Goal: Task Accomplishment & Management: Manage account settings

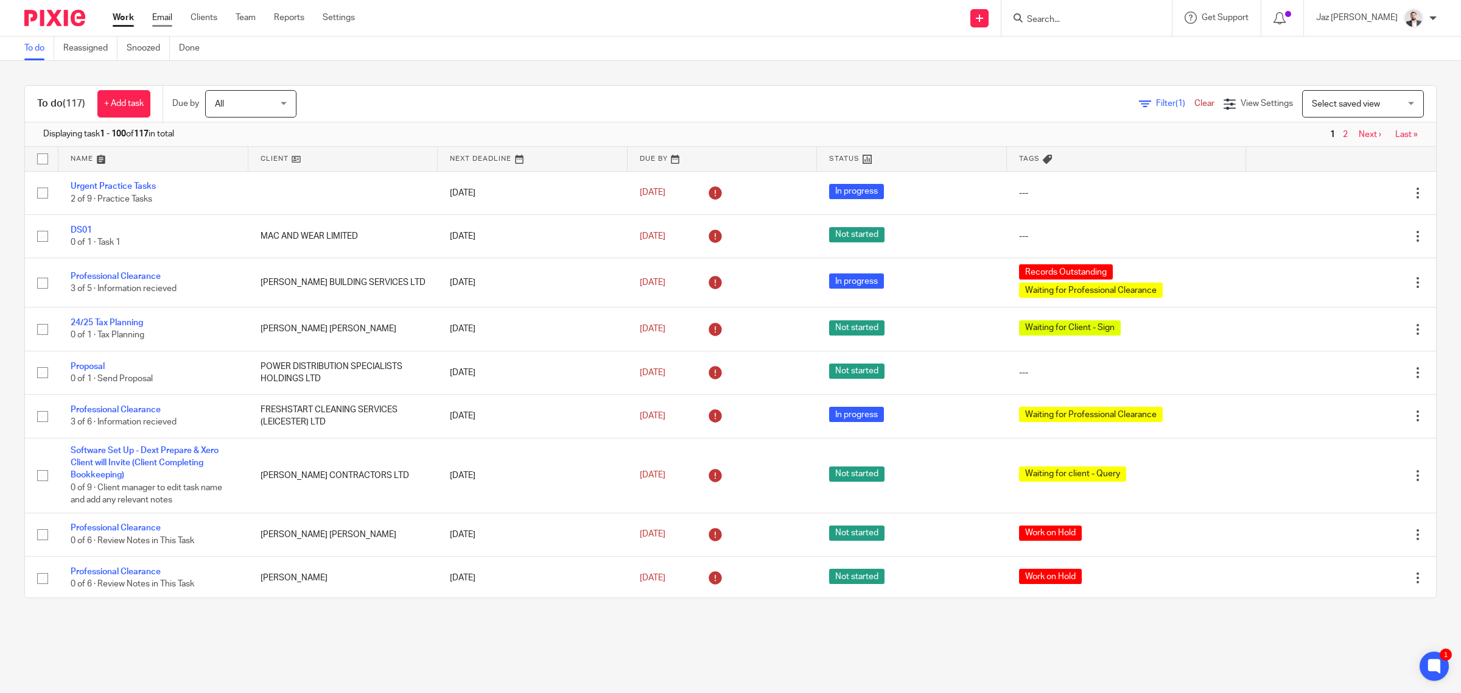
click at [162, 19] on link "Email" at bounding box center [162, 18] width 20 height 12
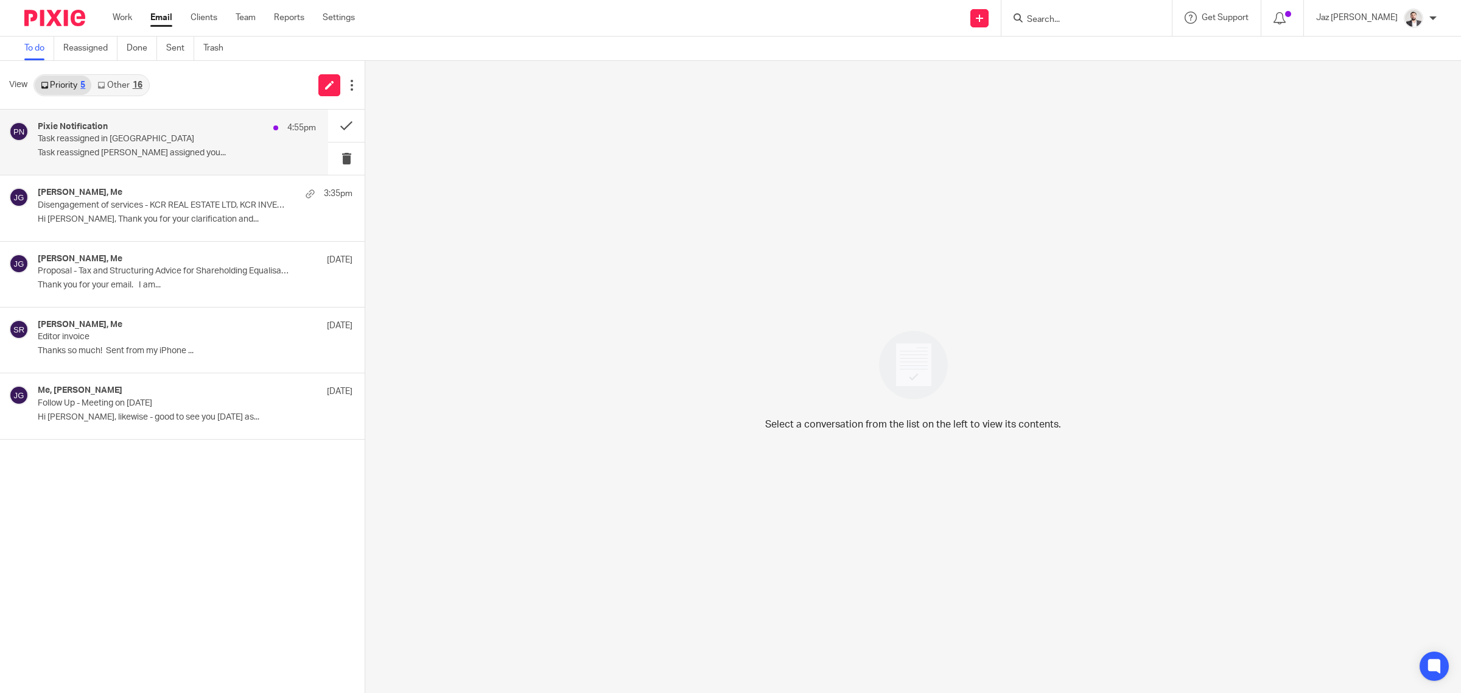
click at [110, 136] on p "Task reassigned in Pixie" at bounding box center [149, 139] width 223 height 10
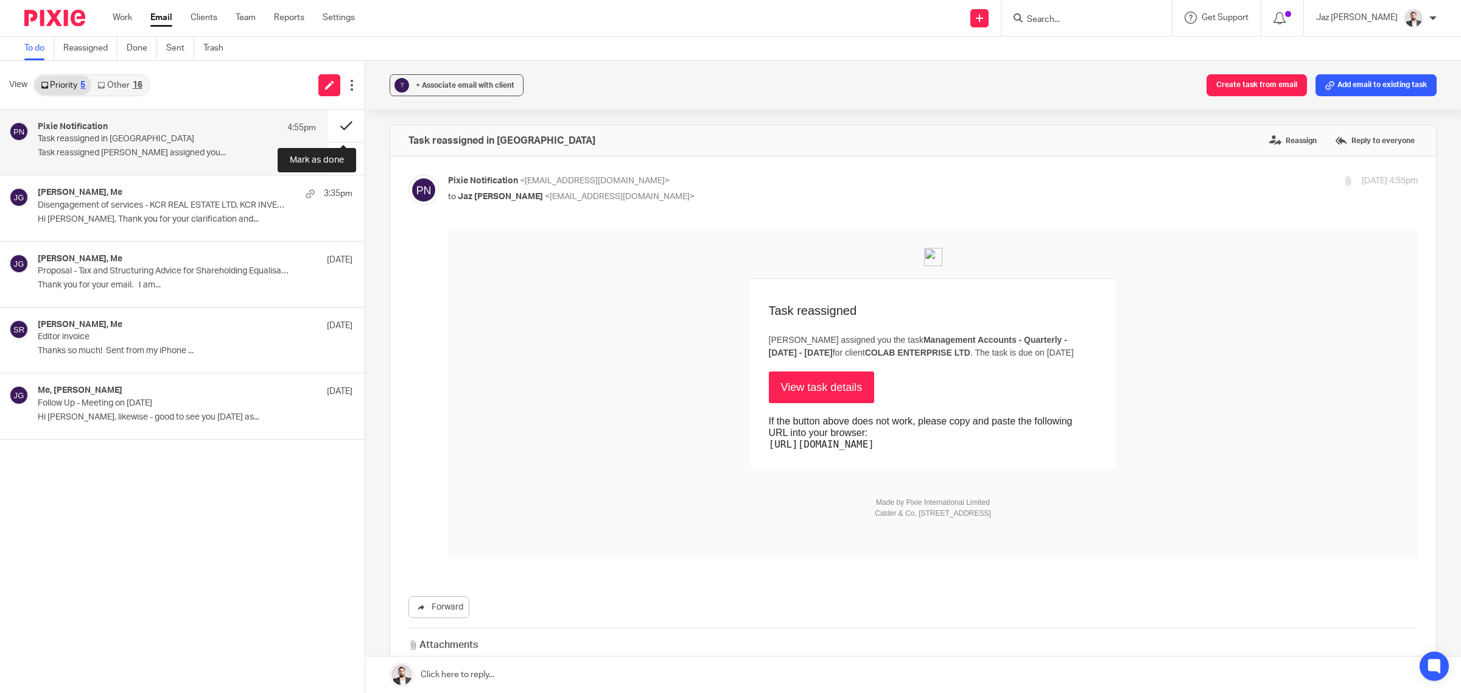
click at [348, 122] on button at bounding box center [346, 126] width 37 height 32
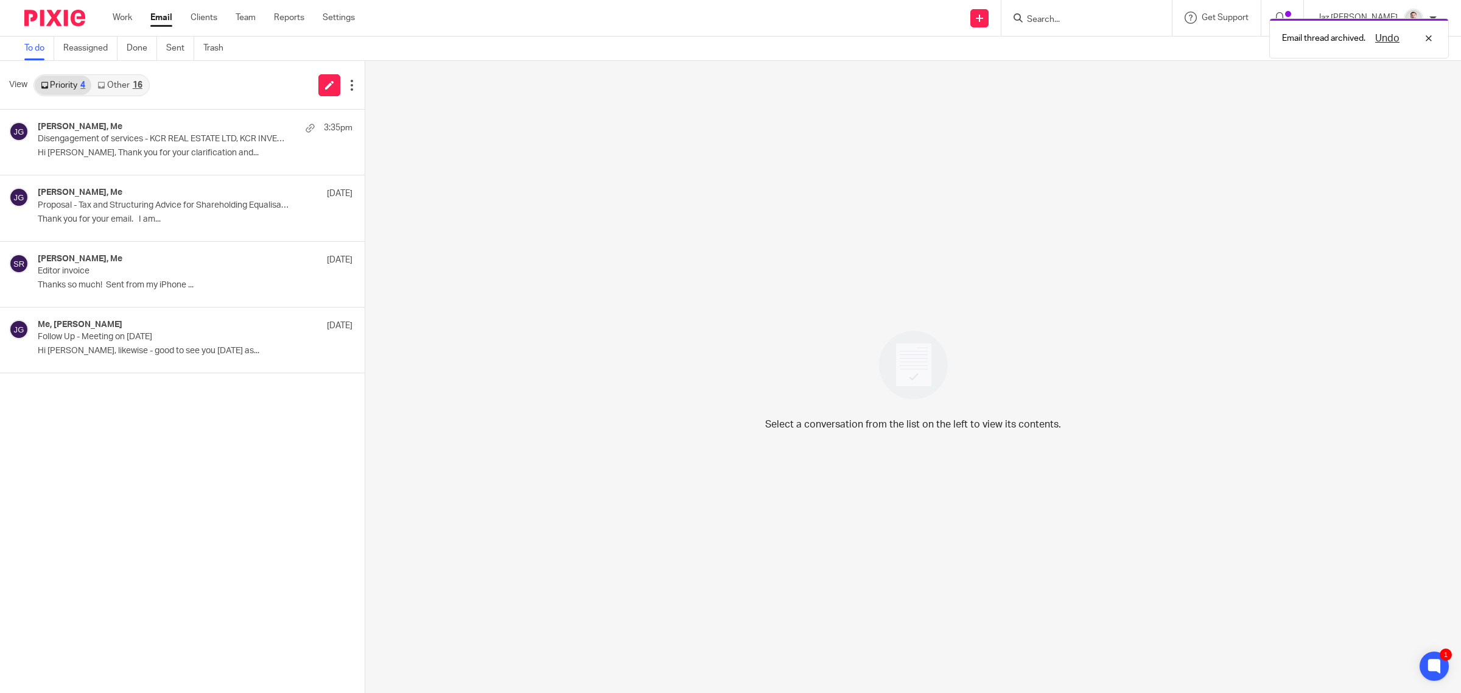
click at [122, 84] on link "Other 16" at bounding box center [119, 84] width 57 height 19
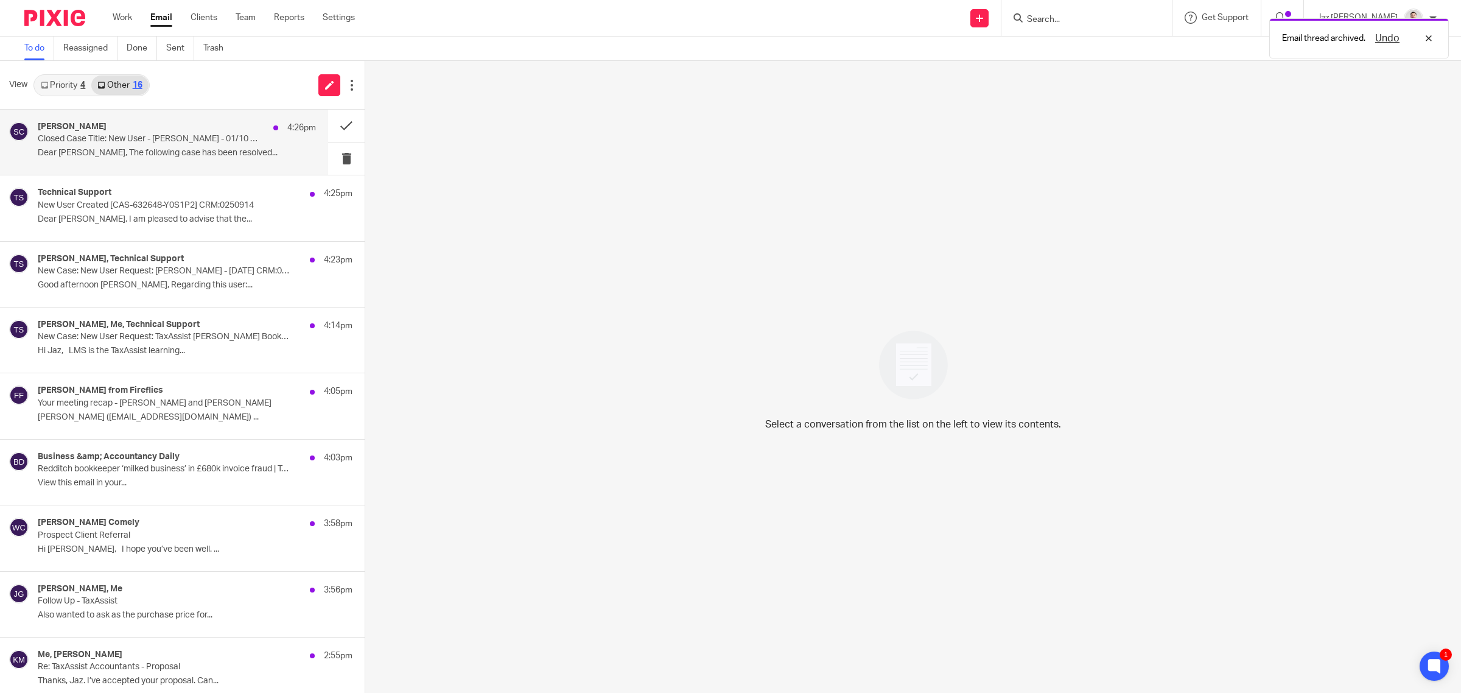
click at [178, 151] on p "Dear Jaz, The following case has been resolved..." at bounding box center [177, 153] width 278 height 10
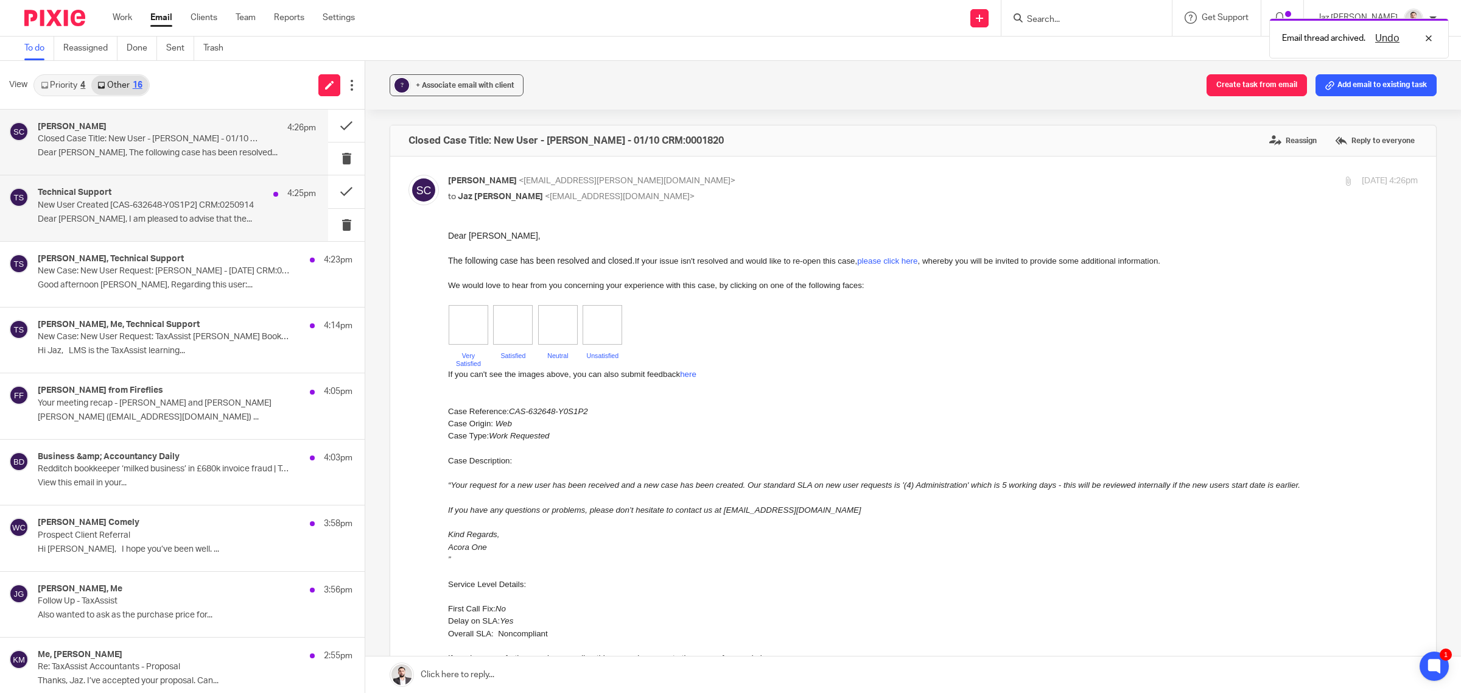
click at [180, 215] on p "Dear Jaz, I am pleased to advise that the..." at bounding box center [177, 219] width 278 height 10
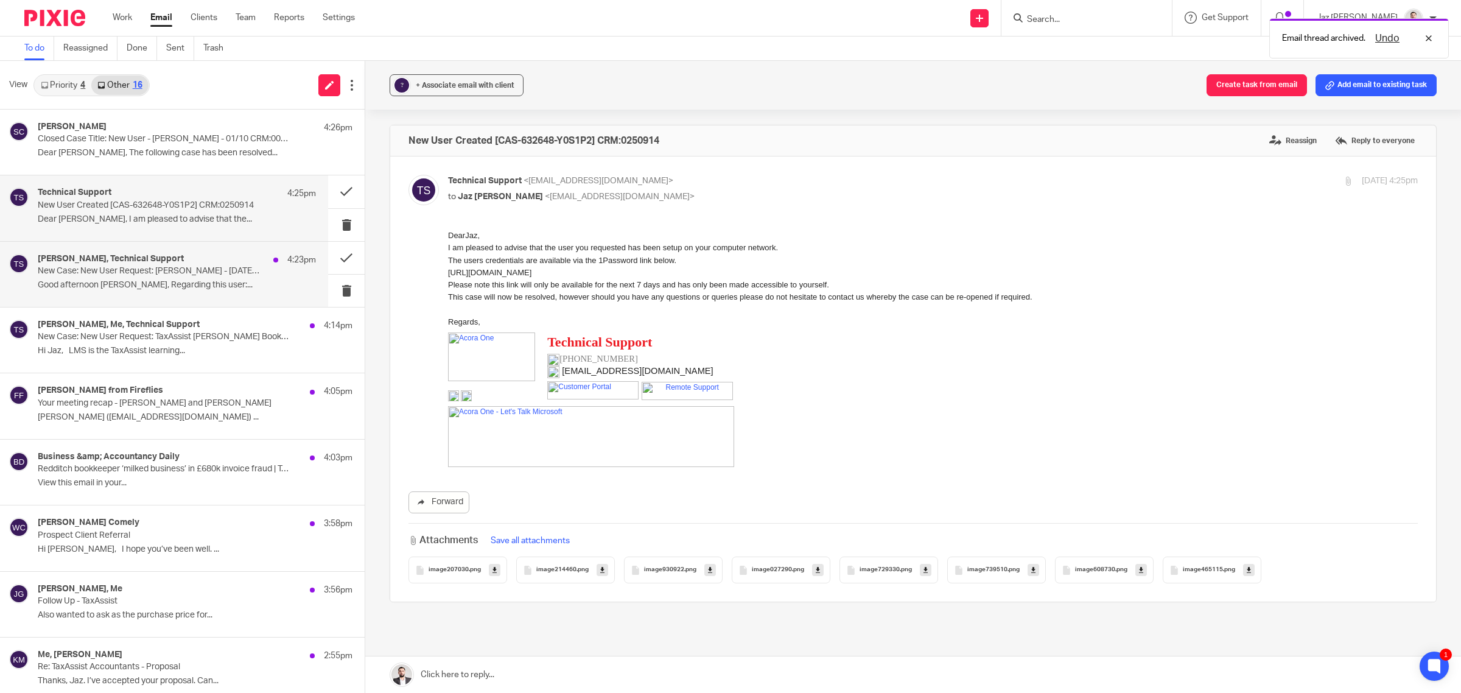
click at [184, 282] on p "Good afternoon Jaz, Regarding this user:..." at bounding box center [177, 285] width 278 height 10
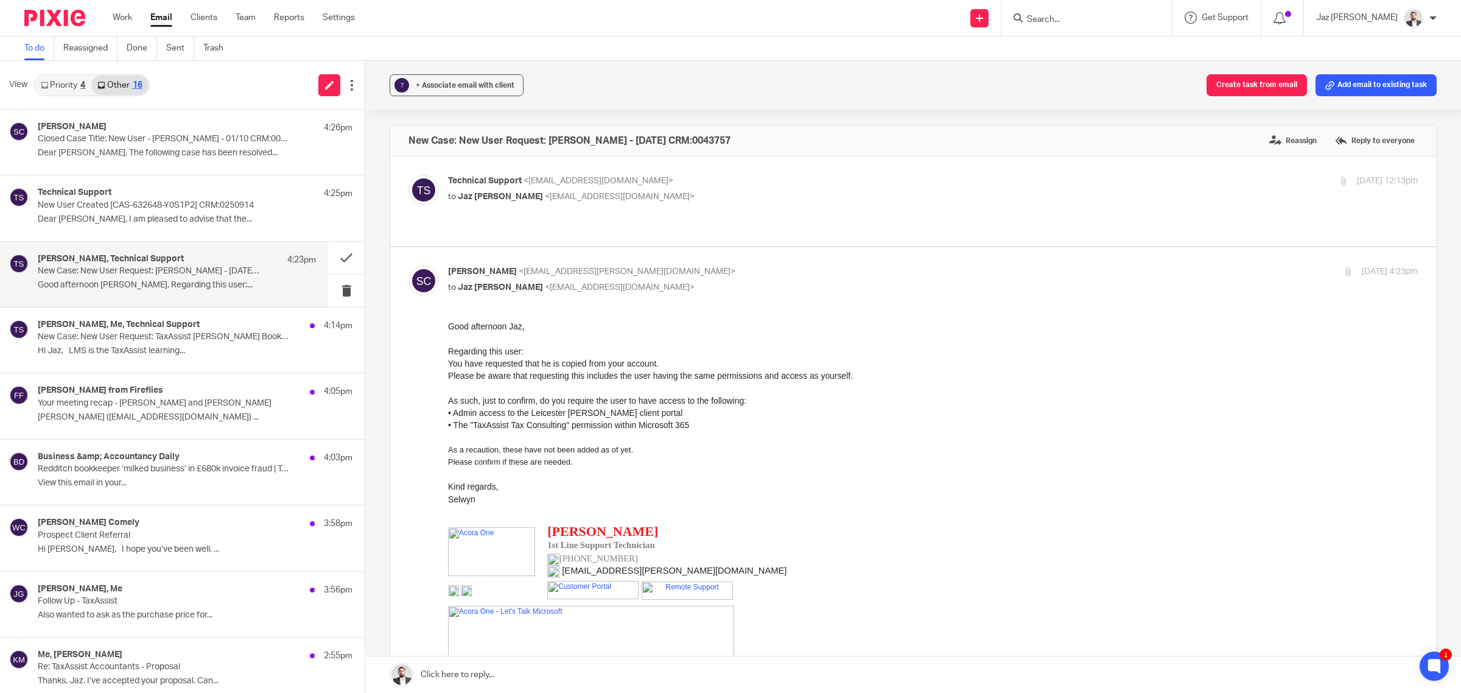
click at [742, 188] on div "Technical Support <help@acora.one> to Jaz Grewal <jazgrewal@taxassist.co.uk>" at bounding box center [771, 189] width 647 height 28
checkbox input "true"
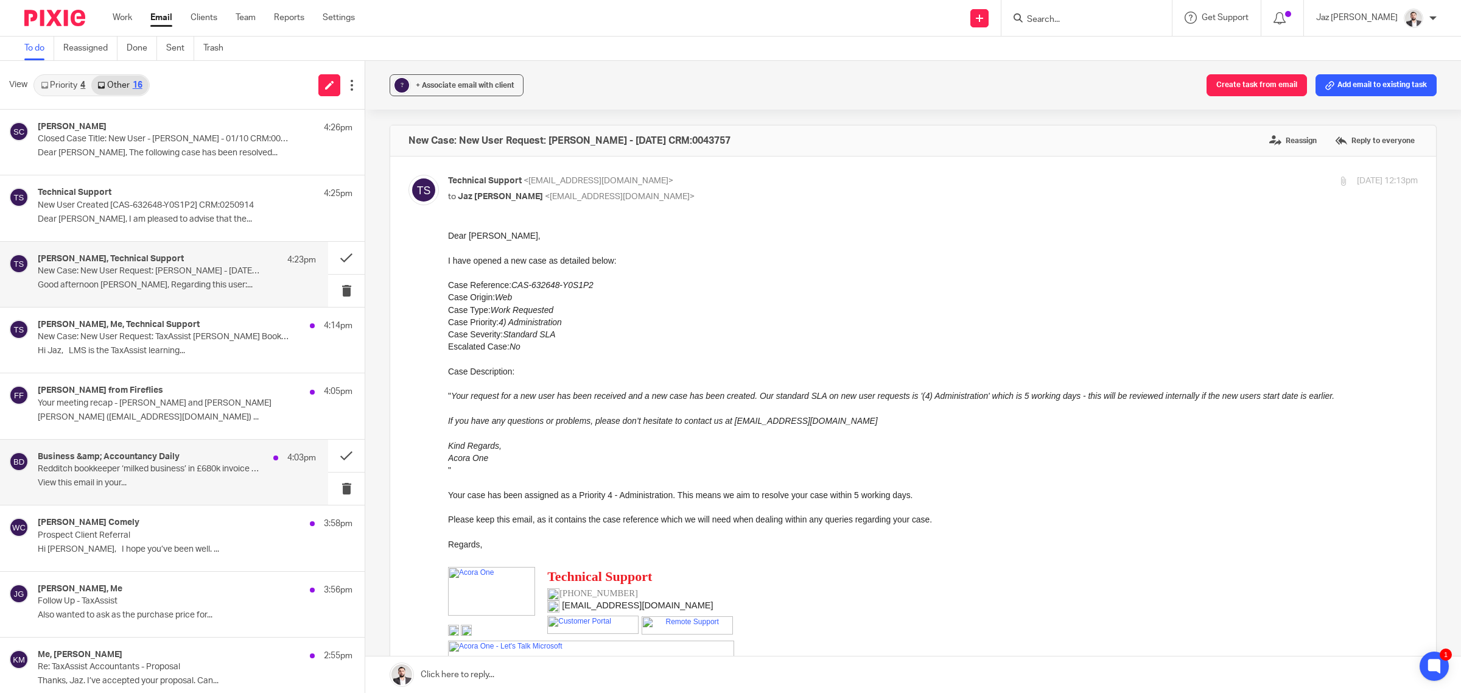
click at [163, 487] on p "View this email in your..." at bounding box center [177, 483] width 278 height 10
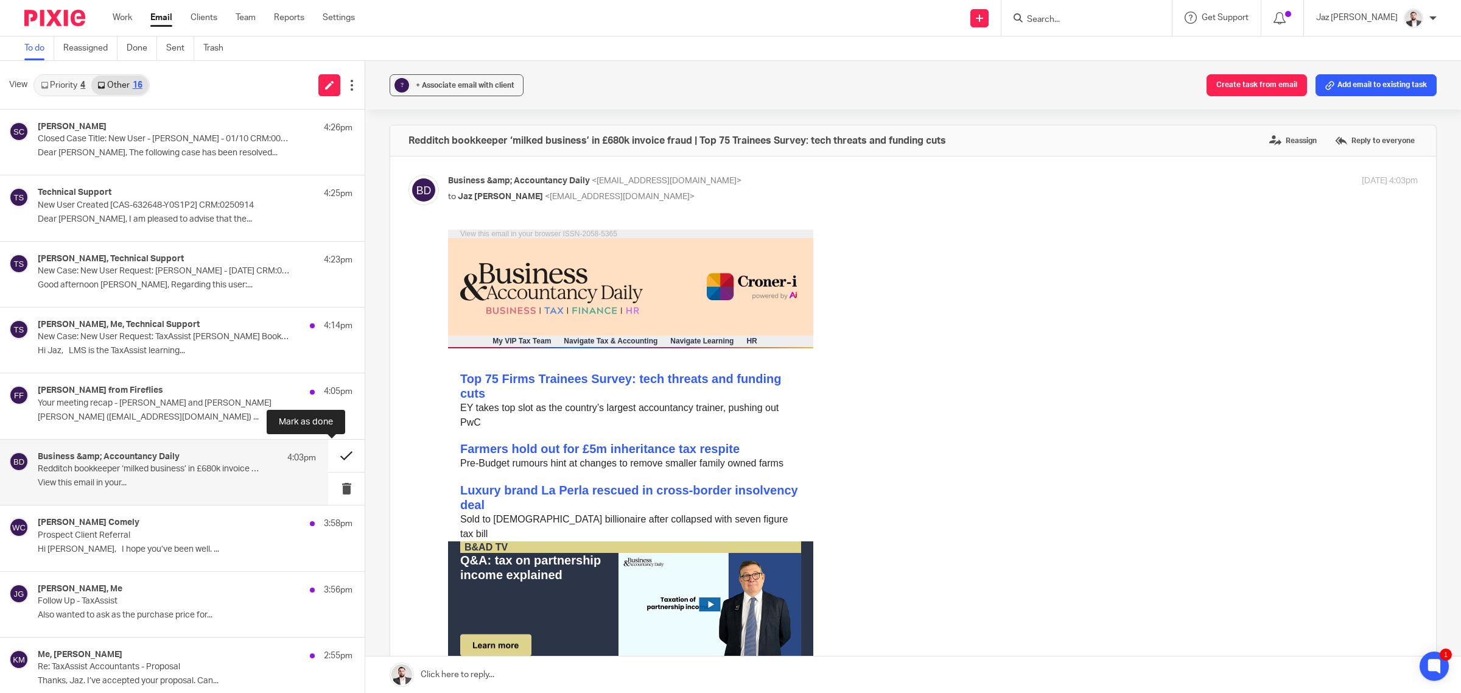
click at [329, 449] on button at bounding box center [346, 456] width 37 height 32
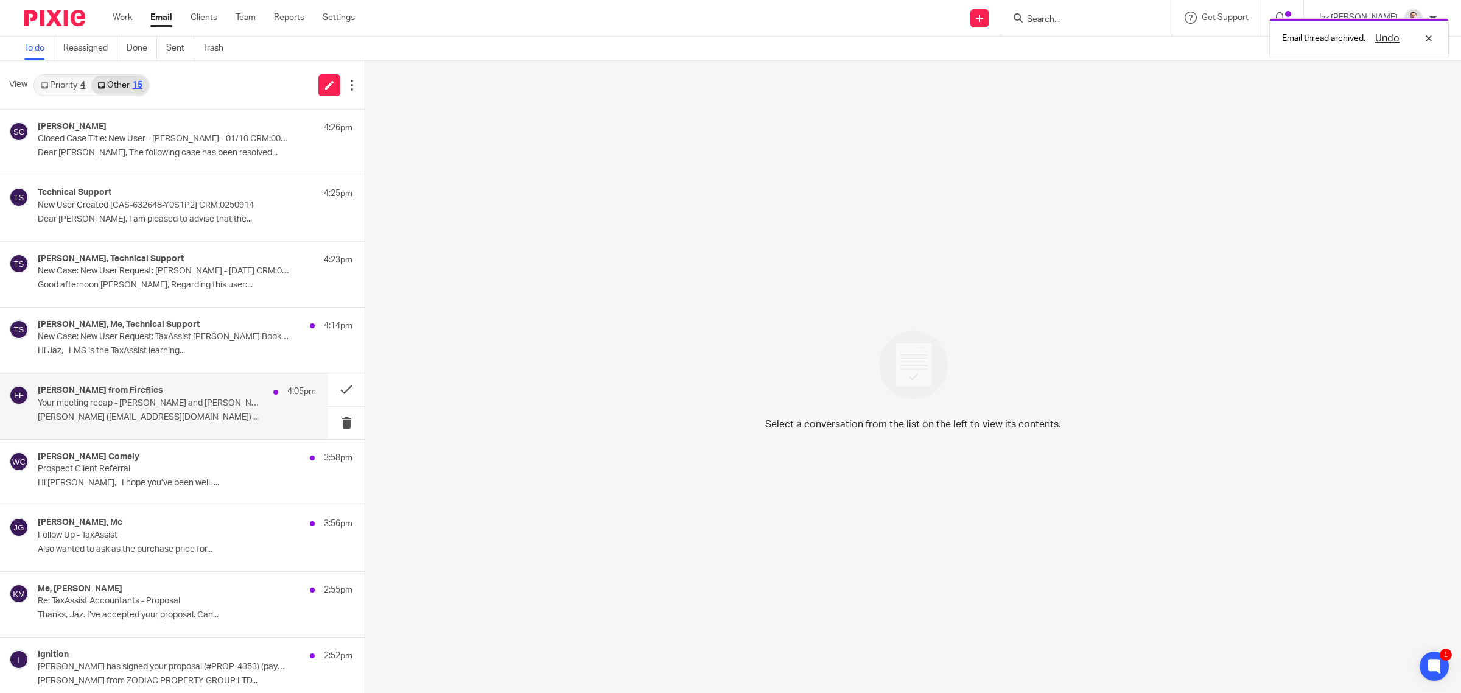
click at [234, 415] on p "Jaz Grewal (jazgrewal@taxassist.co.uk) ..." at bounding box center [177, 417] width 278 height 10
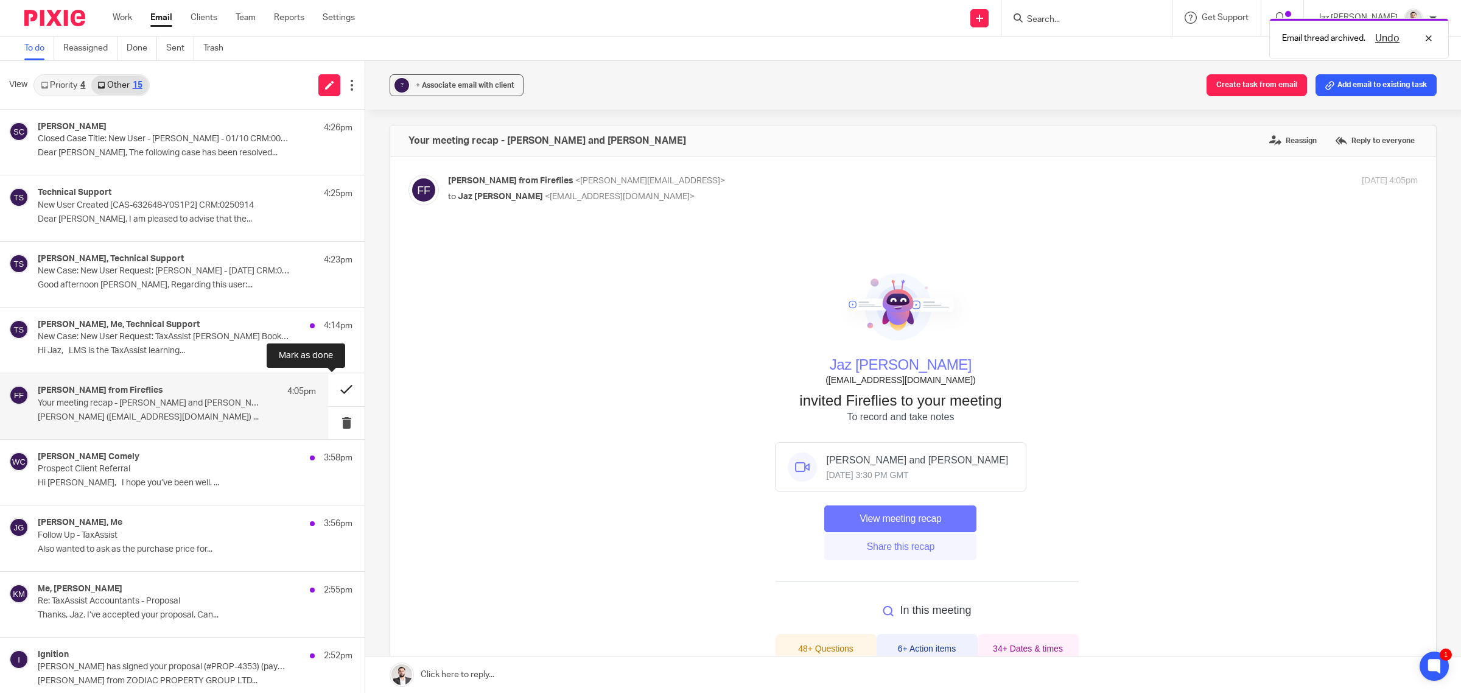
click at [334, 388] on button at bounding box center [346, 389] width 37 height 32
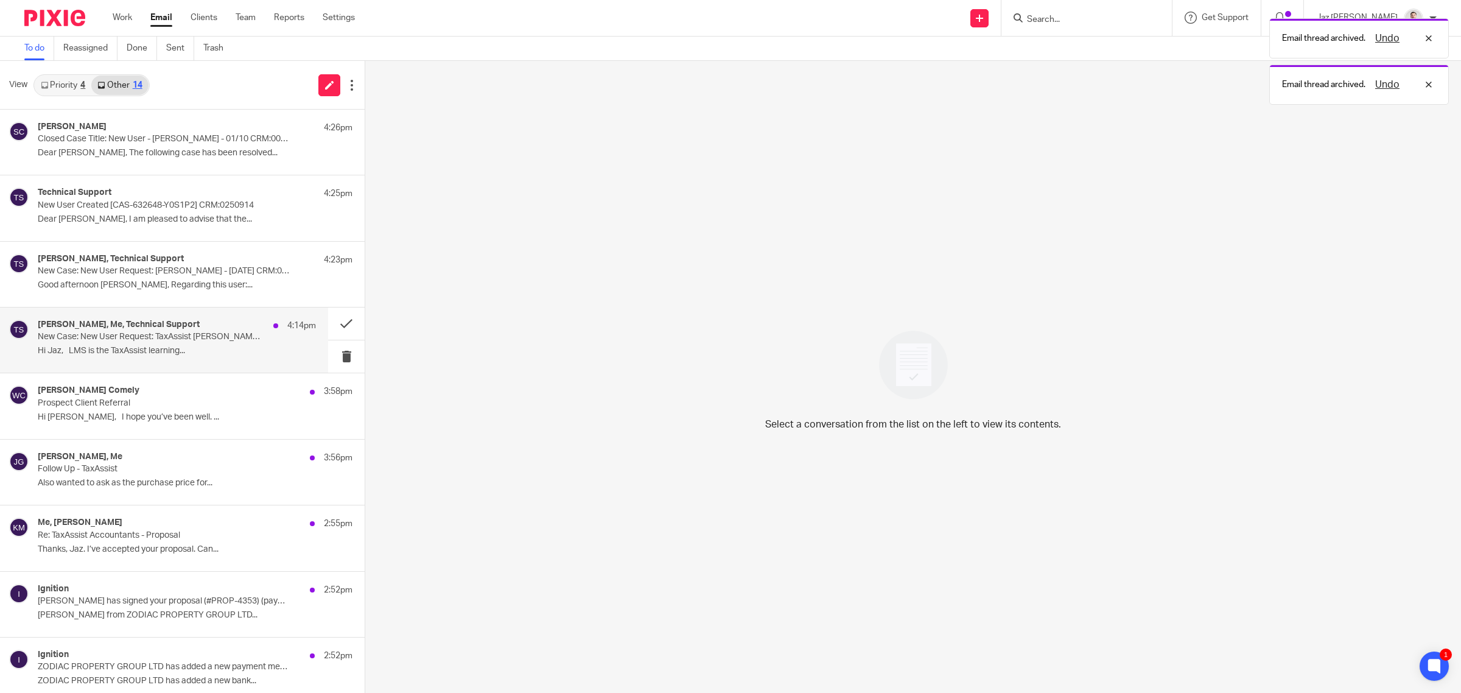
click at [233, 351] on p "Hi Jaz, LMS is the TaxAssist learning..." at bounding box center [177, 351] width 278 height 10
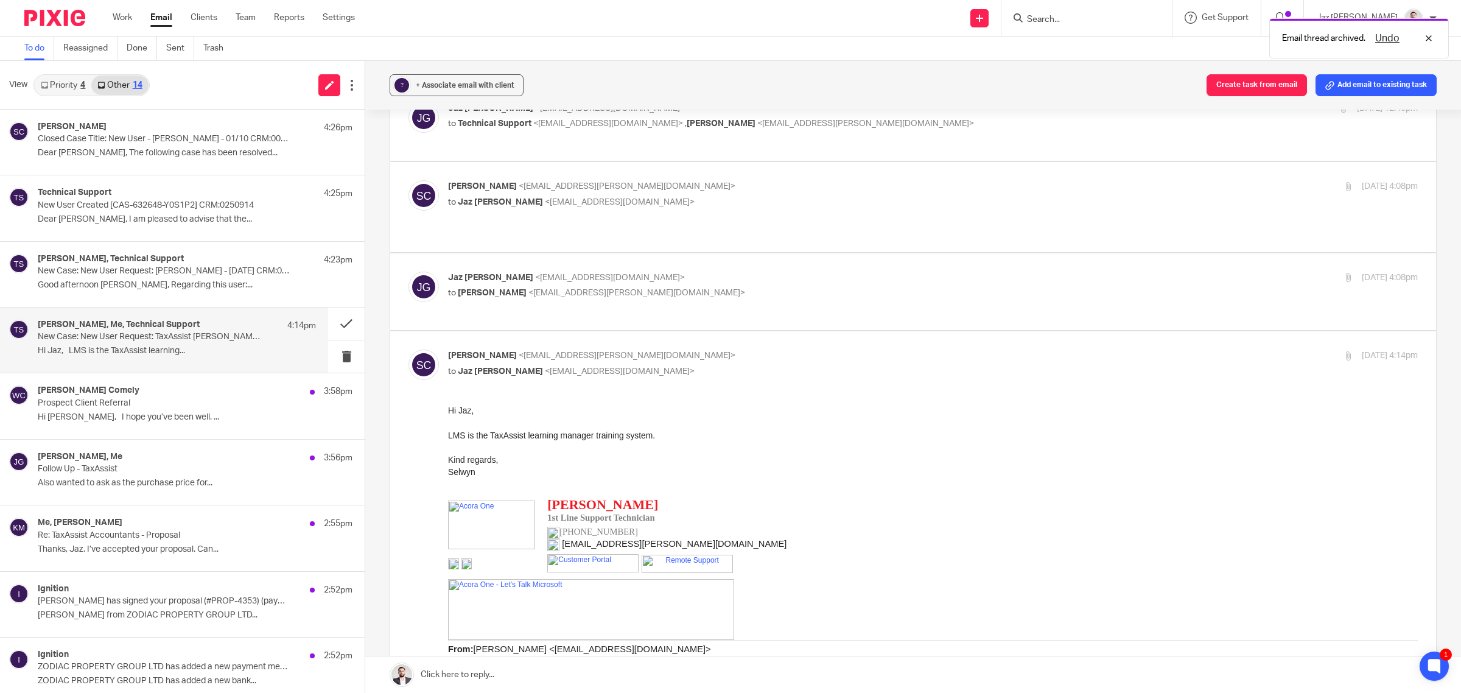
scroll to position [228, 0]
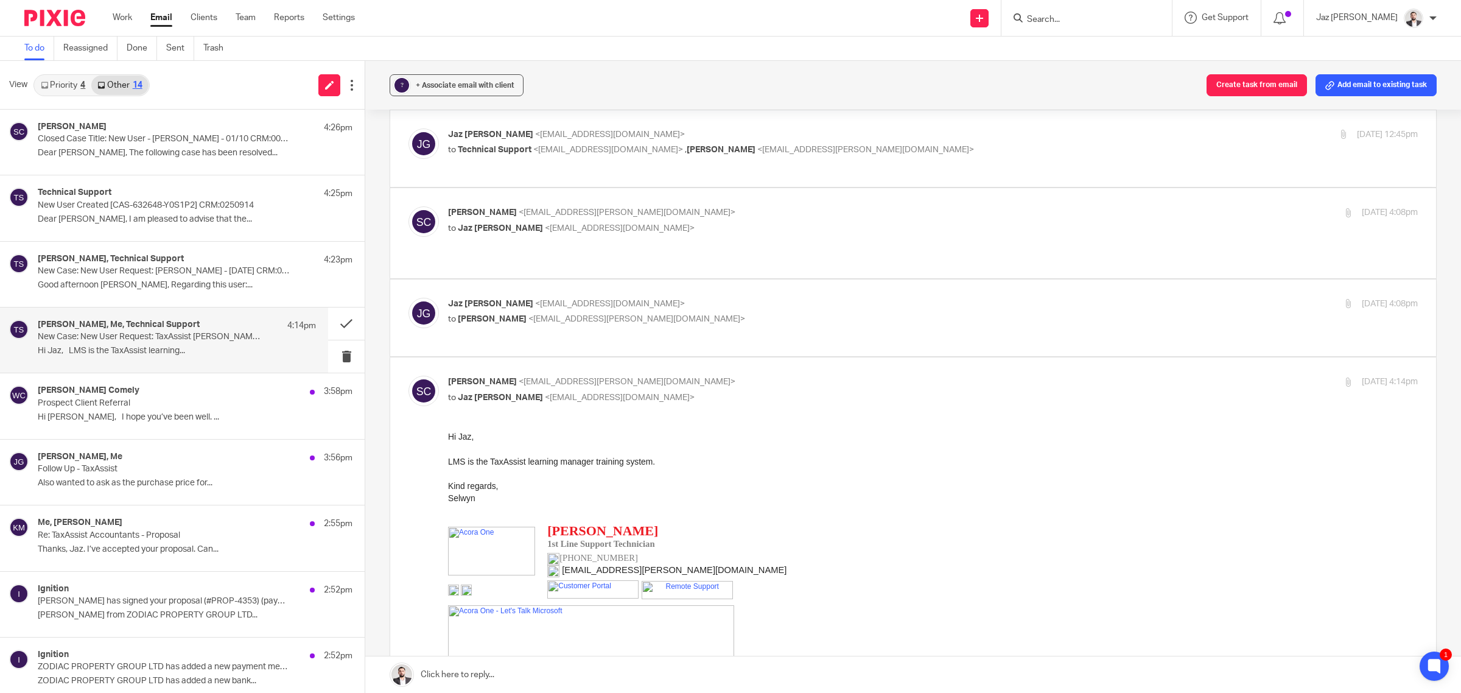
click at [779, 298] on div "Jaz Grewal <jazgrewal@taxassist.co.uk> to Selwyn Christianson <selwyn.christian…" at bounding box center [771, 312] width 647 height 28
checkbox input "true"
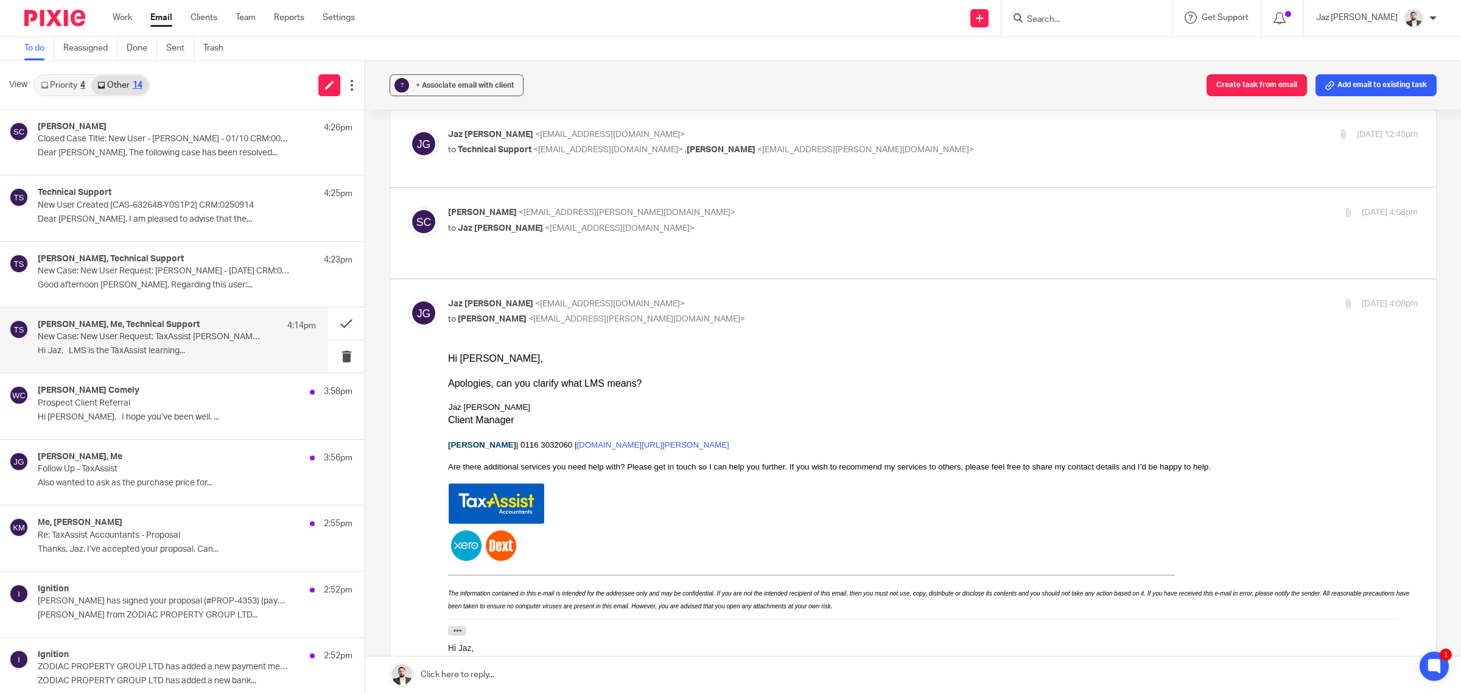
scroll to position [152, 0]
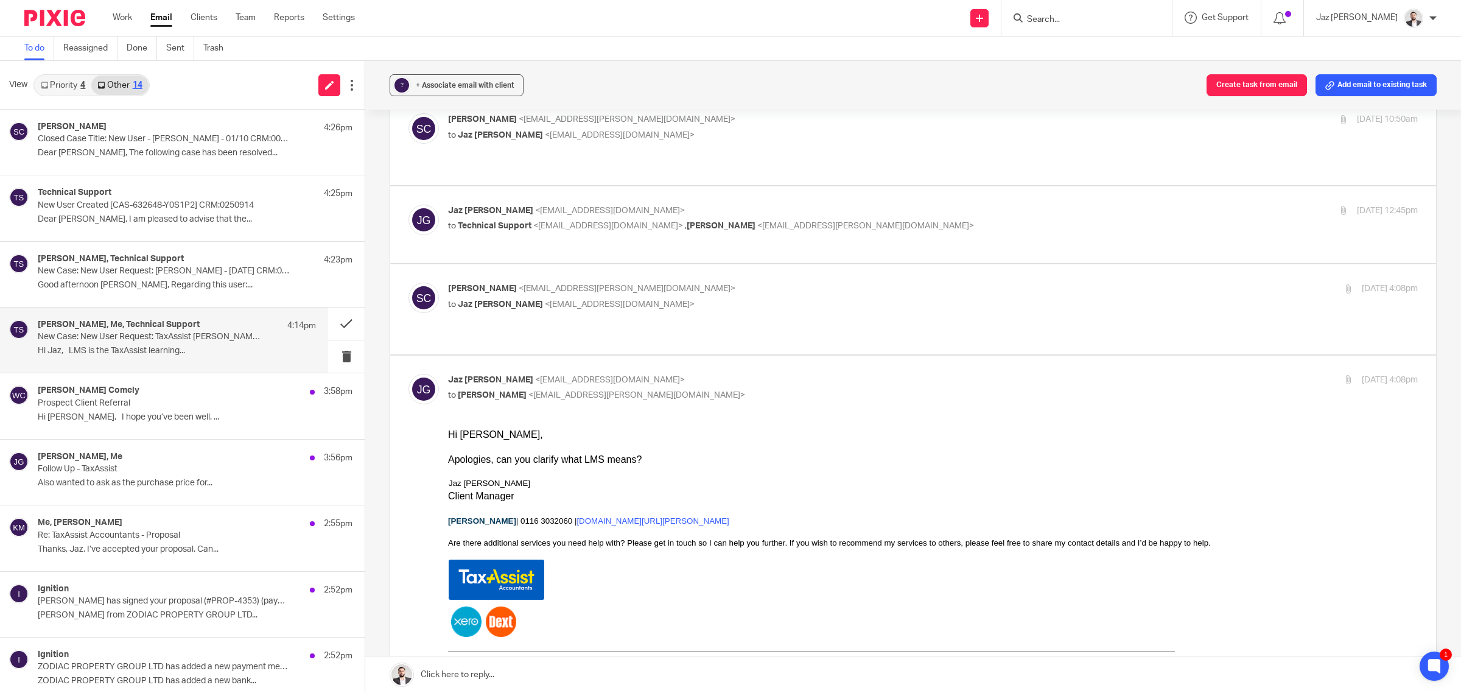
click at [793, 283] on p "Selwyn Christianson <selwyn.christianson@acora.com>" at bounding box center [771, 289] width 647 height 13
checkbox input "true"
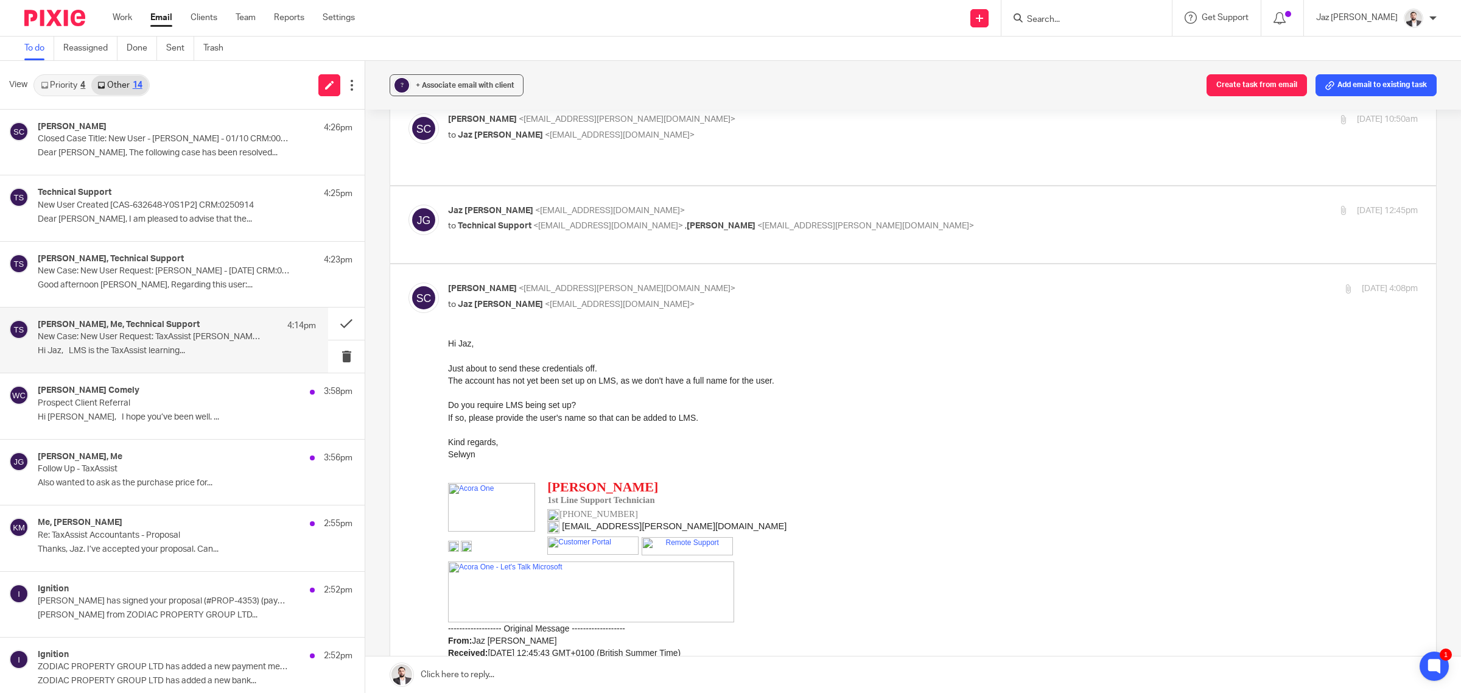
scroll to position [0, 0]
click at [933, 205] on div "Jaz Grewal <jazgrewal@taxassist.co.uk> to Technical Support <help@acora.one> , …" at bounding box center [771, 219] width 647 height 28
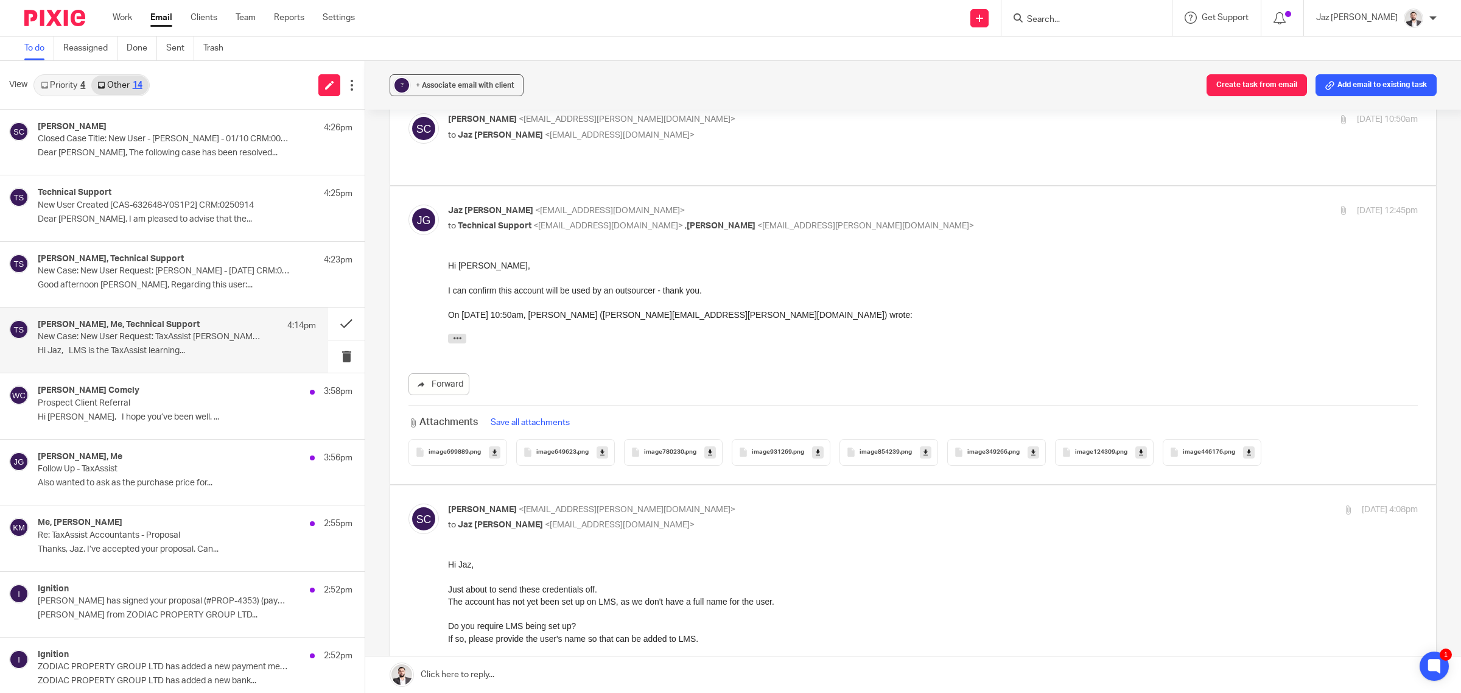
click at [904, 205] on p "Jaz Grewal <jazgrewal@taxassist.co.uk>" at bounding box center [771, 211] width 647 height 13
checkbox input "false"
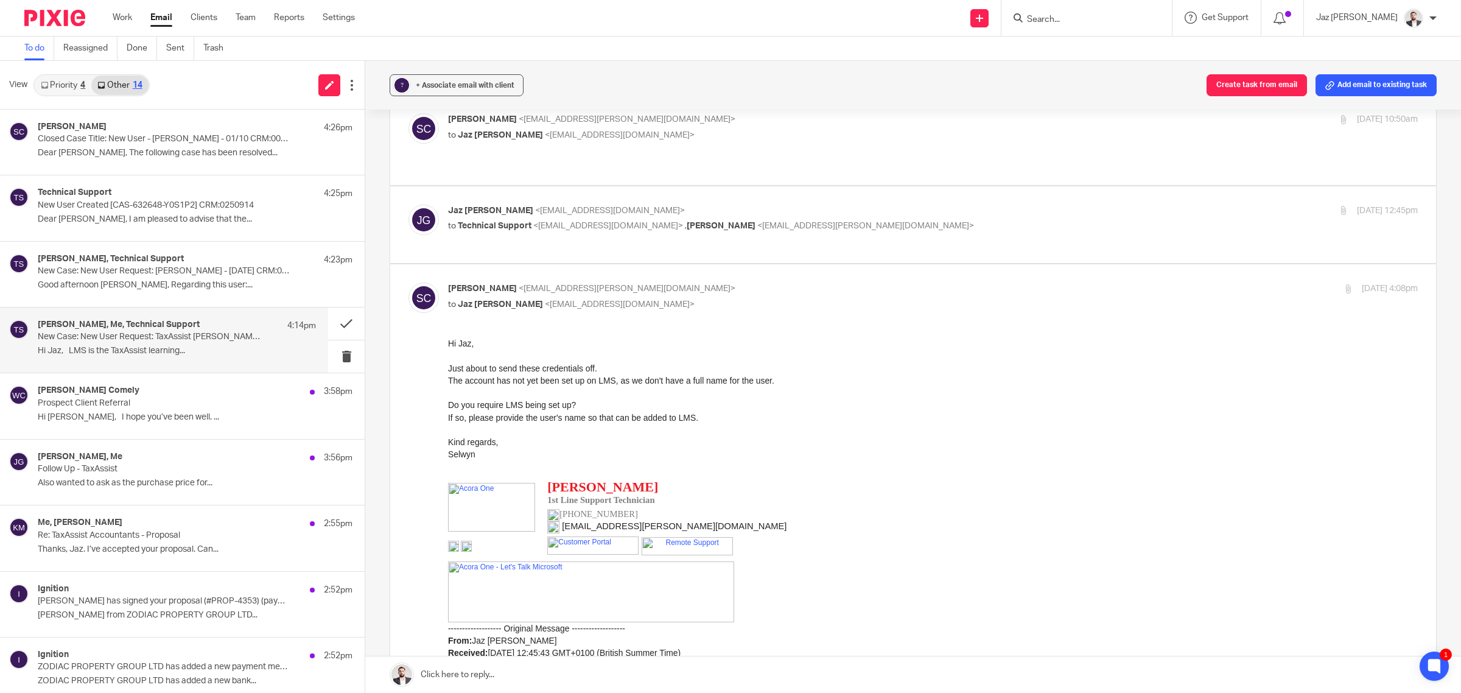
click at [872, 298] on p "to Jaz Grewal <jazgrewal@taxassist.co.uk>" at bounding box center [771, 304] width 647 height 13
checkbox input "false"
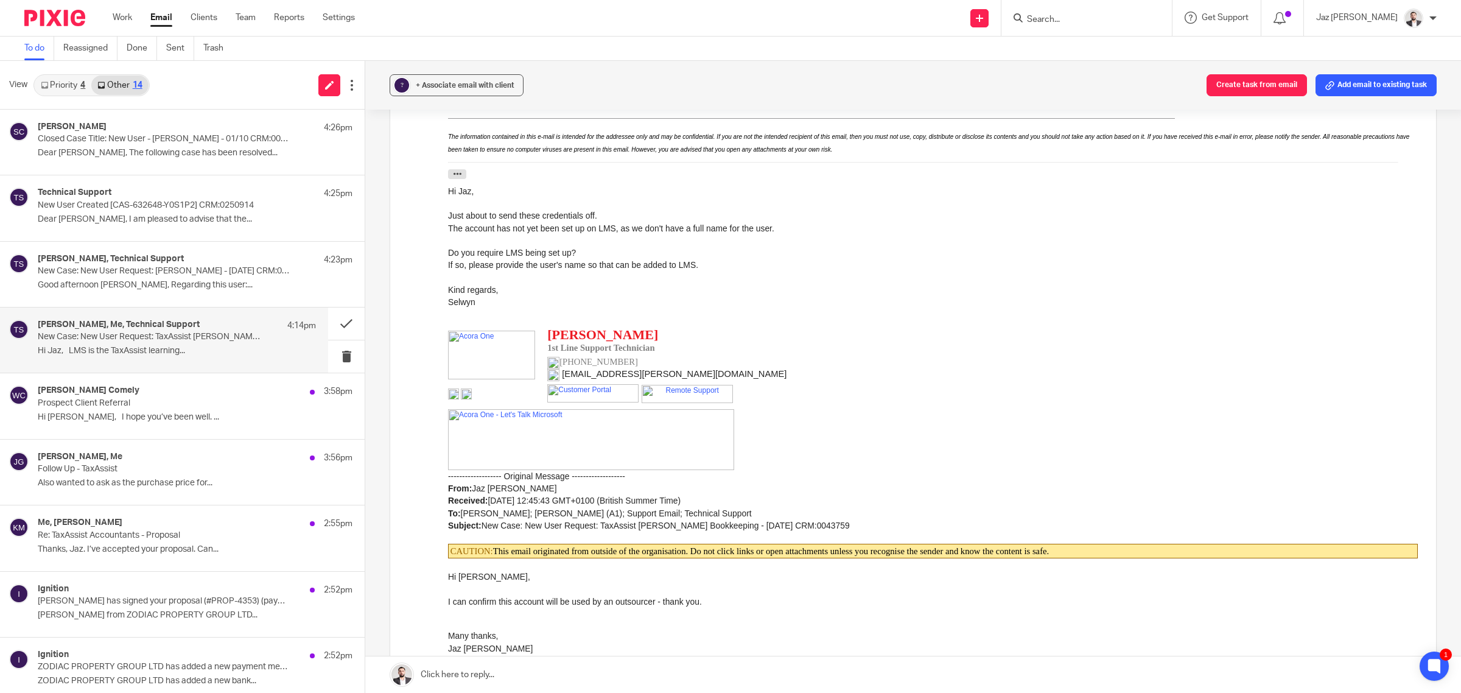
scroll to position [304, 0]
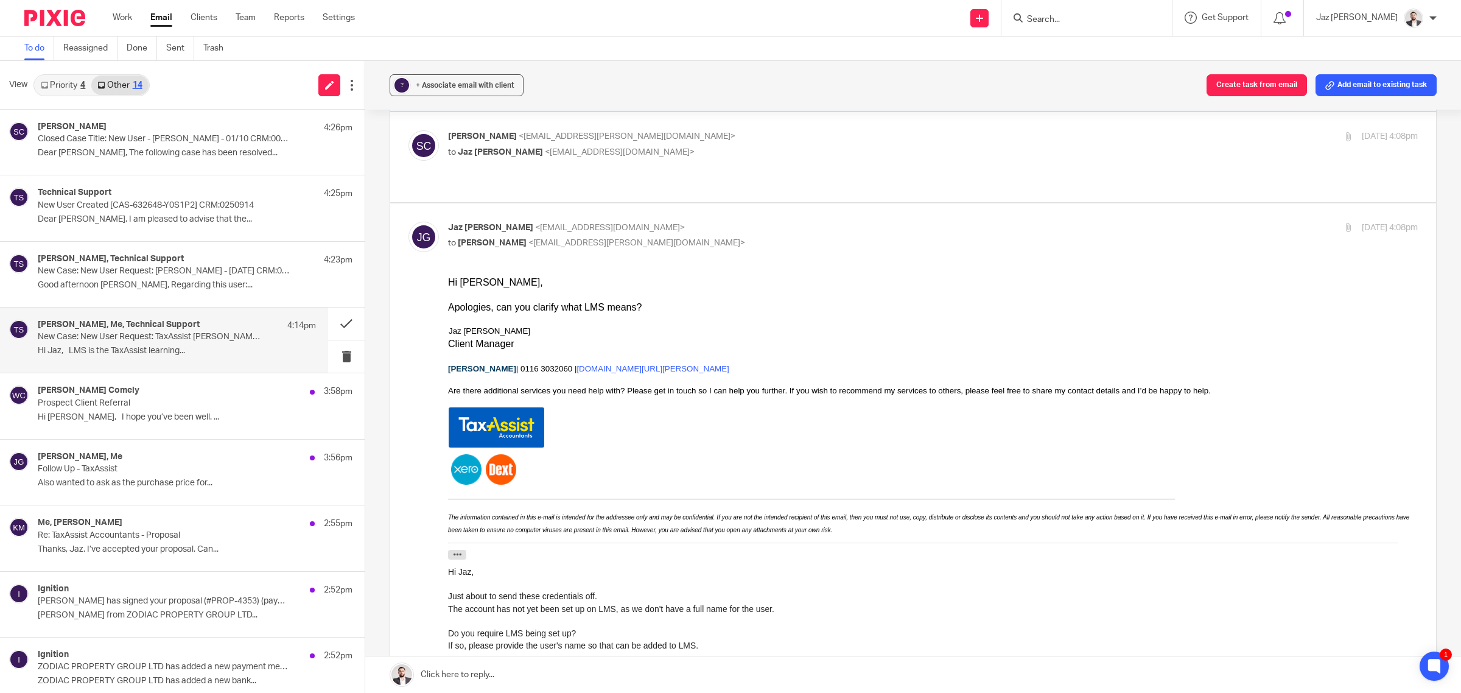
click at [607, 679] on link at bounding box center [913, 674] width 1096 height 37
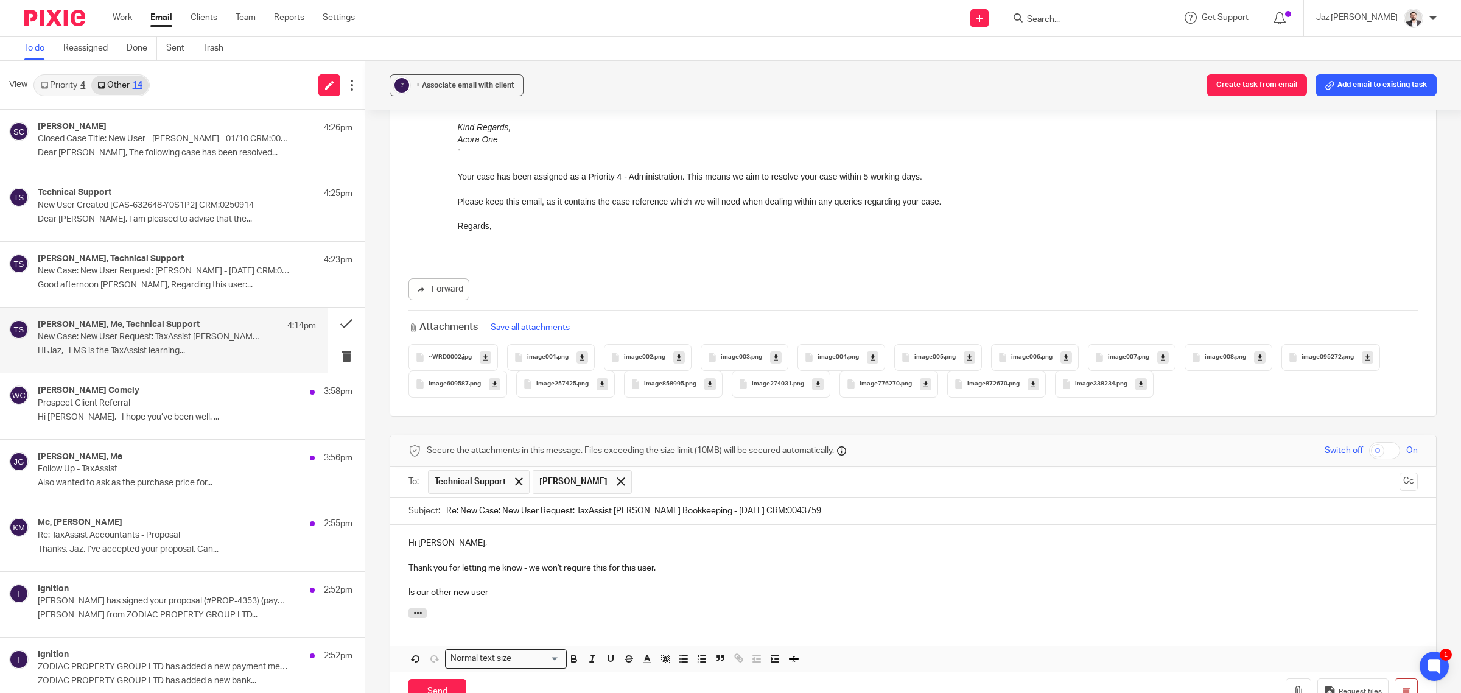
scroll to position [4288, 0]
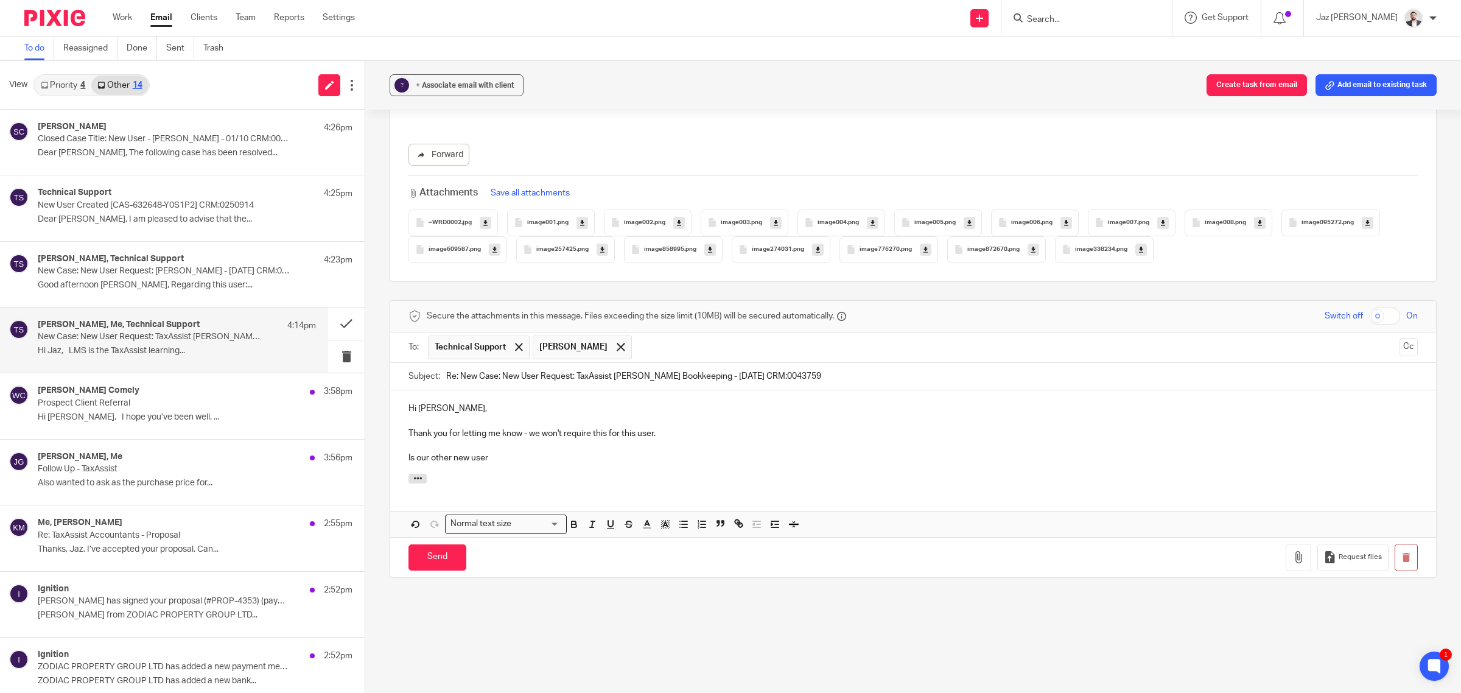
drag, startPoint x: 510, startPoint y: 418, endPoint x: 401, endPoint y: 399, distance: 111.2
click at [401, 399] on div "Hi Selwyn, Thank you for letting me know - we won't require this for this user.…" at bounding box center [913, 431] width 1046 height 83
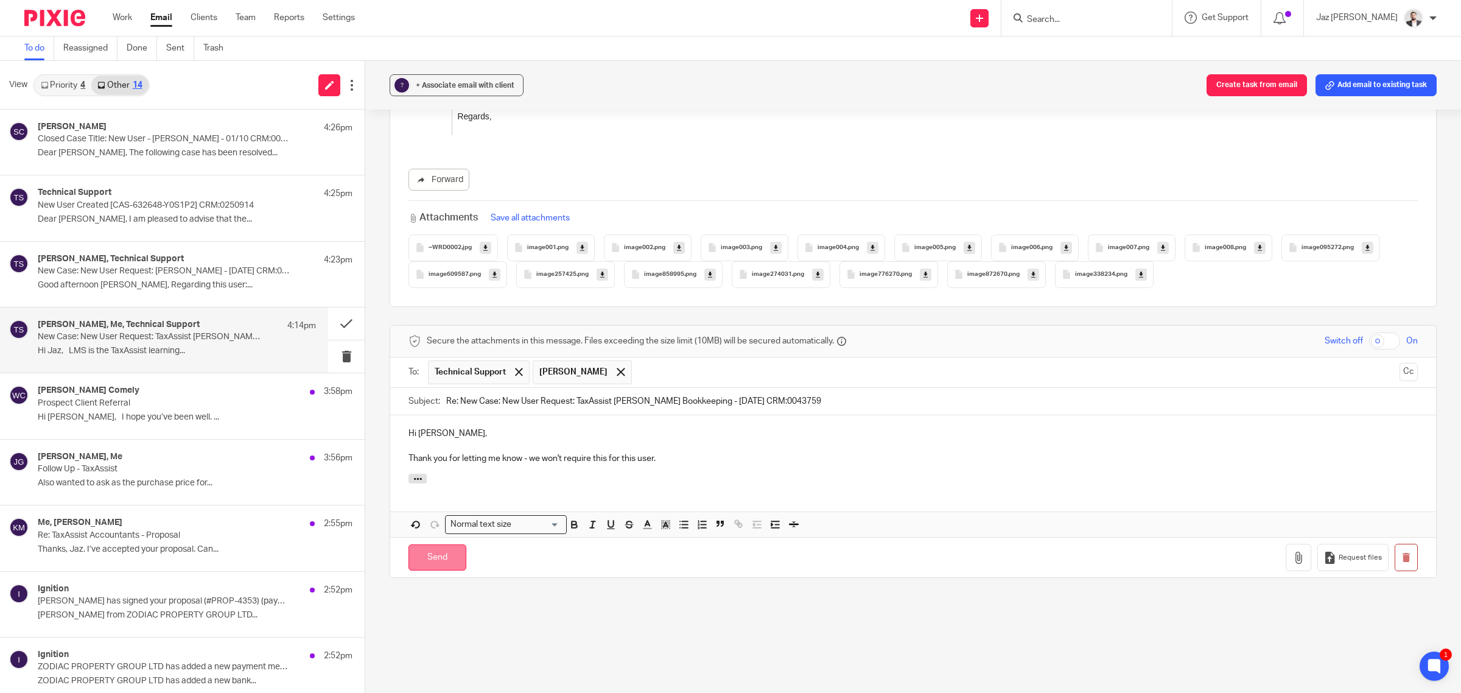
click at [430, 544] on input "Send" at bounding box center [438, 557] width 58 height 26
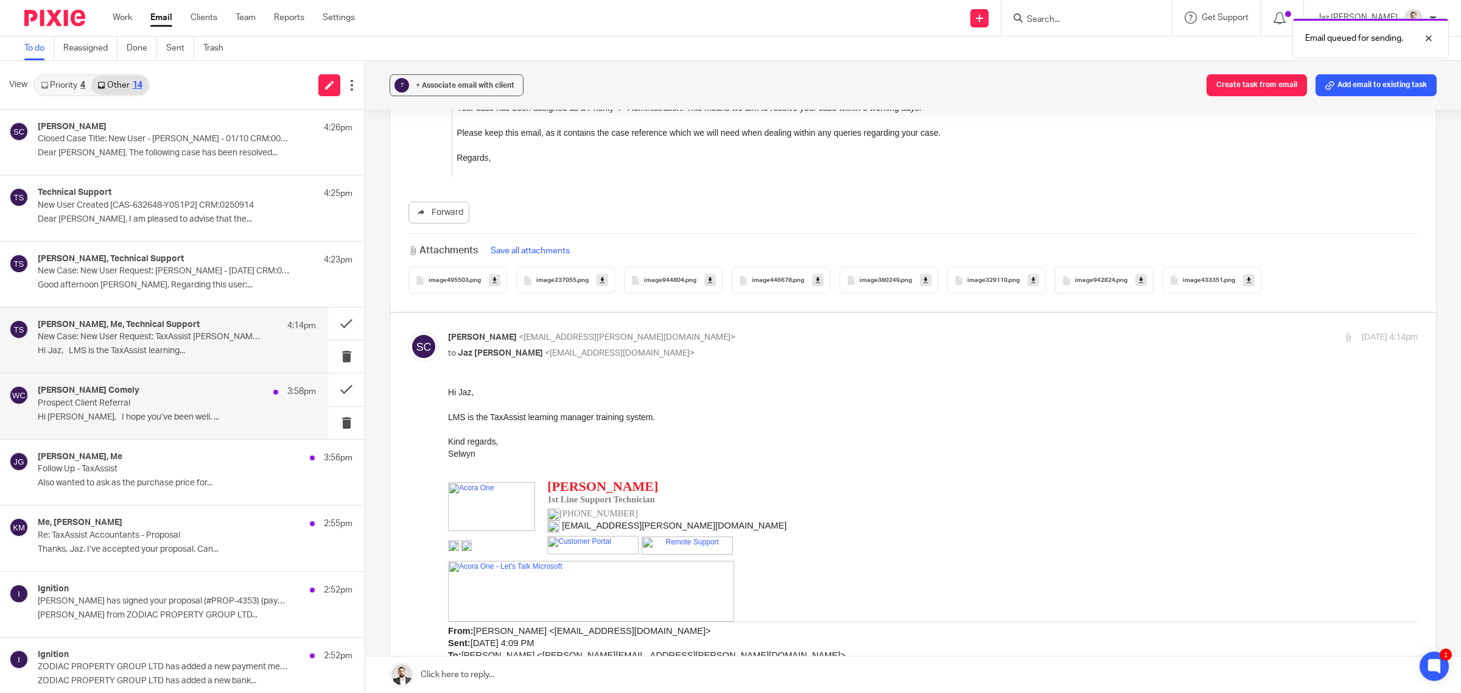
scroll to position [1904, 0]
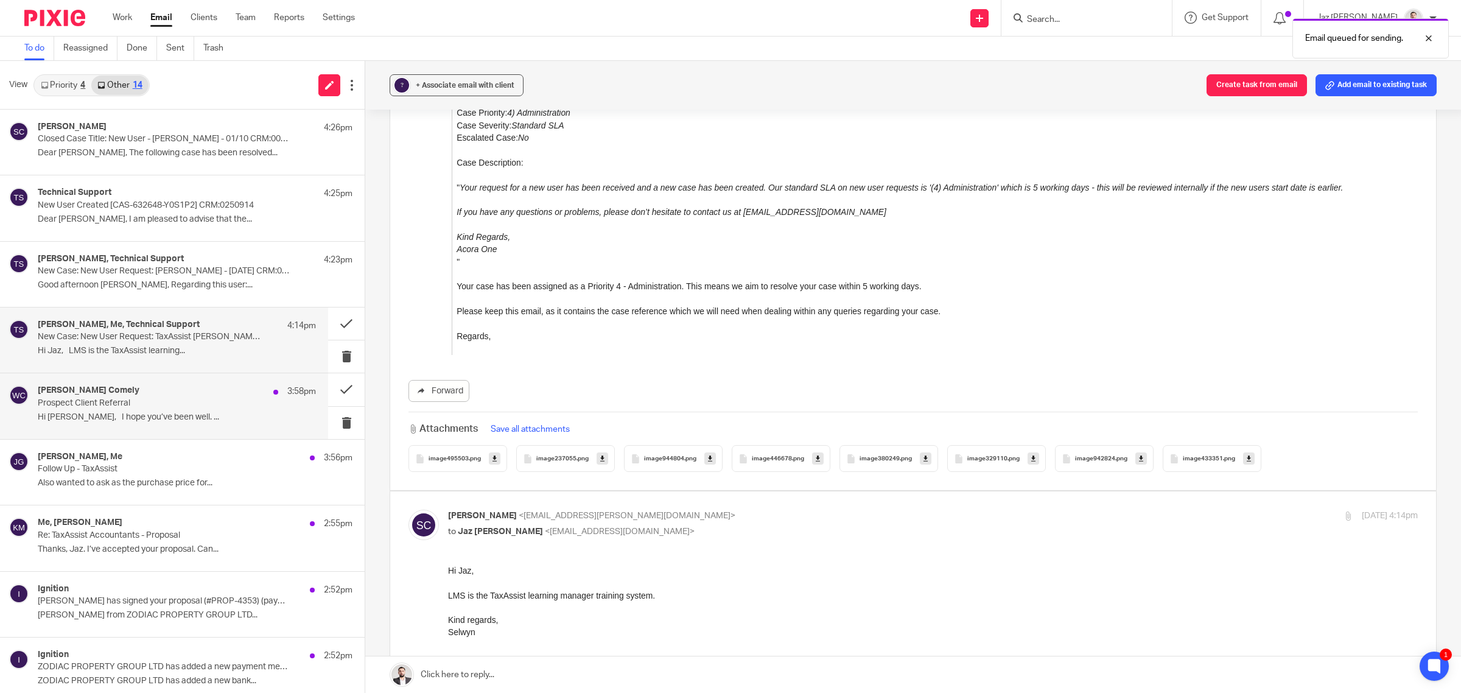
click at [100, 415] on p "Hi Jaz, I hope you’ve been well. ..." at bounding box center [177, 417] width 278 height 10
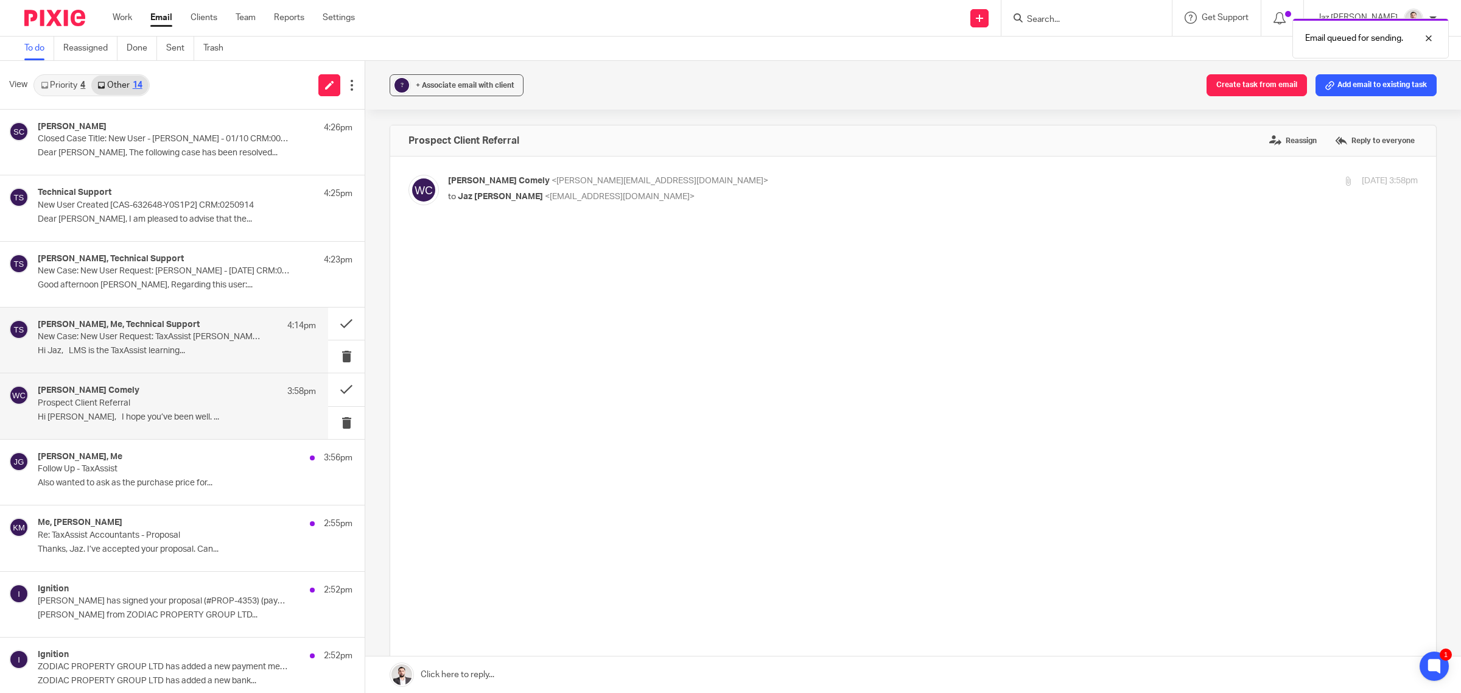
click at [111, 344] on div "Selwyn Christianson, Me, Technical Support 4:14pm New Case: New User Request: T…" at bounding box center [177, 340] width 278 height 41
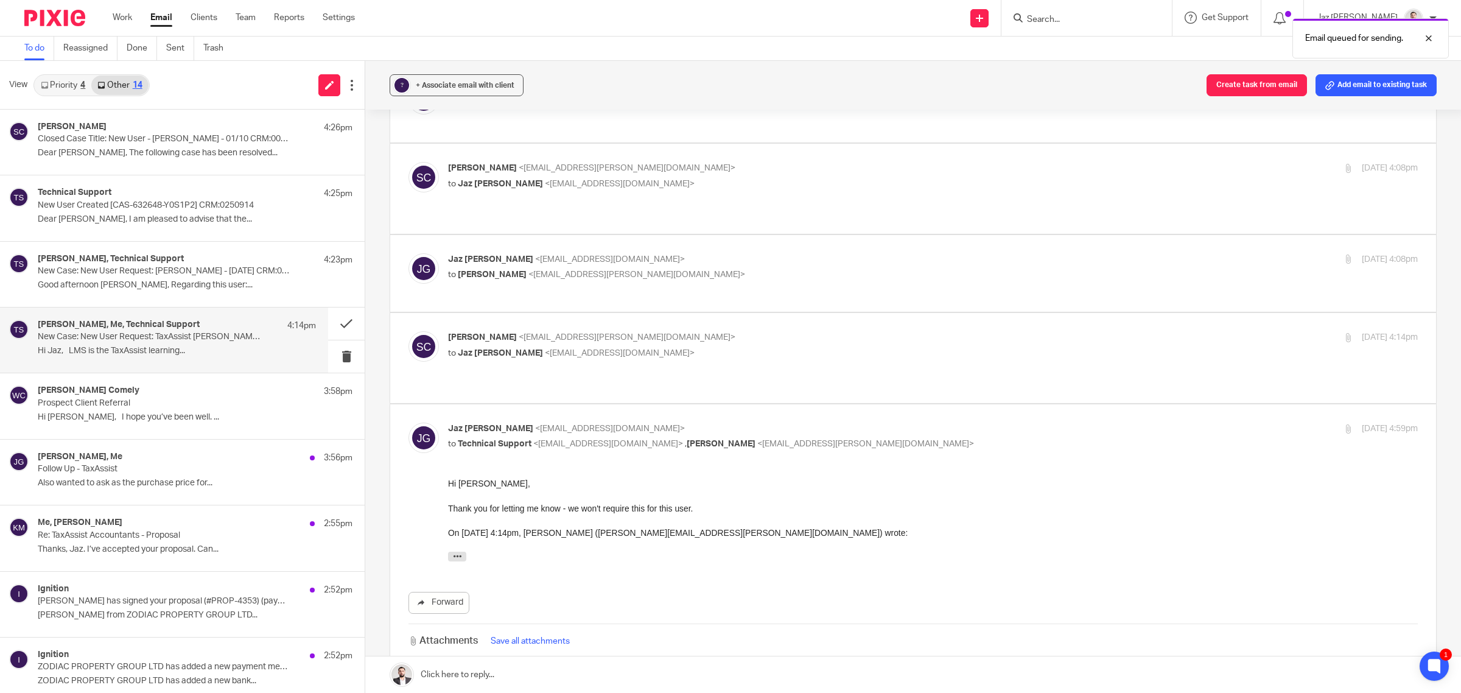
scroll to position [409, 0]
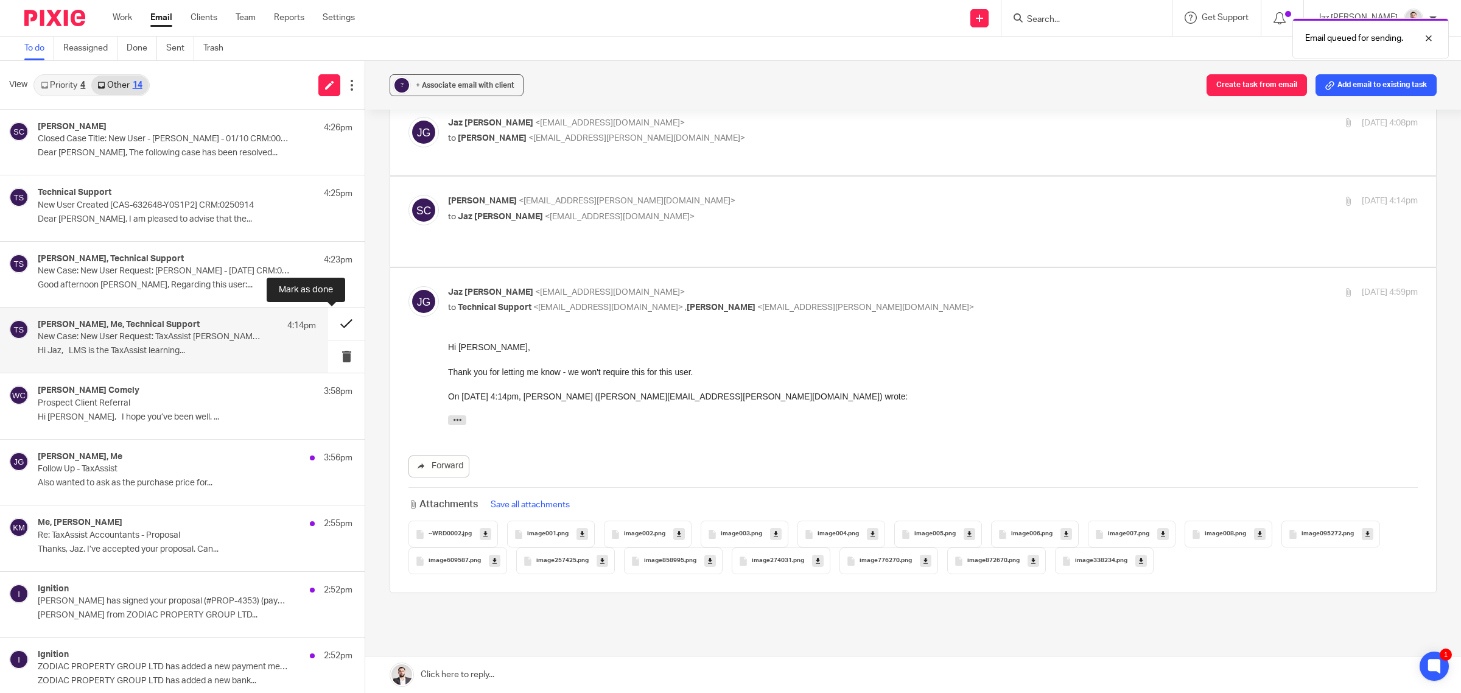
click at [332, 318] on button at bounding box center [346, 323] width 37 height 32
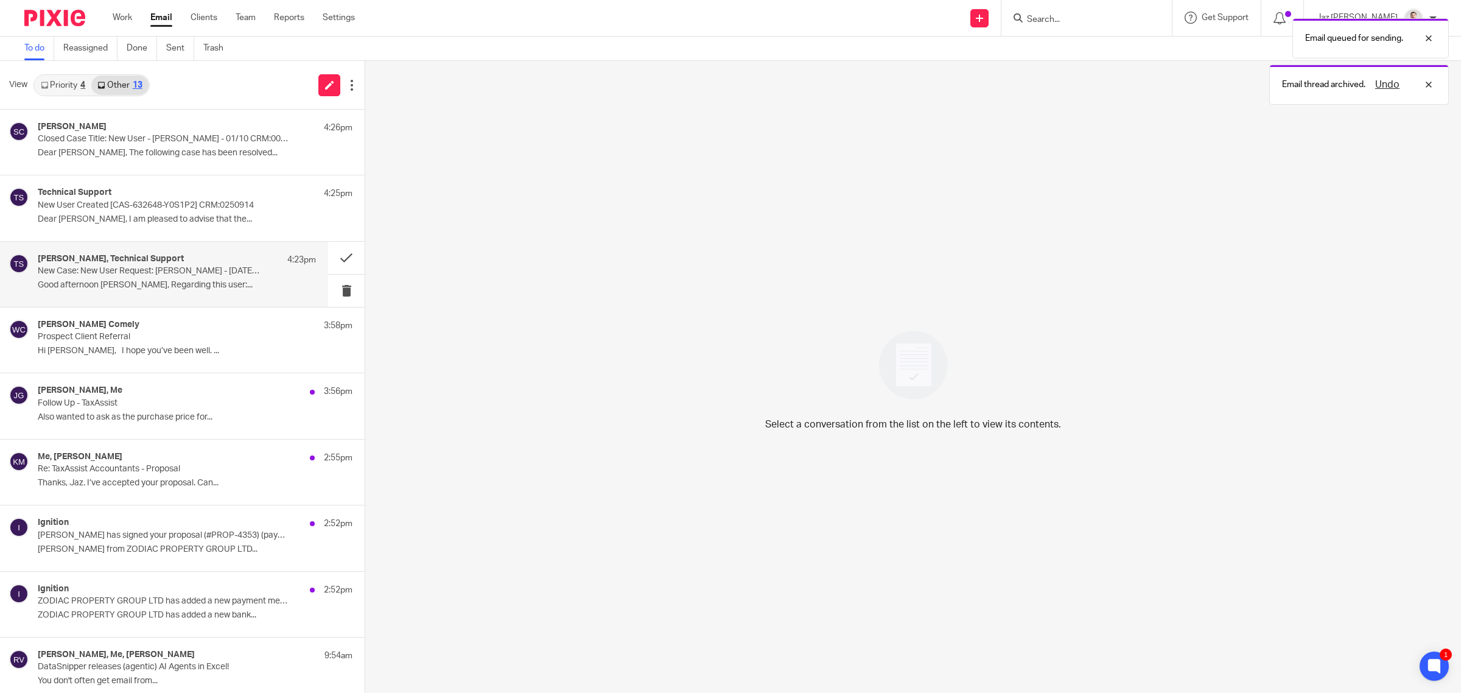
click at [196, 281] on p "Good afternoon Jaz, Regarding this user:..." at bounding box center [177, 285] width 278 height 10
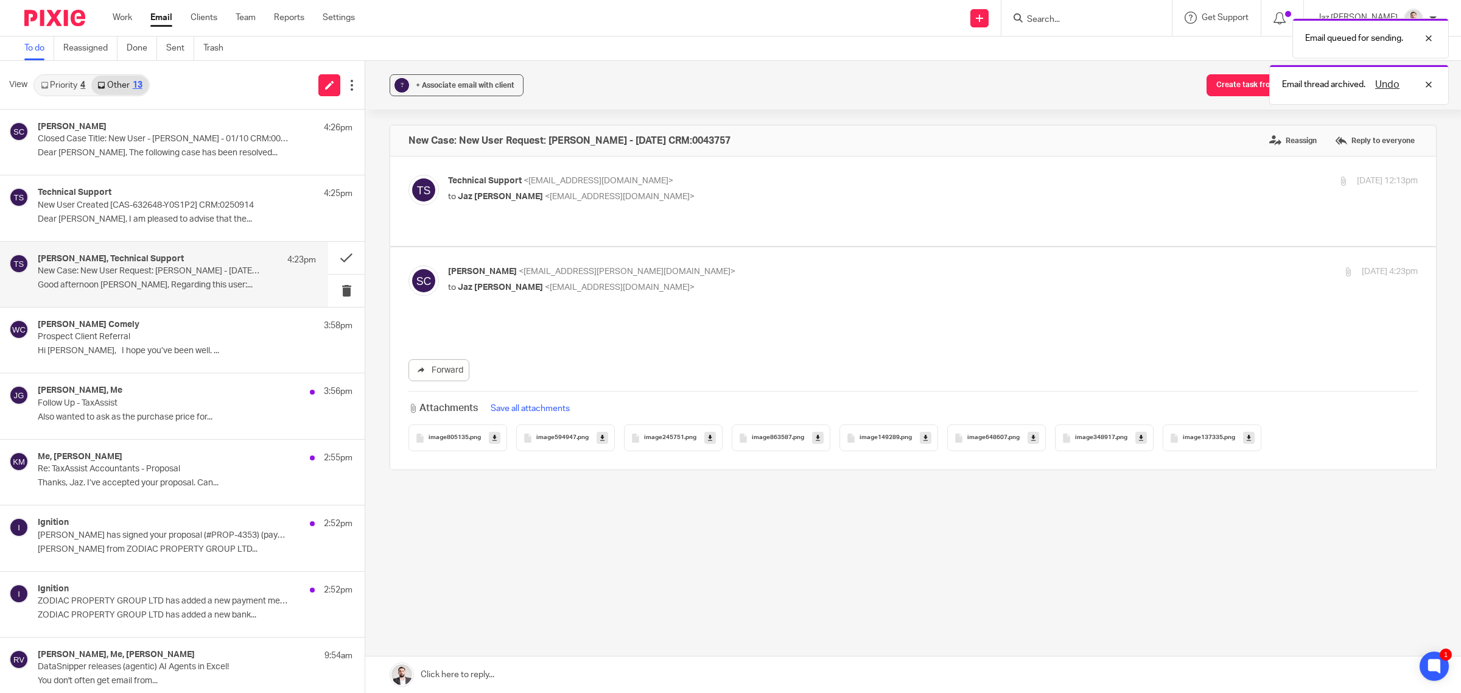
scroll to position [0, 0]
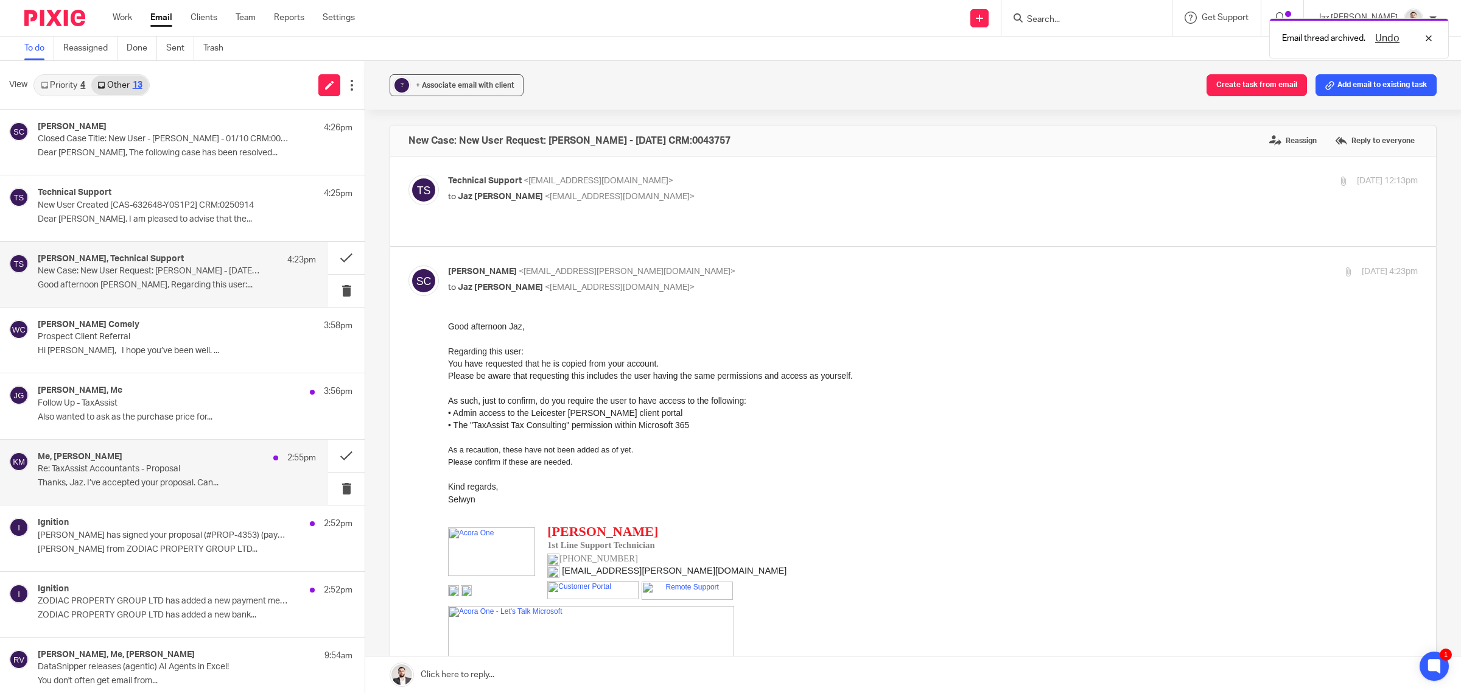
click at [170, 481] on p "﻿Thanks, Jaz. I’ve accepted your proposal. Can..." at bounding box center [177, 483] width 278 height 10
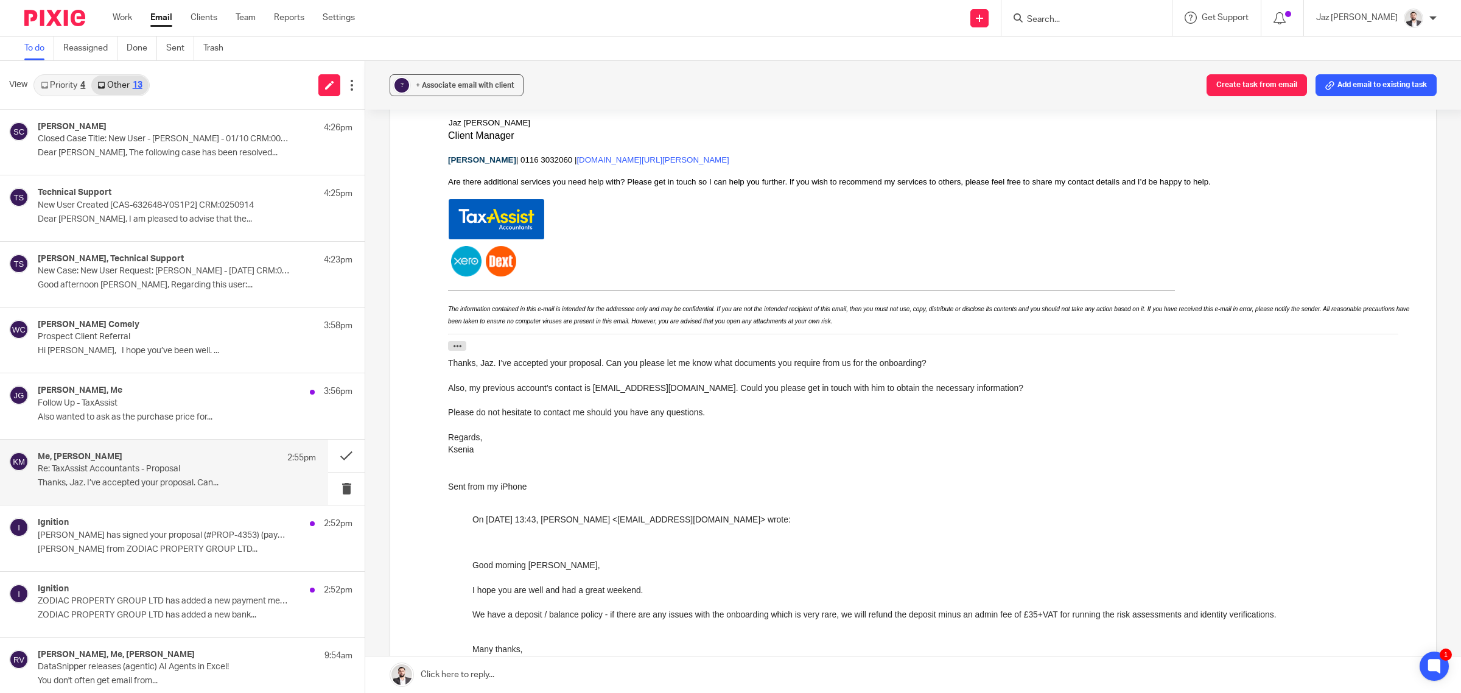
scroll to position [152, 0]
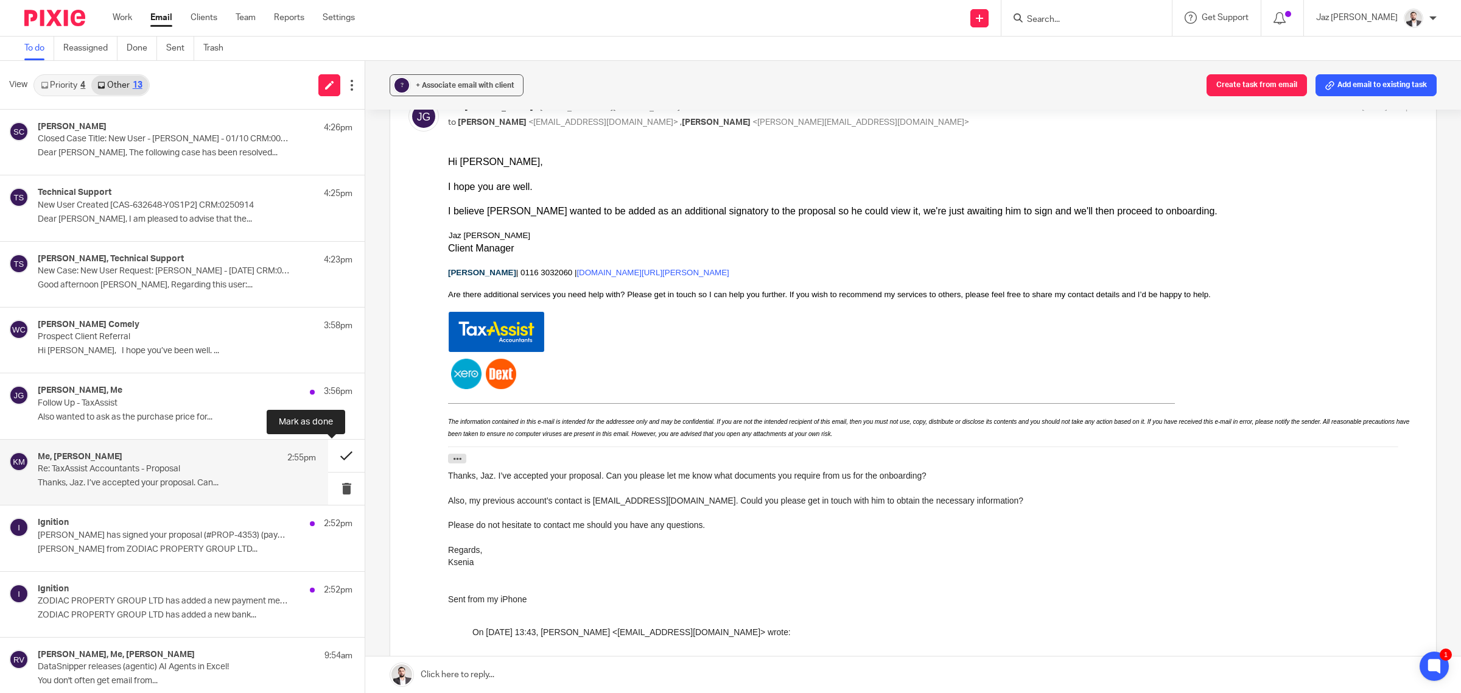
click at [336, 452] on button at bounding box center [346, 456] width 37 height 32
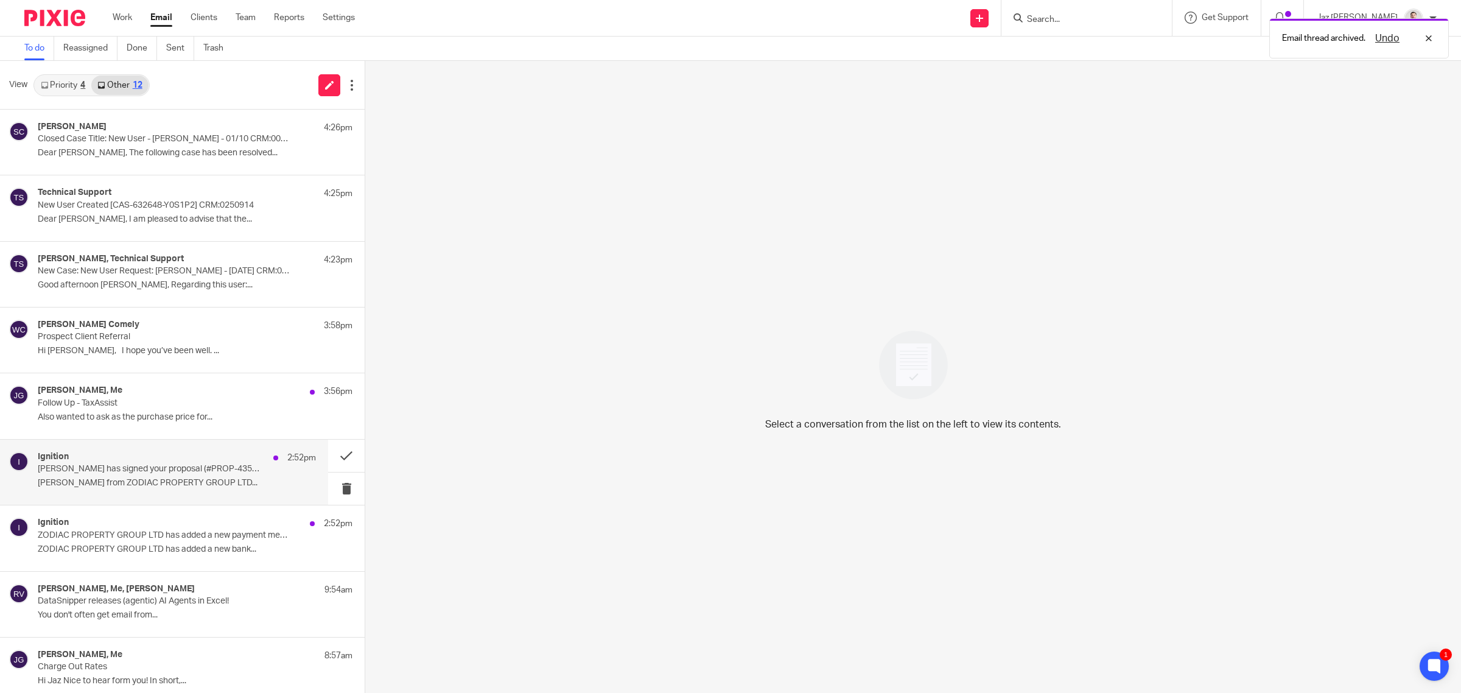
click at [193, 470] on p "Ksenia Edwards has signed your proposal (#PROP-4353) (payments enabled)" at bounding box center [149, 469] width 223 height 10
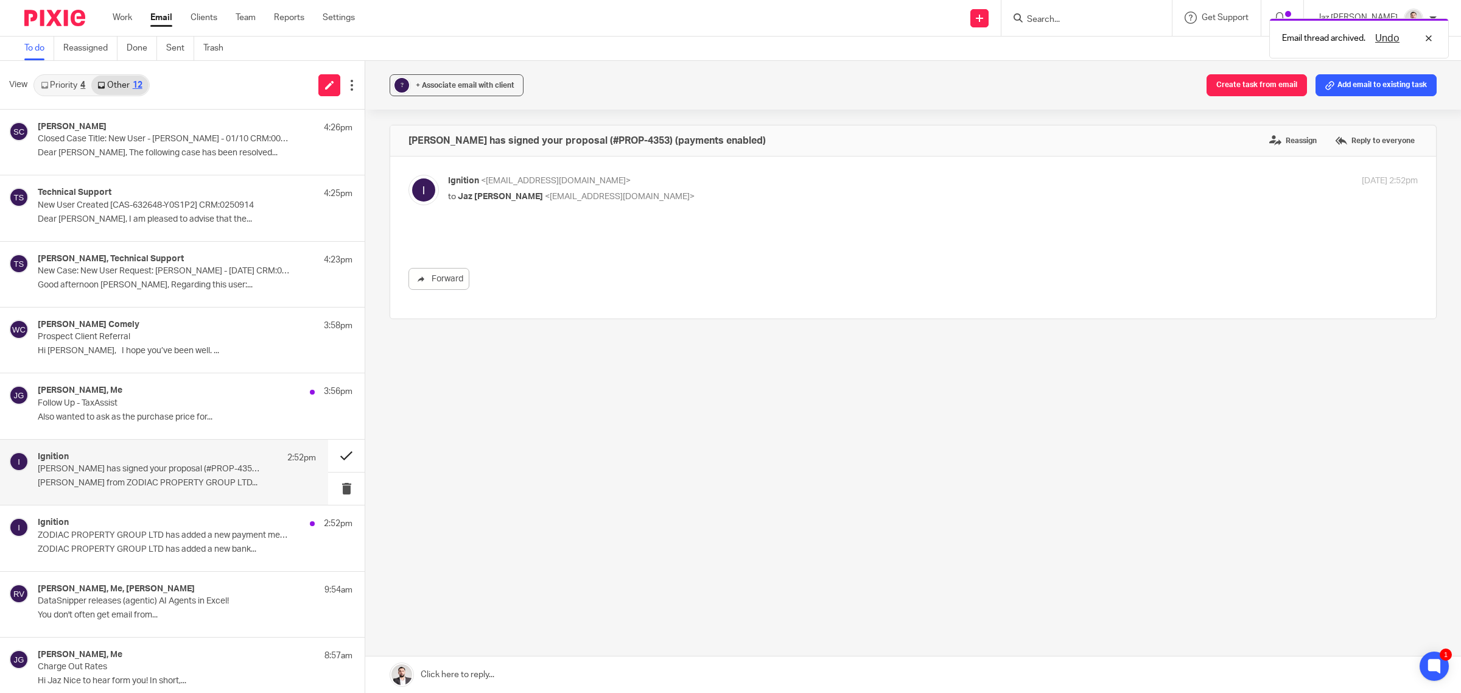
scroll to position [0, 0]
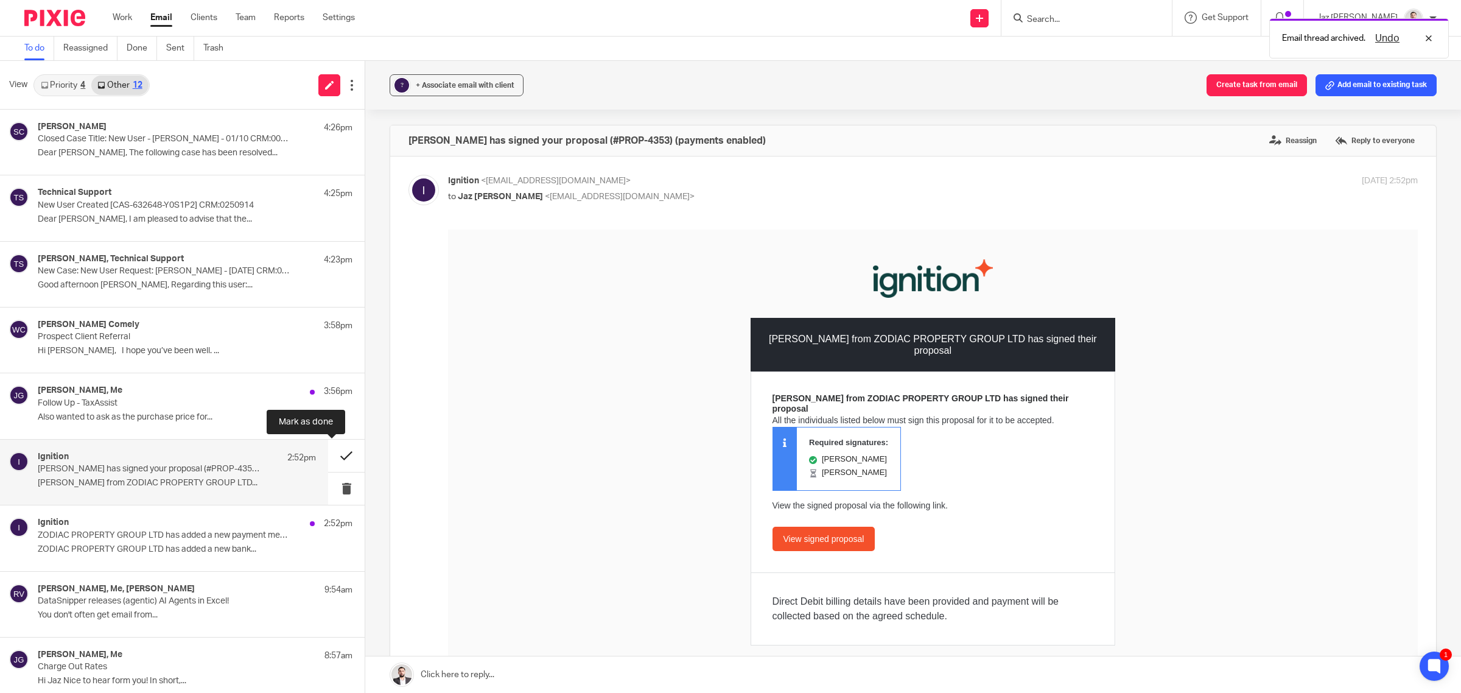
click at [328, 455] on button at bounding box center [346, 456] width 37 height 32
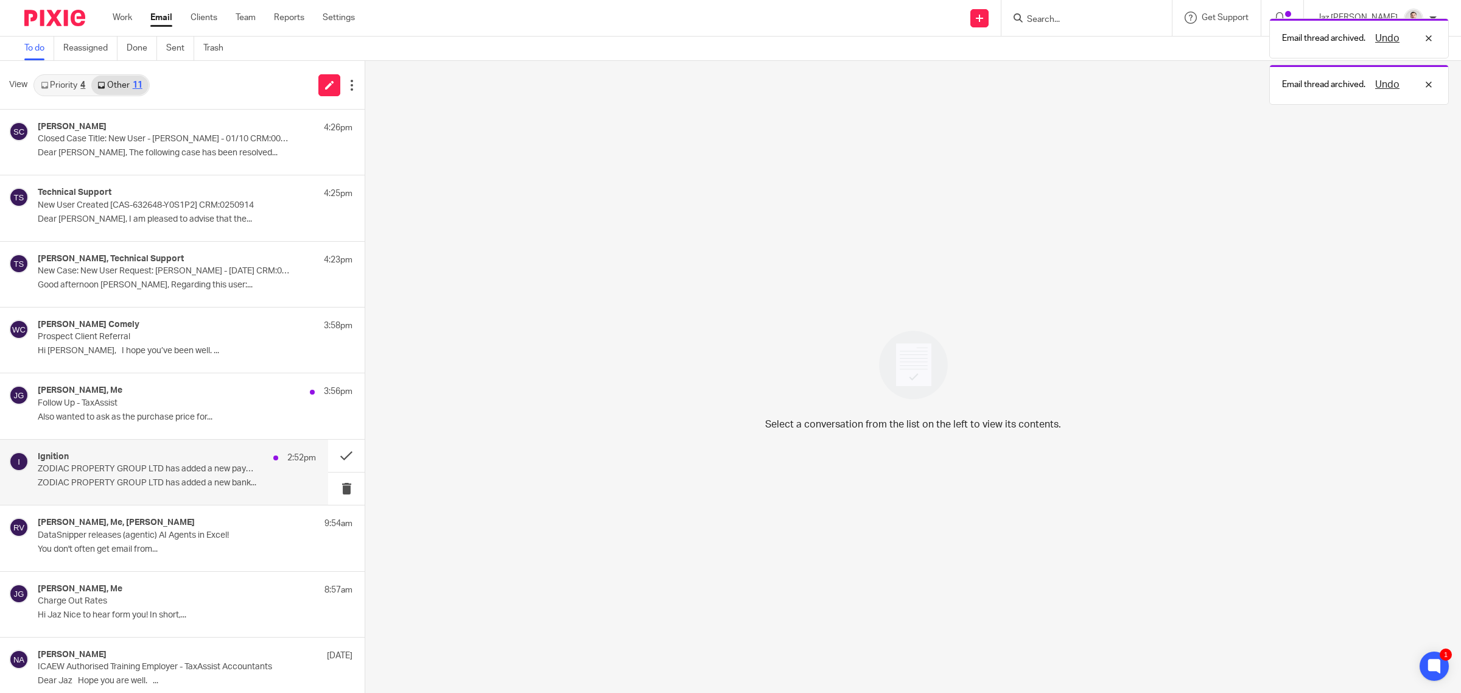
click at [199, 481] on p "ZODIAC PROPERTY GROUP LTD has added a new bank..." at bounding box center [177, 483] width 278 height 10
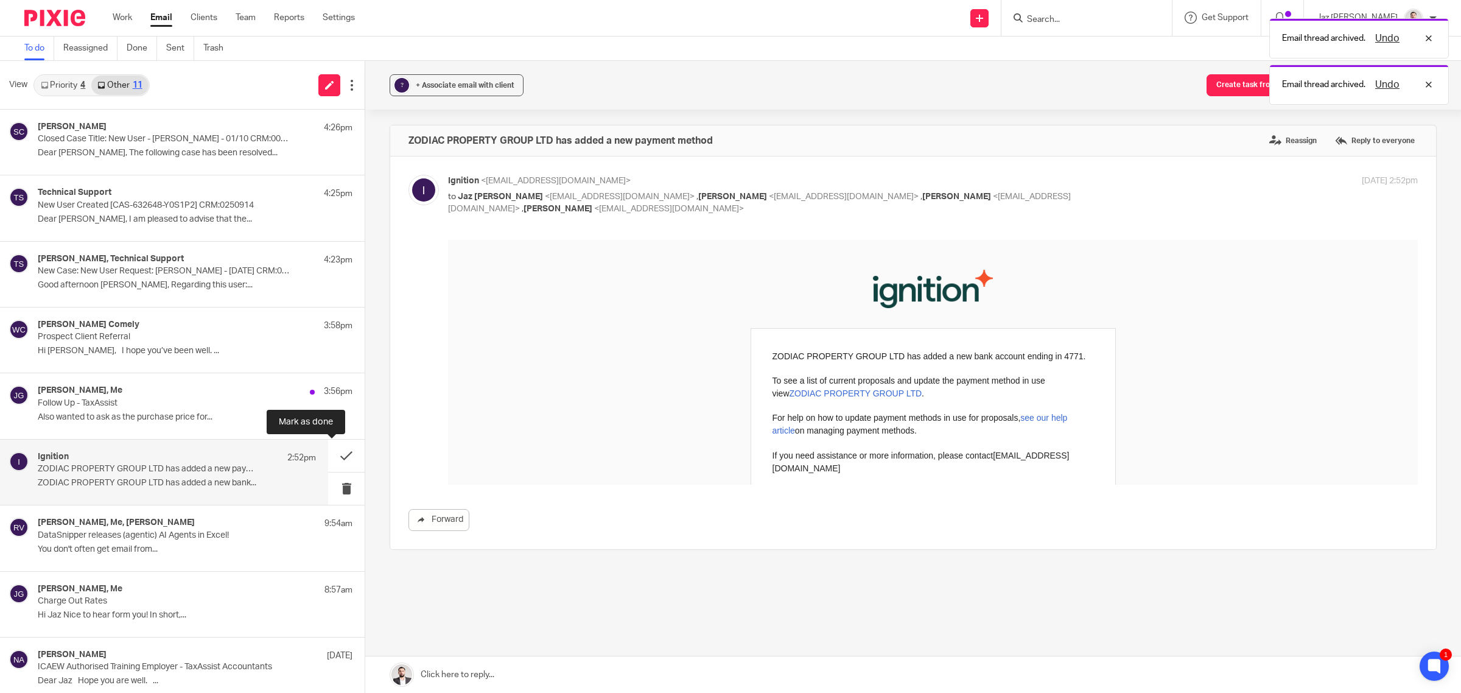
drag, startPoint x: 328, startPoint y: 455, endPoint x: 300, endPoint y: 460, distance: 28.5
click at [328, 455] on button at bounding box center [346, 456] width 37 height 32
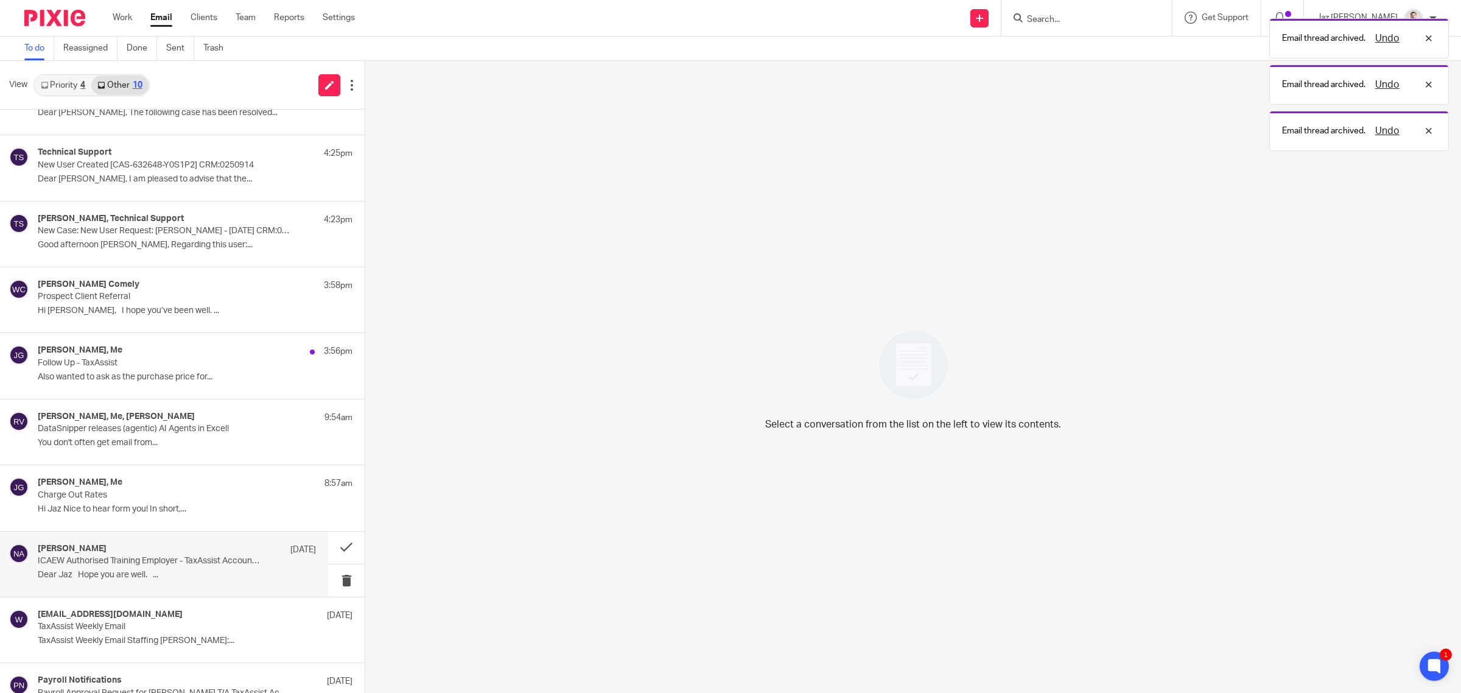
scroll to position [77, 0]
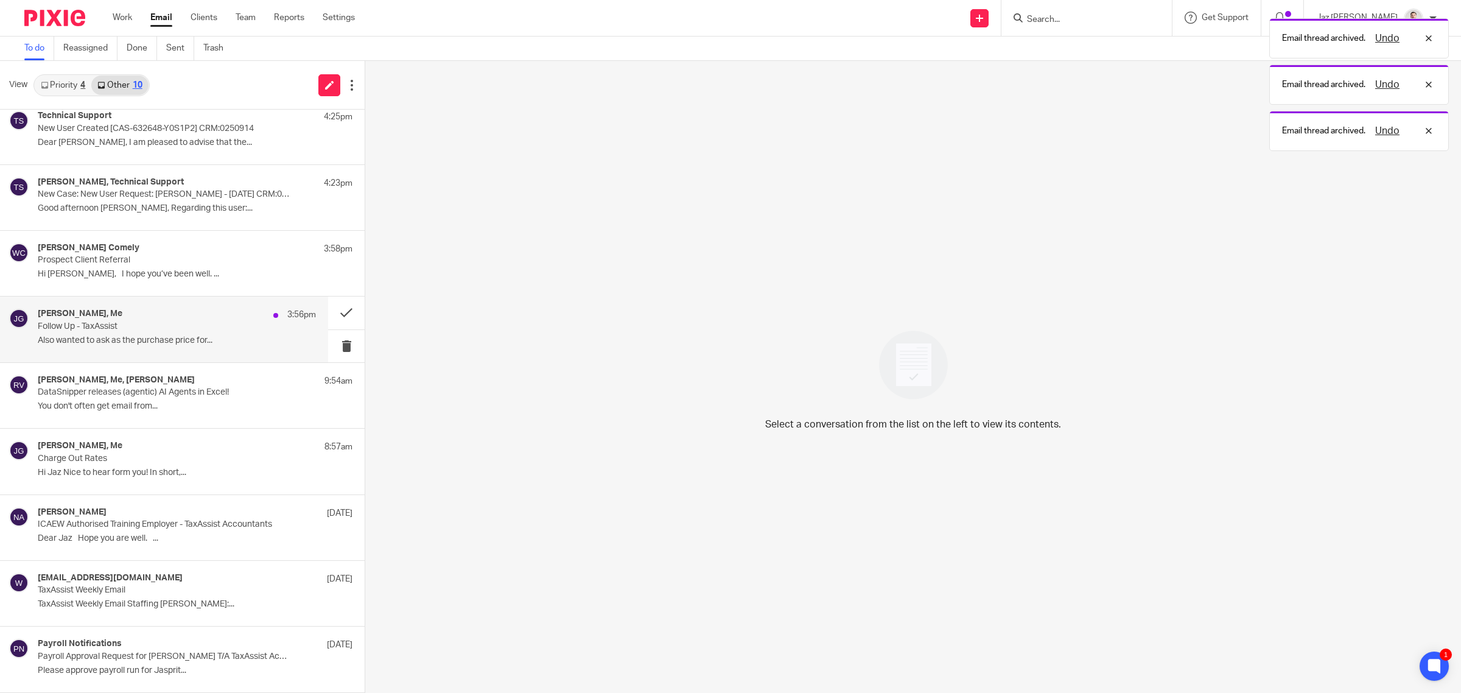
click at [178, 339] on p "Also wanted to ask as the purchase price for..." at bounding box center [177, 340] width 278 height 10
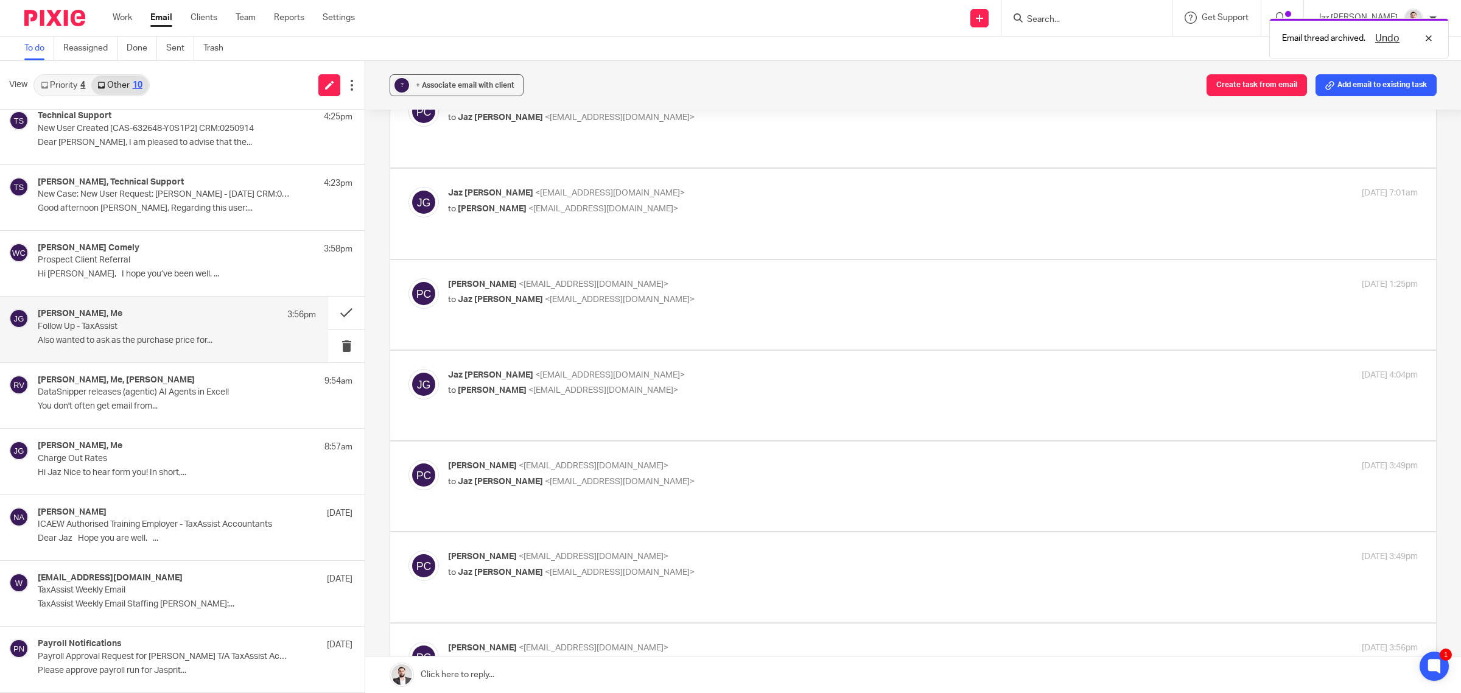
scroll to position [588, 0]
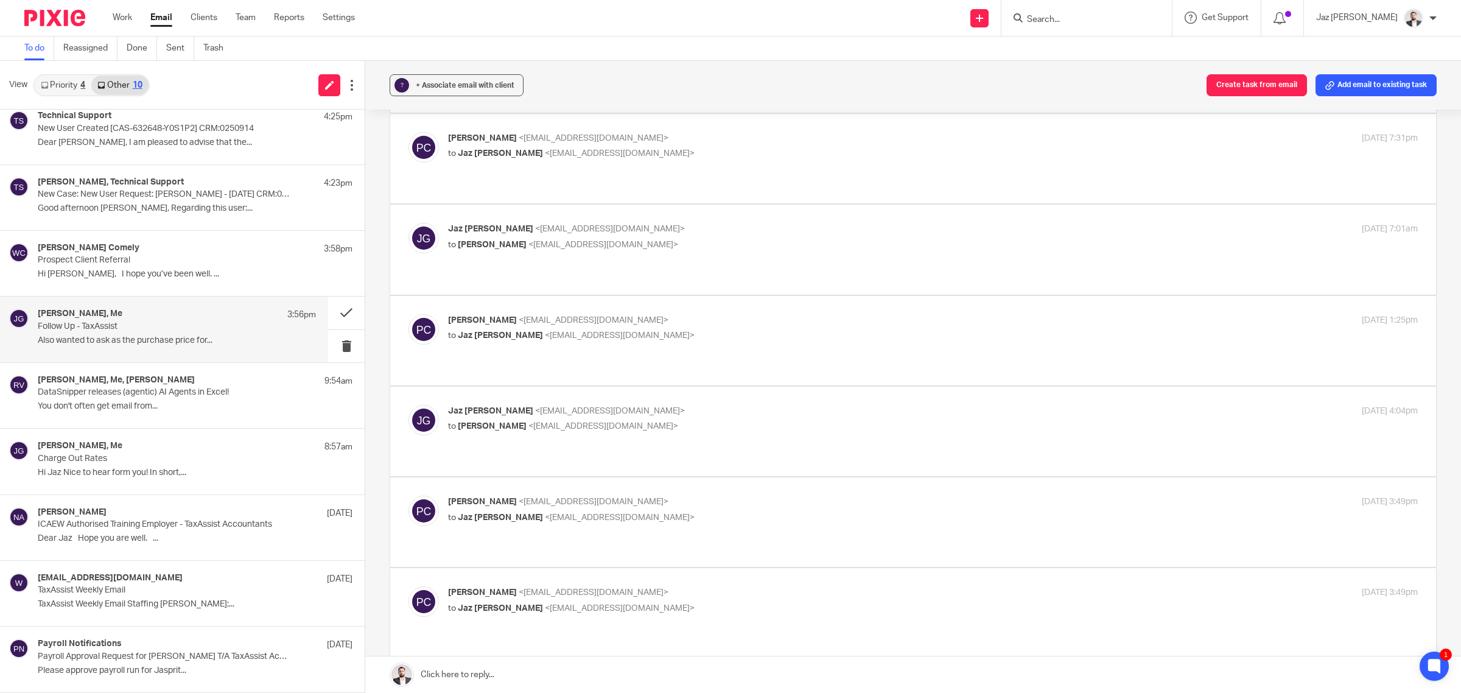
click at [767, 405] on p "Jaz Grewal <jazgrewal@taxassist.co.uk>" at bounding box center [771, 411] width 647 height 13
checkbox input "true"
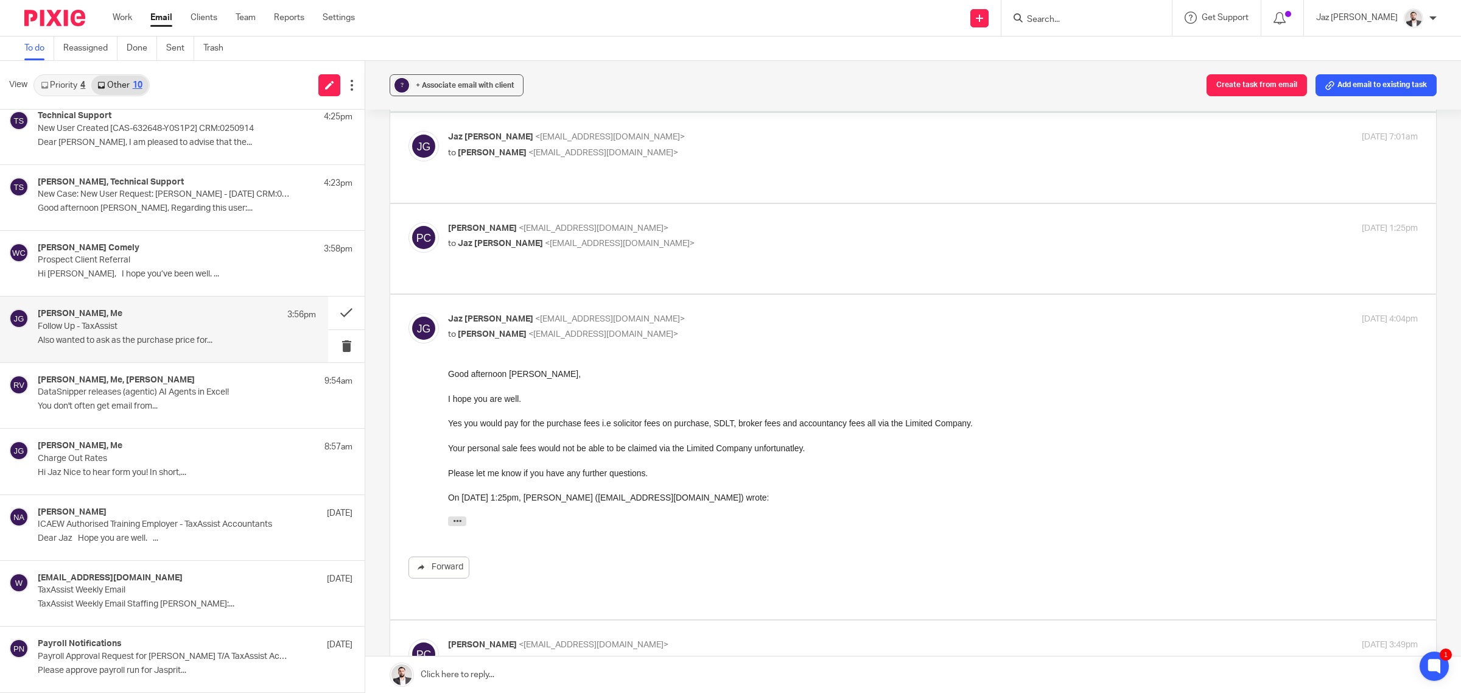
scroll to position [740, 0]
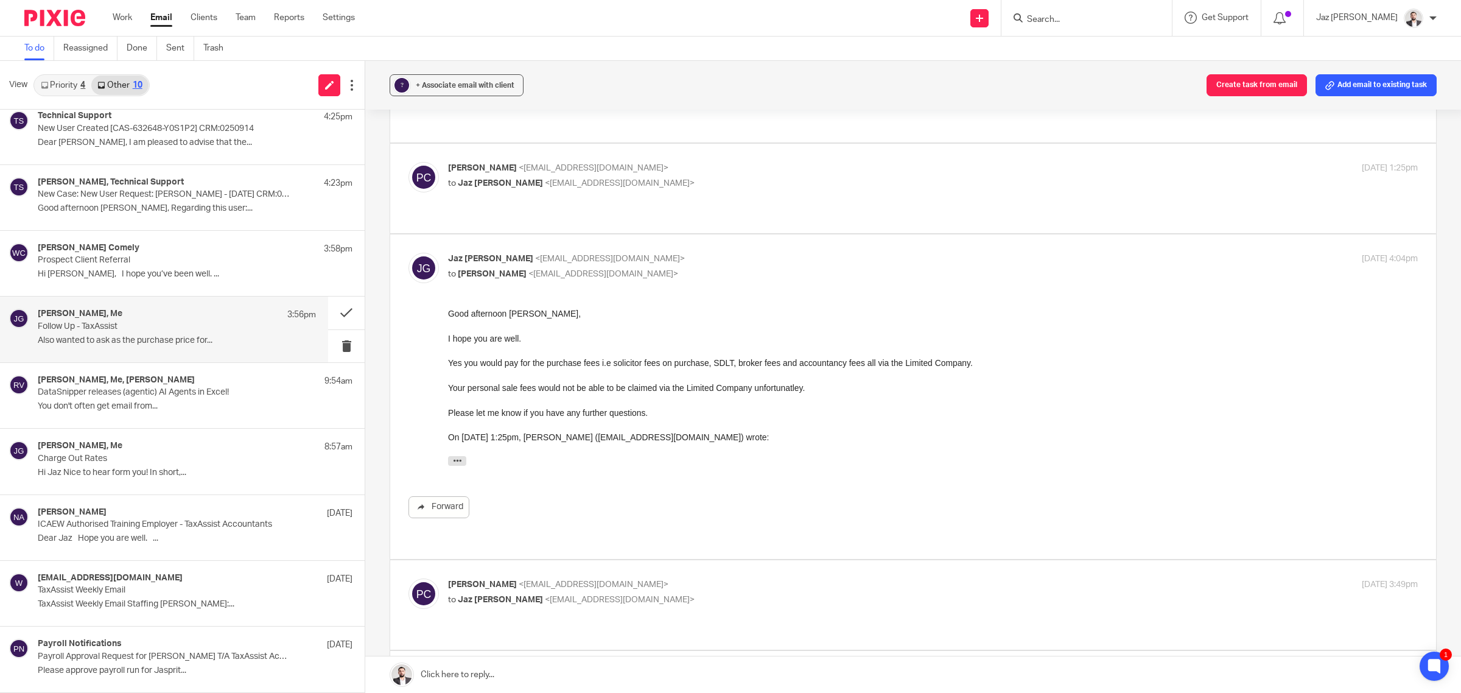
click at [749, 578] on p "Parmjeet Chattha <parmjeet_chattha@hotmail.com>" at bounding box center [771, 584] width 647 height 13
checkbox input "true"
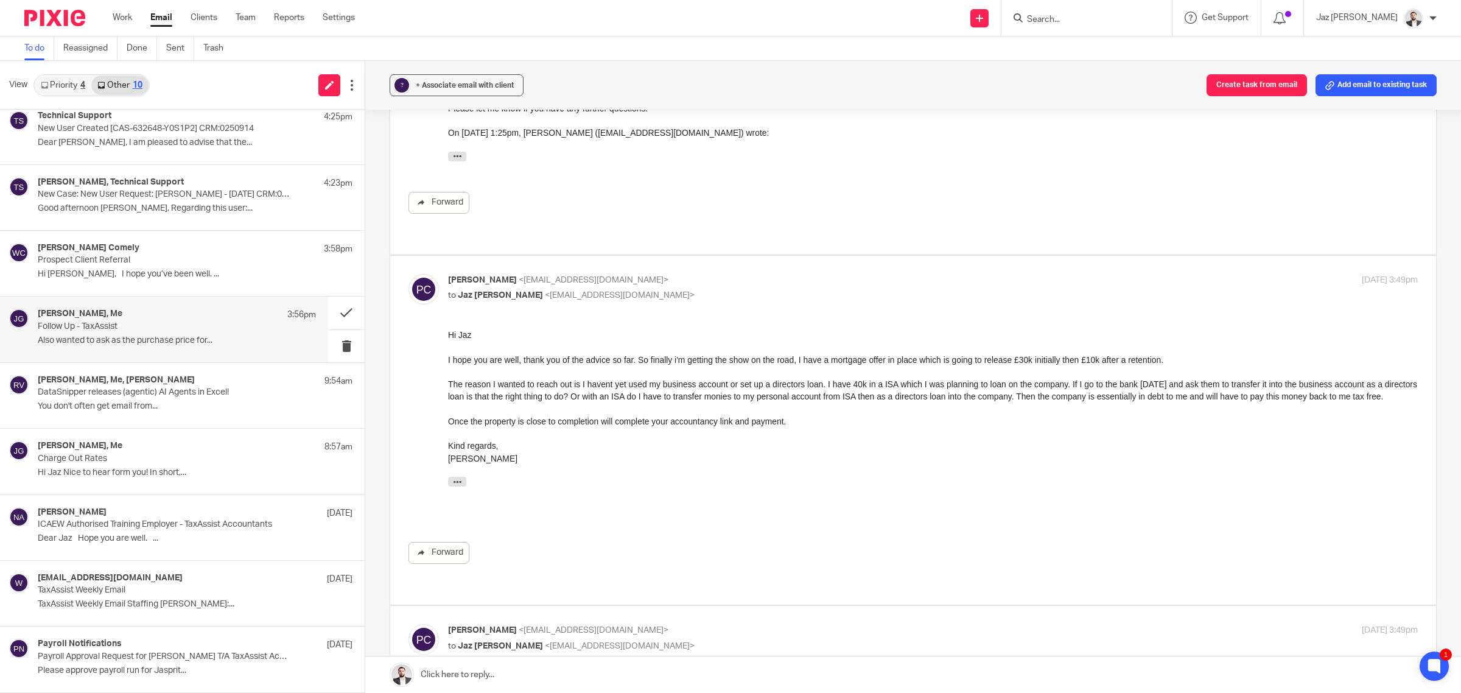
scroll to position [1121, 0]
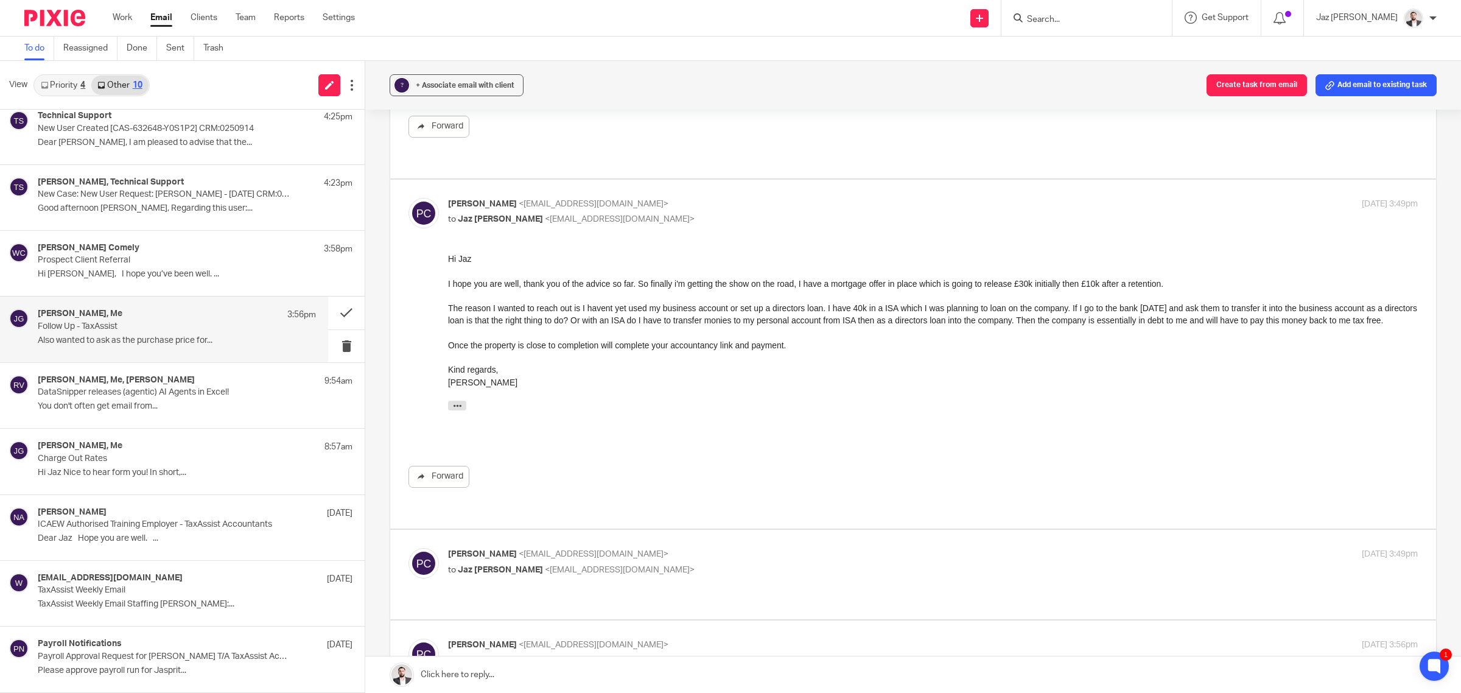
click at [793, 530] on label at bounding box center [913, 575] width 1046 height 90
click at [409, 547] on input "checkbox" at bounding box center [408, 547] width 1 height 1
checkbox input "true"
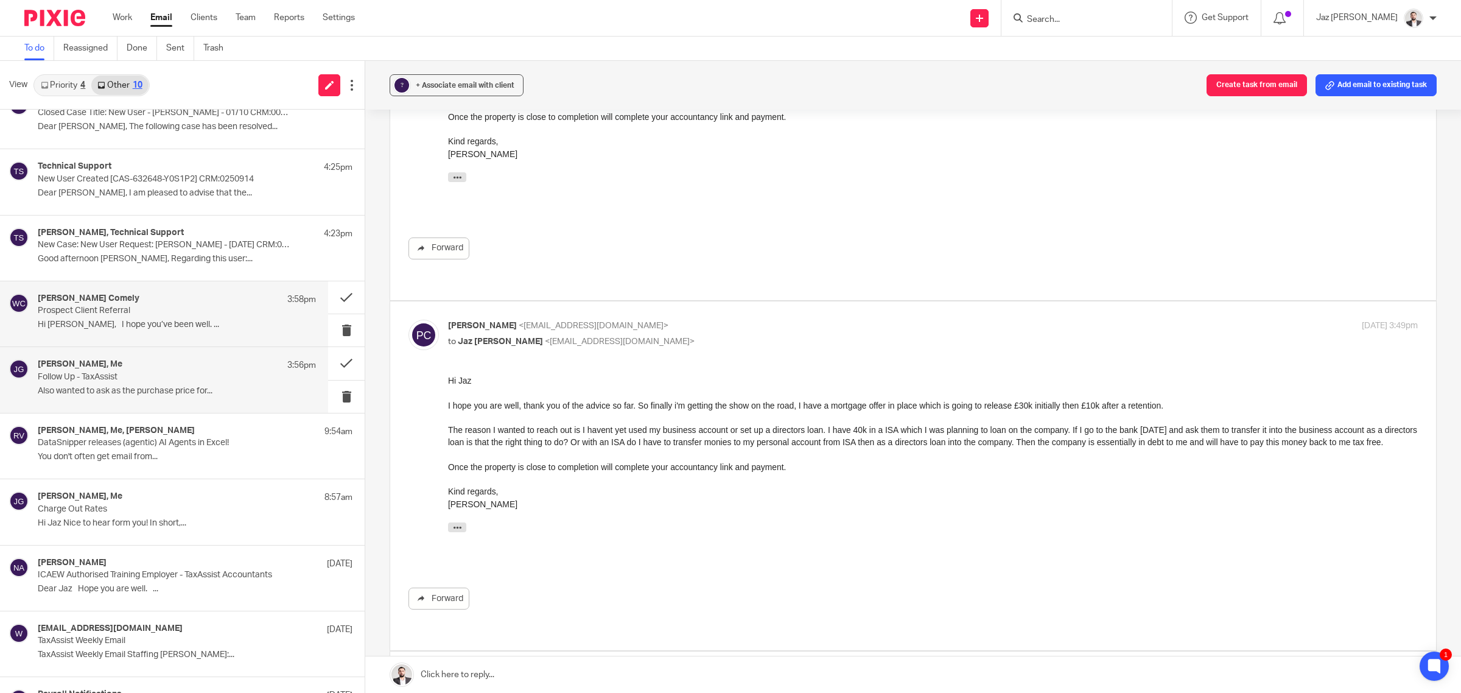
scroll to position [1, 0]
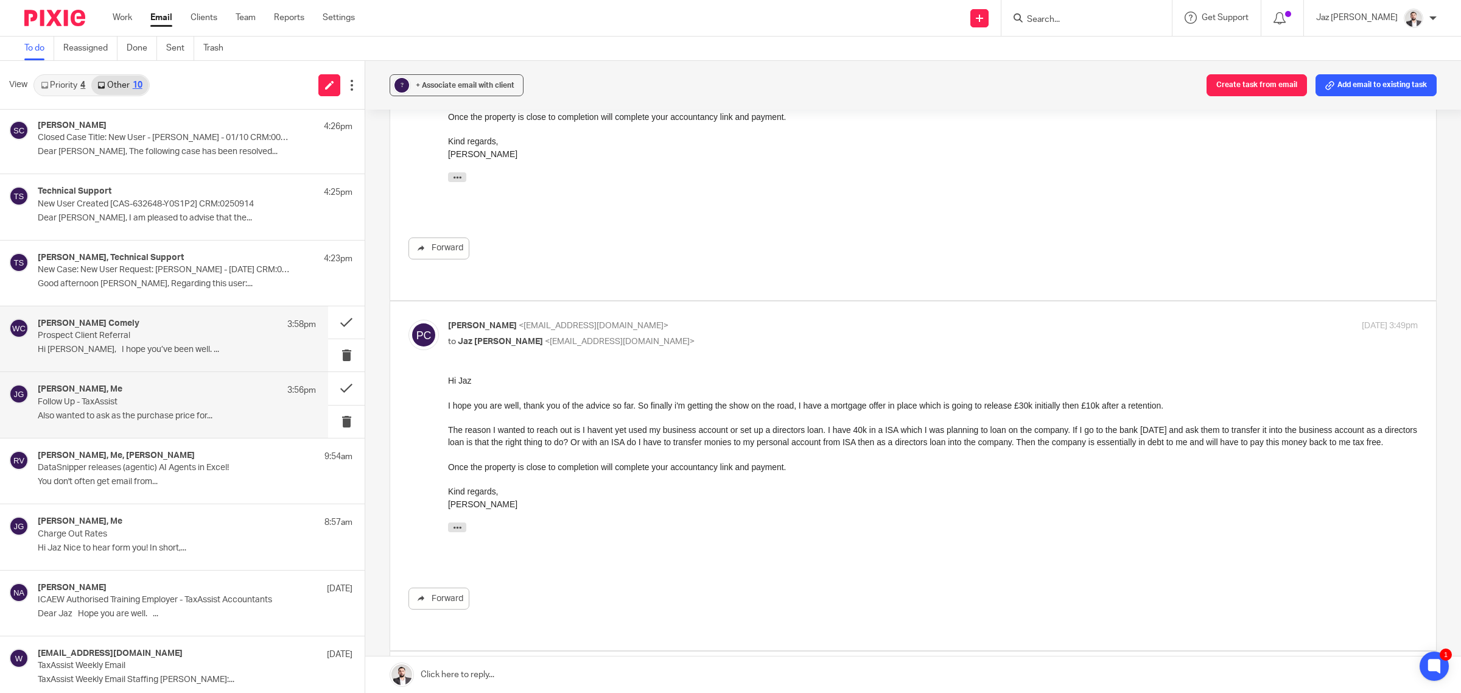
click at [144, 364] on div "Wade Comely 3:58pm Prospect Client Referral Hi Jaz, I hope you’ve been well. ..." at bounding box center [164, 338] width 328 height 65
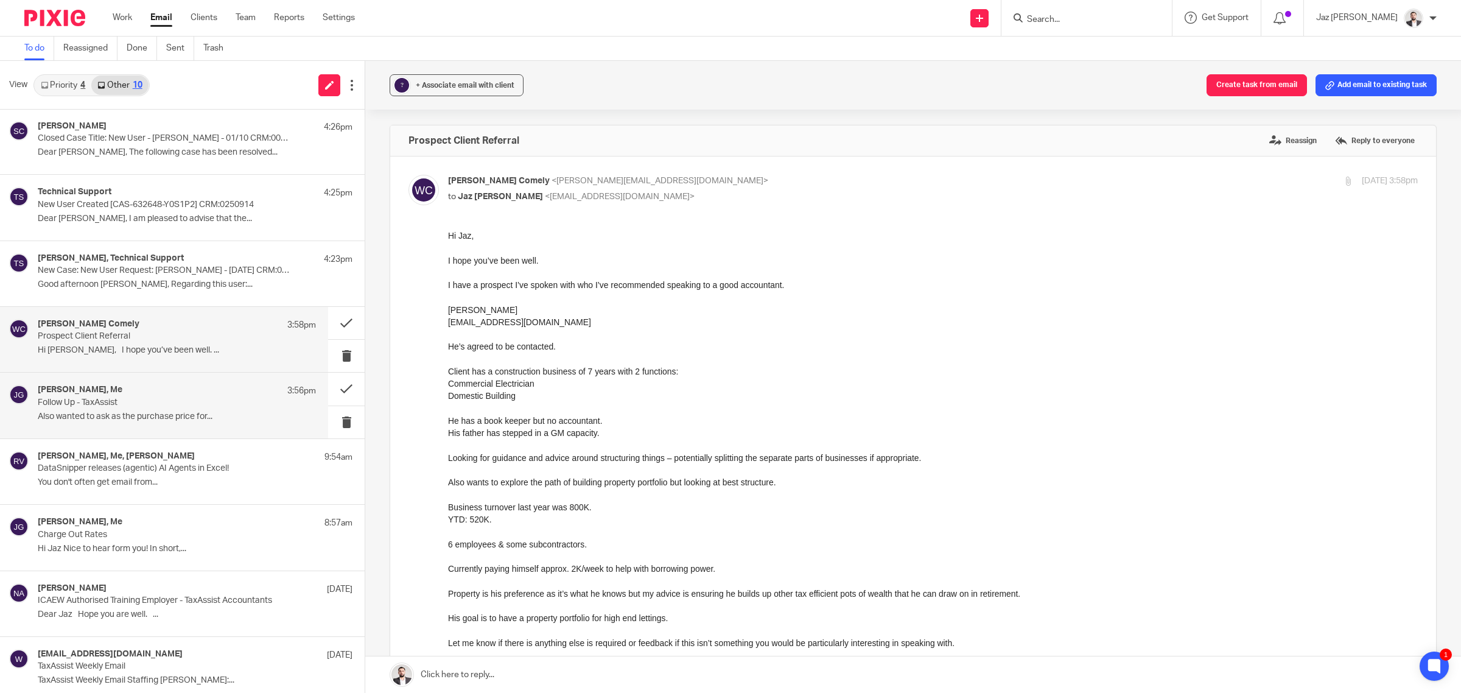
scroll to position [0, 0]
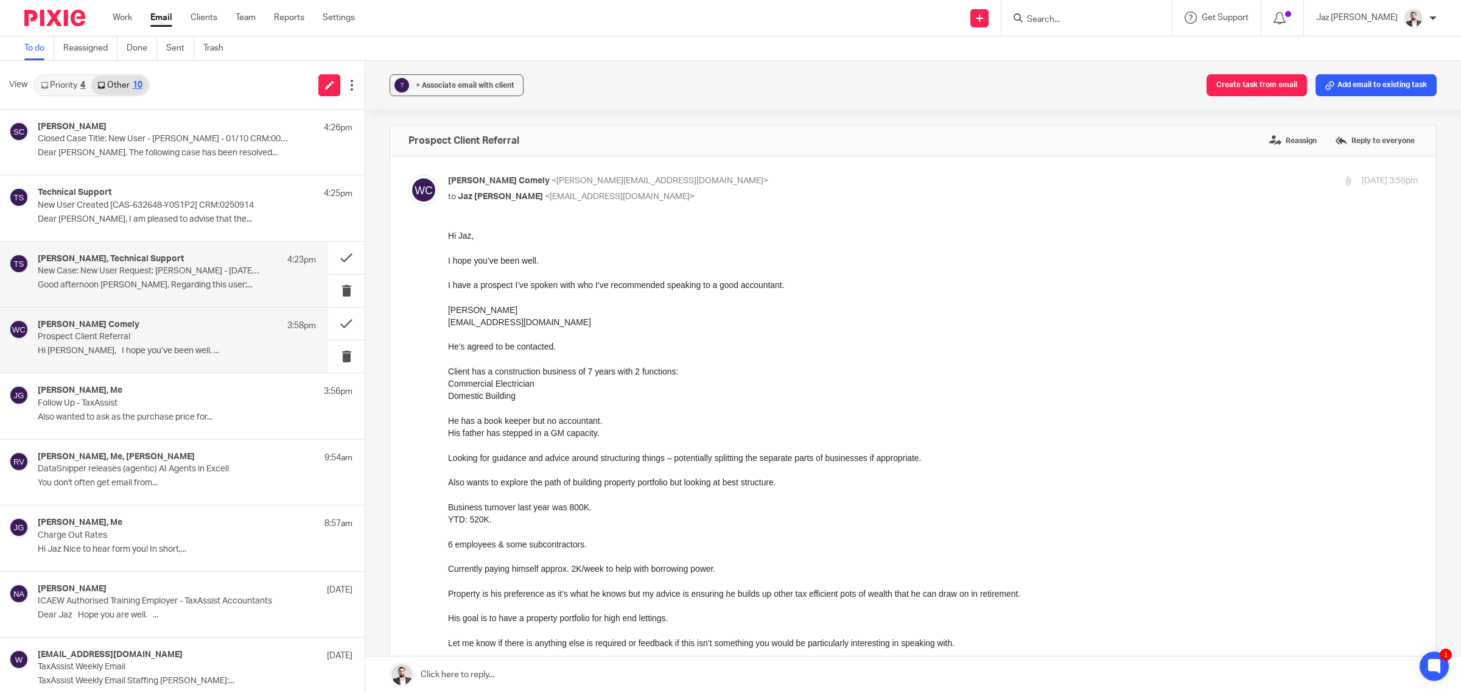
click at [88, 261] on h4 "Selwyn Christianson, Technical Support" at bounding box center [111, 259] width 146 height 10
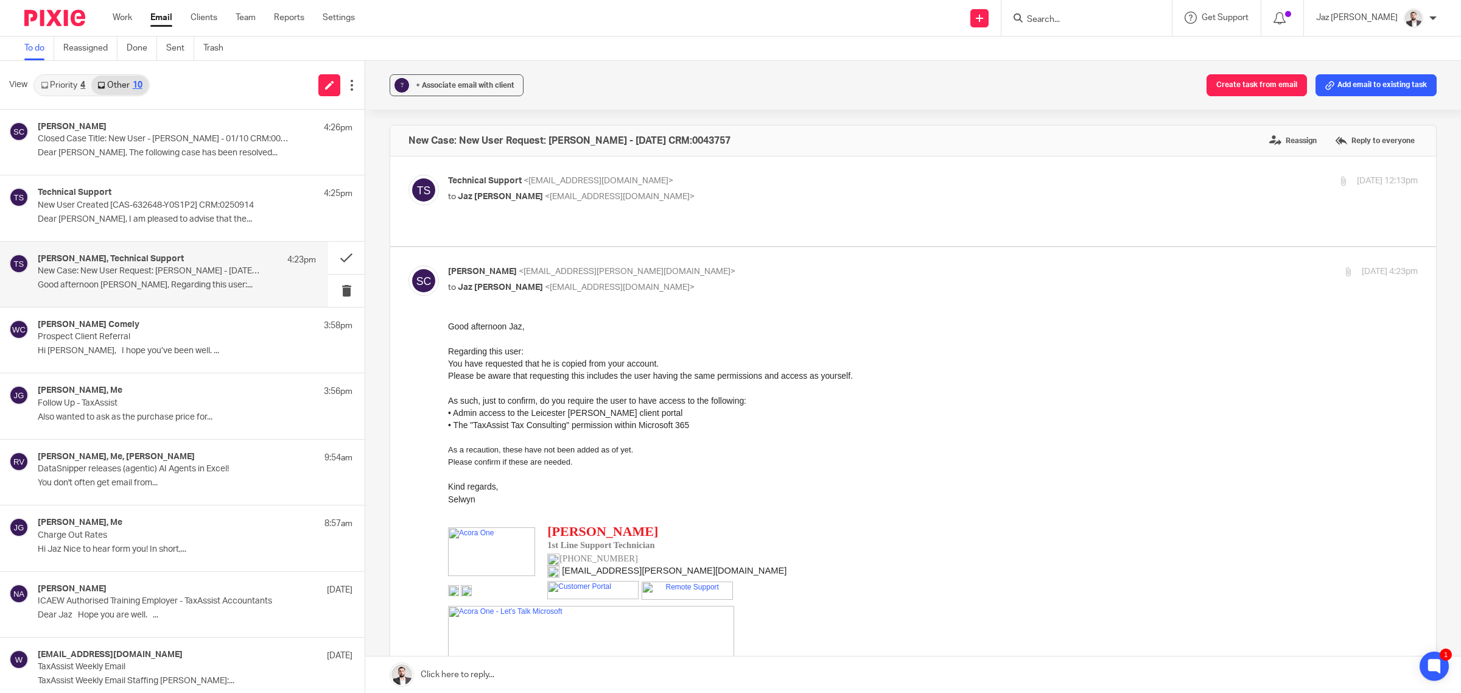
click at [661, 376] on div "Regarding this user: You have requested that he is copied from your account. Pl…" at bounding box center [933, 407] width 970 height 124
click at [561, 678] on link at bounding box center [913, 674] width 1096 height 37
click at [699, 184] on p "Technical Support <help@acora.one>" at bounding box center [771, 181] width 647 height 13
checkbox input "true"
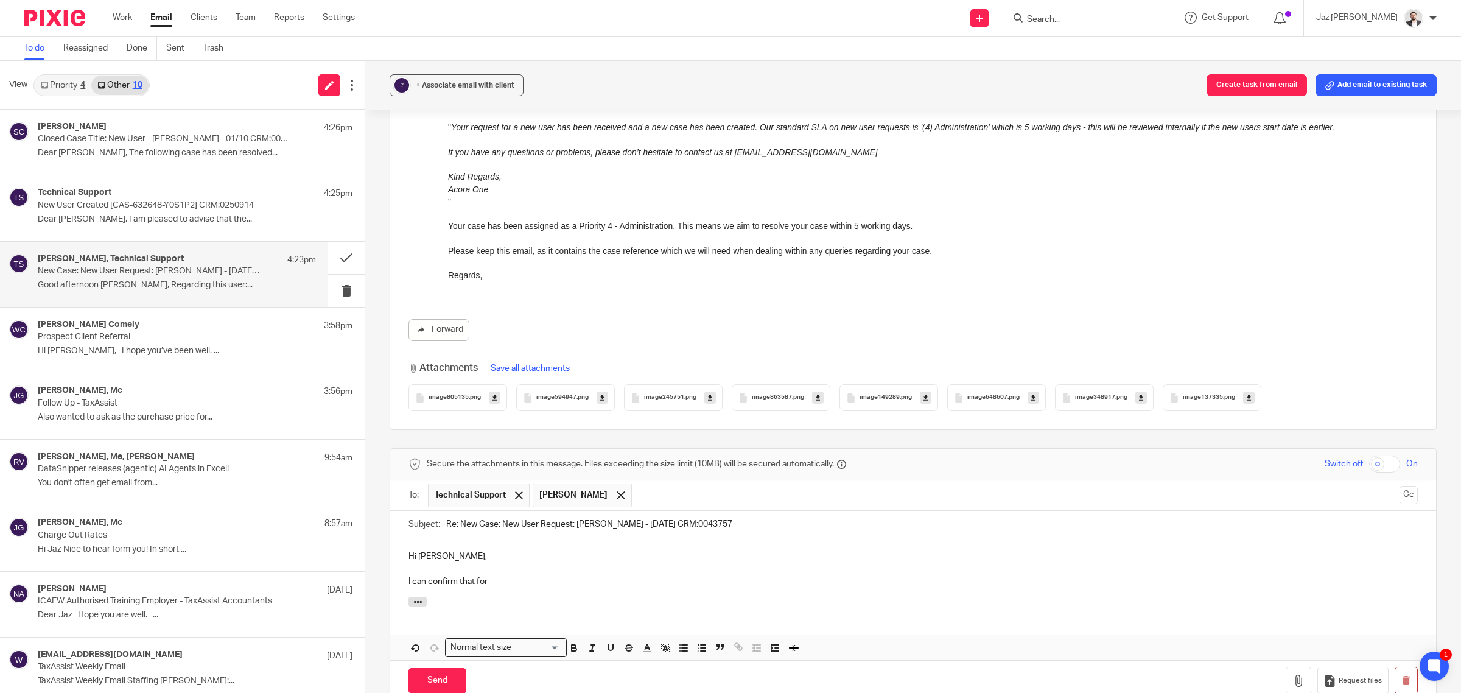
scroll to position [1539, 0]
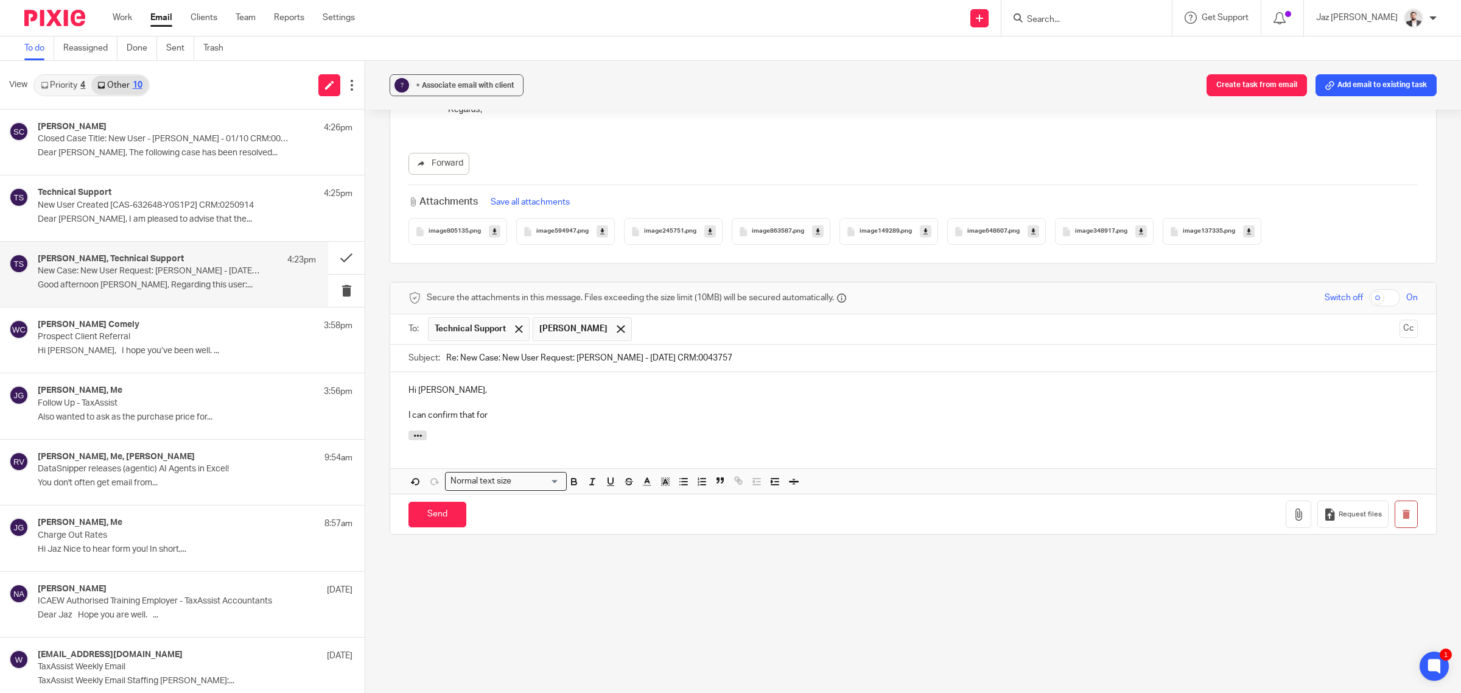
click at [569, 424] on div "Hi Selwyn, I can confirm that for" at bounding box center [913, 401] width 1046 height 58
click at [449, 508] on input "Send" at bounding box center [438, 515] width 58 height 26
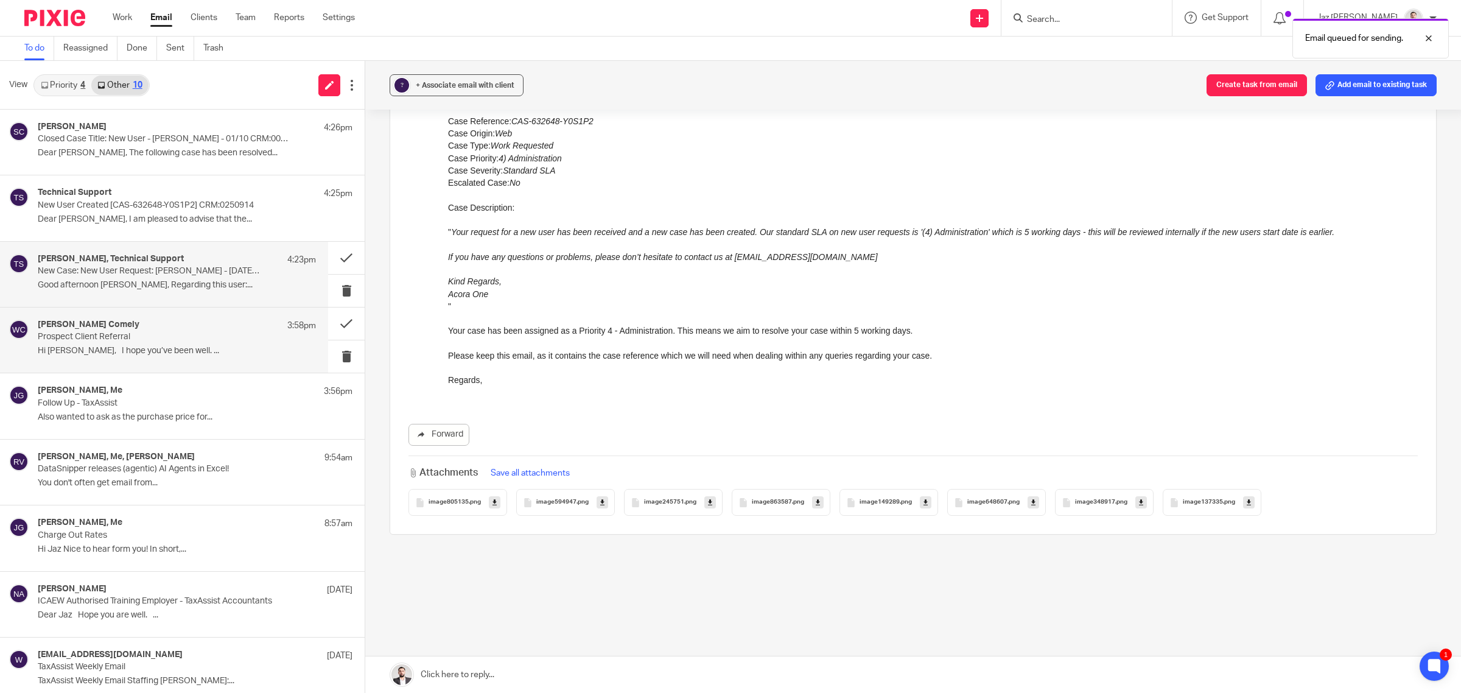
click at [139, 361] on div "Wade Comely 3:58pm Prospect Client Referral Hi Jaz, I hope you’ve been well. ..." at bounding box center [164, 339] width 328 height 65
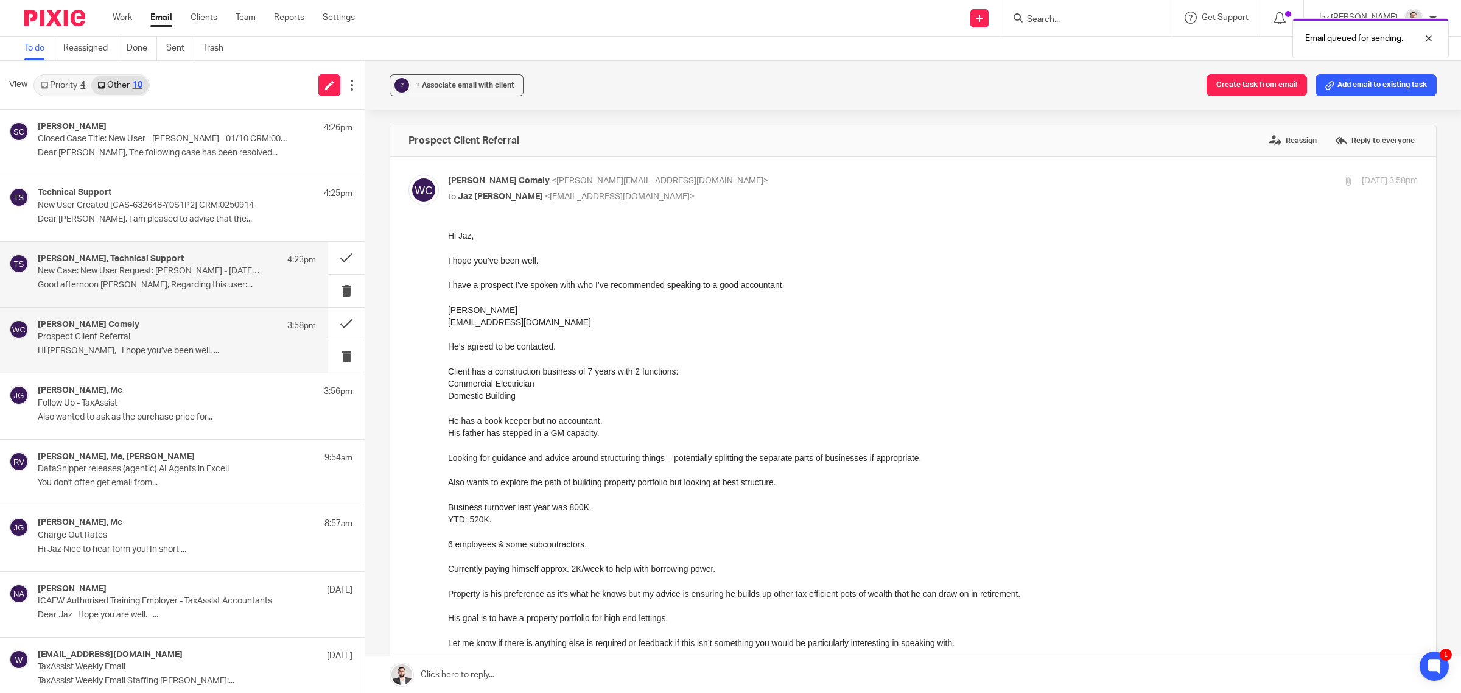
scroll to position [0, 0]
click at [153, 284] on p "Good afternoon Jaz, Regarding this user:..." at bounding box center [177, 285] width 278 height 10
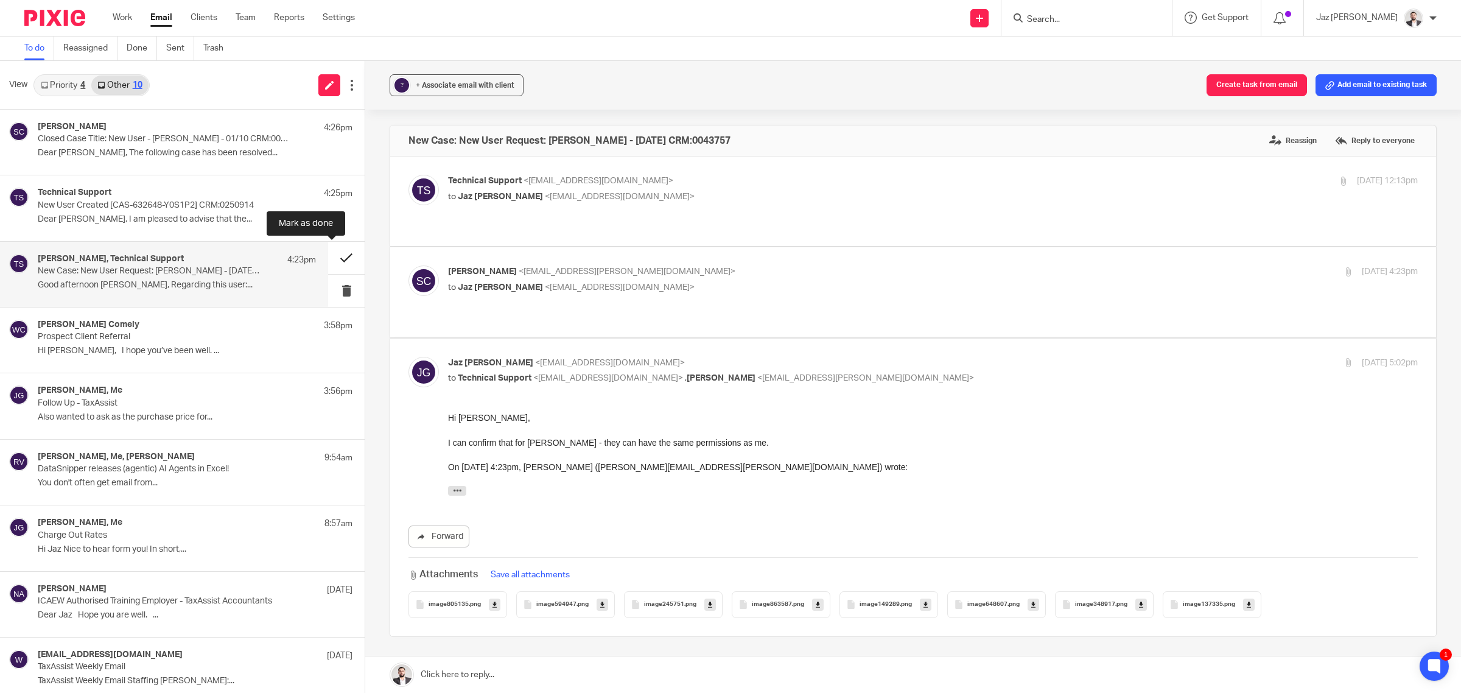
click at [335, 256] on button at bounding box center [346, 258] width 37 height 32
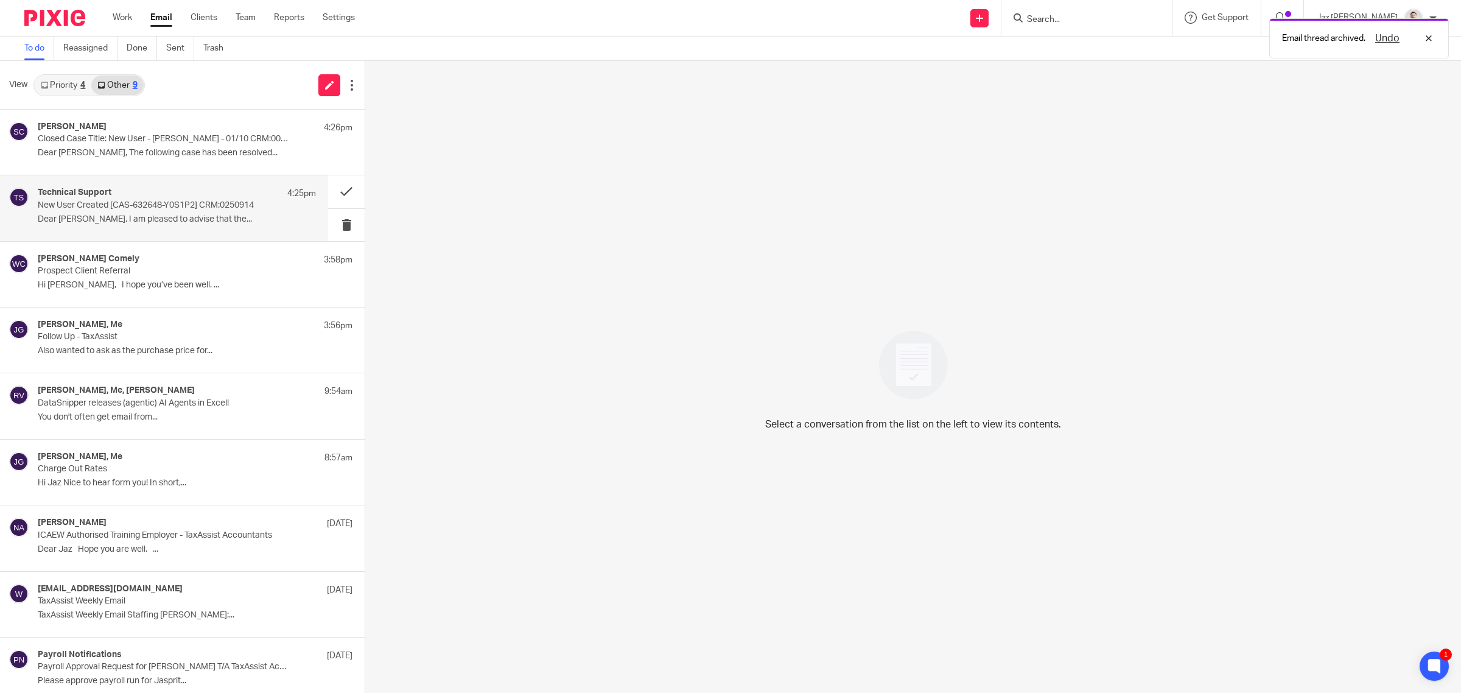
click at [177, 202] on p "New User Created [CAS-632648-Y0S1P2] CRM:0250914" at bounding box center [149, 205] width 223 height 10
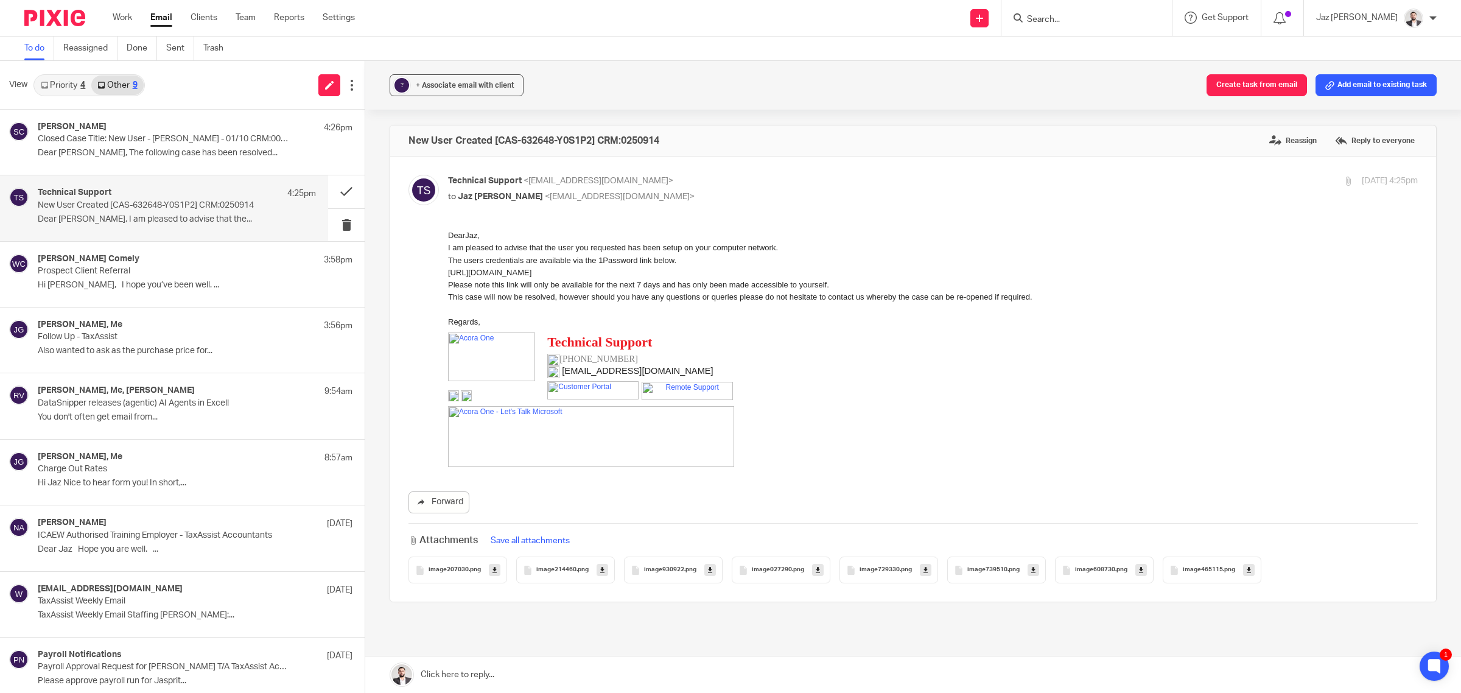
drag, startPoint x: 762, startPoint y: 272, endPoint x: 442, endPoint y: 272, distance: 319.6
click at [448, 272] on html "Dear Jaz, I am pleased to advise that the user you requested has been setup on …" at bounding box center [933, 348] width 970 height 237
copy p "https://share.1password.com/s#p-L0-1r1IeHDLZM3xJPz39X_DJ1Qfywc3hI_mY1LC0U"
click at [908, 298] on p "This case will now be resolved, however should you have any questions or querie…" at bounding box center [933, 297] width 970 height 12
click at [336, 190] on button at bounding box center [346, 191] width 37 height 32
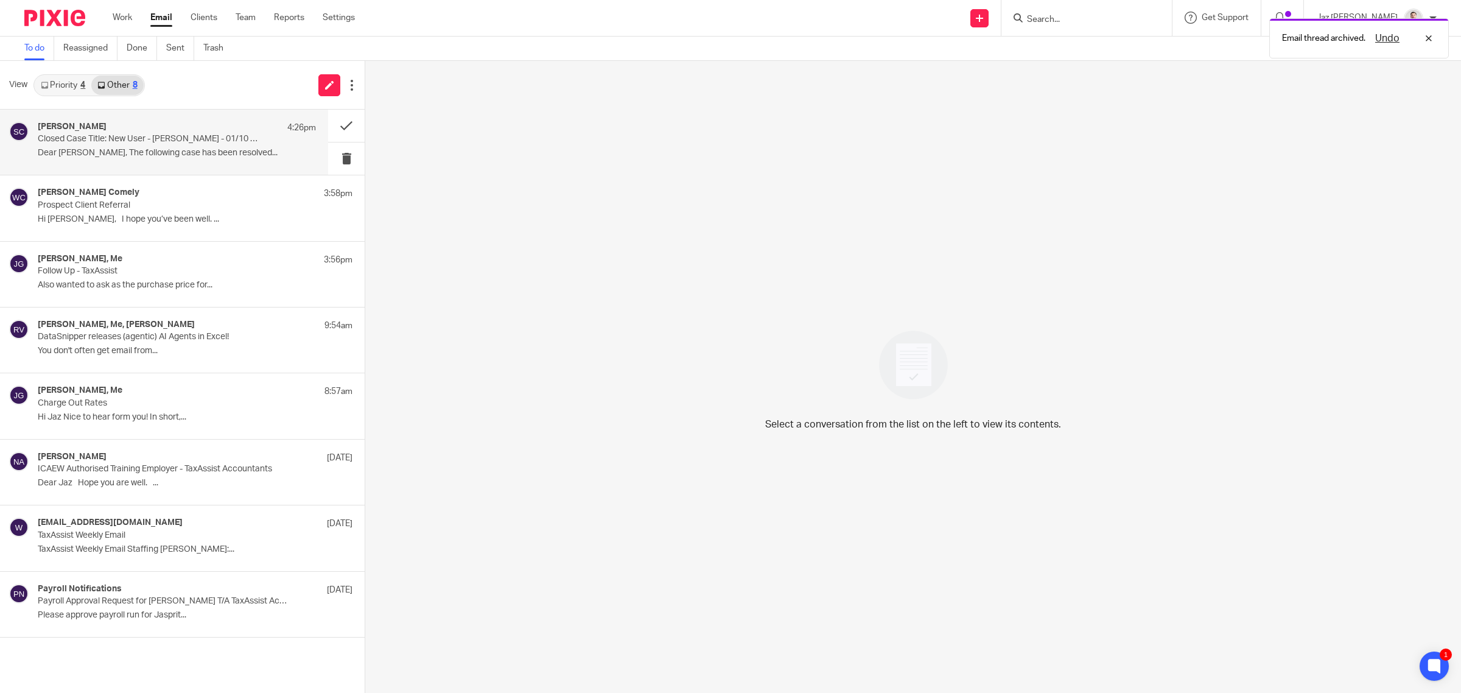
click at [160, 130] on div "Selwyn Christianson 4:26pm" at bounding box center [177, 128] width 278 height 12
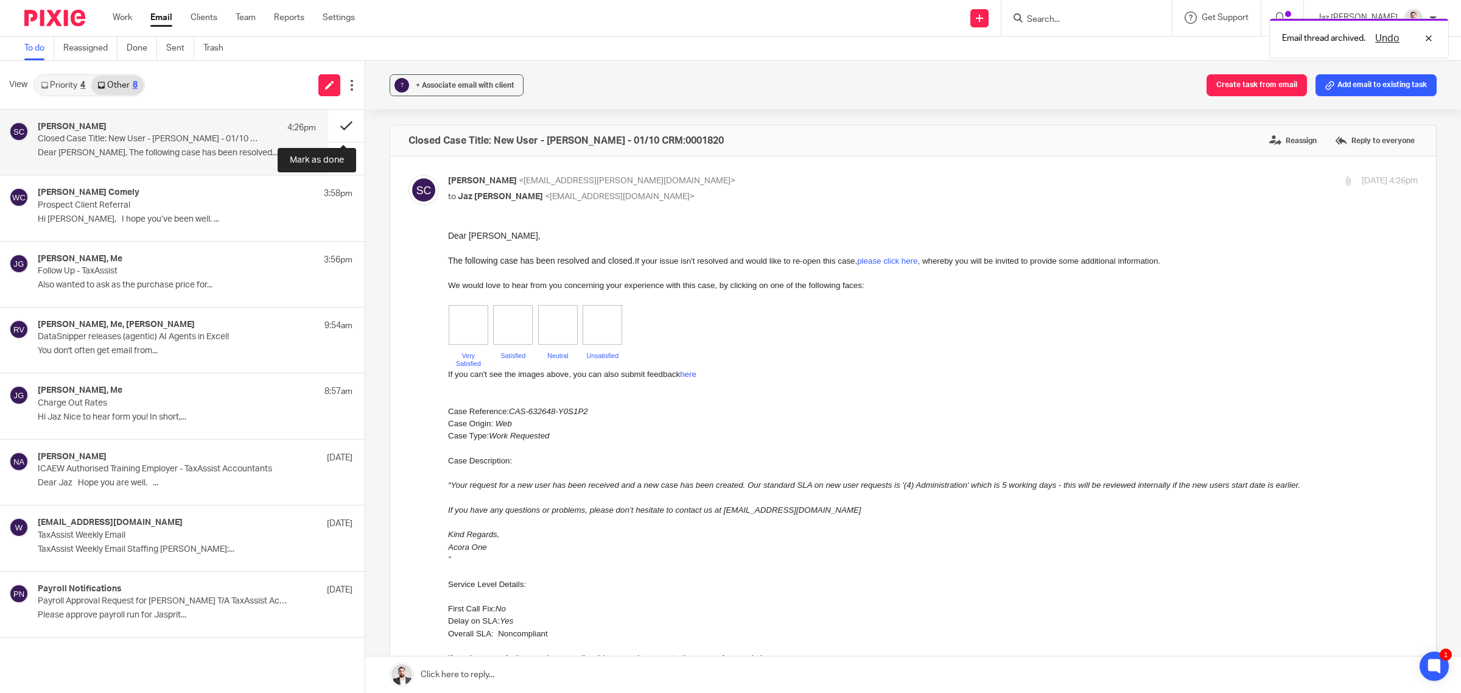
click at [342, 114] on button at bounding box center [346, 126] width 37 height 32
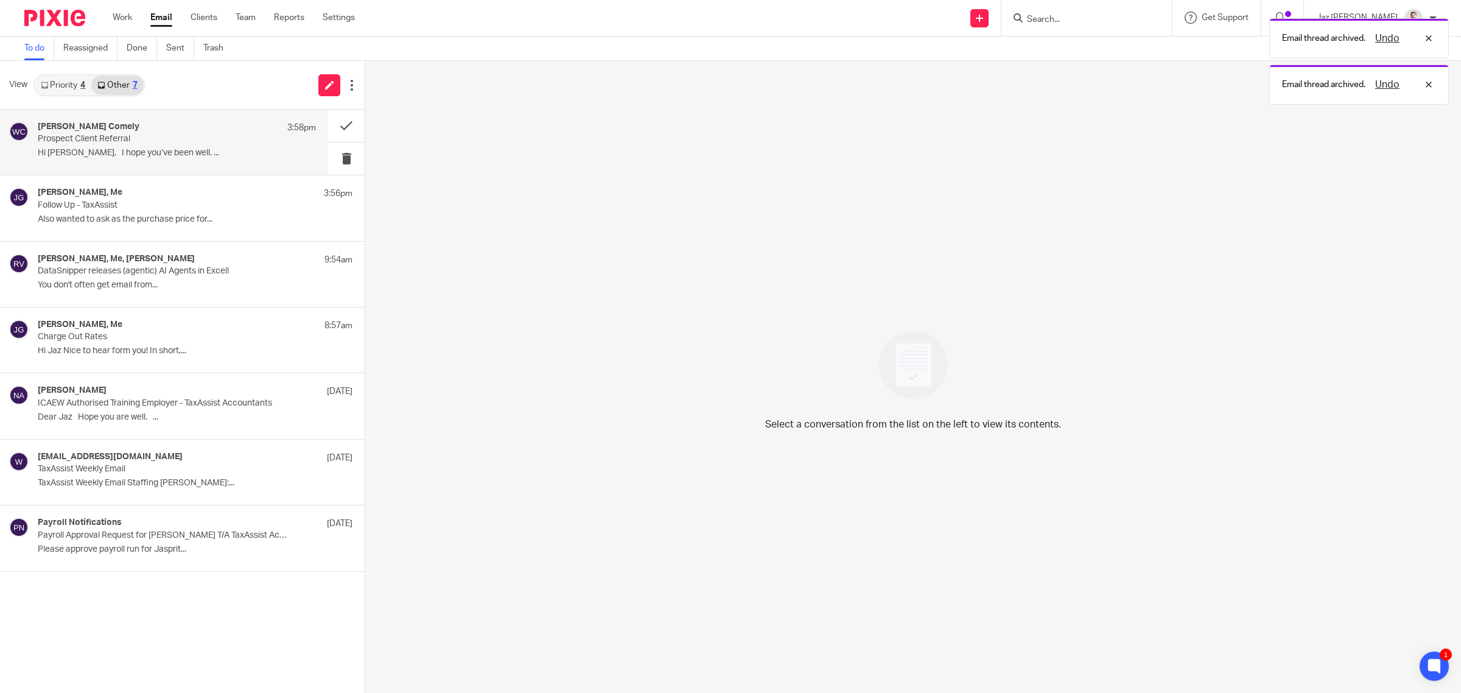
click at [178, 168] on div "Wade Comely 3:58pm Prospect Client Referral Hi Jaz, I hope you’ve been well. ..." at bounding box center [164, 142] width 328 height 65
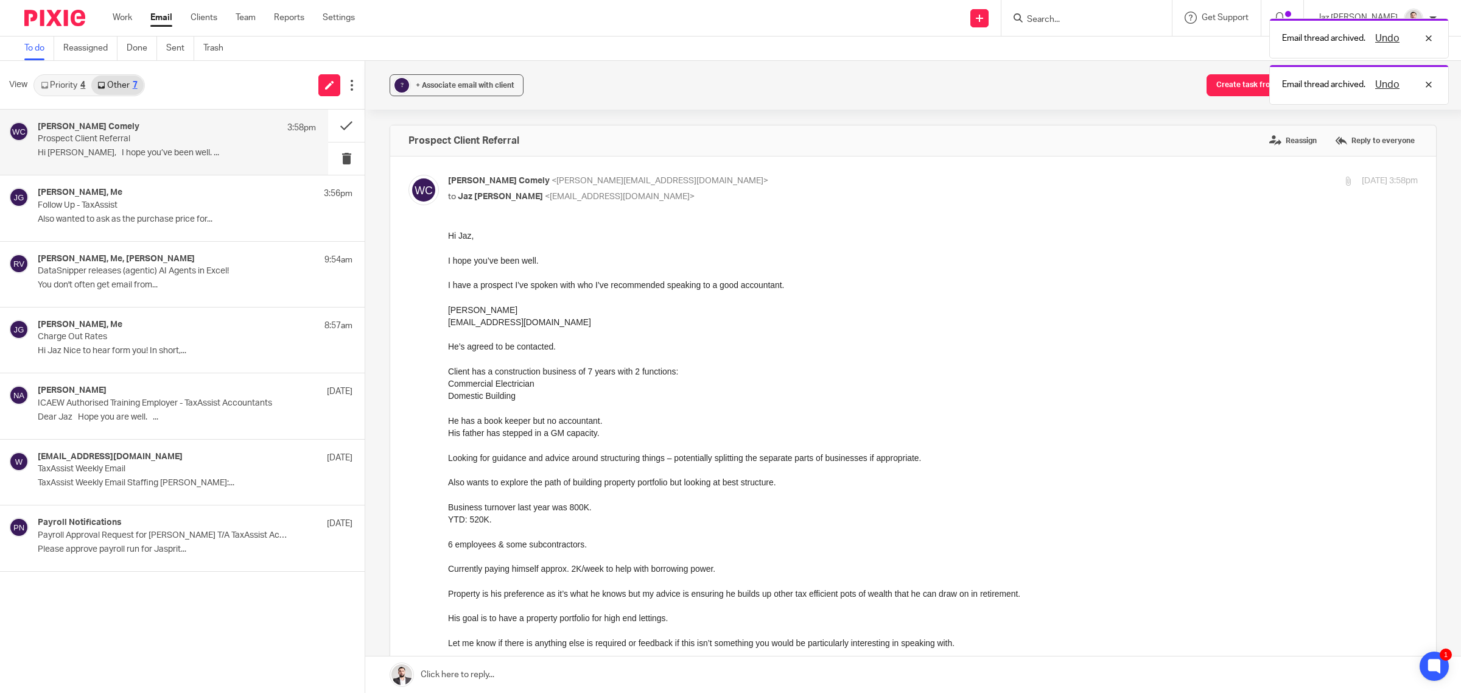
click at [74, 81] on link "Priority 4" at bounding box center [63, 84] width 57 height 19
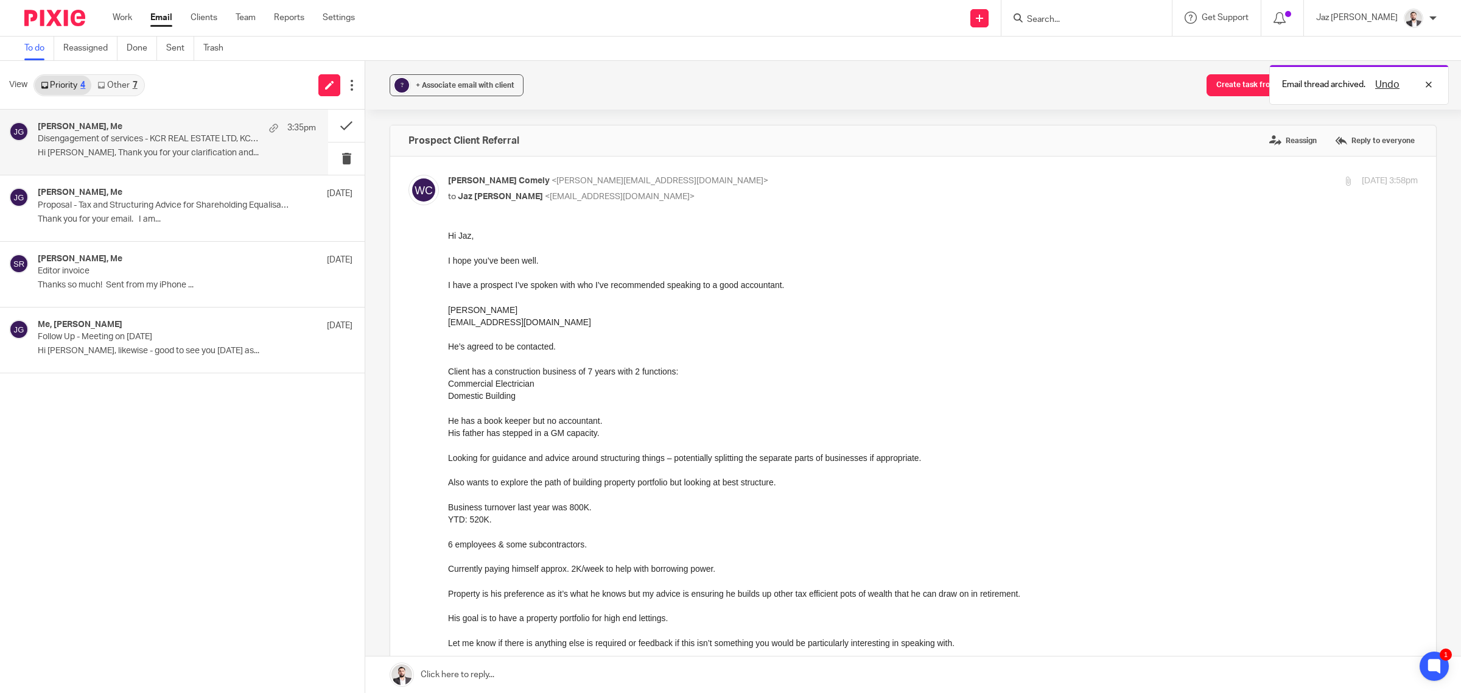
click at [132, 153] on p "Hi Jaz, Thank you for your clarification and..." at bounding box center [177, 153] width 278 height 10
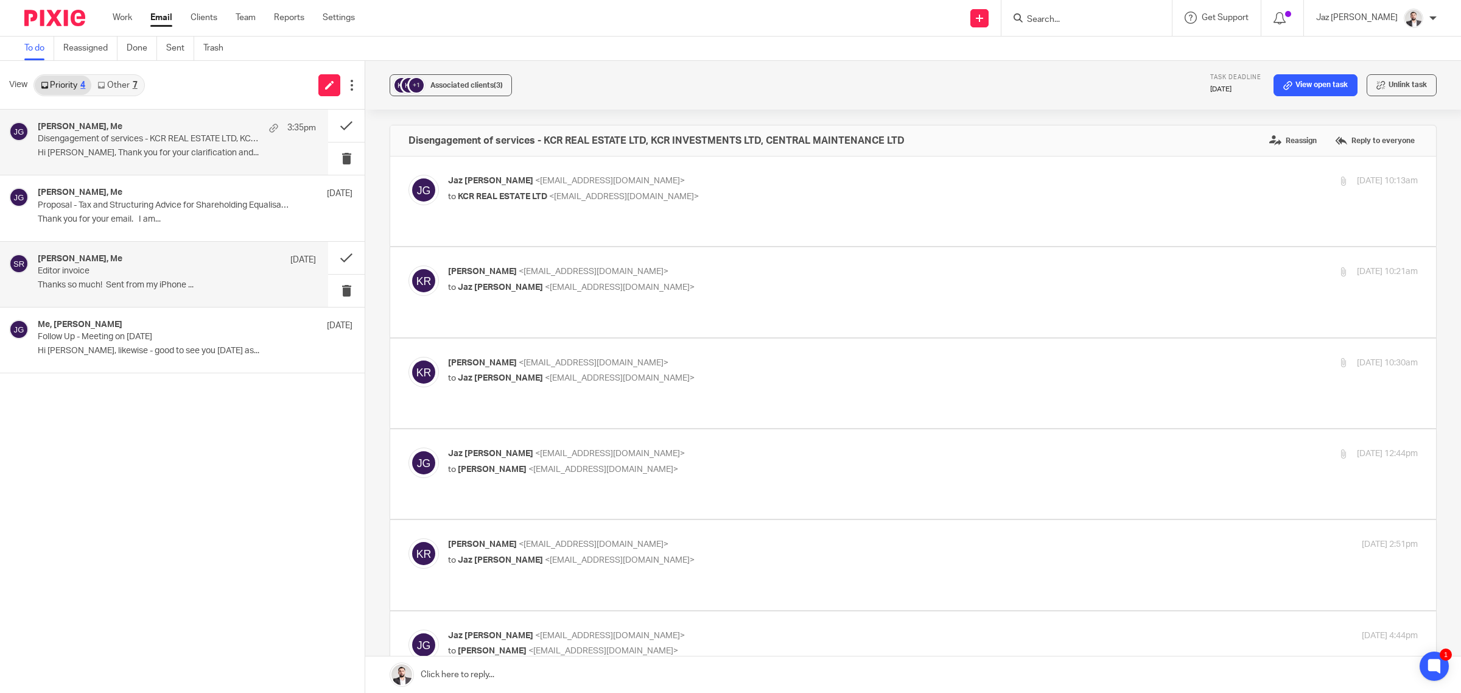
click at [133, 273] on p "Editor invoice" at bounding box center [149, 271] width 223 height 10
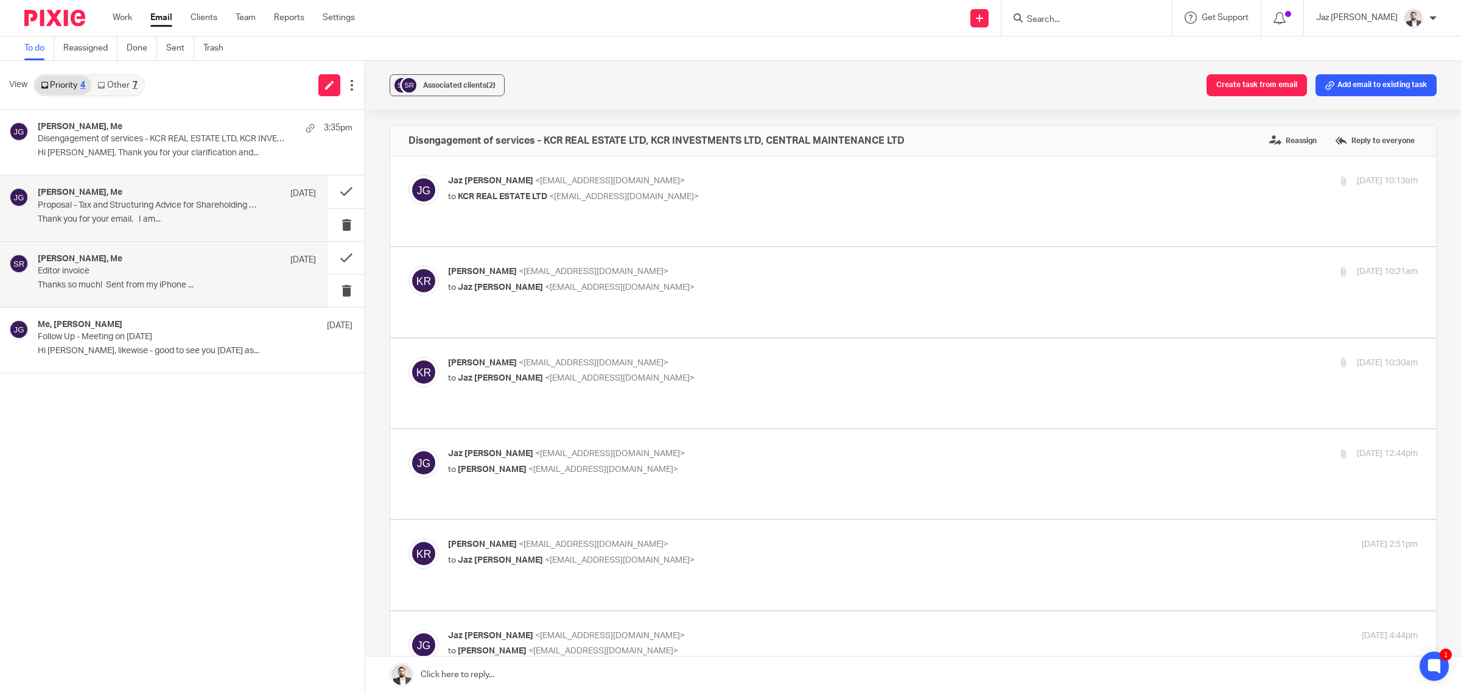
click at [130, 221] on p "Thank you for your email. I am..." at bounding box center [177, 219] width 278 height 10
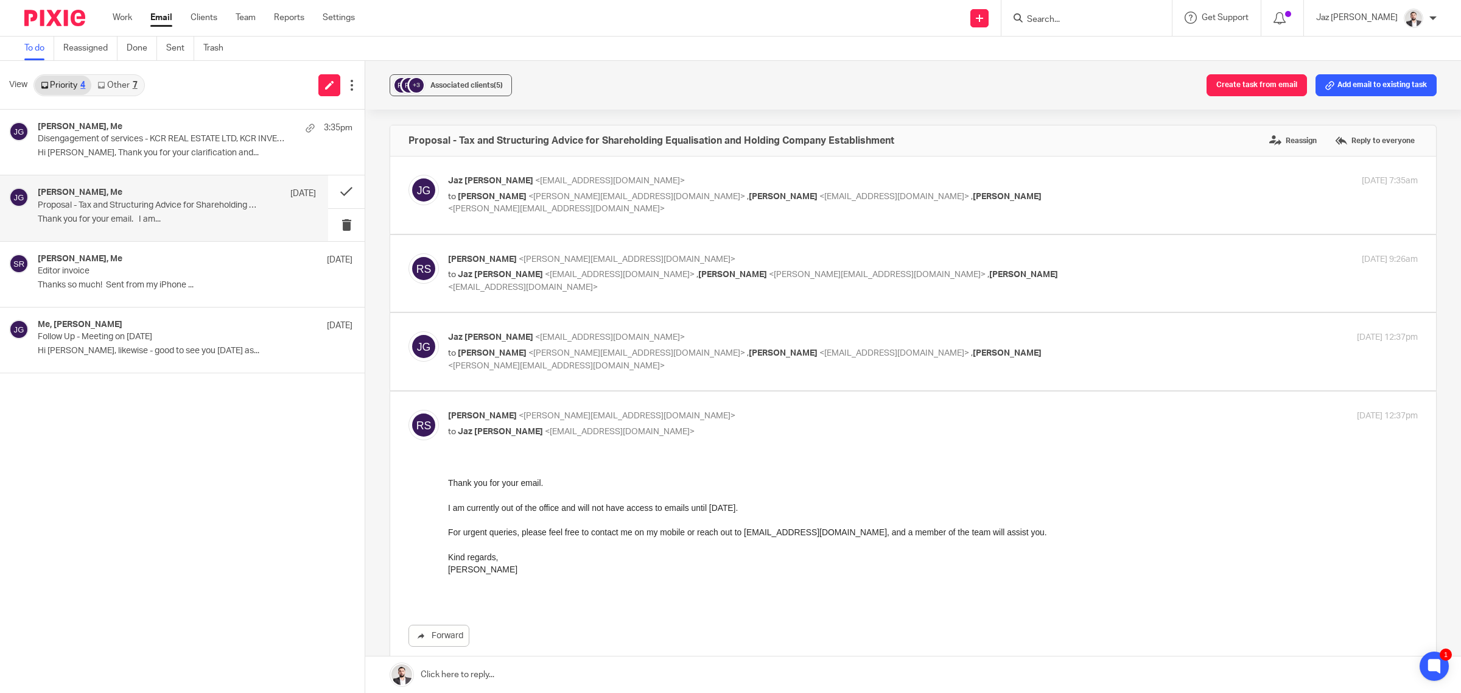
click at [122, 86] on link "Other 7" at bounding box center [117, 84] width 52 height 19
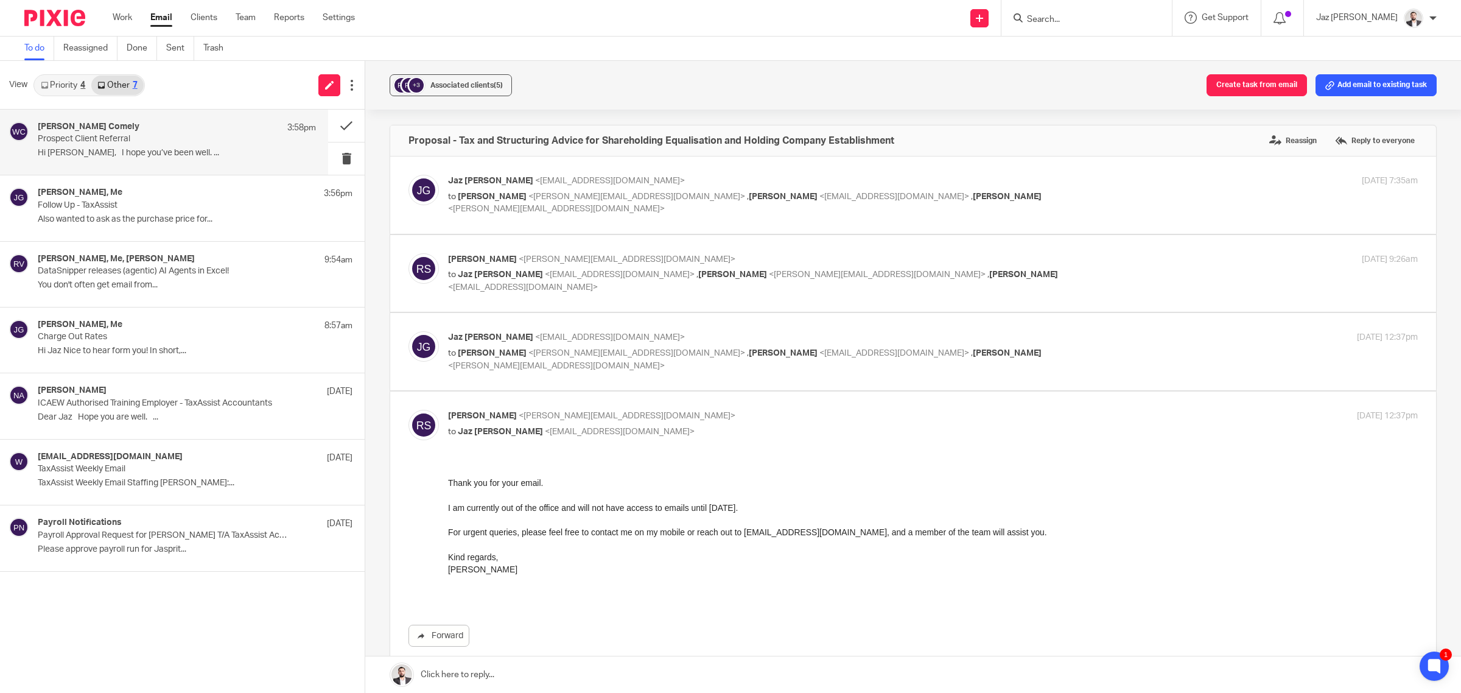
click at [151, 138] on p "Prospect Client Referral" at bounding box center [149, 139] width 223 height 10
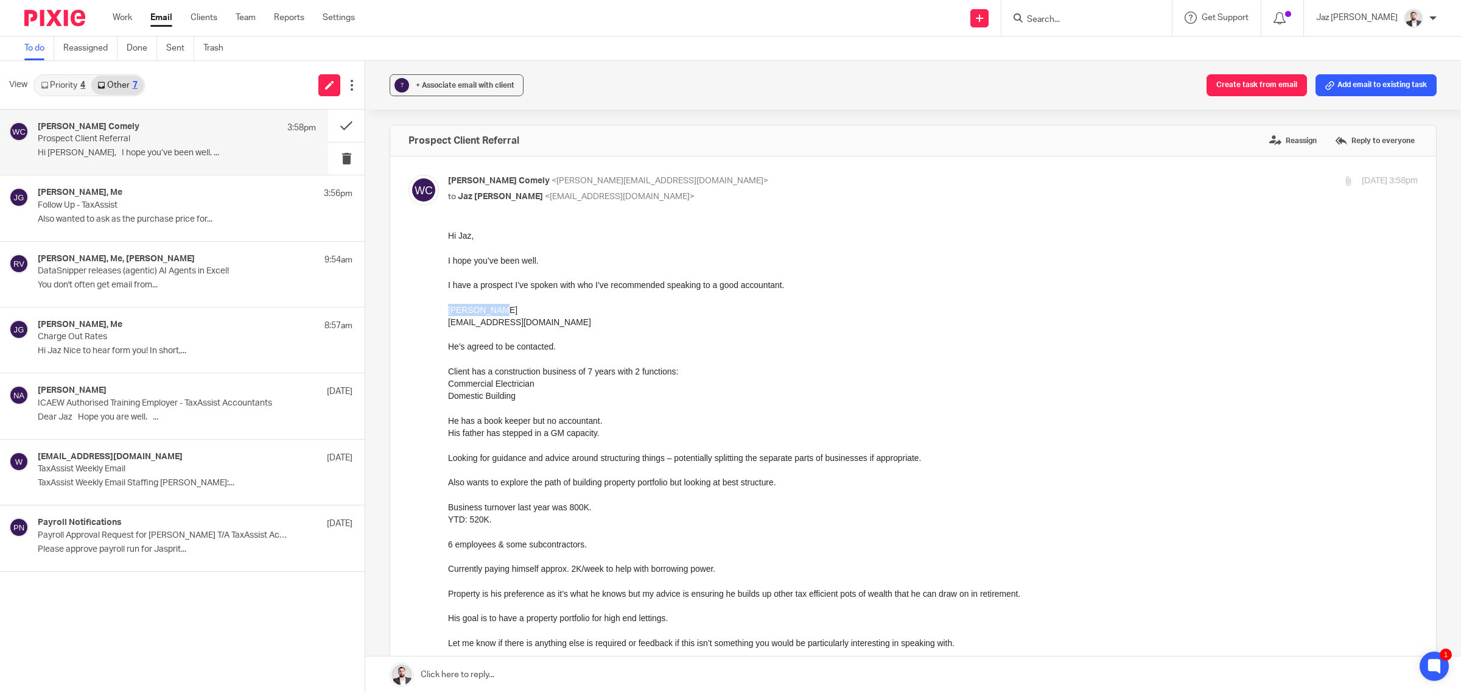
drag, startPoint x: 508, startPoint y: 307, endPoint x: 448, endPoint y: 312, distance: 60.5
click at [448, 312] on p "Adam Haydon" at bounding box center [933, 310] width 970 height 12
copy p "Adam Haydon"
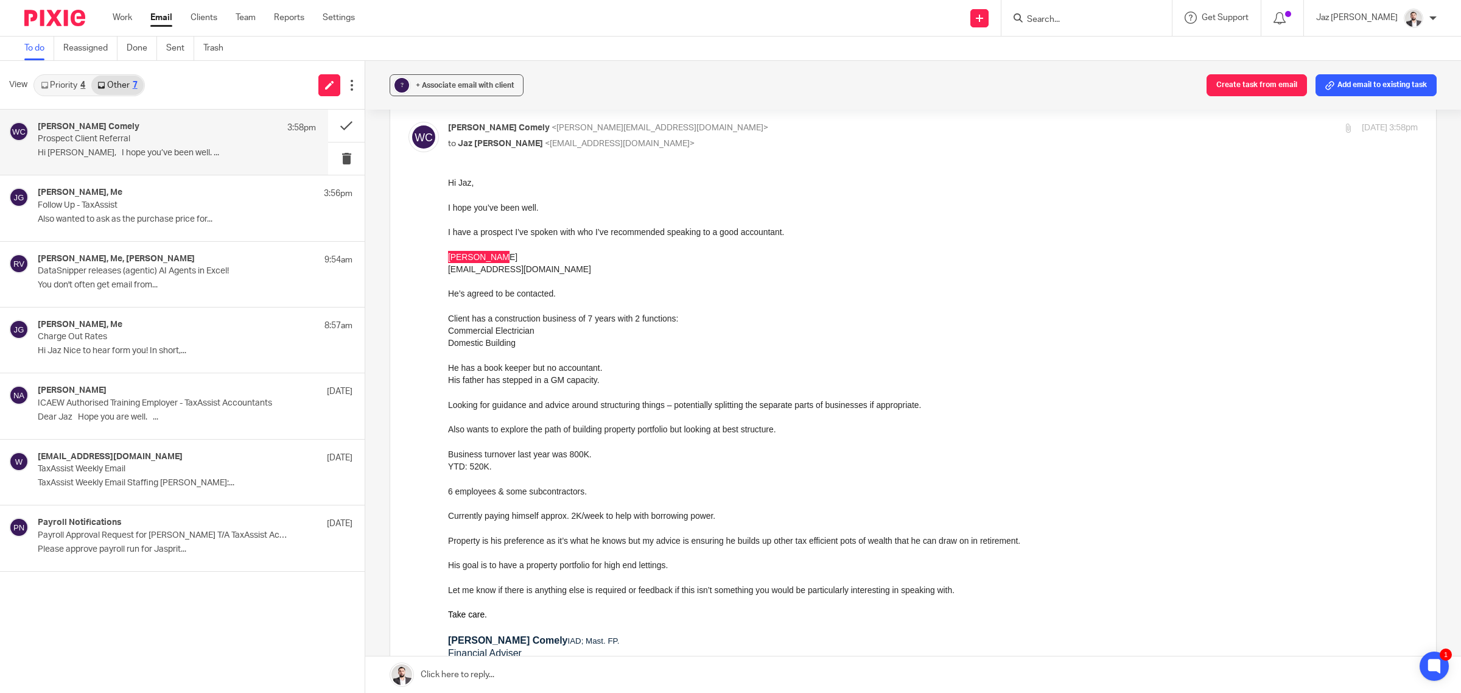
scroll to position [76, 0]
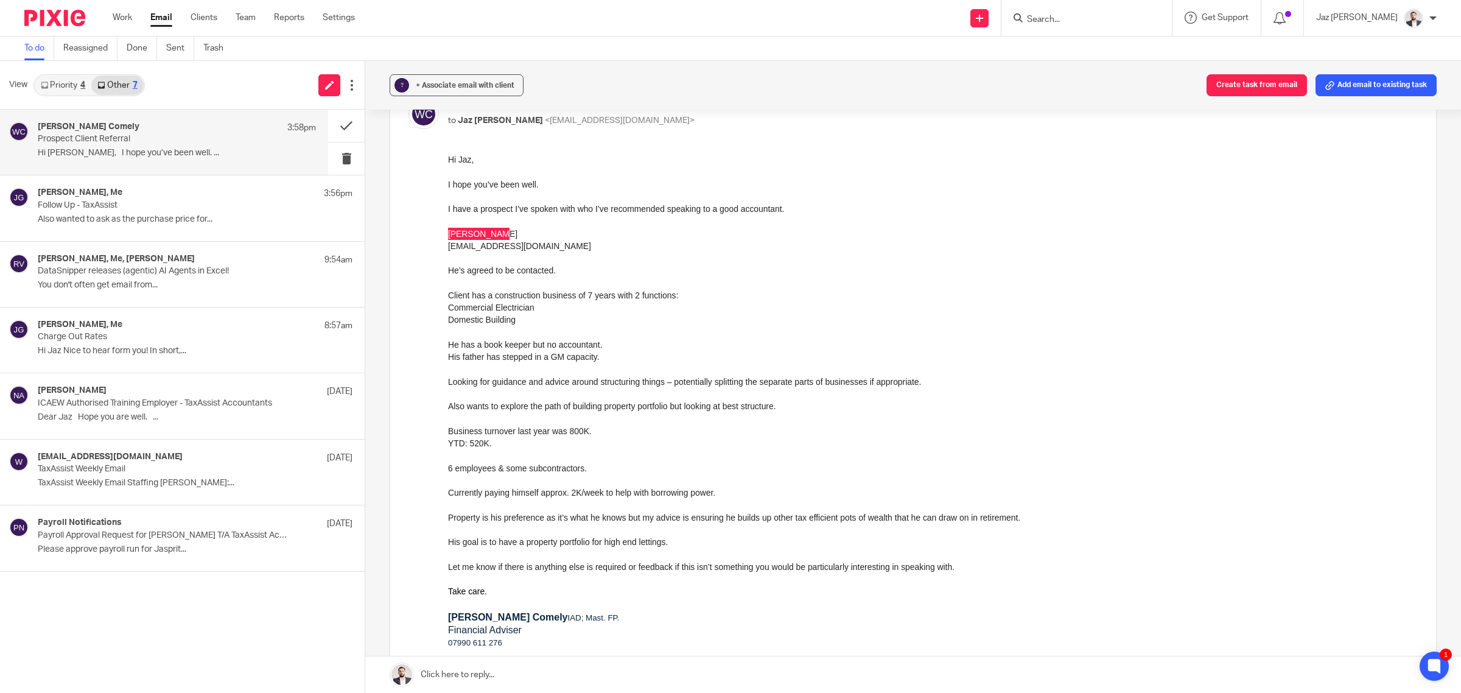
drag, startPoint x: 893, startPoint y: 362, endPoint x: 585, endPoint y: 221, distance: 338.1
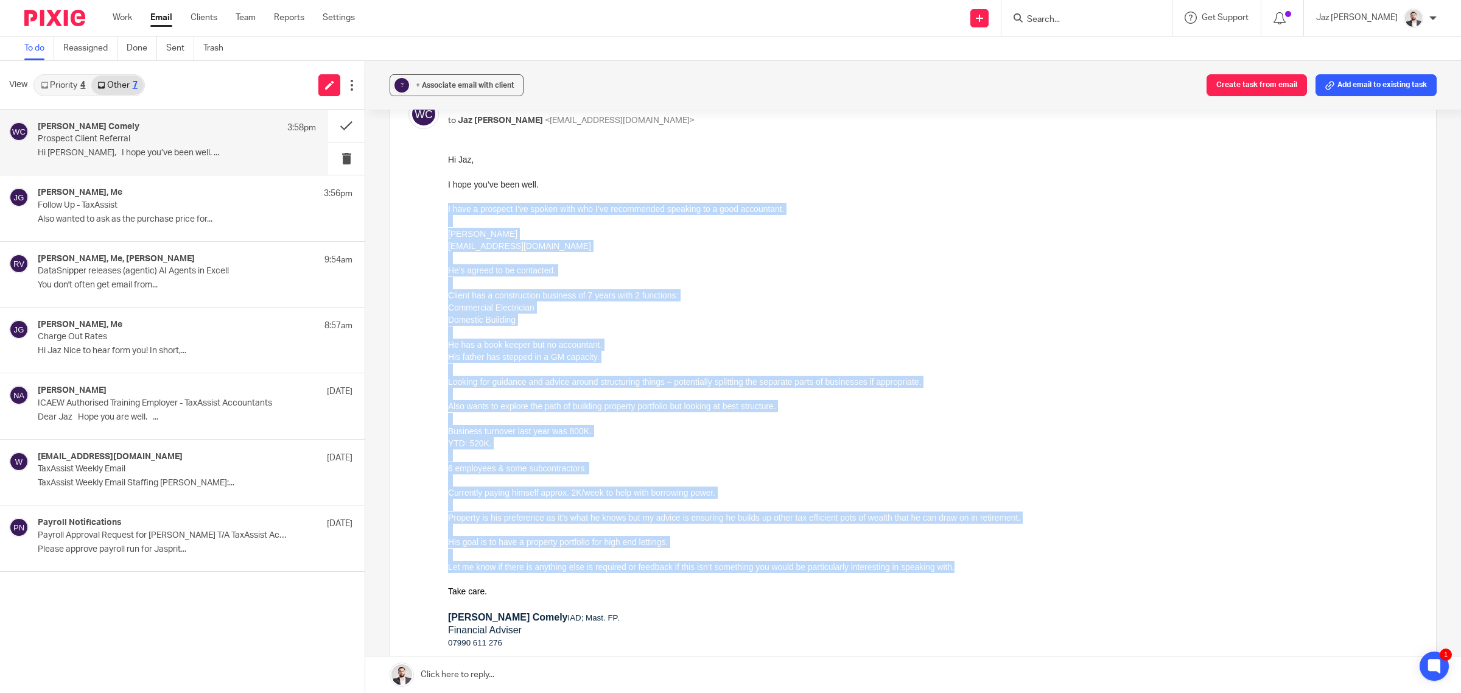
drag, startPoint x: 961, startPoint y: 567, endPoint x: 442, endPoint y: 209, distance: 630.3
click at [448, 209] on html "Hi Jaz, I hope you’ve been well. I have a prospect I’ve spoken with who I’ve re…" at bounding box center [933, 500] width 970 height 695
copy div "I have a prospect I’ve spoken with who I’ve recommended speaking to a good acco…"
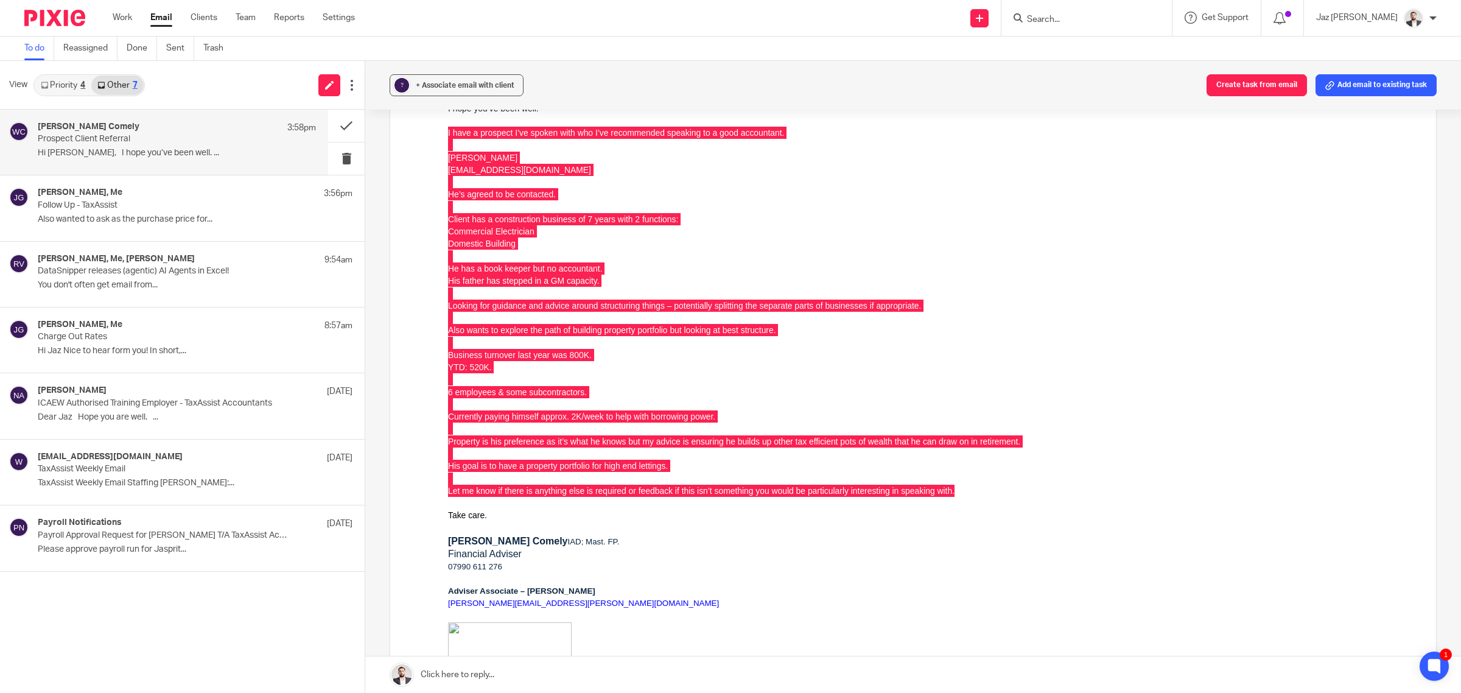
scroll to position [0, 0]
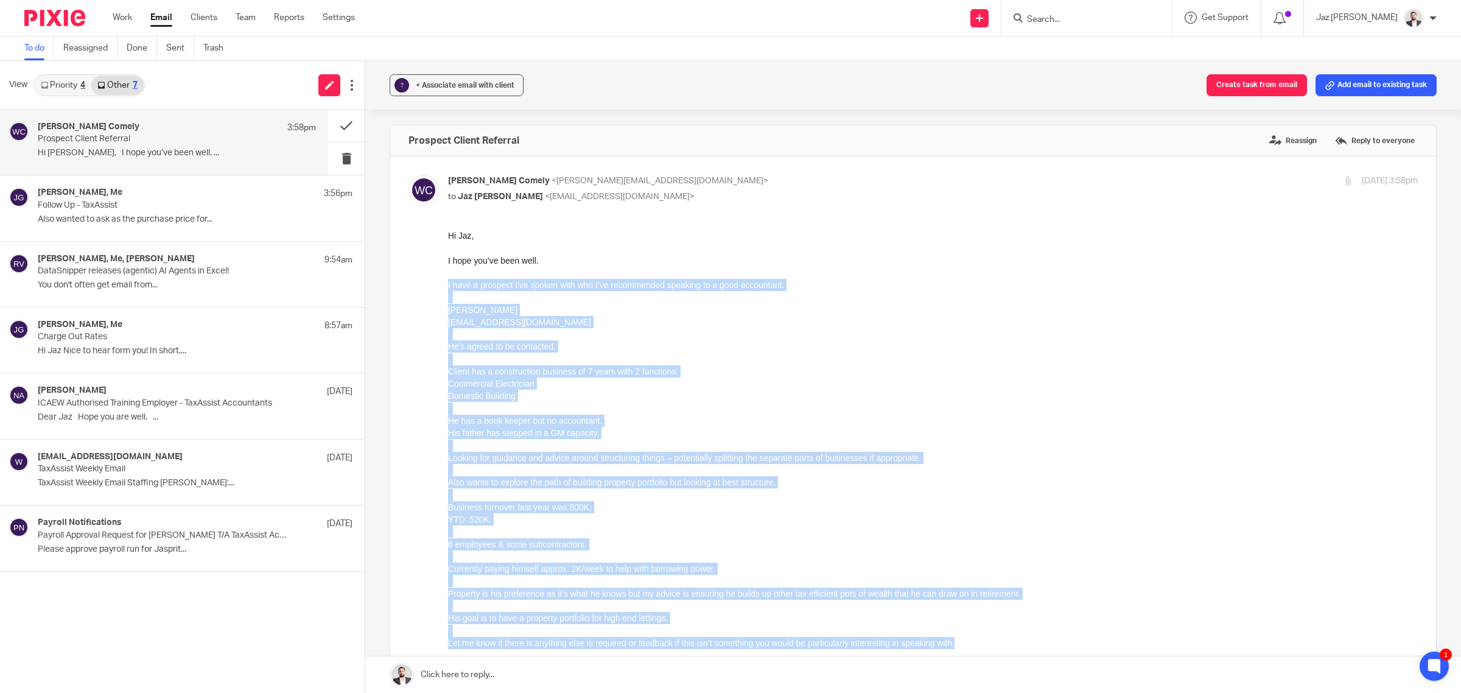
click at [690, 377] on li "Commercial Electrician" at bounding box center [933, 383] width 970 height 12
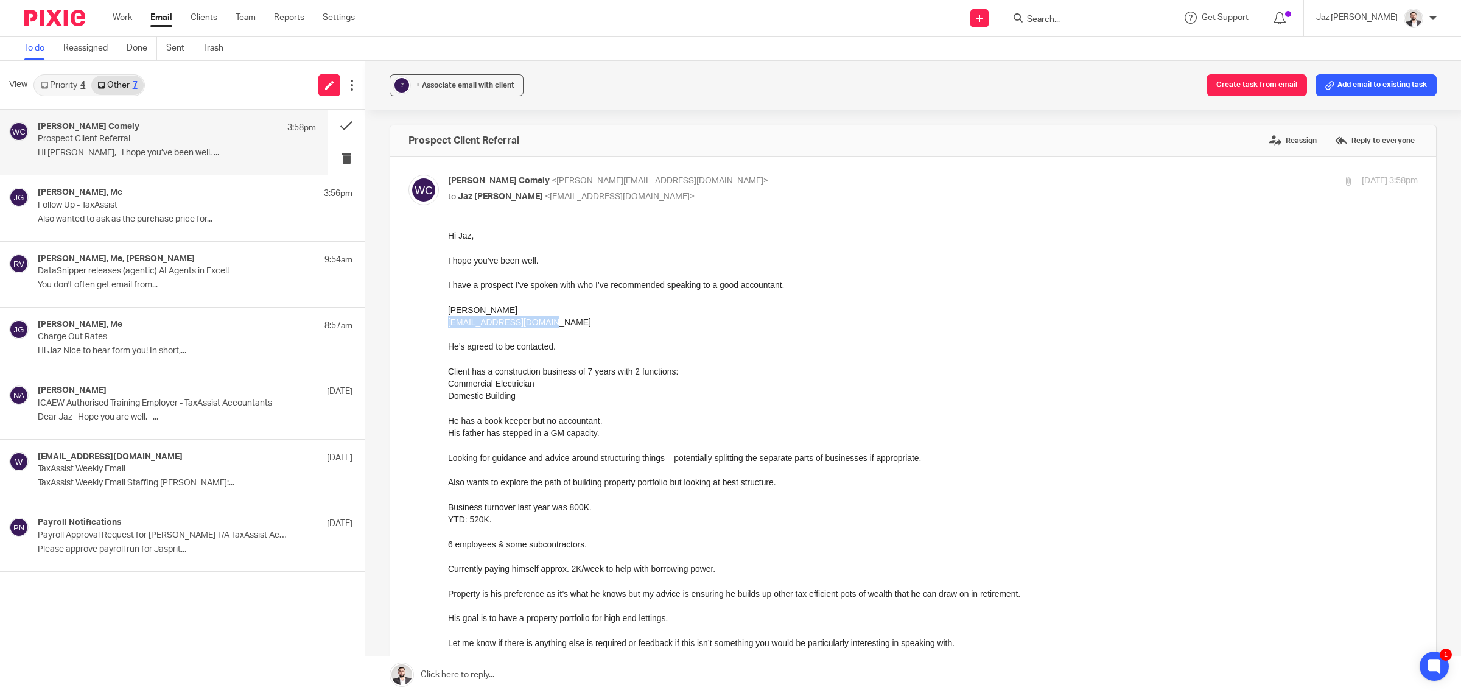
drag, startPoint x: 562, startPoint y: 325, endPoint x: 893, endPoint y: 560, distance: 406.5
click at [448, 328] on html "Hi Jaz, I hope you’ve been well. I have a prospect I’ve spoken with who I’ve re…" at bounding box center [933, 577] width 970 height 695
copy link "adam2_1992@hotmail.com"
click at [484, 334] on p at bounding box center [933, 334] width 970 height 12
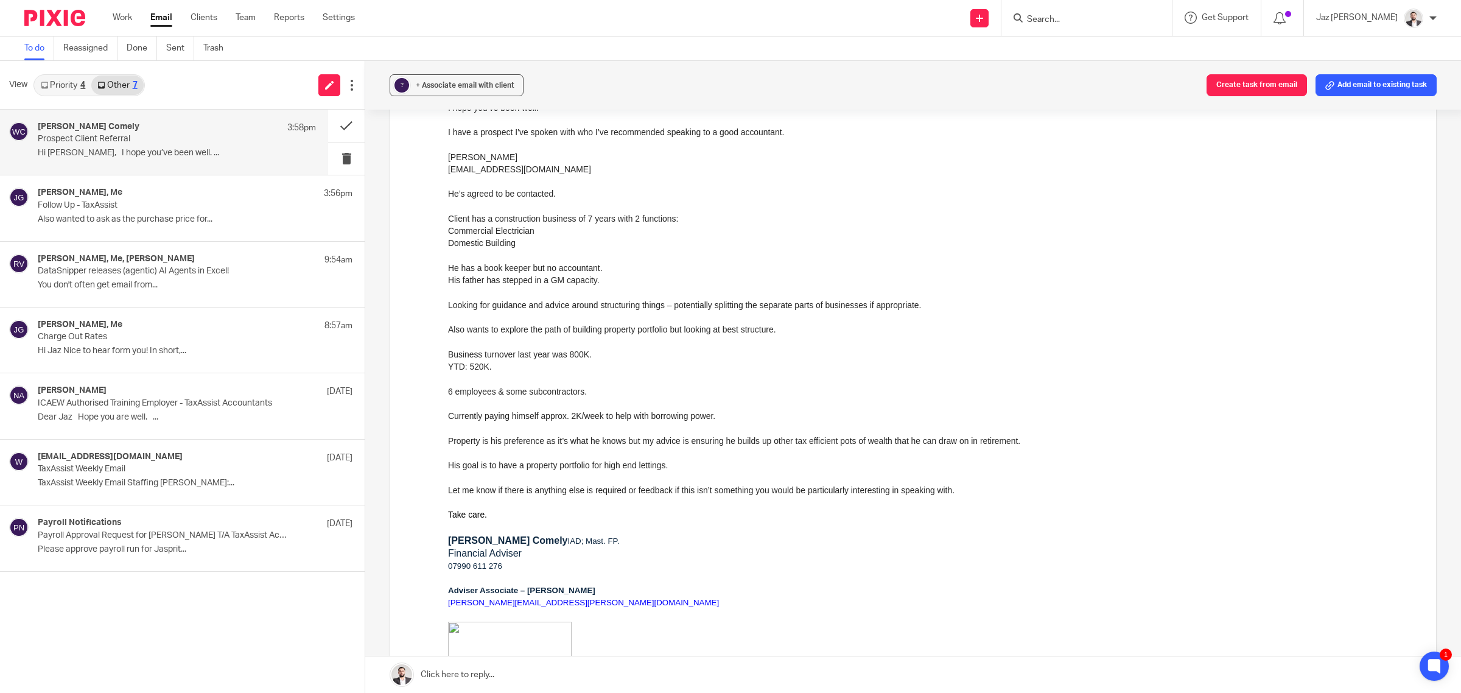
scroll to position [152, 0]
drag, startPoint x: 655, startPoint y: 379, endPoint x: 651, endPoint y: 393, distance: 14.3
click at [655, 379] on p at bounding box center [933, 379] width 970 height 12
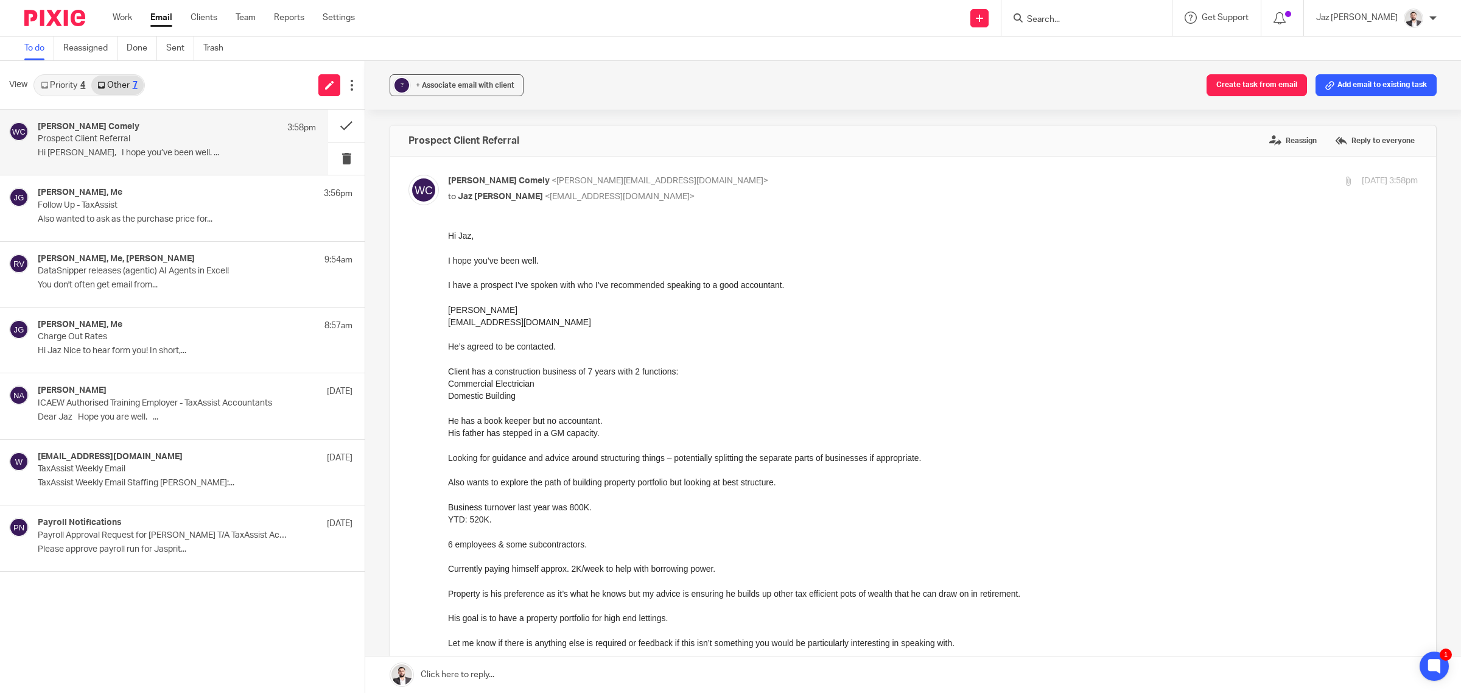
click at [519, 675] on link at bounding box center [913, 674] width 1096 height 37
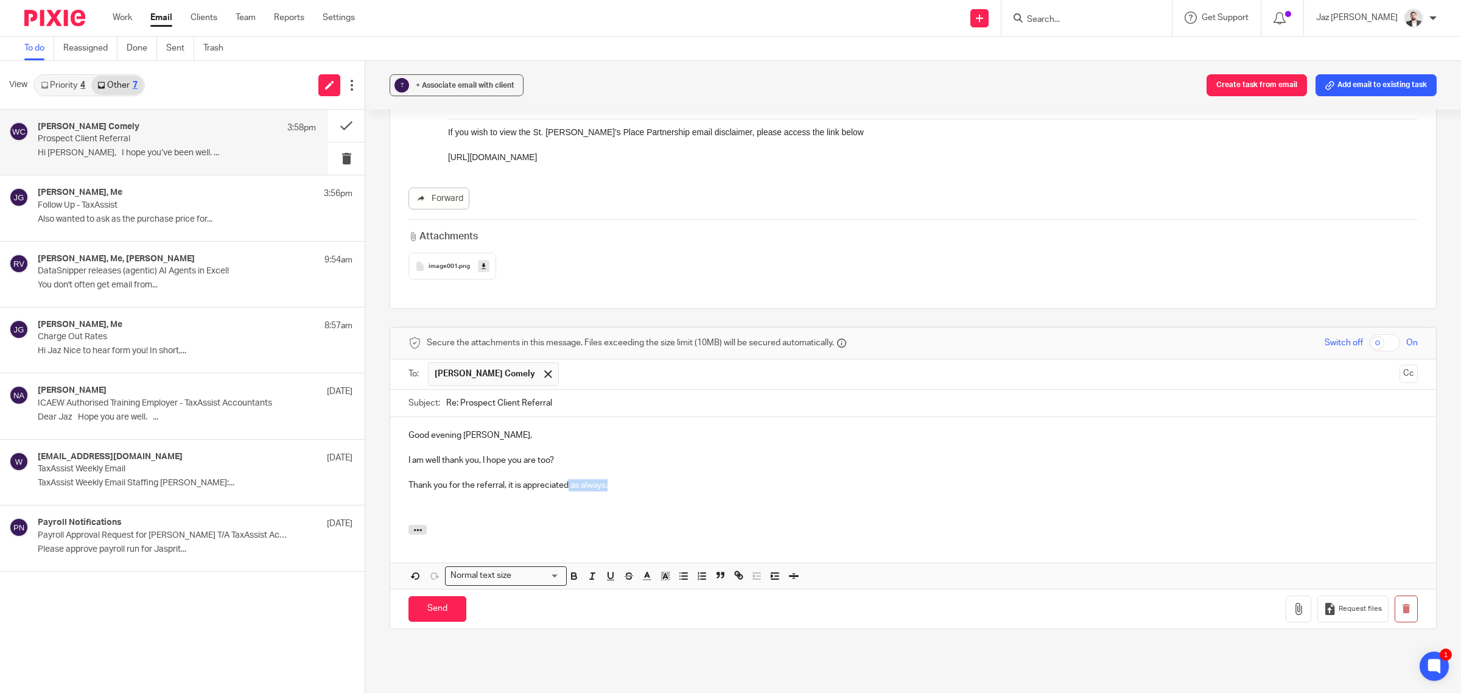
drag, startPoint x: 629, startPoint y: 476, endPoint x: 567, endPoint y: 479, distance: 62.1
click at [567, 479] on p "Thank you for the referral, it is appreciated as always." at bounding box center [913, 485] width 1009 height 12
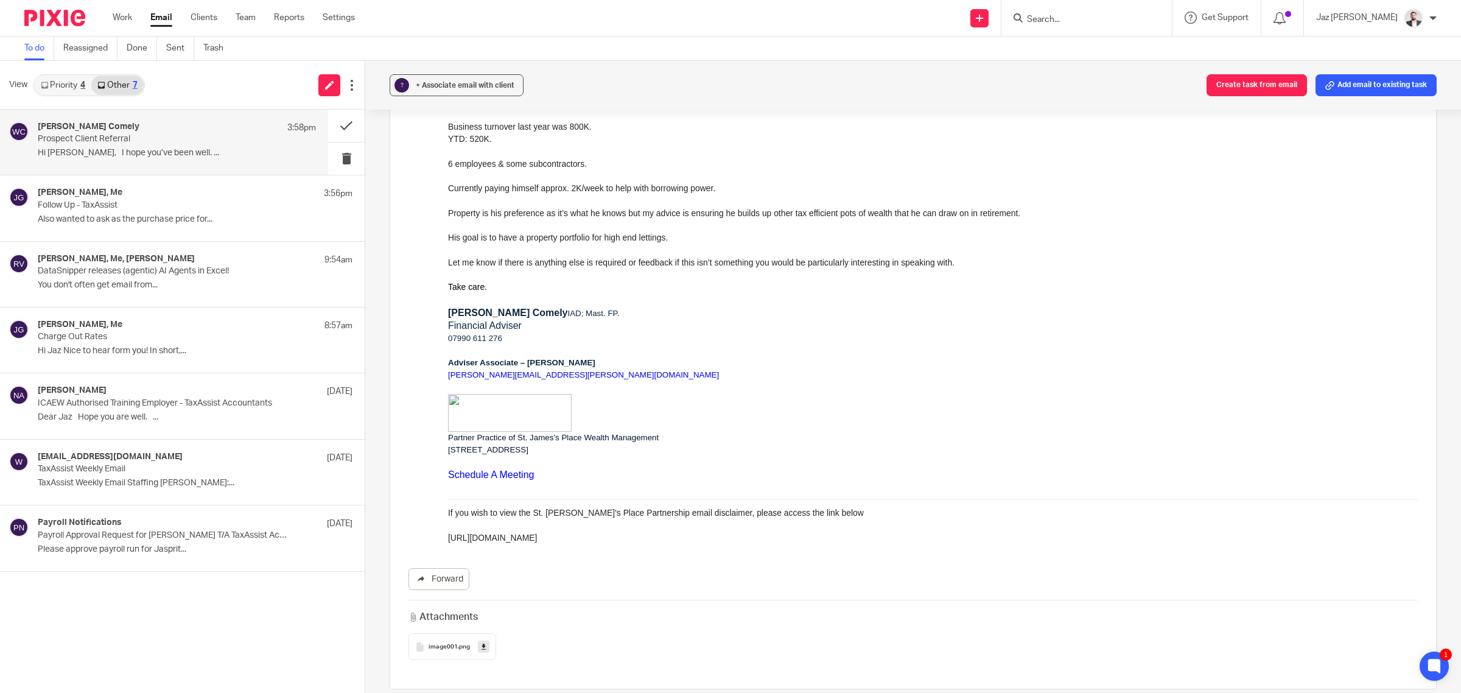
scroll to position [848, 0]
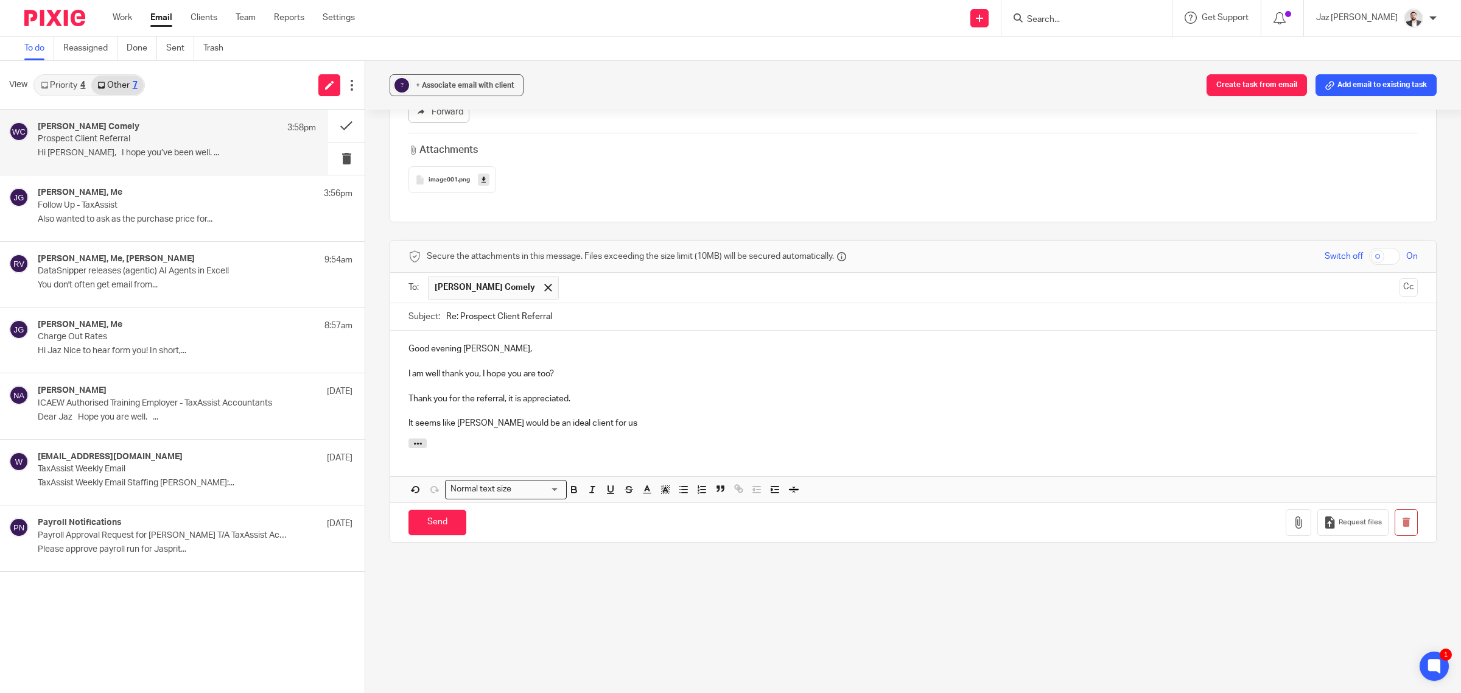
click at [622, 417] on p "It seems like Adam would be an ideal client for us" at bounding box center [913, 423] width 1009 height 12
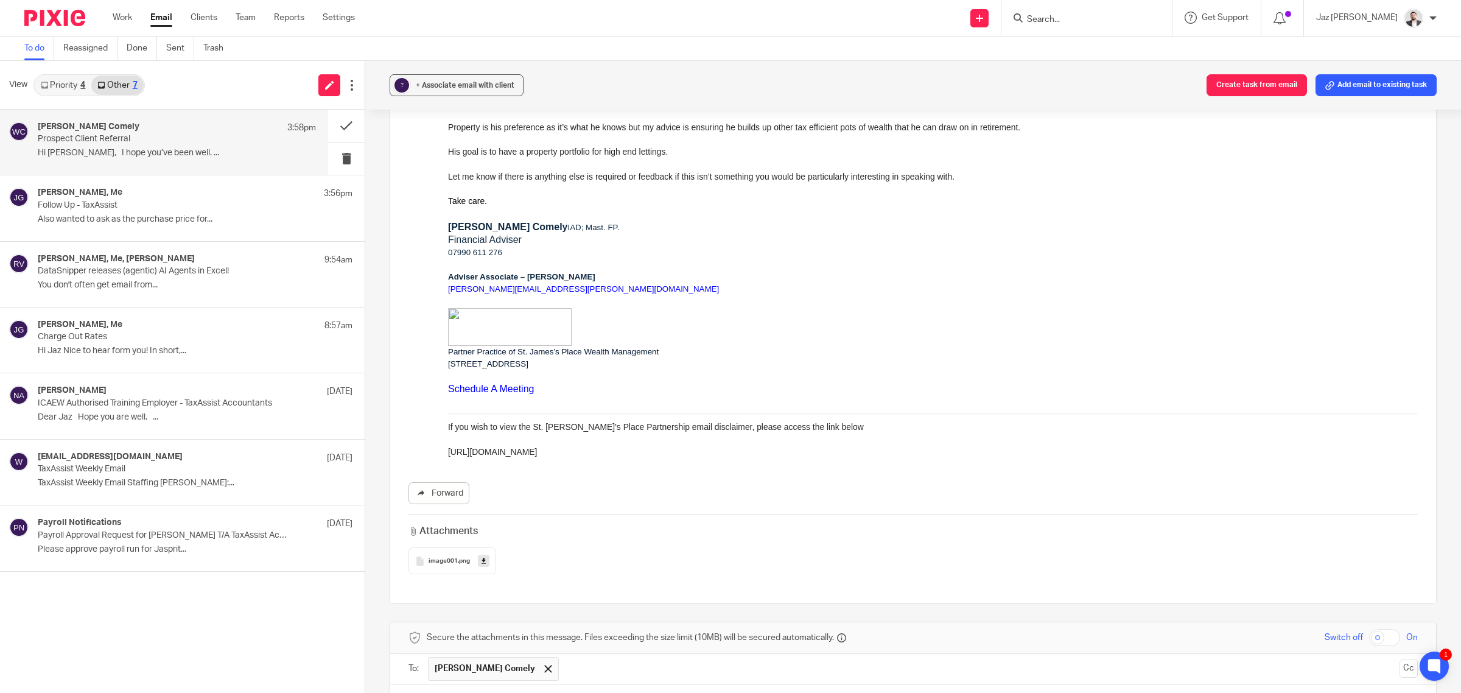
scroll to position [897, 0]
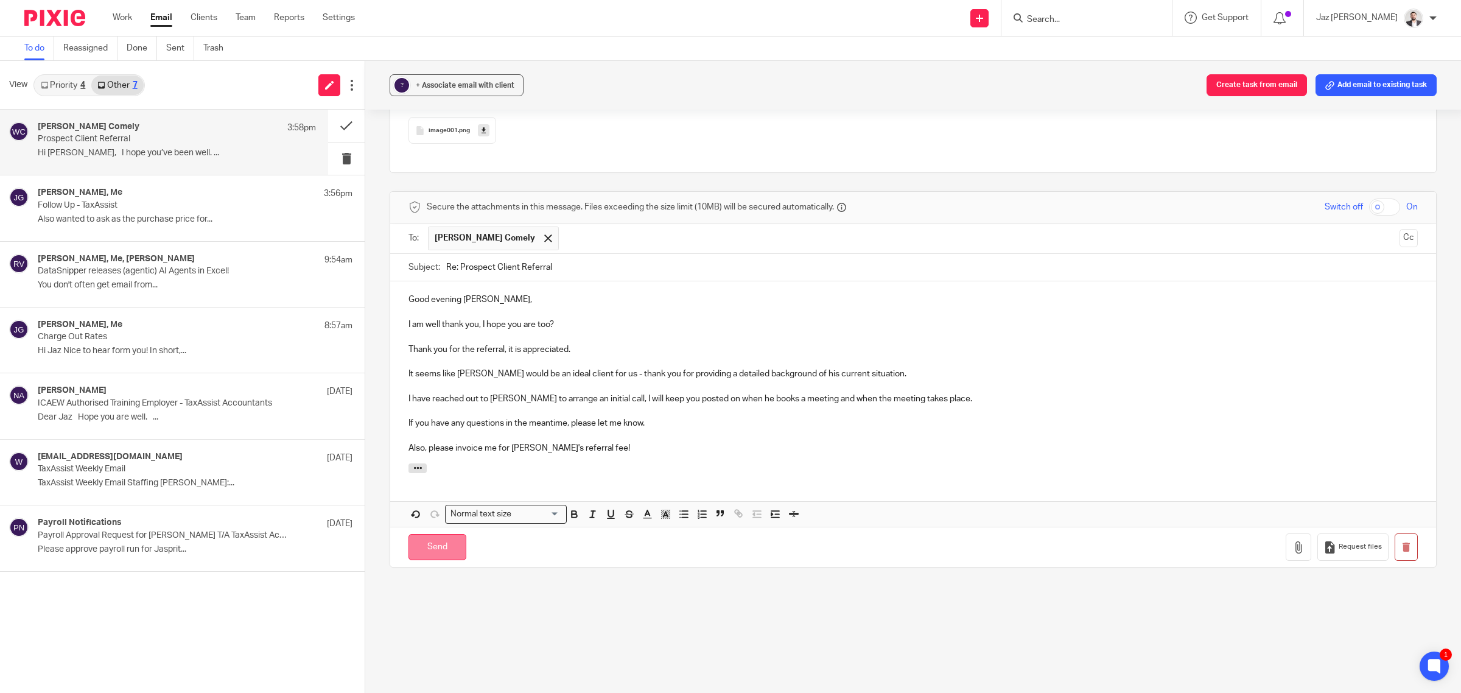
click at [448, 542] on input "Send" at bounding box center [438, 547] width 58 height 26
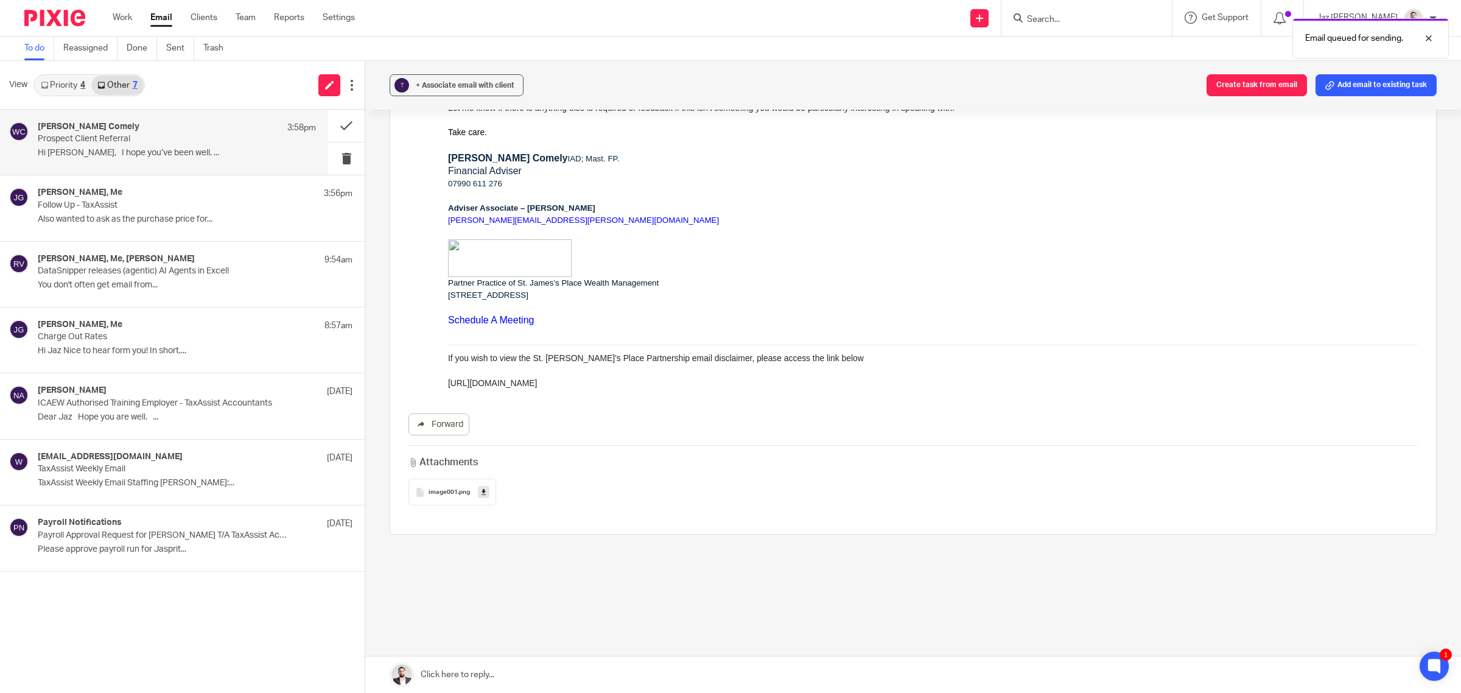
scroll to position [525, 0]
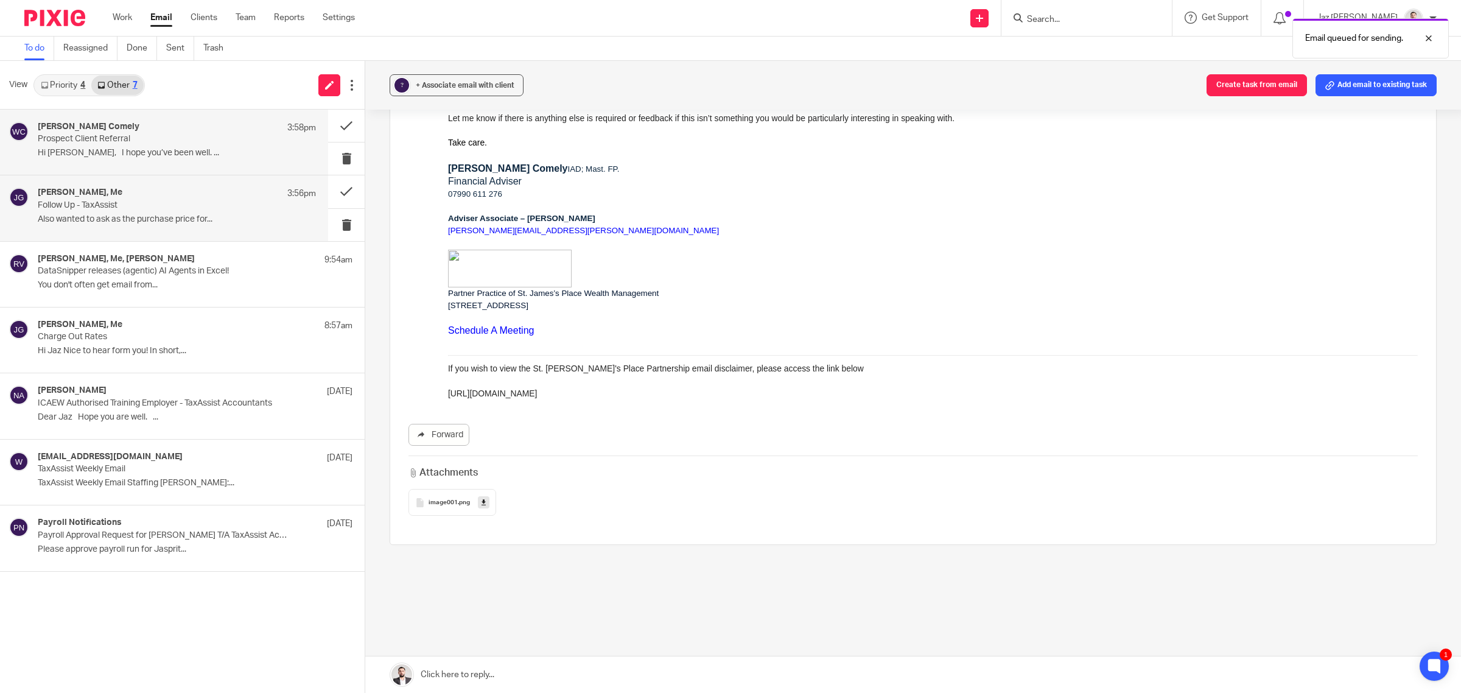
click at [141, 202] on p "Follow Up - TaxAssist" at bounding box center [149, 205] width 223 height 10
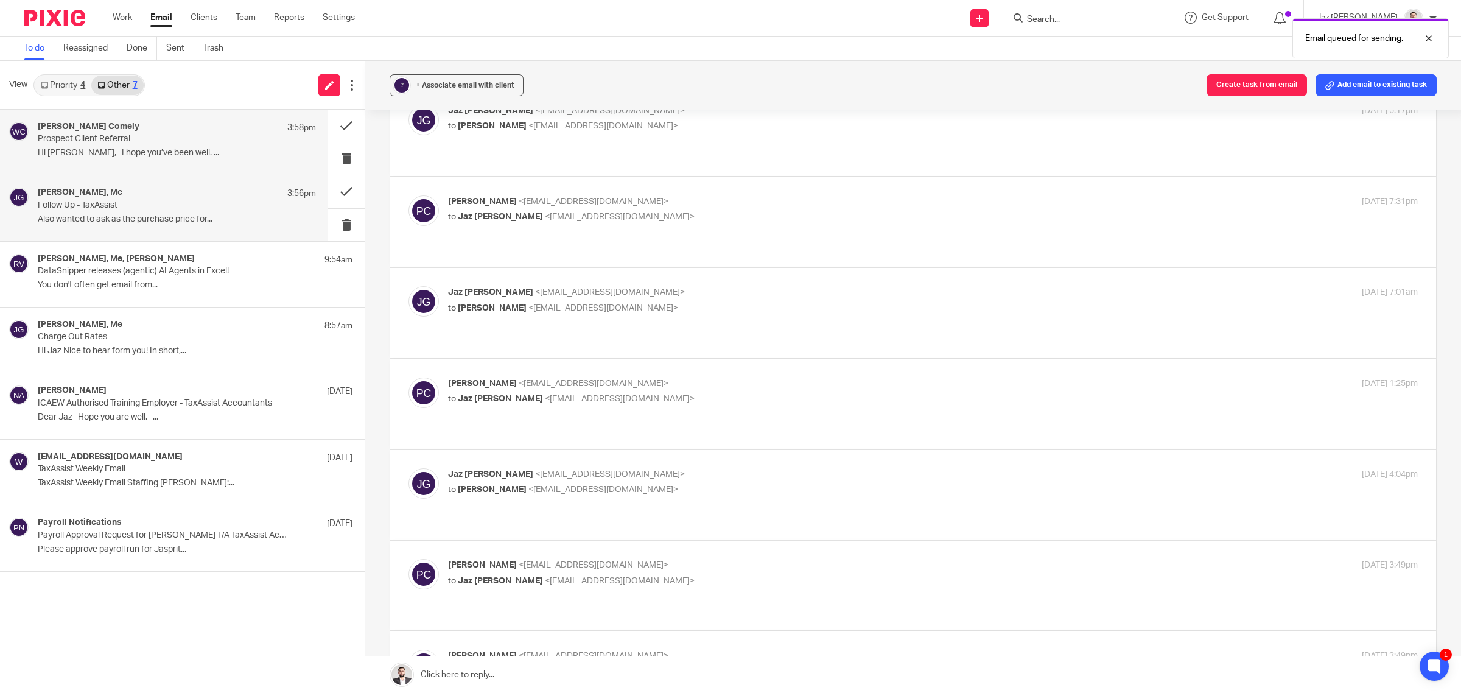
click at [145, 141] on p "Prospect Client Referral" at bounding box center [149, 139] width 223 height 10
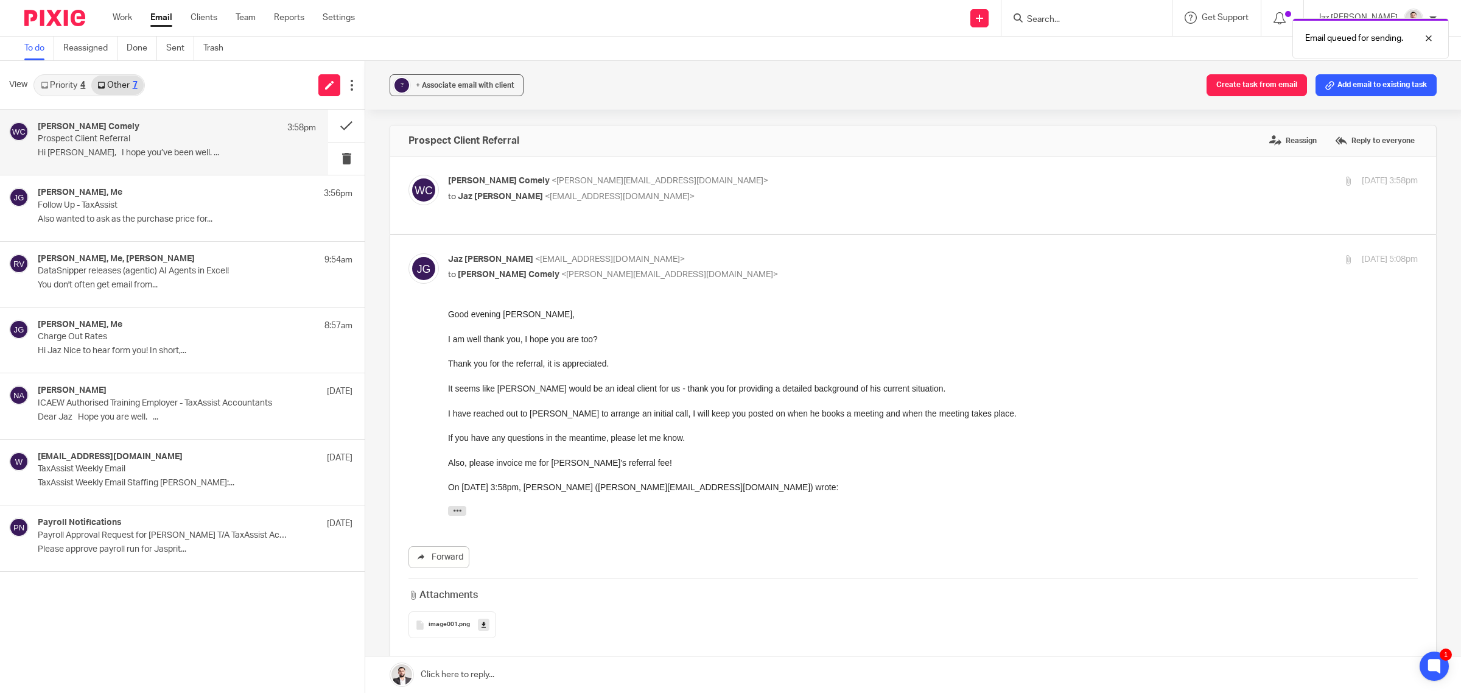
scroll to position [0, 0]
click at [352, 125] on button at bounding box center [346, 126] width 37 height 32
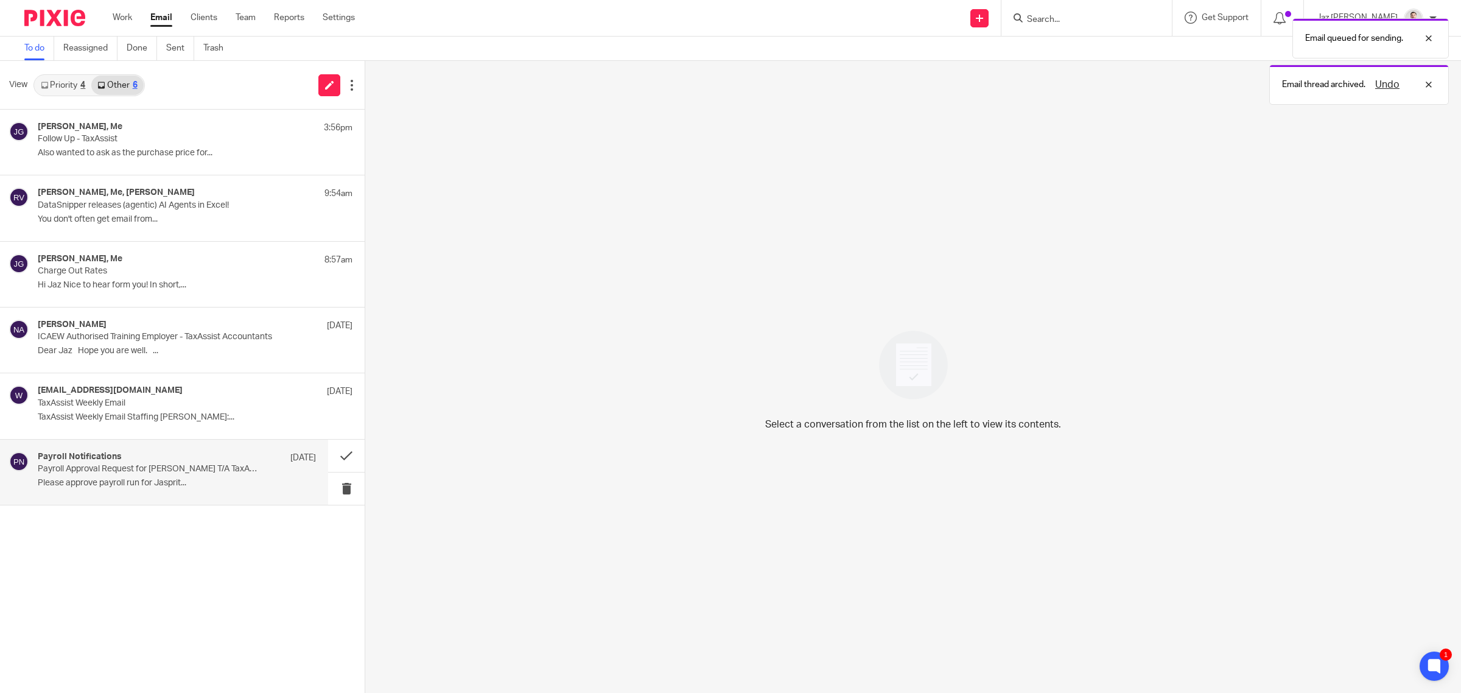
click at [132, 479] on p "Please approve payroll run for Jasprit..." at bounding box center [177, 483] width 278 height 10
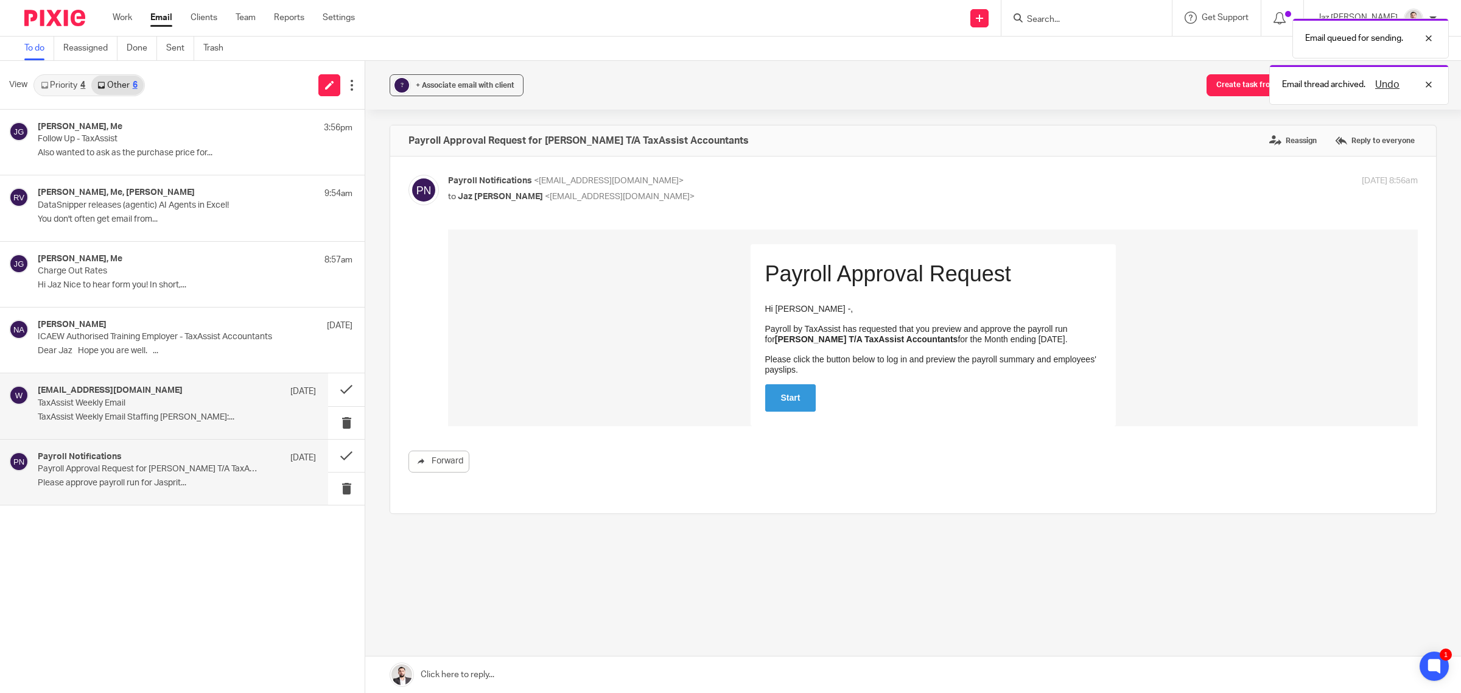
click at [111, 404] on p "TaxAssist Weekly Email" at bounding box center [149, 403] width 223 height 10
click at [105, 348] on p "Dear Jaz Hope you are well. ..." at bounding box center [177, 351] width 278 height 10
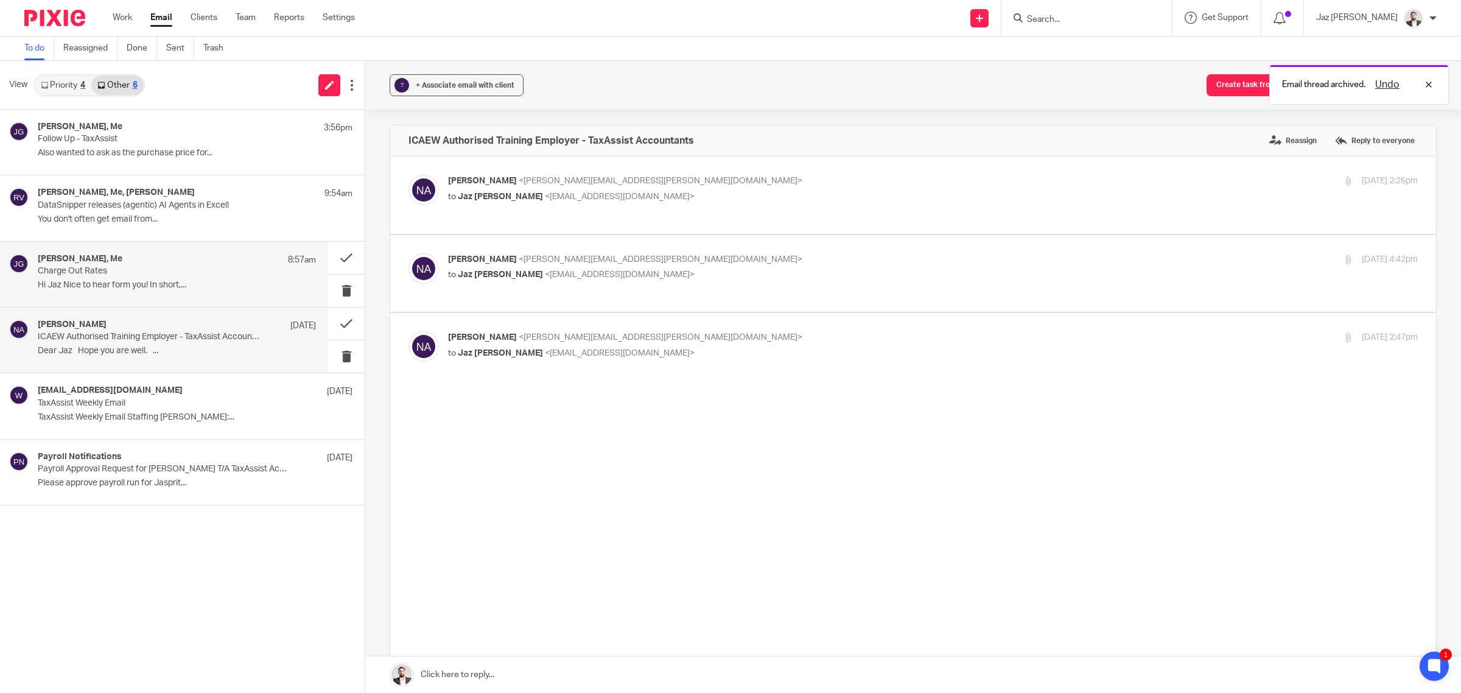
click at [105, 285] on p "Hi Jaz Nice to hear form you! In short,..." at bounding box center [177, 285] width 278 height 10
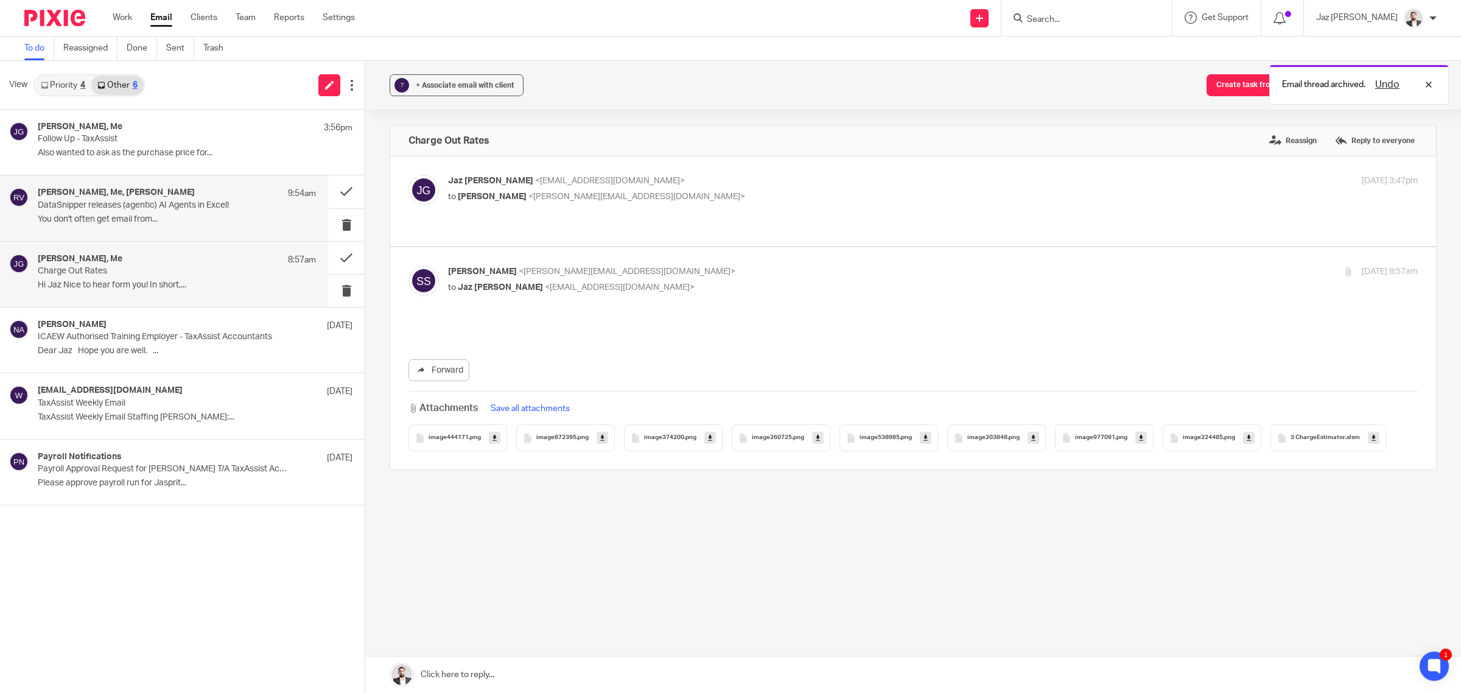
click at [114, 194] on h4 "Jan Schellekens, Me, Remco de Vries" at bounding box center [116, 193] width 157 height 10
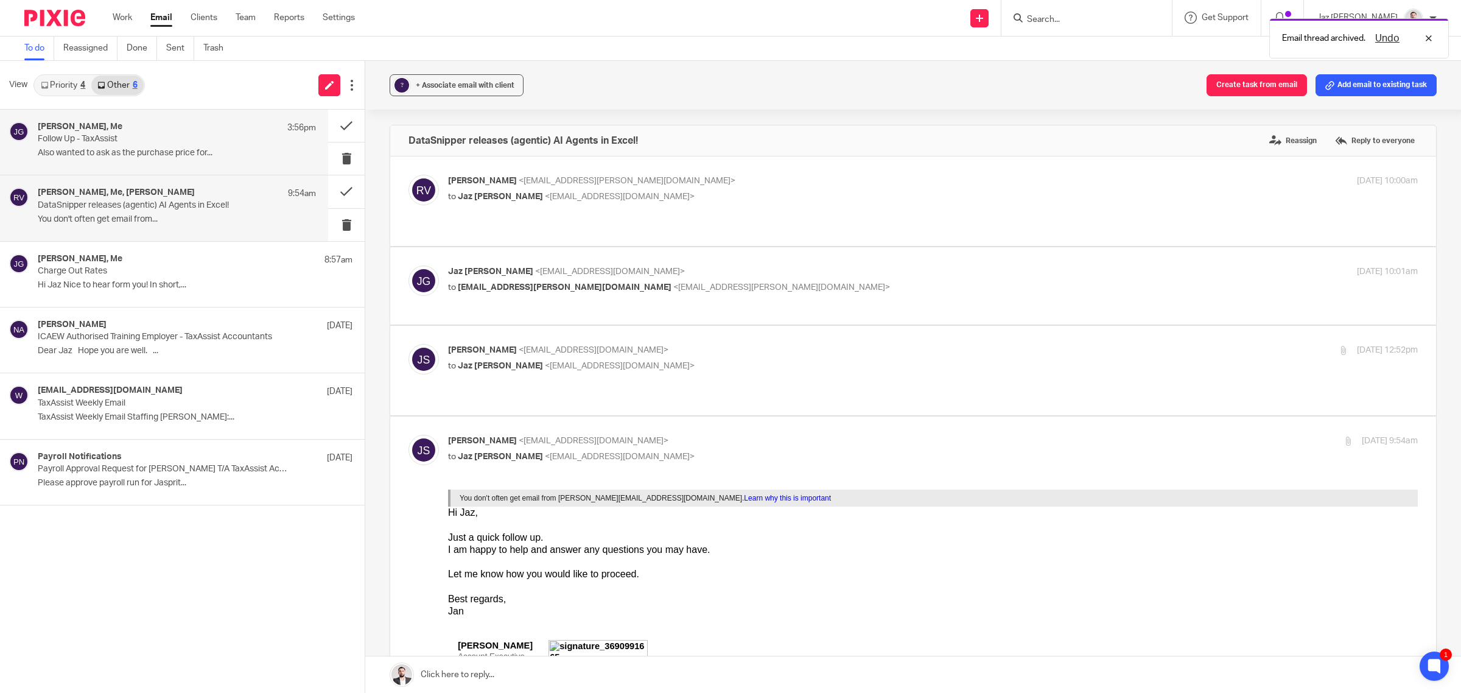
click at [101, 131] on h4 "Parmjeet Chattha, Me" at bounding box center [80, 127] width 85 height 10
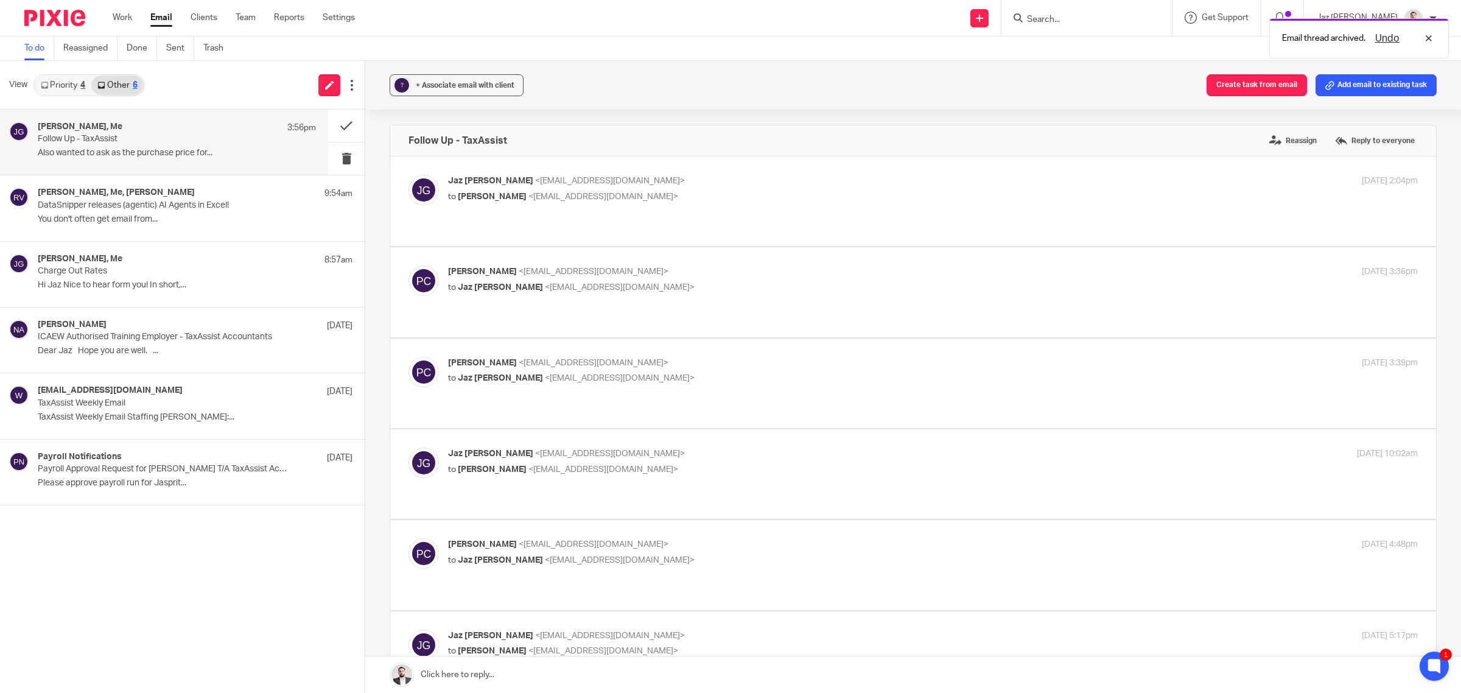
click at [71, 75] on link "Priority 4" at bounding box center [63, 84] width 57 height 19
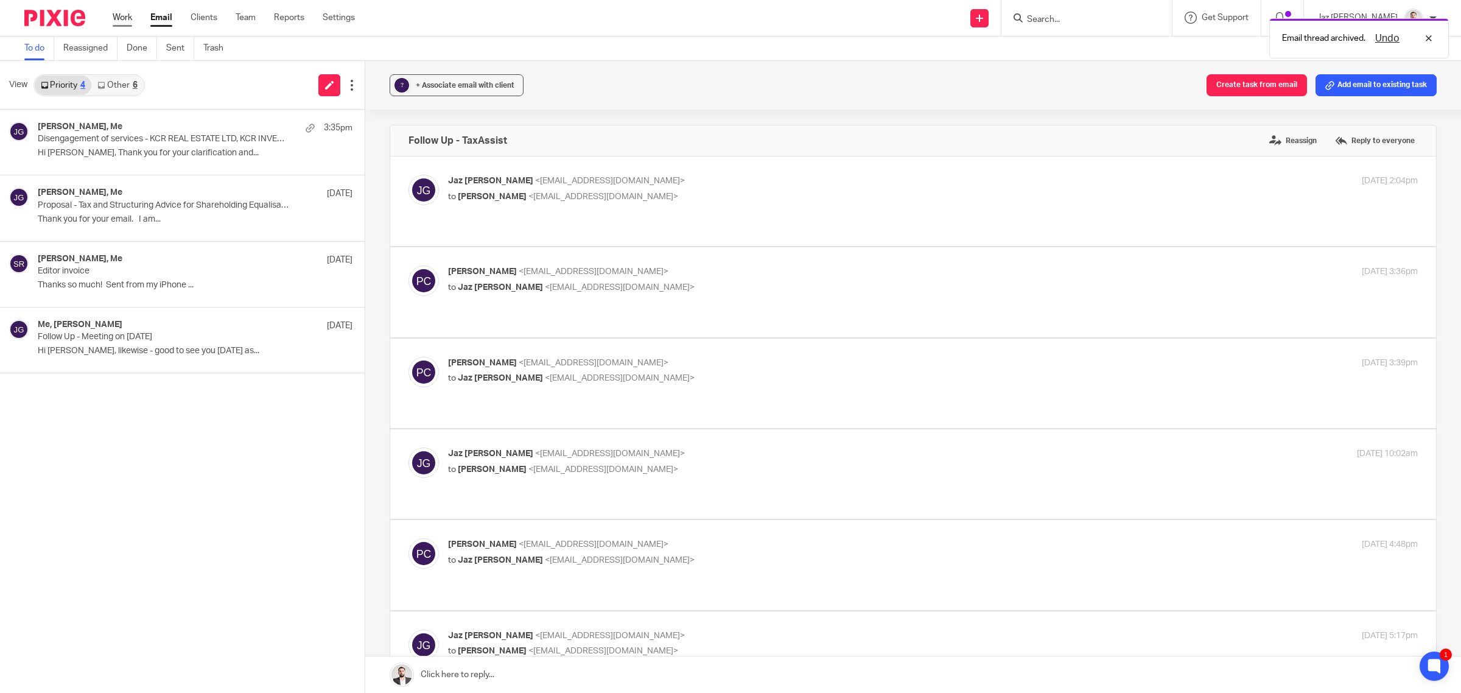
click at [126, 19] on link "Work" at bounding box center [122, 18] width 19 height 12
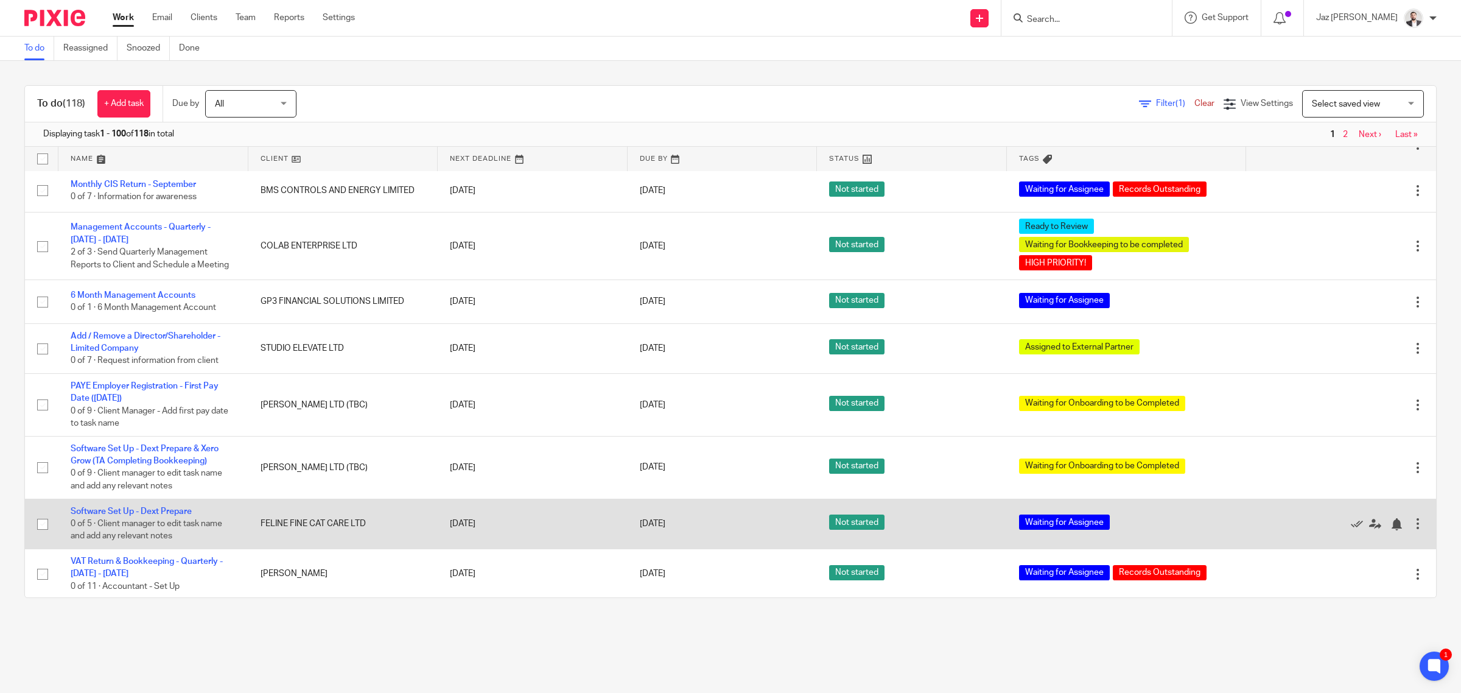
scroll to position [4409, 0]
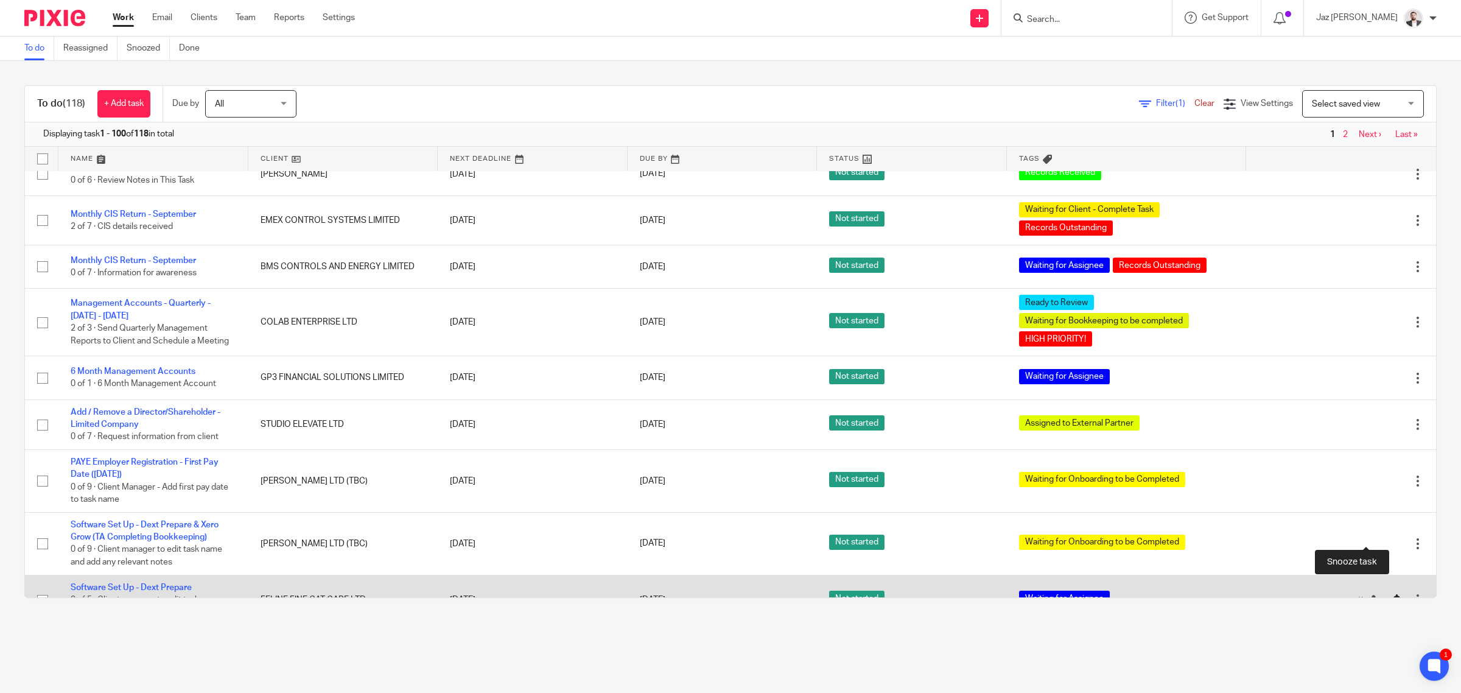
click at [1391, 594] on div at bounding box center [1397, 600] width 12 height 12
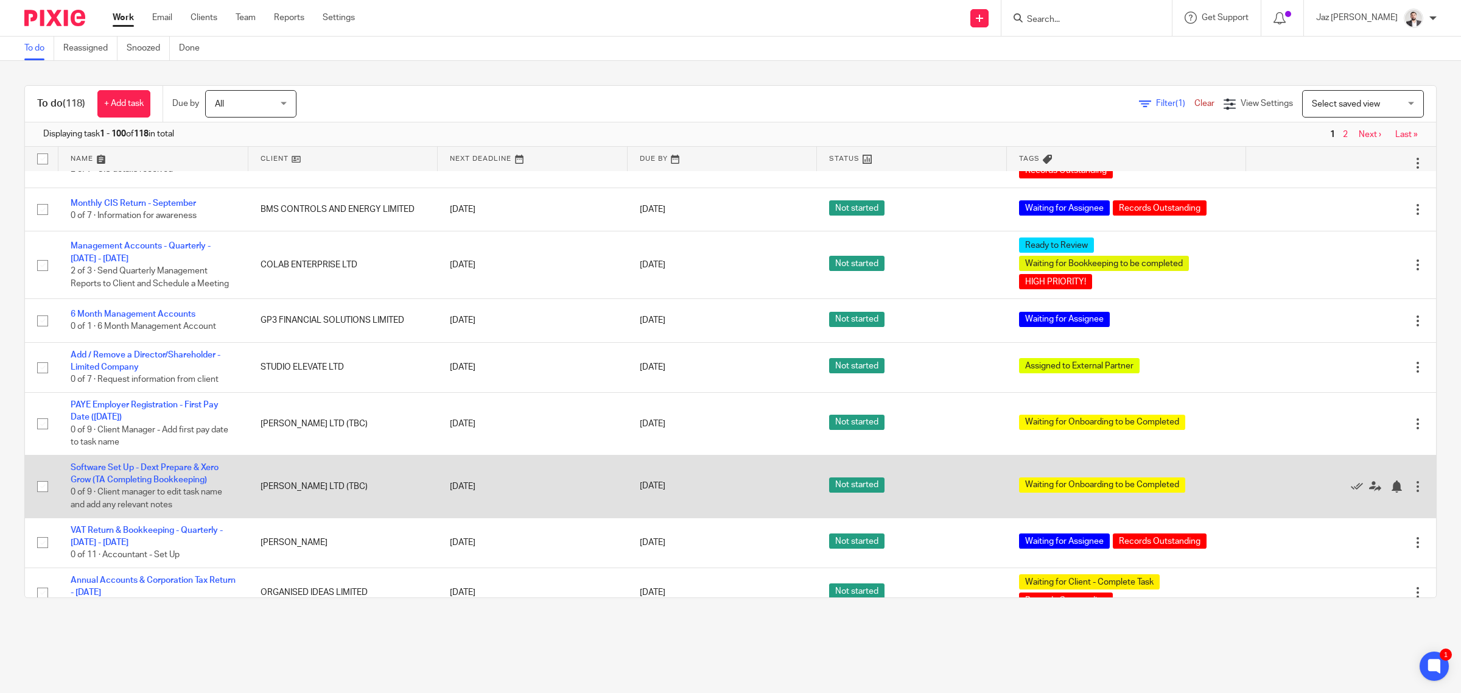
scroll to position [4440, 0]
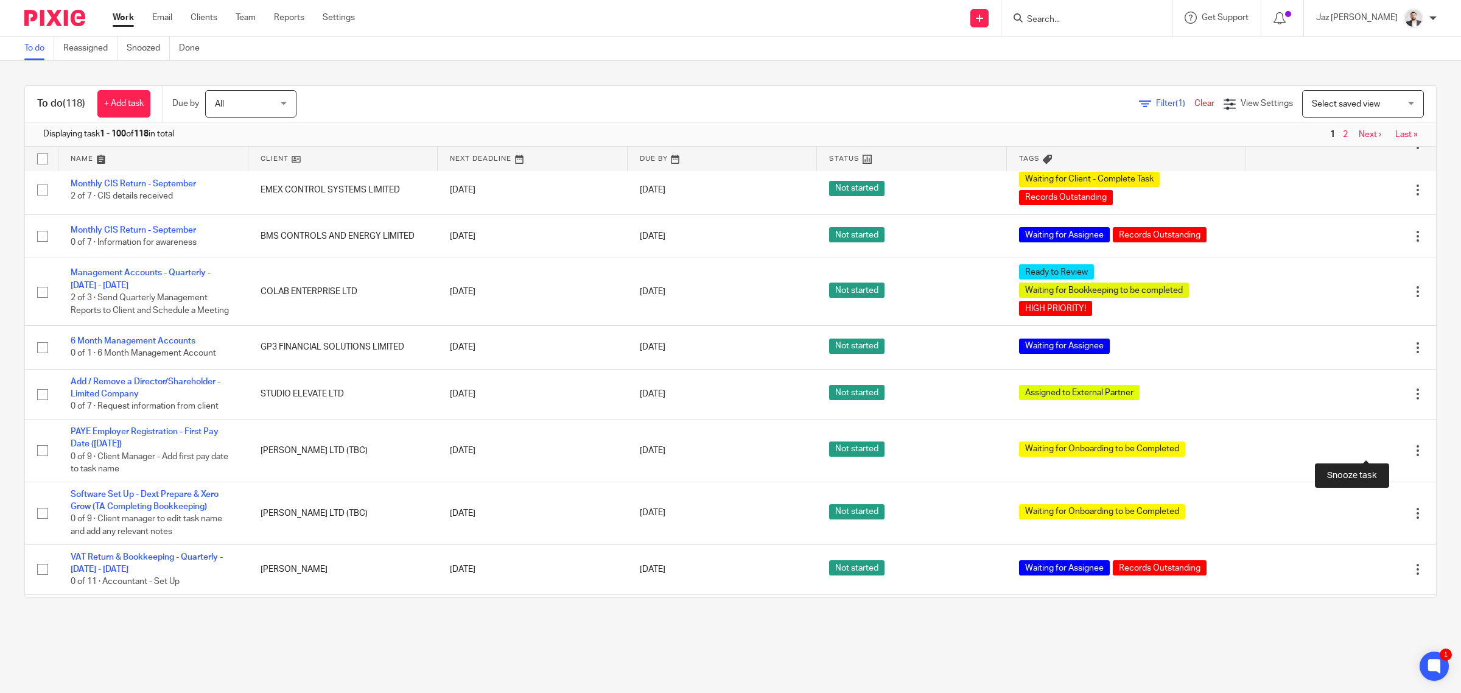
click at [1391, 507] on div at bounding box center [1397, 513] width 12 height 12
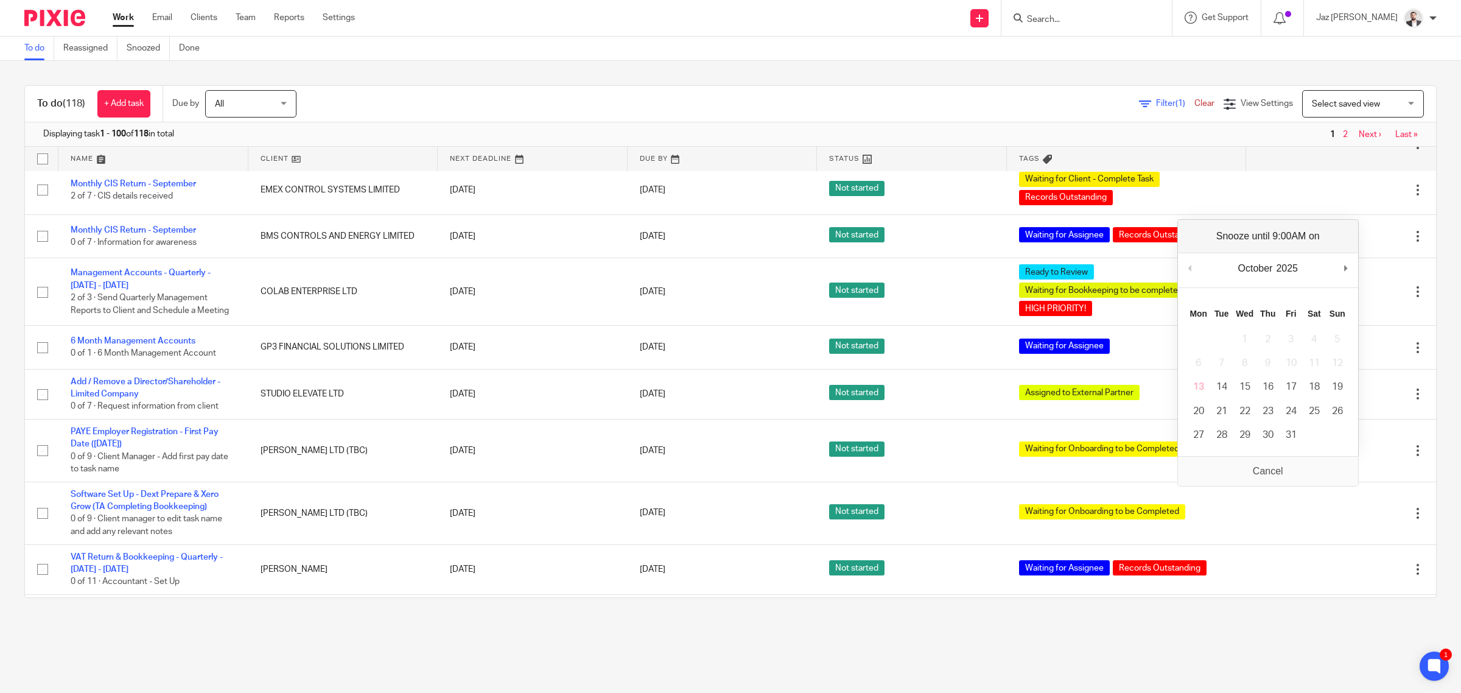
click at [418, 625] on main "To do Reassigned Snoozed Done To do (118) + Add task Due by All All Today Tomor…" at bounding box center [730, 346] width 1461 height 693
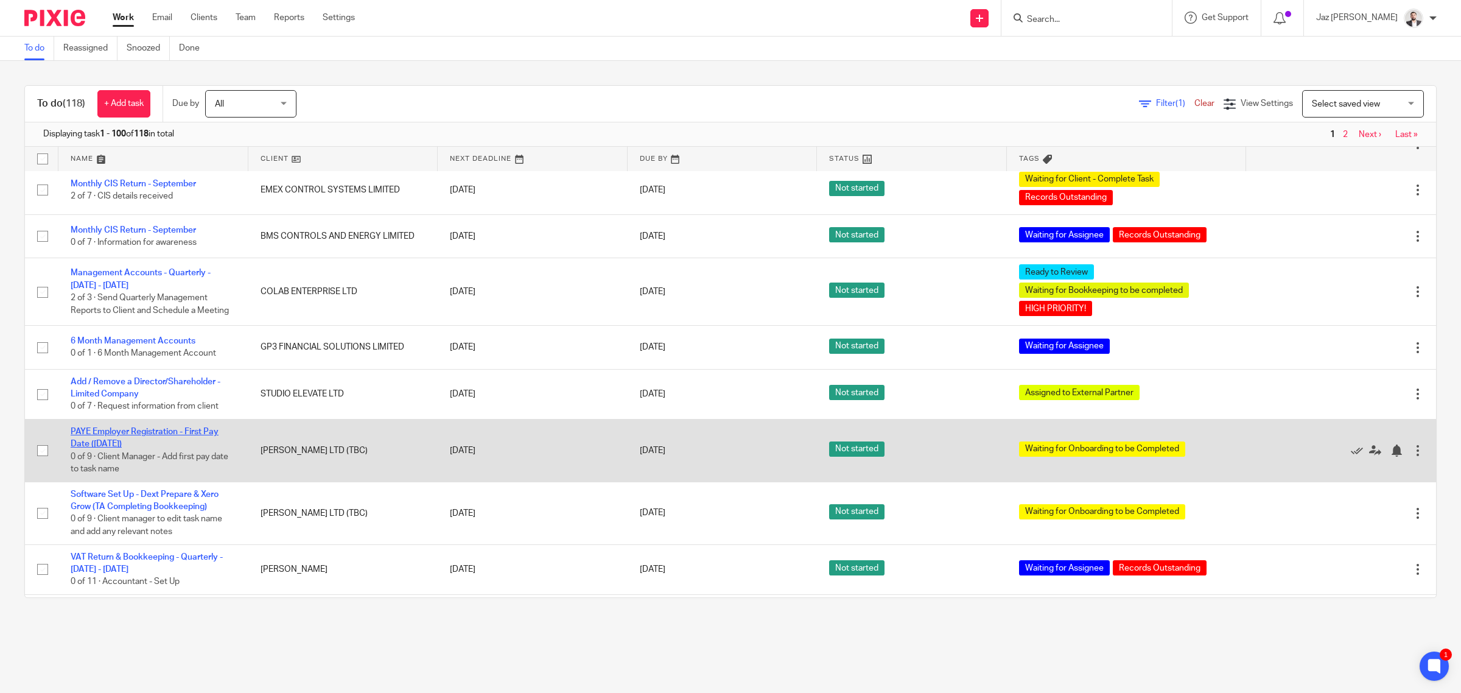
click at [148, 427] on link "PAYE Employer Registration - First Pay Date ([DATE])" at bounding box center [145, 437] width 148 height 21
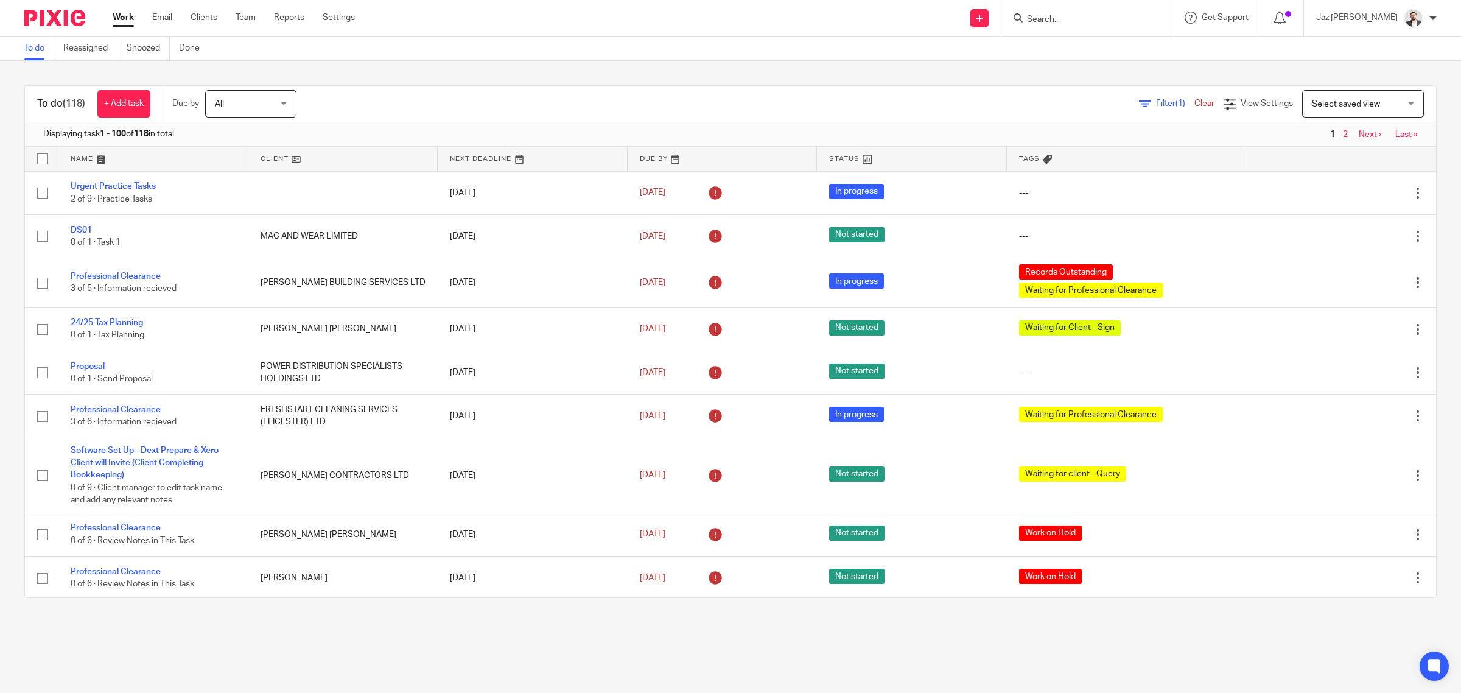
drag, startPoint x: 0, startPoint y: 0, endPoint x: 1108, endPoint y: 15, distance: 1108.2
click at [1108, 15] on input "Search" at bounding box center [1081, 20] width 110 height 11
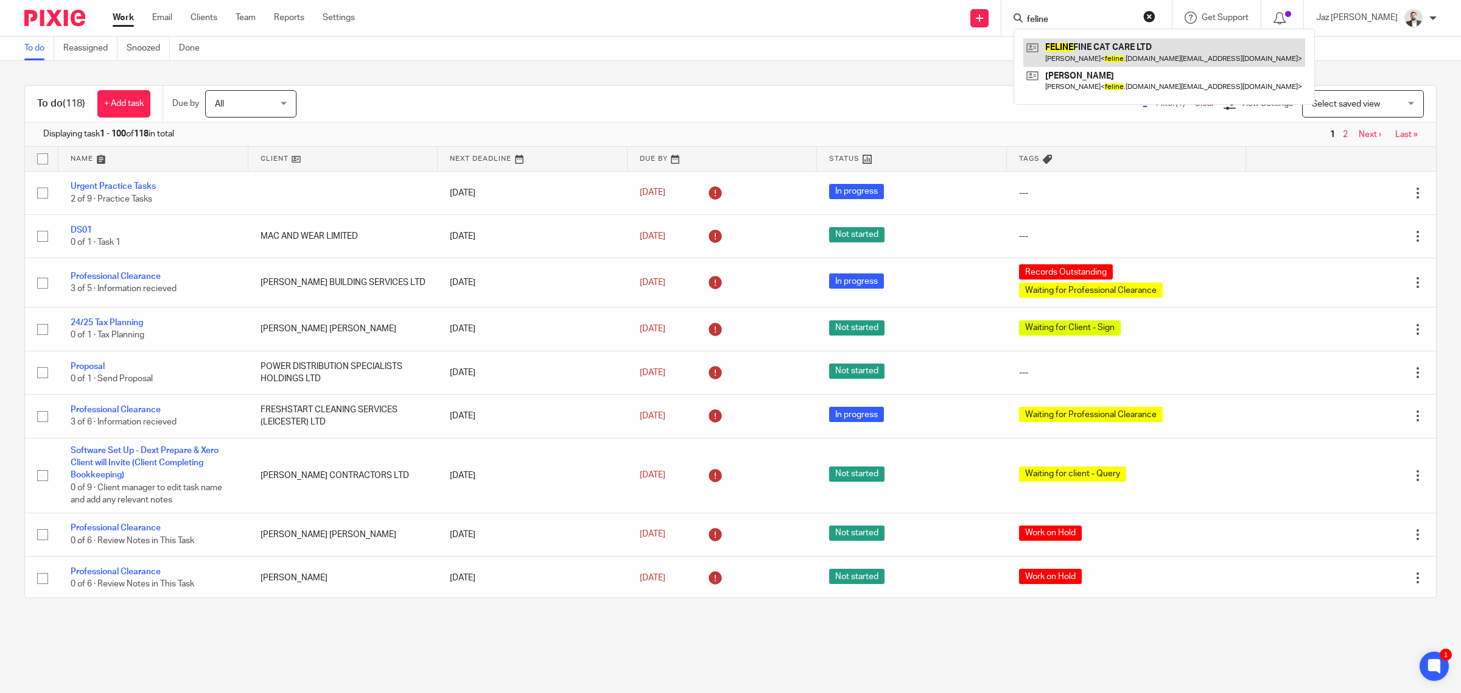
type input "feline"
click at [1123, 58] on link at bounding box center [1164, 52] width 282 height 28
click at [1156, 15] on button "reset" at bounding box center [1149, 16] width 12 height 12
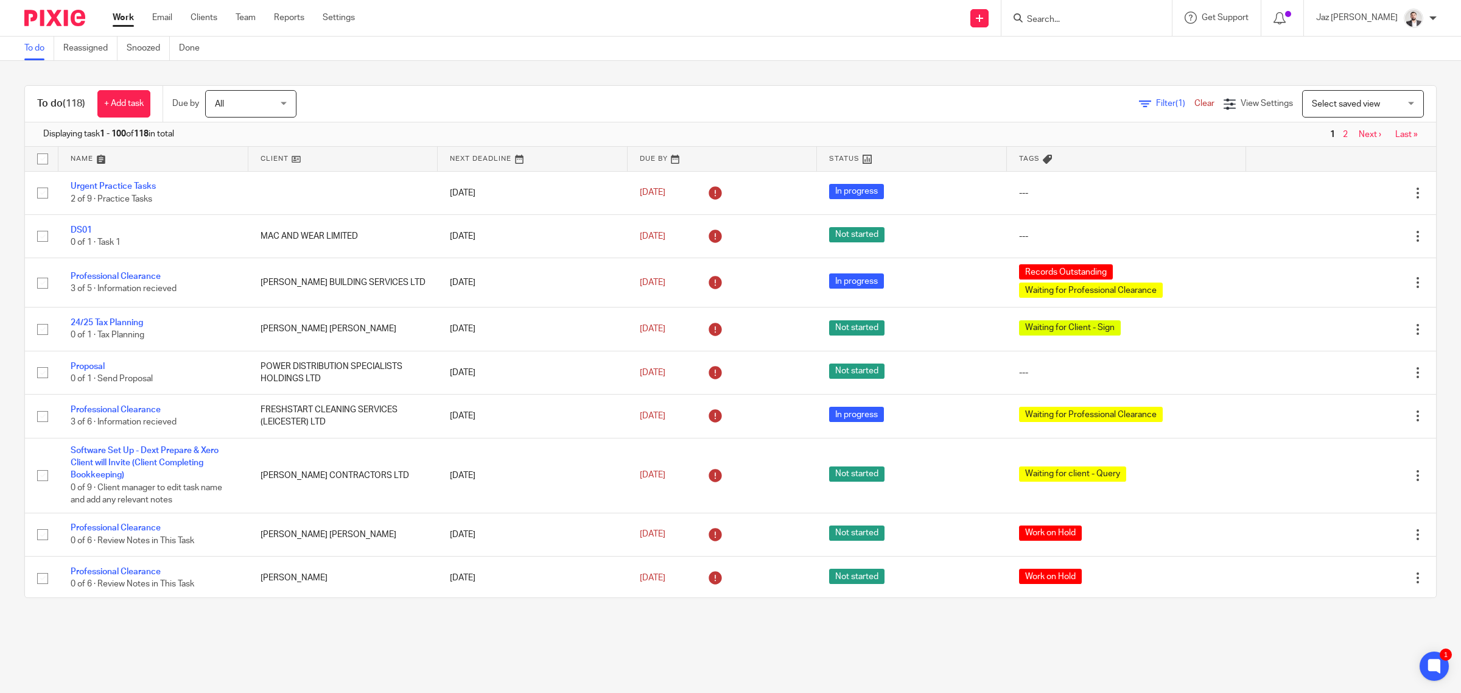
click at [1135, 17] on input "Search" at bounding box center [1081, 20] width 110 height 11
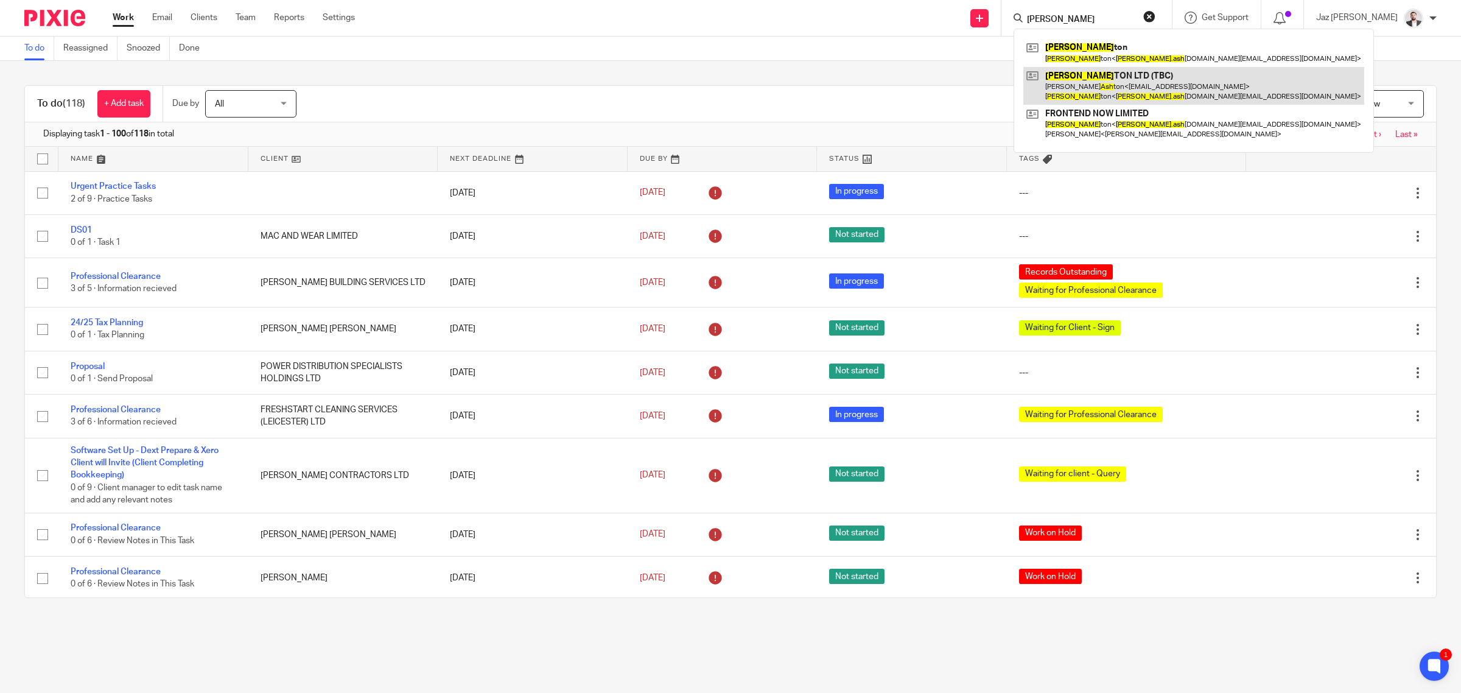
type input "harry ash"
click at [1123, 80] on link at bounding box center [1193, 86] width 341 height 38
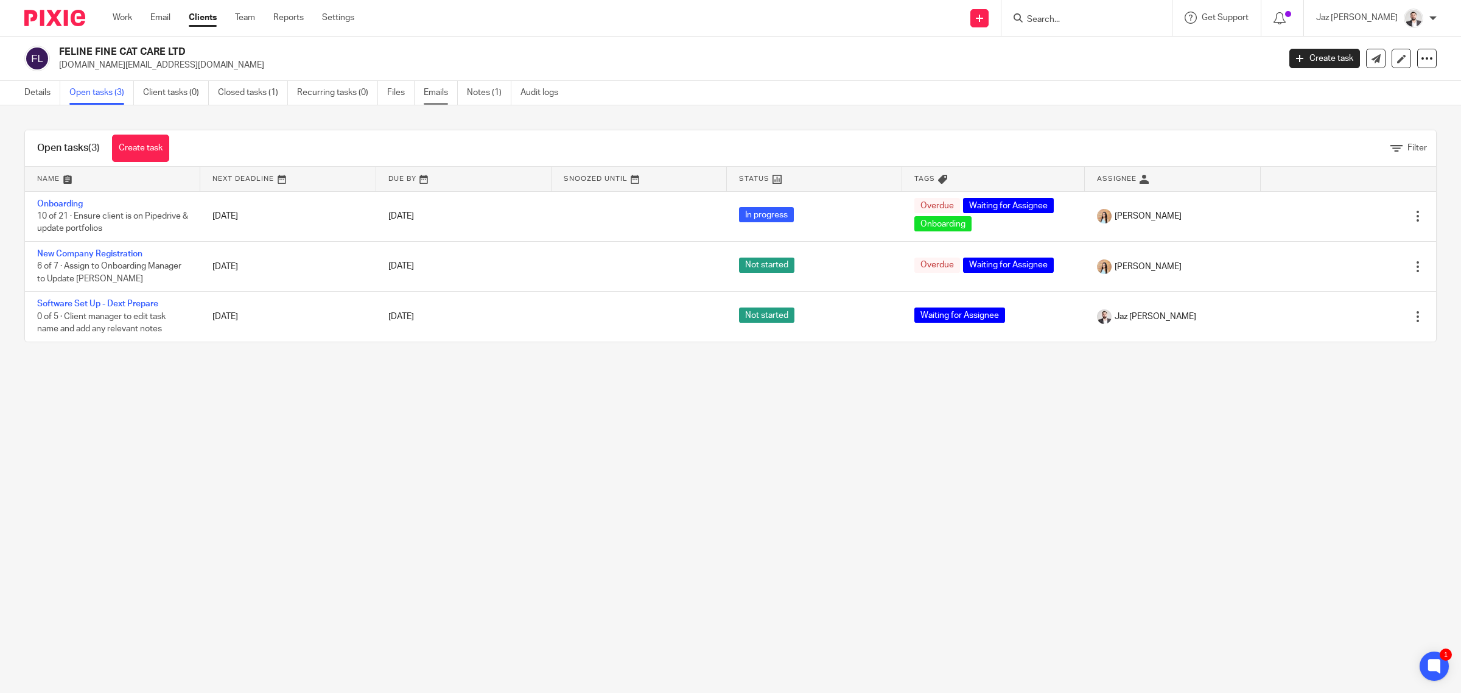
click at [440, 96] on link "Emails" at bounding box center [441, 93] width 34 height 24
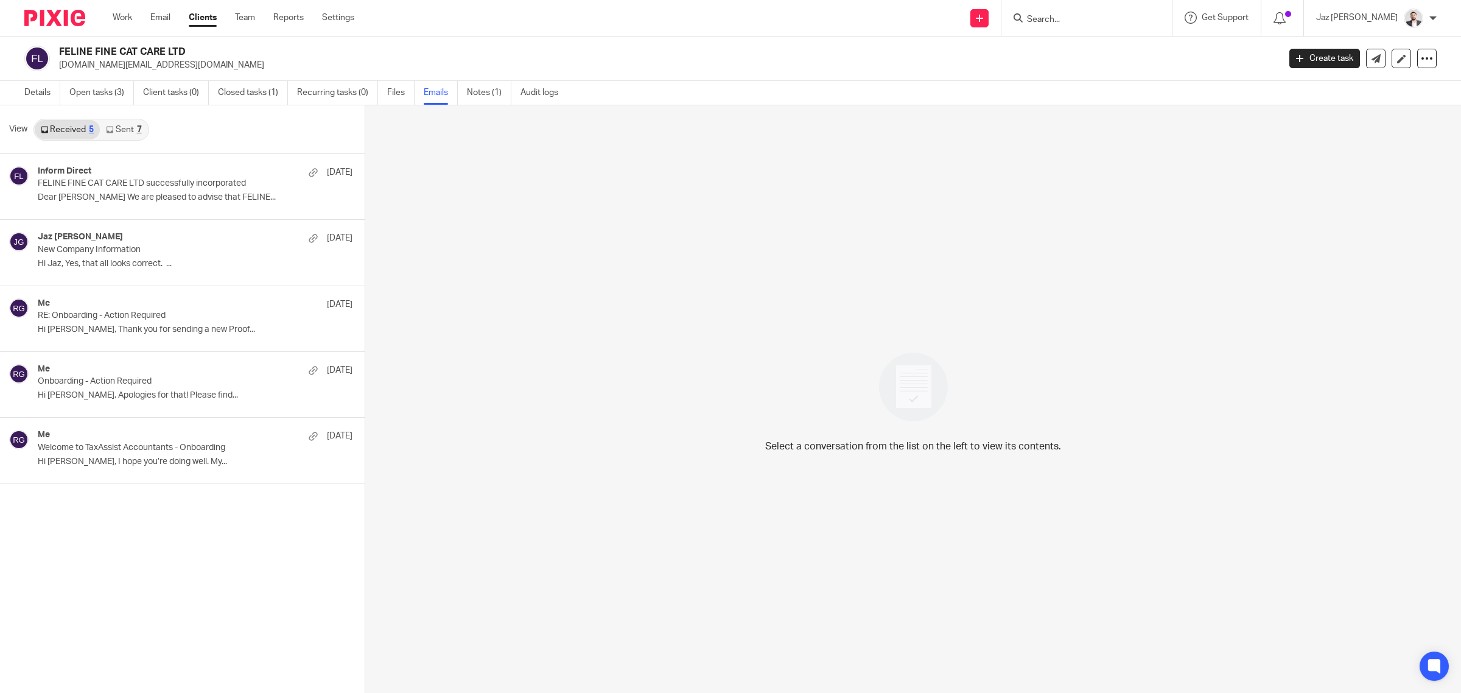
click at [125, 133] on link "Sent 7" at bounding box center [123, 129] width 47 height 19
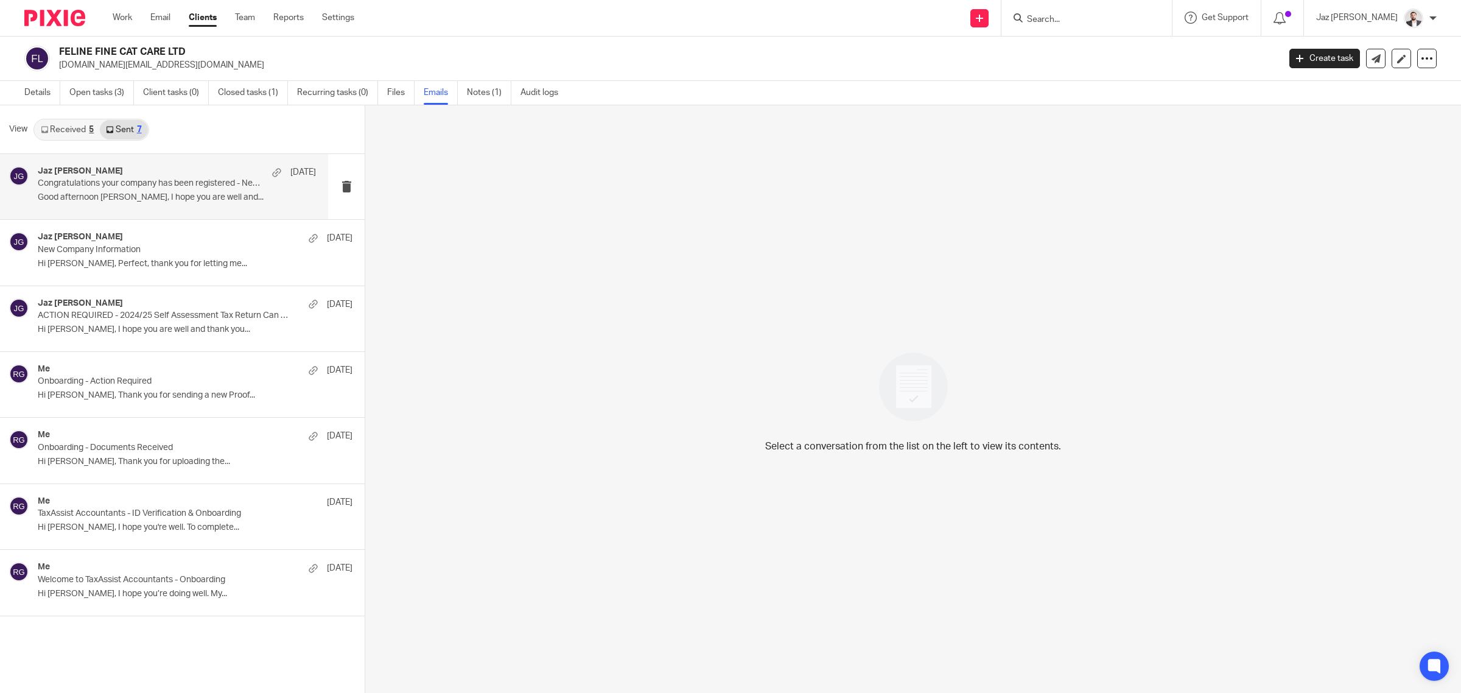
click at [101, 204] on div "Jaz [PERSON_NAME] [DATE] Congratulations your company has been registered - Nex…" at bounding box center [177, 186] width 278 height 41
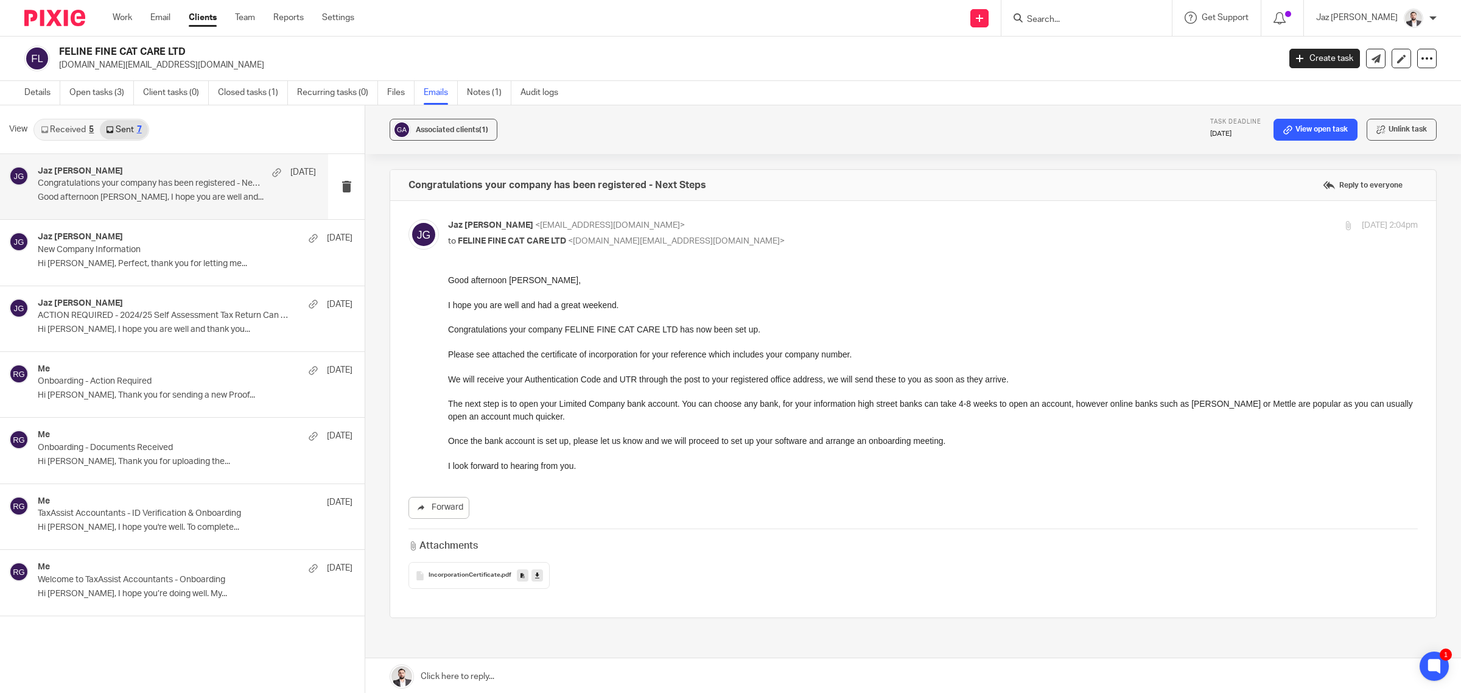
click at [1114, 20] on input "Search" at bounding box center [1081, 20] width 110 height 11
type input "[PERSON_NAME]"
click at [1106, 46] on link at bounding box center [1153, 52] width 261 height 28
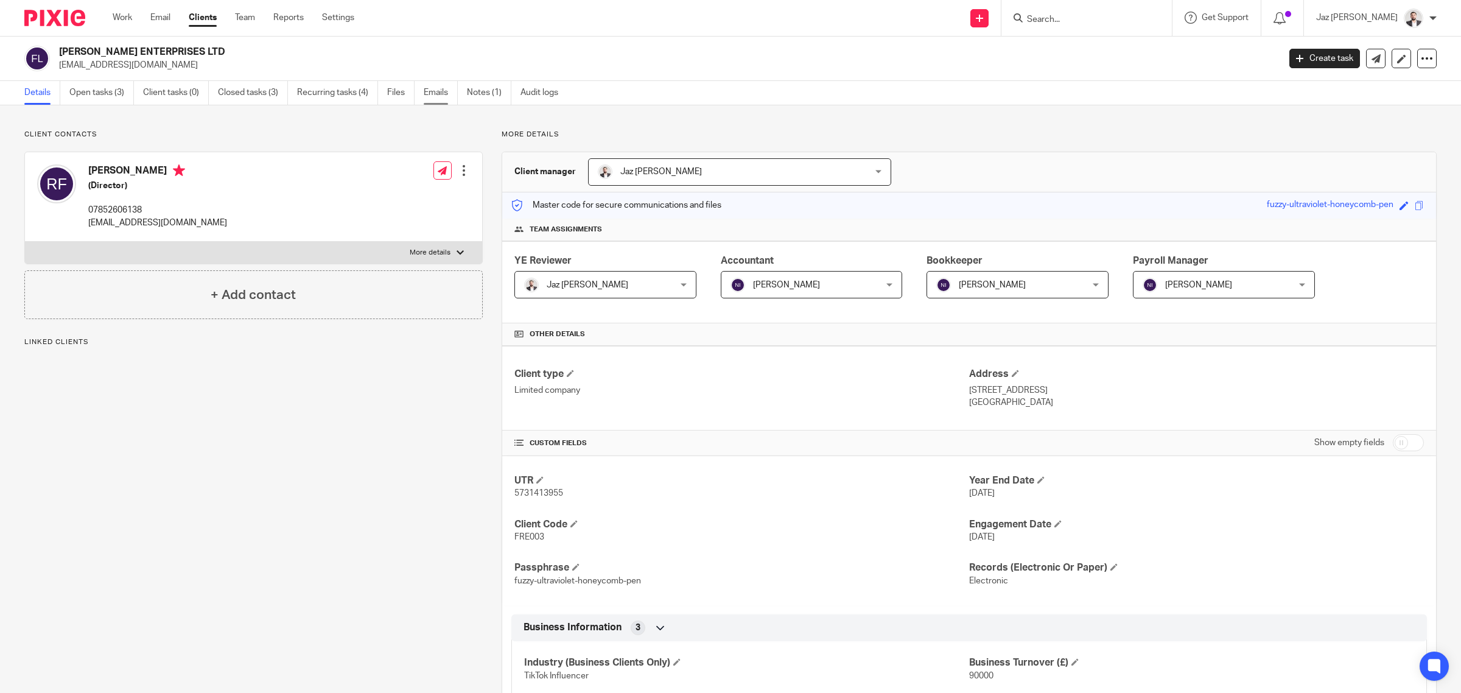
drag, startPoint x: 0, startPoint y: 0, endPoint x: 437, endPoint y: 100, distance: 448.5
click at [437, 99] on link "Emails" at bounding box center [441, 93] width 34 height 24
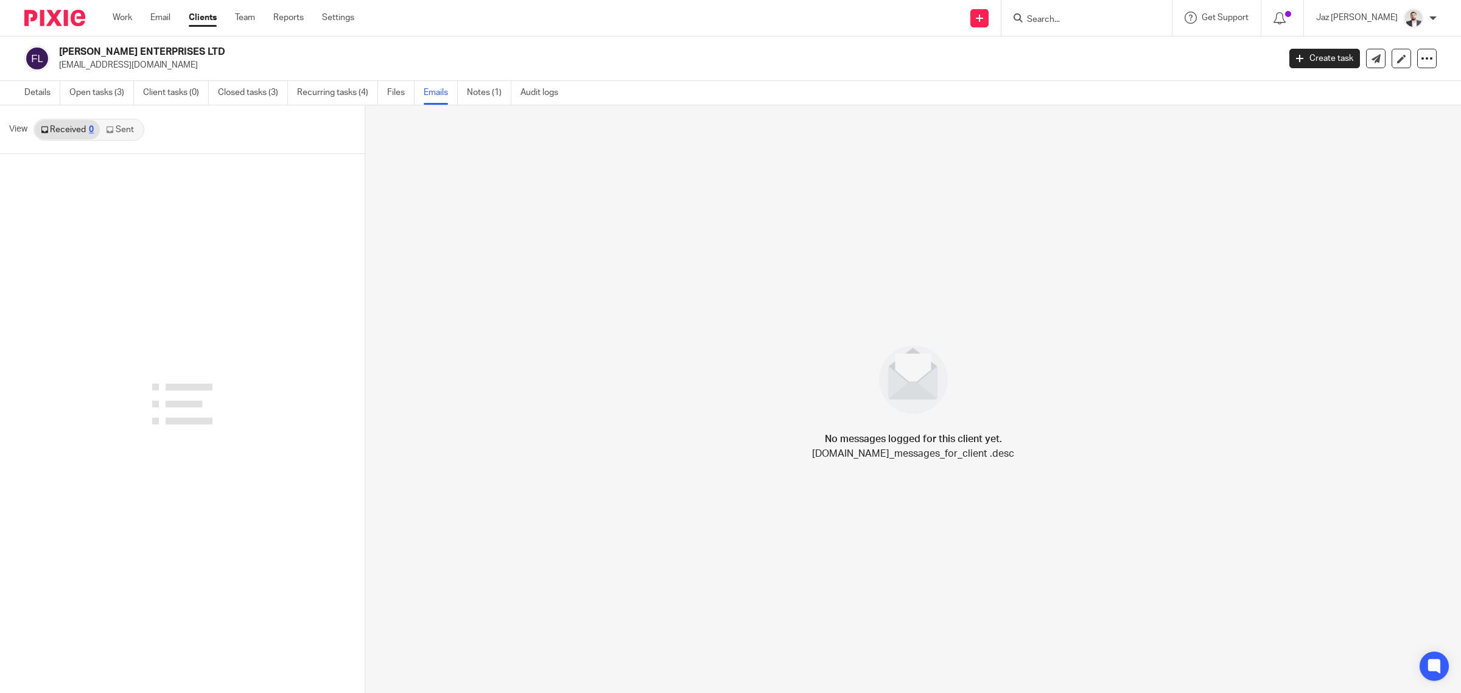
drag, startPoint x: 0, startPoint y: 0, endPoint x: 122, endPoint y: 138, distance: 184.6
click at [122, 138] on link "Sent" at bounding box center [121, 129] width 43 height 19
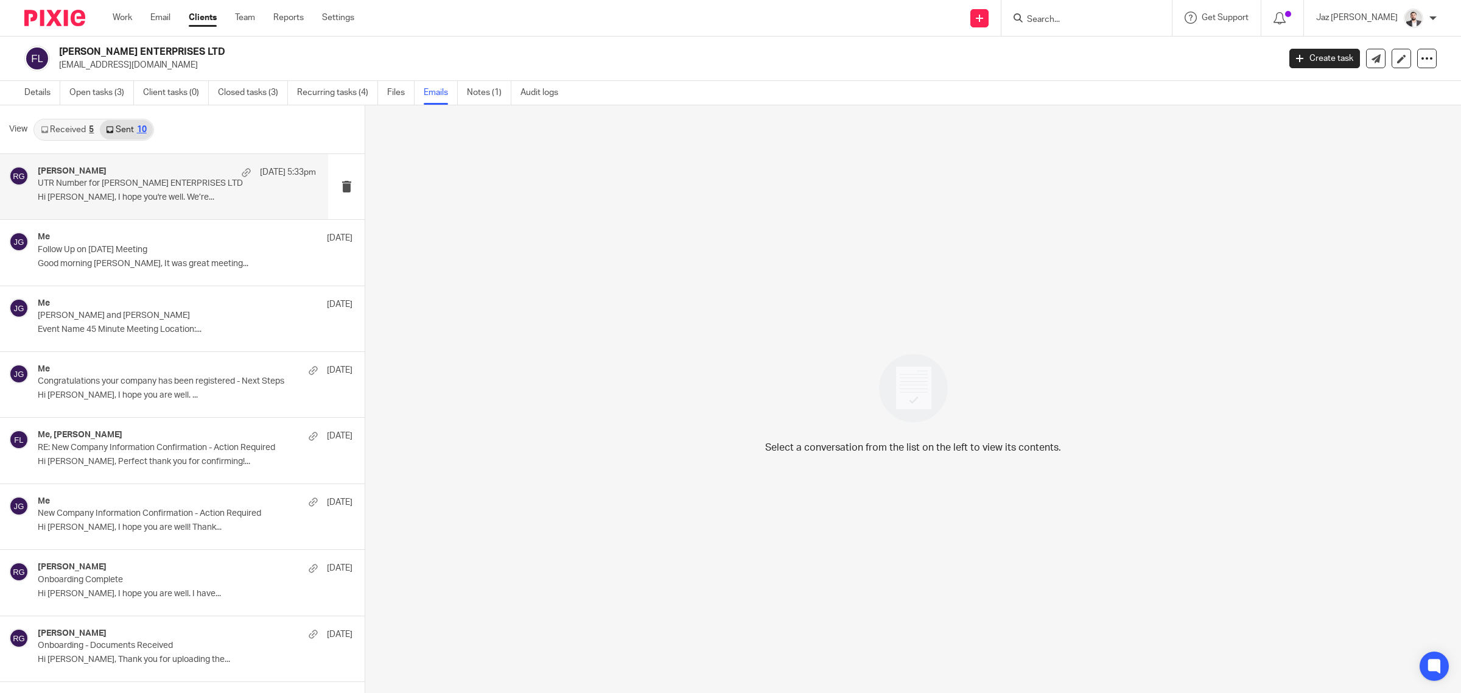
drag, startPoint x: 125, startPoint y: 194, endPoint x: 160, endPoint y: 195, distance: 34.1
click at [125, 194] on p "Hi Roxanne, I hope you're well. We’re..." at bounding box center [177, 197] width 278 height 10
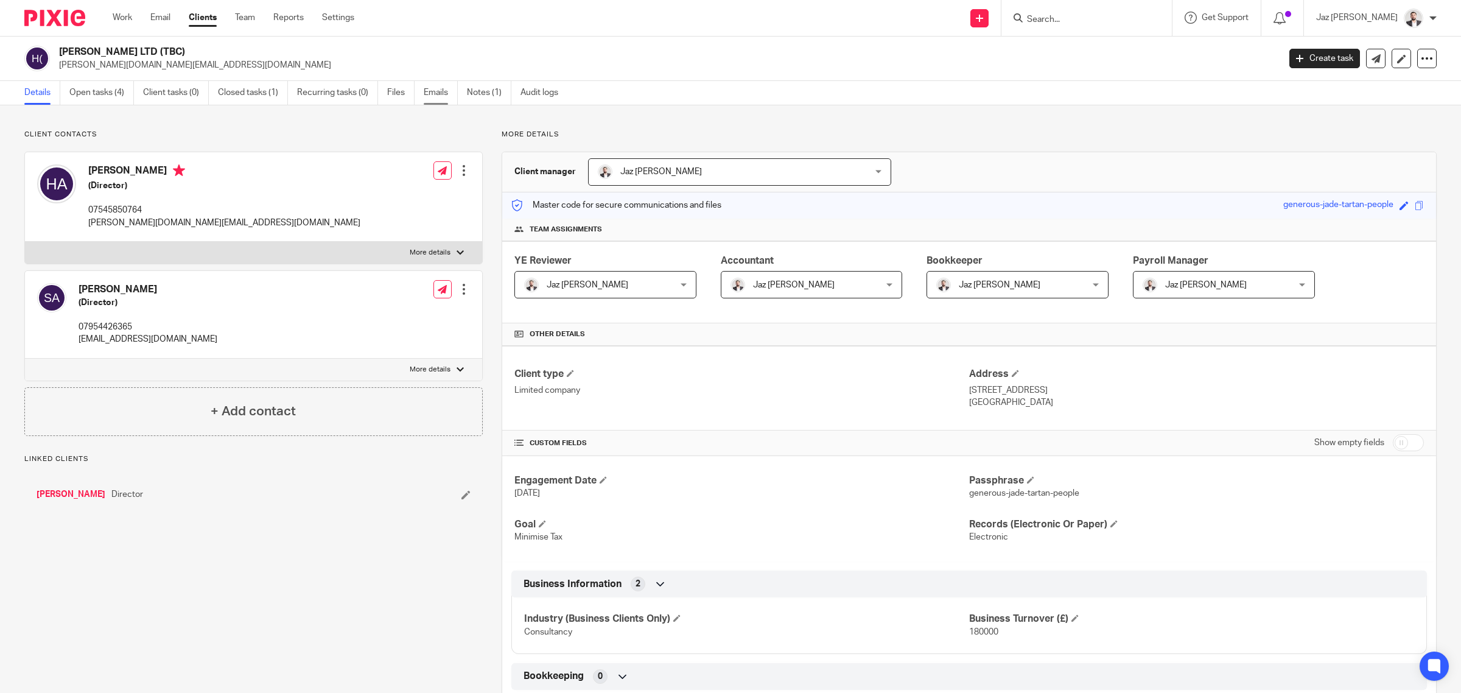
click at [434, 98] on link "Emails" at bounding box center [441, 93] width 34 height 24
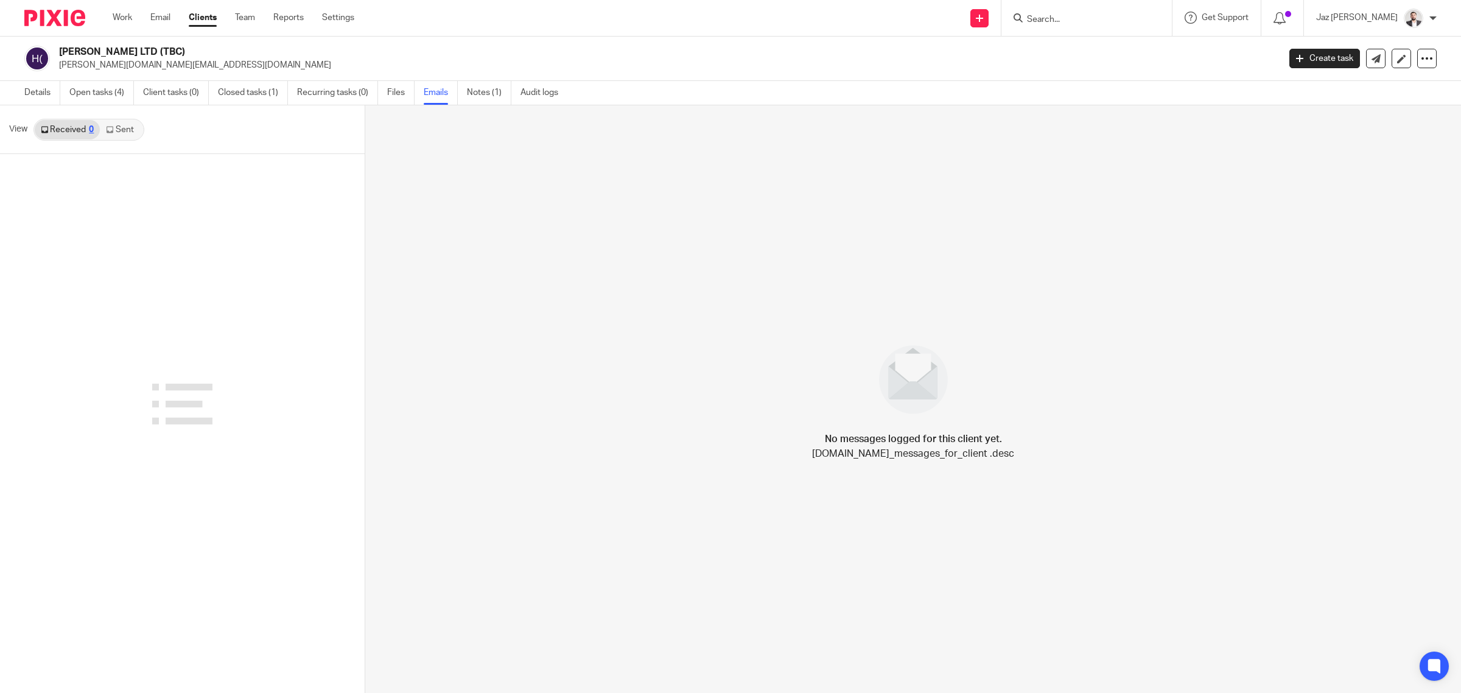
drag, startPoint x: 0, startPoint y: 0, endPoint x: 133, endPoint y: 128, distance: 184.7
click at [126, 127] on link "Sent" at bounding box center [121, 129] width 43 height 19
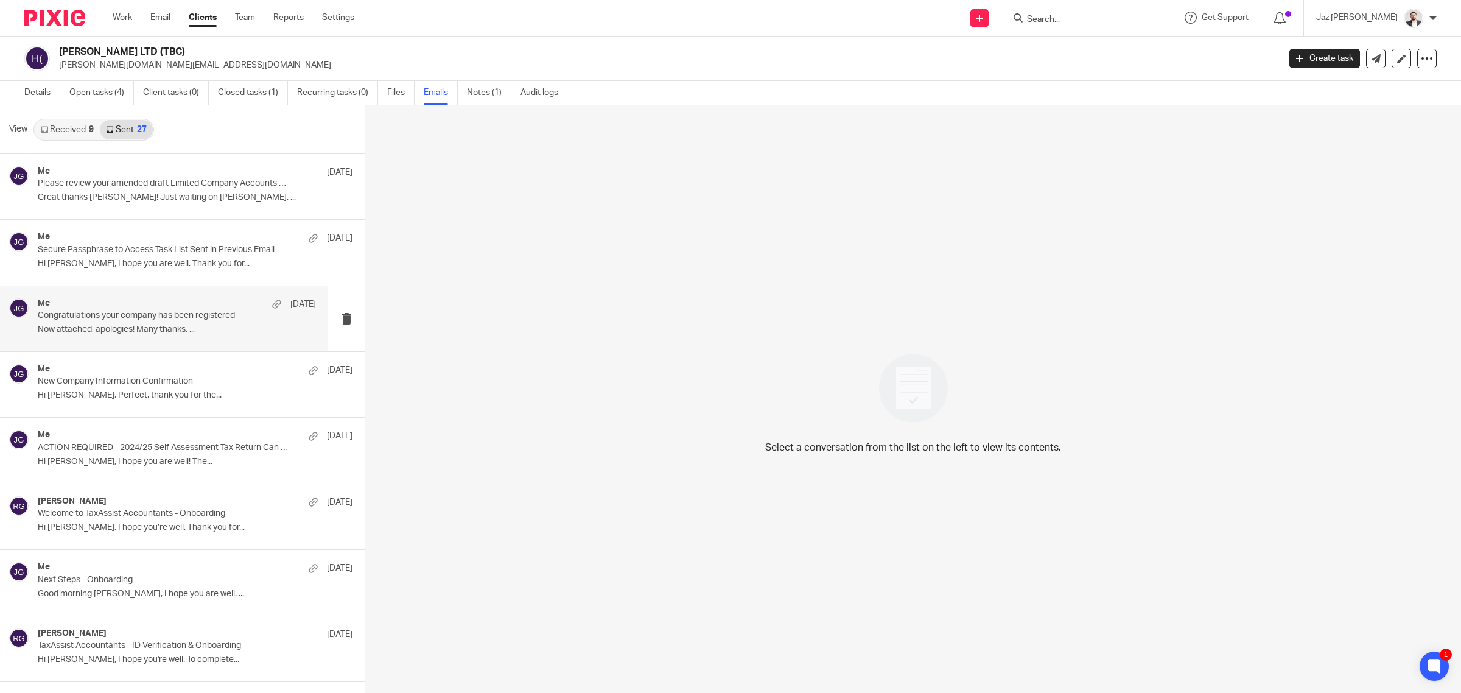
click at [151, 336] on div "Me [DATE] Congratulations your company has been registered Now attached, apolog…" at bounding box center [177, 318] width 278 height 41
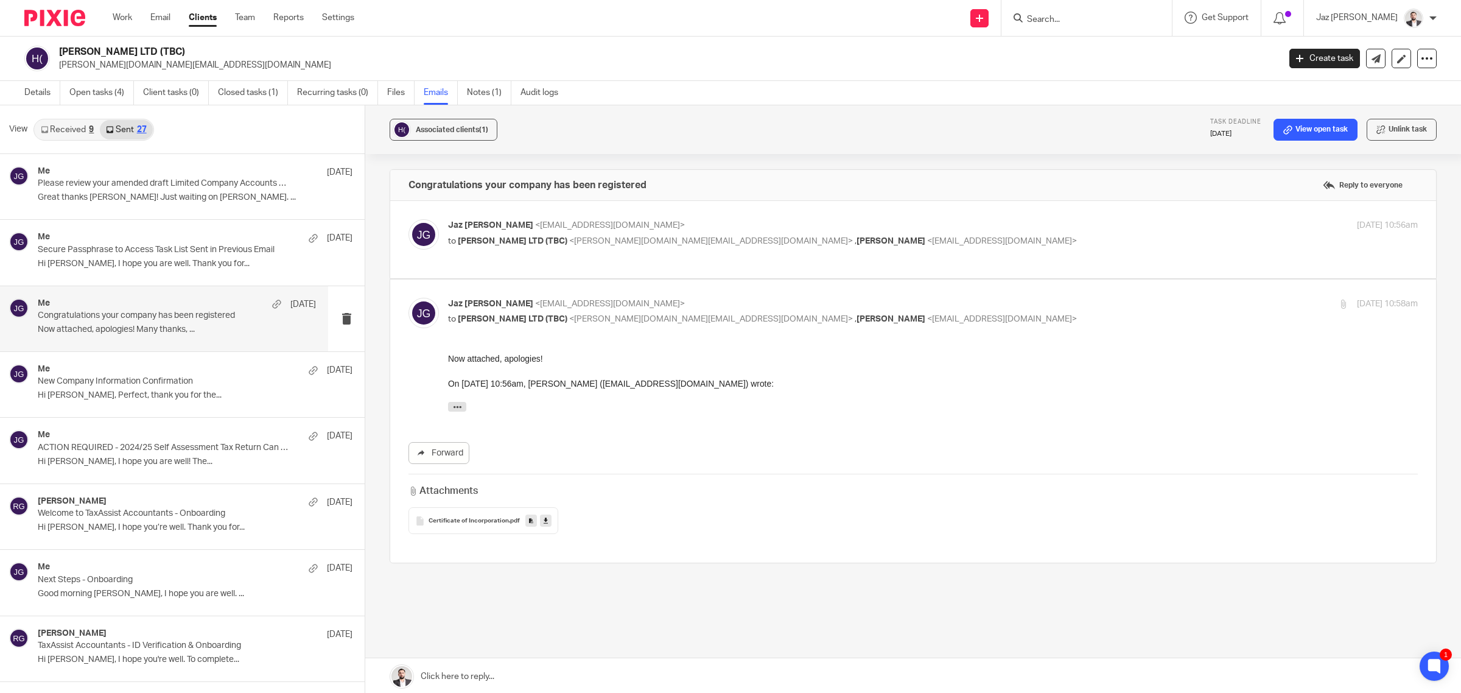
click at [921, 234] on div "[PERSON_NAME] <[EMAIL_ADDRESS][DOMAIN_NAME]> to [PERSON_NAME] LTD (TBC) <[PERSO…" at bounding box center [771, 233] width 647 height 28
checkbox input "true"
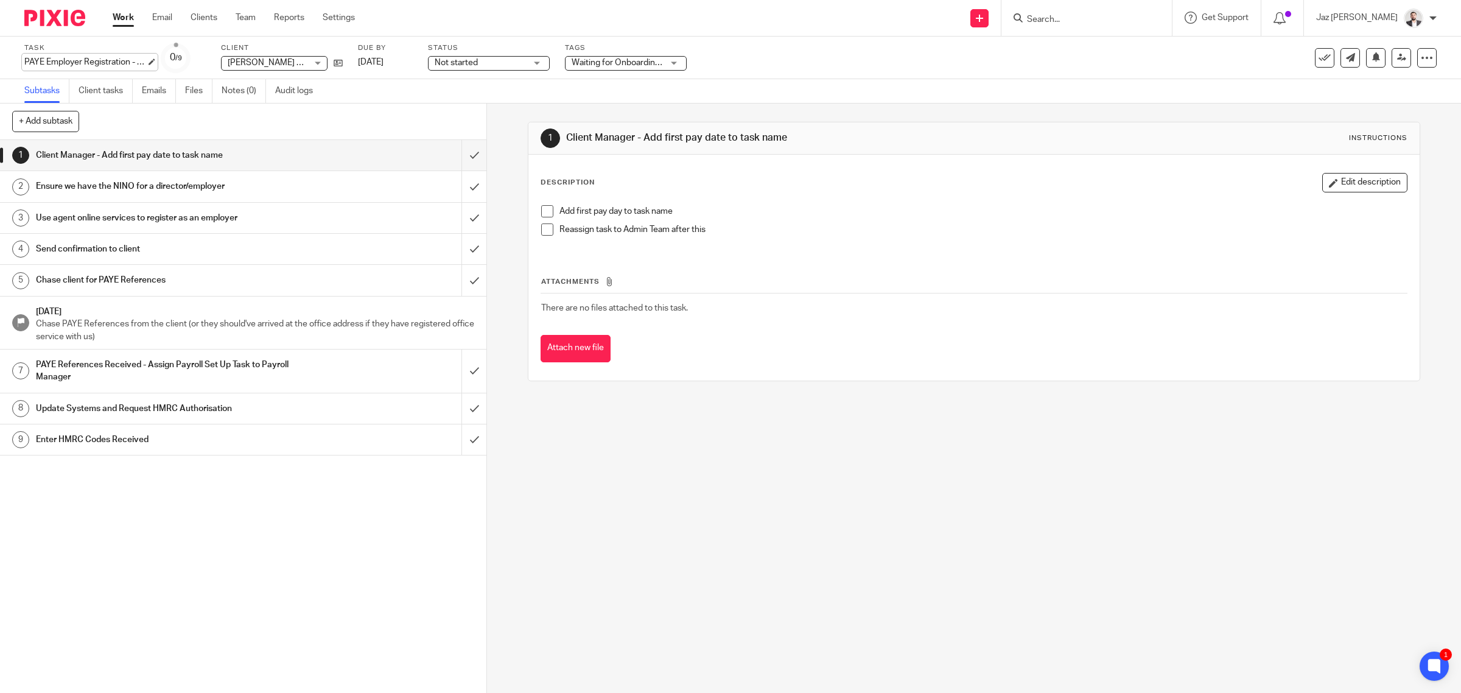
click at [107, 62] on div "PAYE Employer Registration - First Pay Date ([DATE]) Save PAYE Employer Registr…" at bounding box center [85, 62] width 122 height 12
click at [93, 62] on input "PAYE Employer Registration - First Pay Date ([DATE])" at bounding box center [113, 63] width 178 height 14
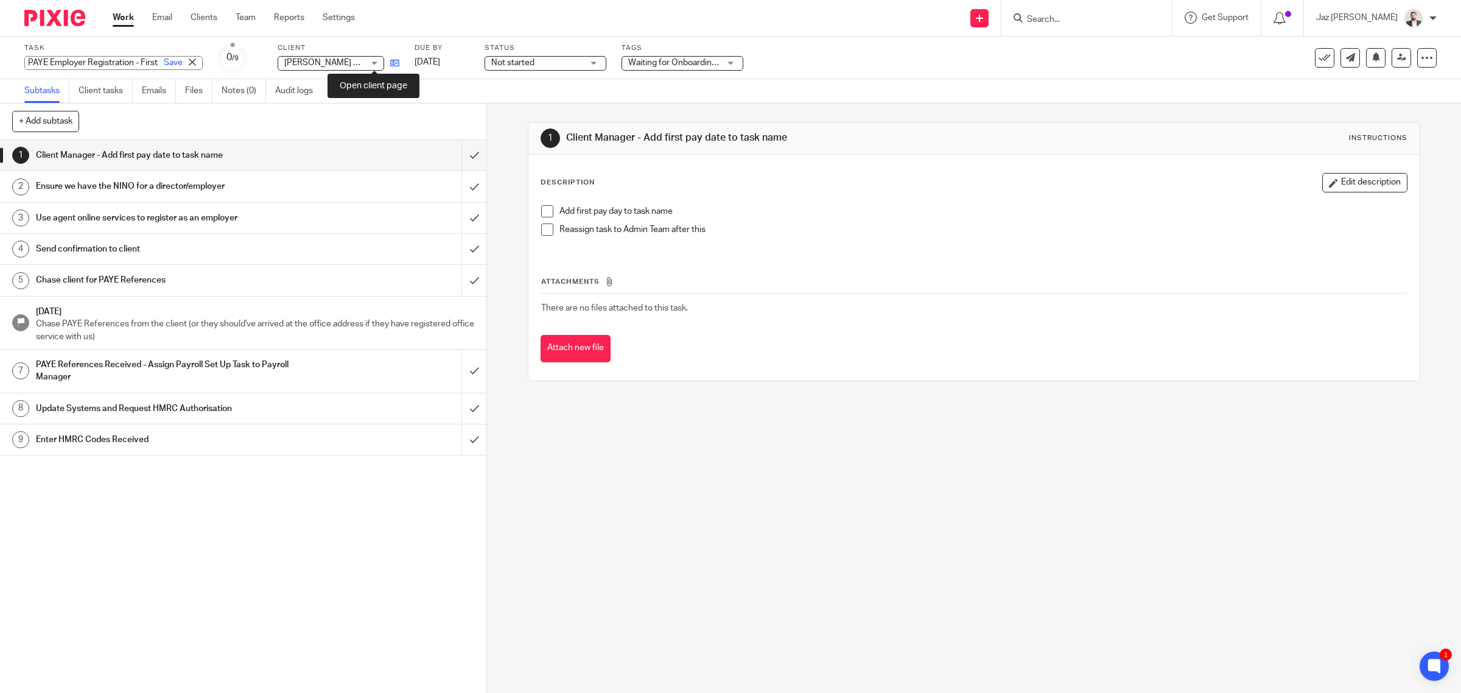
click at [372, 66] on div "Task PAYE Employer Registration - First Pay Date ([DATE]) Save PAYE Employer Re…" at bounding box center [612, 57] width 1177 height 29
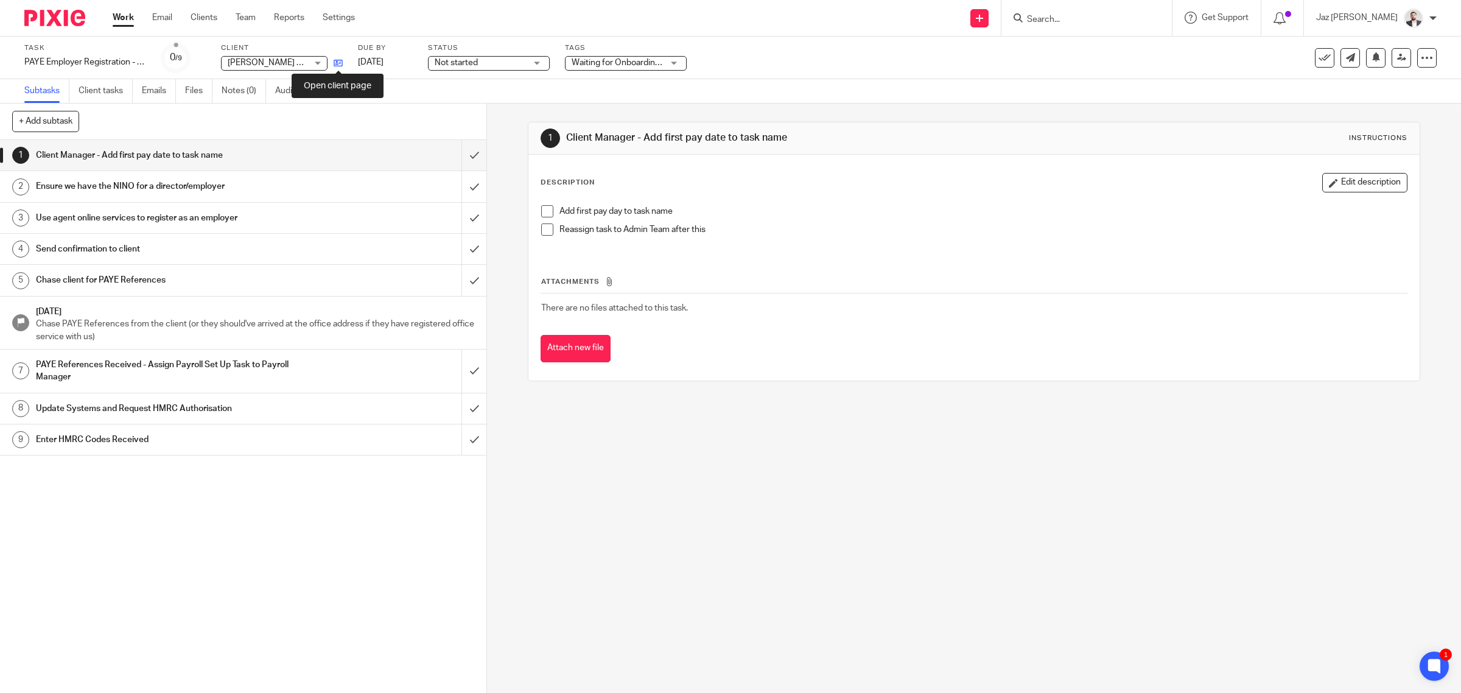
click at [335, 61] on icon at bounding box center [338, 62] width 9 height 9
drag, startPoint x: 116, startPoint y: 58, endPoint x: 98, endPoint y: 61, distance: 18.5
click at [116, 58] on div "PAYE Employer Registration - First Pay Date ([DATE]) Save PAYE Employer Registr…" at bounding box center [85, 62] width 122 height 12
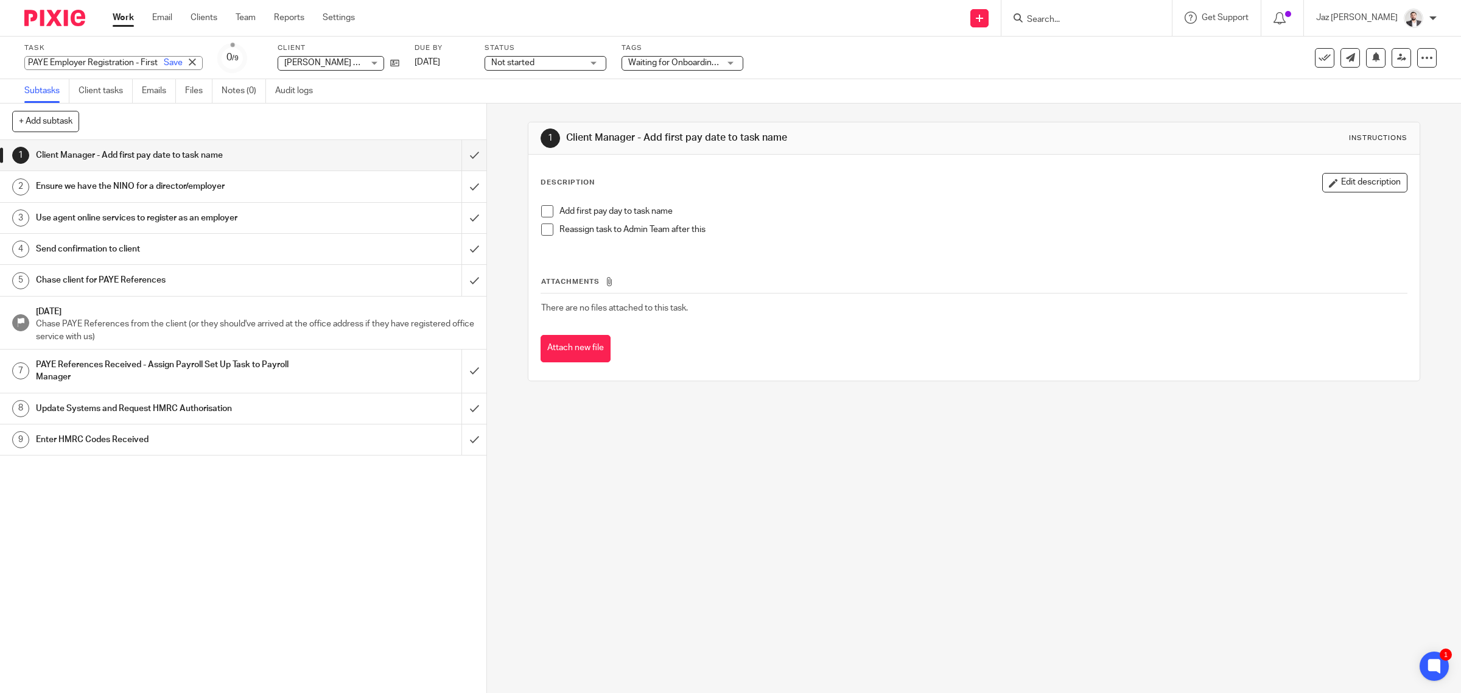
click at [76, 61] on input "PAYE Employer Registration - First Pay Date ([DATE])" at bounding box center [113, 63] width 178 height 14
click at [61, 63] on input "PAYE Employer Registration - First Pay Date (31/10/2025)" at bounding box center [113, 63] width 178 height 14
drag, startPoint x: 104, startPoint y: 61, endPoint x: 290, endPoint y: 56, distance: 186.4
click at [290, 56] on div "Task PAYE Employer Registration - First Pay Date (31/10/2025) Save PAYE Employe…" at bounding box center [612, 57] width 1177 height 29
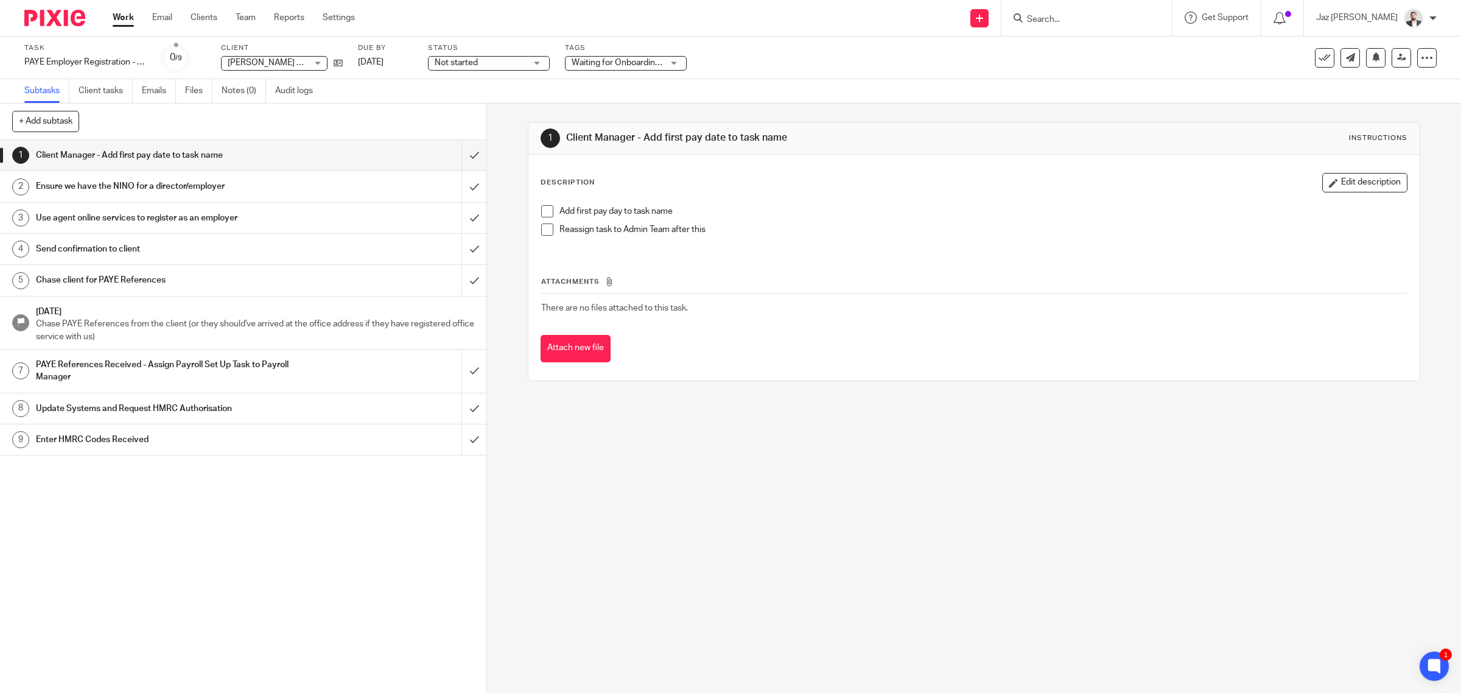
click at [862, 53] on div "Task PAYE Employer Registration - First Pay Date (31/10/2025) Save PAYE Employe…" at bounding box center [612, 57] width 1177 height 29
click at [655, 59] on span "Waiting for Onboarding to be Completed" at bounding box center [649, 62] width 154 height 9
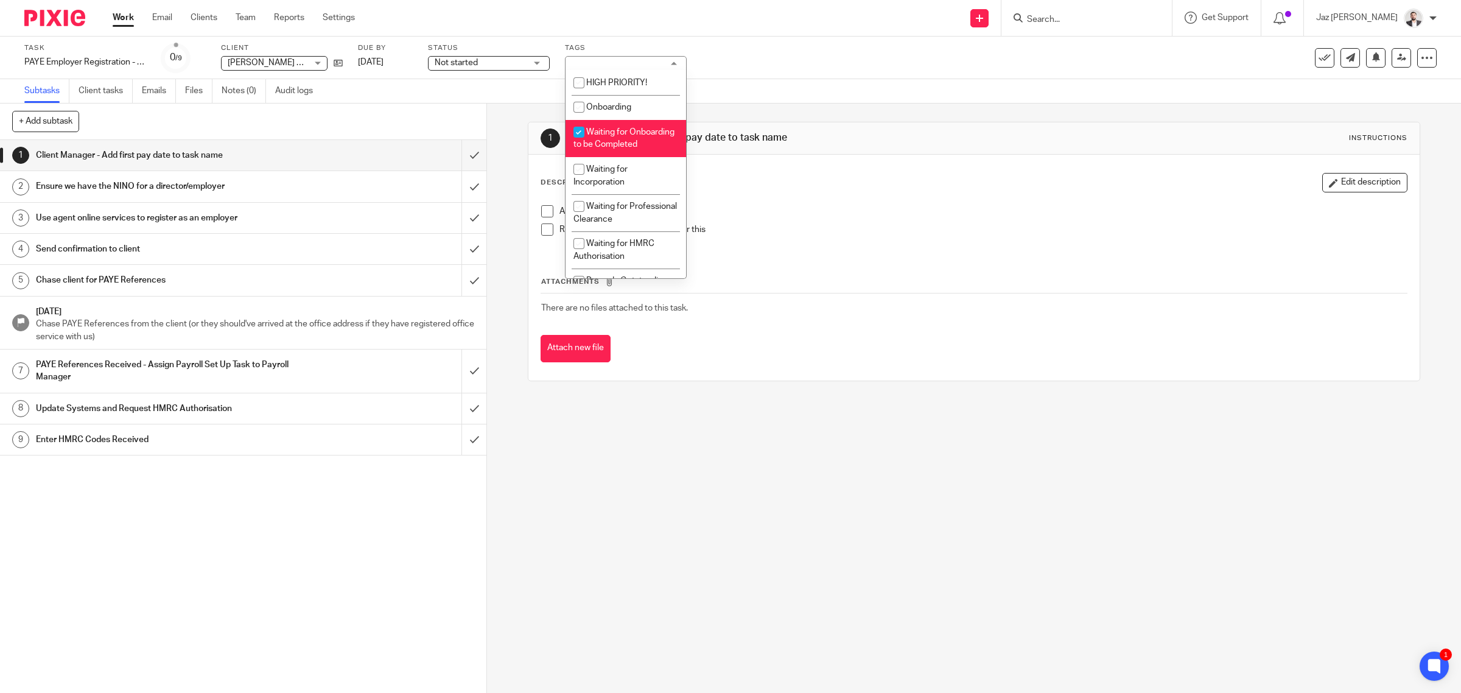
click at [640, 135] on li "Waiting for Onboarding to be Completed" at bounding box center [626, 138] width 121 height 37
checkbox input "false"
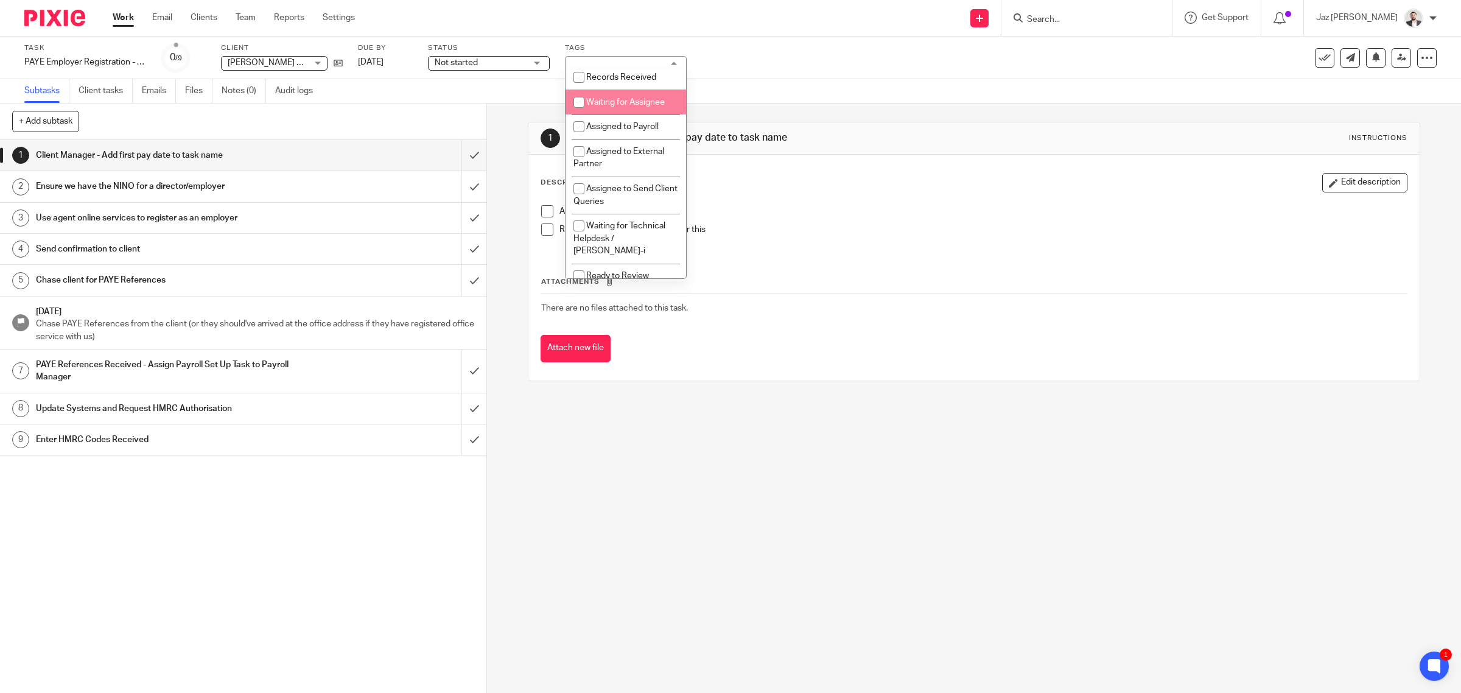
click at [637, 107] on span "Waiting for Assignee" at bounding box center [625, 102] width 79 height 9
checkbox input "true"
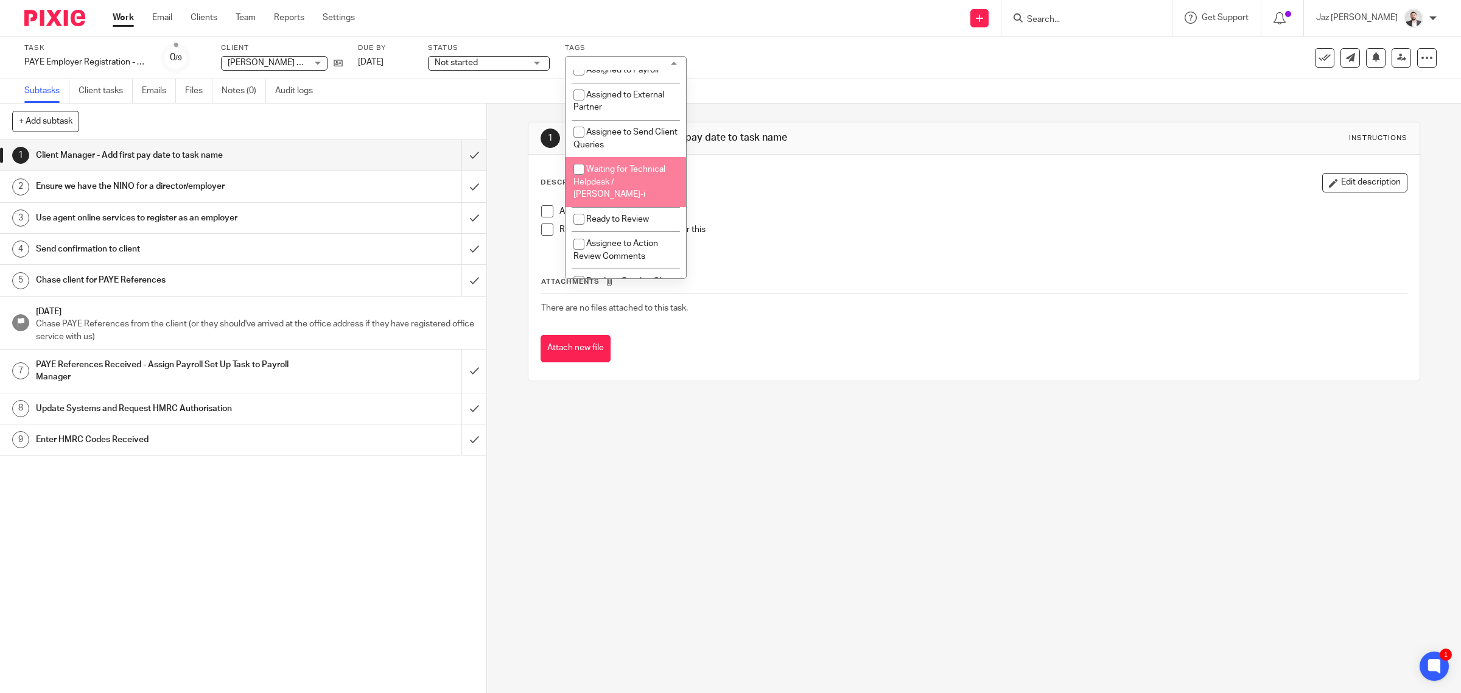
scroll to position [128, 0]
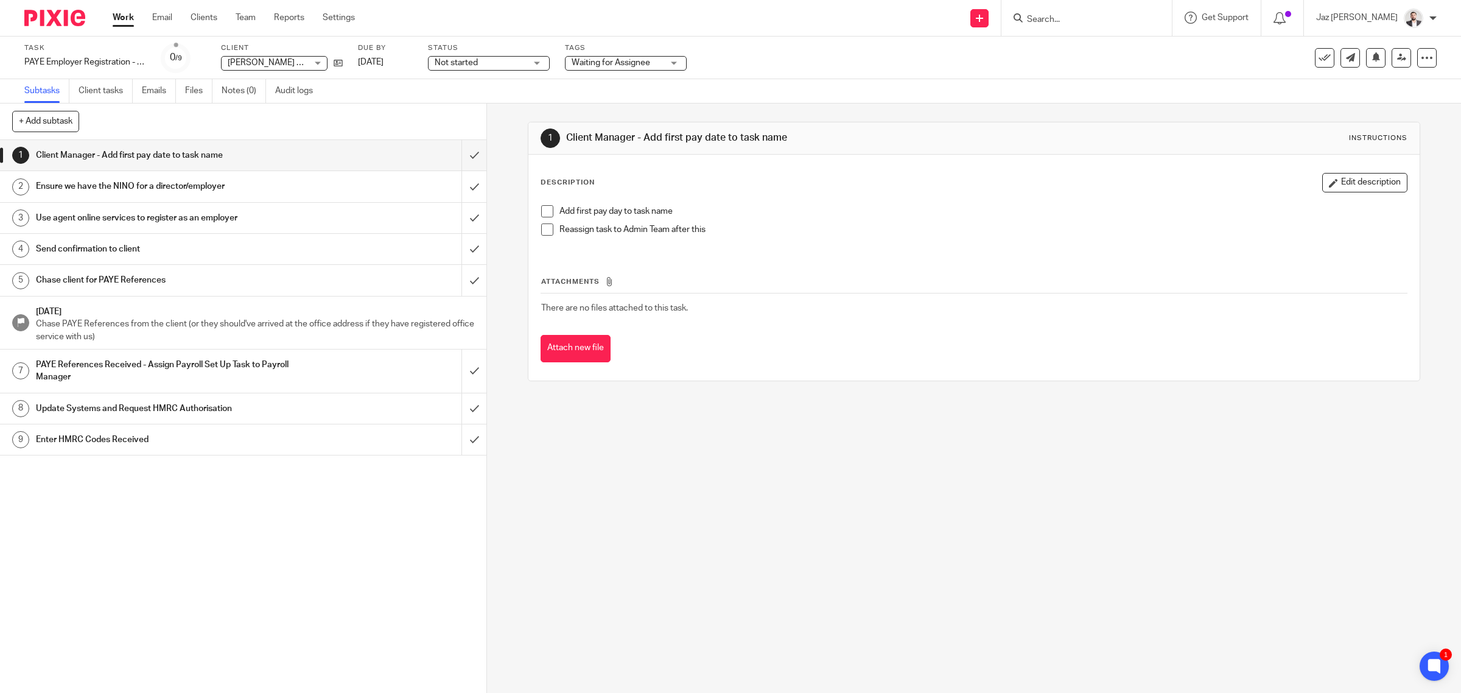
click at [818, 96] on div "Subtasks Client tasks Emails Files Notes (0) Audit logs" at bounding box center [730, 91] width 1461 height 24
click at [541, 211] on span at bounding box center [547, 211] width 12 height 12
click at [541, 238] on li "Reassign task to Admin Team after this" at bounding box center [974, 232] width 866 height 18
click at [541, 230] on span at bounding box center [547, 229] width 12 height 12
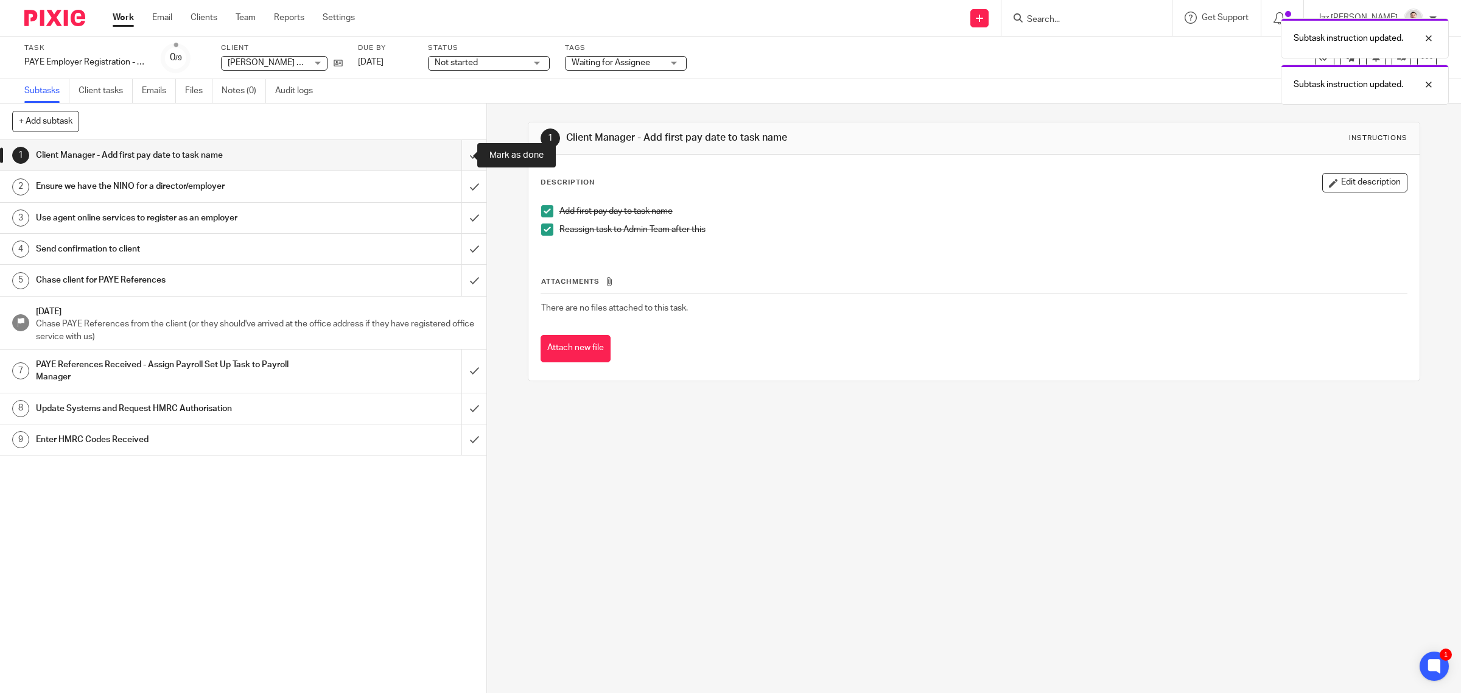
click at [462, 155] on input "submit" at bounding box center [243, 155] width 486 height 30
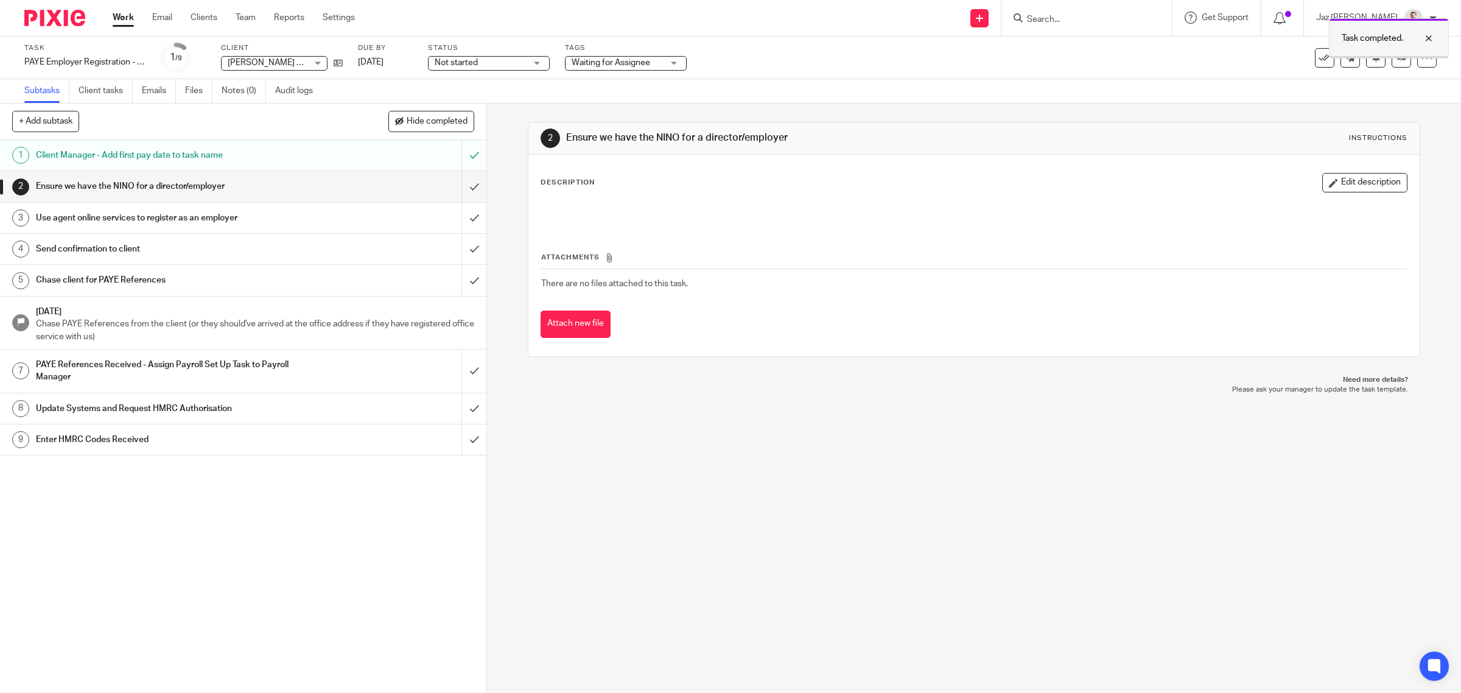
click at [1431, 38] on div at bounding box center [1419, 38] width 33 height 15
click at [1392, 65] on link at bounding box center [1401, 57] width 19 height 19
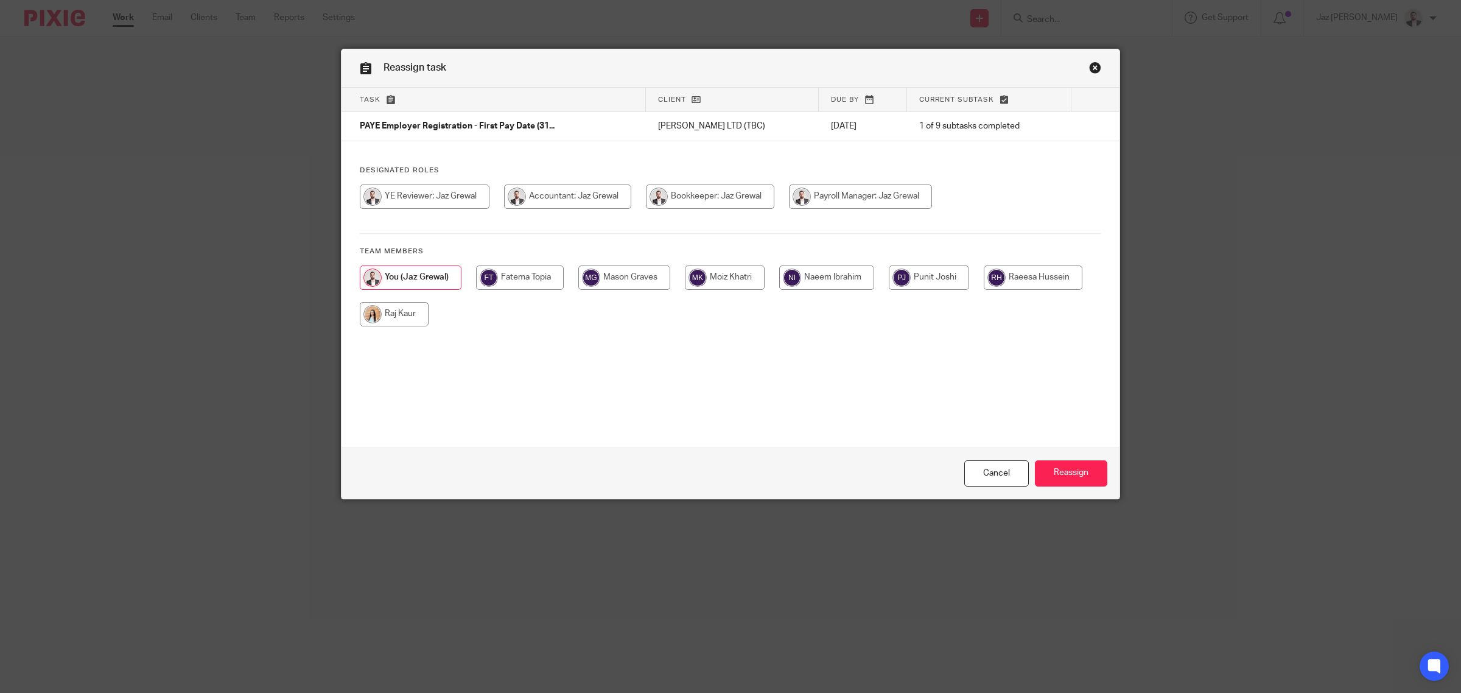
click at [407, 323] on input "radio" at bounding box center [394, 314] width 69 height 24
radio input "true"
click at [1058, 476] on input "Reassign" at bounding box center [1071, 473] width 72 height 26
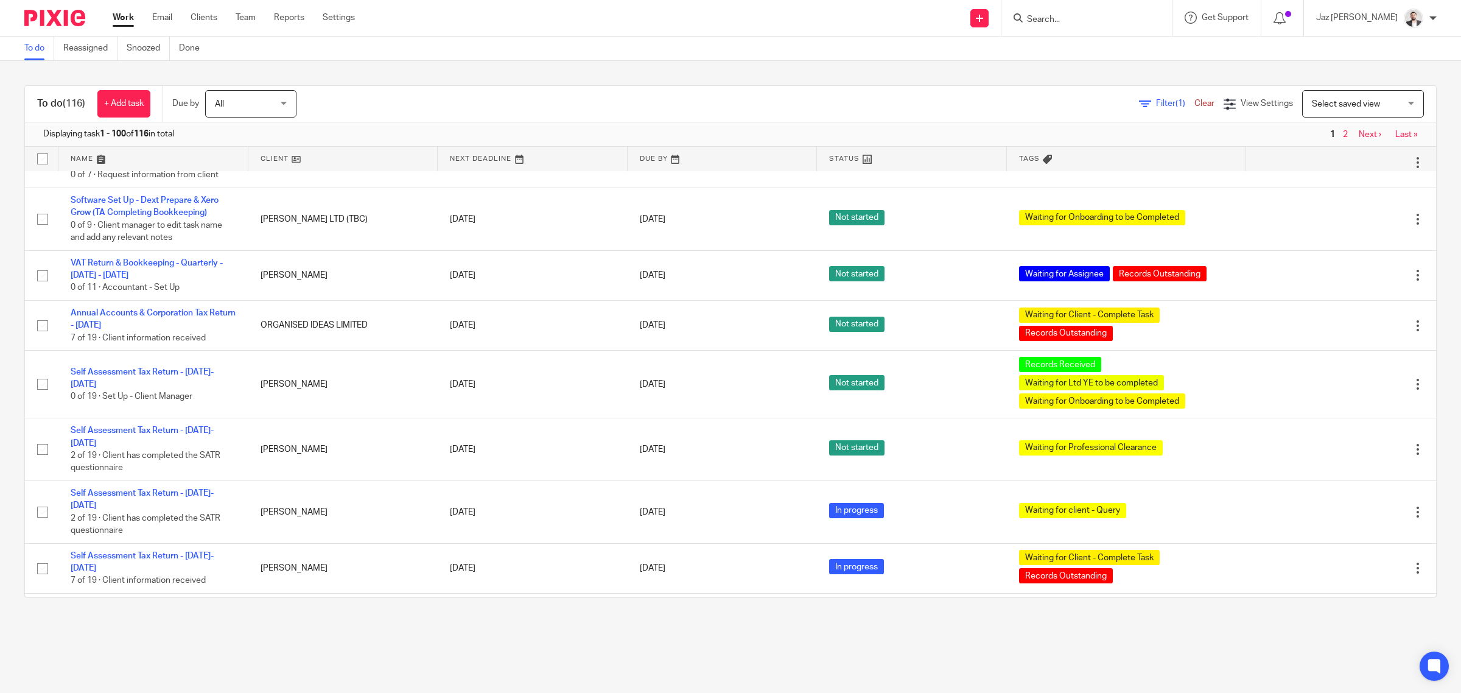
scroll to position [4699, 0]
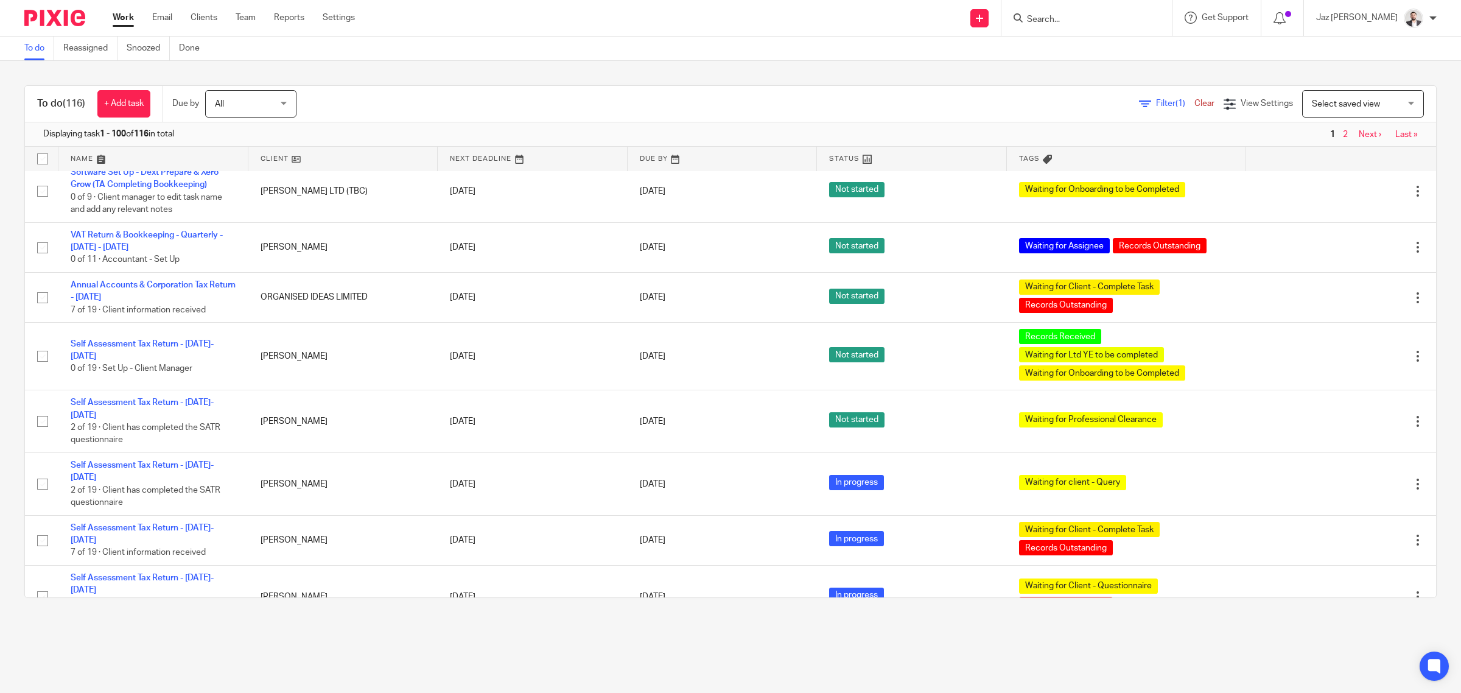
click at [1359, 133] on link "Next ›" at bounding box center [1370, 134] width 23 height 9
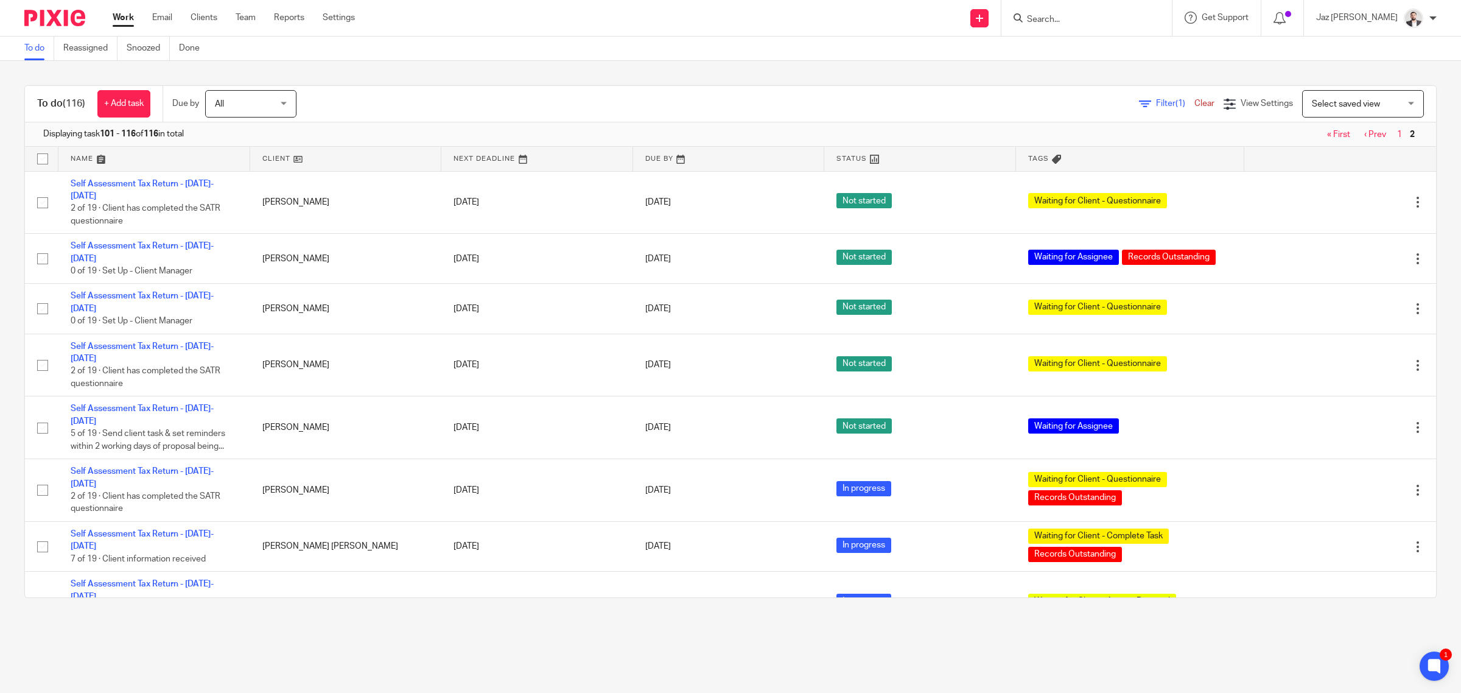
click at [1364, 135] on link "‹ Prev" at bounding box center [1375, 134] width 22 height 9
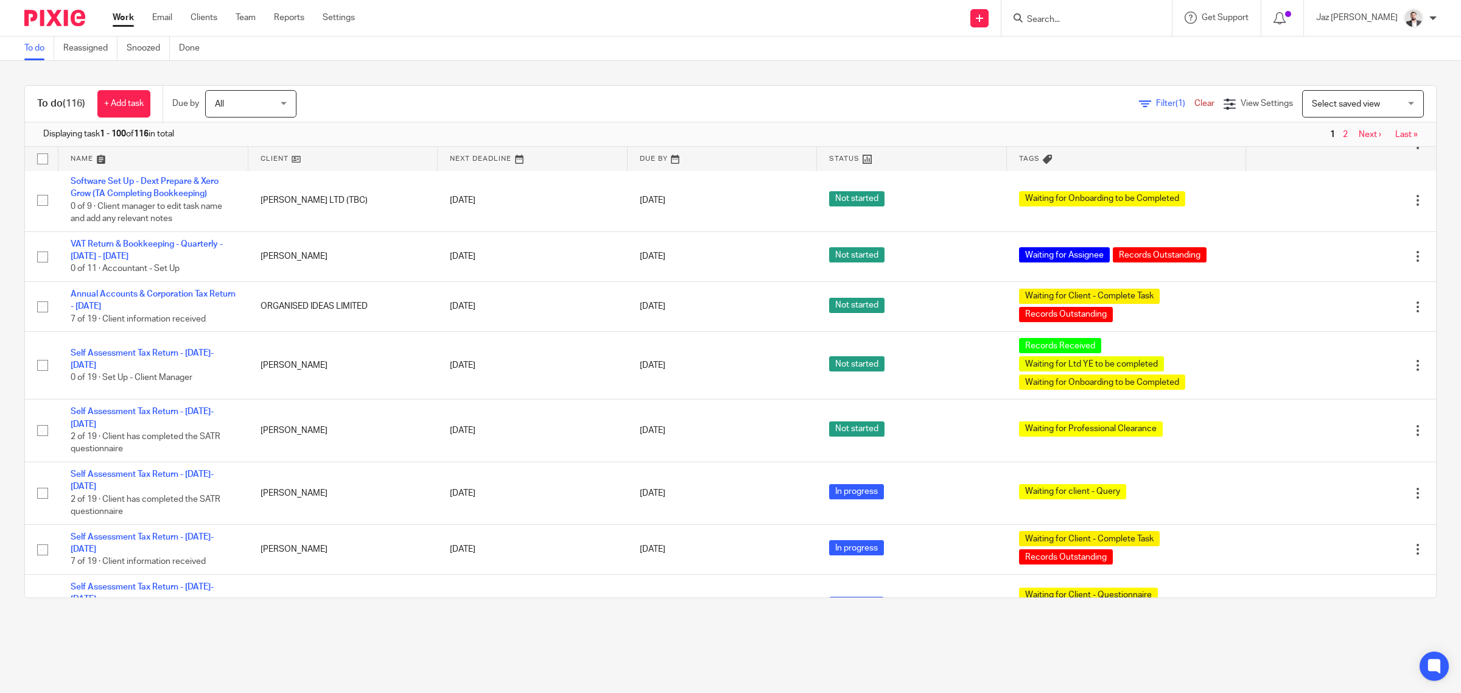
scroll to position [4699, 0]
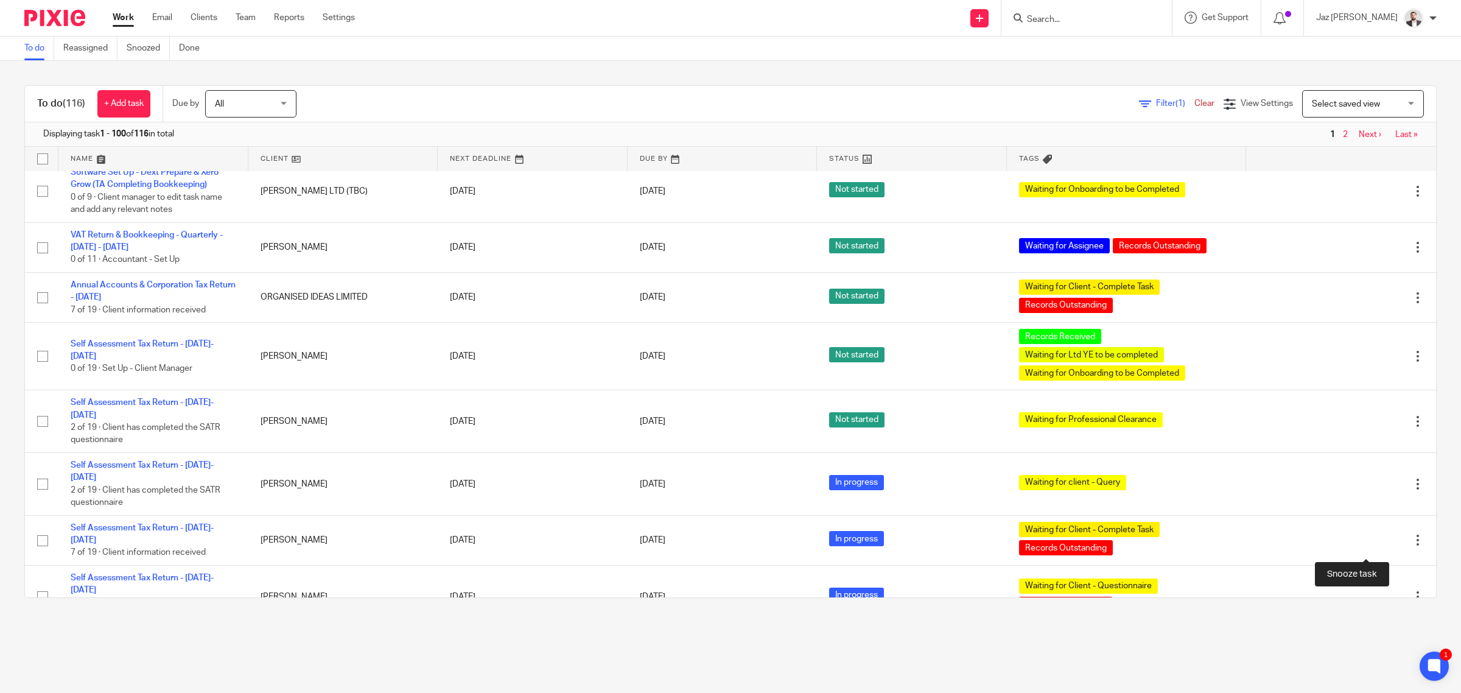
click at [1391, 647] on div at bounding box center [1397, 653] width 12 height 12
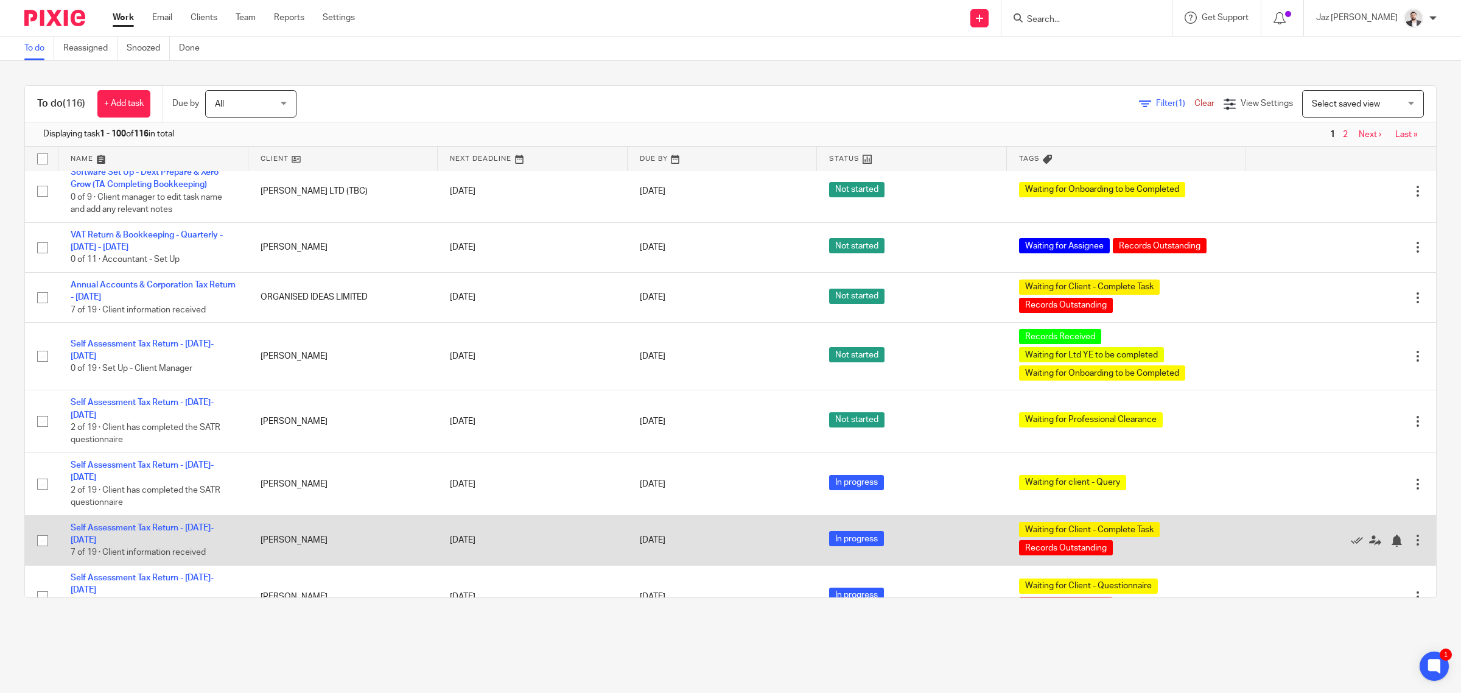
scroll to position [4656, 0]
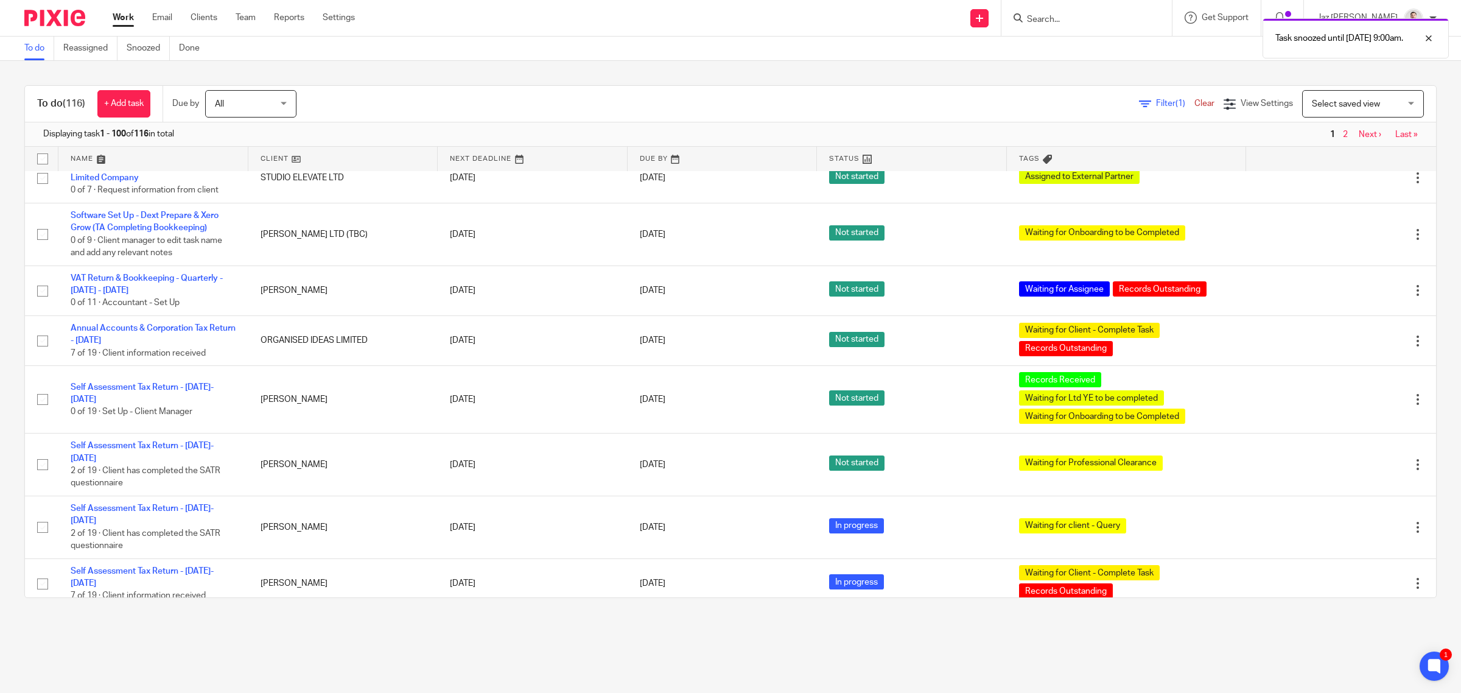
click at [1358, 680] on link "Next ›" at bounding box center [1369, 684] width 23 height 9
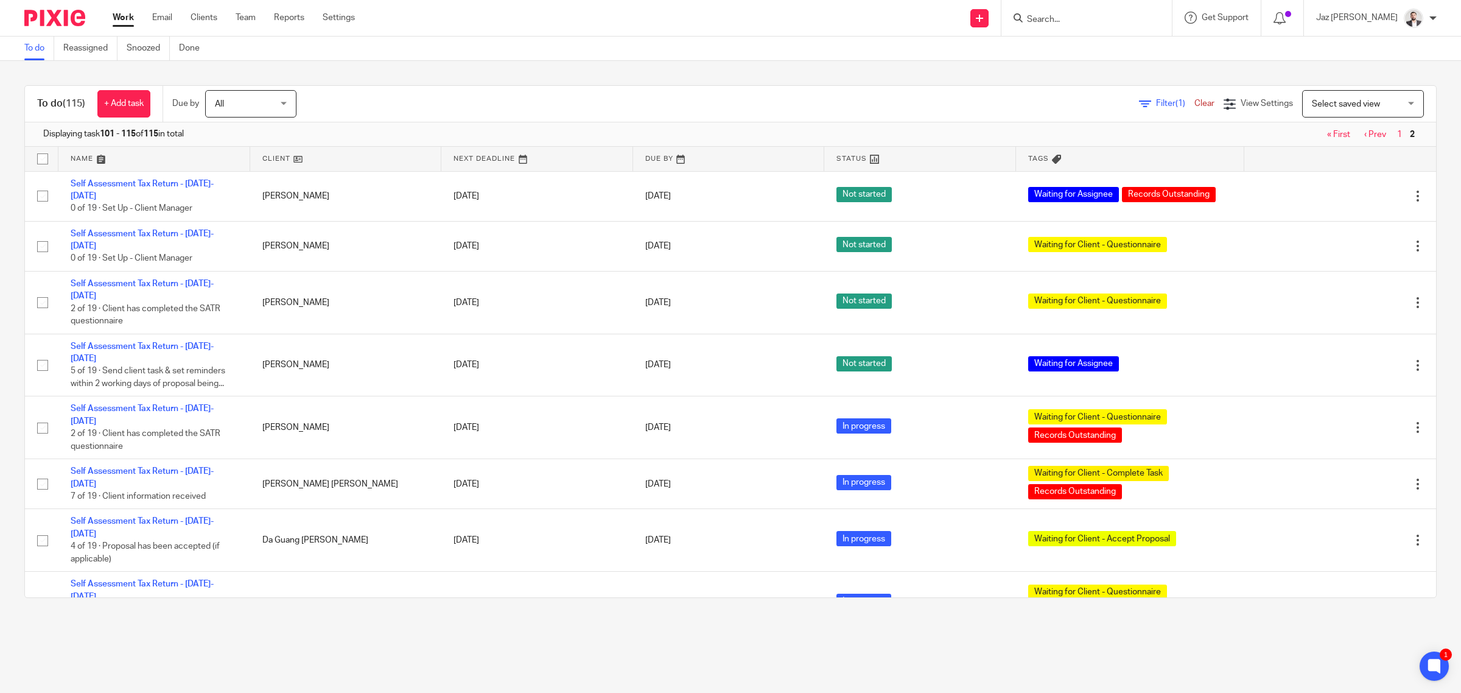
click at [1364, 134] on link "‹ Prev" at bounding box center [1375, 134] width 22 height 9
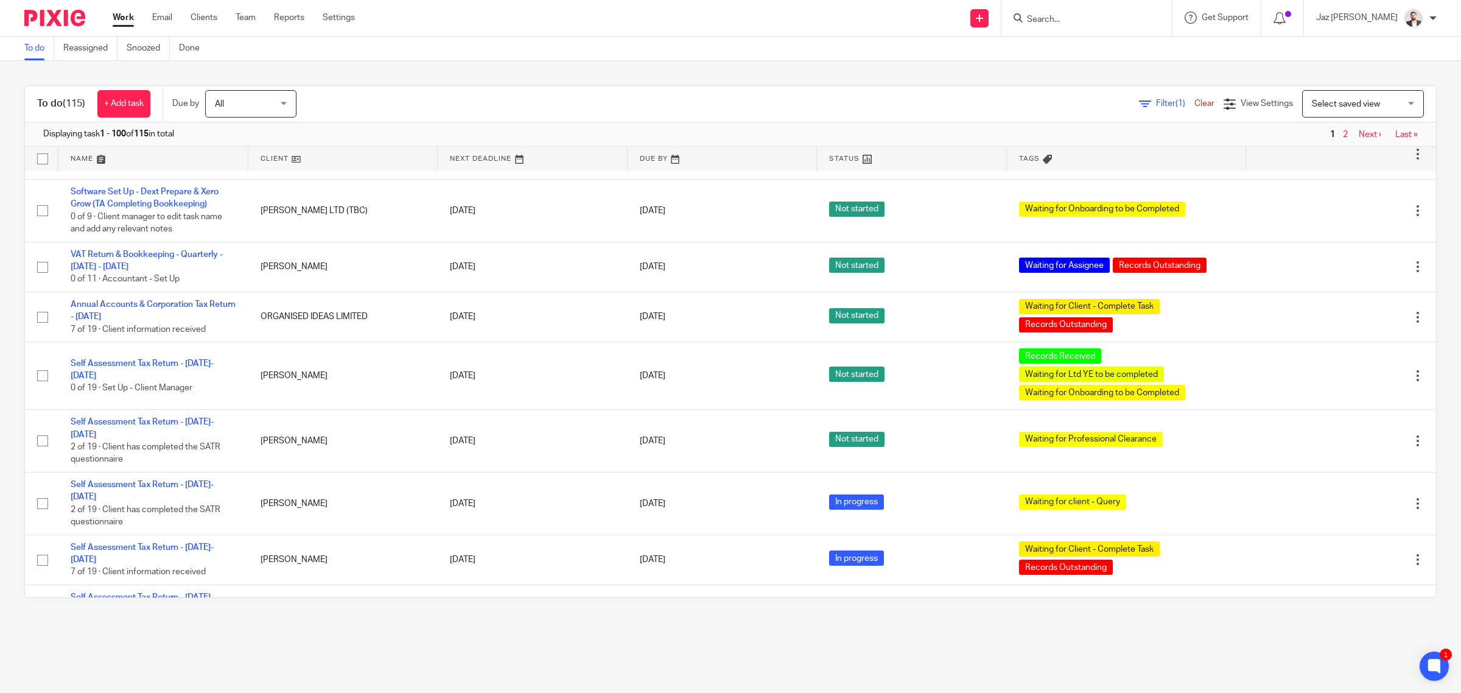
scroll to position [4706, 0]
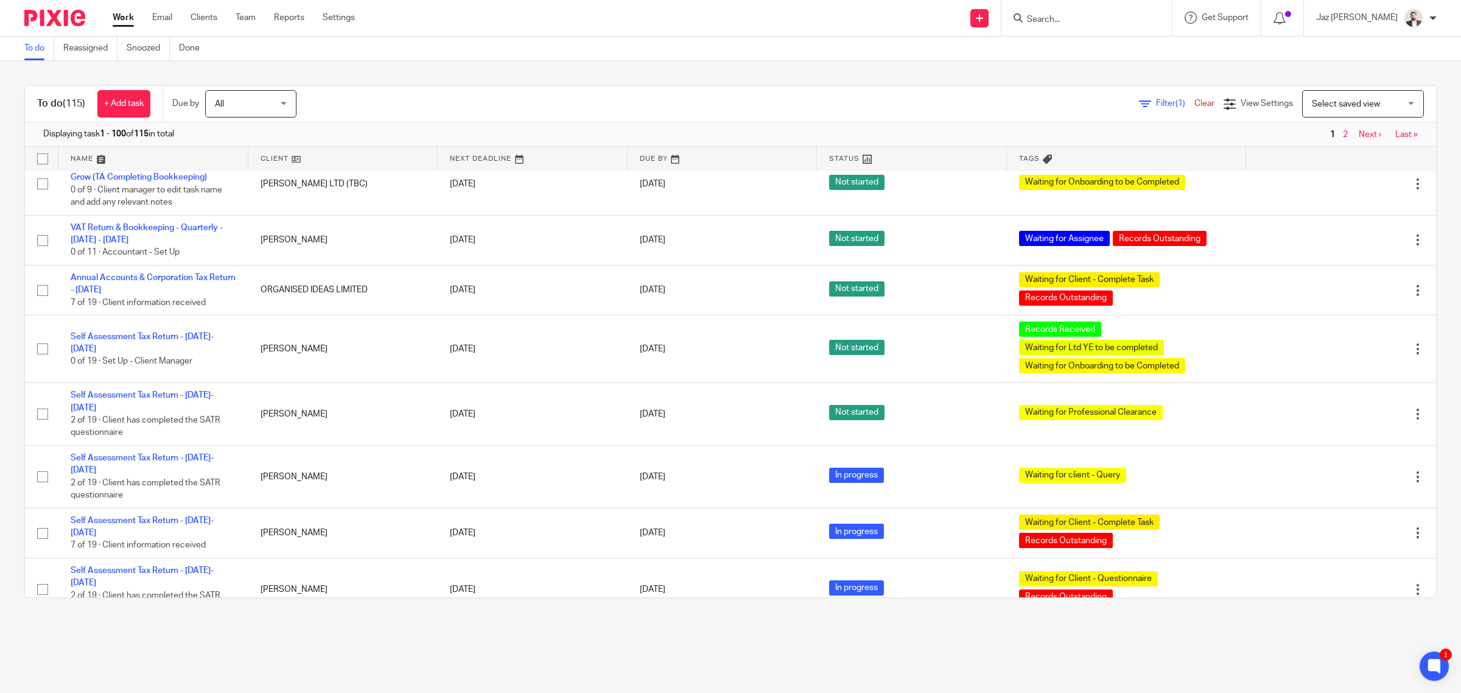
click at [1343, 692] on link "2" at bounding box center [1345, 696] width 5 height 9
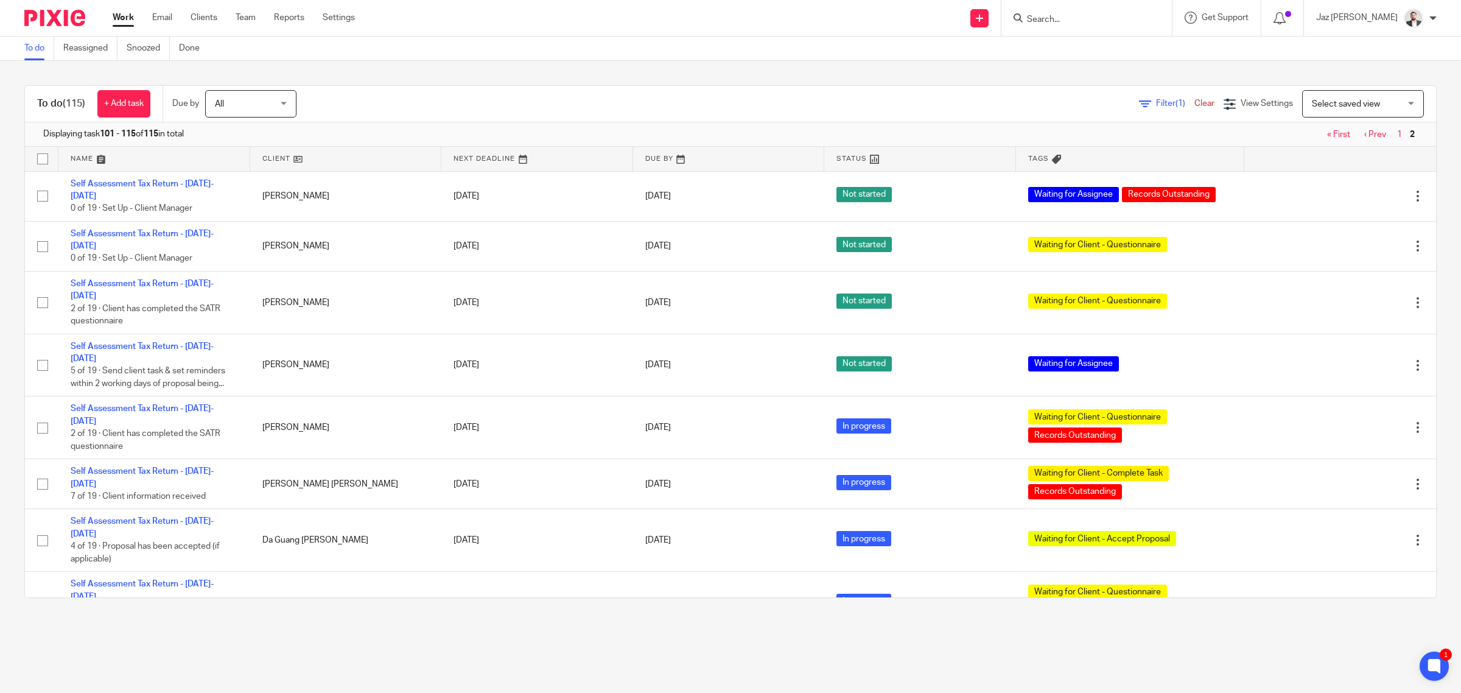
click at [1364, 132] on link "‹ Prev" at bounding box center [1375, 134] width 22 height 9
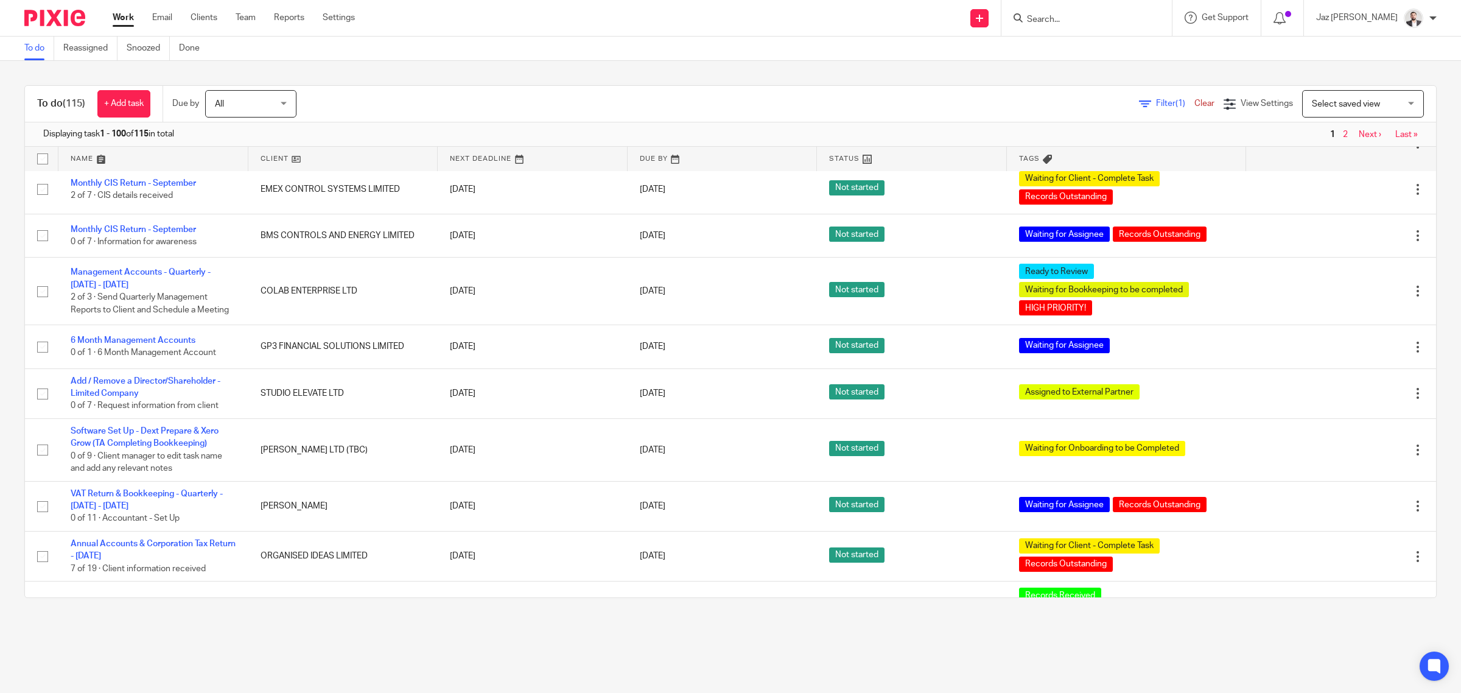
scroll to position [4706, 0]
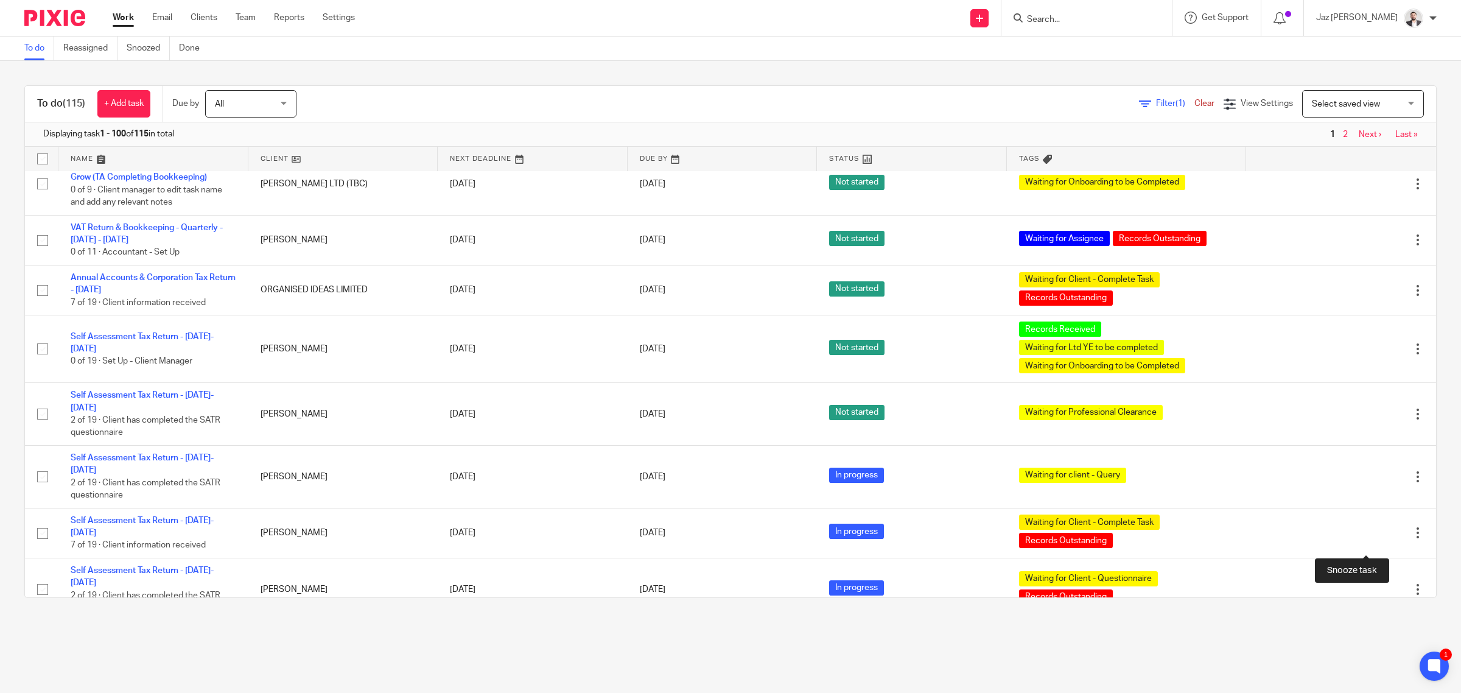
click at [1391, 646] on div at bounding box center [1397, 652] width 12 height 12
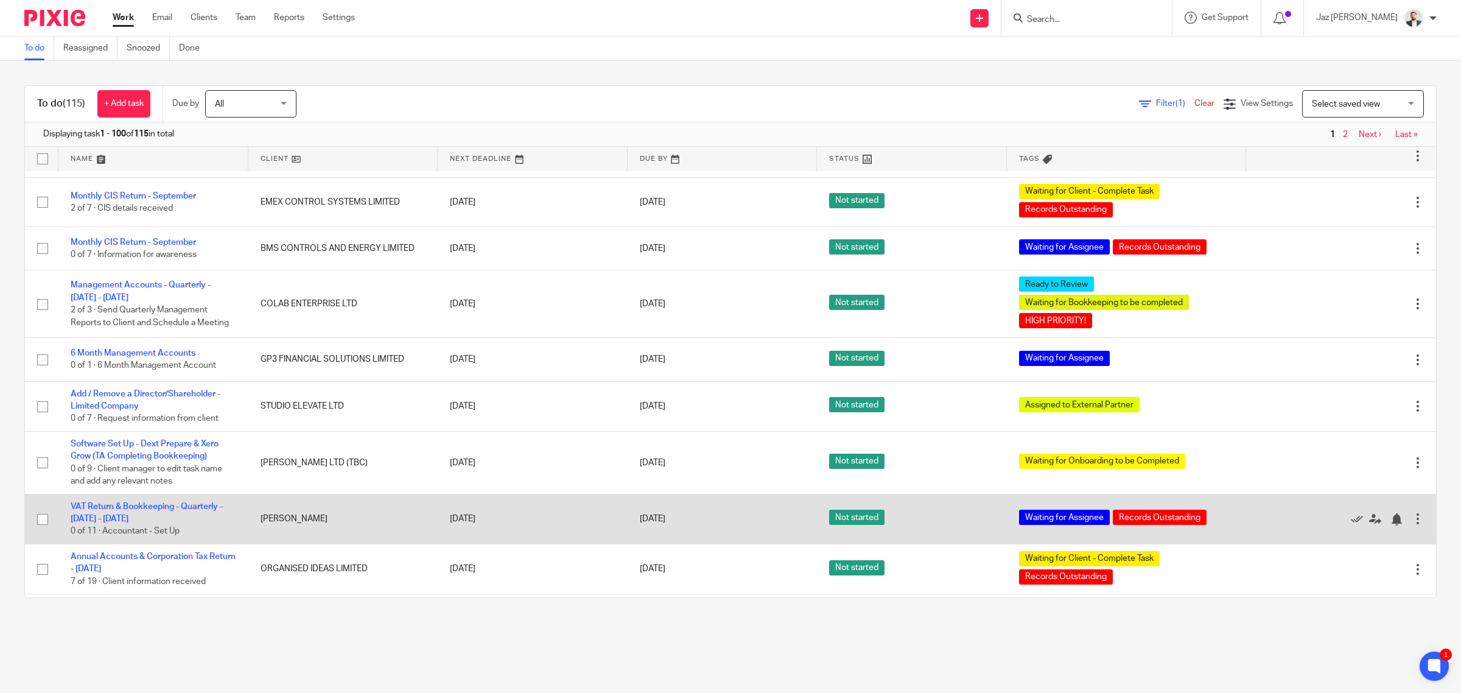
scroll to position [4351, 0]
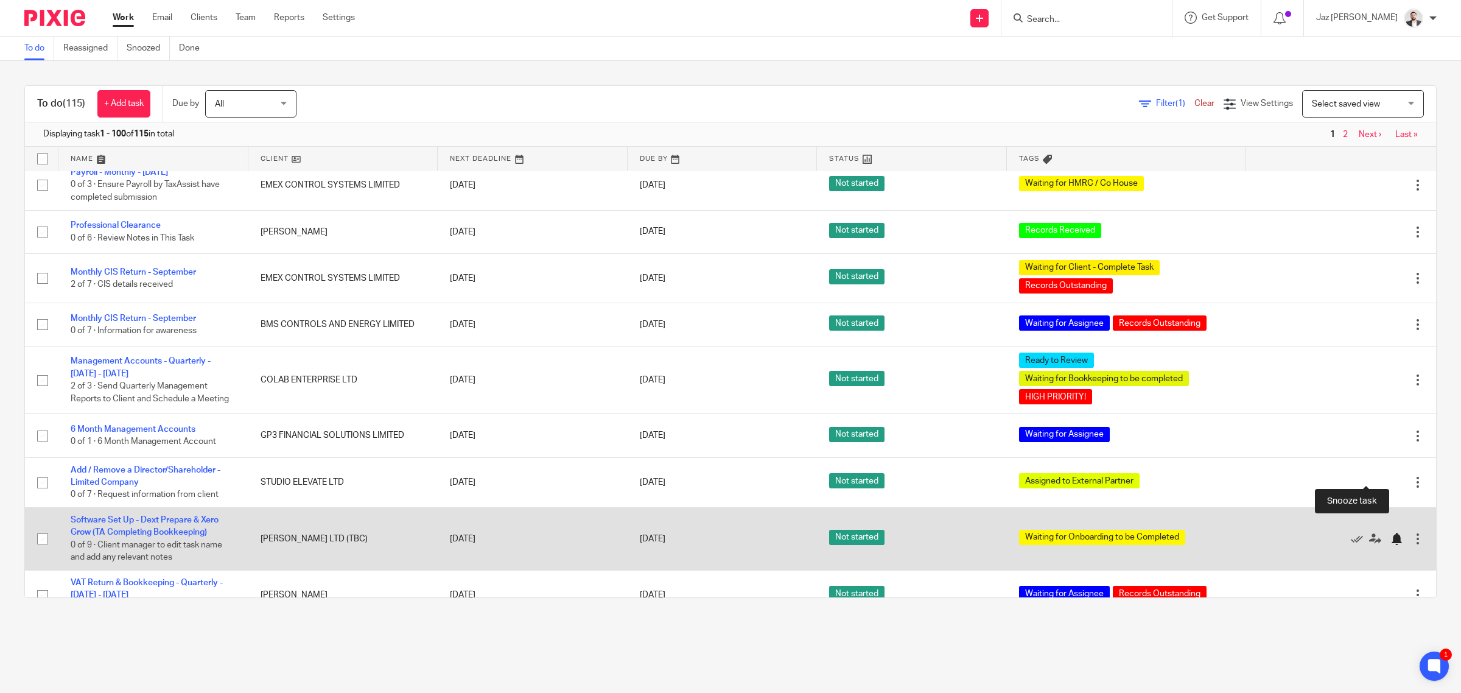
click at [1391, 533] on div at bounding box center [1397, 539] width 12 height 12
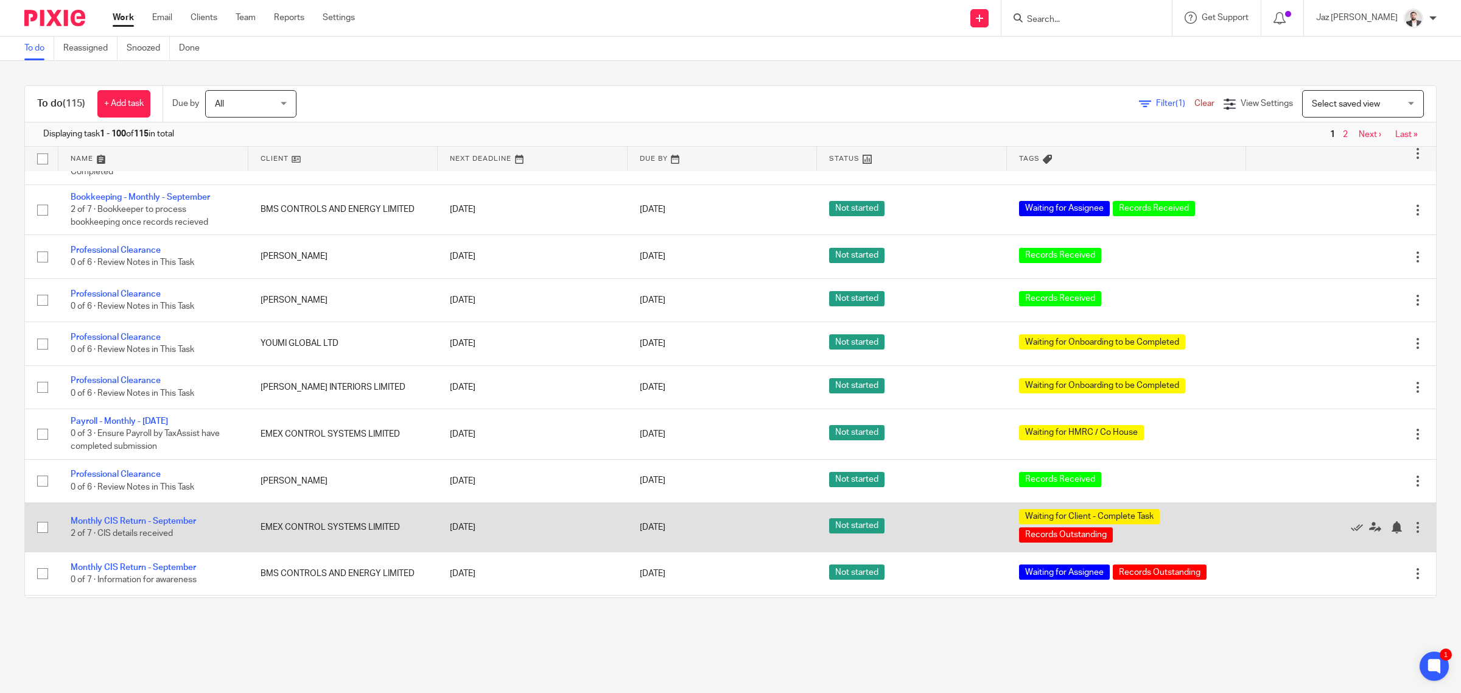
scroll to position [4047, 0]
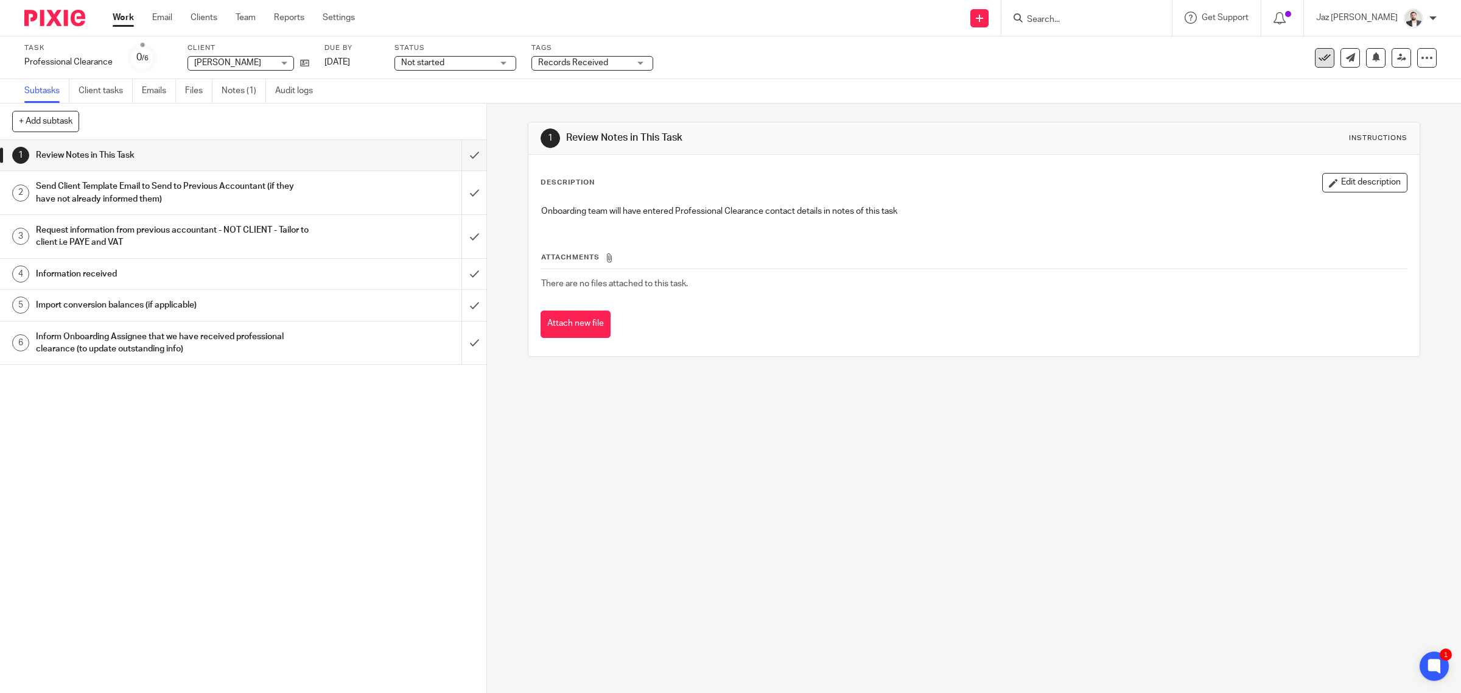
click at [1319, 63] on icon at bounding box center [1325, 58] width 12 height 12
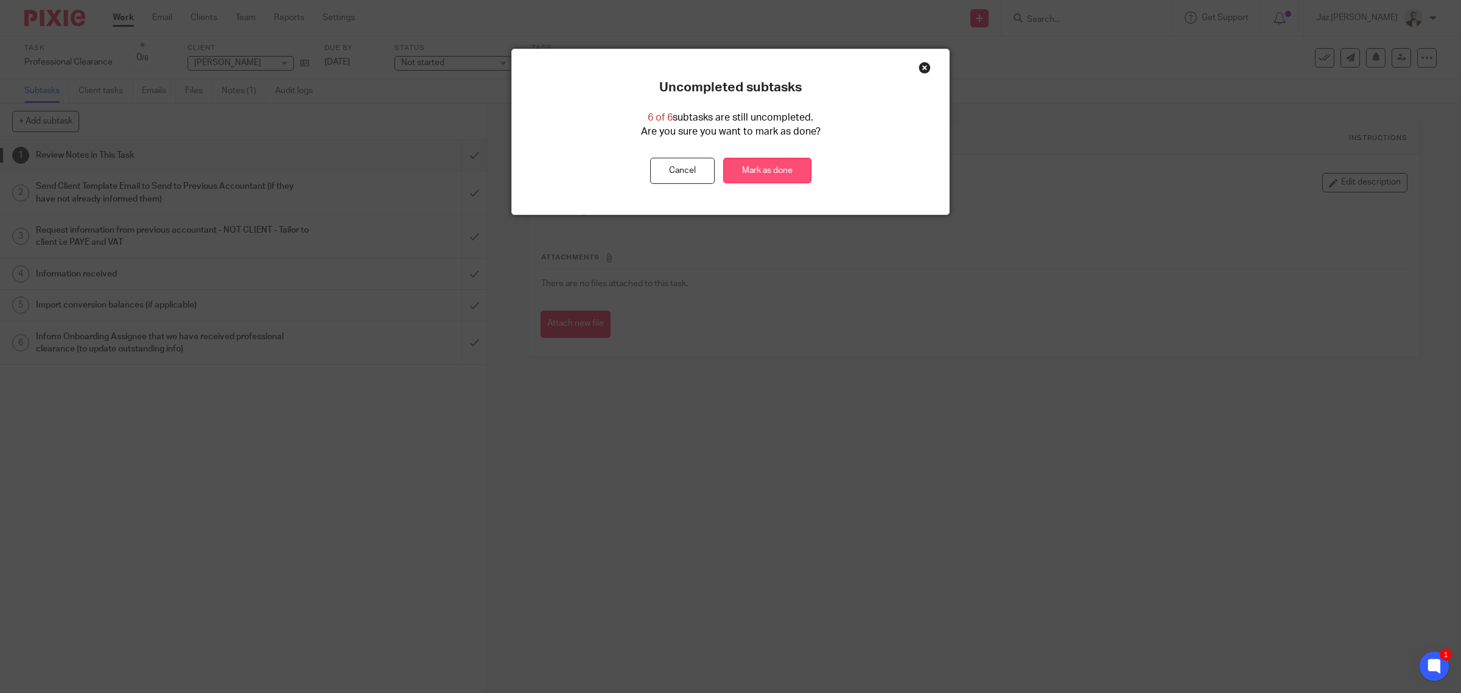
click at [771, 174] on link "Mark as done" at bounding box center [767, 171] width 88 height 26
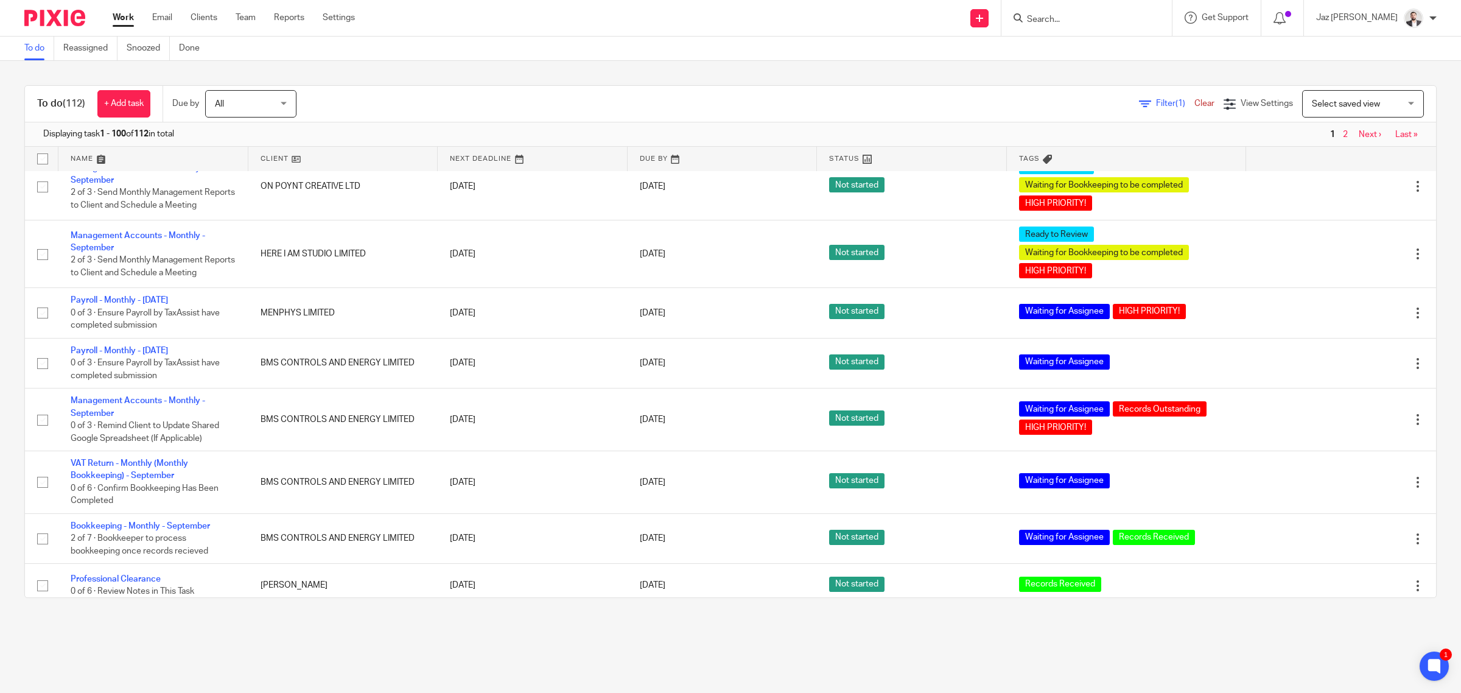
scroll to position [3317, 0]
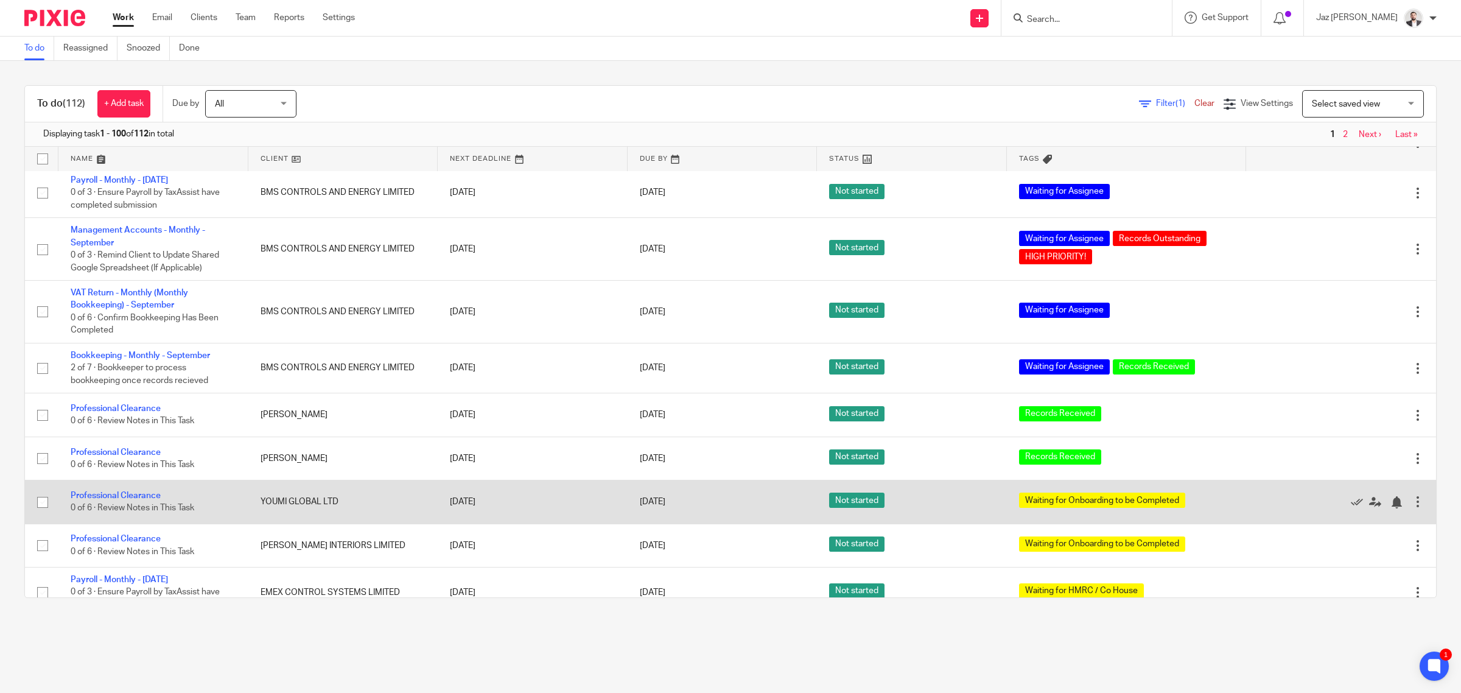
scroll to position [3926, 0]
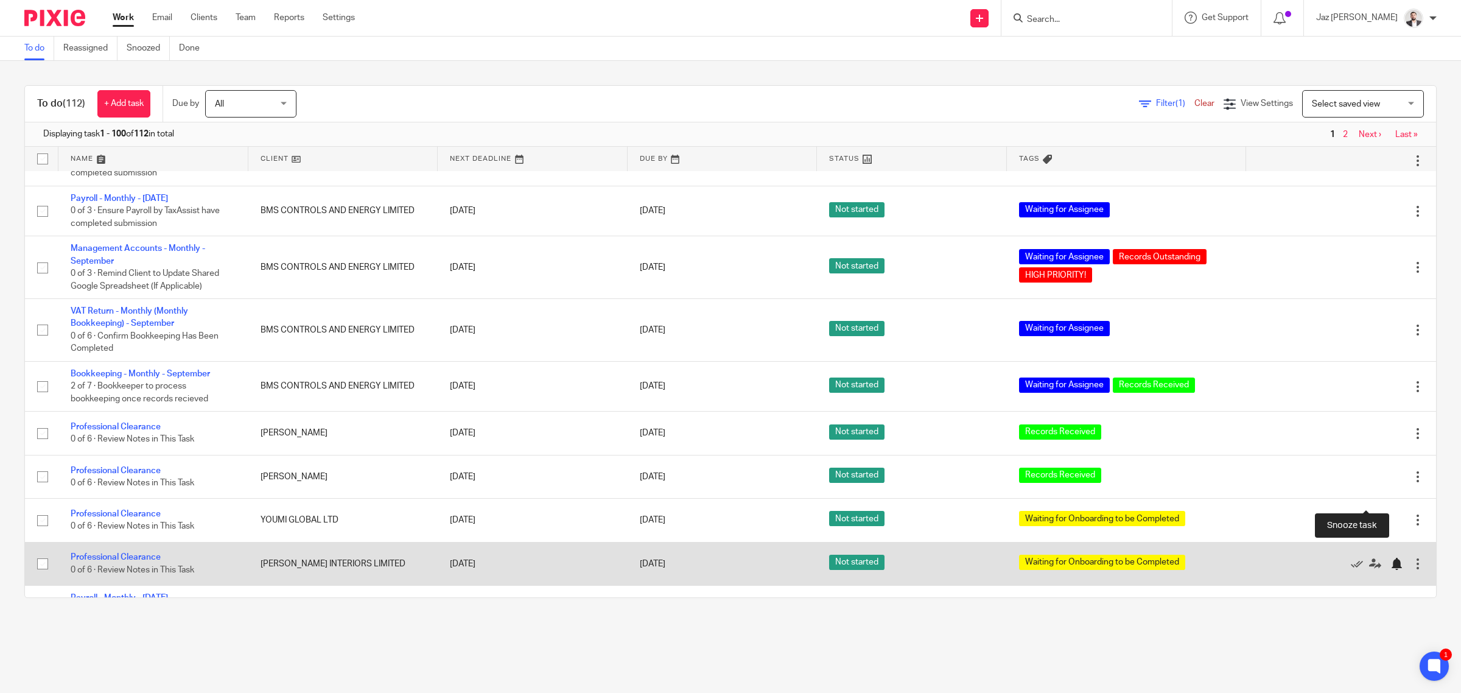
click at [1391, 558] on div at bounding box center [1397, 564] width 12 height 12
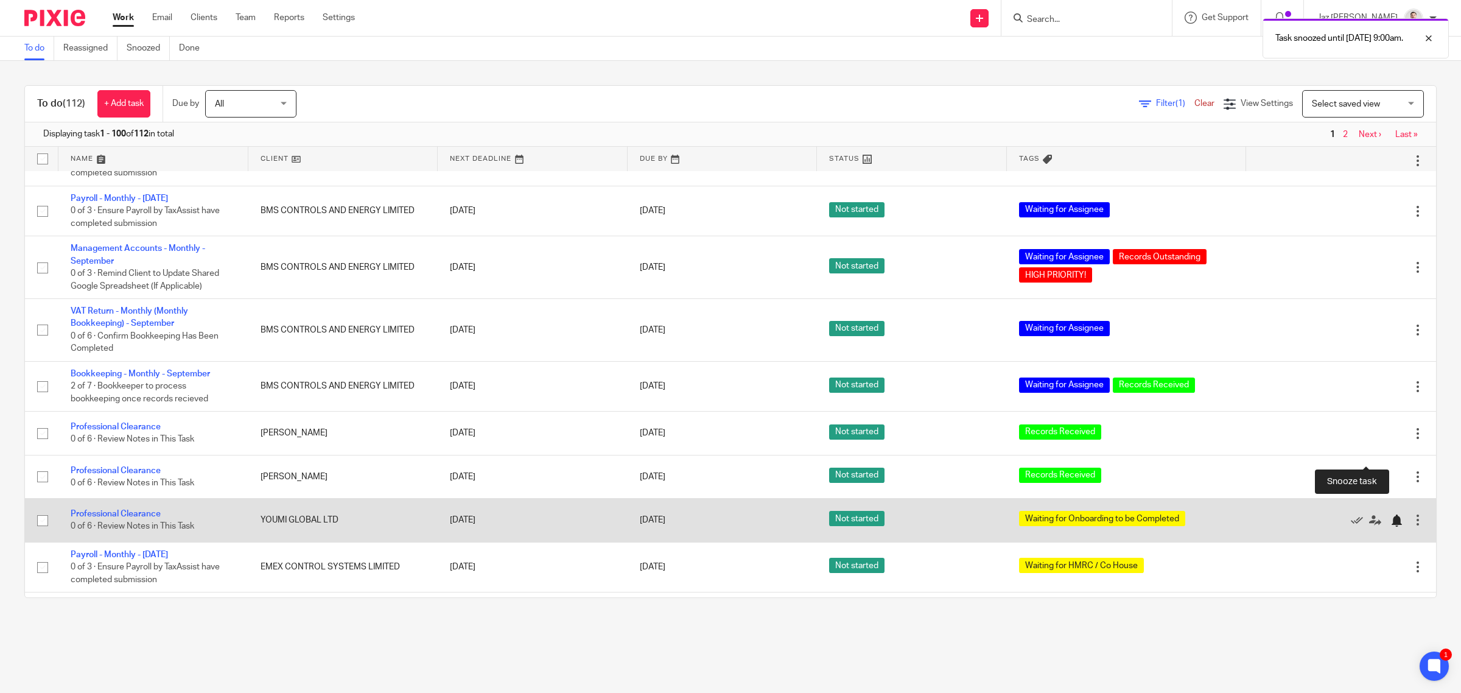
click at [1391, 514] on div at bounding box center [1397, 520] width 12 height 12
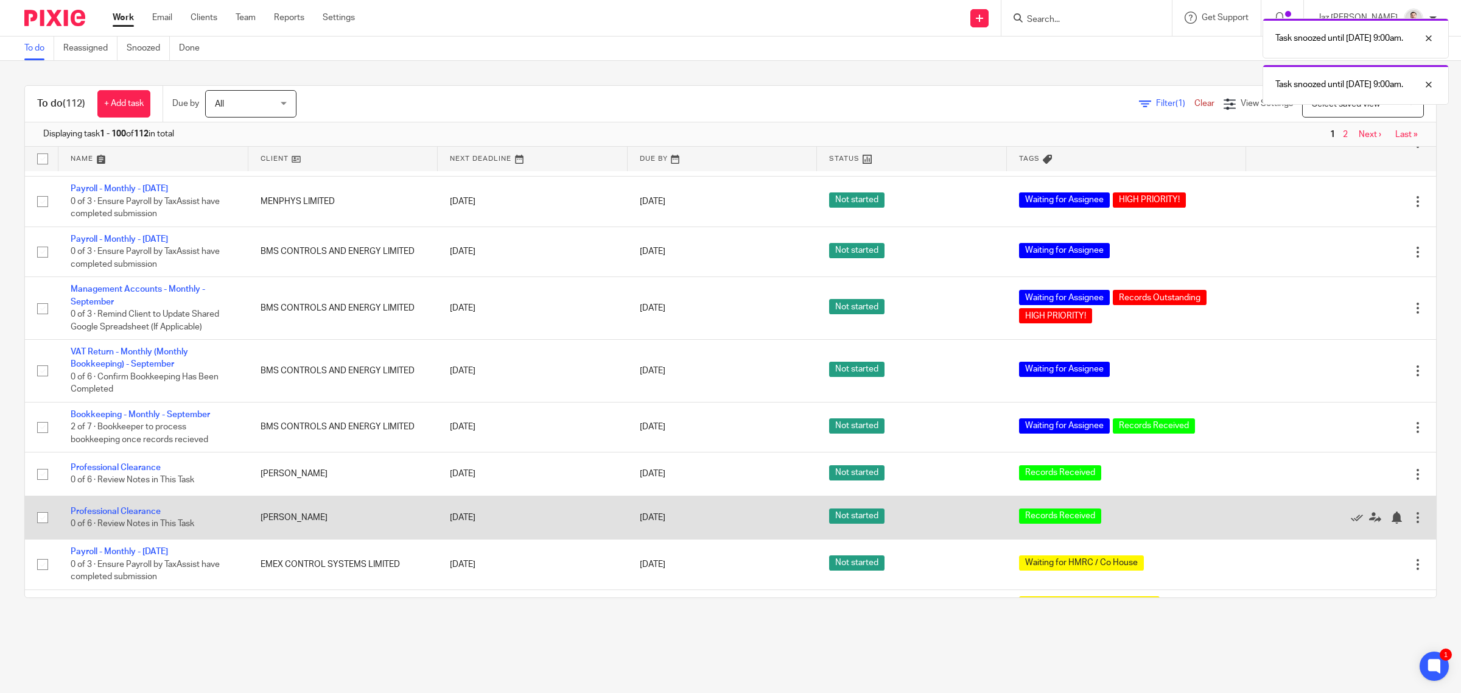
scroll to position [3850, 0]
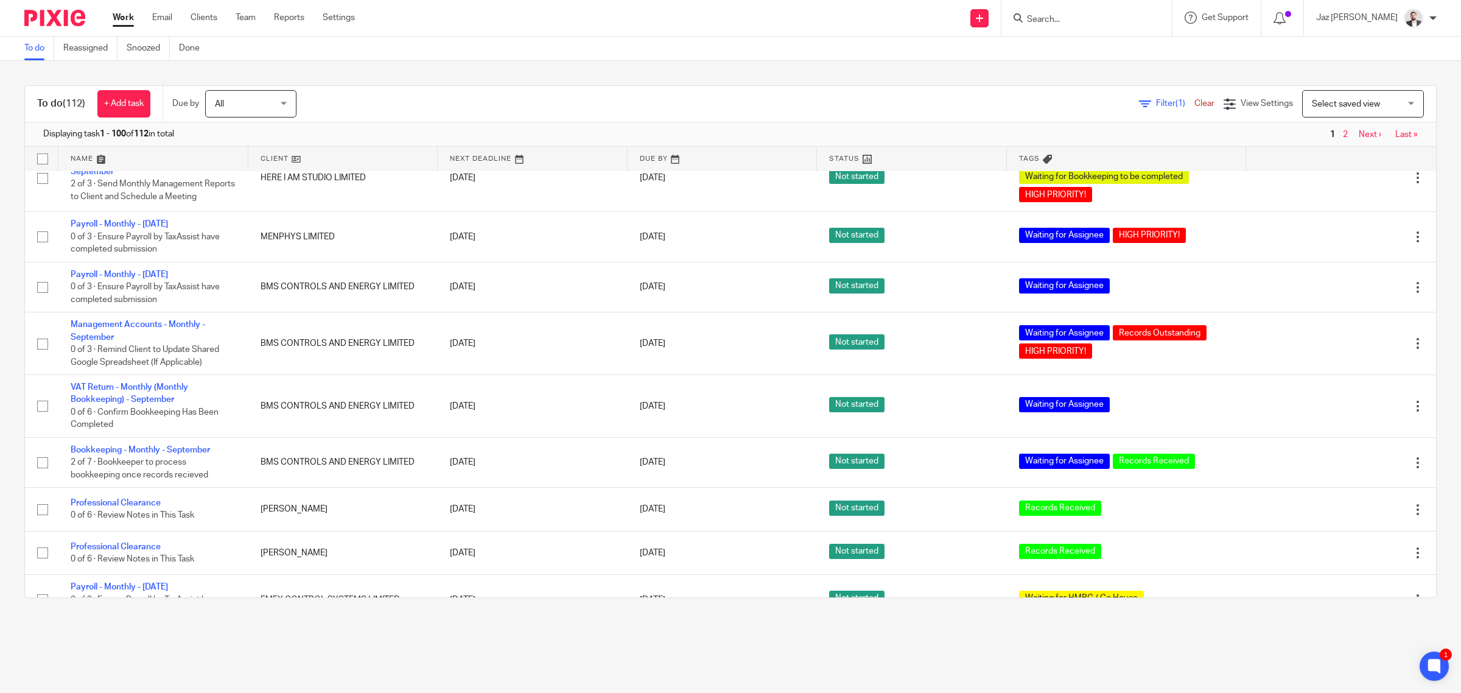
click at [1106, 19] on input "Search" at bounding box center [1081, 20] width 110 height 11
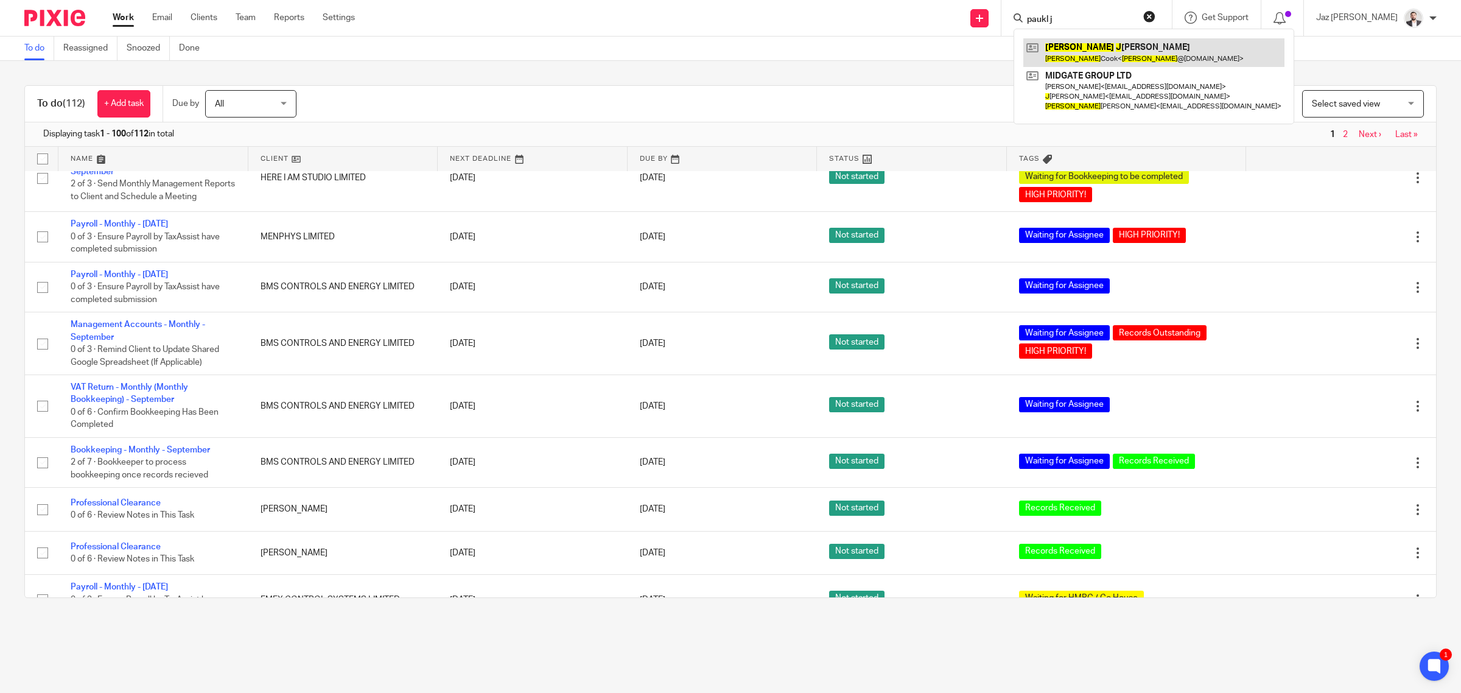
type input "paukl j"
click at [1103, 57] on link at bounding box center [1153, 52] width 261 height 28
drag, startPoint x: 1186, startPoint y: 17, endPoint x: 1025, endPoint y: 98, distance: 180.5
click at [1156, 17] on button "reset" at bounding box center [1149, 16] width 12 height 12
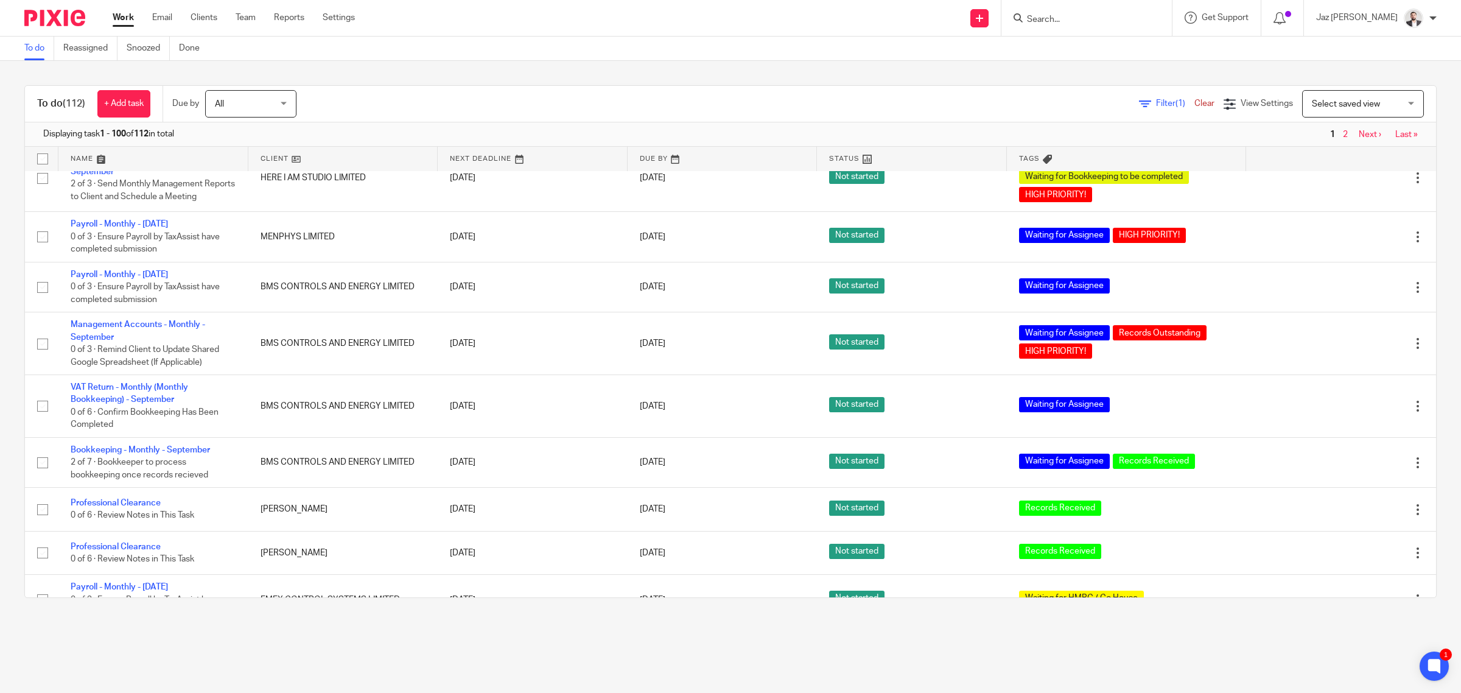
drag, startPoint x: 907, startPoint y: 83, endPoint x: 905, endPoint y: 90, distance: 6.9
click at [907, 83] on div "To do (112) + Add task Due by All All Today Tomorrow This week Next week This m…" at bounding box center [730, 341] width 1461 height 561
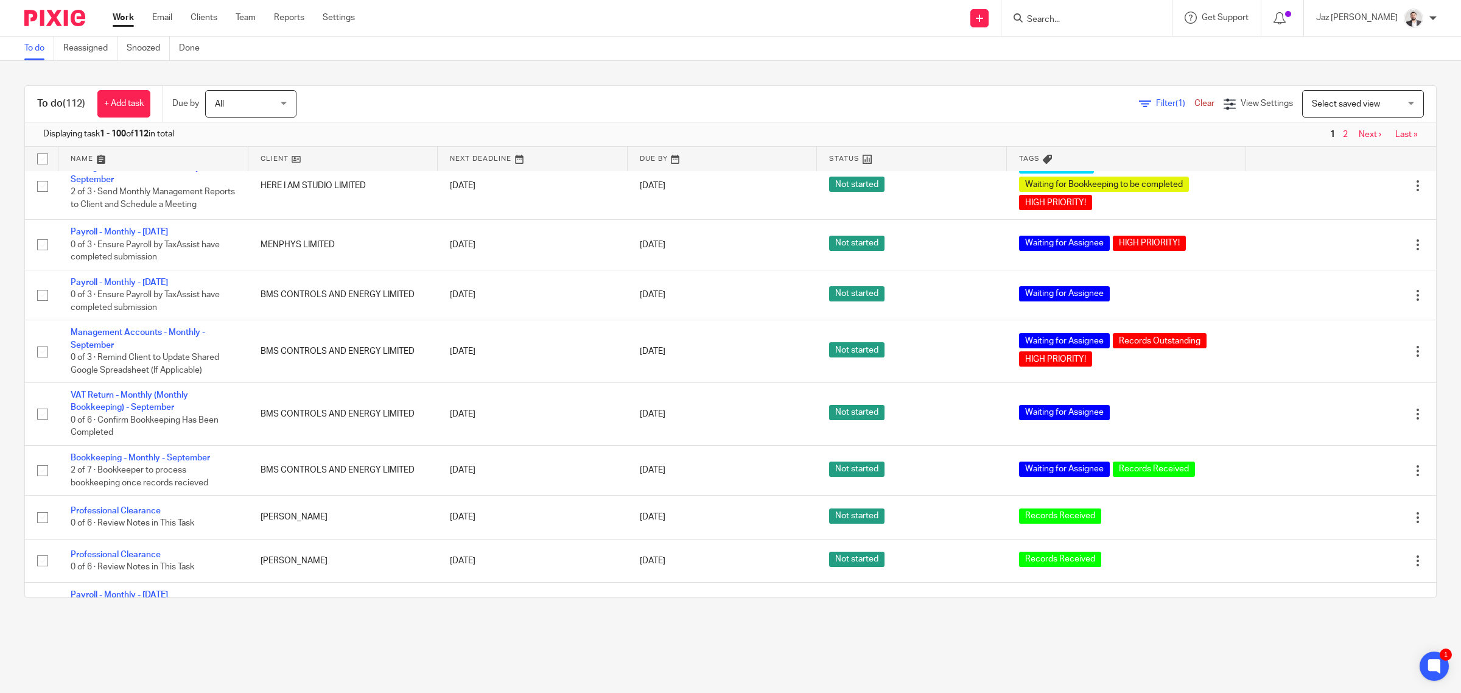
scroll to position [3610, 0]
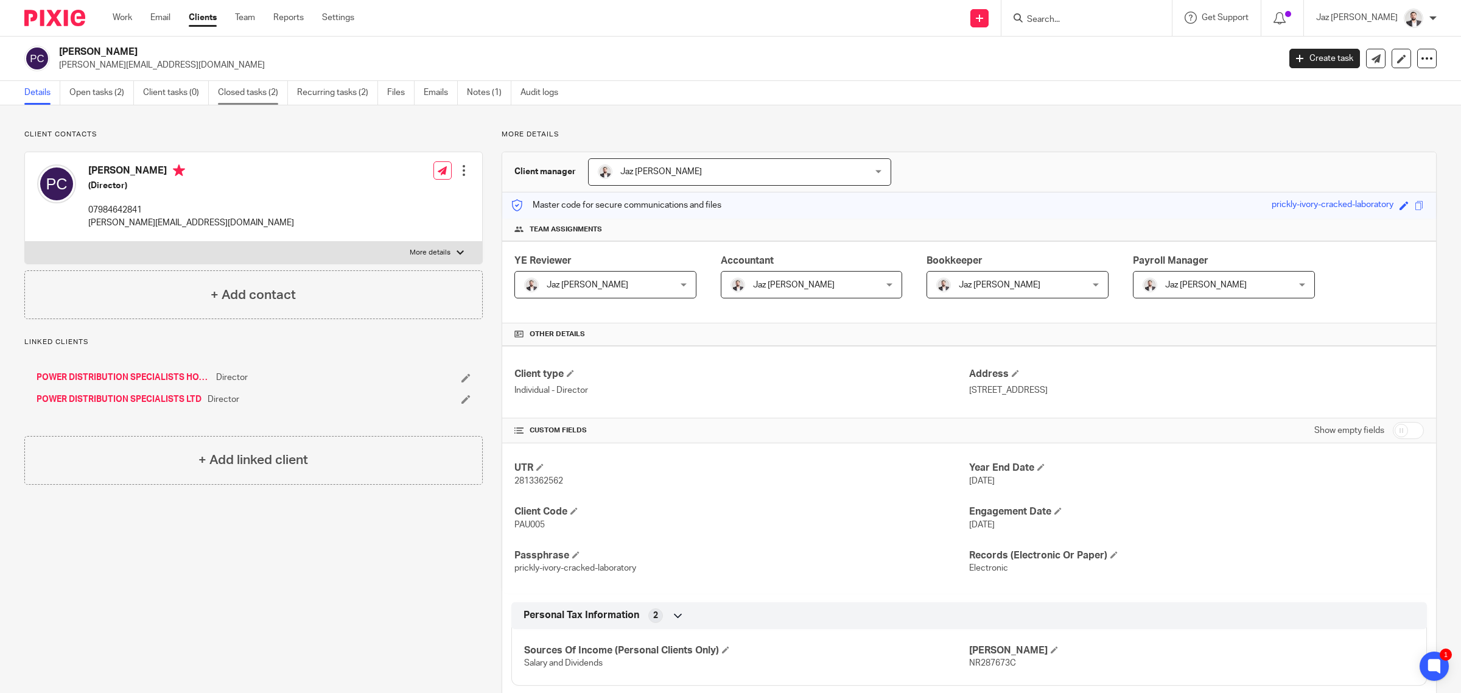
drag, startPoint x: 244, startPoint y: 90, endPoint x: 242, endPoint y: 102, distance: 12.4
click at [244, 90] on link "Closed tasks (2)" at bounding box center [253, 93] width 70 height 24
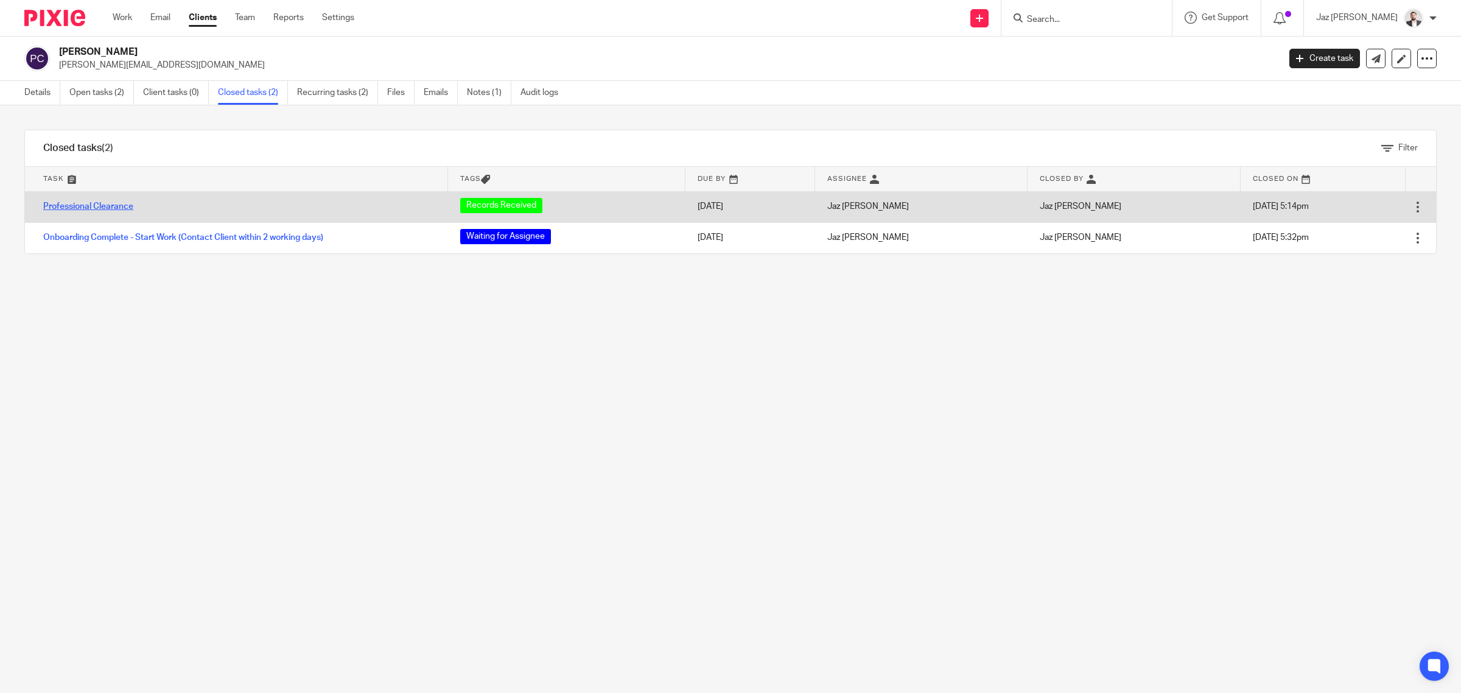
click at [105, 206] on link "Professional Clearance" at bounding box center [88, 206] width 90 height 9
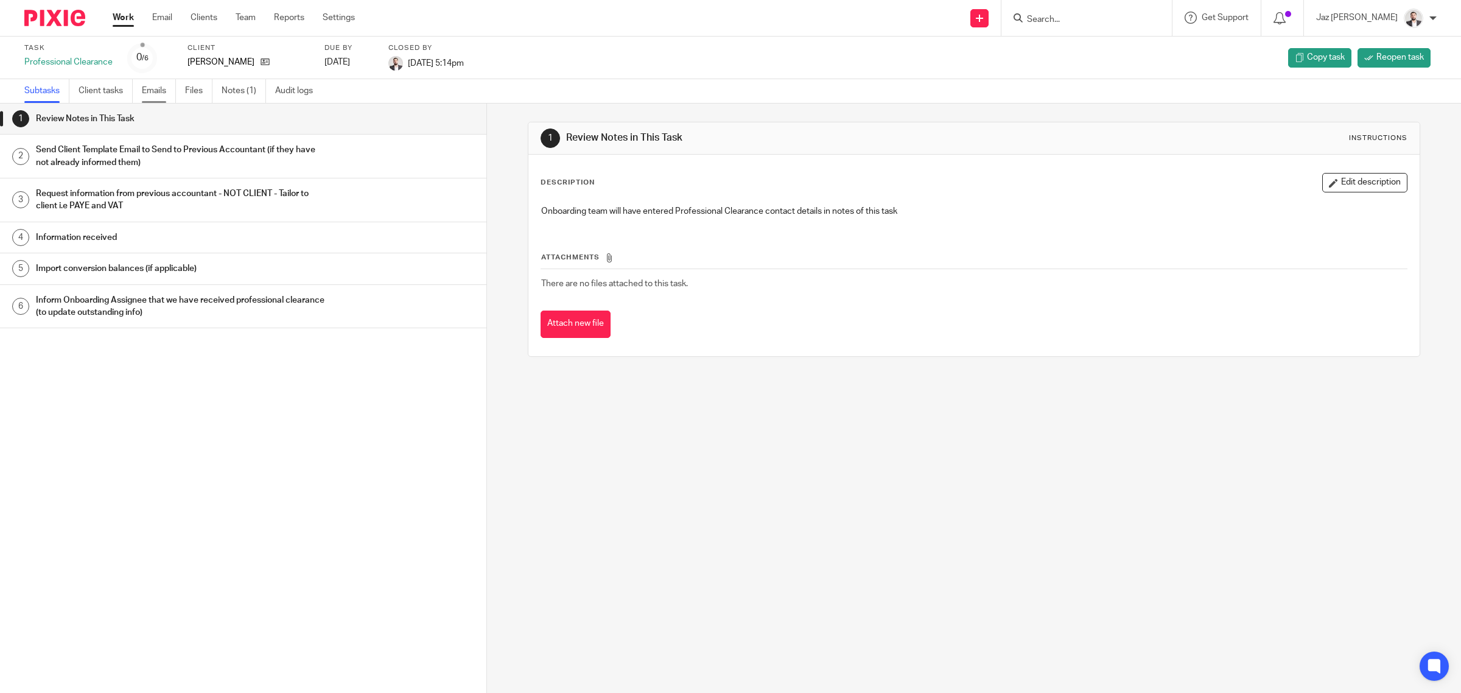
click at [151, 92] on link "Emails" at bounding box center [159, 91] width 34 height 24
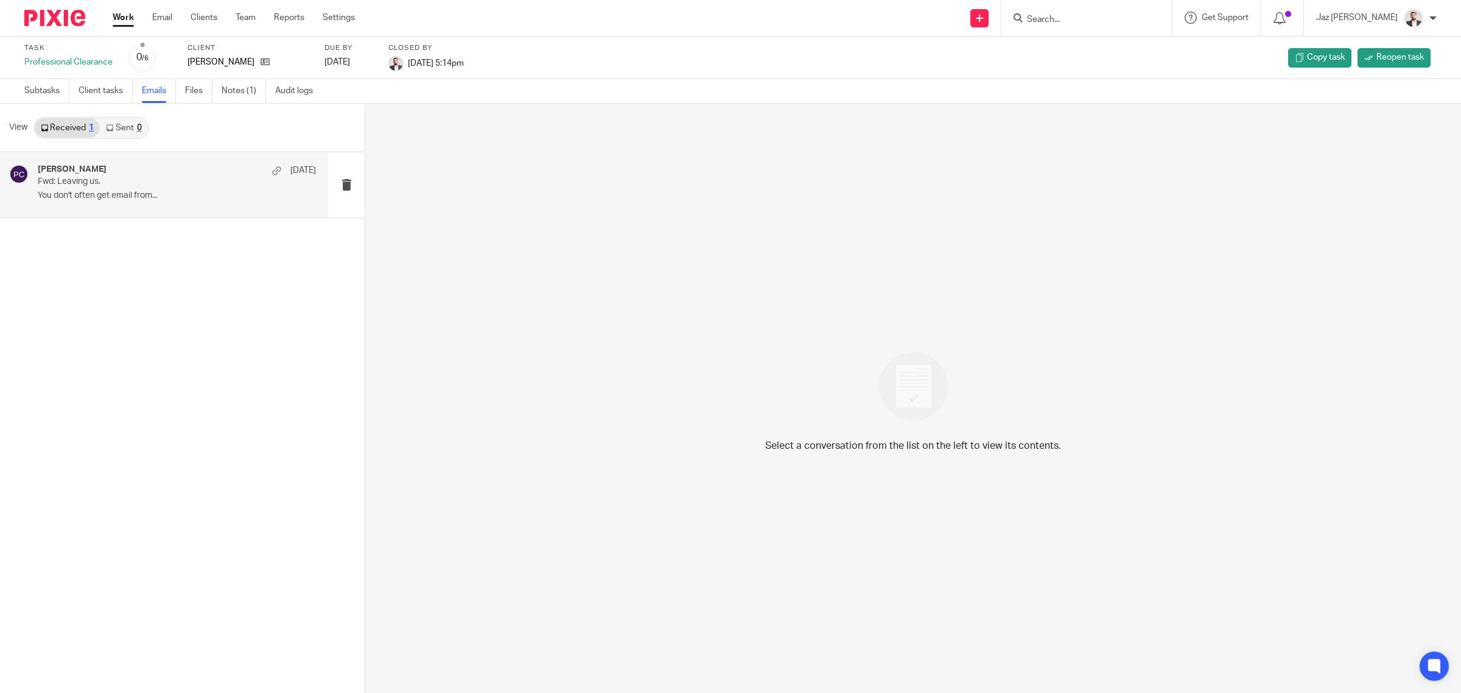
drag, startPoint x: 68, startPoint y: 191, endPoint x: 175, endPoint y: 250, distance: 122.4
click at [68, 191] on p "You don't often get email from..." at bounding box center [195, 196] width 315 height 10
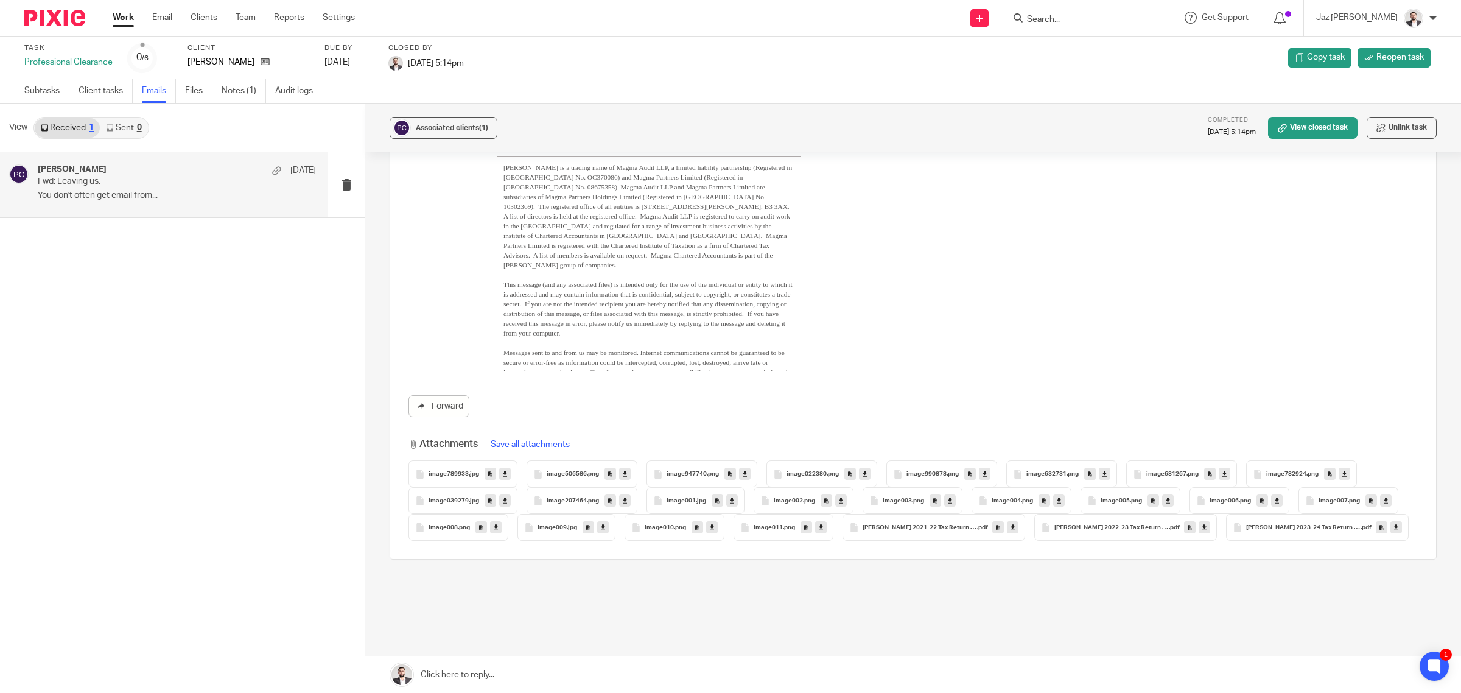
scroll to position [2309, 0]
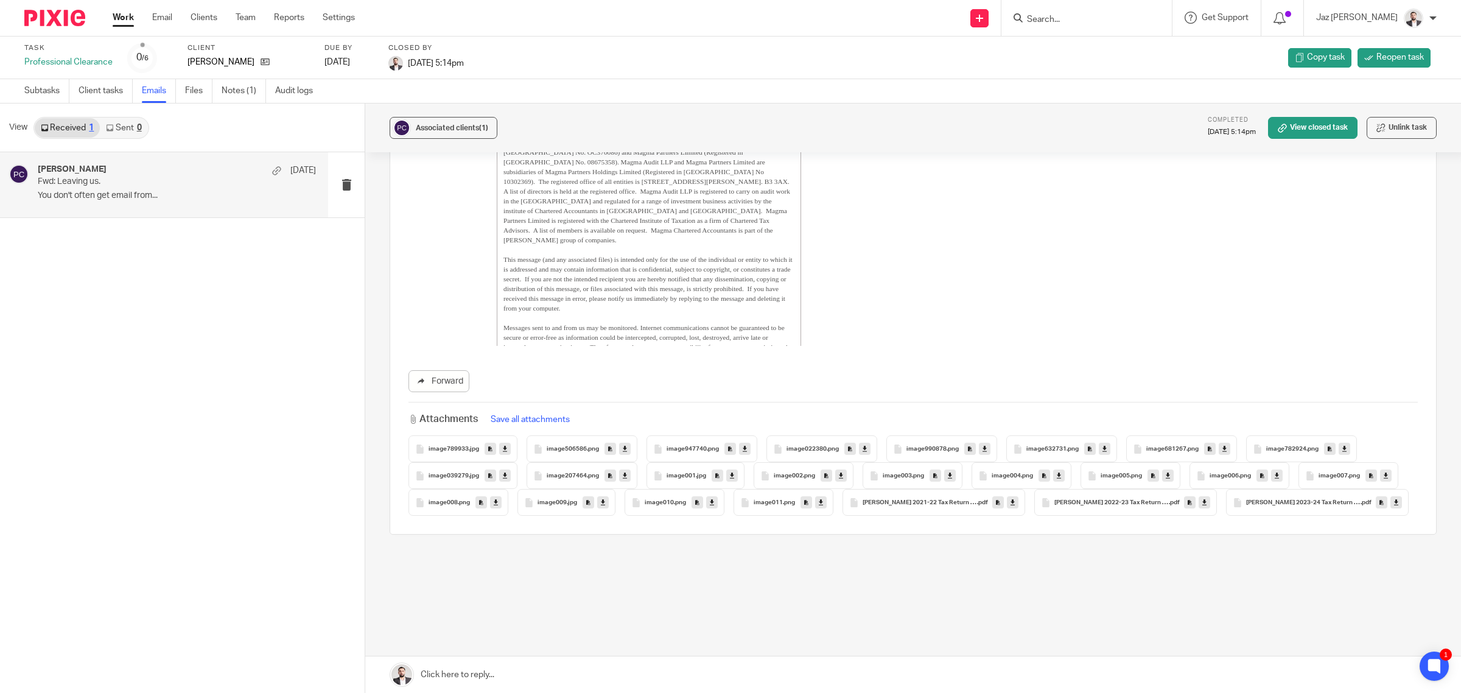
click at [1015, 498] on icon at bounding box center [1013, 502] width 4 height 9
click at [1207, 498] on icon at bounding box center [1204, 502] width 4 height 9
click at [1394, 504] on icon at bounding box center [1396, 502] width 4 height 9
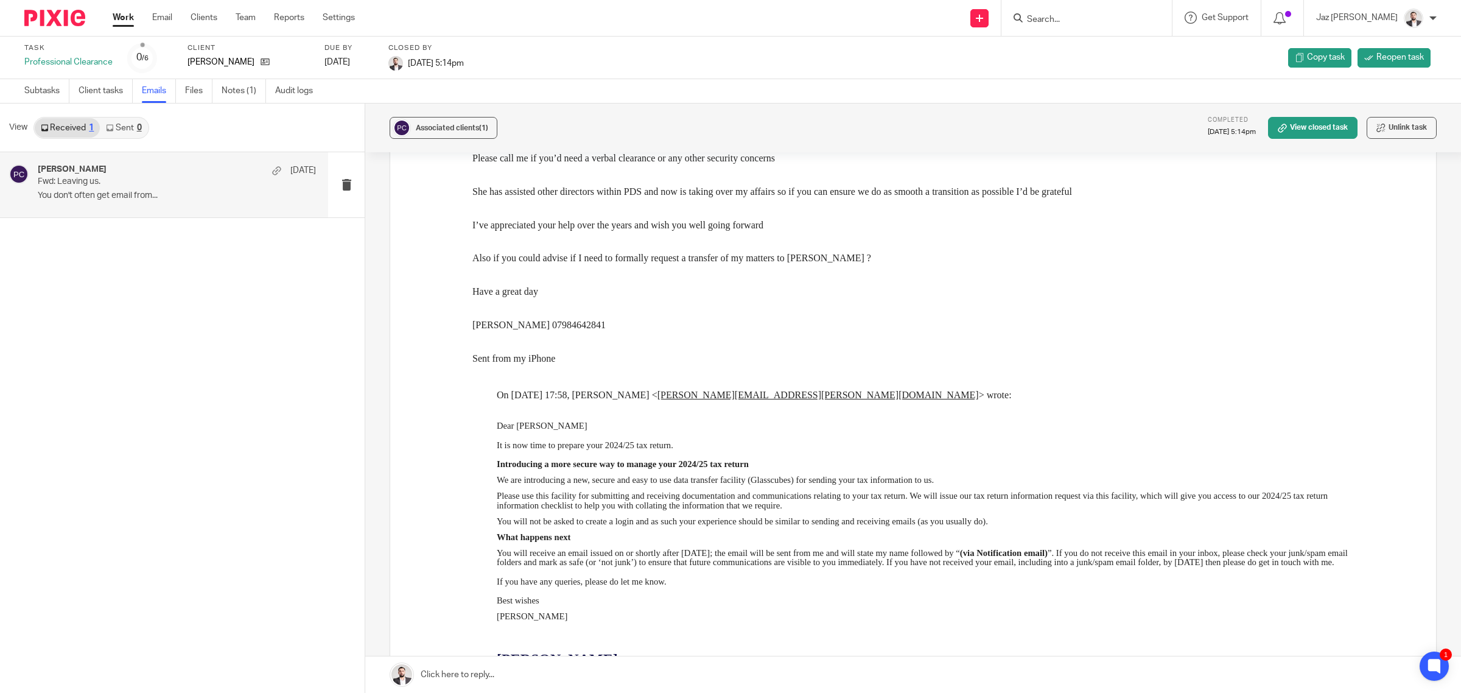
scroll to position [1396, 0]
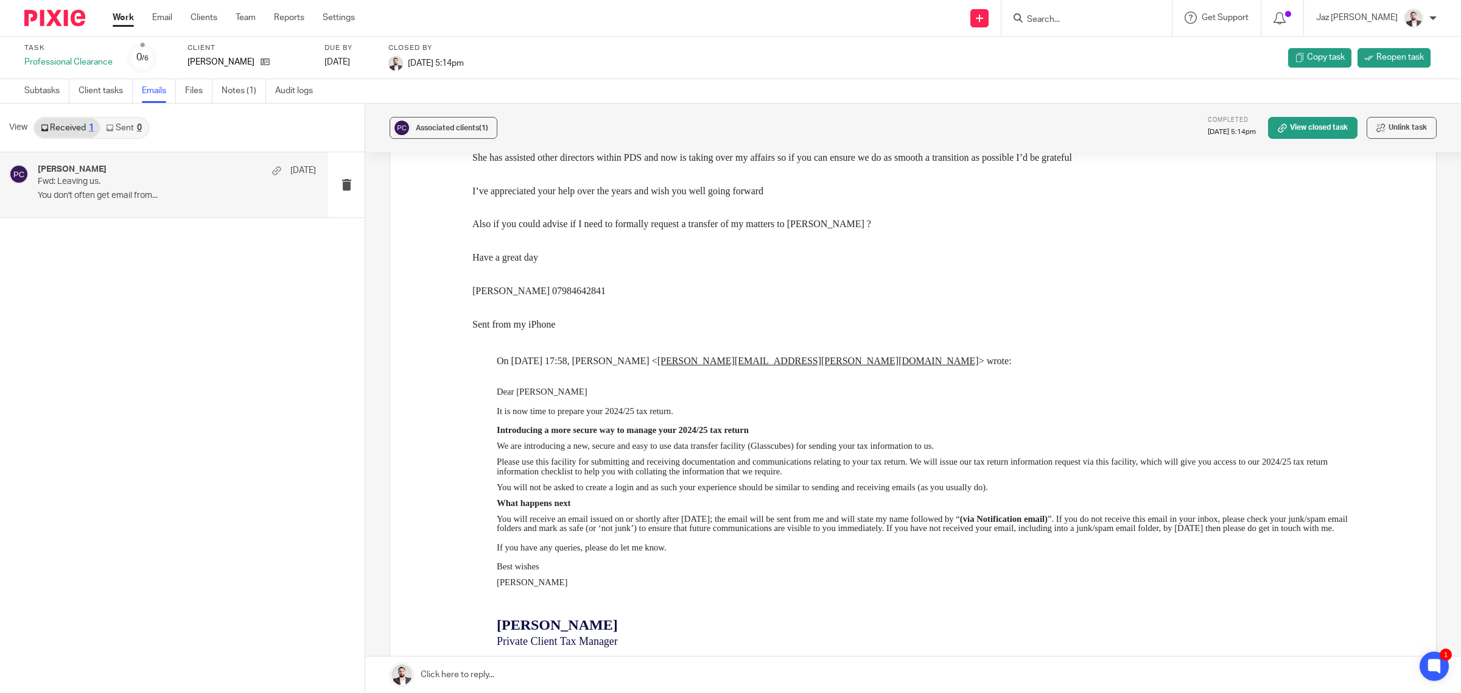
click at [939, 482] on span "You will not be asked to create a login and as such your experience should be s…" at bounding box center [742, 487] width 491 height 10
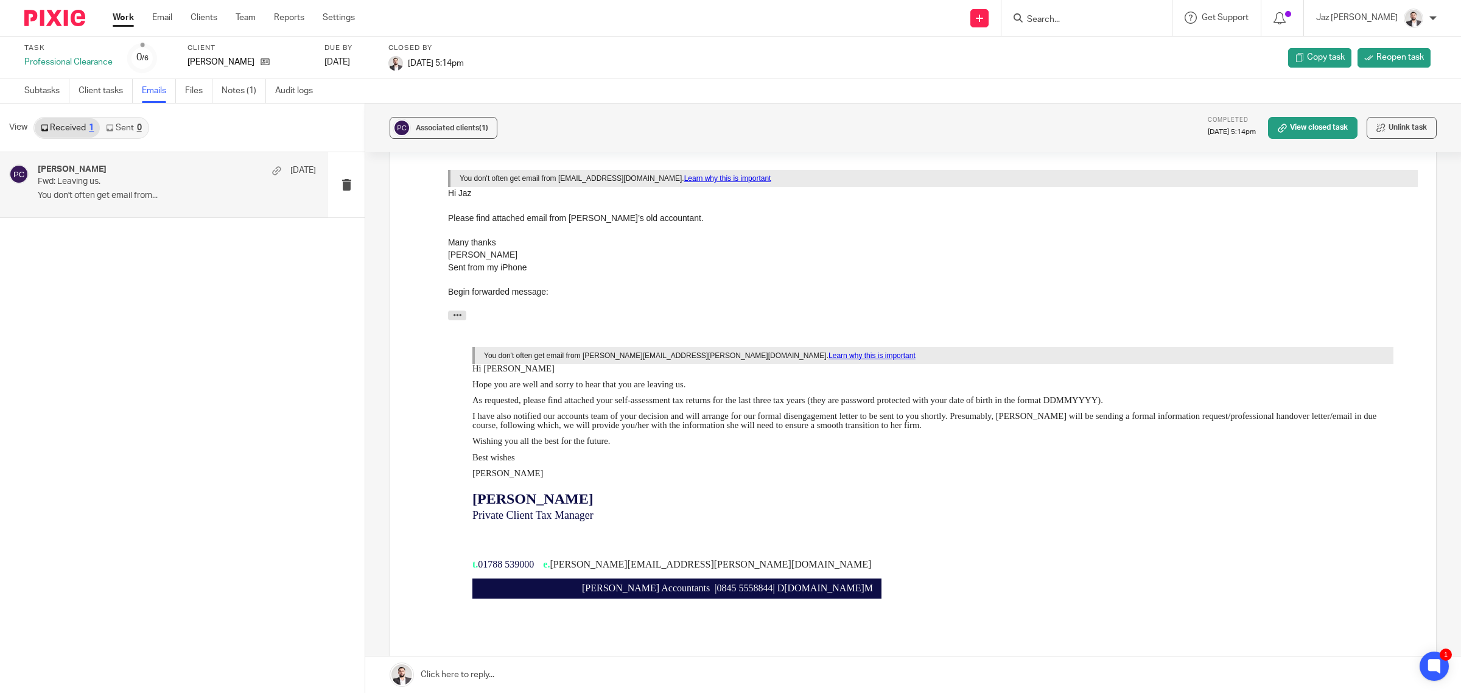
scroll to position [26, 0]
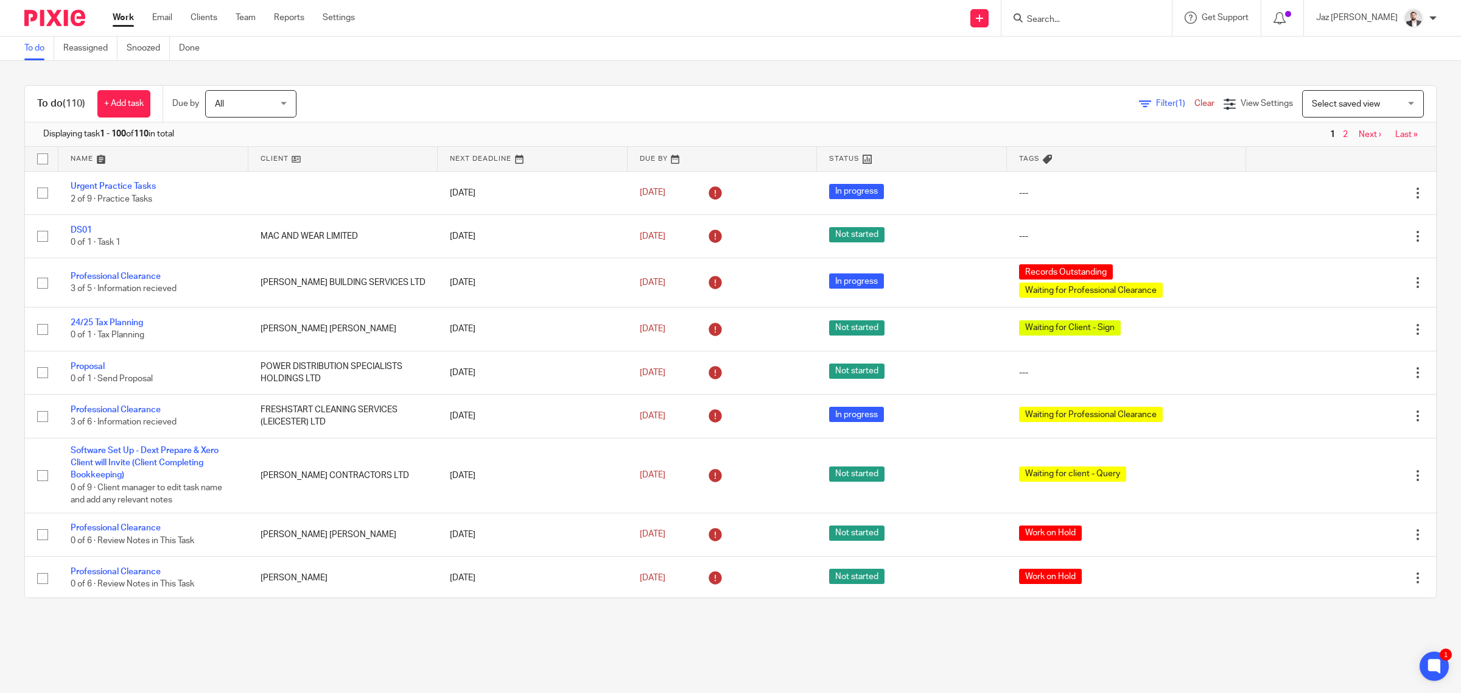
drag, startPoint x: 662, startPoint y: 665, endPoint x: 670, endPoint y: 648, distance: 18.5
click at [662, 665] on main "To do Reassigned Snoozed Done To do (110) + Add task Due by All All [DATE] [DAT…" at bounding box center [730, 346] width 1461 height 693
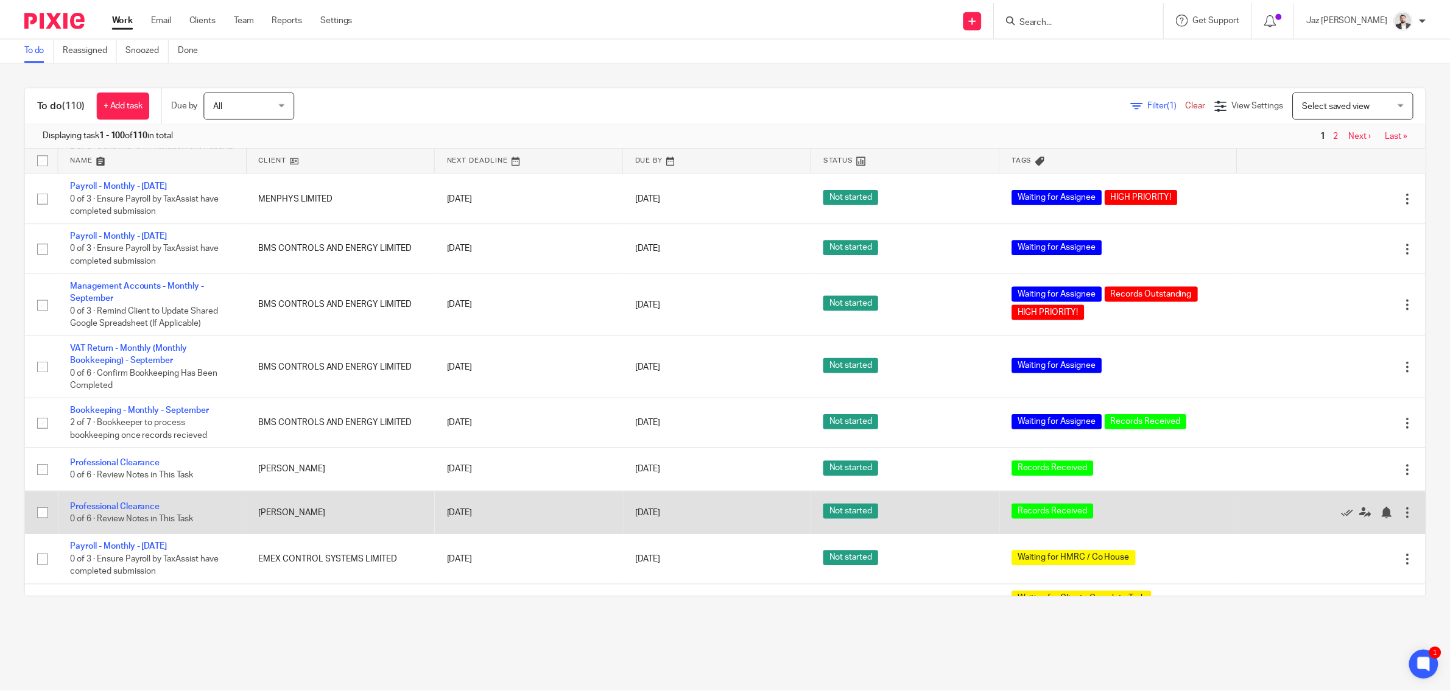
scroll to position [3863, 0]
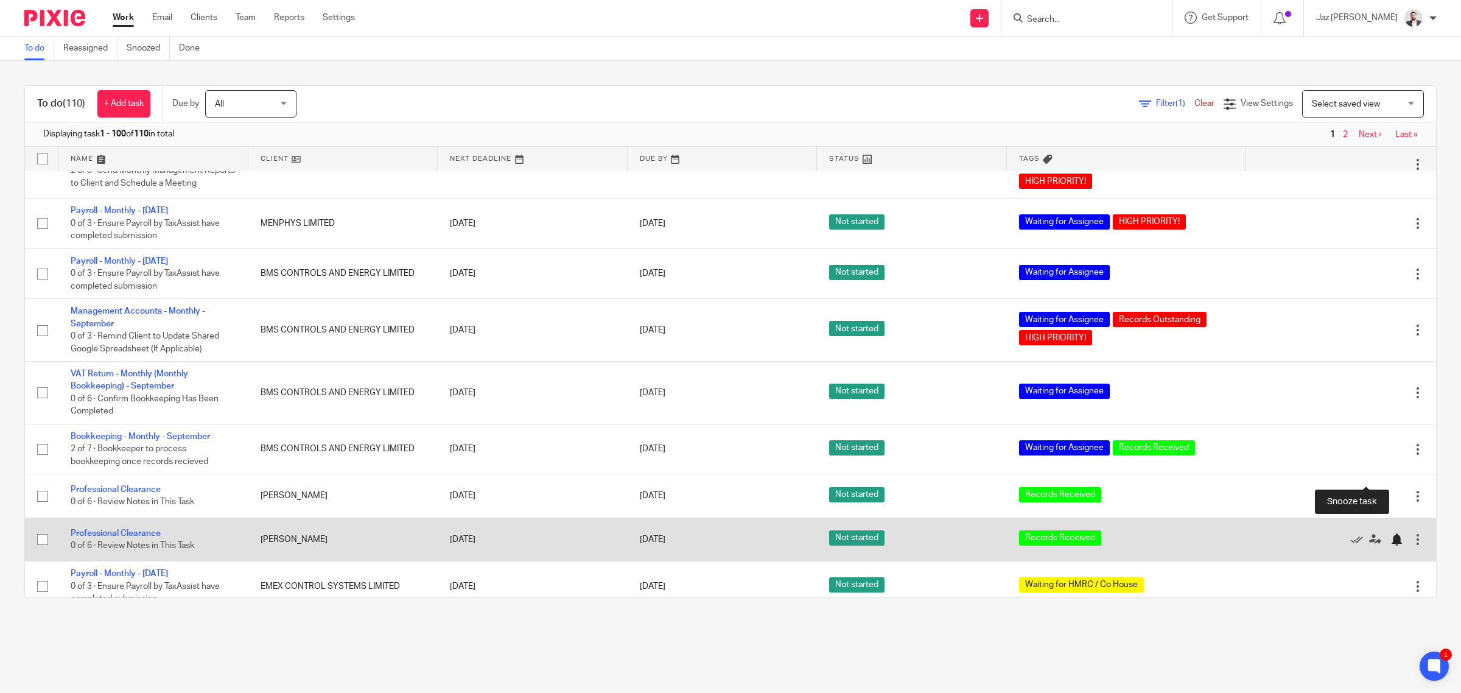
click at [1391, 533] on div at bounding box center [1397, 539] width 12 height 12
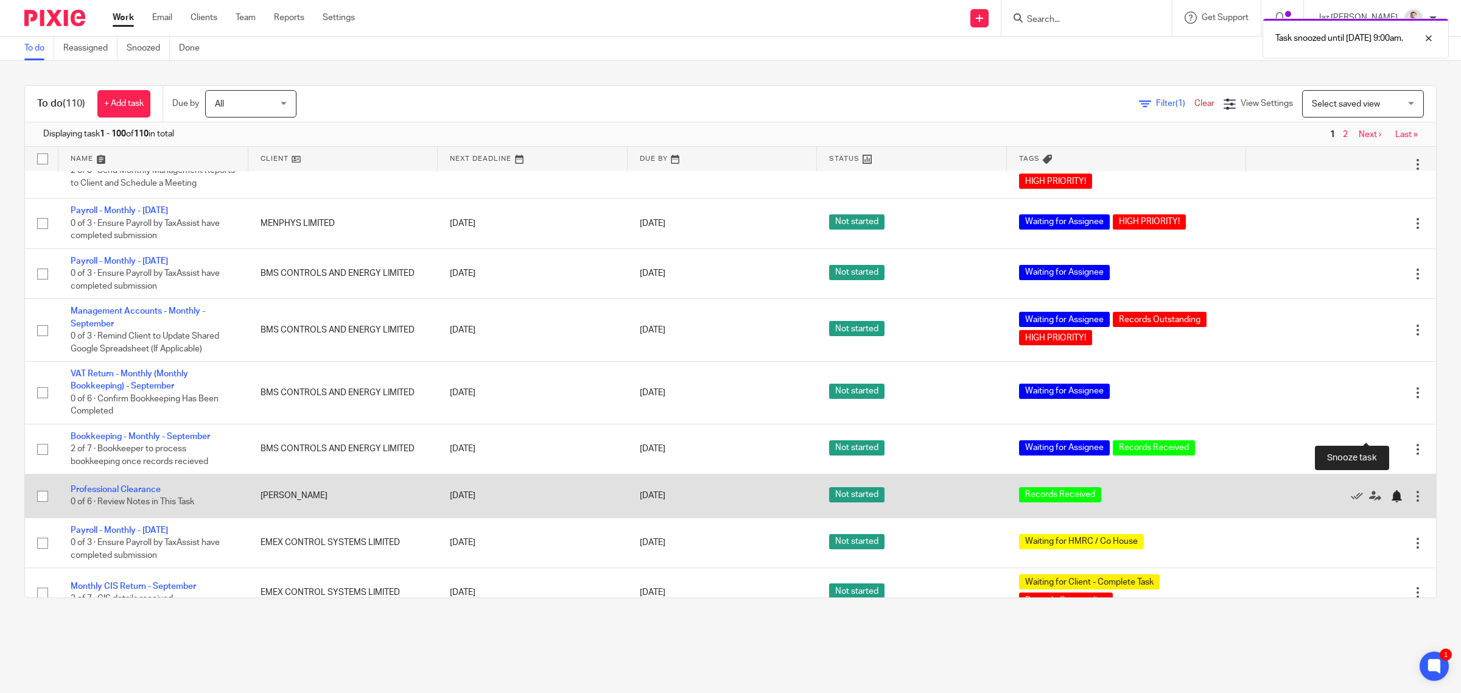
click at [1391, 490] on div at bounding box center [1397, 496] width 12 height 12
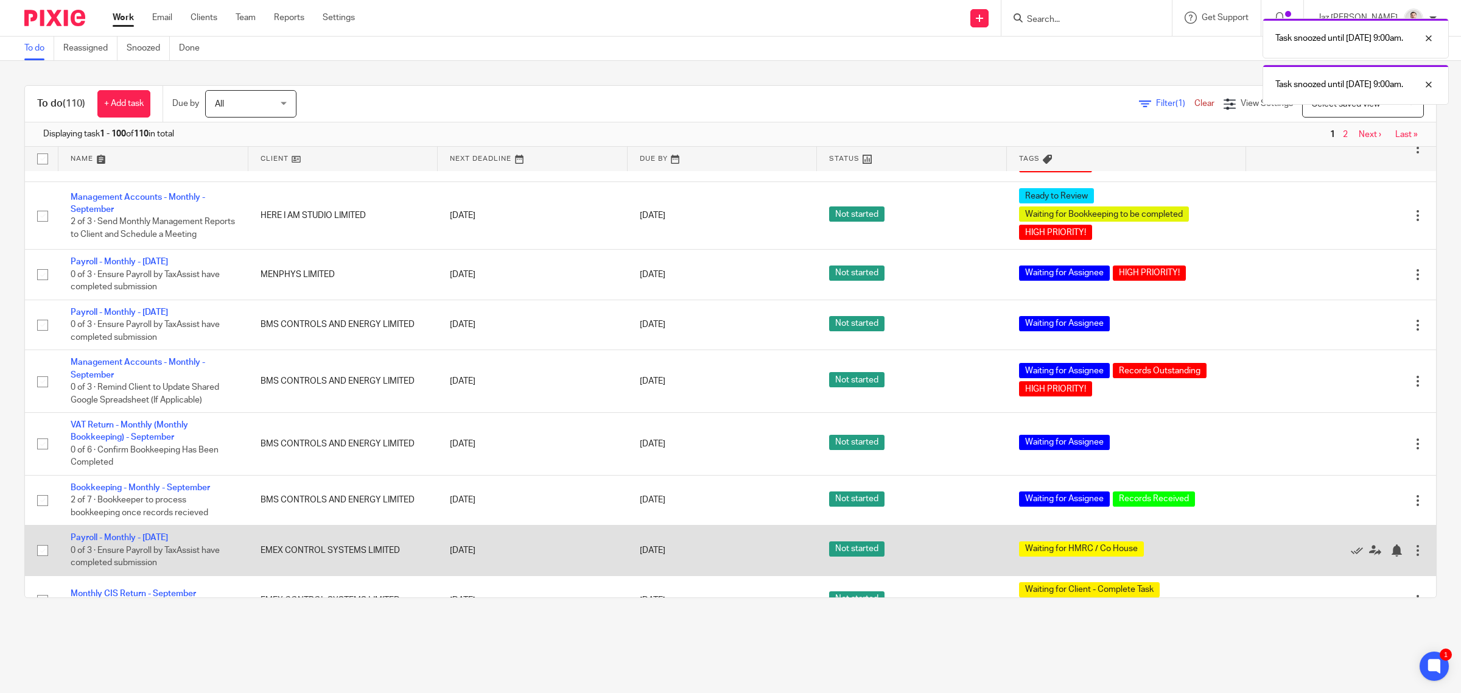
scroll to position [3787, 0]
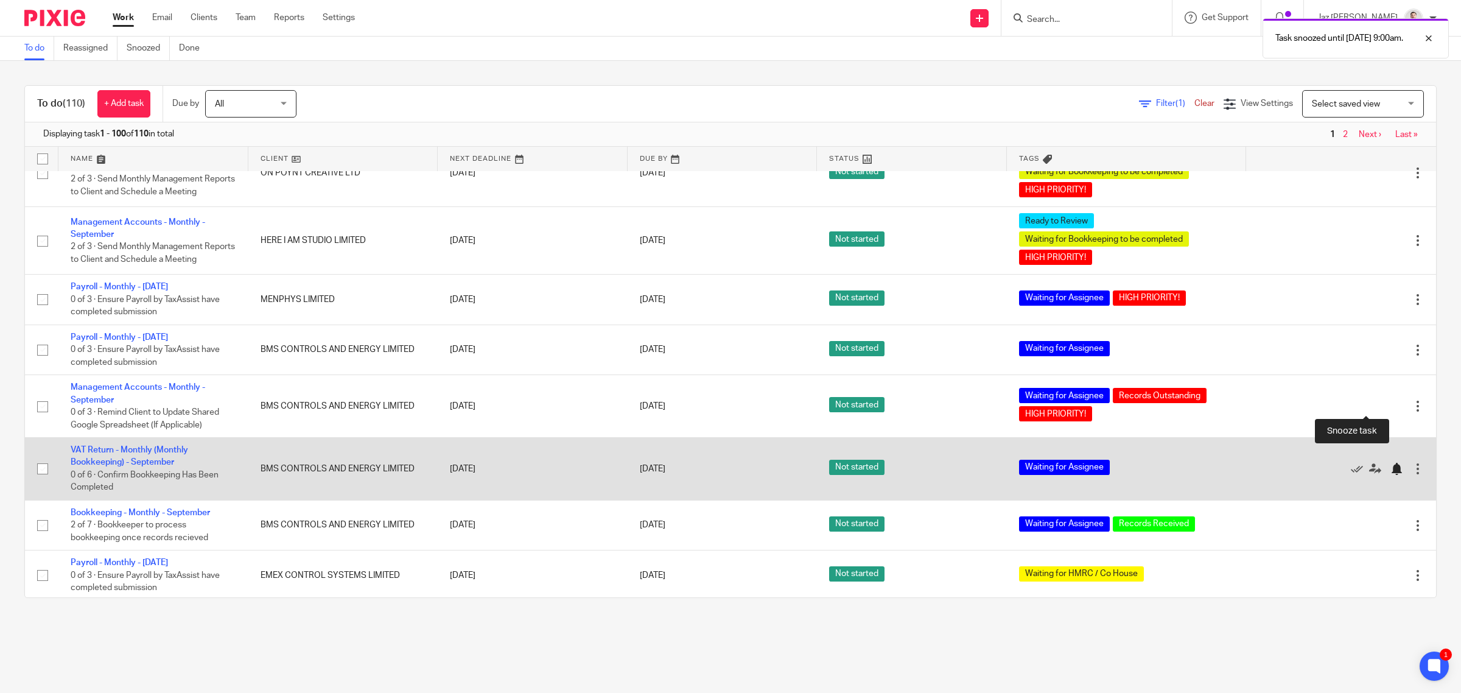
click at [1391, 463] on div at bounding box center [1397, 469] width 12 height 12
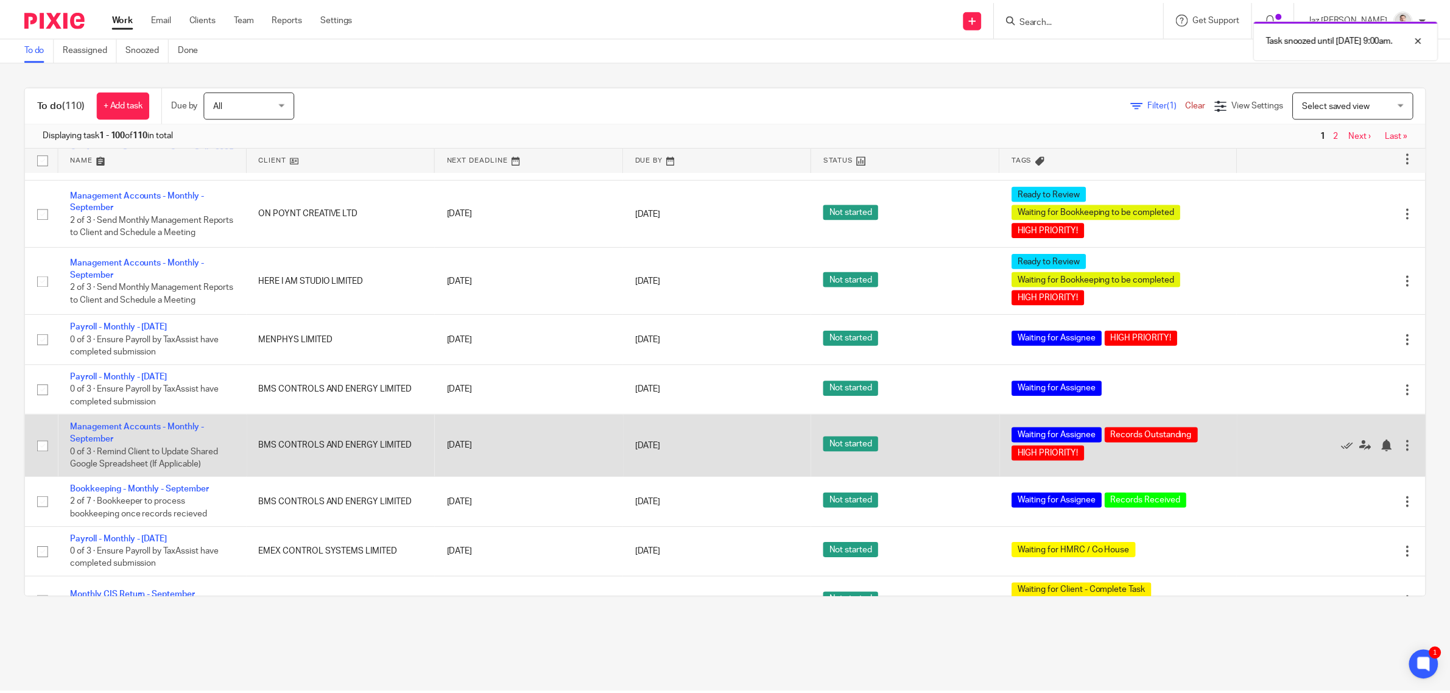
scroll to position [3711, 0]
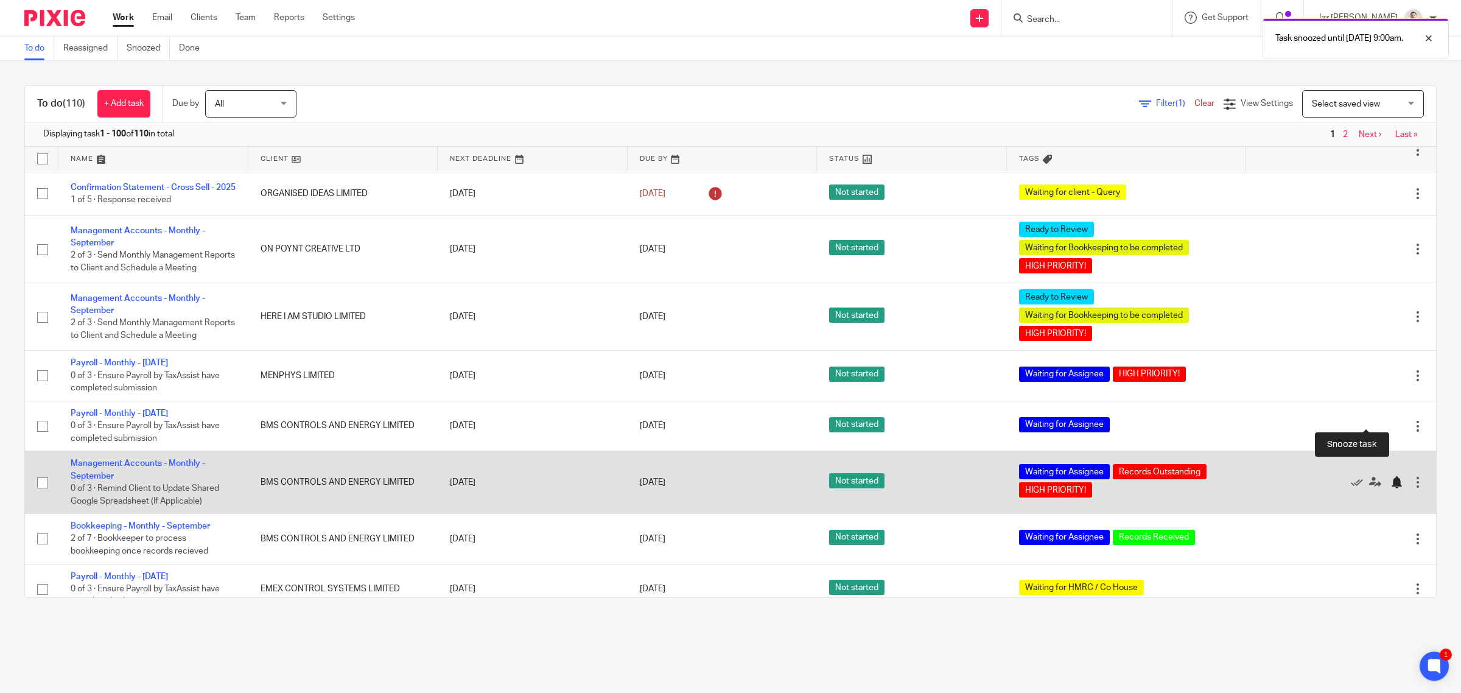
click at [1391, 476] on div at bounding box center [1397, 482] width 12 height 12
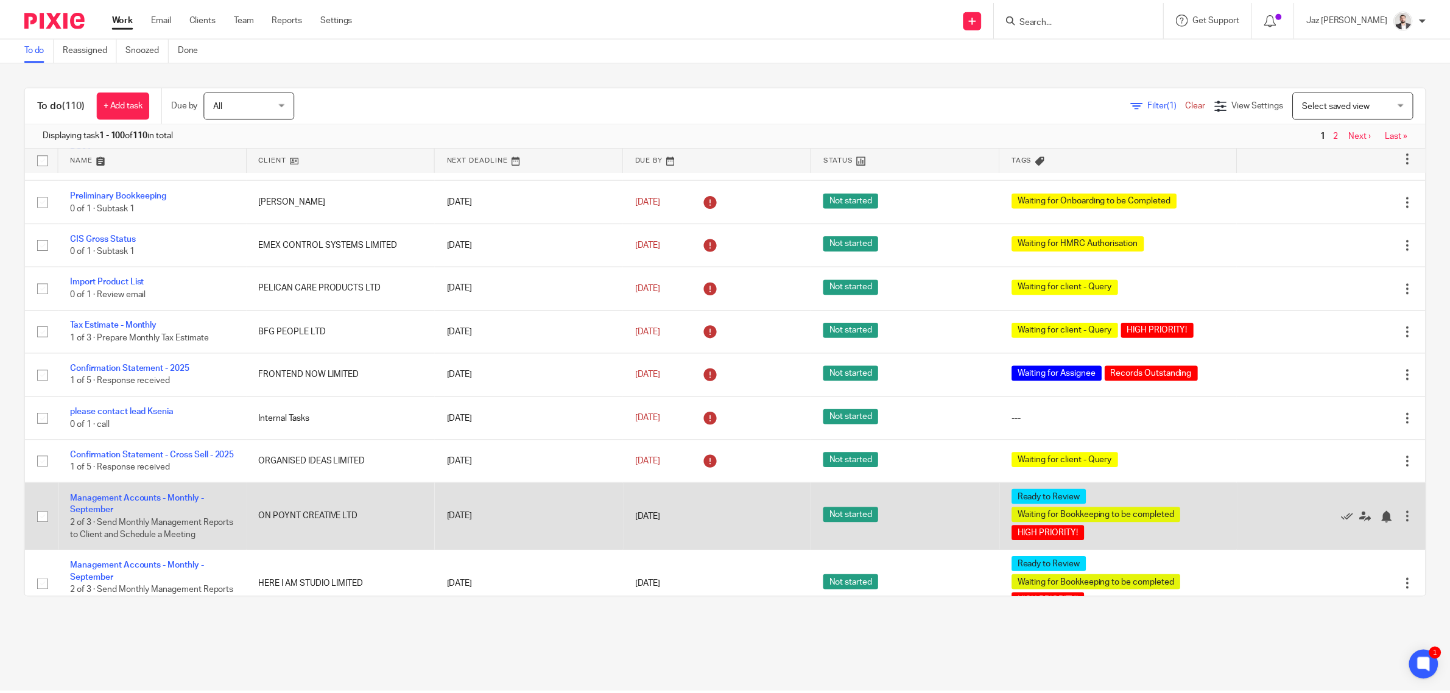
scroll to position [3406, 0]
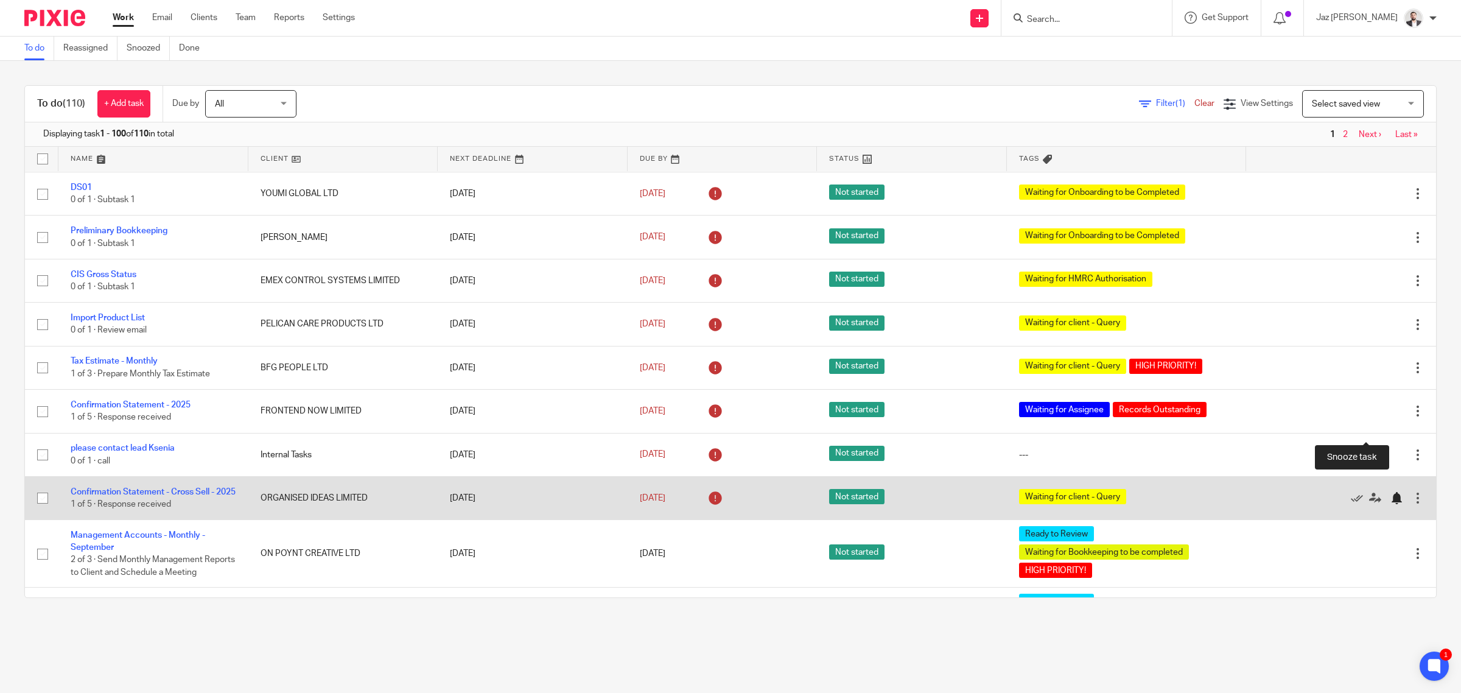
click at [1391, 492] on div at bounding box center [1397, 498] width 12 height 12
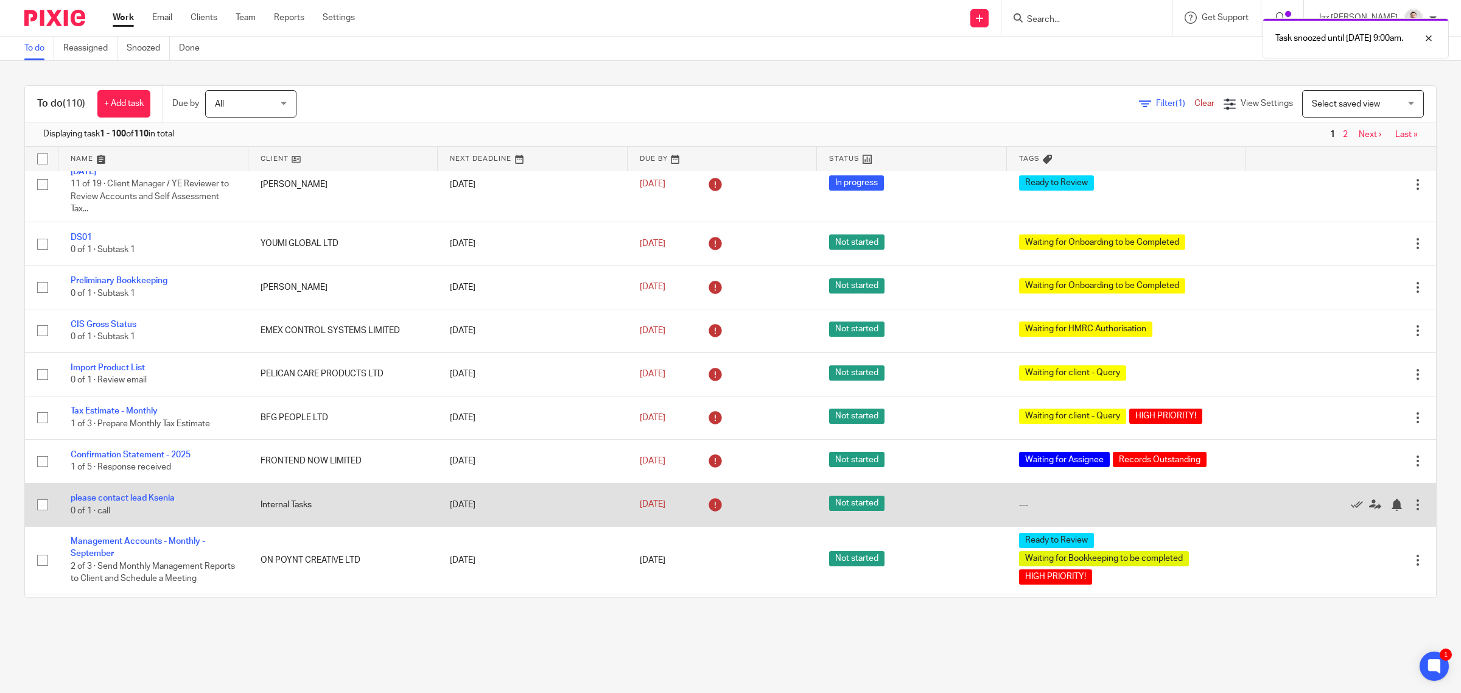
scroll to position [3330, 0]
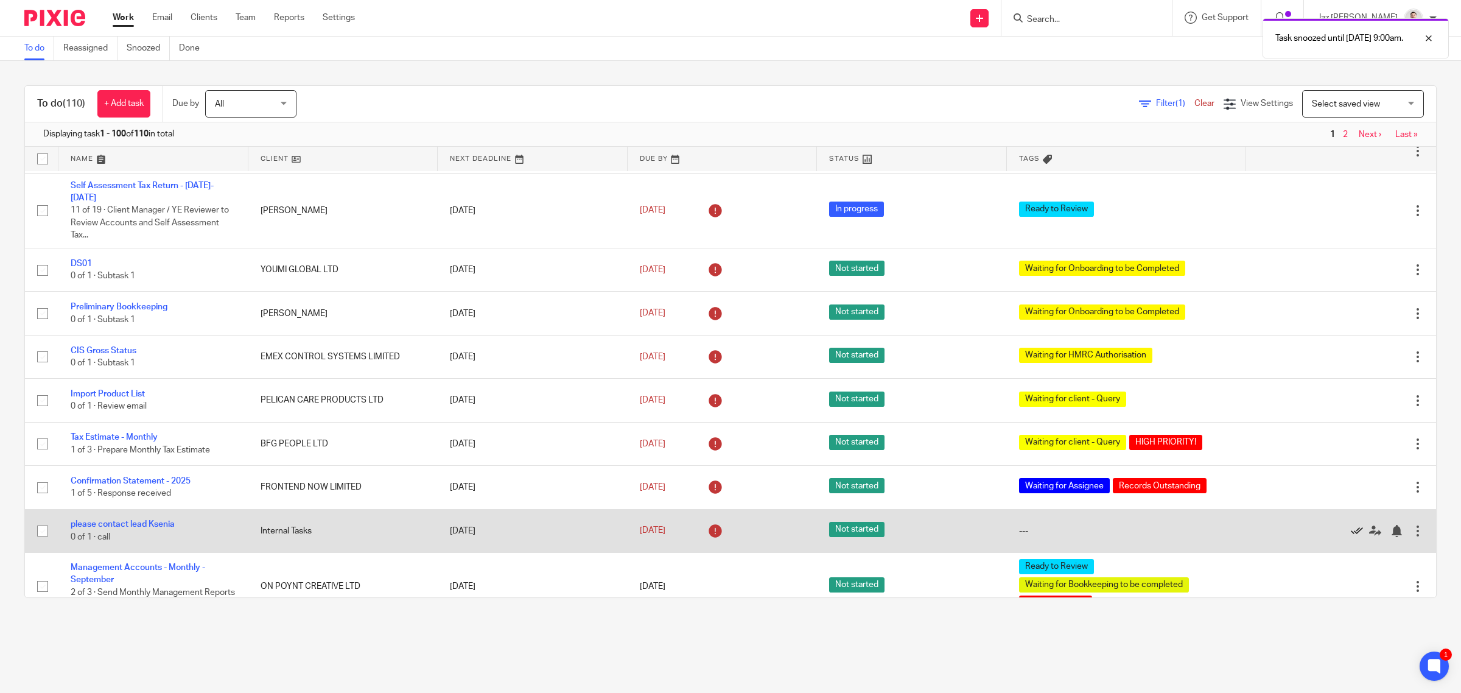
click at [1351, 525] on icon at bounding box center [1357, 531] width 12 height 12
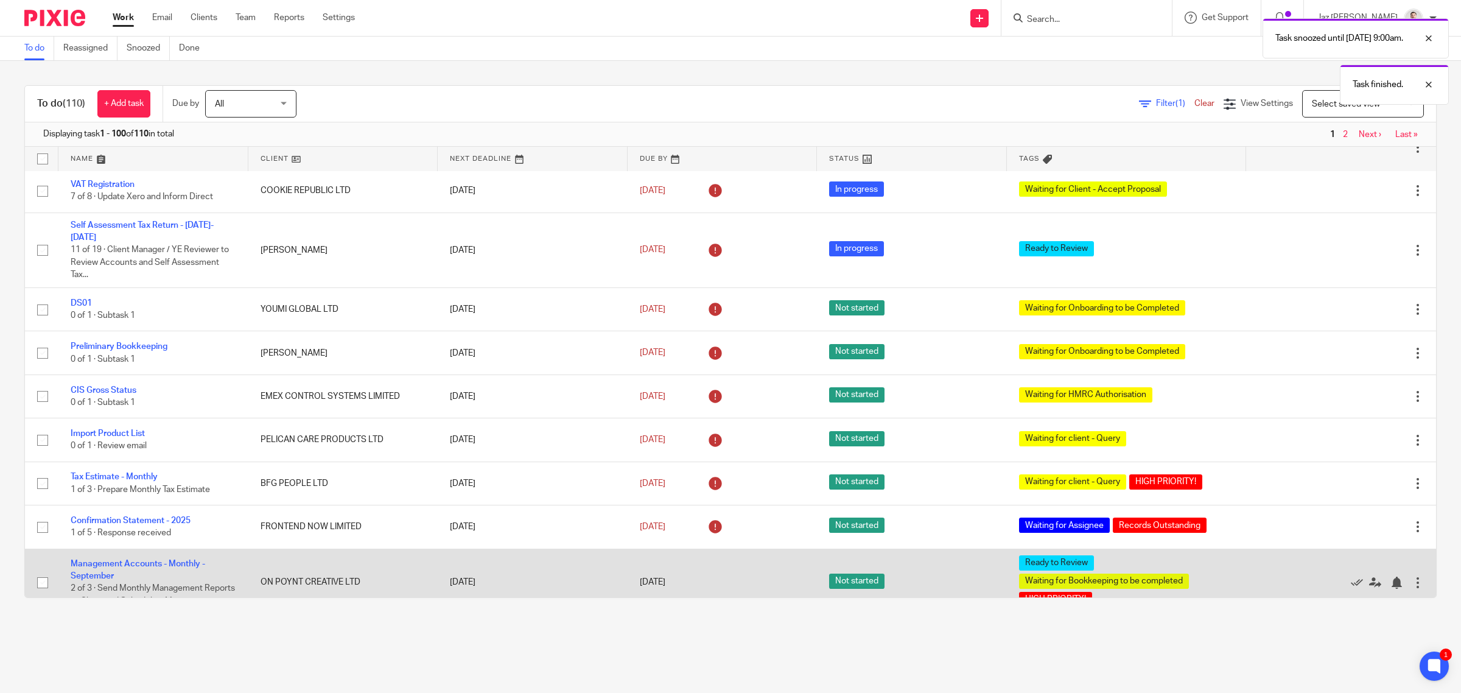
scroll to position [3254, 0]
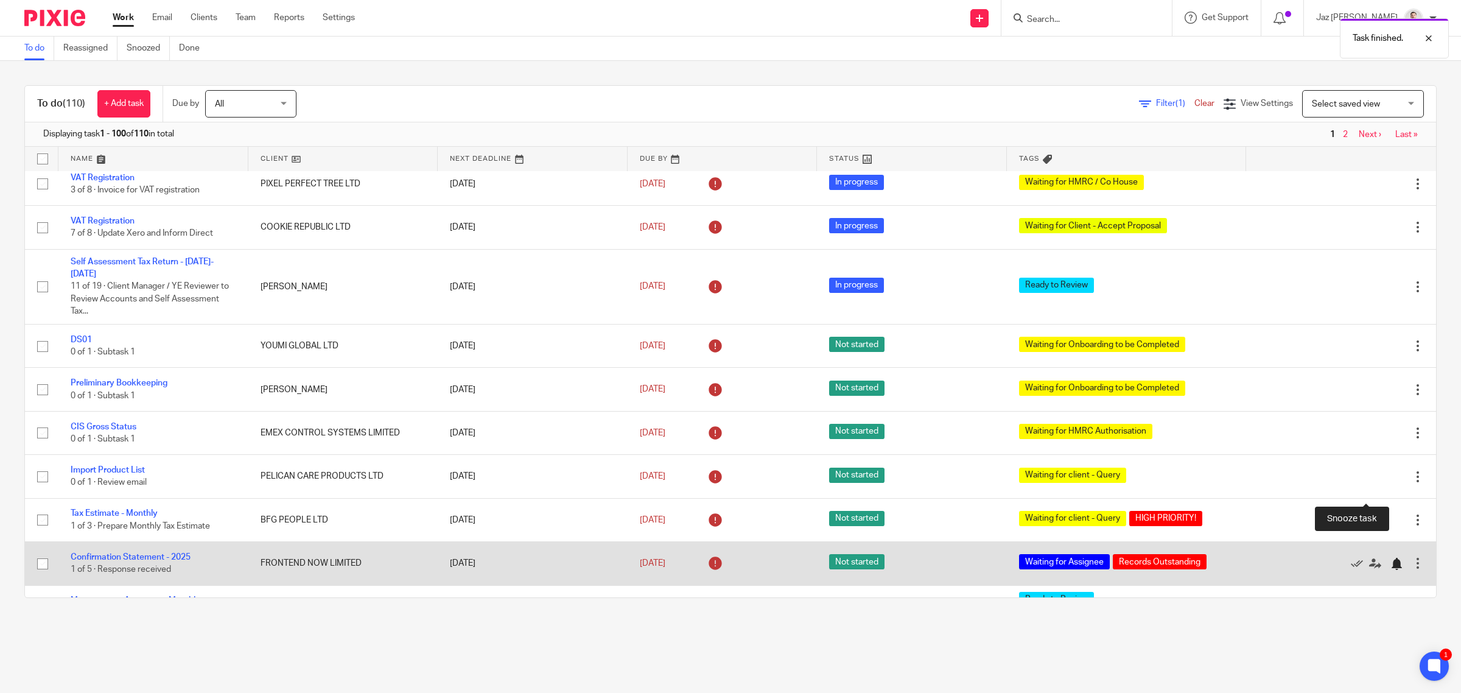
click at [1391, 558] on div at bounding box center [1397, 564] width 12 height 12
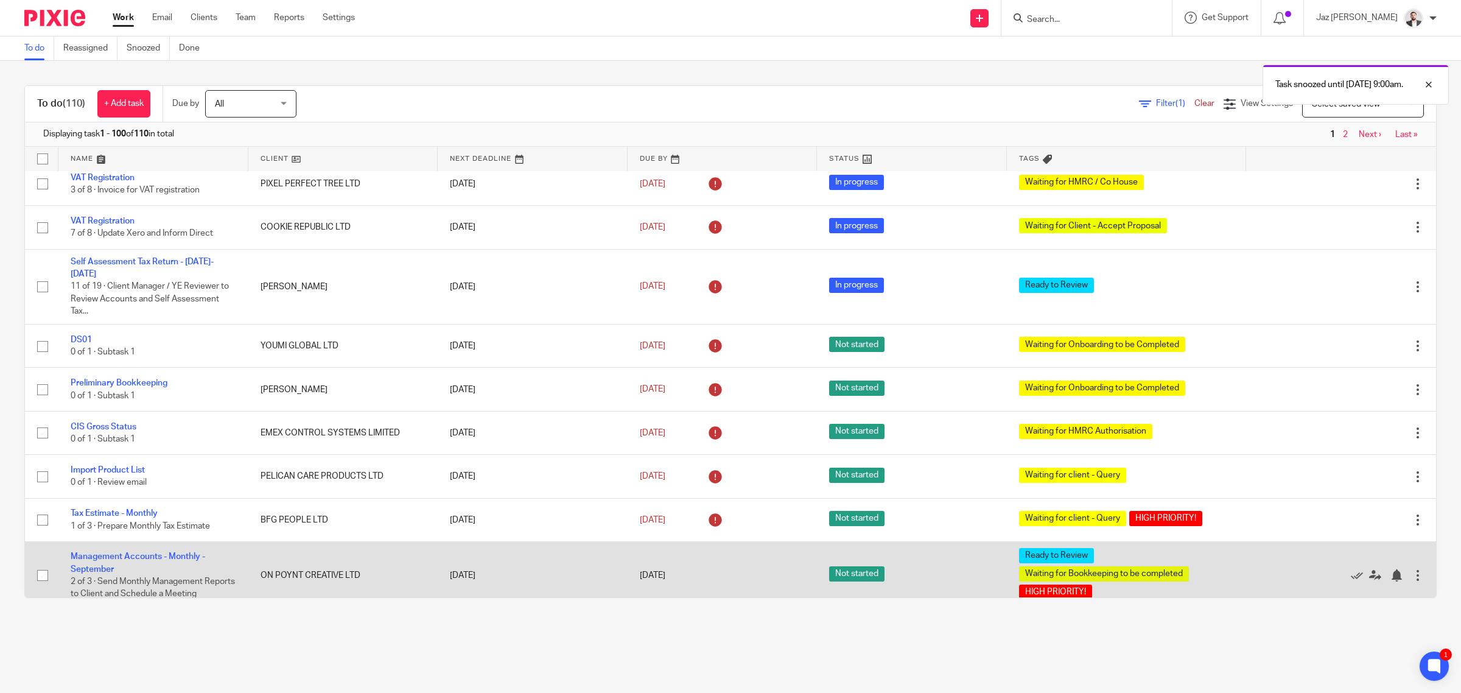
scroll to position [3178, 0]
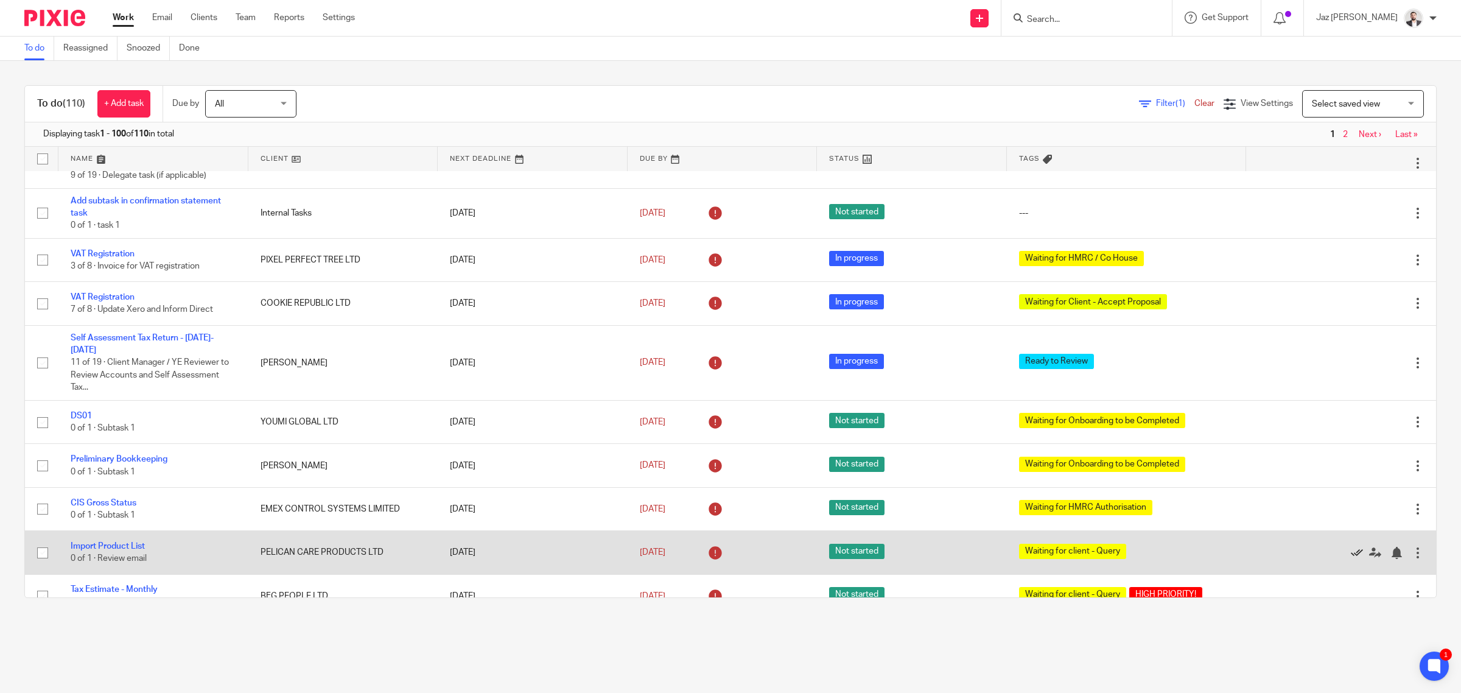
click at [1351, 547] on icon at bounding box center [1357, 553] width 12 height 12
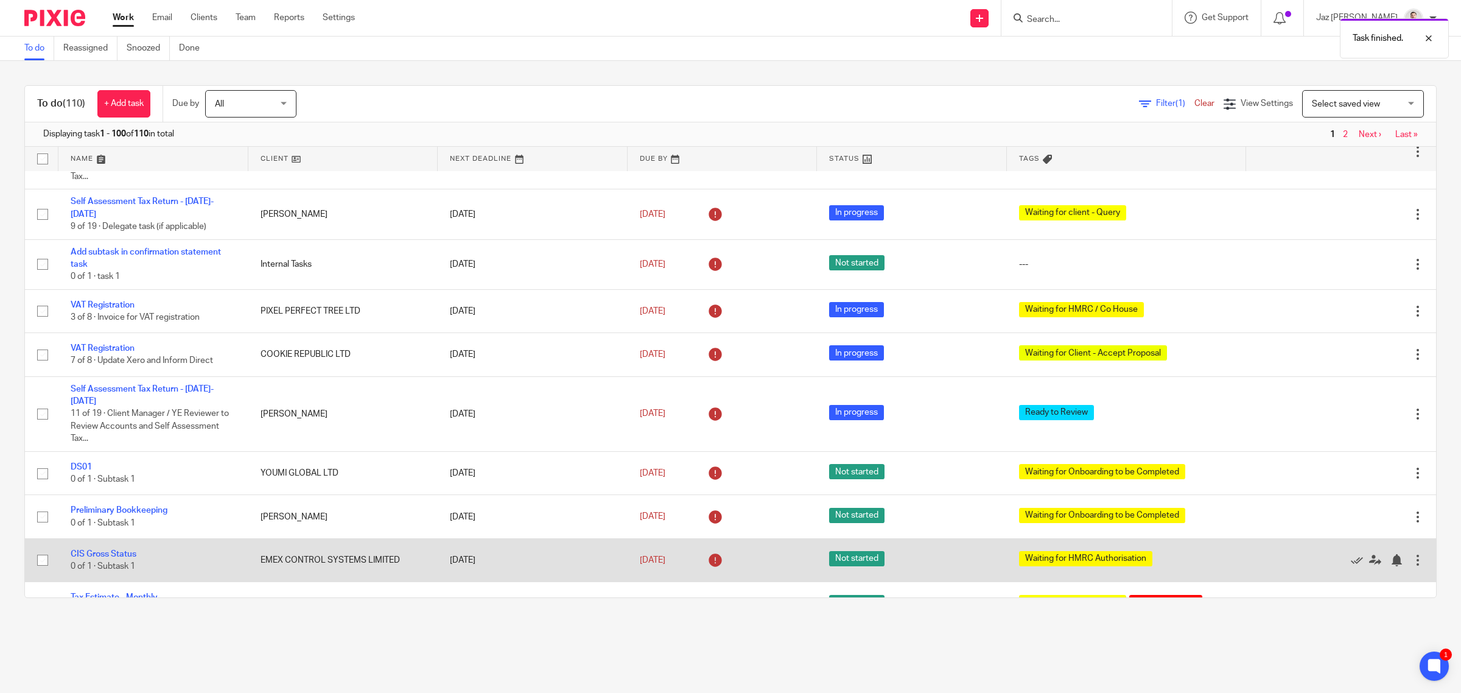
scroll to position [3102, 0]
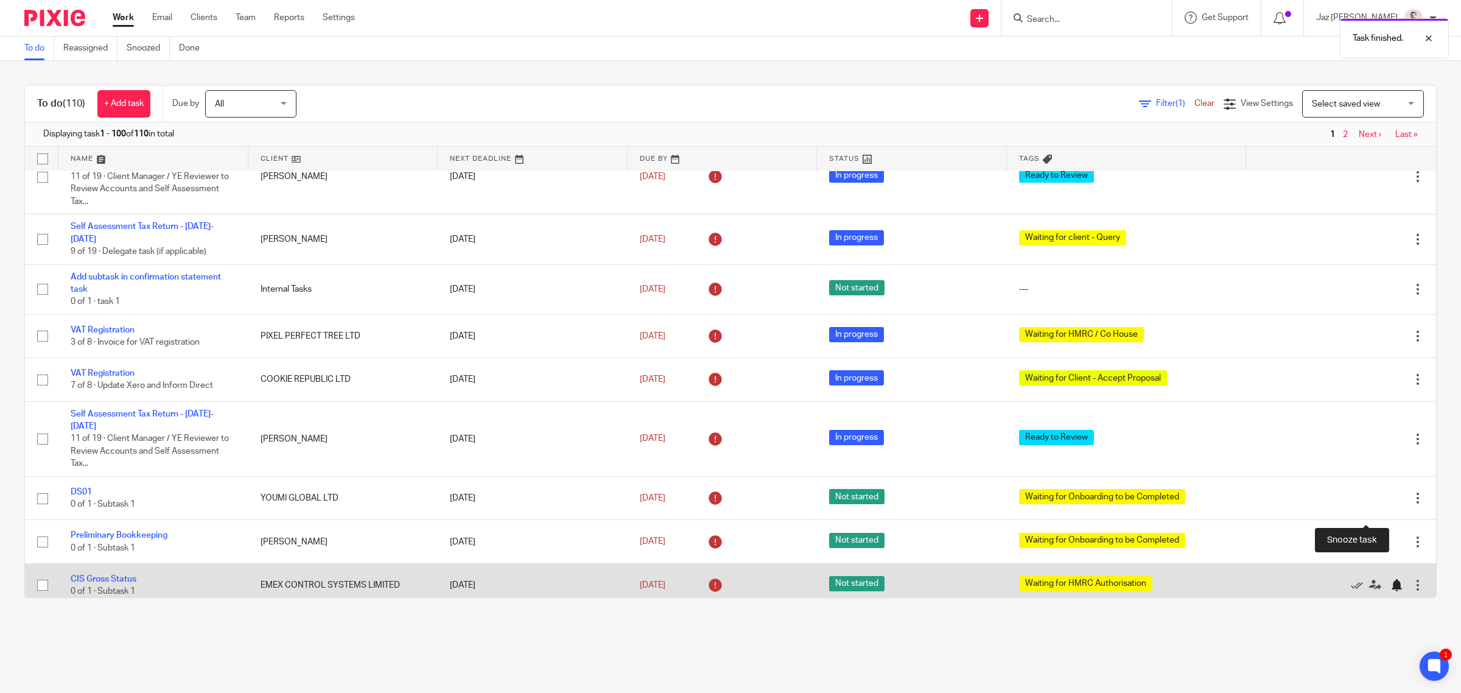
click at [1391, 579] on div at bounding box center [1397, 585] width 12 height 12
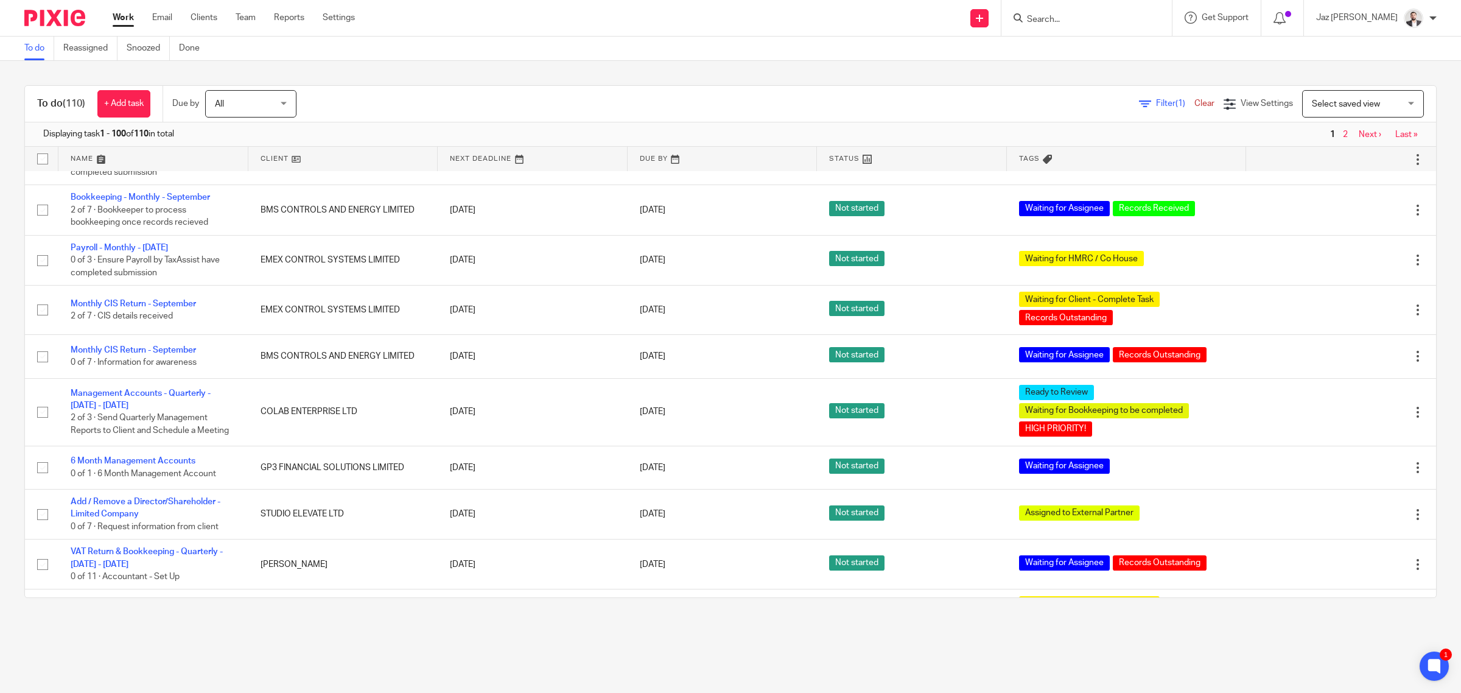
scroll to position [4244, 0]
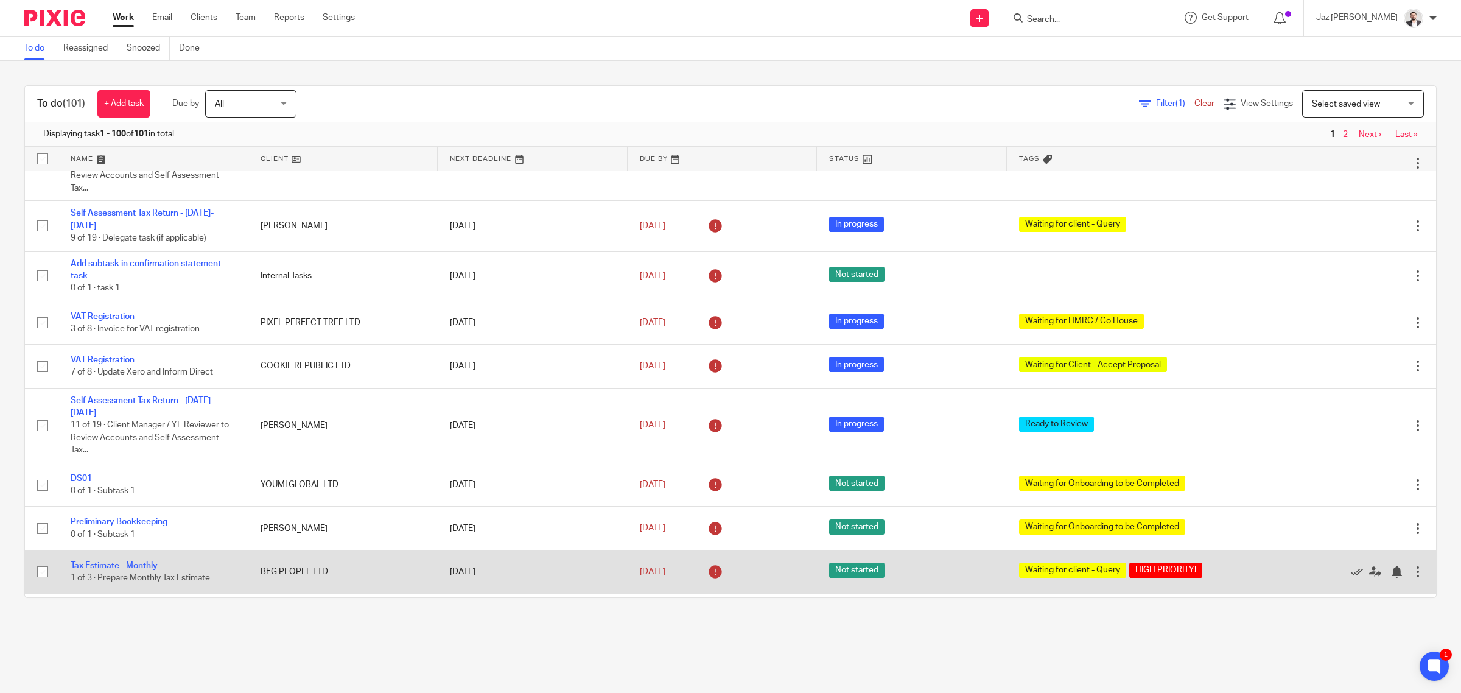
scroll to position [3039, 0]
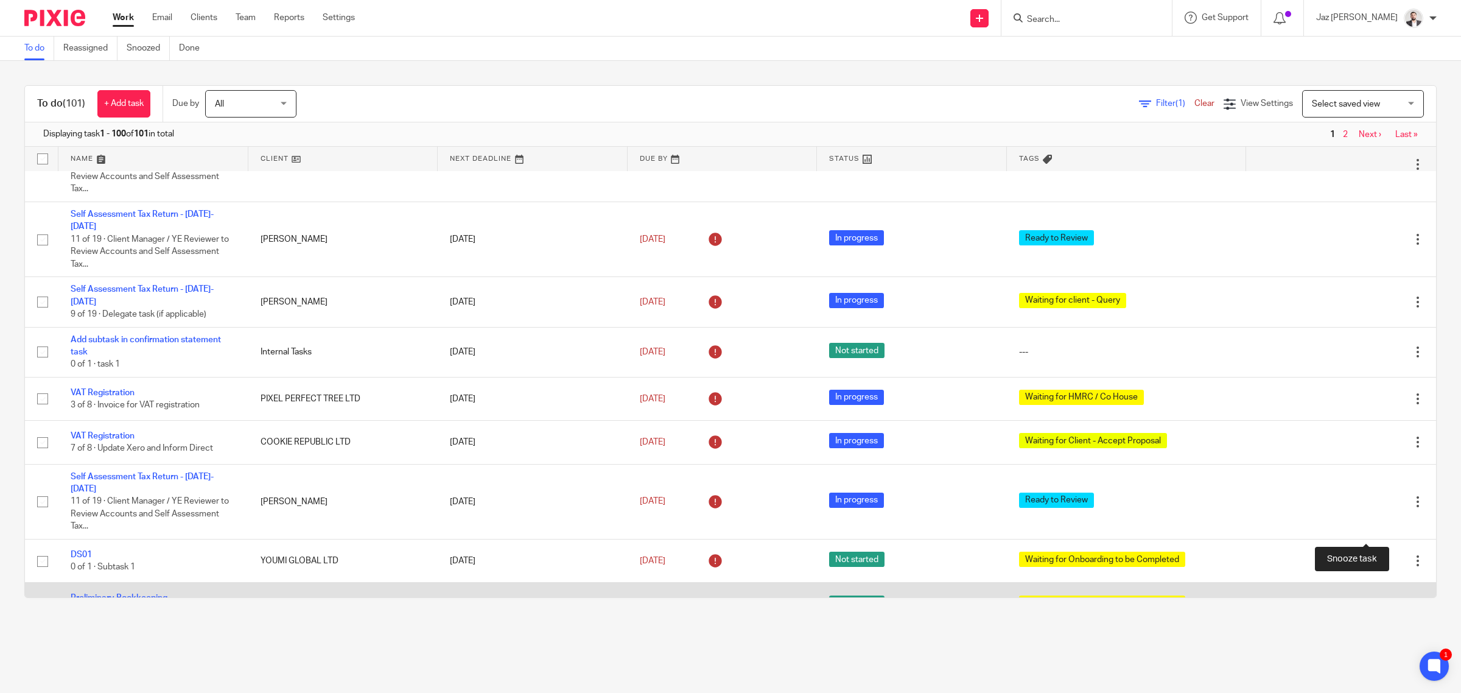
click at [1391, 598] on div at bounding box center [1397, 604] width 12 height 12
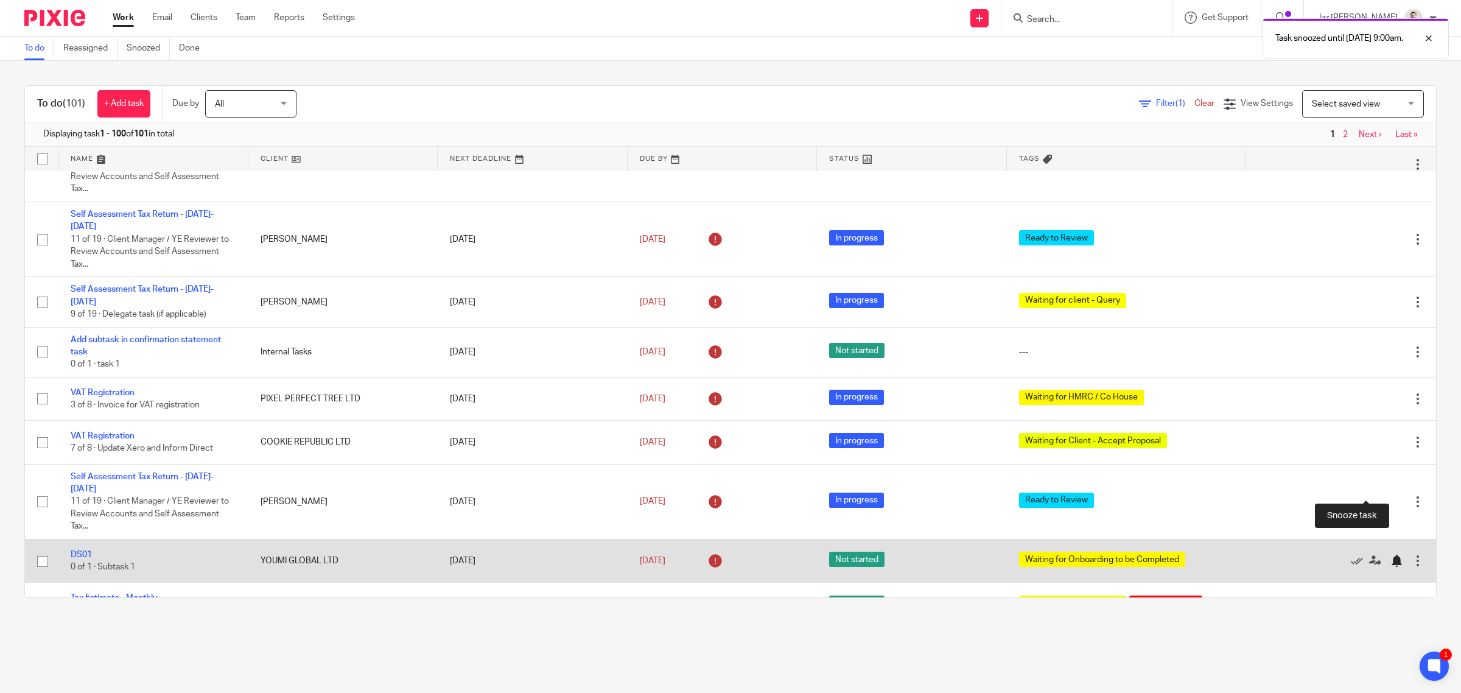
click at [1391, 555] on div at bounding box center [1397, 561] width 12 height 12
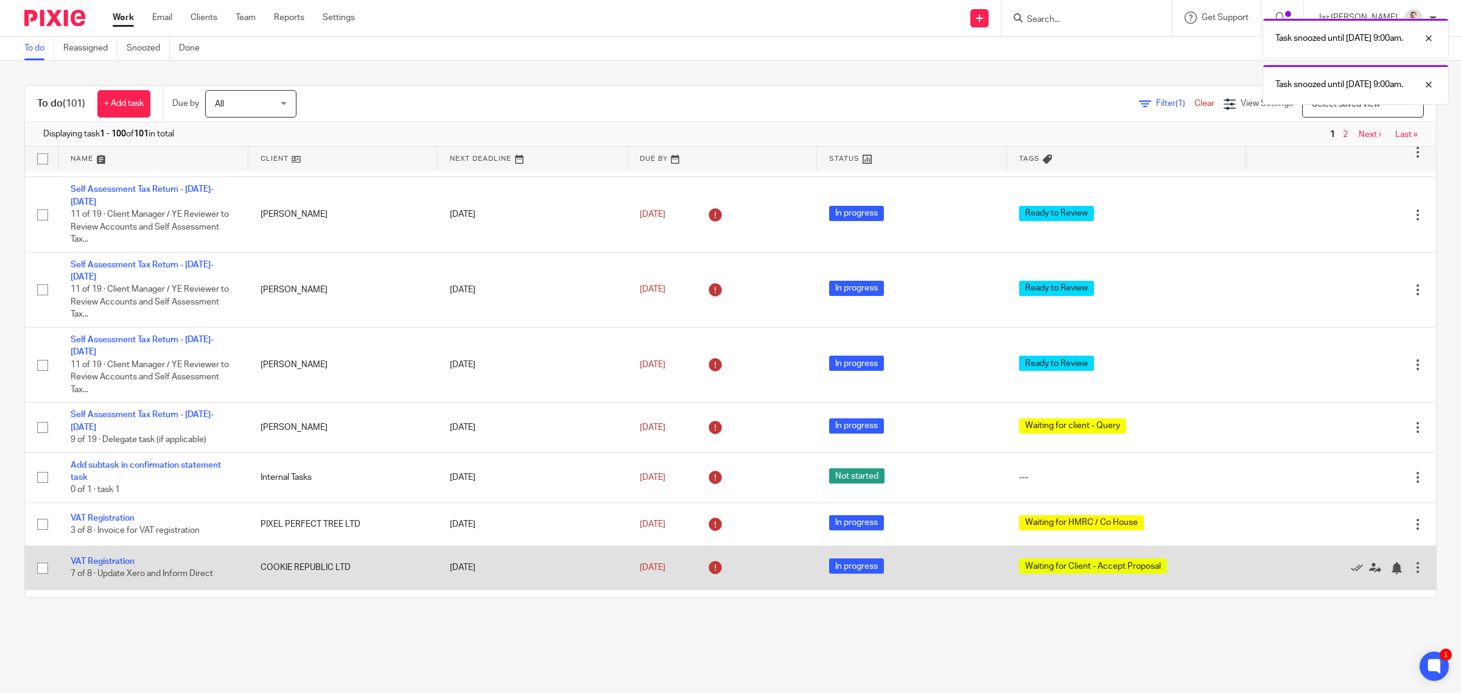
scroll to position [2887, 0]
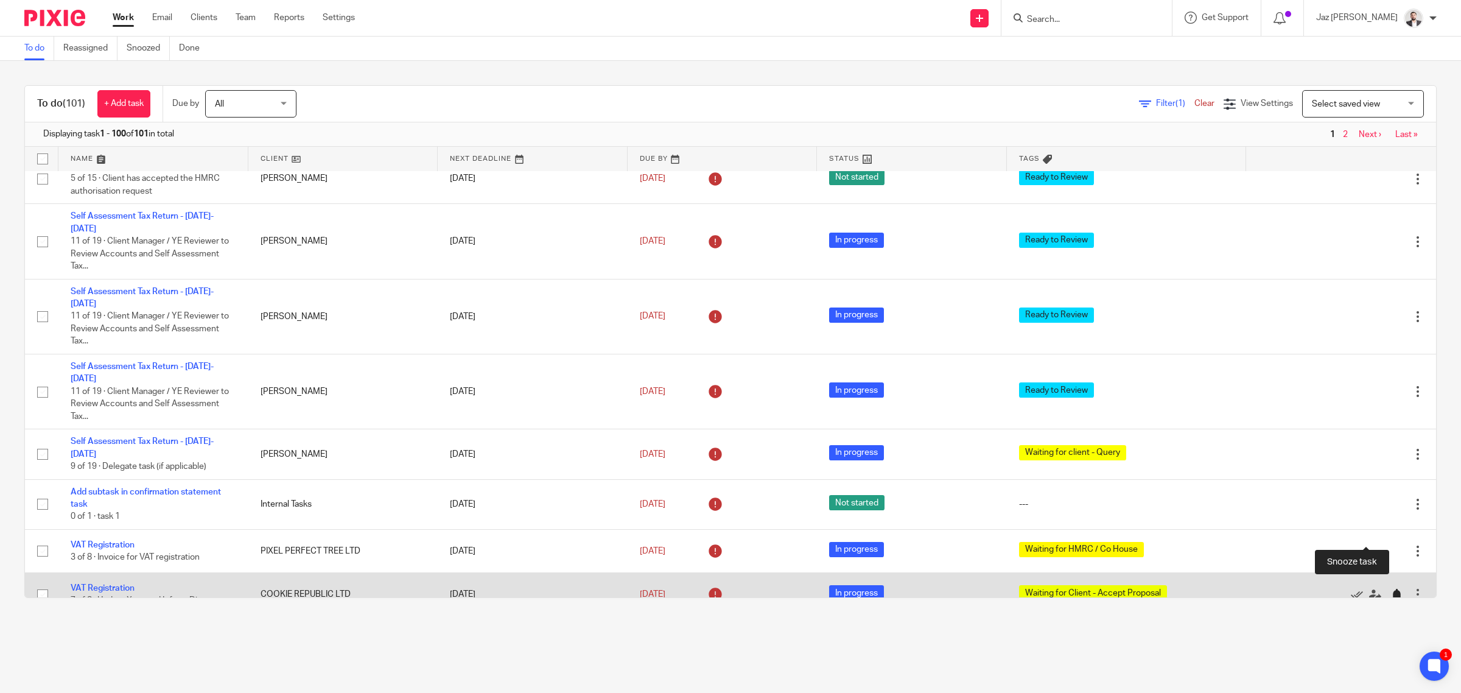
click at [1391, 589] on div at bounding box center [1397, 595] width 12 height 12
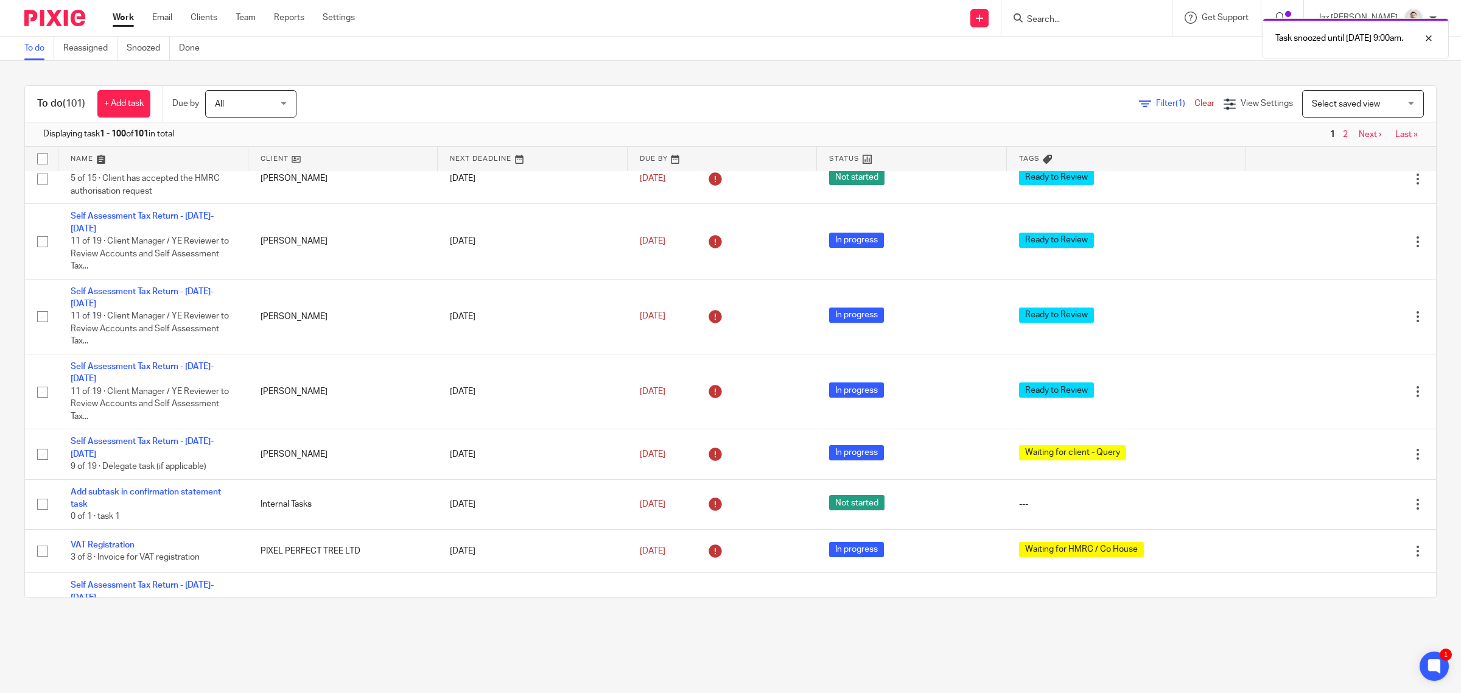
click at [1114, 24] on div "Task snoozed until [DATE] 9:00am." at bounding box center [1090, 35] width 718 height 46
click at [1135, 16] on input "Search" at bounding box center [1081, 20] width 110 height 11
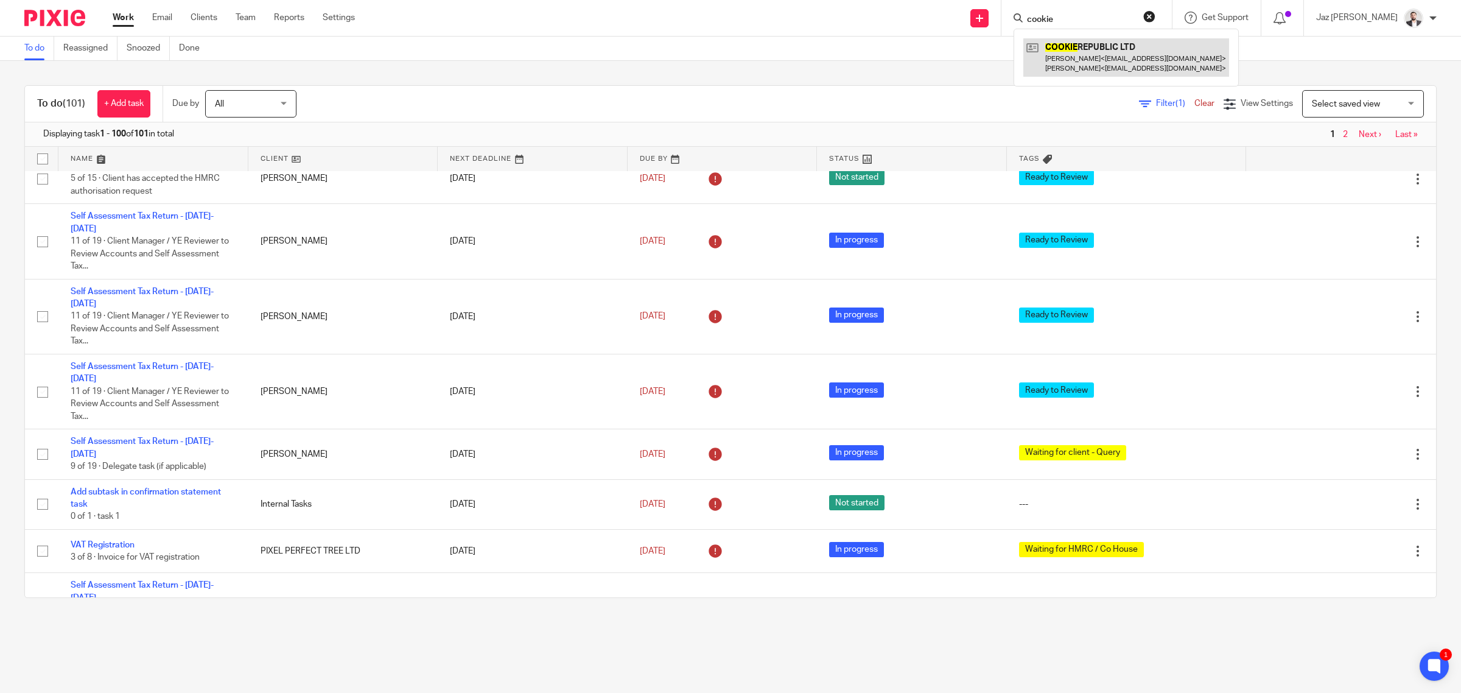
type input "cookie"
click at [1097, 51] on link at bounding box center [1126, 57] width 206 height 38
click at [536, 637] on main "To do Reassigned Snoozed Done To do (101) + Add task Due by All All [DATE] [DAT…" at bounding box center [730, 346] width 1461 height 693
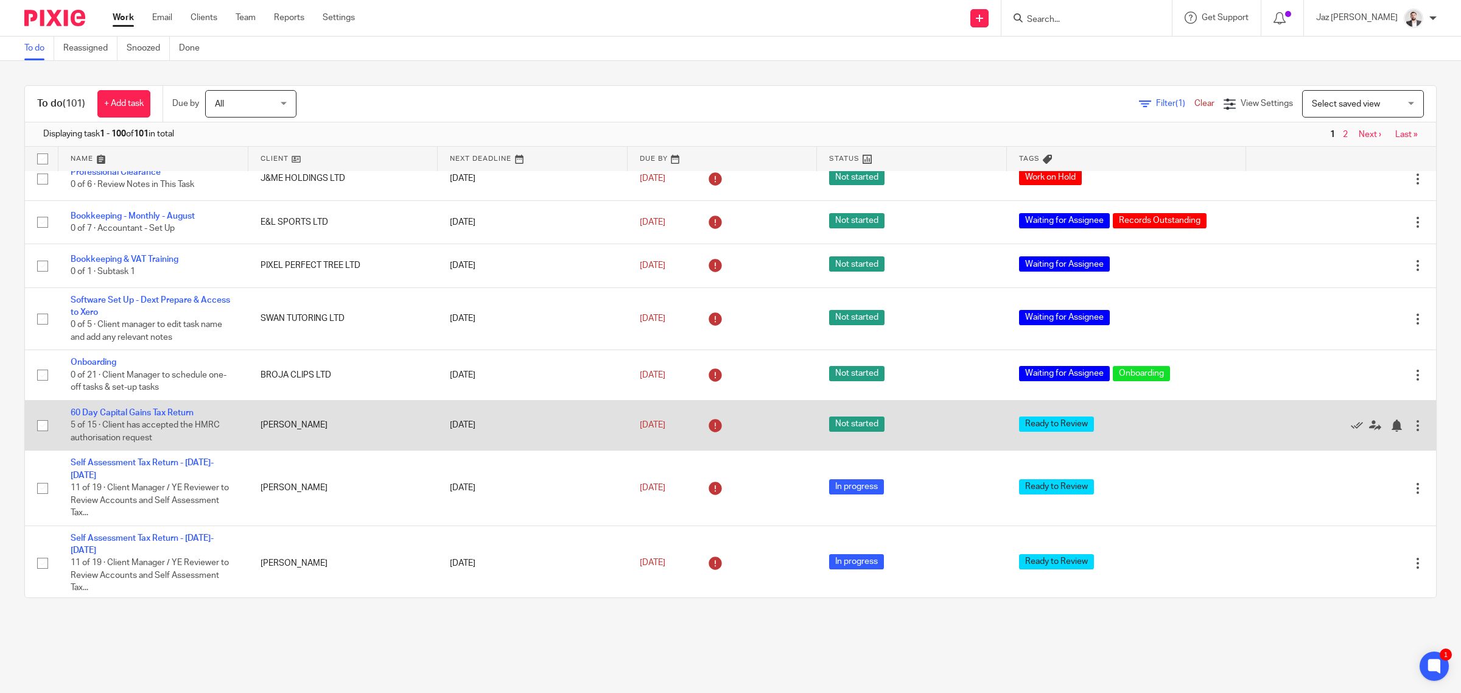
scroll to position [2605, 0]
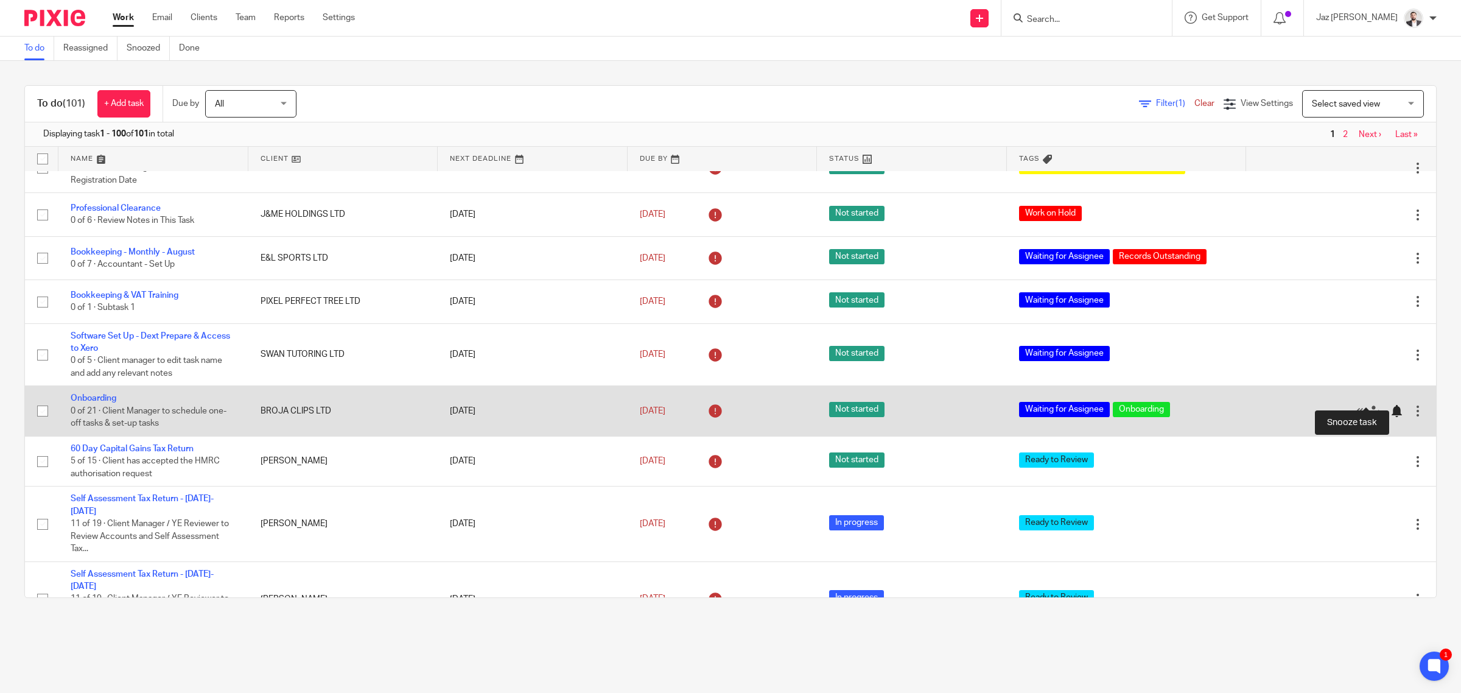
click at [1391, 405] on div at bounding box center [1397, 411] width 12 height 12
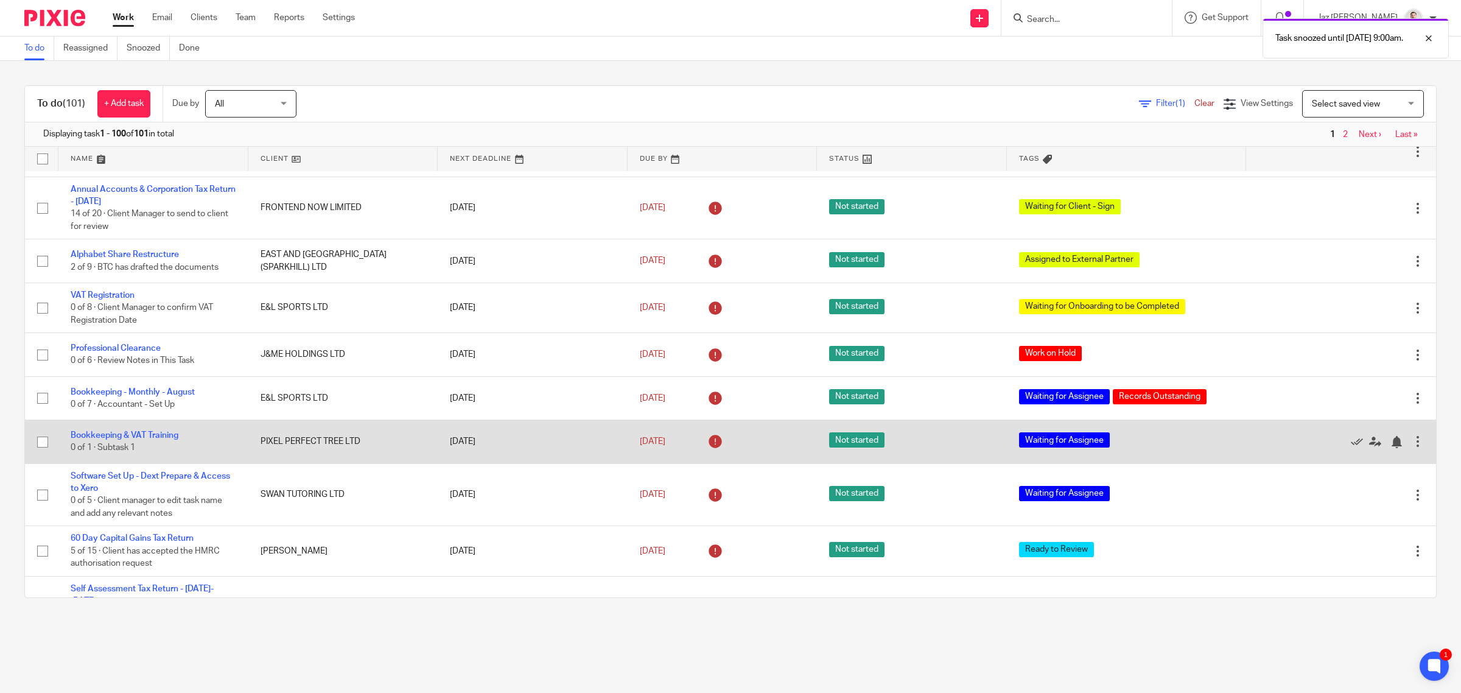
scroll to position [2452, 0]
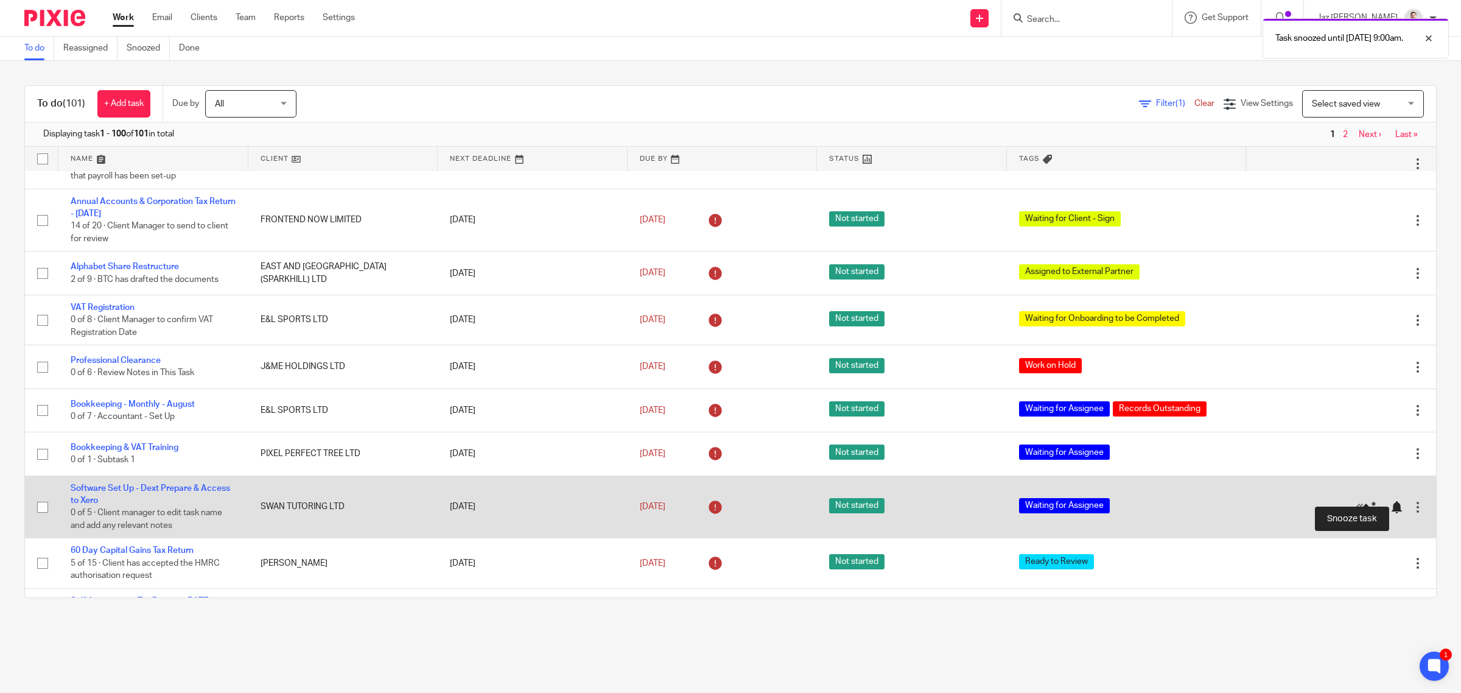
click at [1391, 501] on div at bounding box center [1397, 507] width 12 height 12
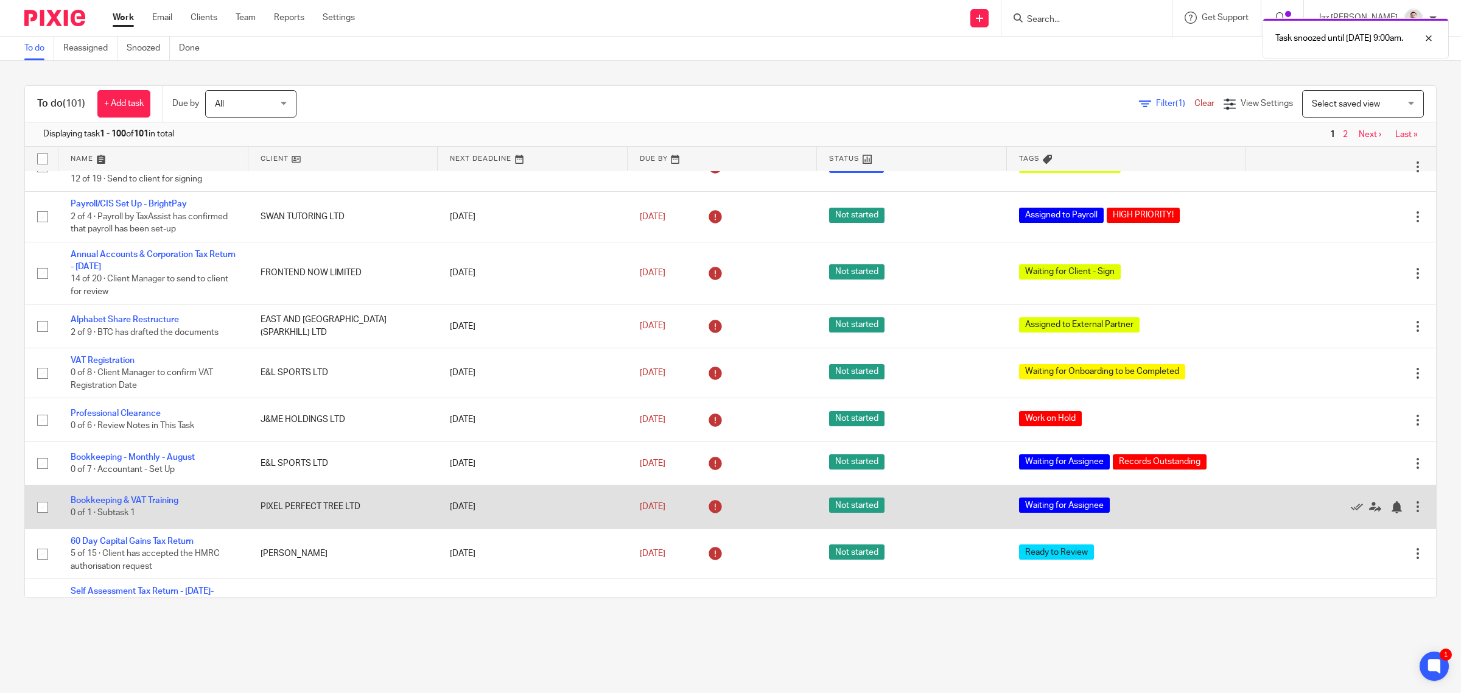
scroll to position [2376, 0]
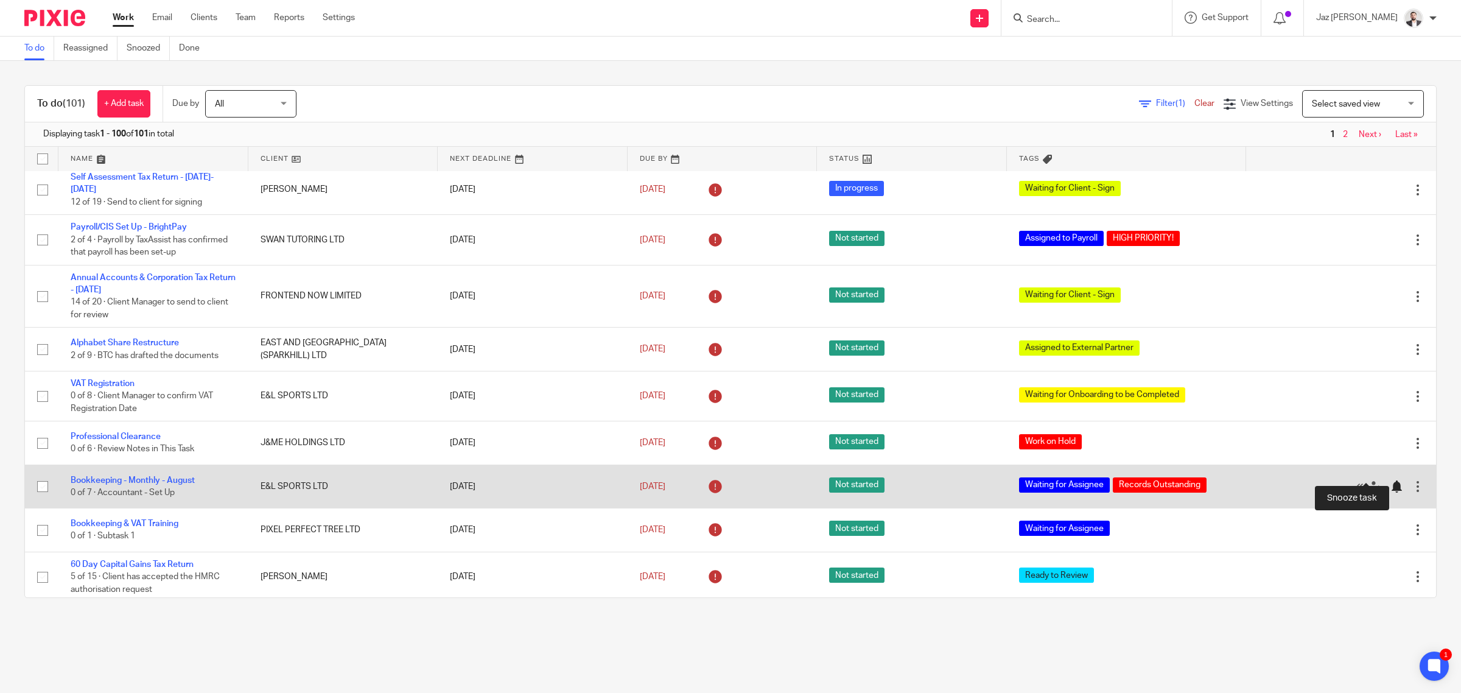
click at [1391, 480] on div at bounding box center [1397, 486] width 12 height 12
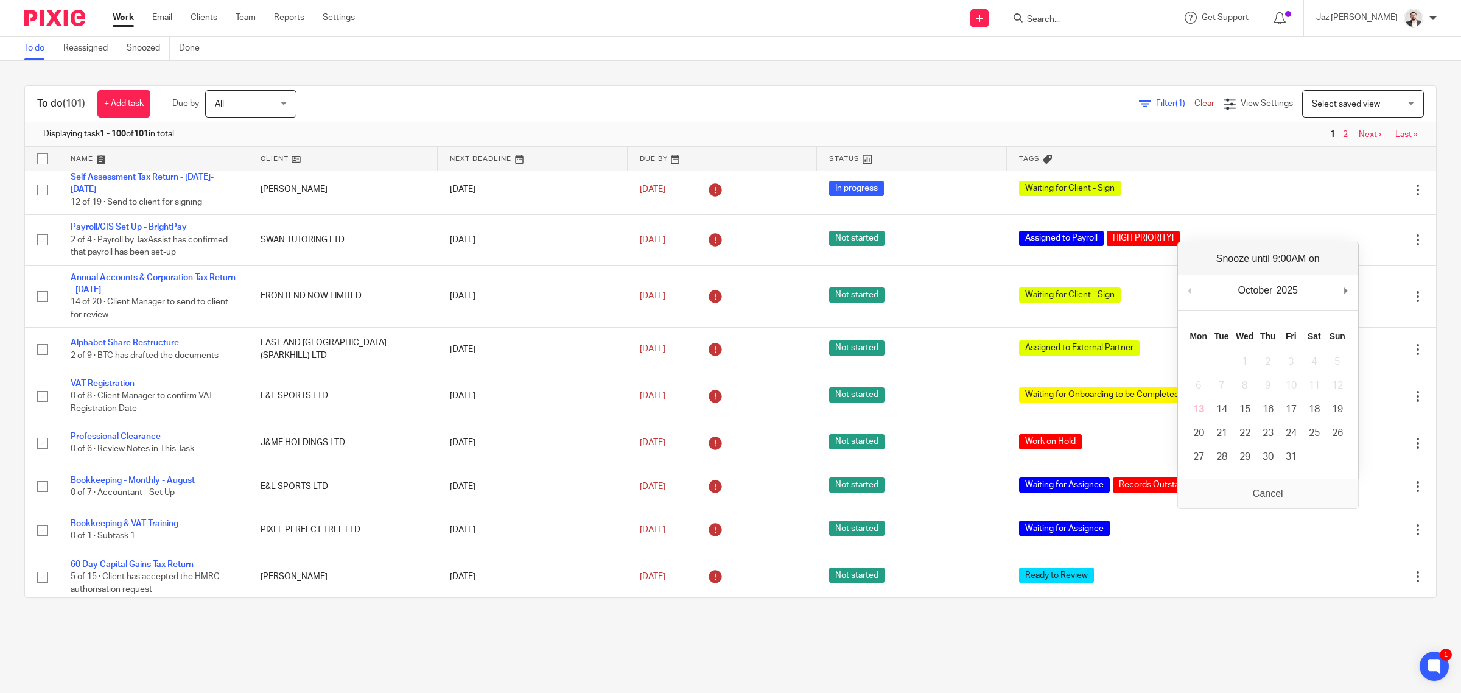
click at [1426, 440] on div "To do (101) + Add task Due by All All Today Tomorrow This week Next week This m…" at bounding box center [730, 341] width 1461 height 561
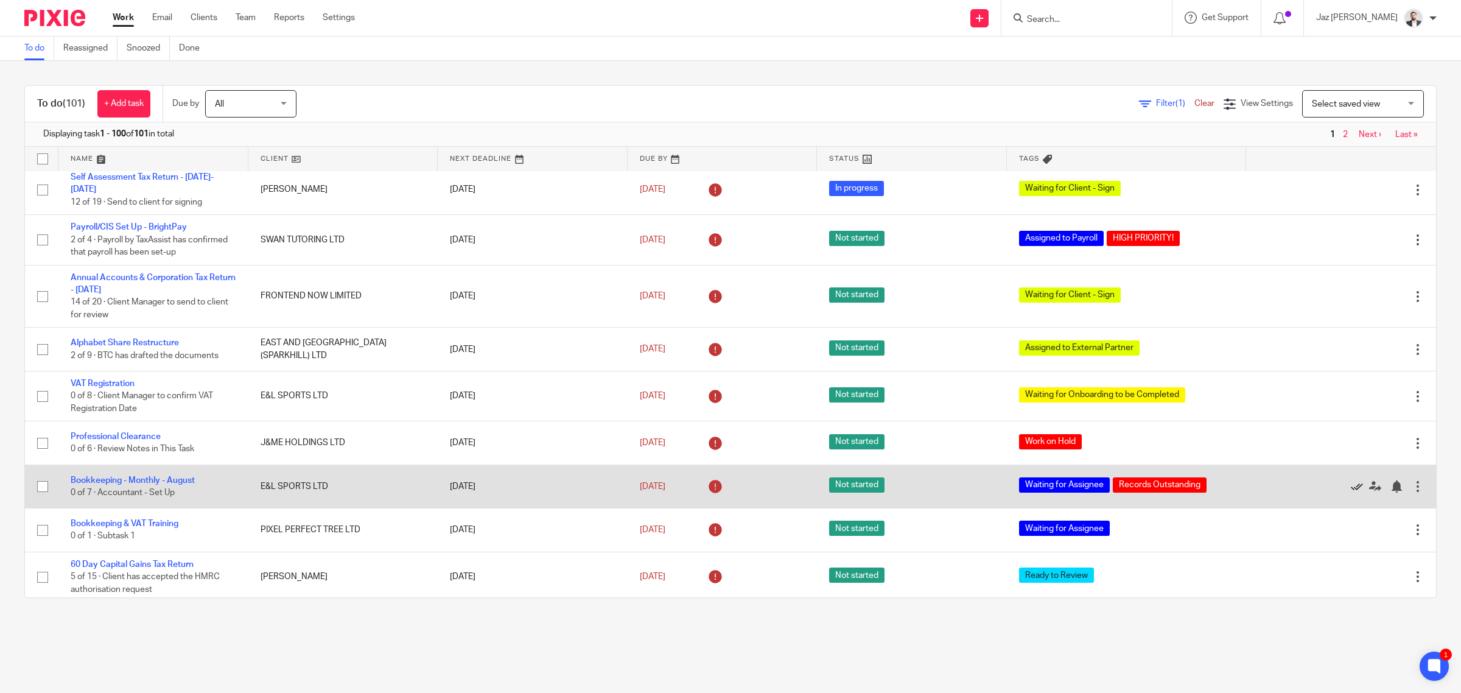
click at [1351, 480] on icon at bounding box center [1357, 486] width 12 height 12
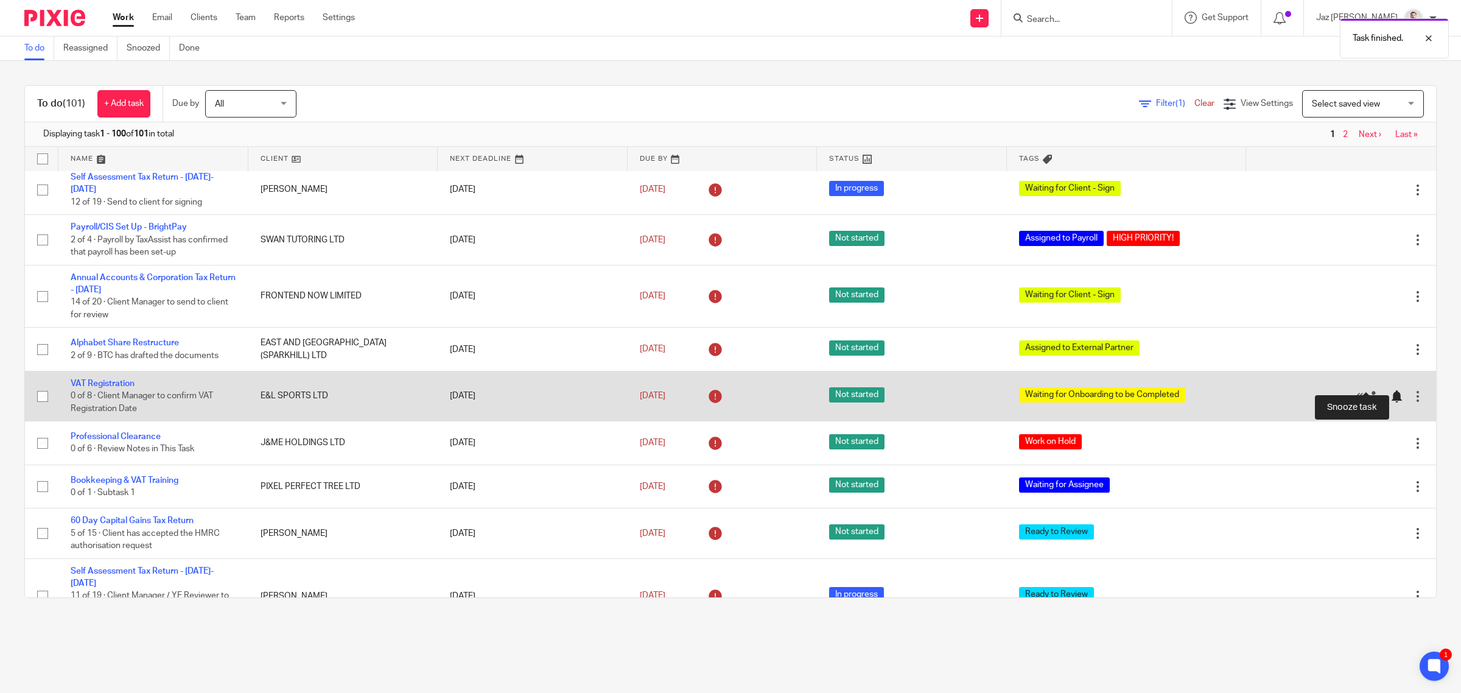
click at [1391, 390] on div at bounding box center [1397, 396] width 12 height 12
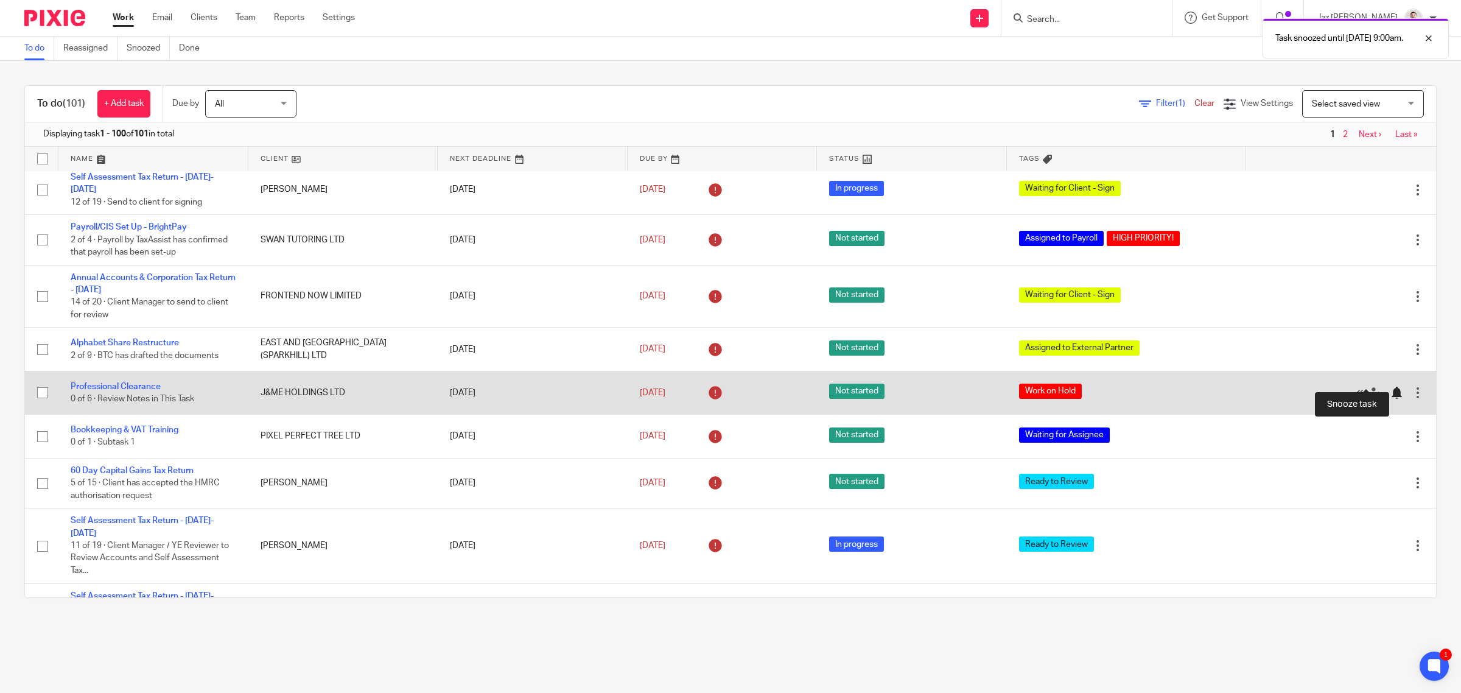
click at [1391, 387] on div at bounding box center [1397, 393] width 12 height 12
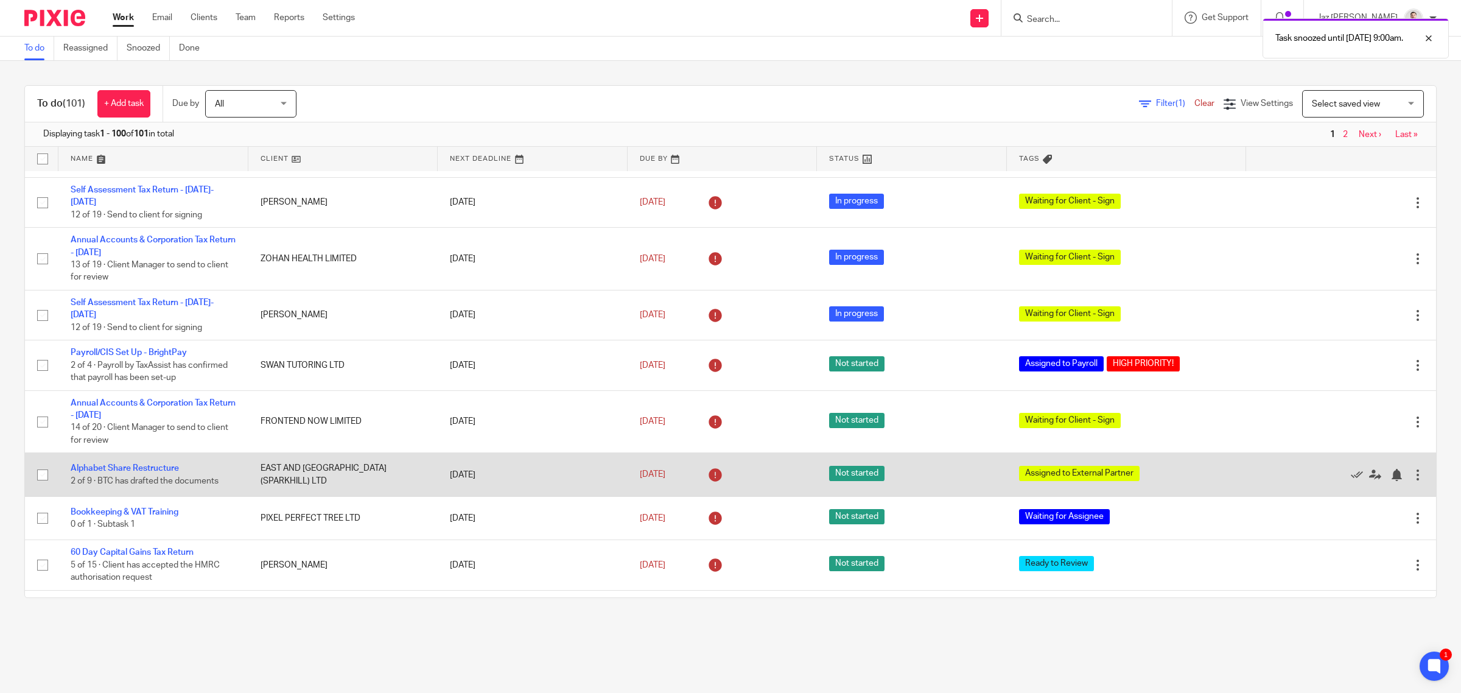
scroll to position [2224, 0]
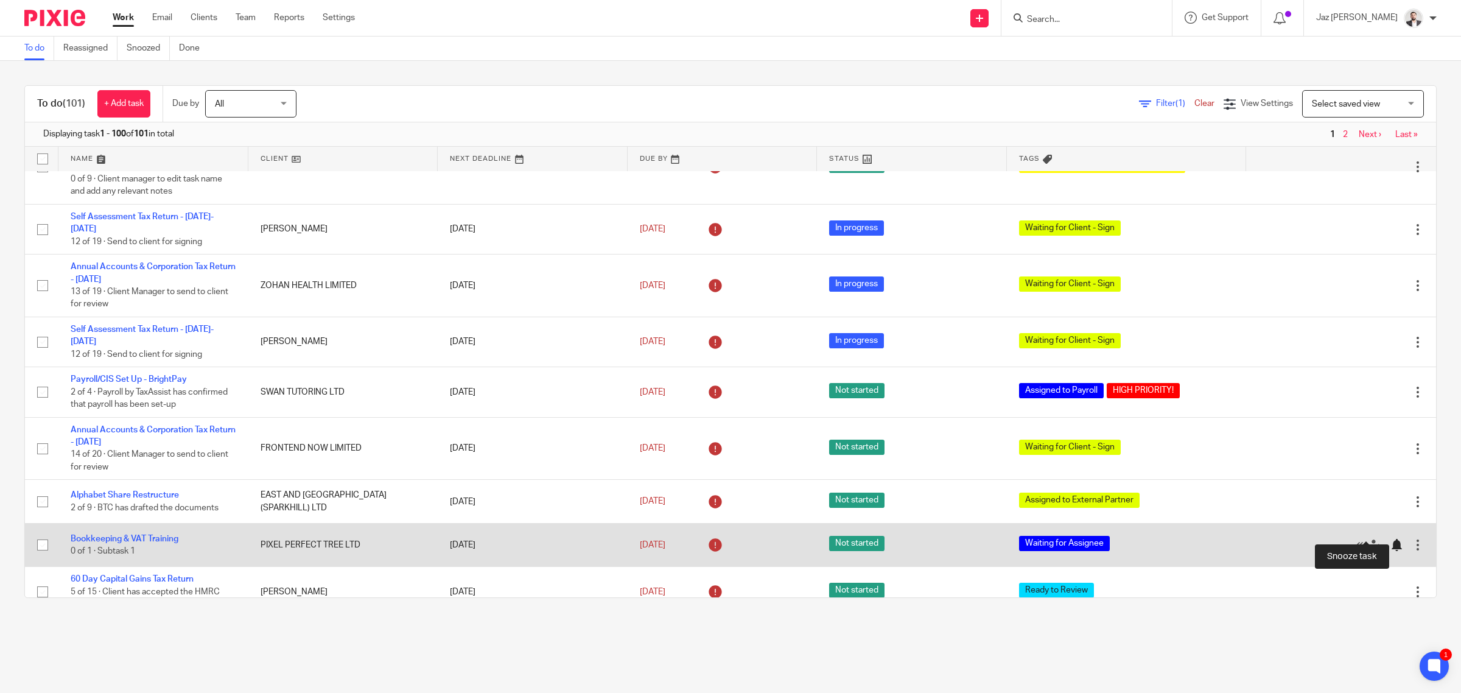
click at [1391, 539] on div at bounding box center [1397, 545] width 12 height 12
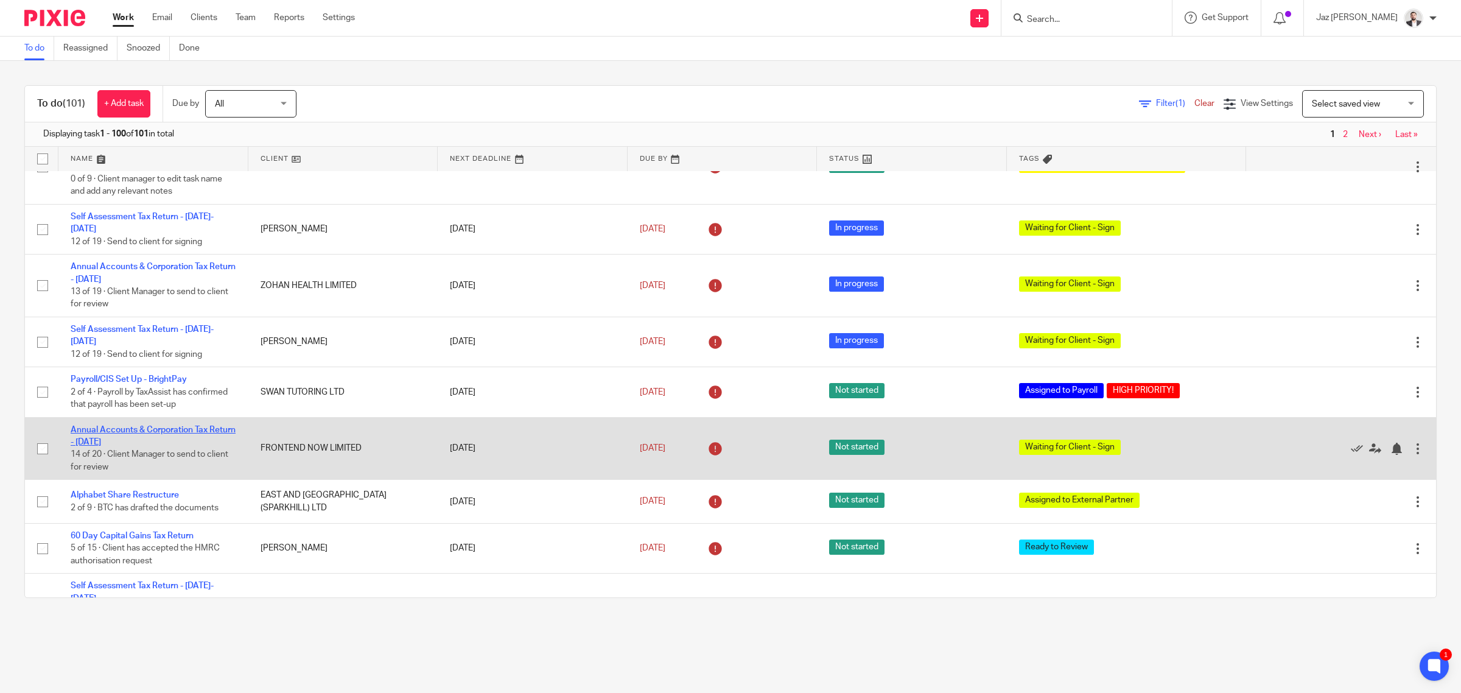
click at [159, 426] on link "Annual Accounts & Corporation Tax Return - July 31, 2025" at bounding box center [153, 436] width 165 height 21
click at [1391, 443] on div at bounding box center [1397, 449] width 12 height 12
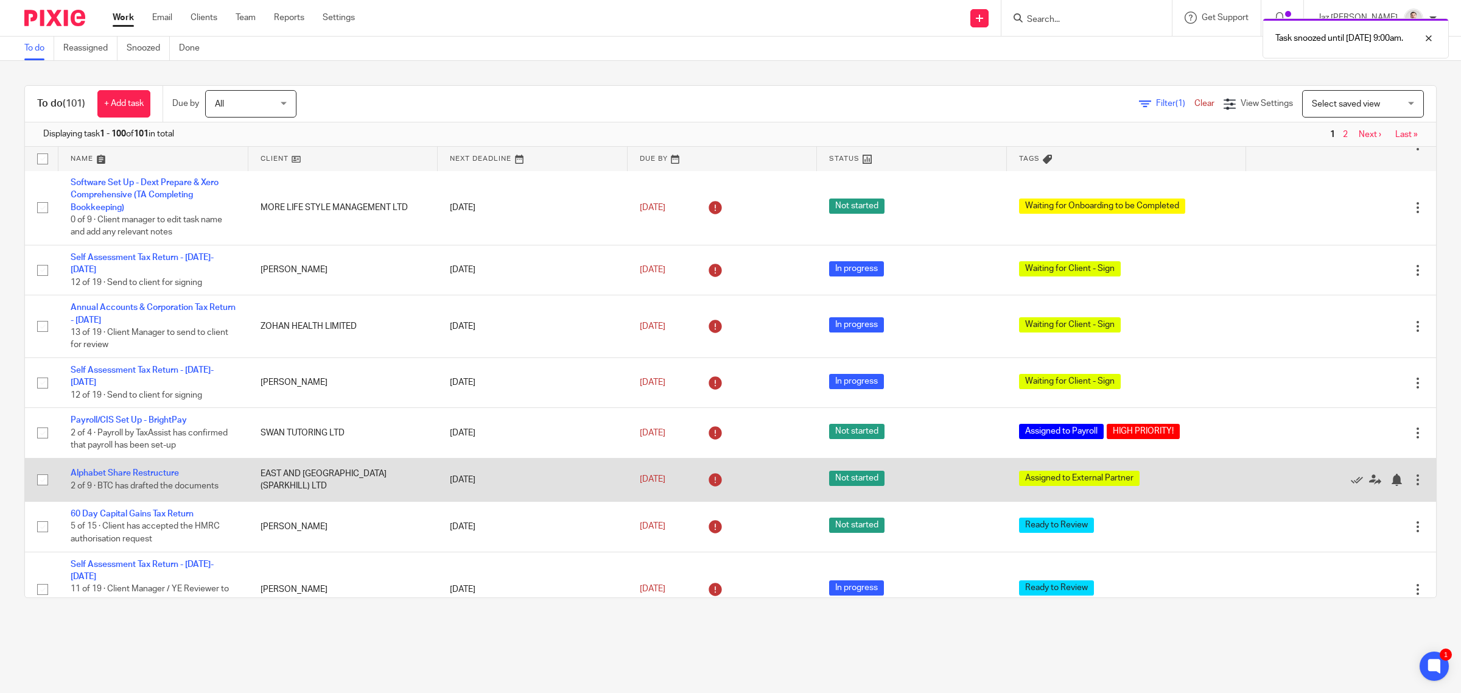
scroll to position [2148, 0]
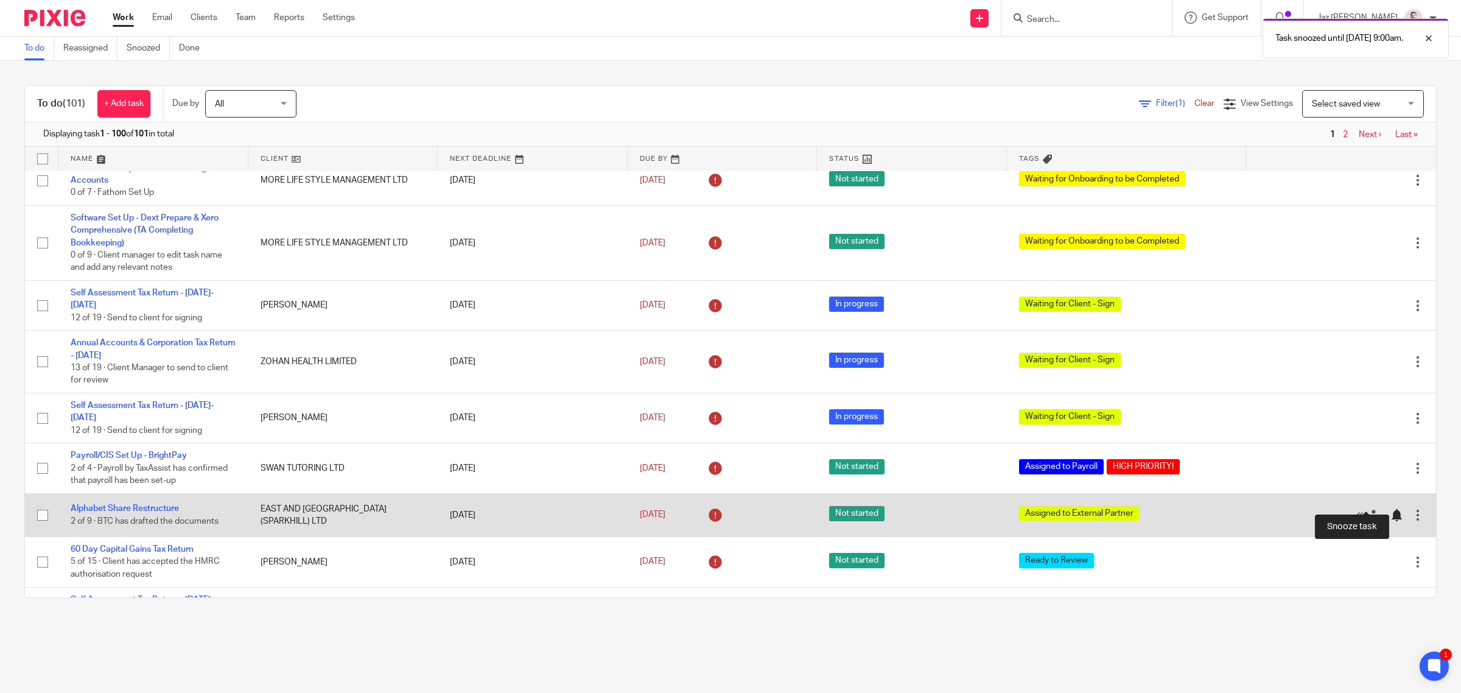
click at [1391, 509] on div at bounding box center [1397, 515] width 12 height 12
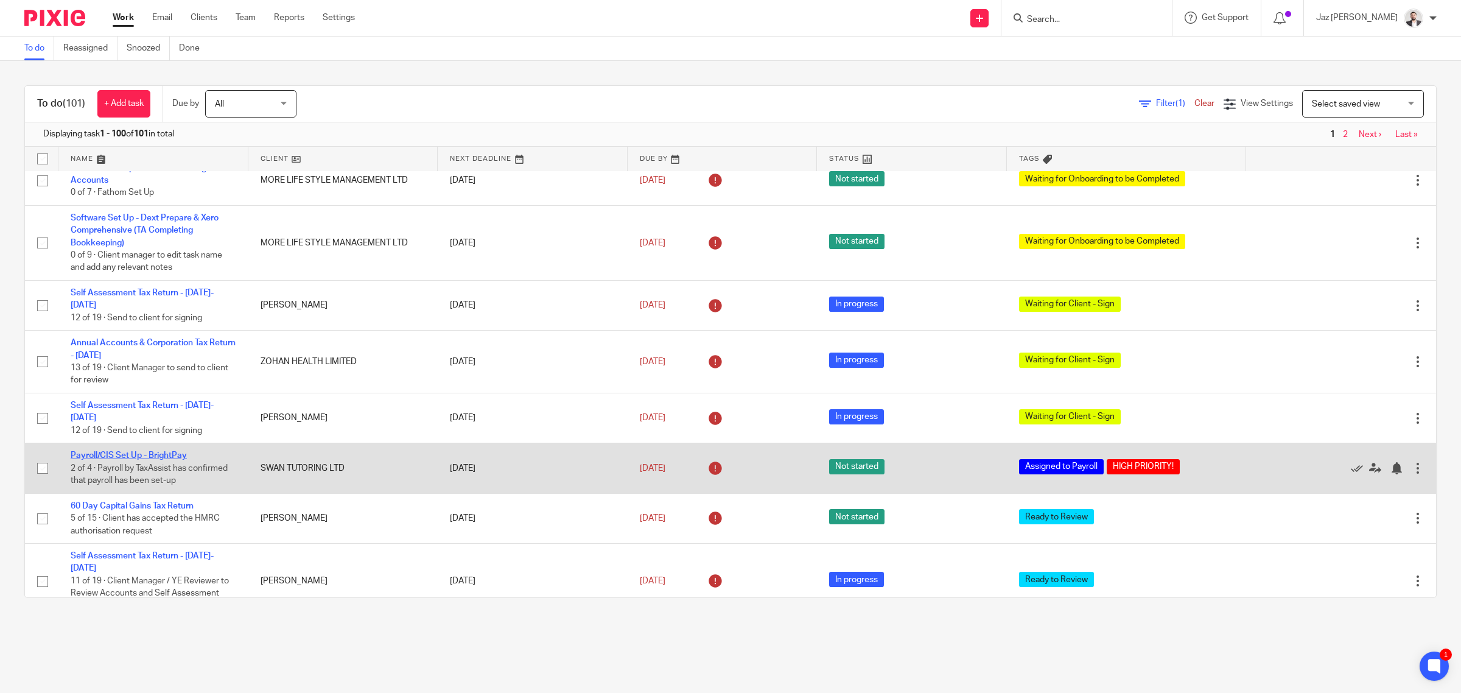
drag, startPoint x: 156, startPoint y: 444, endPoint x: 242, endPoint y: 340, distance: 135.4
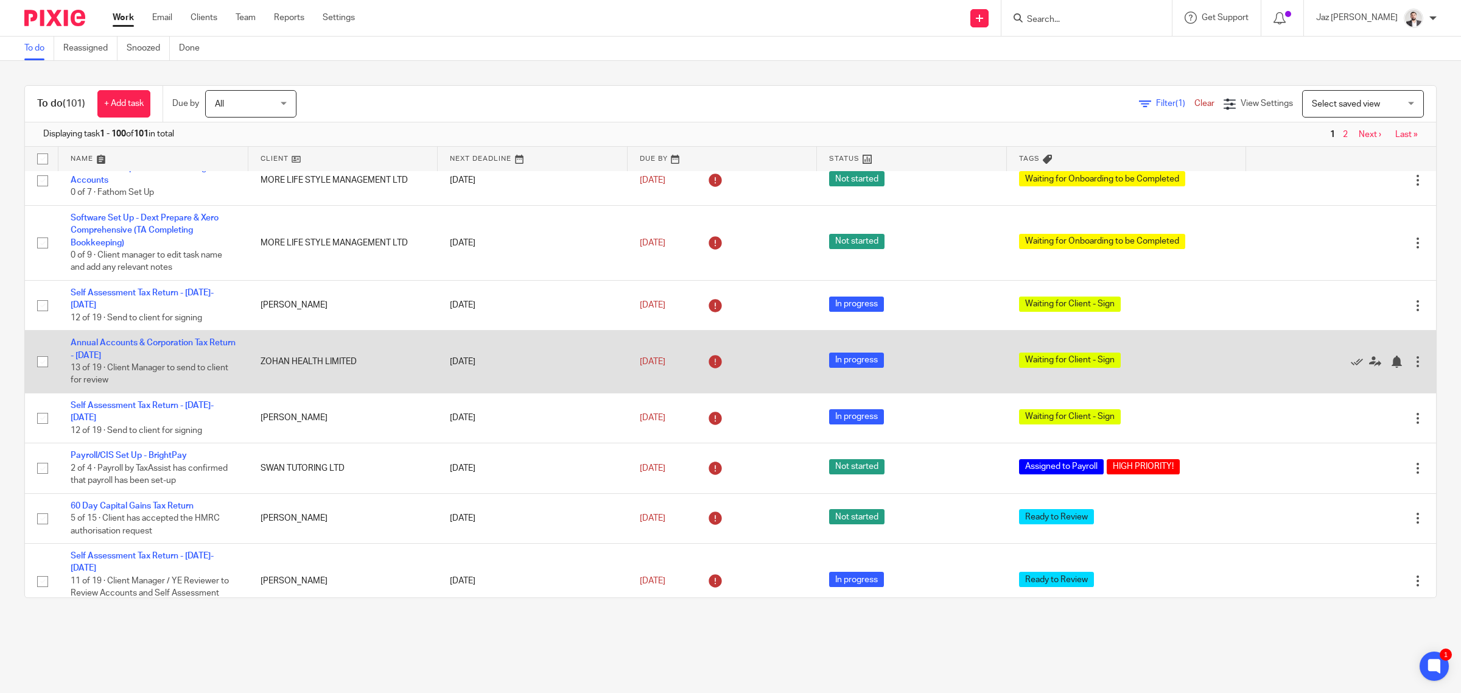
click at [156, 451] on link "Payroll/CIS Set Up - BrightPay" at bounding box center [129, 455] width 116 height 9
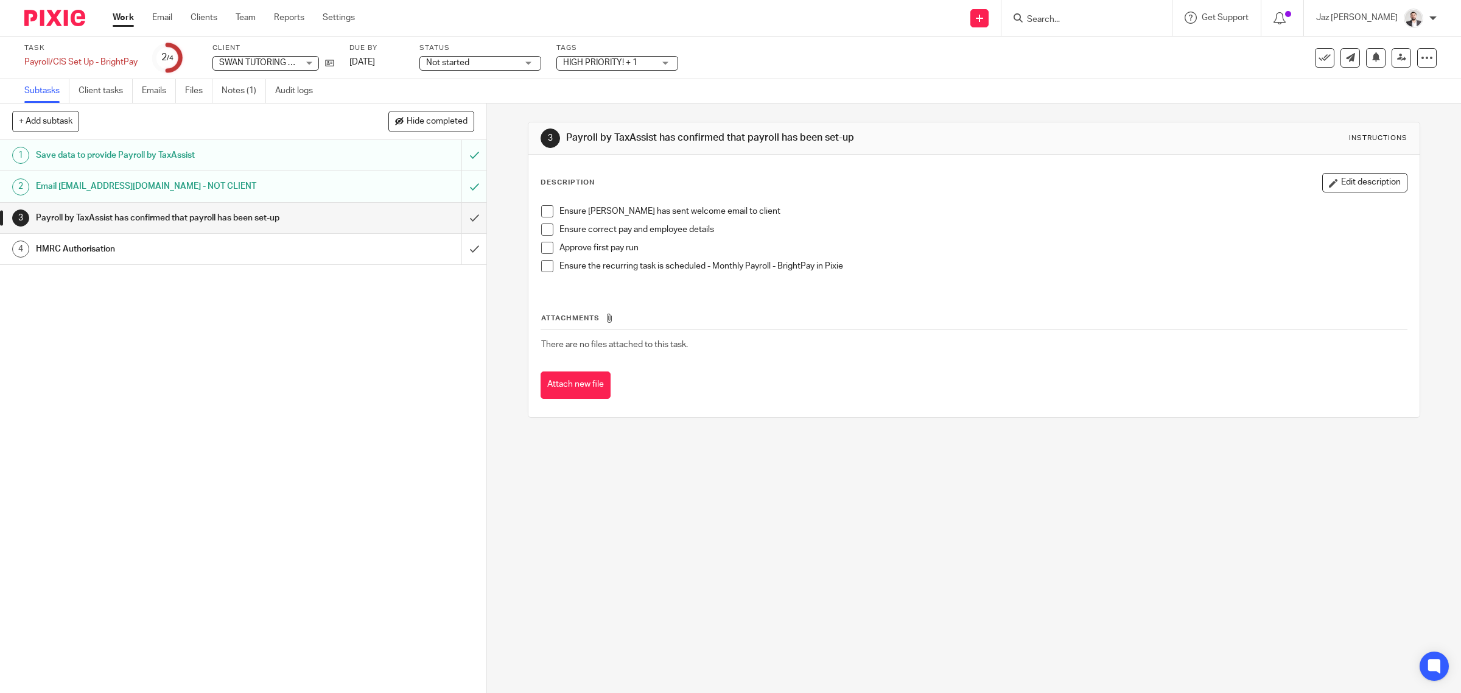
click at [541, 211] on span at bounding box center [547, 211] width 12 height 12
click at [541, 226] on span at bounding box center [547, 229] width 12 height 12
click at [541, 244] on span at bounding box center [547, 248] width 12 height 12
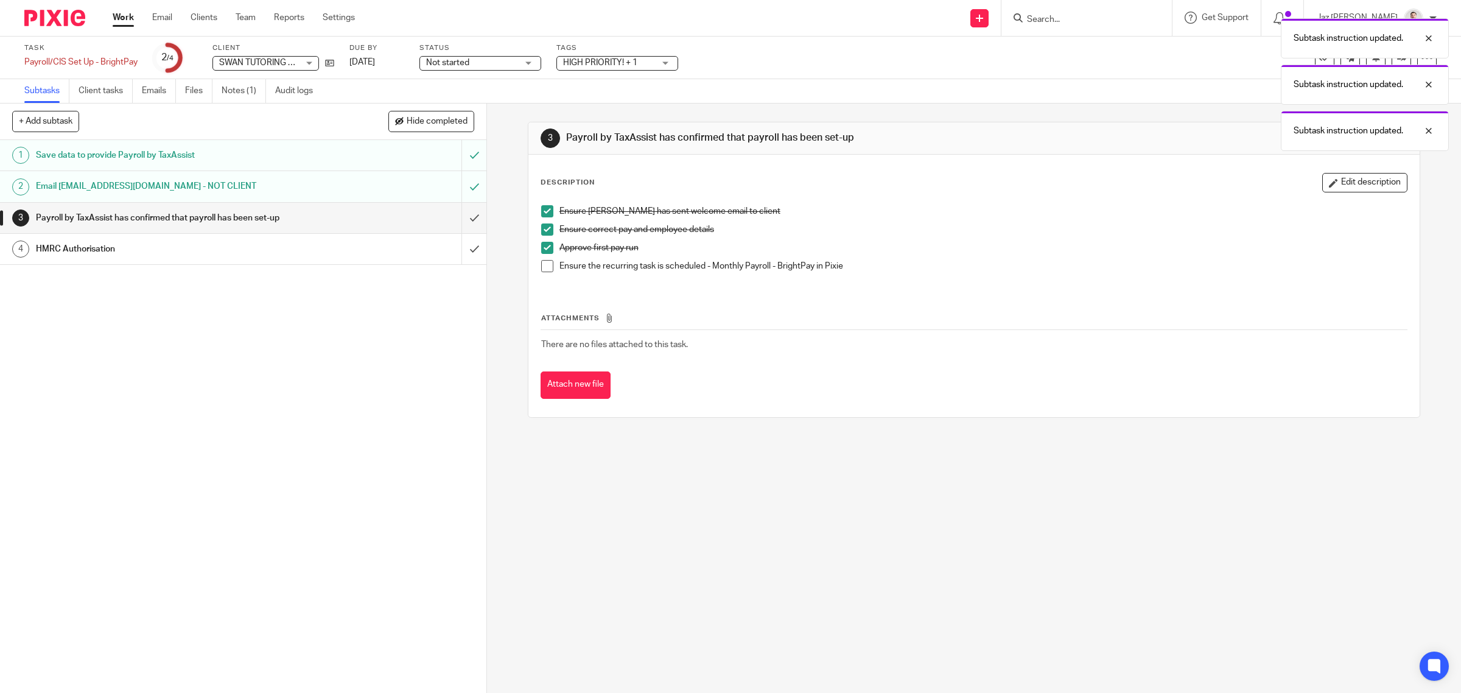
click at [541, 265] on span at bounding box center [547, 266] width 12 height 12
click at [462, 222] on input "submit" at bounding box center [243, 218] width 486 height 30
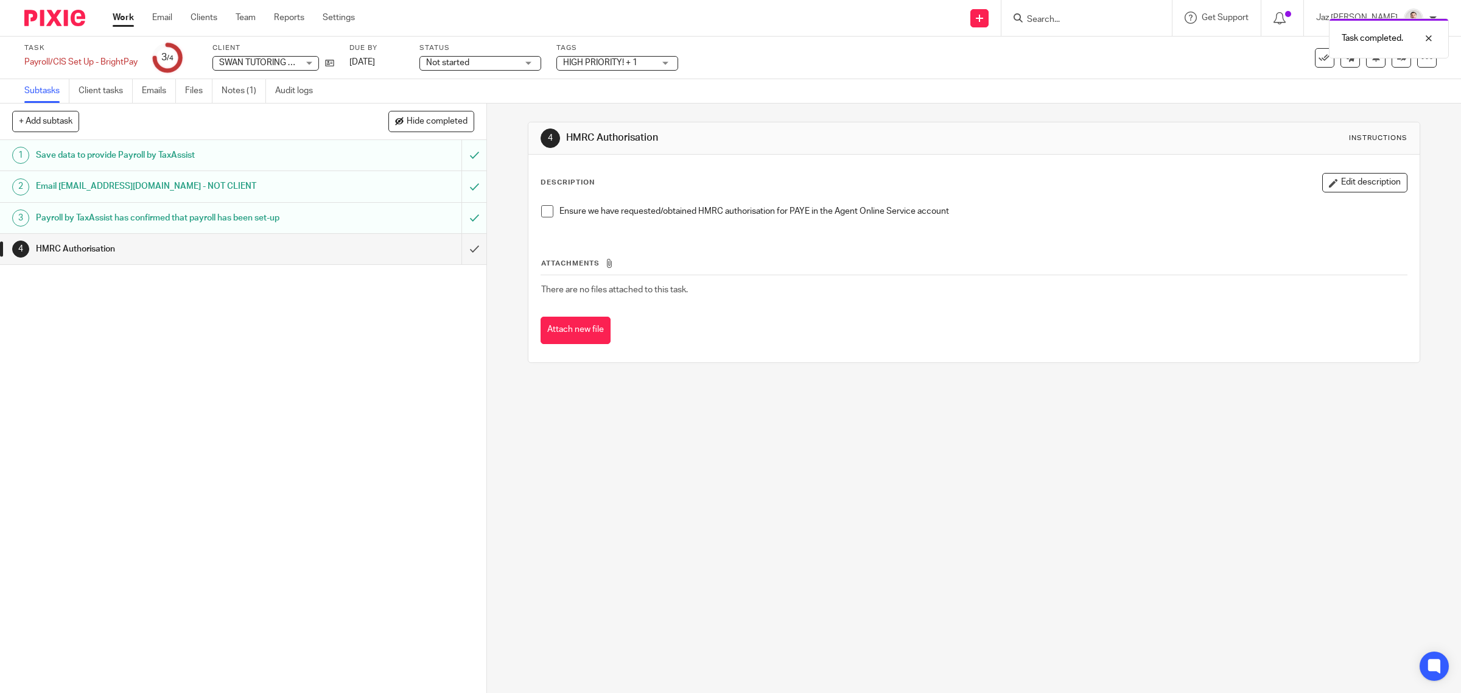
click at [541, 214] on span at bounding box center [547, 211] width 12 height 12
click at [328, 63] on icon at bounding box center [329, 62] width 9 height 9
click at [331, 64] on icon at bounding box center [329, 62] width 9 height 9
click at [455, 250] on input "submit" at bounding box center [243, 249] width 486 height 30
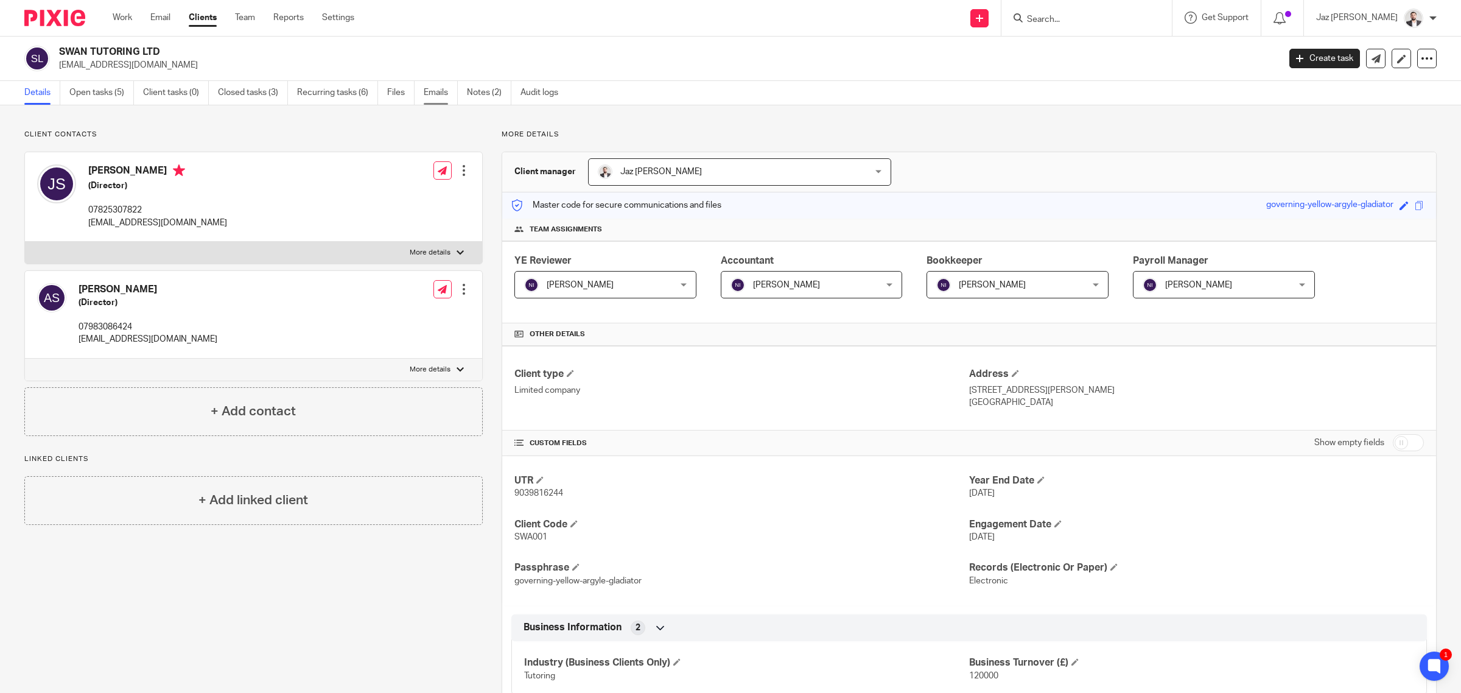
click at [435, 96] on link "Emails" at bounding box center [441, 93] width 34 height 24
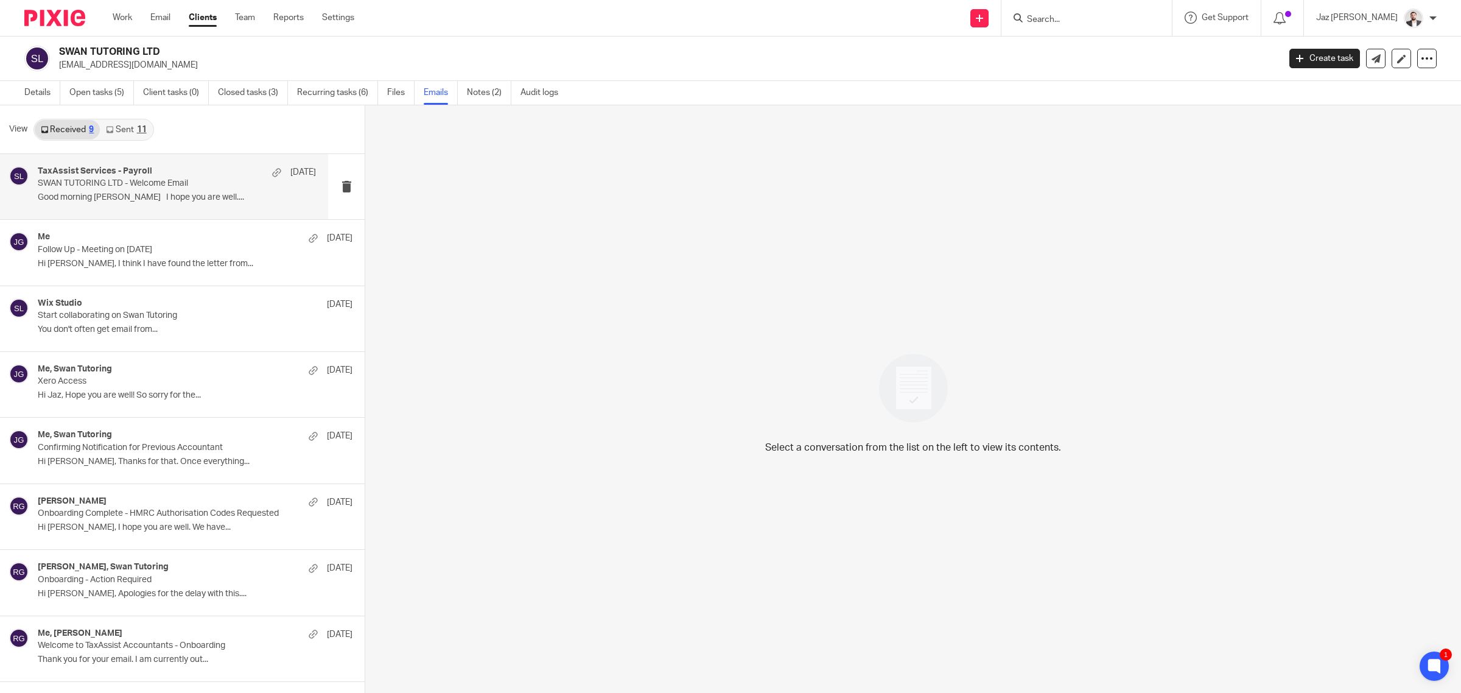
drag, startPoint x: 138, startPoint y: 178, endPoint x: 177, endPoint y: 181, distance: 38.4
click at [138, 178] on p "SWAN TUTORING LTD - Welcome Email" at bounding box center [149, 183] width 223 height 10
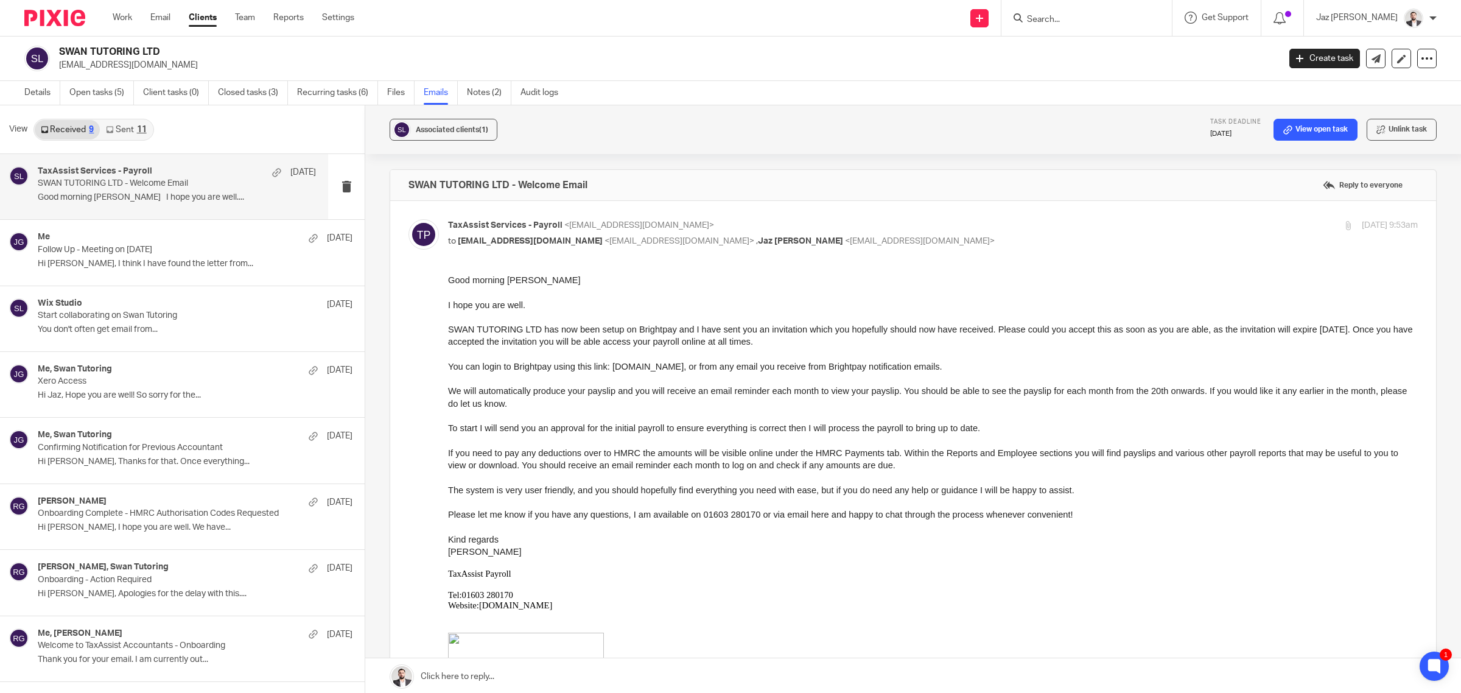
click at [130, 130] on link "Sent 11" at bounding box center [126, 129] width 52 height 19
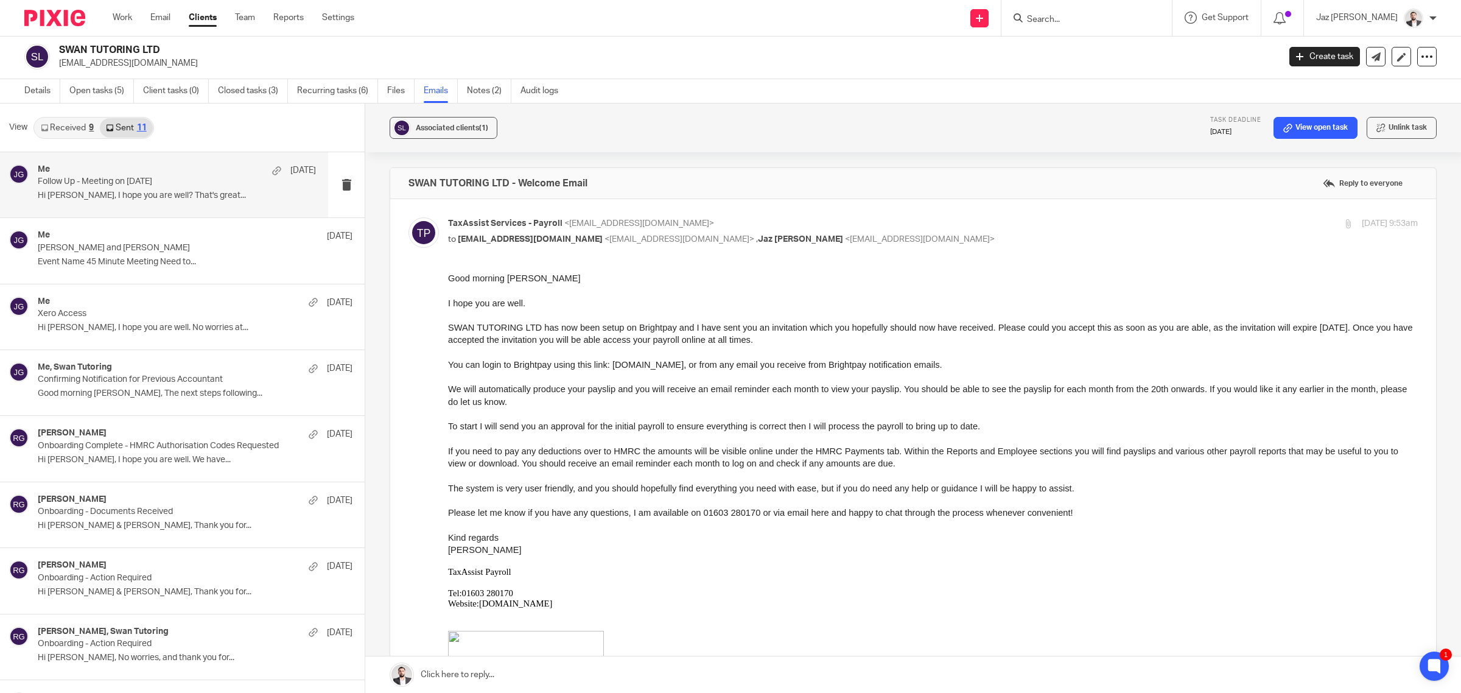
click at [125, 186] on p "Follow Up - Meeting on 06/10/2025" at bounding box center [149, 182] width 223 height 10
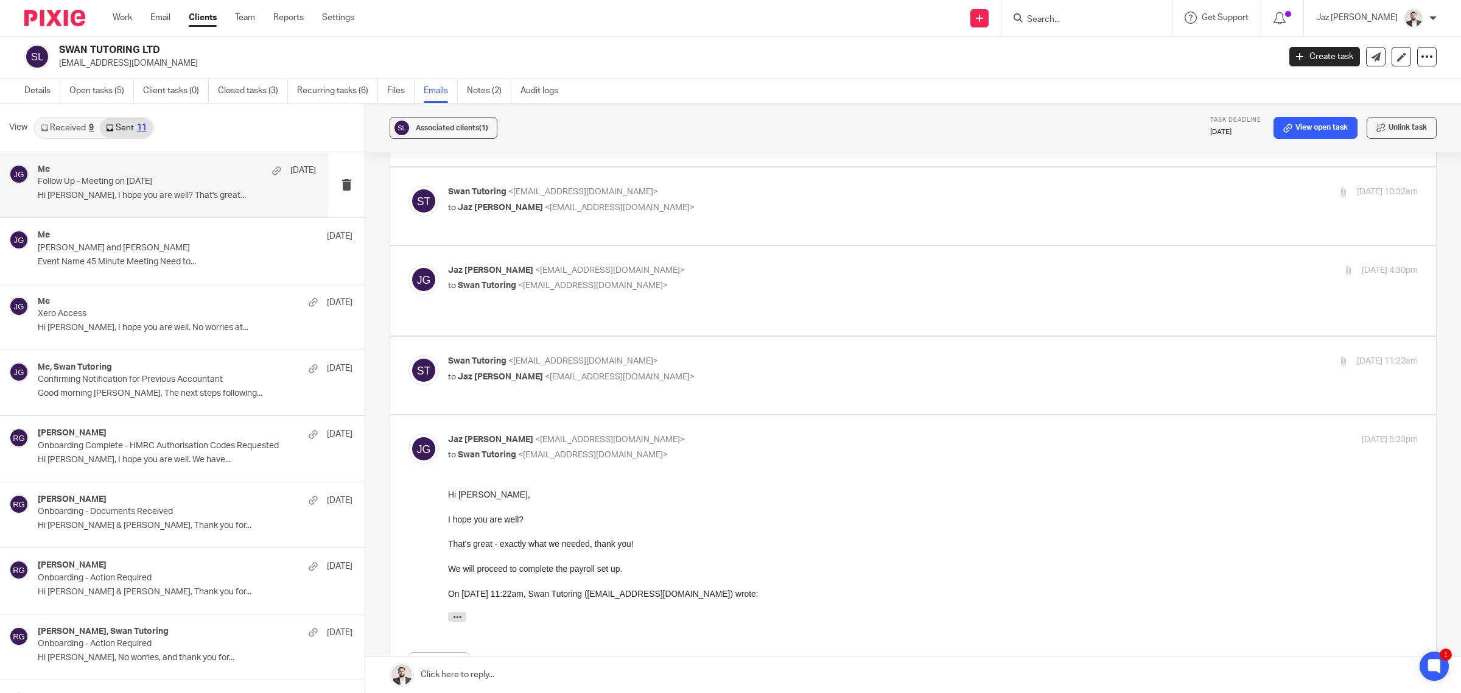
scroll to position [228, 0]
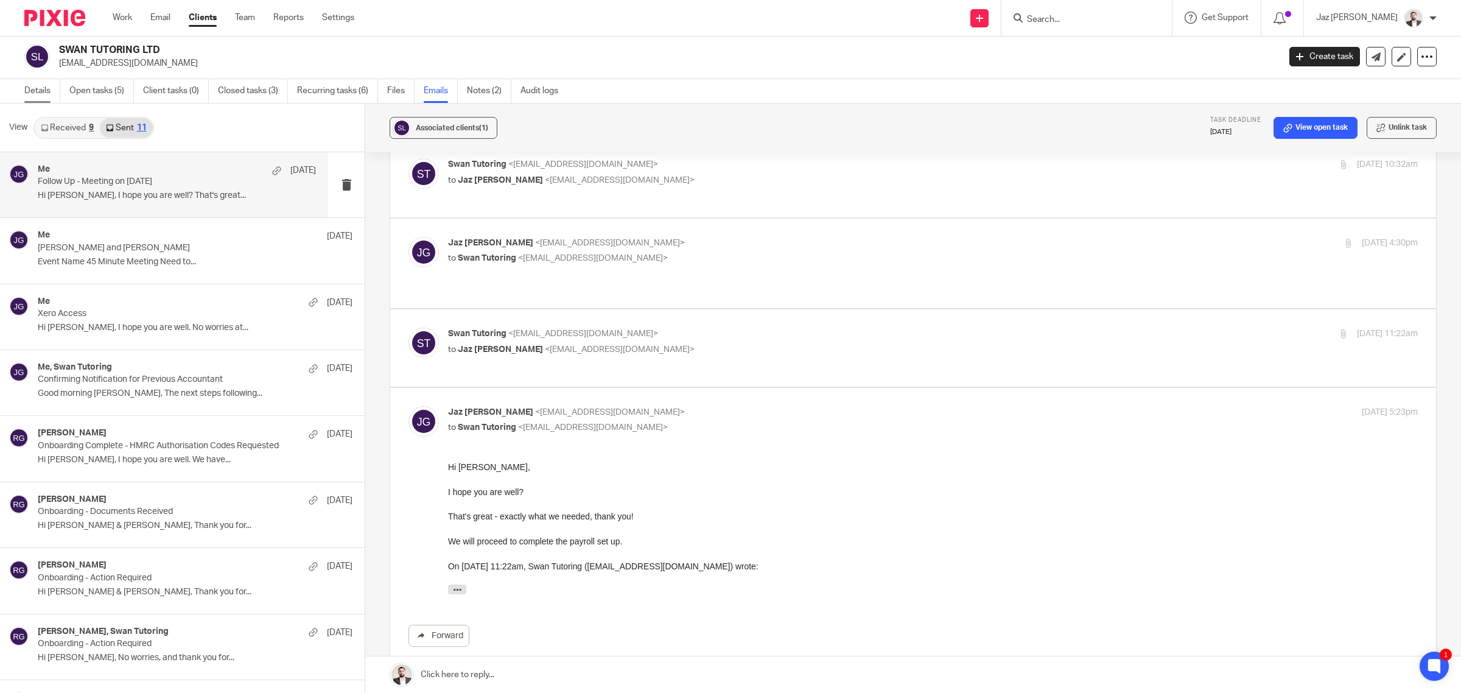
click at [47, 92] on link "Details" at bounding box center [42, 91] width 36 height 24
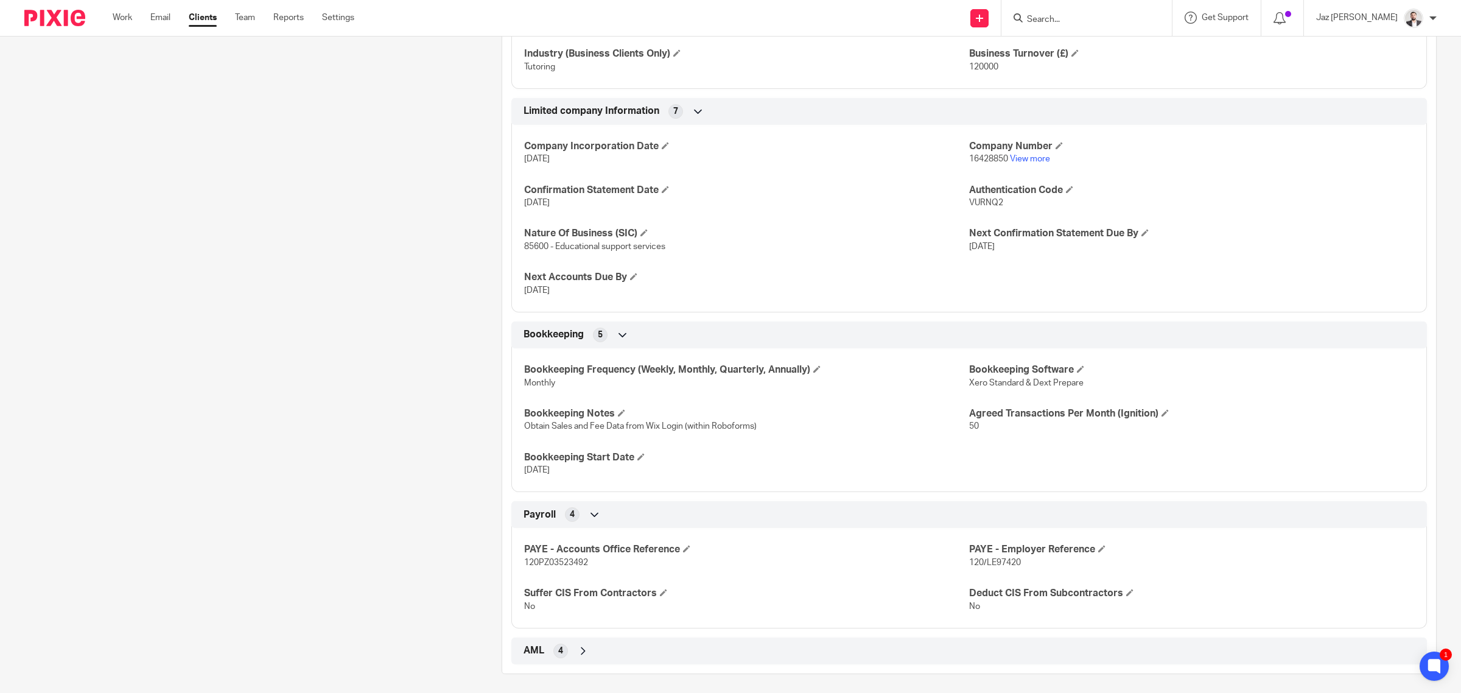
scroll to position [616, 0]
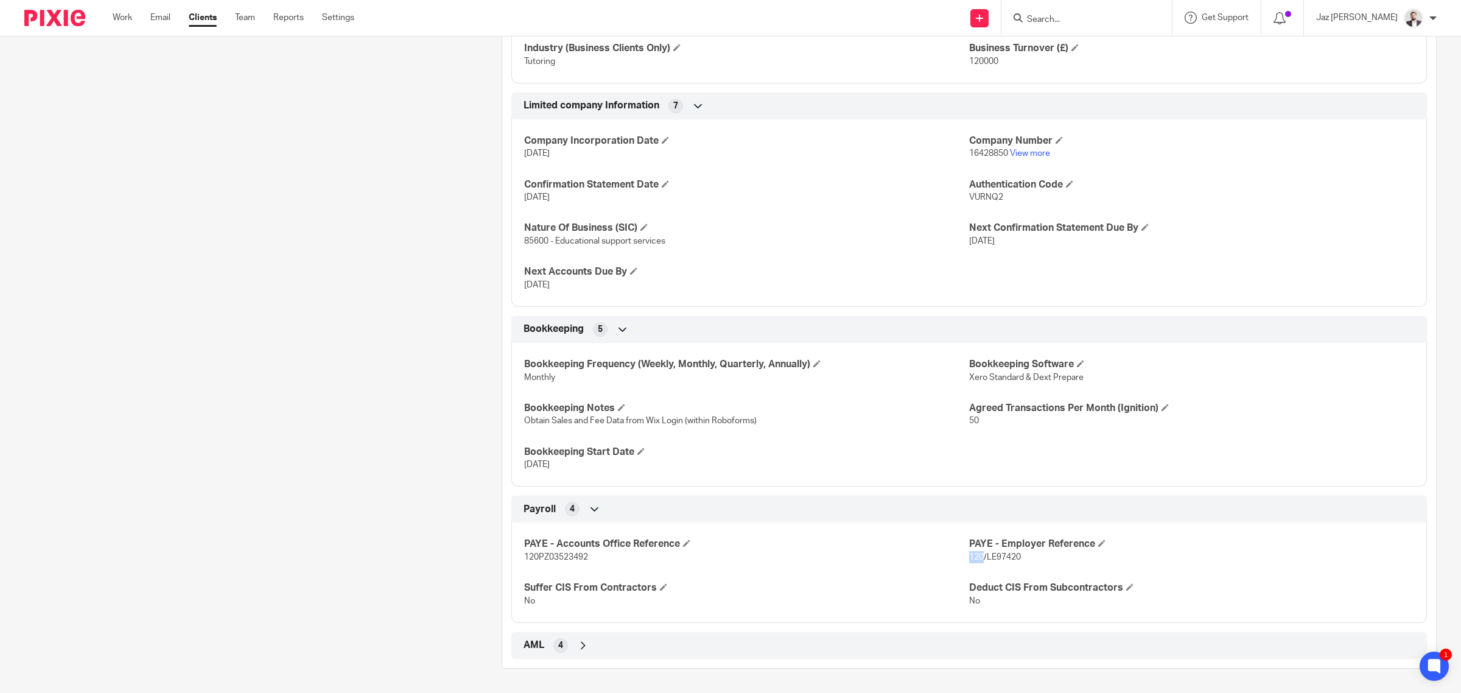
drag, startPoint x: 975, startPoint y: 557, endPoint x: 961, endPoint y: 559, distance: 14.1
click at [969, 559] on span "120/LE97420" at bounding box center [995, 557] width 52 height 9
copy span "120"
click at [1006, 556] on span "120/LE97420" at bounding box center [995, 557] width 52 height 9
drag, startPoint x: 1018, startPoint y: 557, endPoint x: 979, endPoint y: 559, distance: 39.0
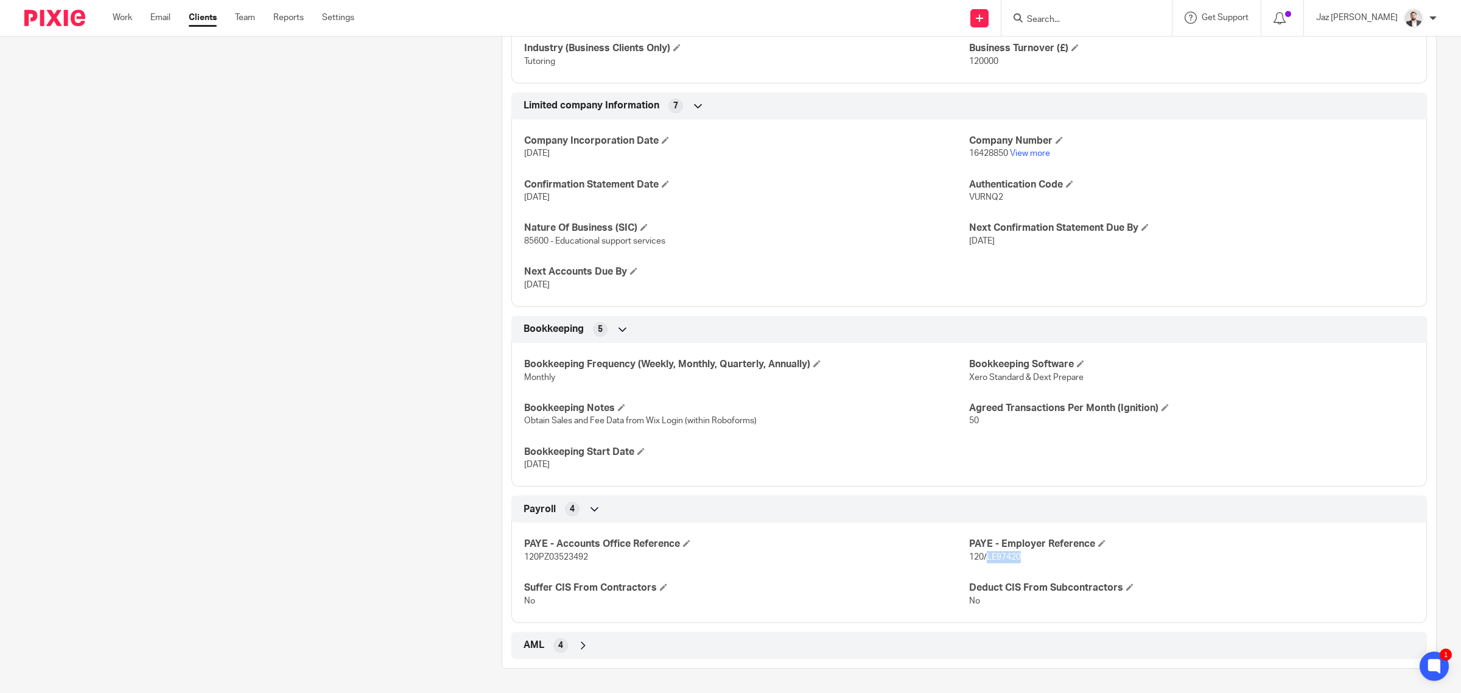
click at [979, 559] on p "120/LE97420" at bounding box center [1191, 557] width 445 height 12
copy span "LE97420"
click at [685, 571] on div "PAYE - Accounts Office Reference 120PZ03523492 PAYE - Employer Reference 120/LE…" at bounding box center [969, 568] width 916 height 110
drag, startPoint x: 588, startPoint y: 556, endPoint x: 518, endPoint y: 554, distance: 70.0
click at [518, 554] on div "PAYE - Accounts Office Reference 120PZ03523492 PAYE - Employer Reference 120/LE…" at bounding box center [969, 568] width 916 height 110
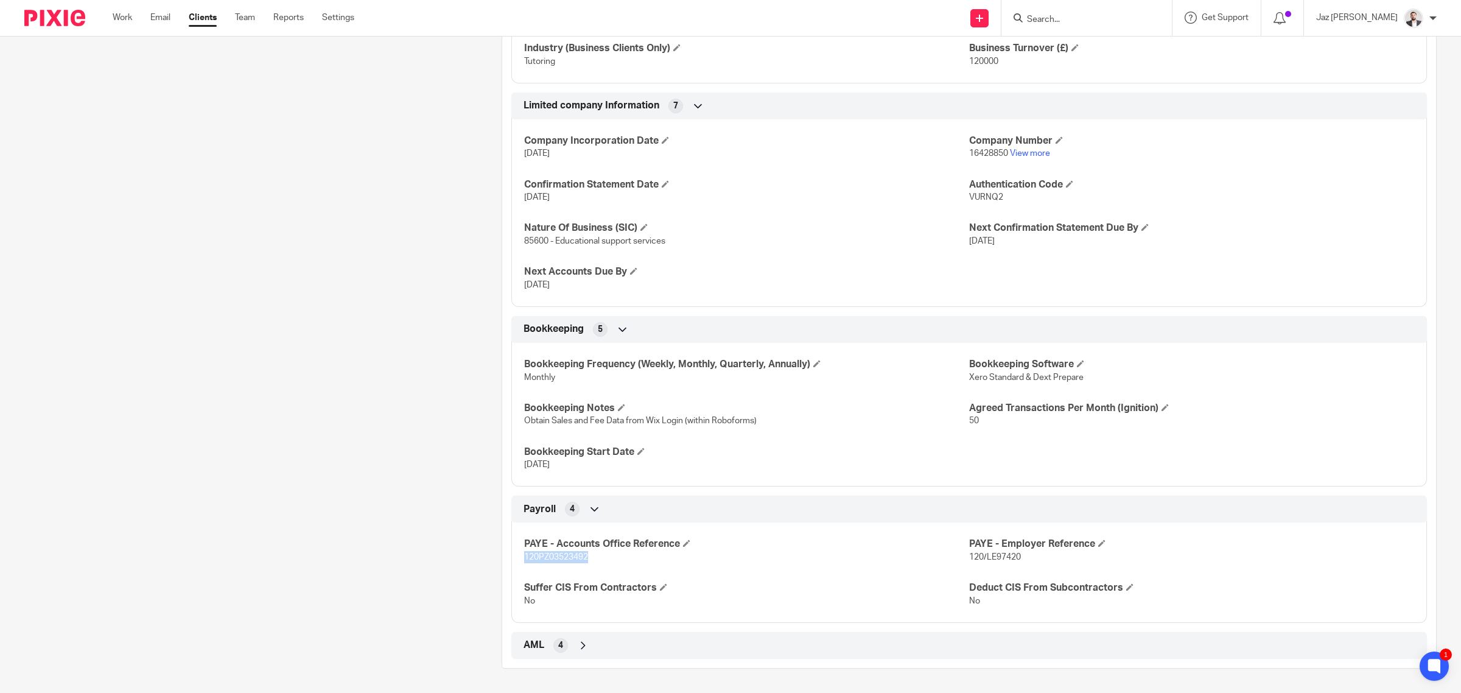
copy span "120PZ03523492"
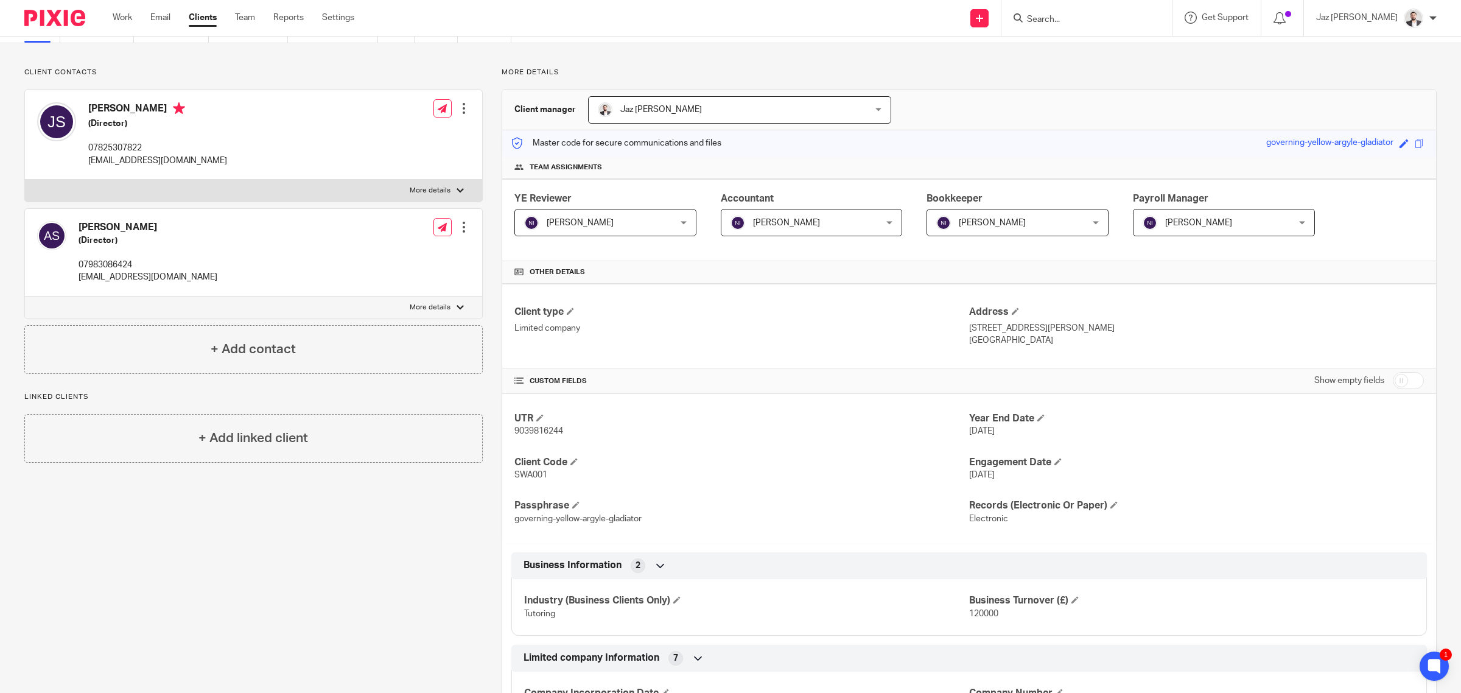
scroll to position [152, 0]
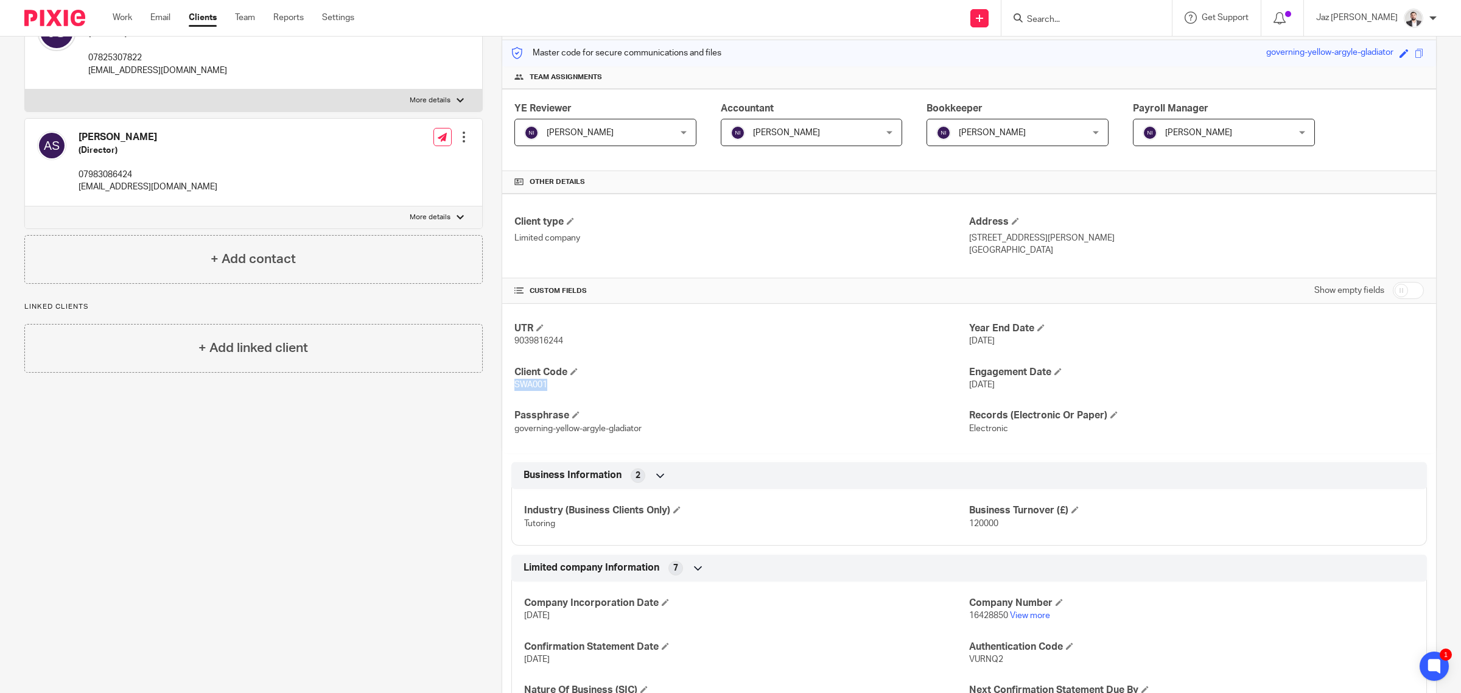
drag, startPoint x: 547, startPoint y: 385, endPoint x: 510, endPoint y: 387, distance: 36.6
click at [514, 387] on p "SWA001" at bounding box center [741, 385] width 455 height 12
copy span "SWA001"
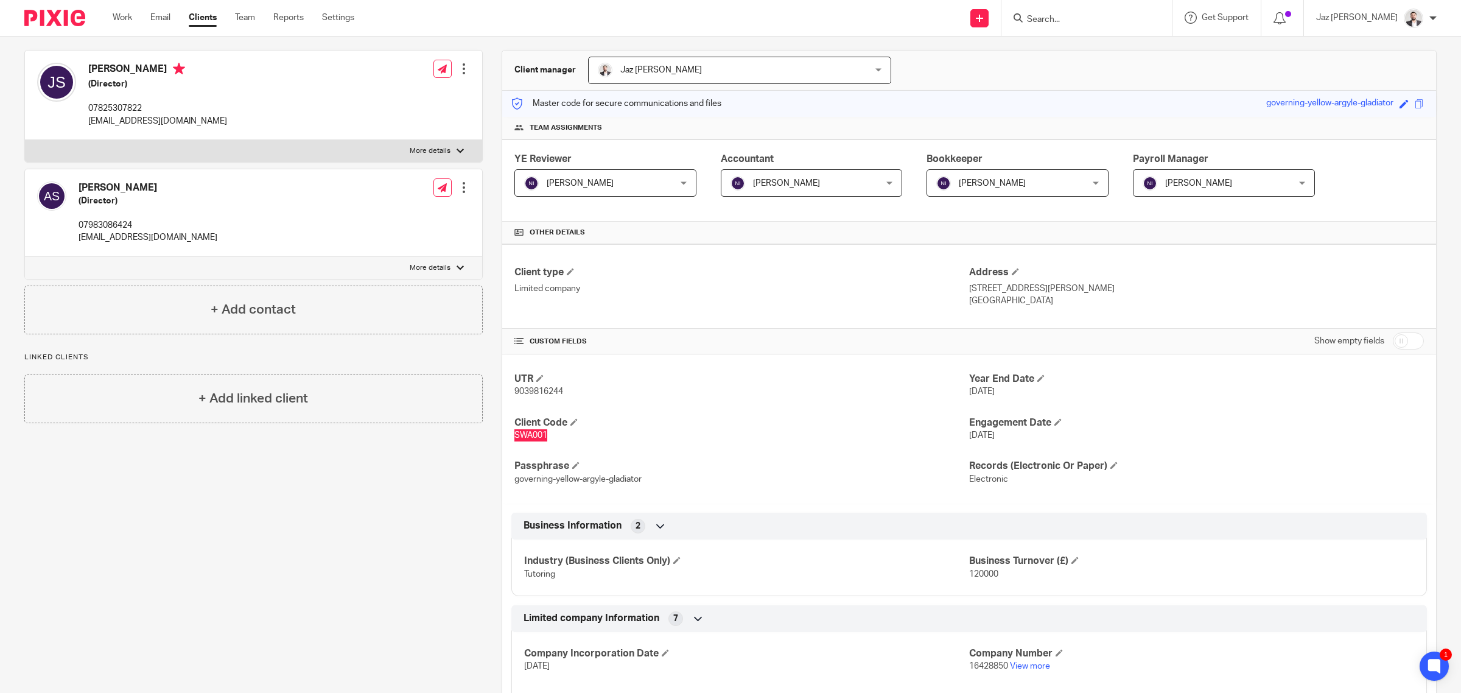
scroll to position [0, 0]
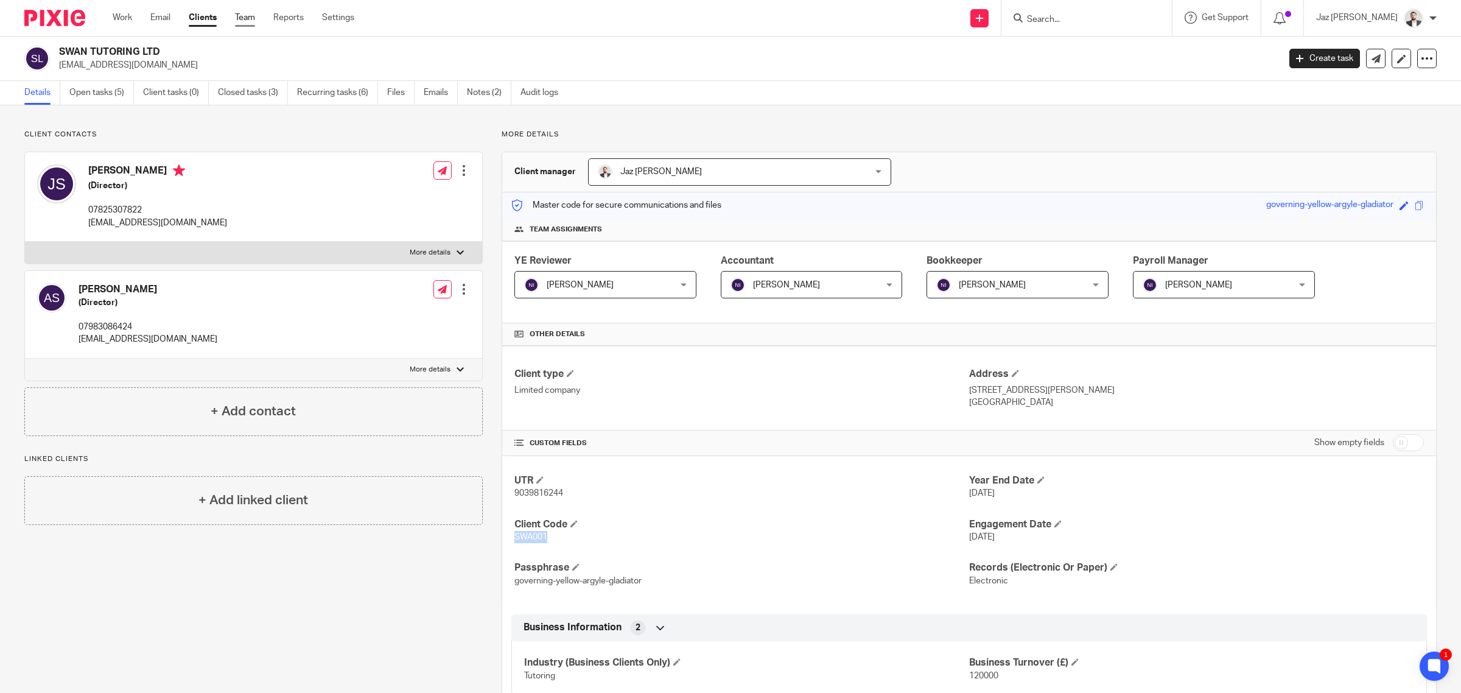
click at [241, 16] on link "Team" at bounding box center [245, 18] width 20 height 12
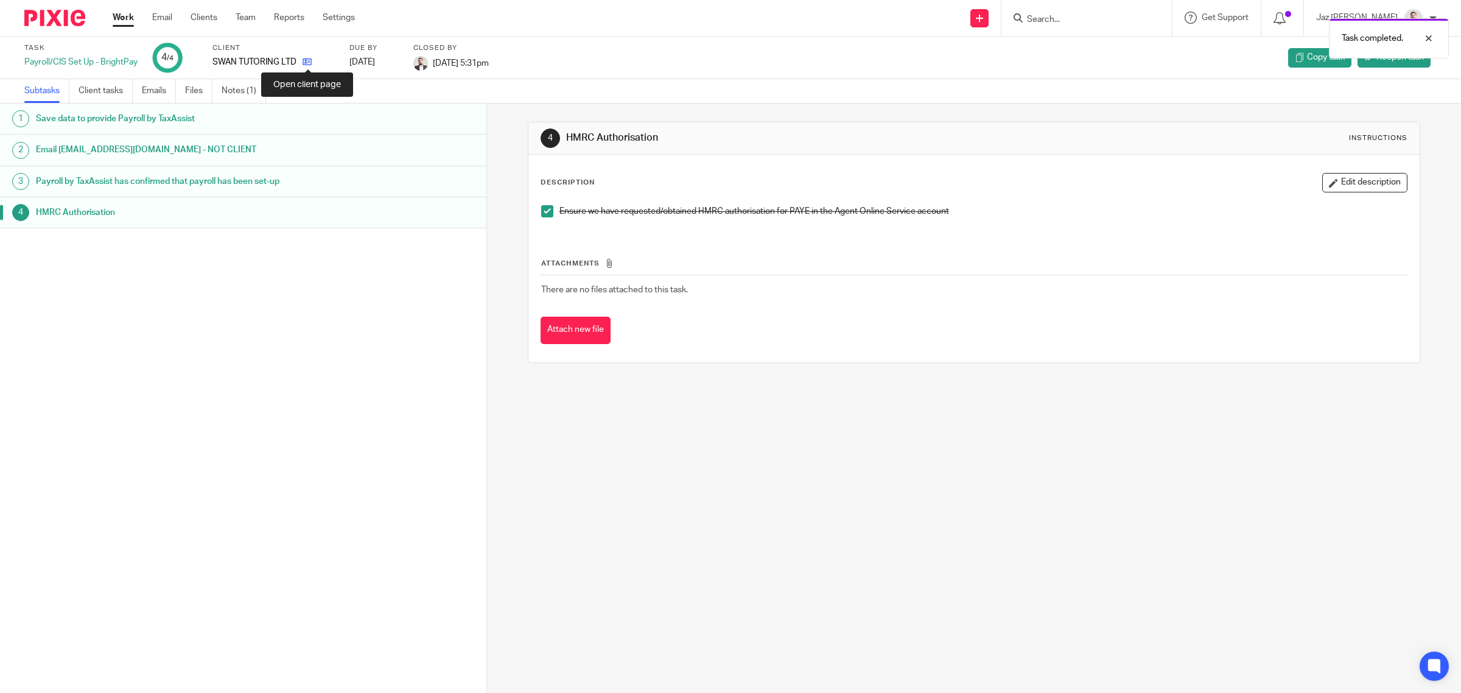
click at [308, 65] on icon at bounding box center [307, 61] width 9 height 9
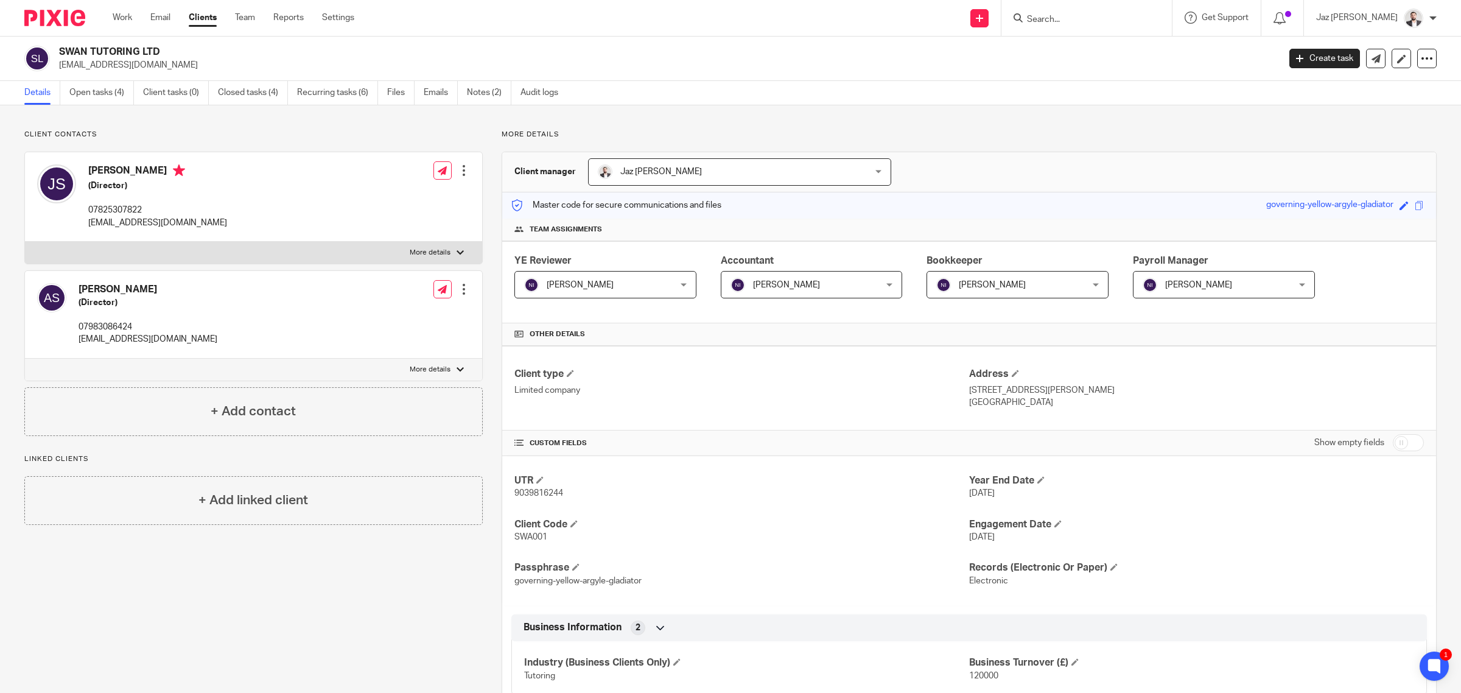
click at [1090, 150] on div "More details Client manager Jaz [PERSON_NAME] Jaz [PERSON_NAME] Topia Jaz [PERS…" at bounding box center [960, 706] width 954 height 1153
click at [94, 95] on link "Open tasks (4)" at bounding box center [101, 93] width 65 height 24
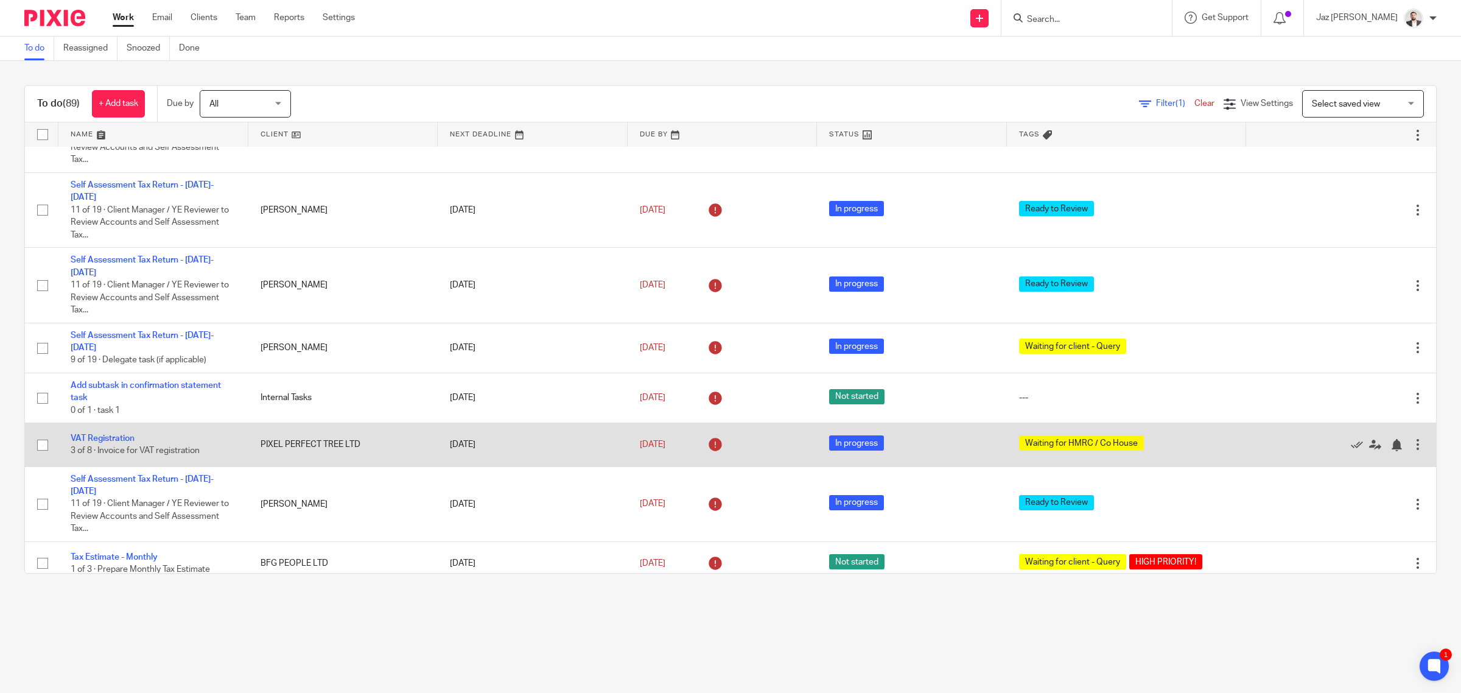
scroll to position [2482, 0]
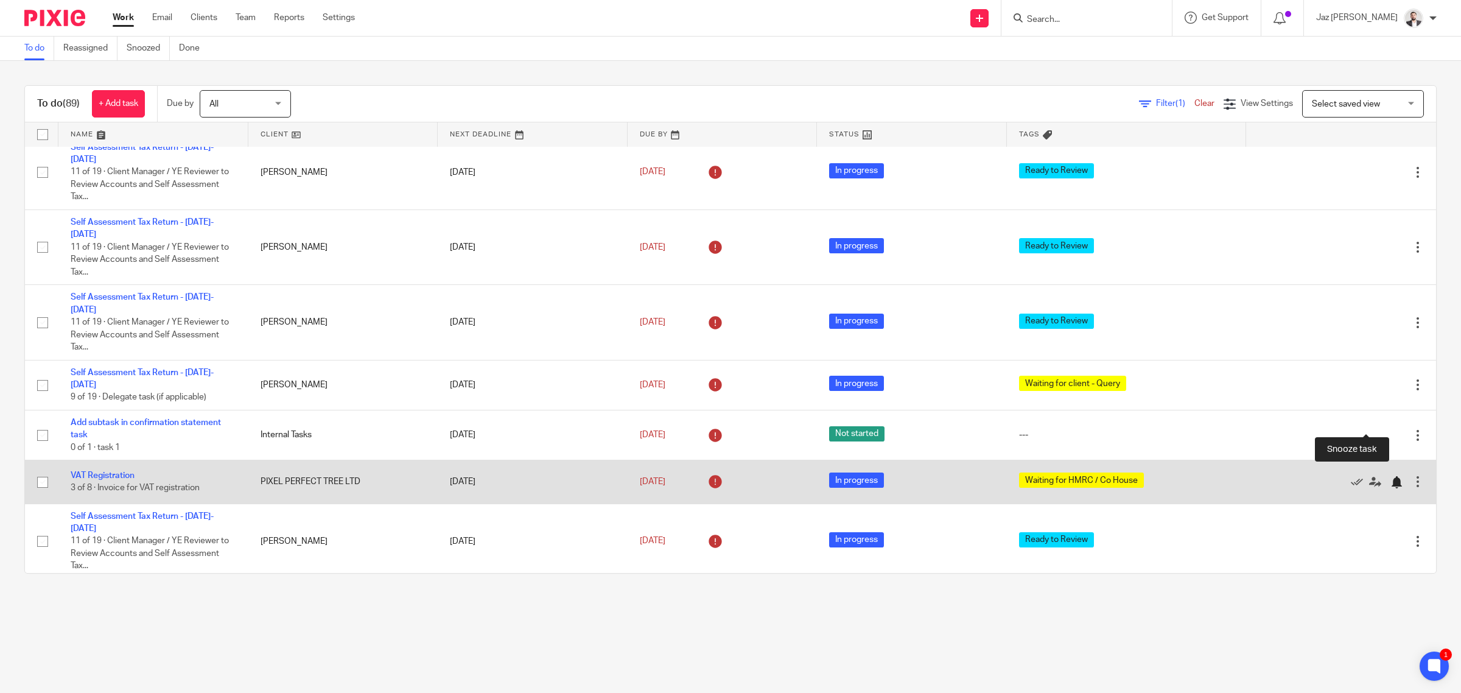
click at [1391, 476] on div at bounding box center [1397, 482] width 12 height 12
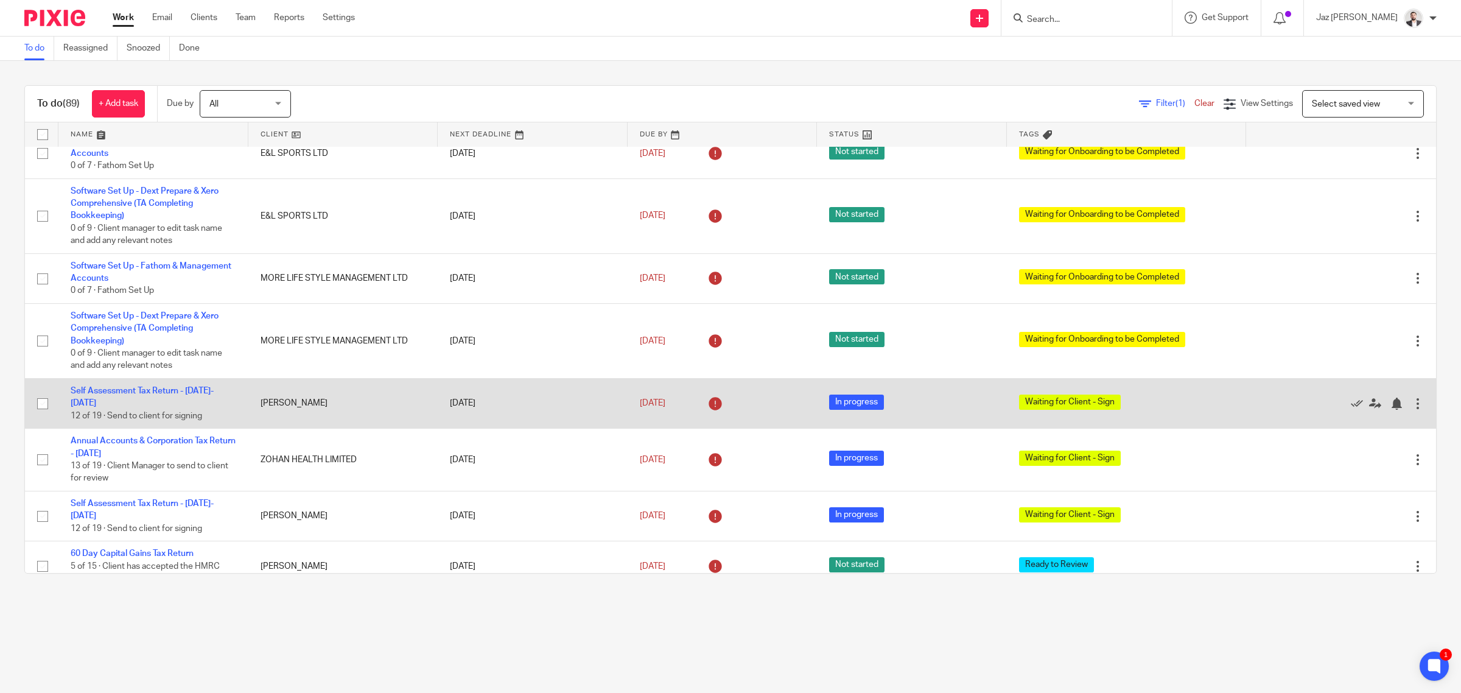
scroll to position [1950, 0]
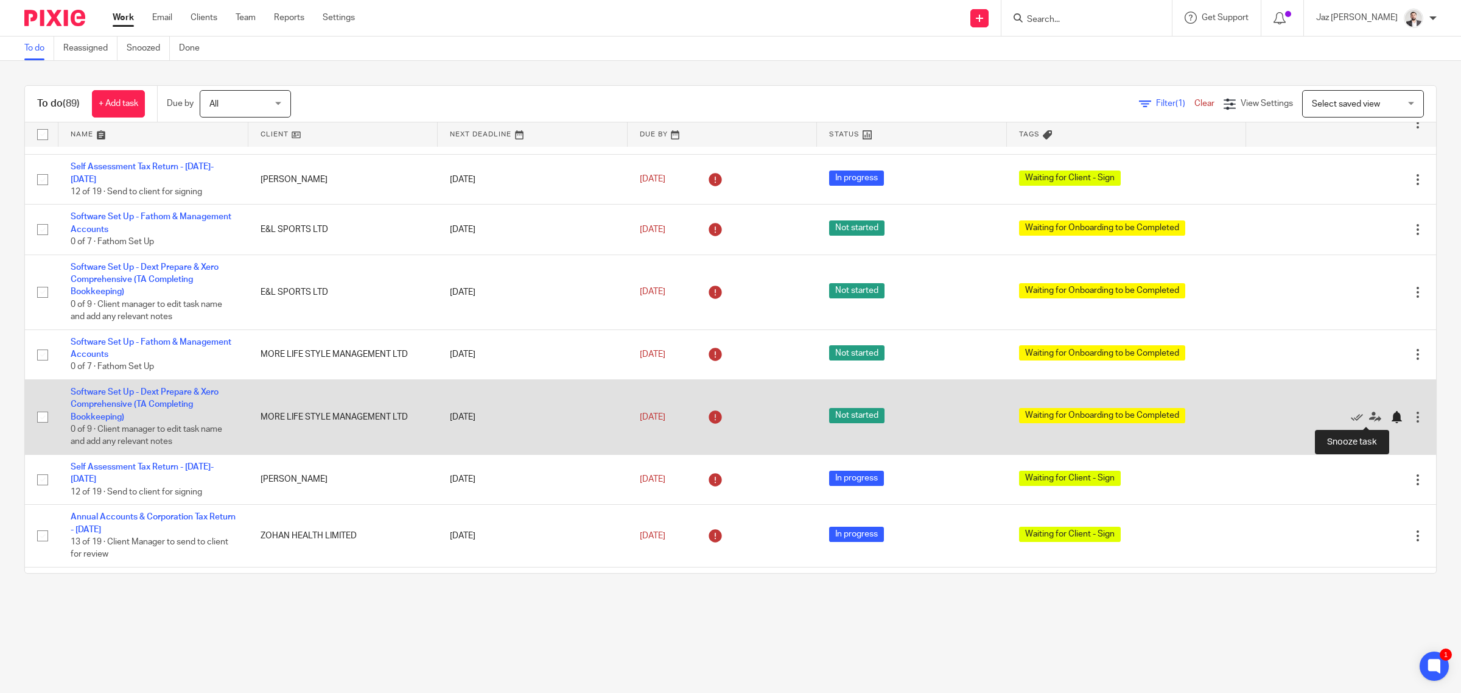
click at [1391, 421] on div at bounding box center [1397, 417] width 12 height 12
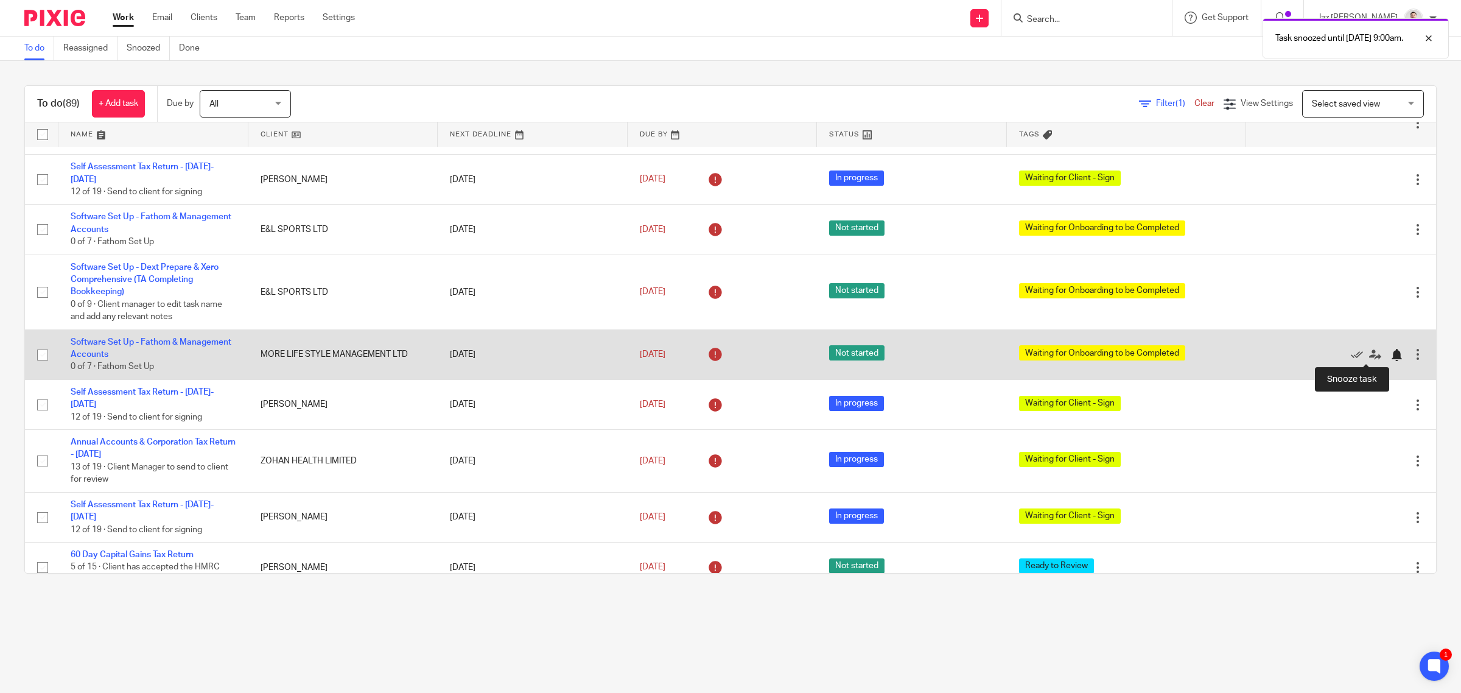
click at [1391, 354] on div at bounding box center [1397, 355] width 12 height 12
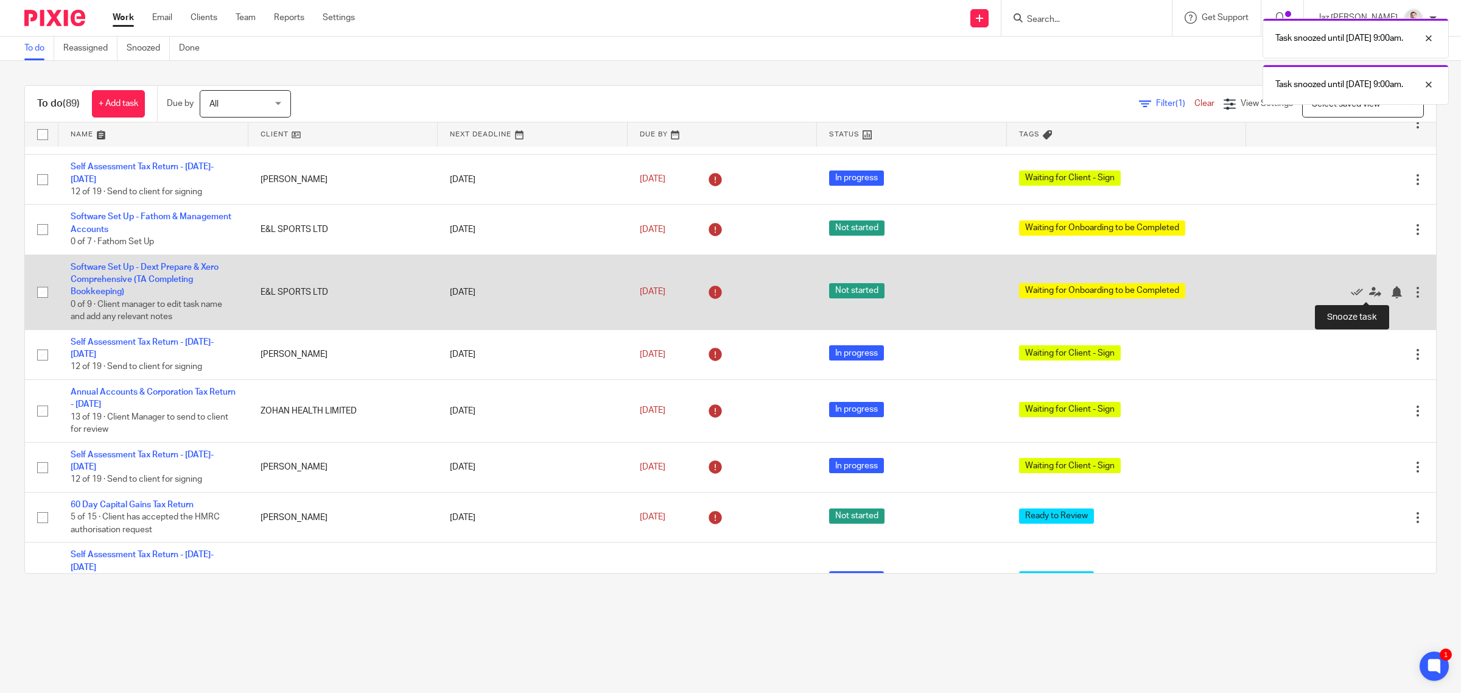
drag, startPoint x: 1361, startPoint y: 291, endPoint x: 1360, endPoint y: 306, distance: 15.3
click at [1391, 291] on div at bounding box center [1397, 292] width 12 height 12
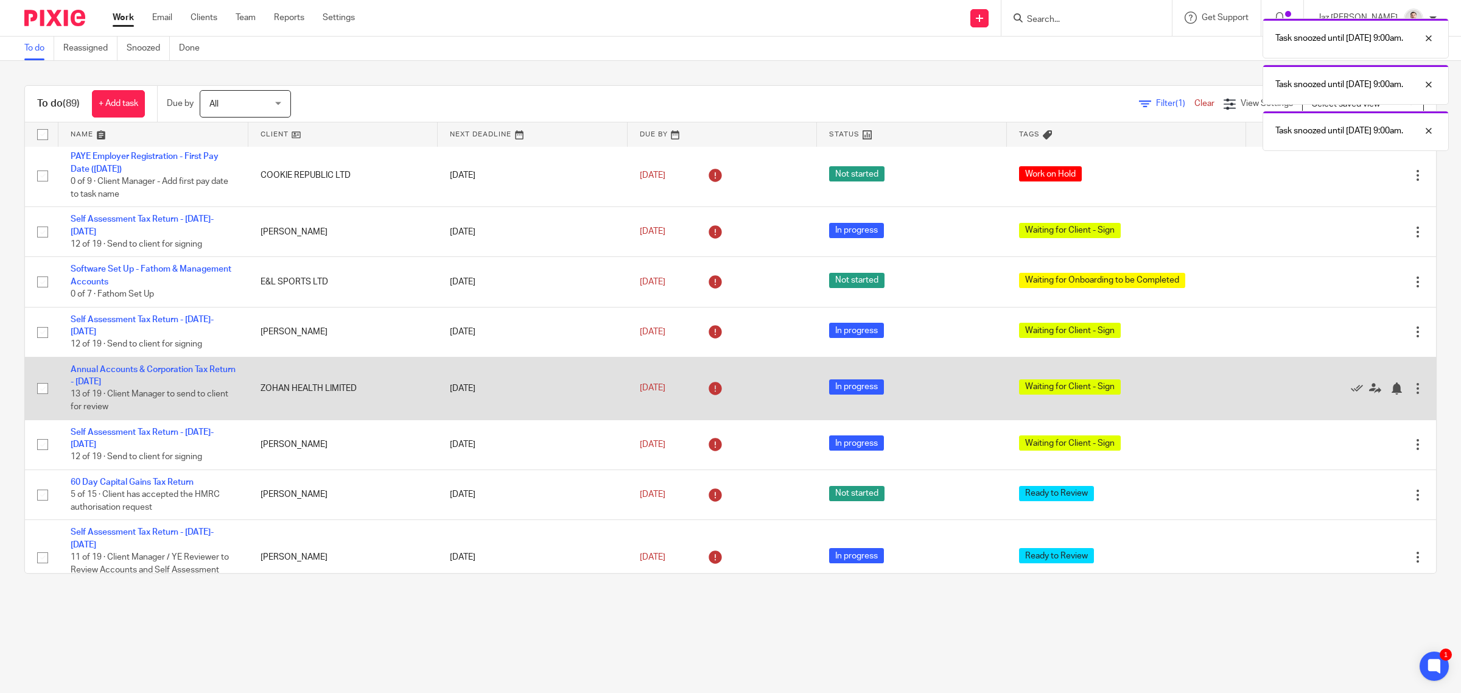
scroll to position [1873, 0]
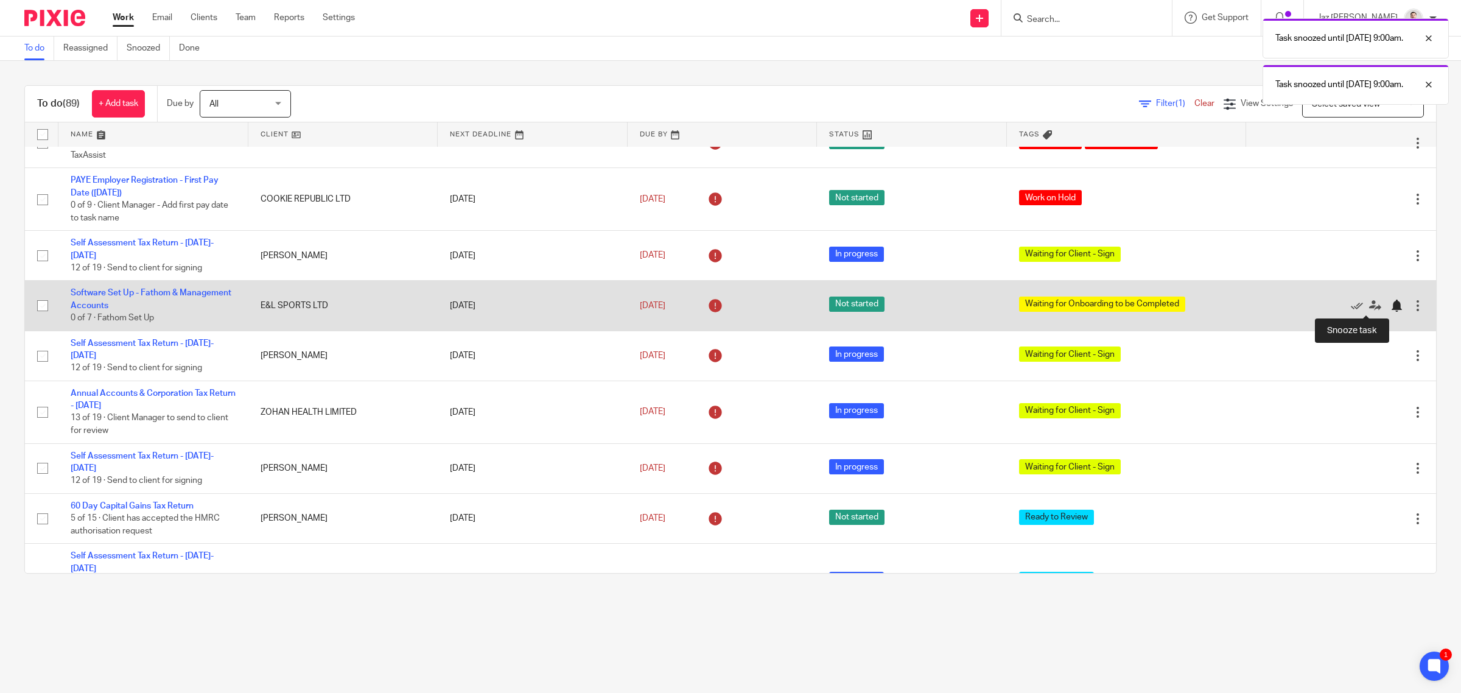
click at [1391, 305] on div at bounding box center [1397, 306] width 12 height 12
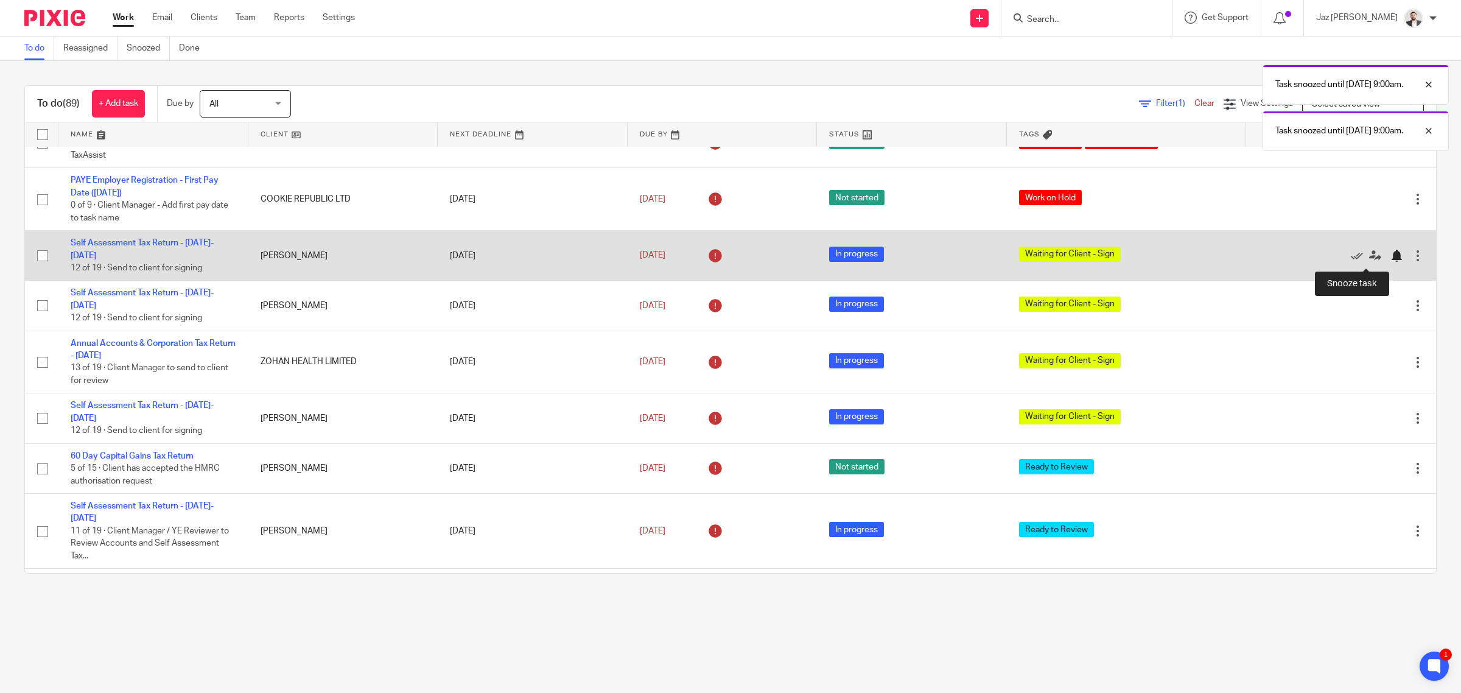
click at [1391, 260] on div at bounding box center [1397, 256] width 12 height 12
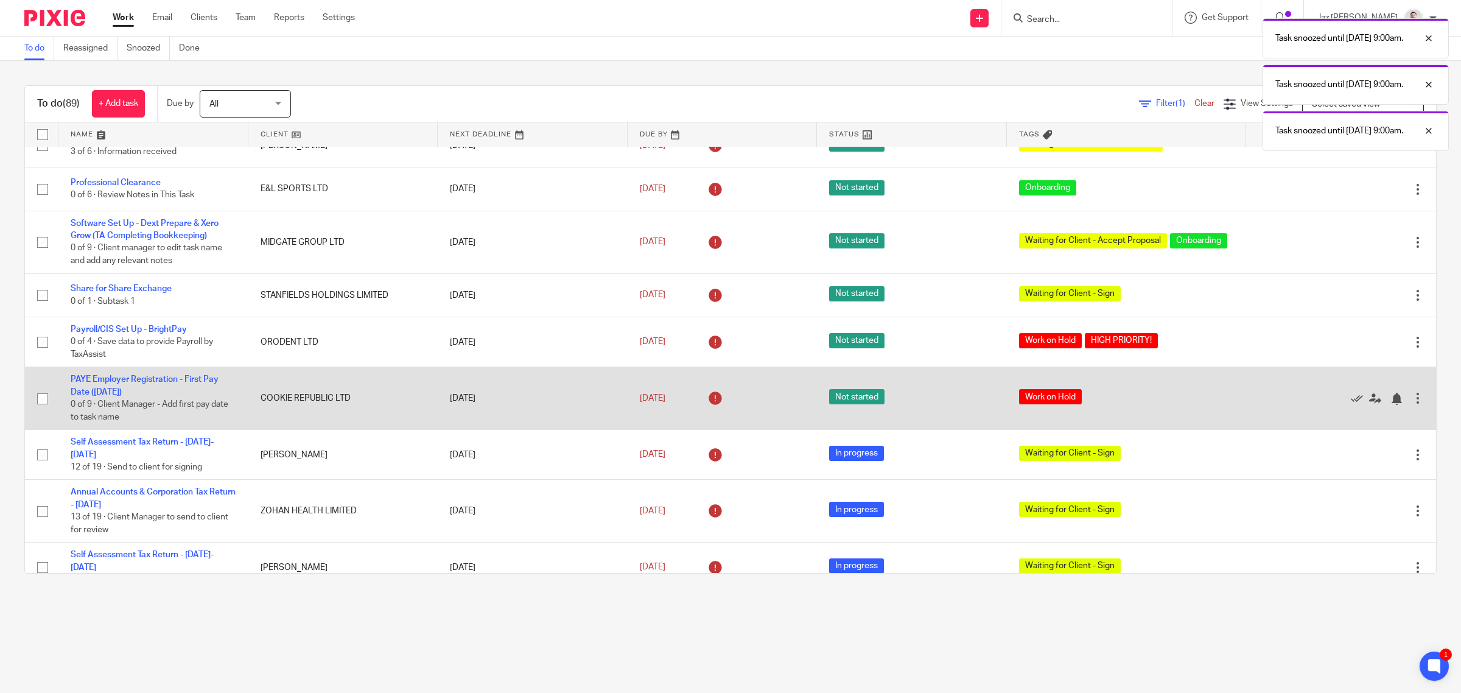
scroll to position [1645, 0]
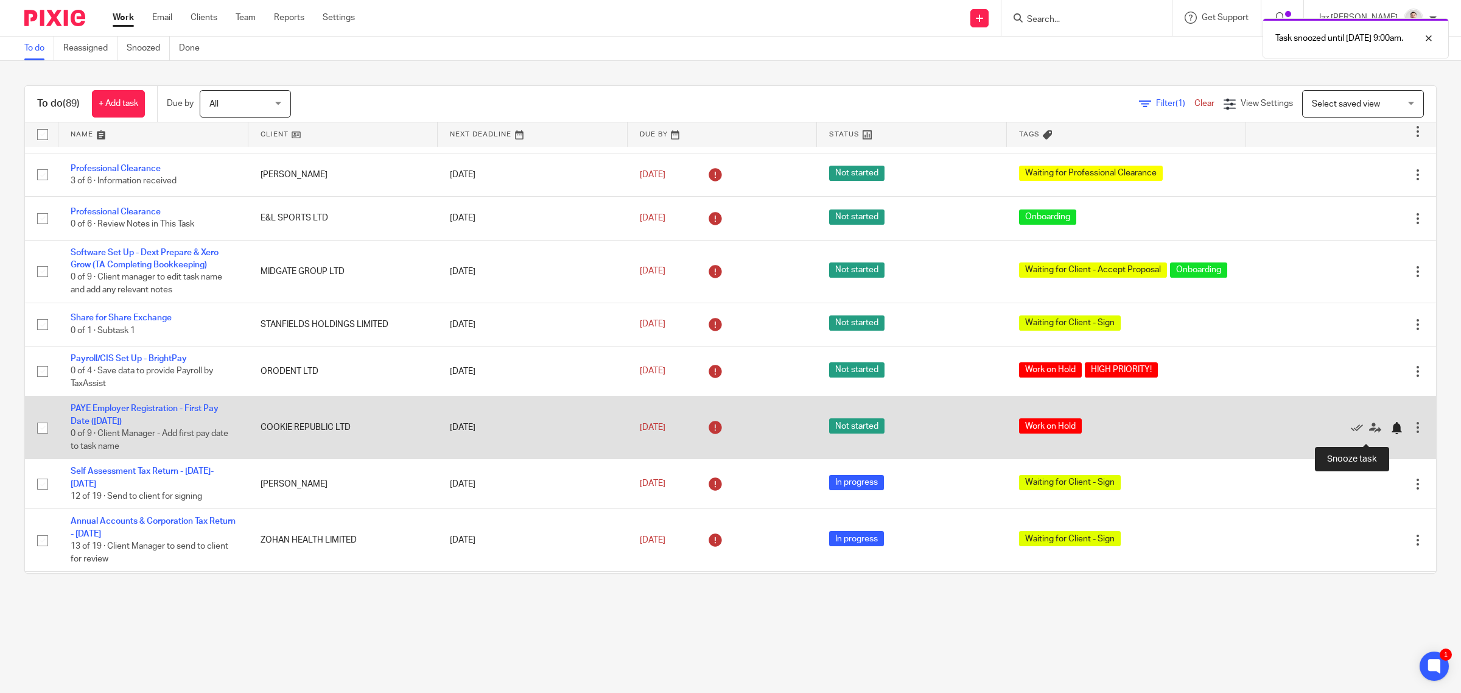
click at [1391, 434] on div at bounding box center [1397, 428] width 12 height 12
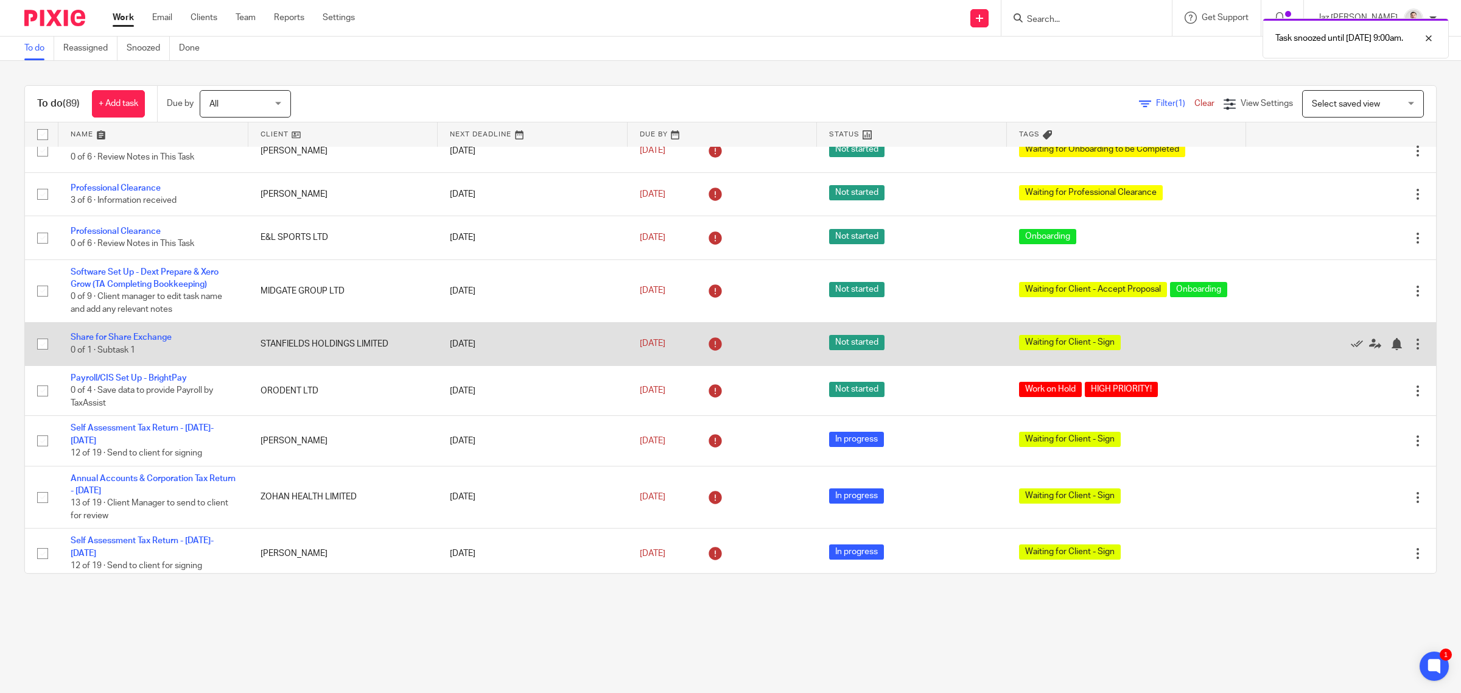
scroll to position [1569, 0]
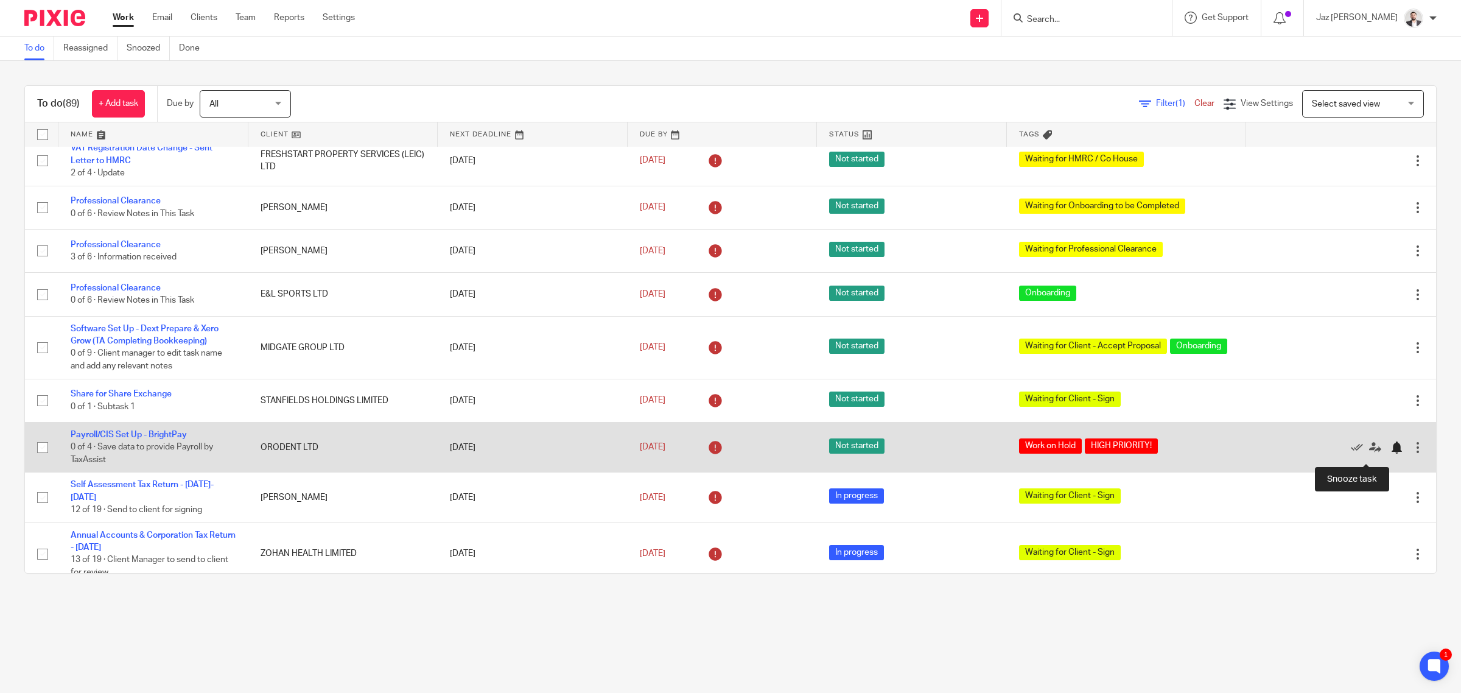
click at [1391, 454] on div at bounding box center [1397, 447] width 12 height 12
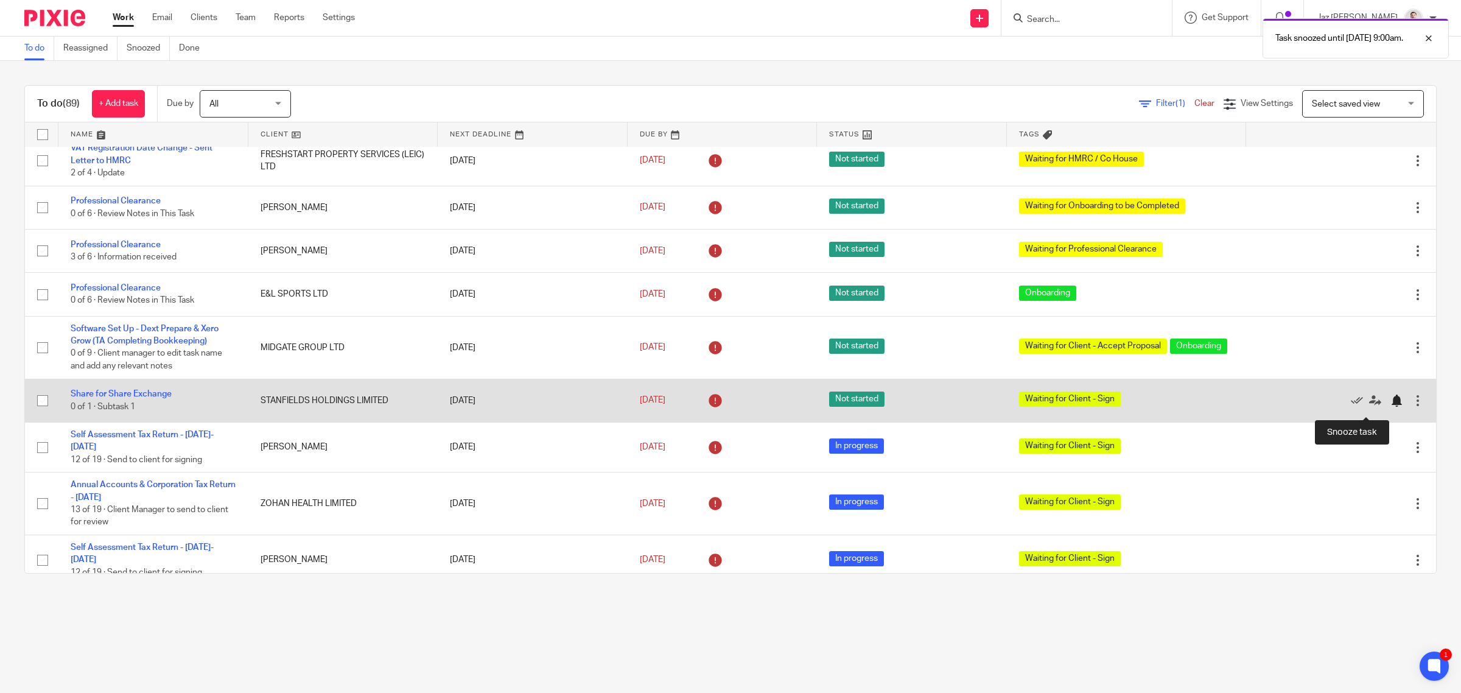
click at [1391, 407] on div at bounding box center [1397, 401] width 12 height 12
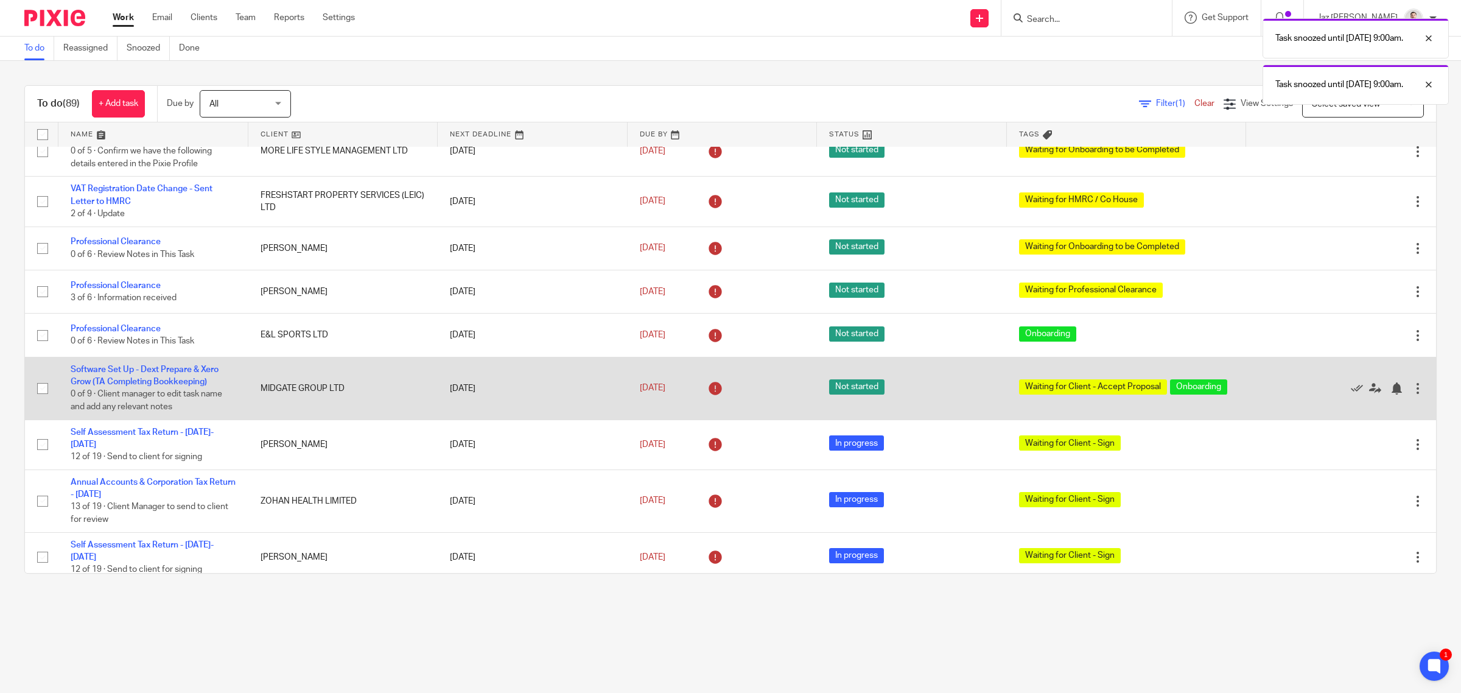
scroll to position [1493, 0]
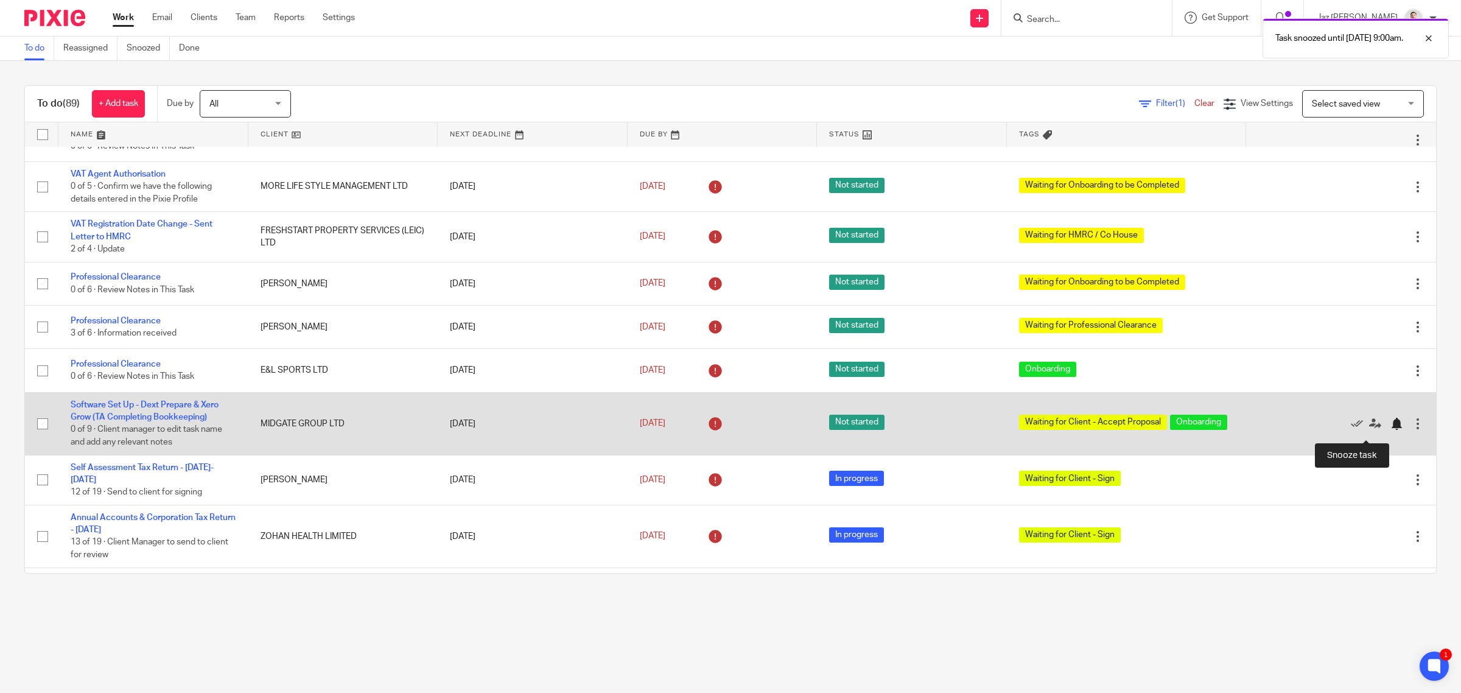
click at [1391, 430] on div at bounding box center [1397, 424] width 12 height 12
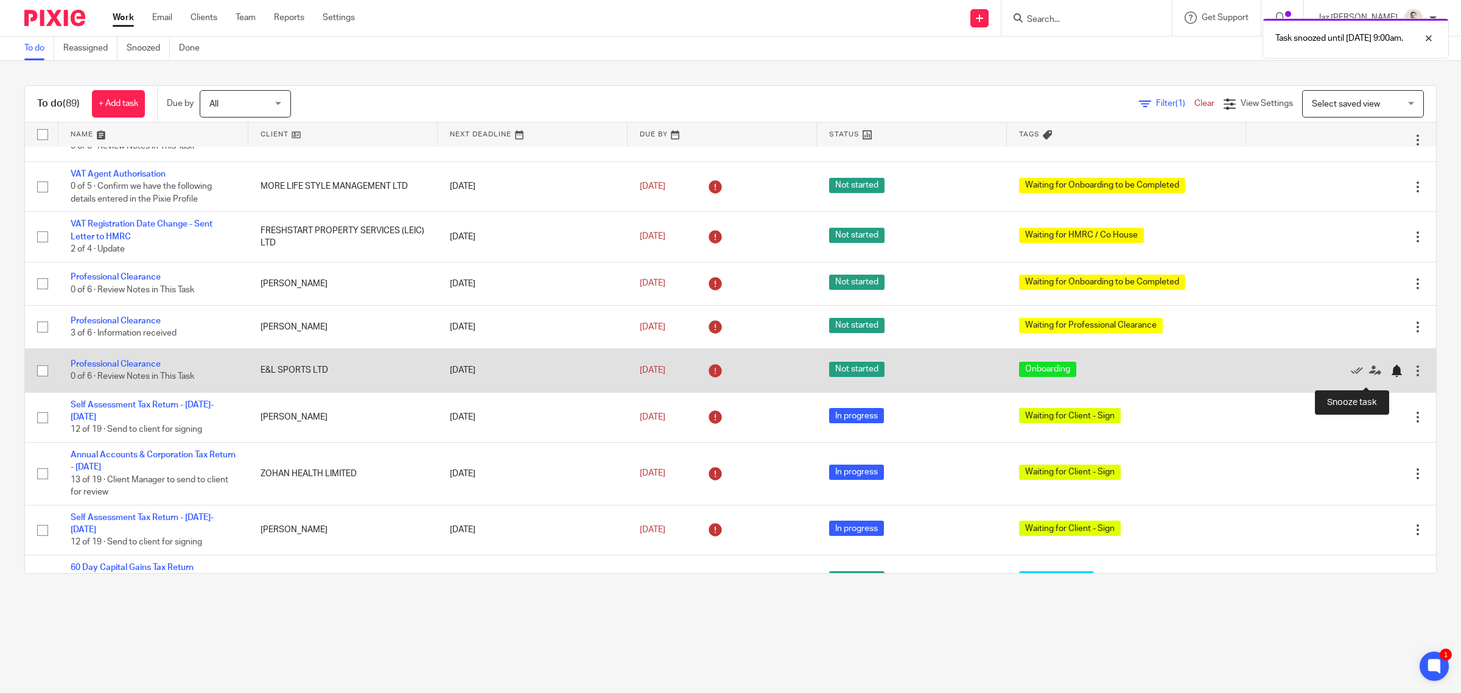
click at [1391, 377] on div at bounding box center [1397, 371] width 12 height 12
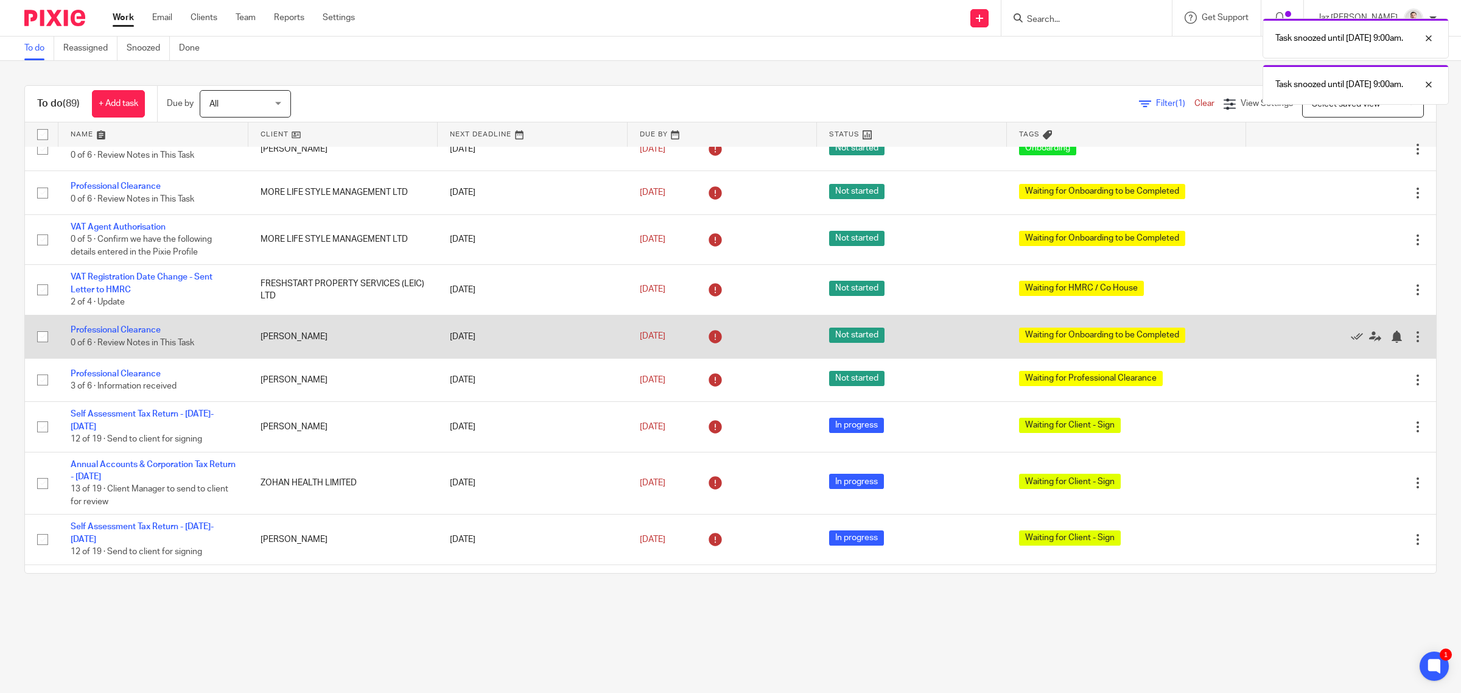
scroll to position [1417, 0]
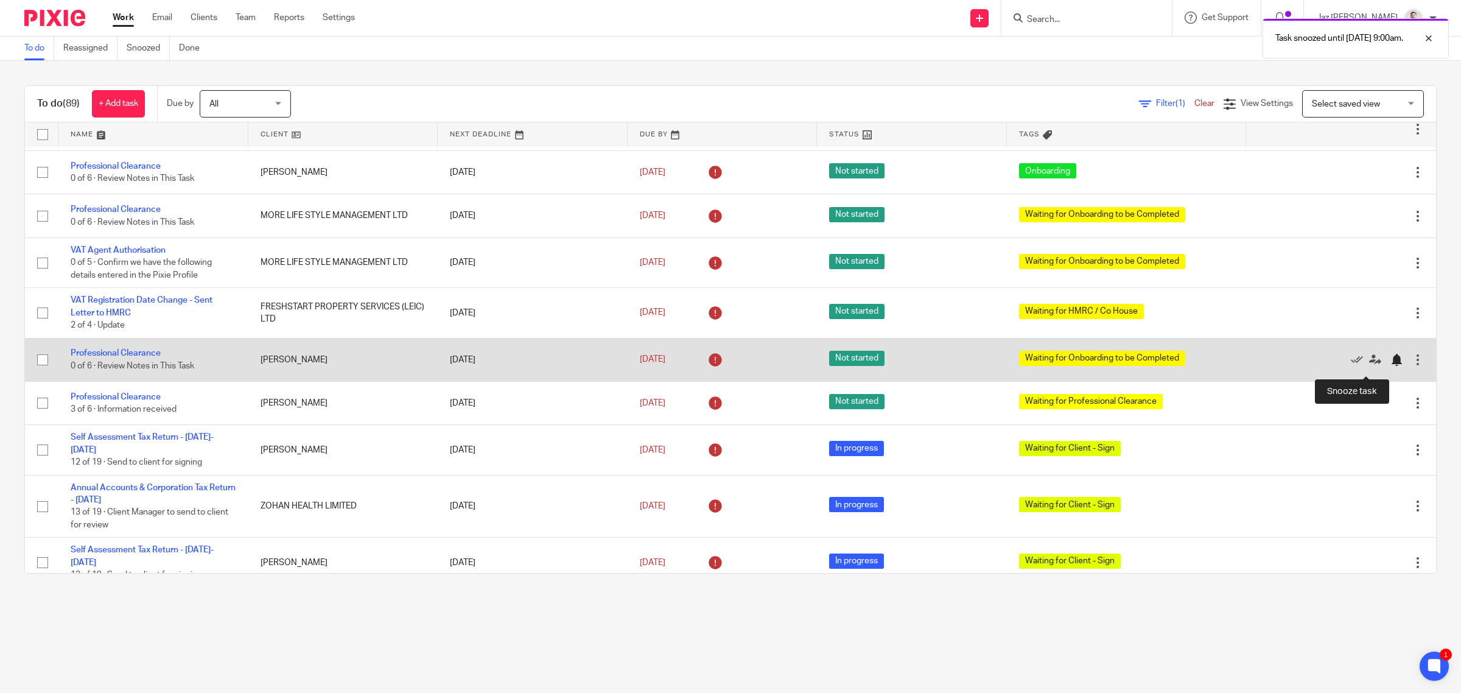
click at [1391, 364] on div at bounding box center [1397, 360] width 12 height 12
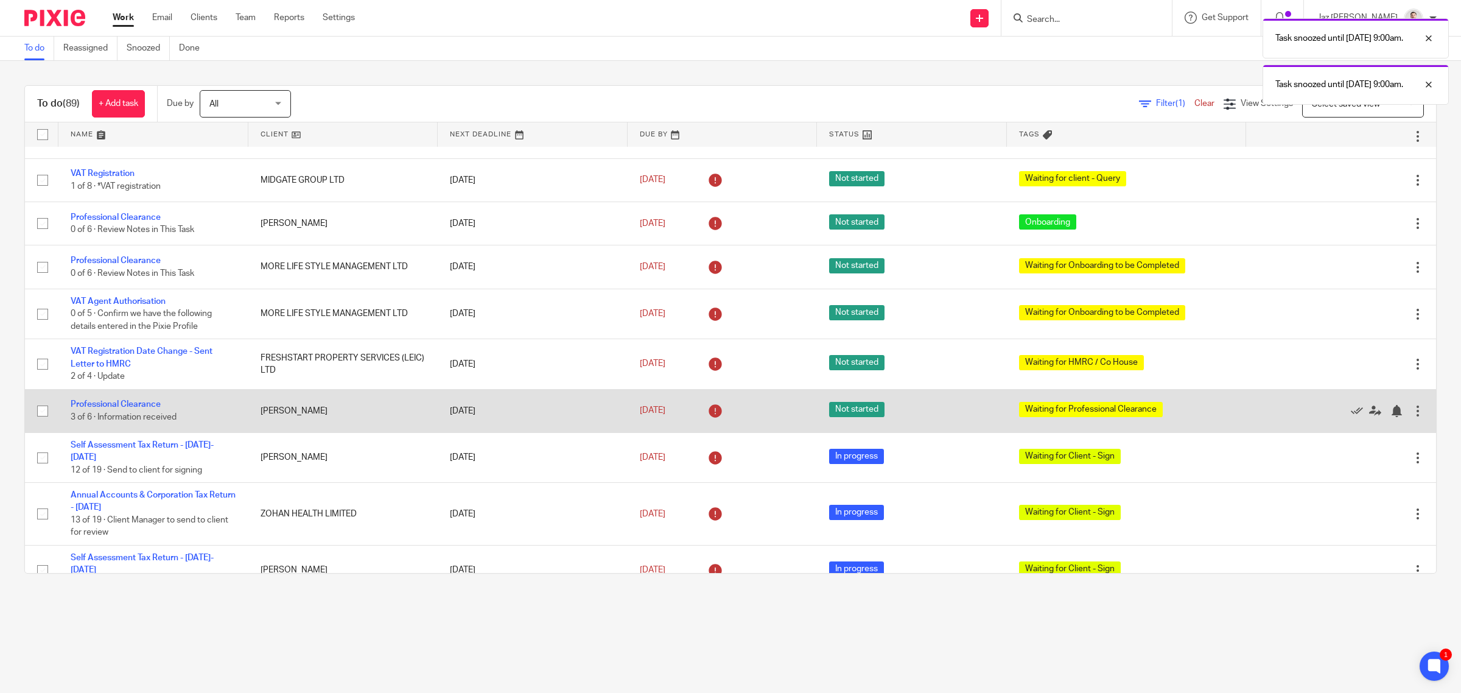
scroll to position [1341, 0]
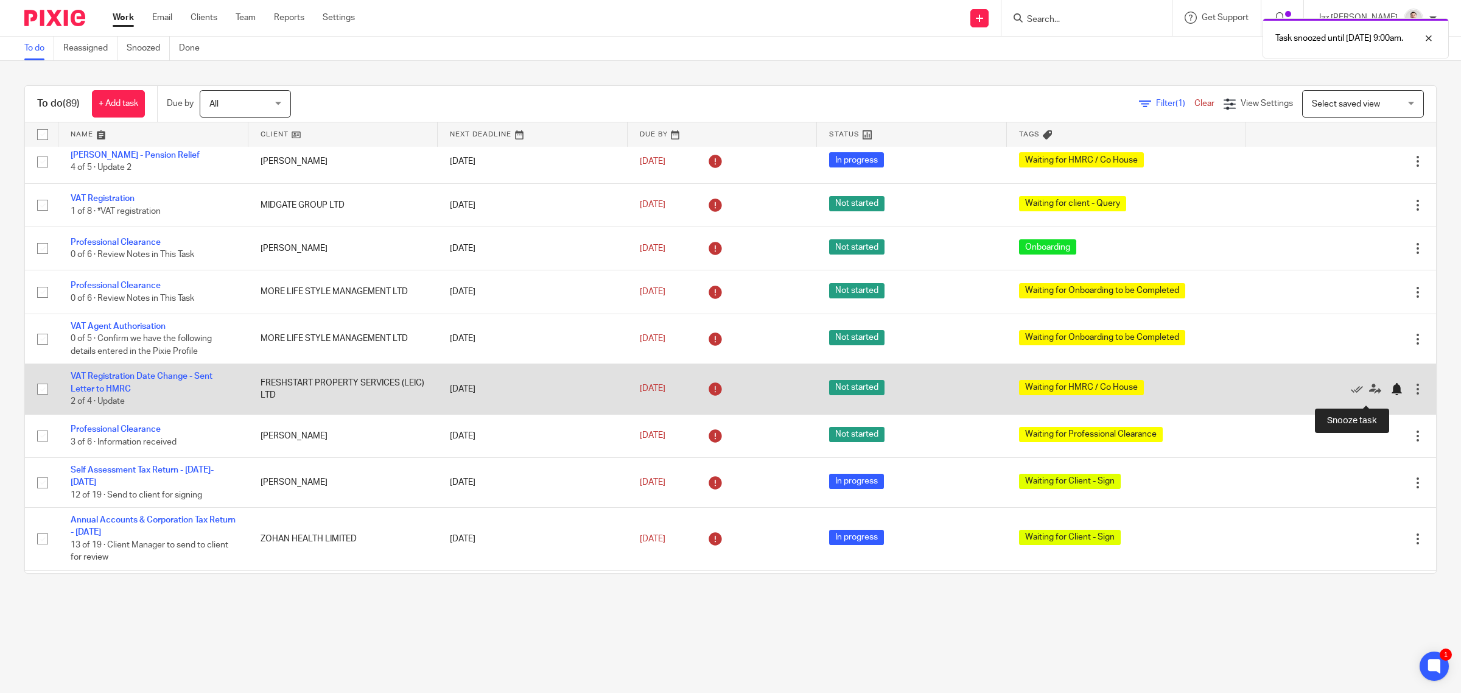
click at [1391, 395] on div at bounding box center [1397, 389] width 12 height 12
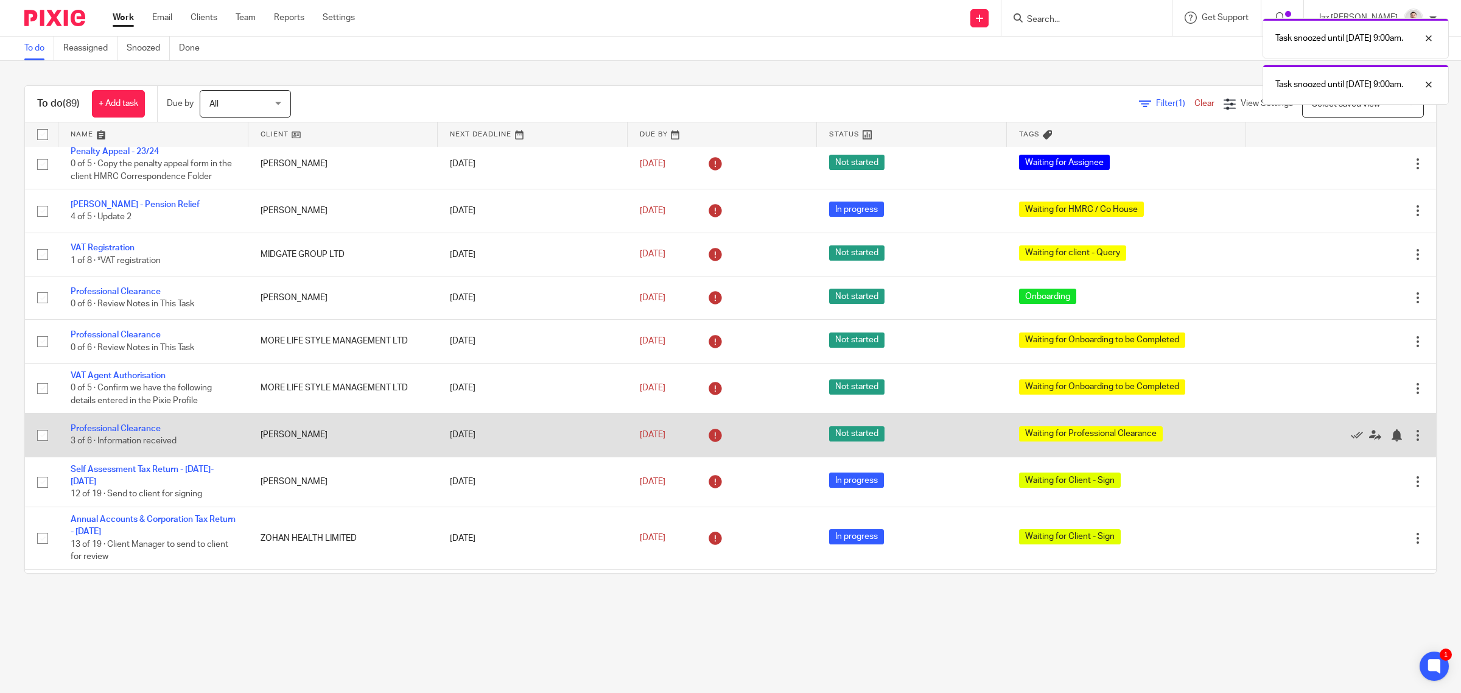
scroll to position [1265, 0]
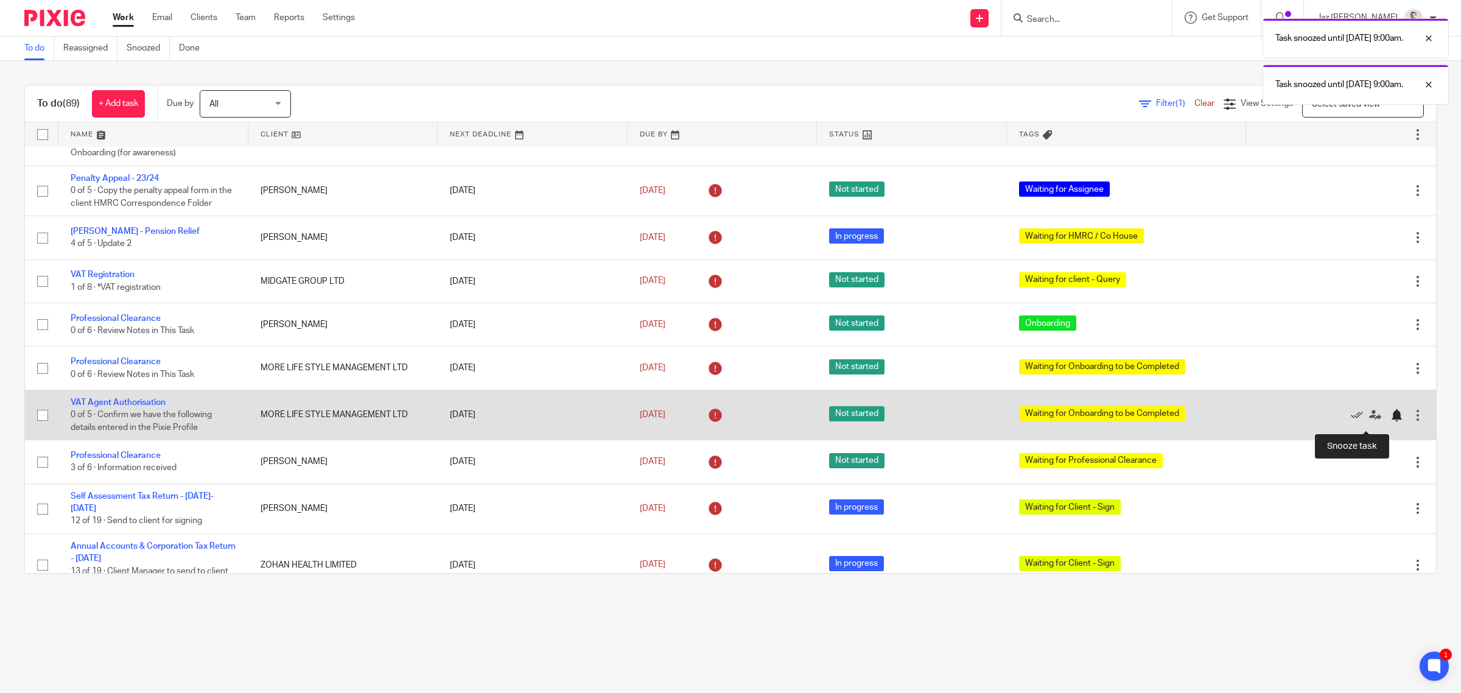
click at [1391, 421] on div at bounding box center [1397, 415] width 12 height 12
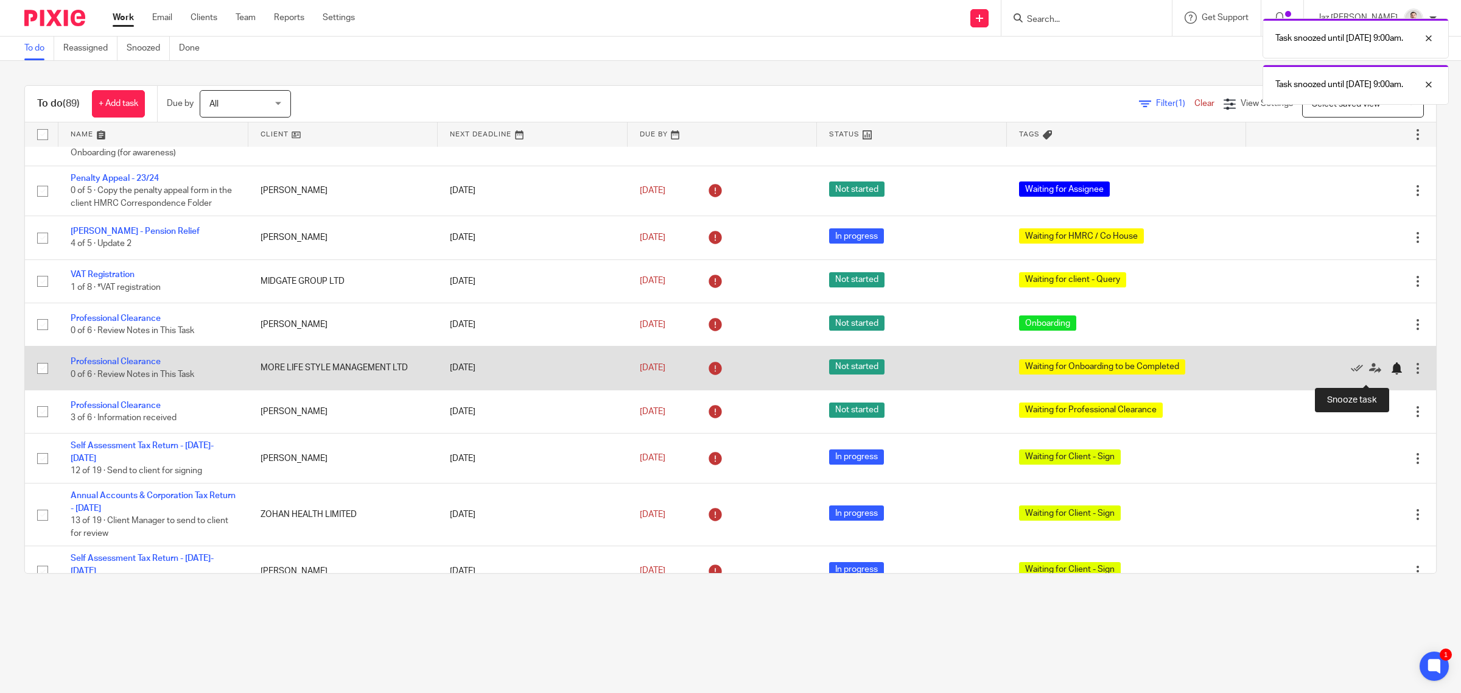
click at [1391, 374] on div at bounding box center [1397, 368] width 12 height 12
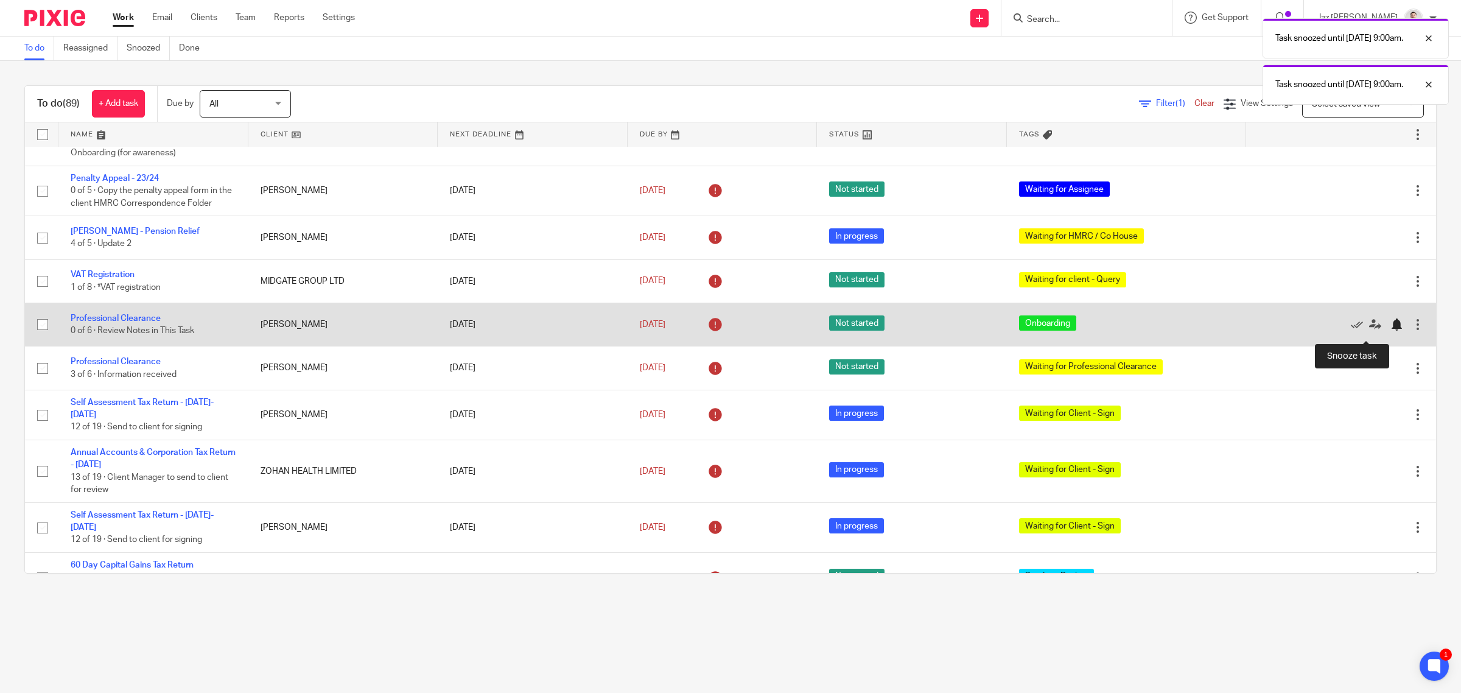
click at [1391, 331] on div at bounding box center [1397, 324] width 12 height 12
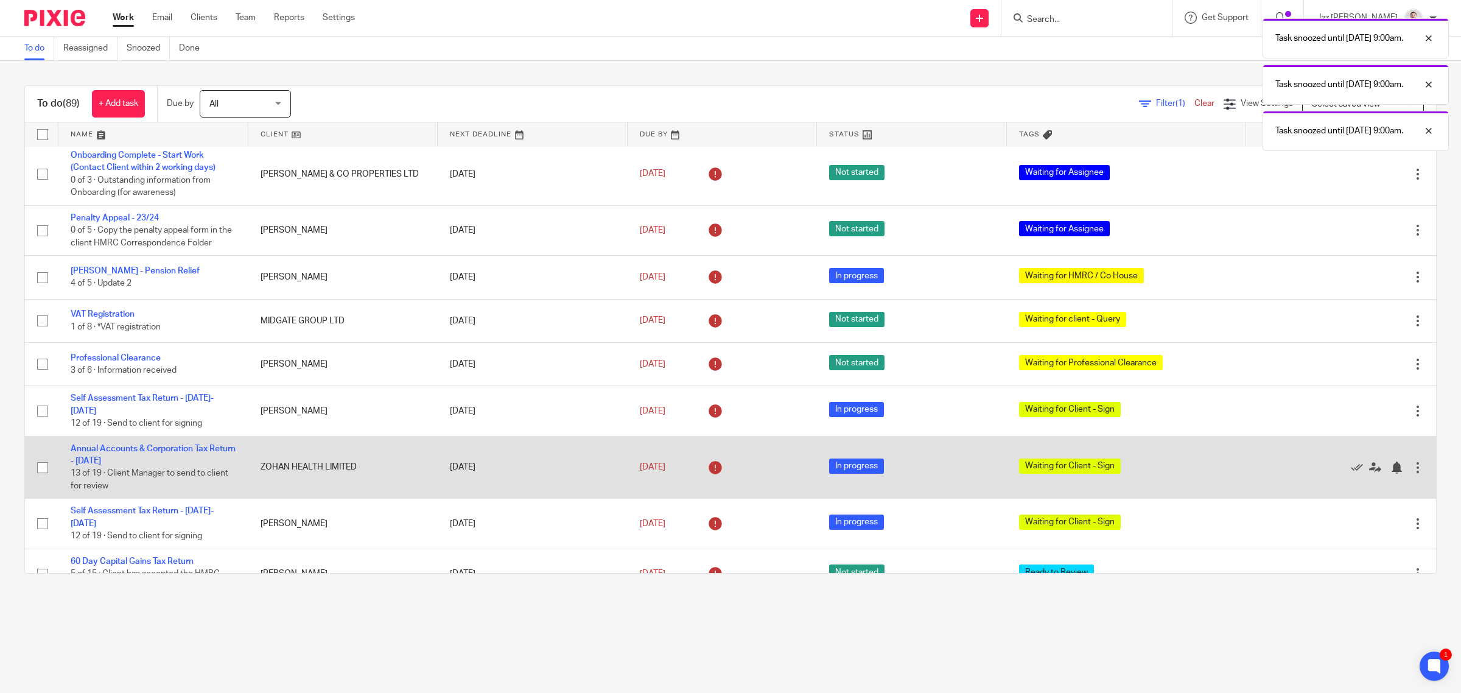
scroll to position [1188, 0]
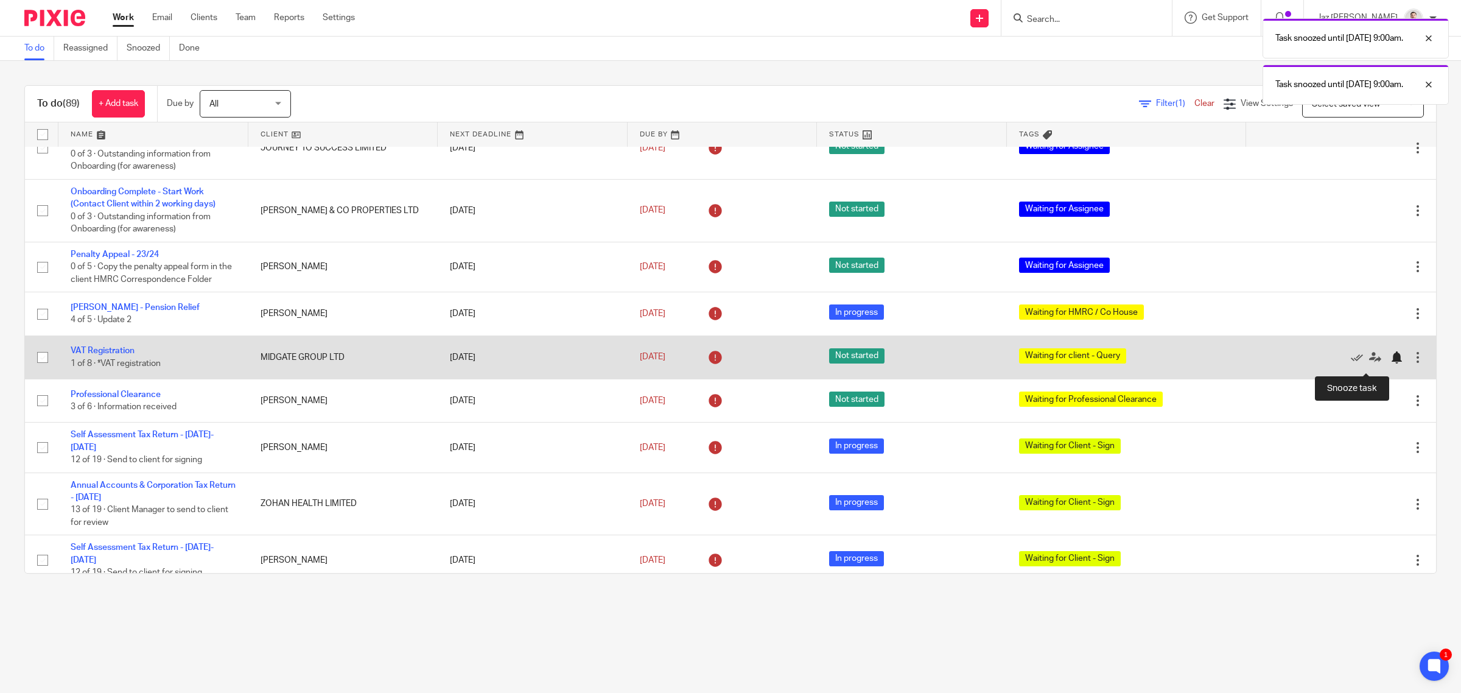
click at [1391, 363] on div at bounding box center [1397, 357] width 12 height 12
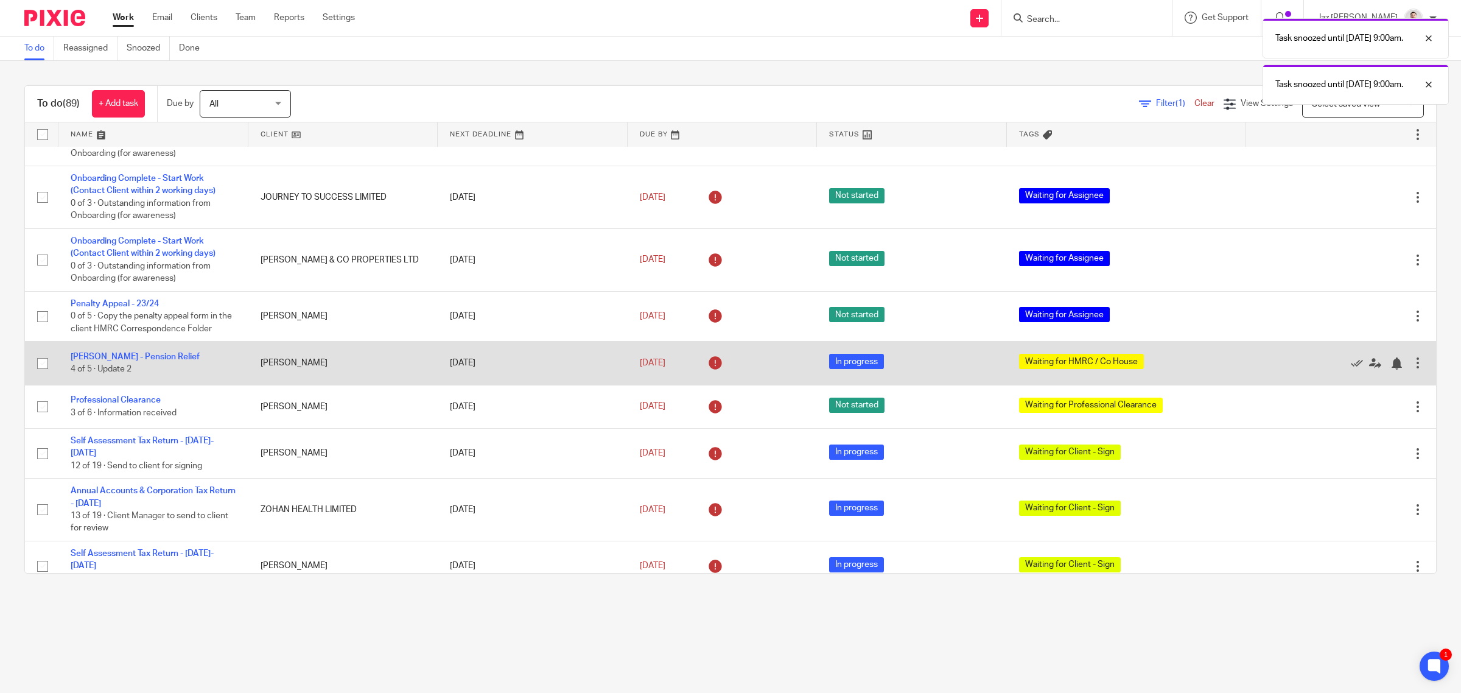
scroll to position [1112, 0]
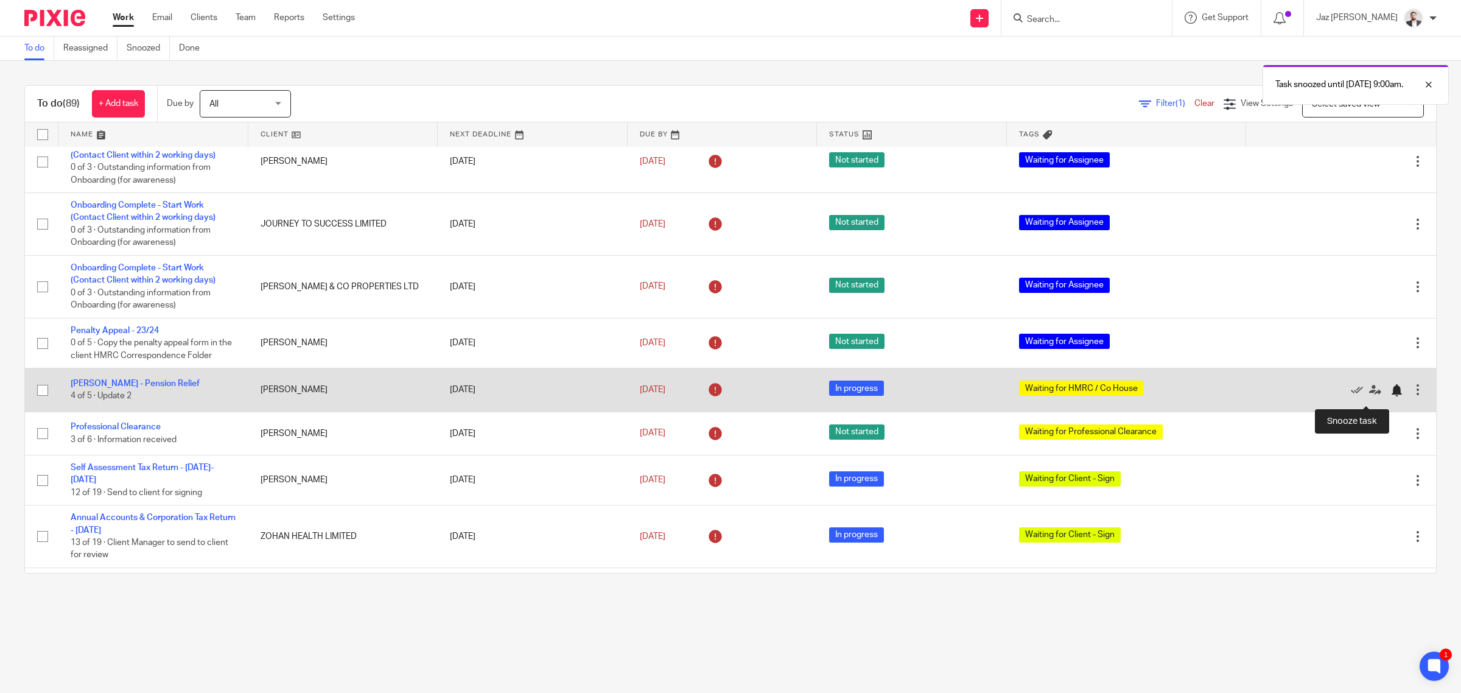
click at [1391, 395] on div at bounding box center [1397, 390] width 12 height 12
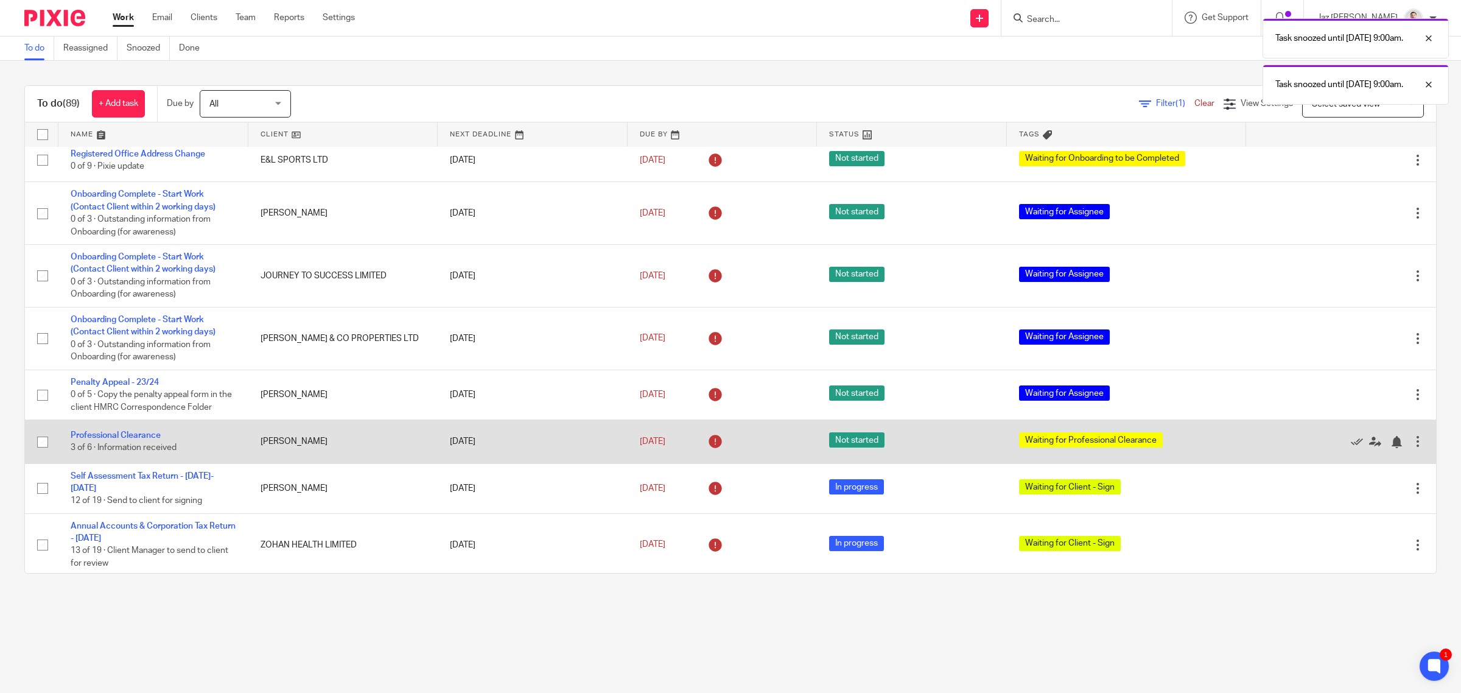
scroll to position [1036, 0]
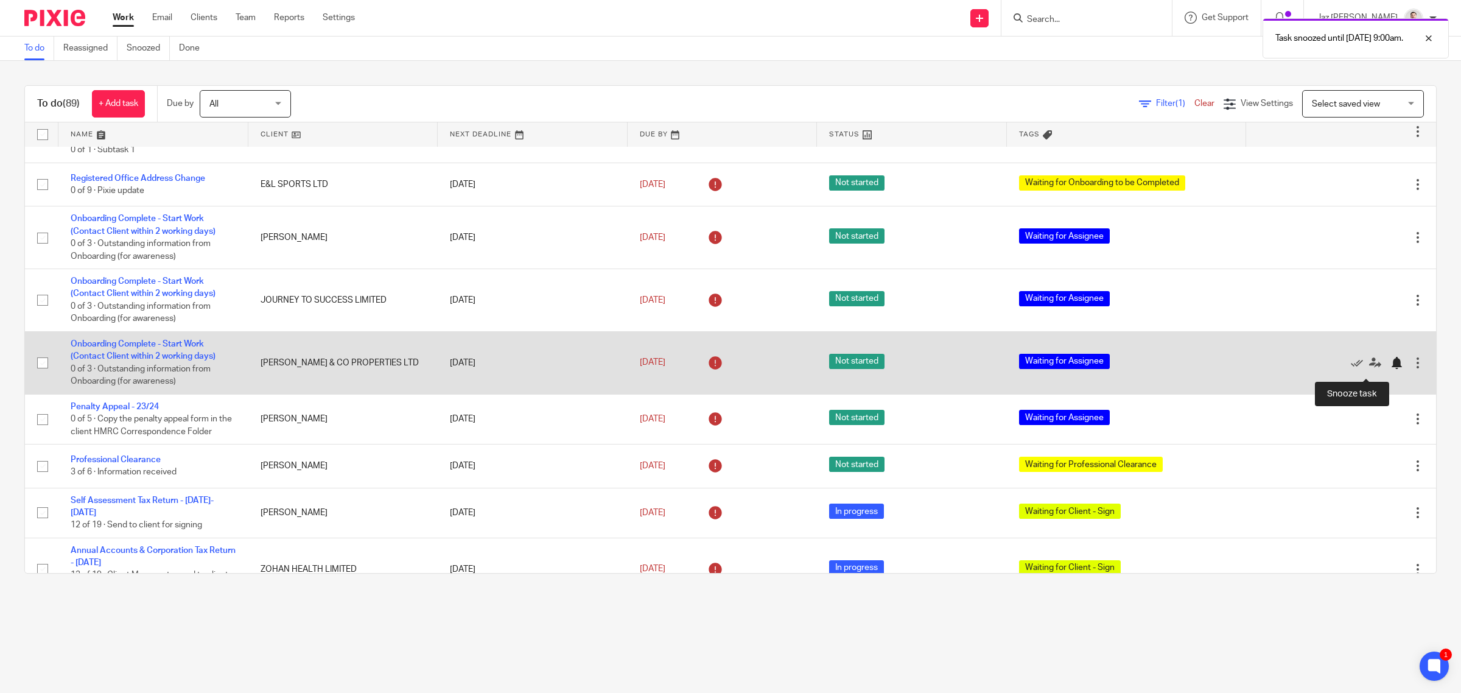
click at [1391, 369] on div at bounding box center [1397, 363] width 12 height 12
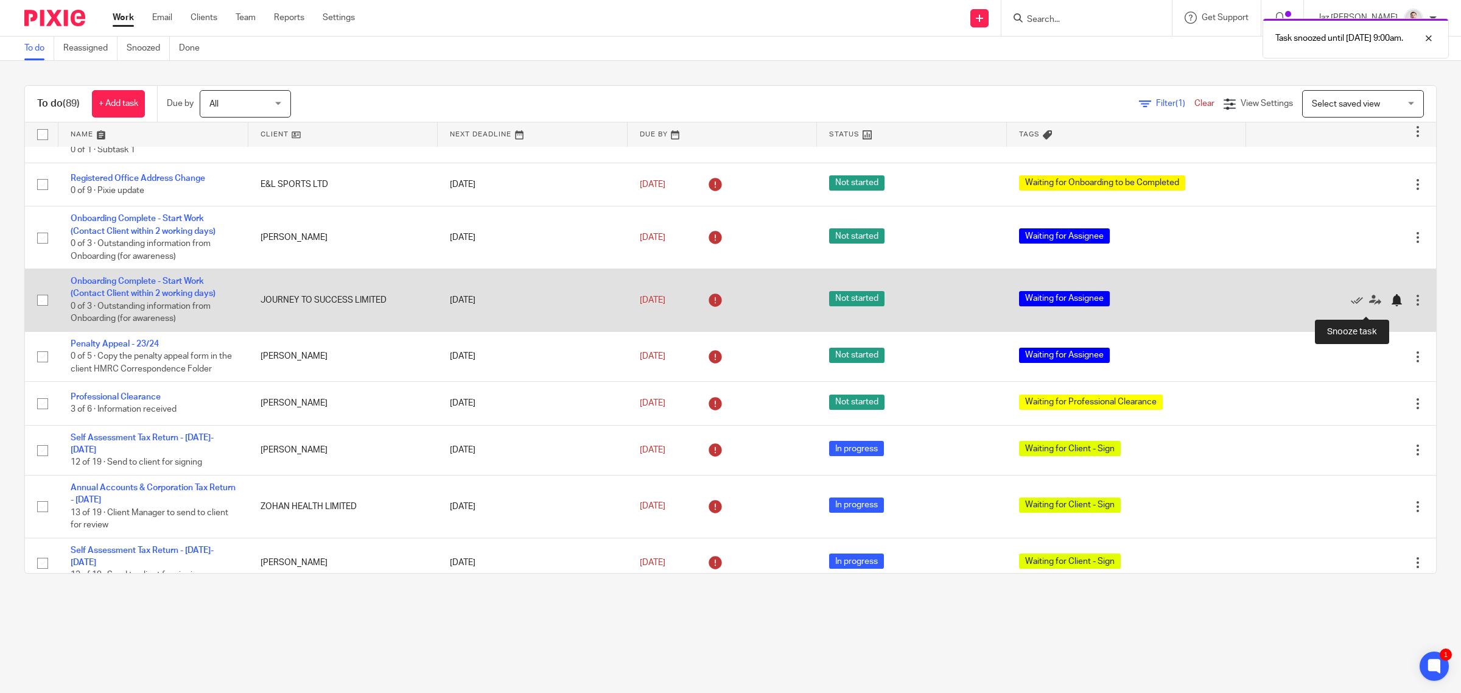
click at [1391, 306] on div at bounding box center [1397, 300] width 12 height 12
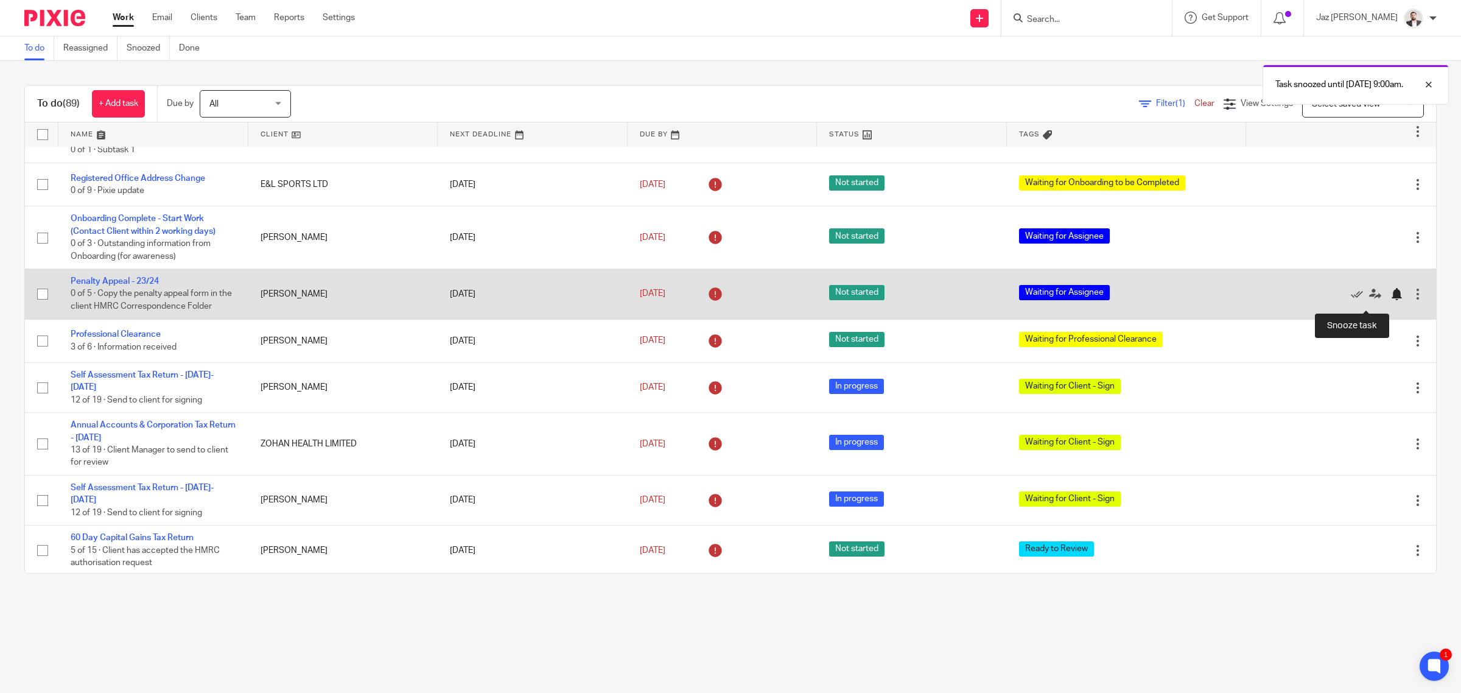
click at [1391, 300] on div at bounding box center [1397, 294] width 12 height 12
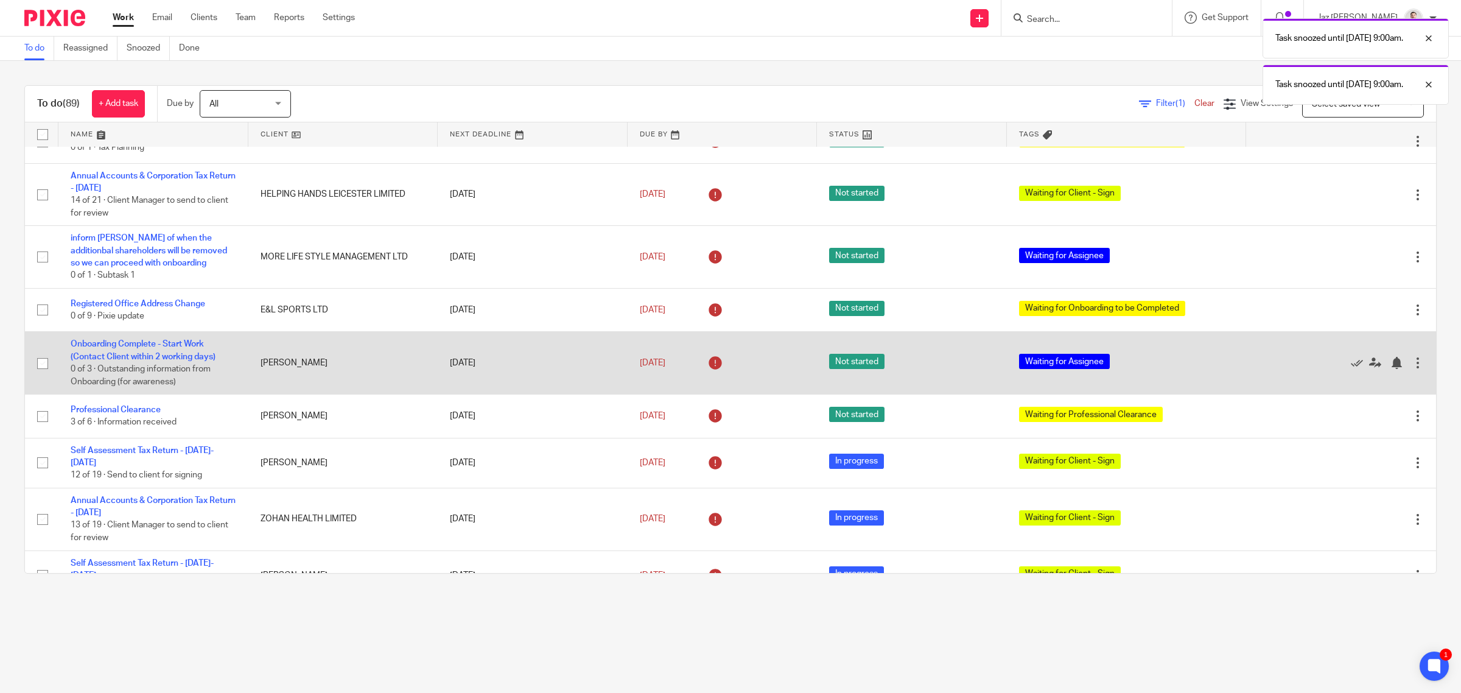
scroll to position [884, 0]
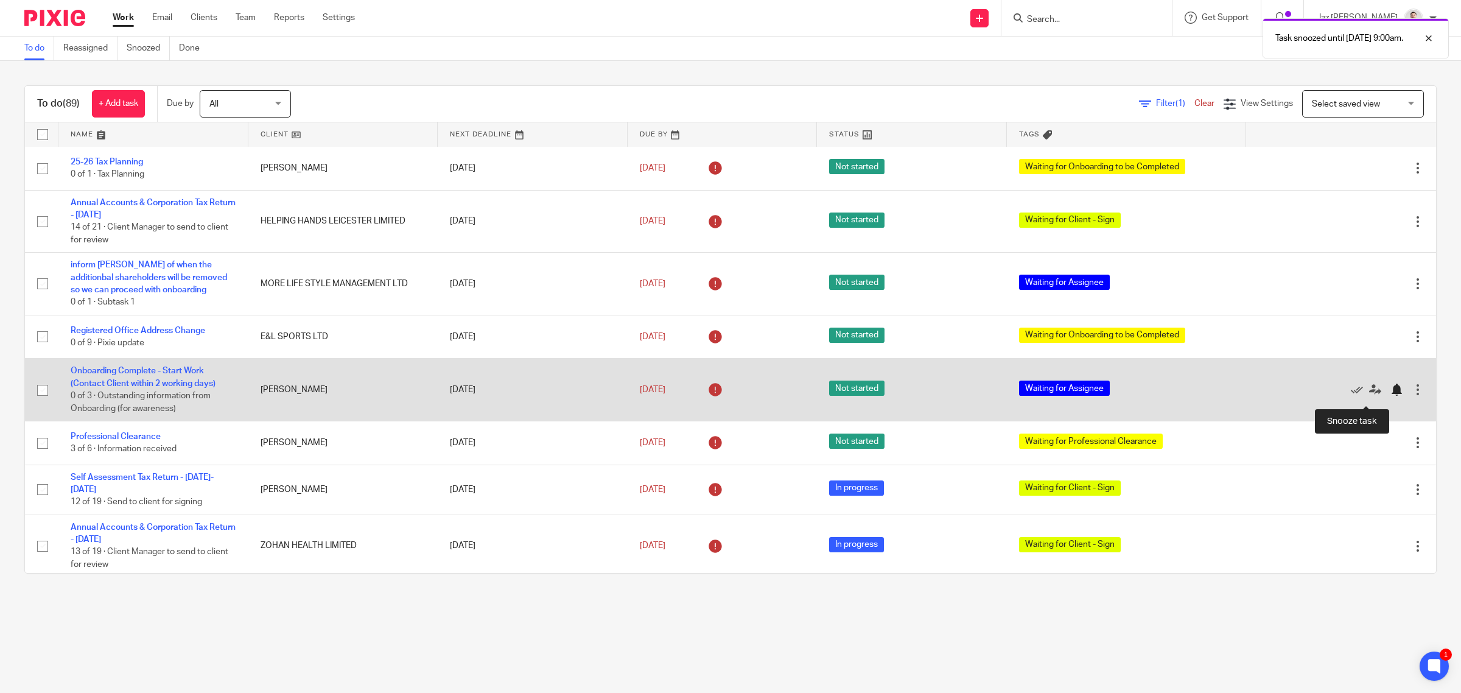
click at [1391, 396] on div at bounding box center [1397, 390] width 12 height 12
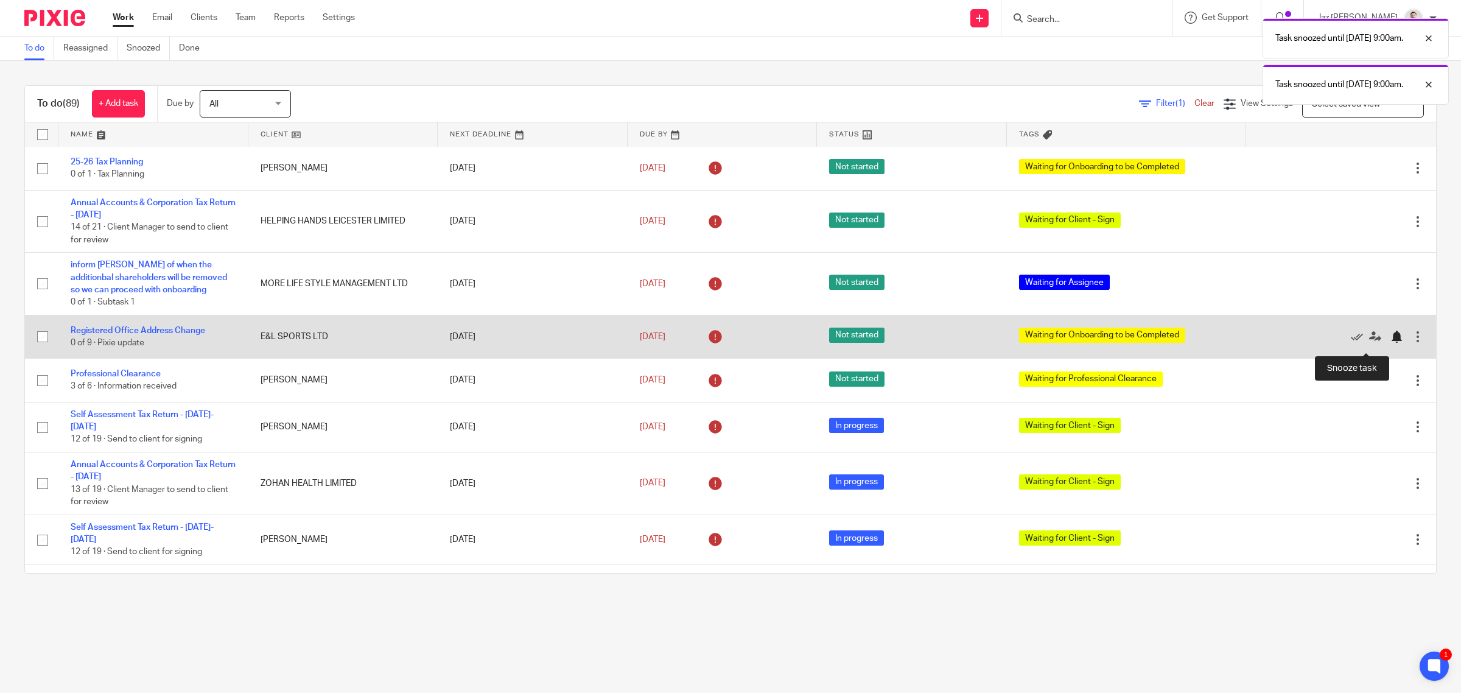
click at [1391, 343] on div at bounding box center [1397, 337] width 12 height 12
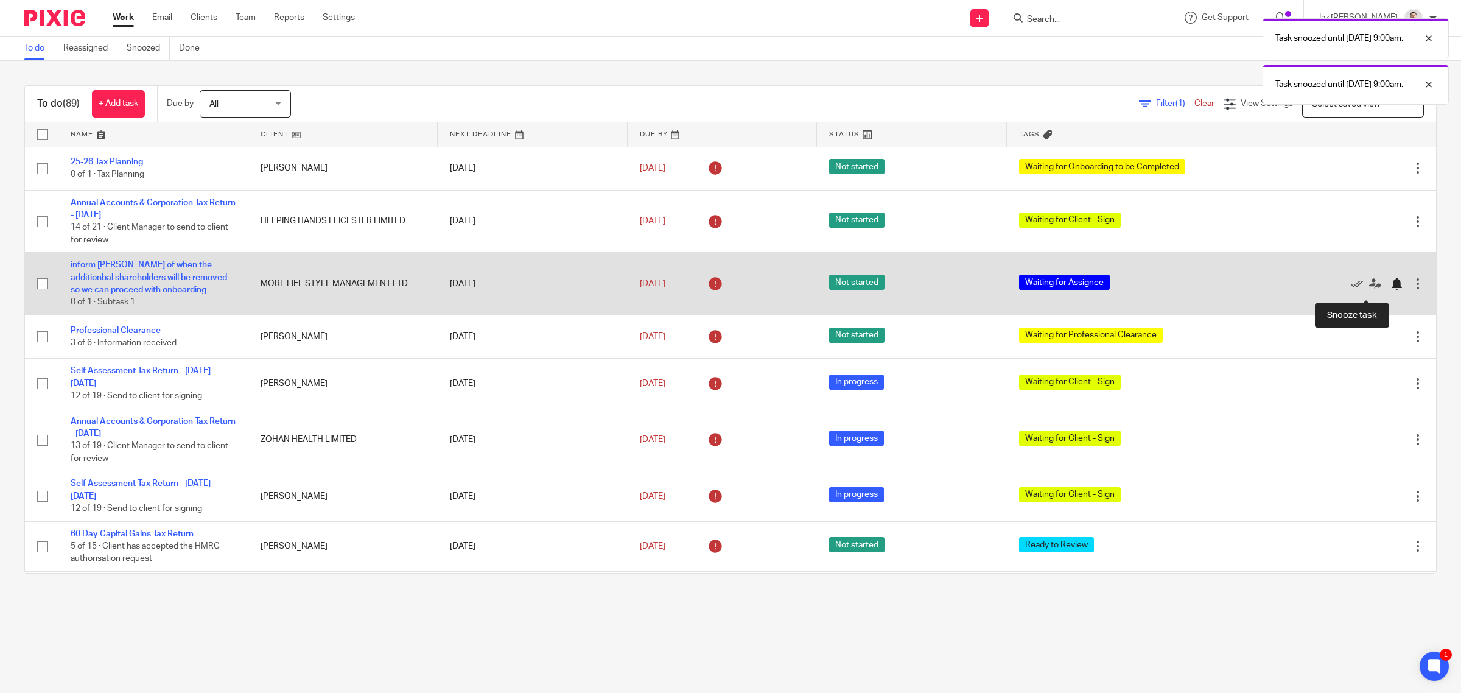
click at [1391, 290] on div at bounding box center [1397, 284] width 12 height 12
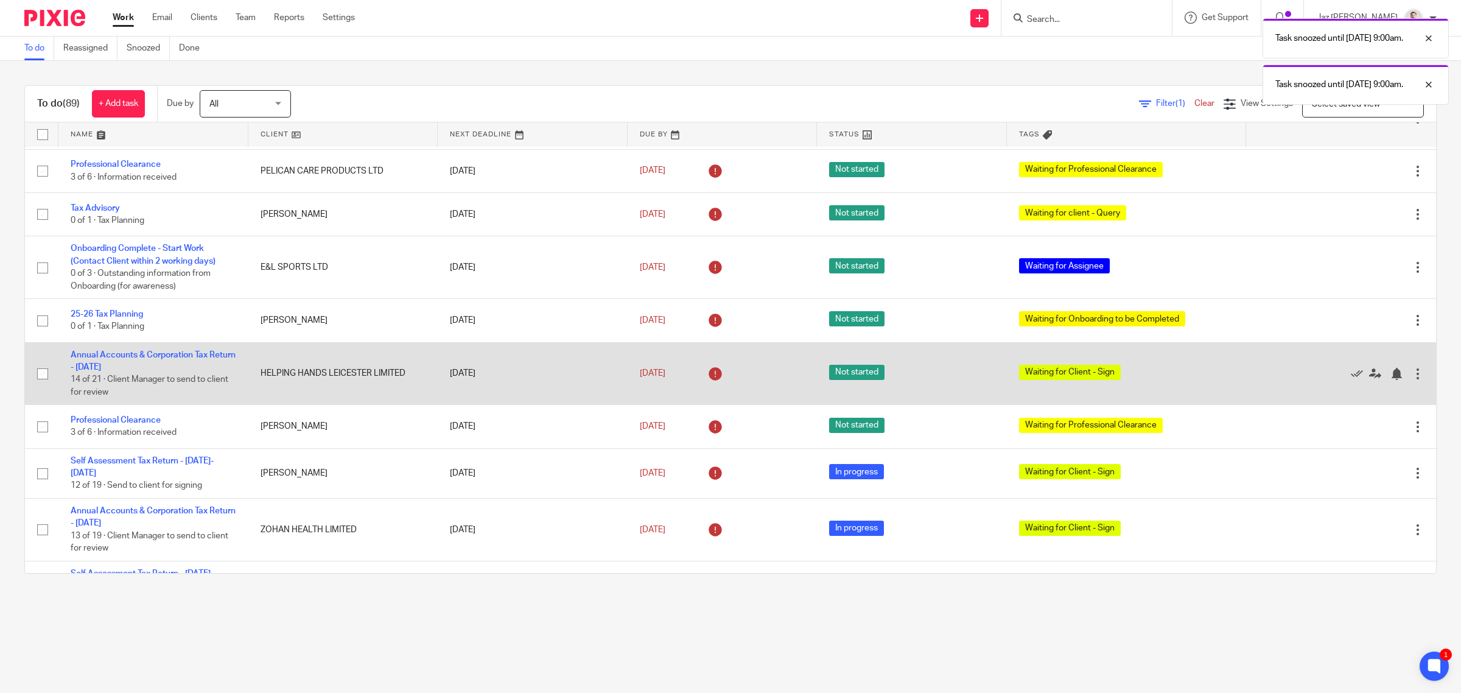
scroll to position [656, 0]
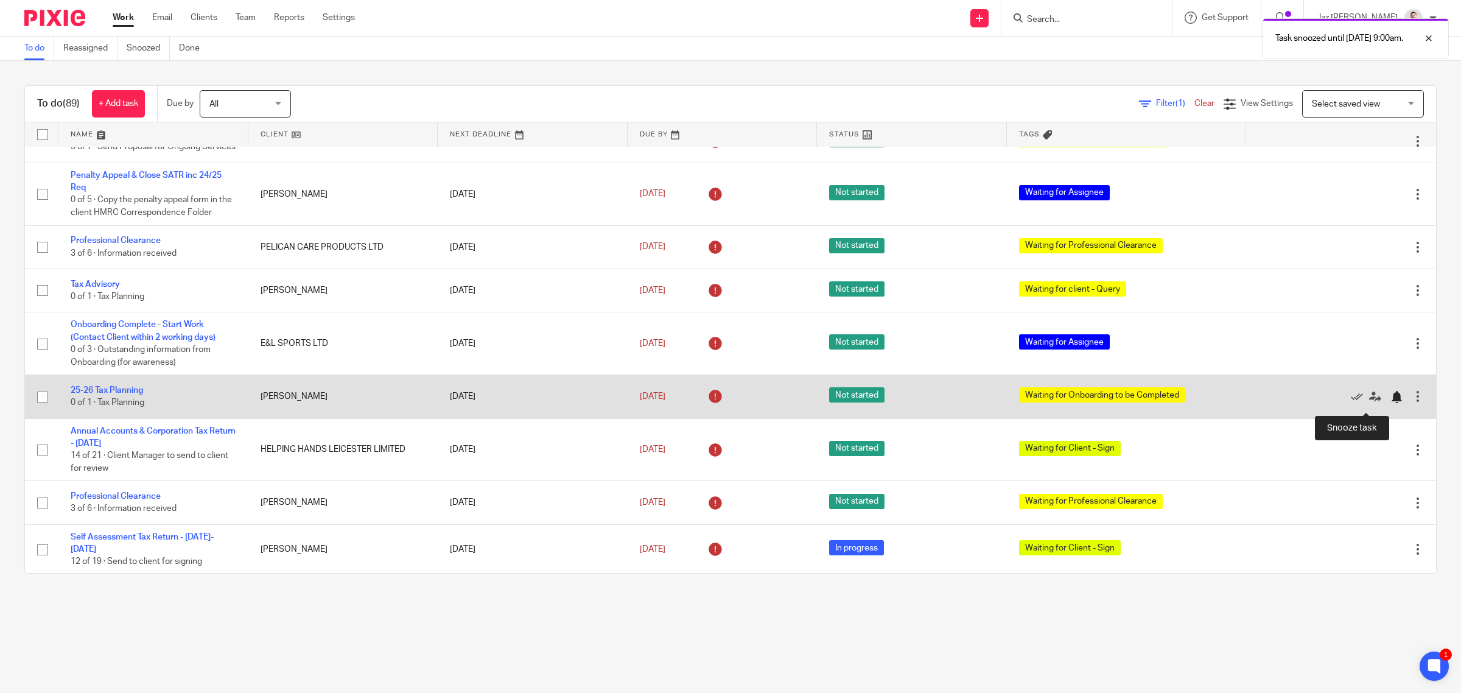
click at [1391, 403] on div at bounding box center [1397, 397] width 12 height 12
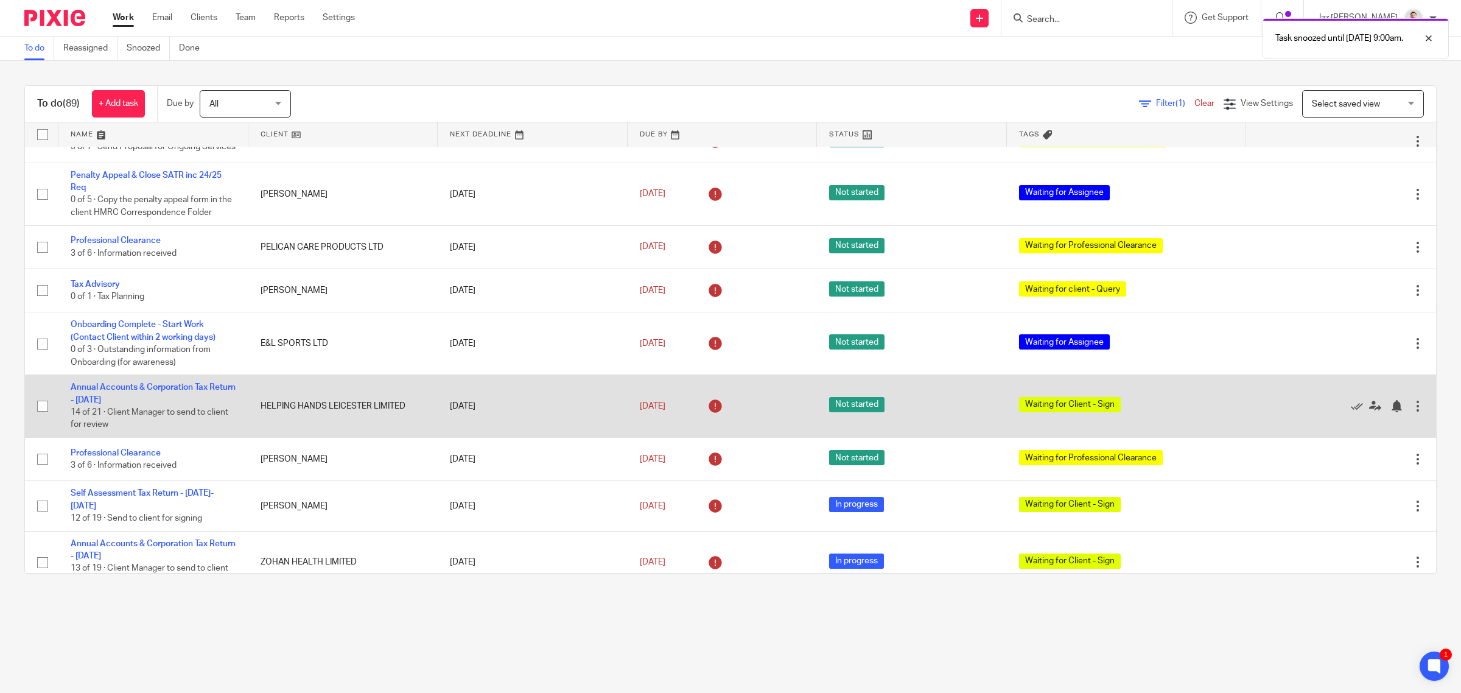
scroll to position [580, 0]
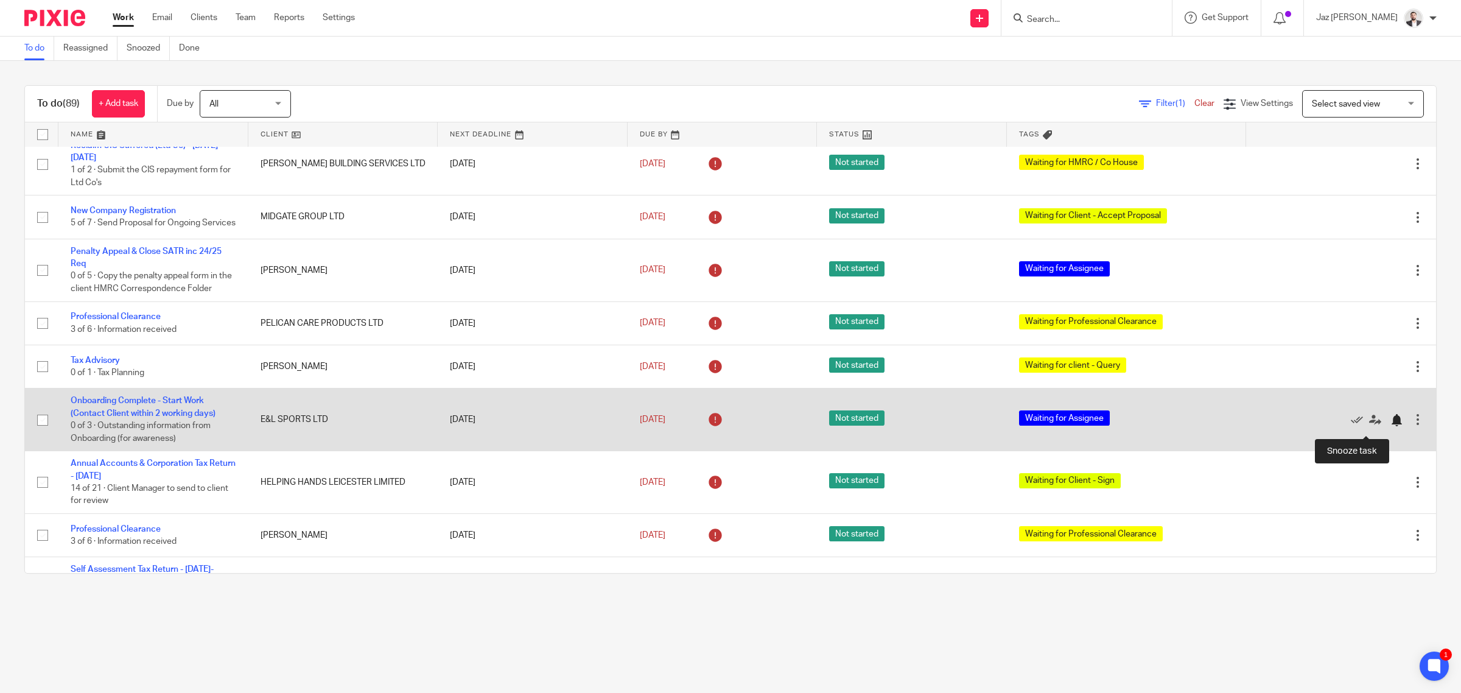
click at [1391, 426] on div at bounding box center [1397, 420] width 12 height 12
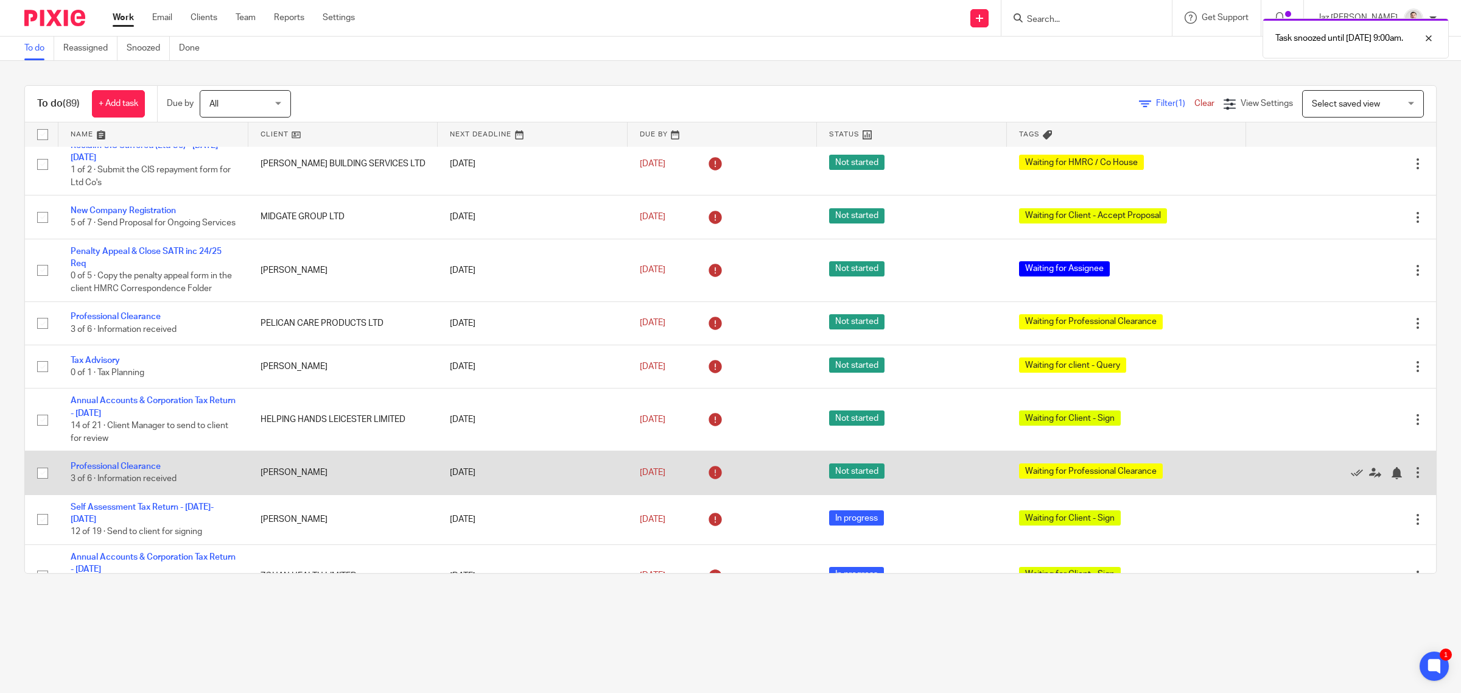
scroll to position [504, 0]
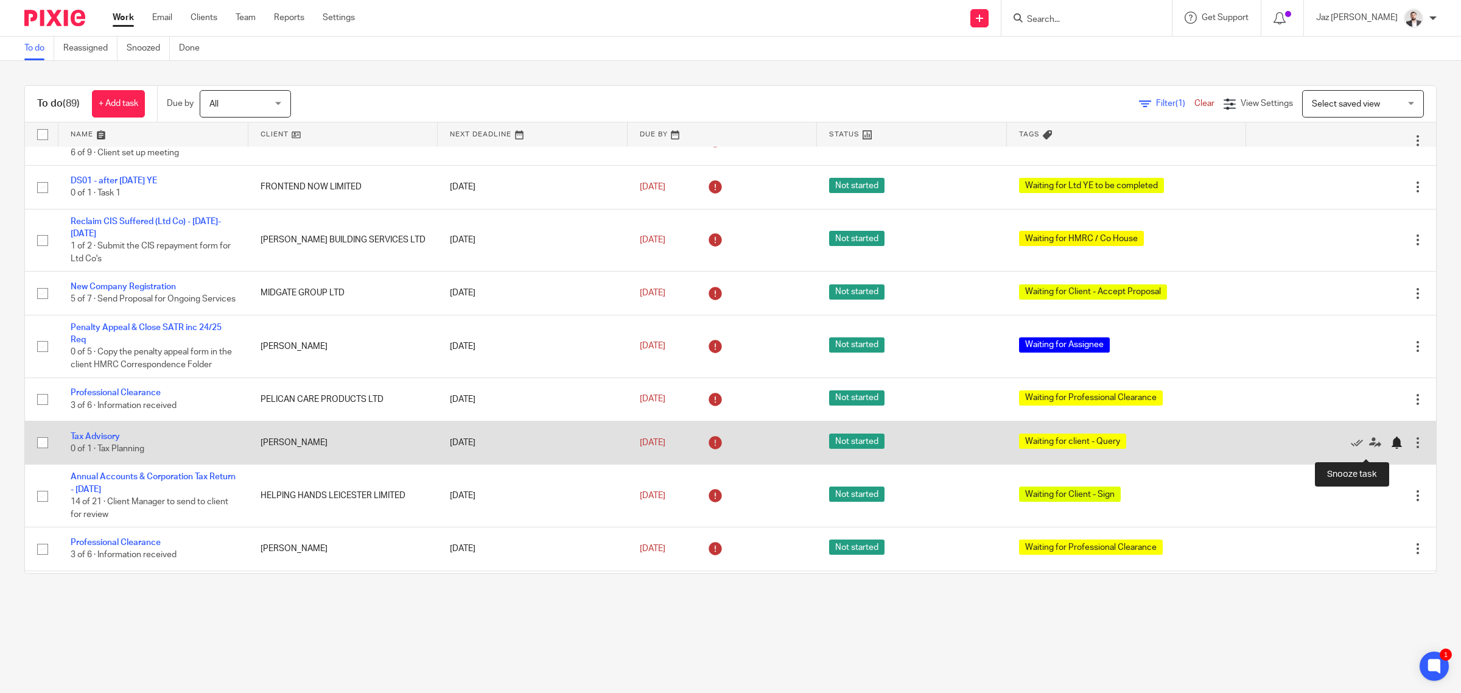
click at [1391, 449] on div at bounding box center [1397, 443] width 12 height 12
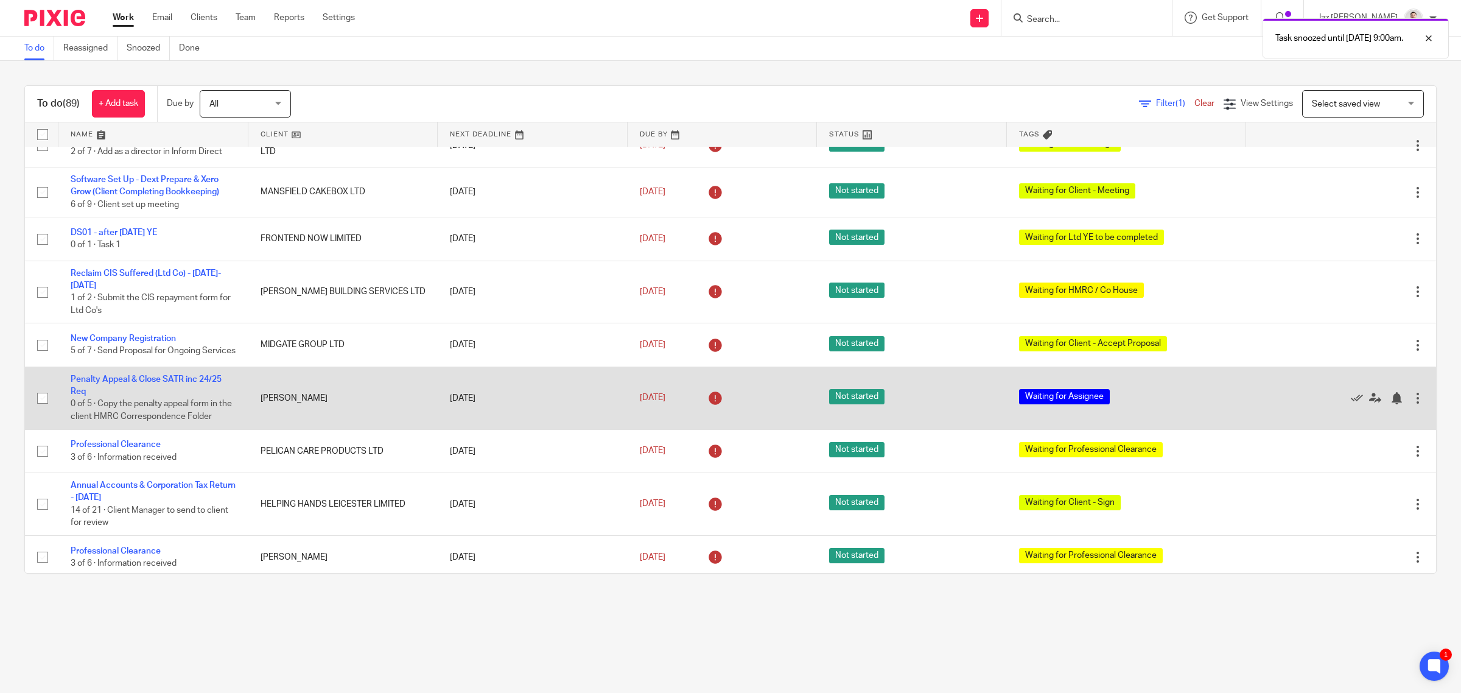
scroll to position [427, 0]
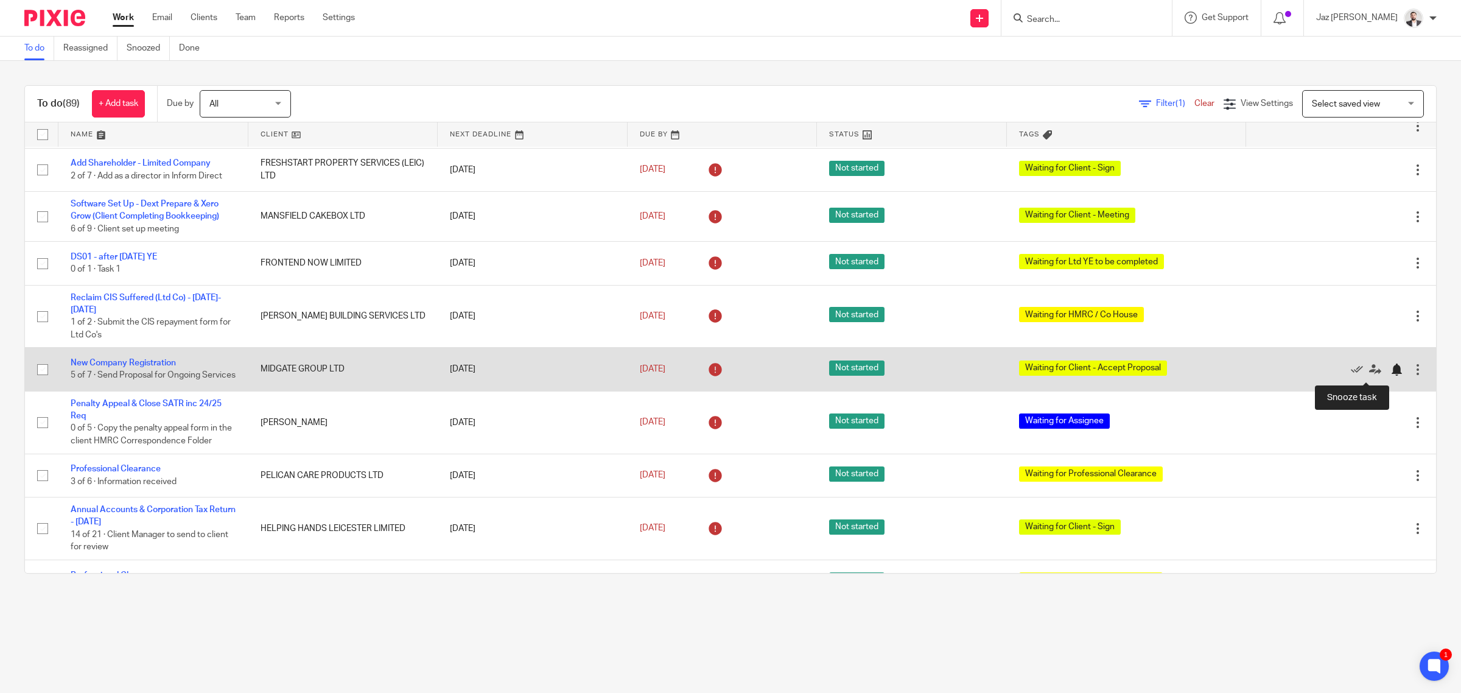
click at [1391, 370] on div at bounding box center [1397, 369] width 12 height 12
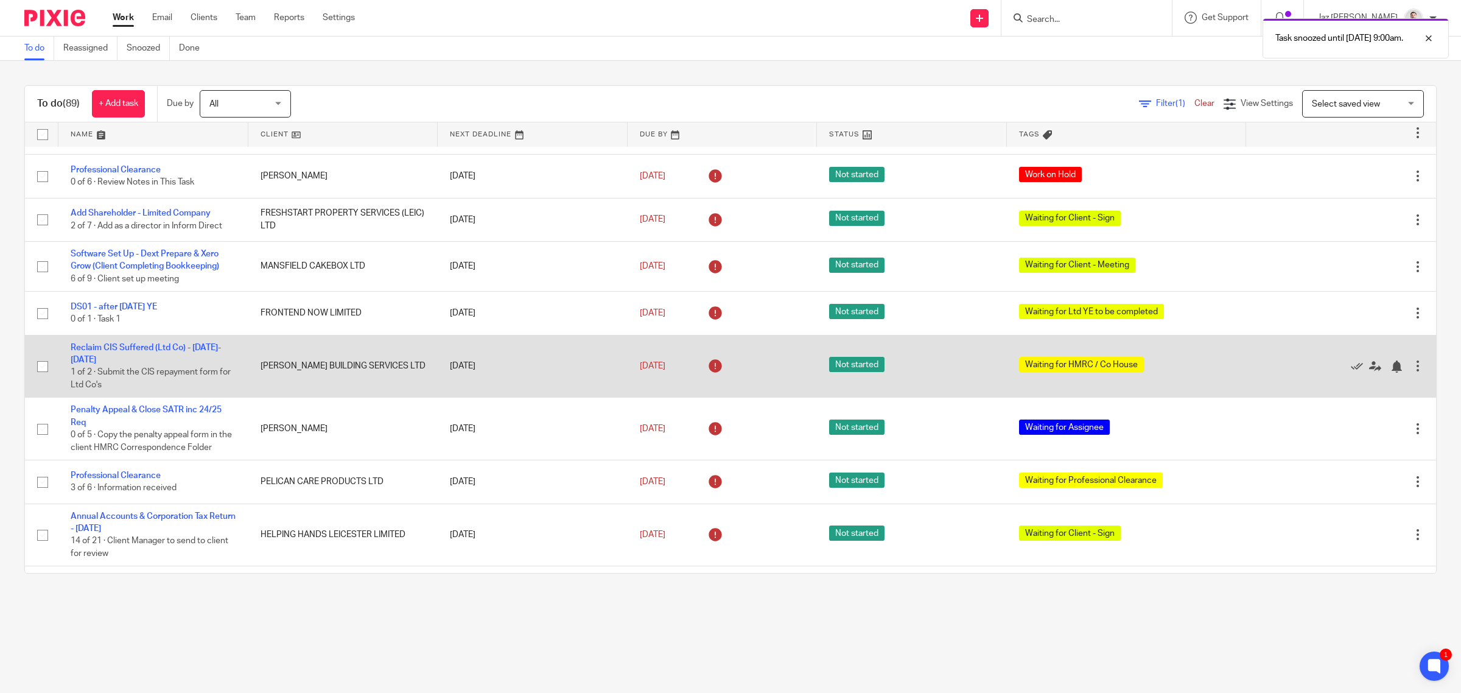
scroll to position [351, 0]
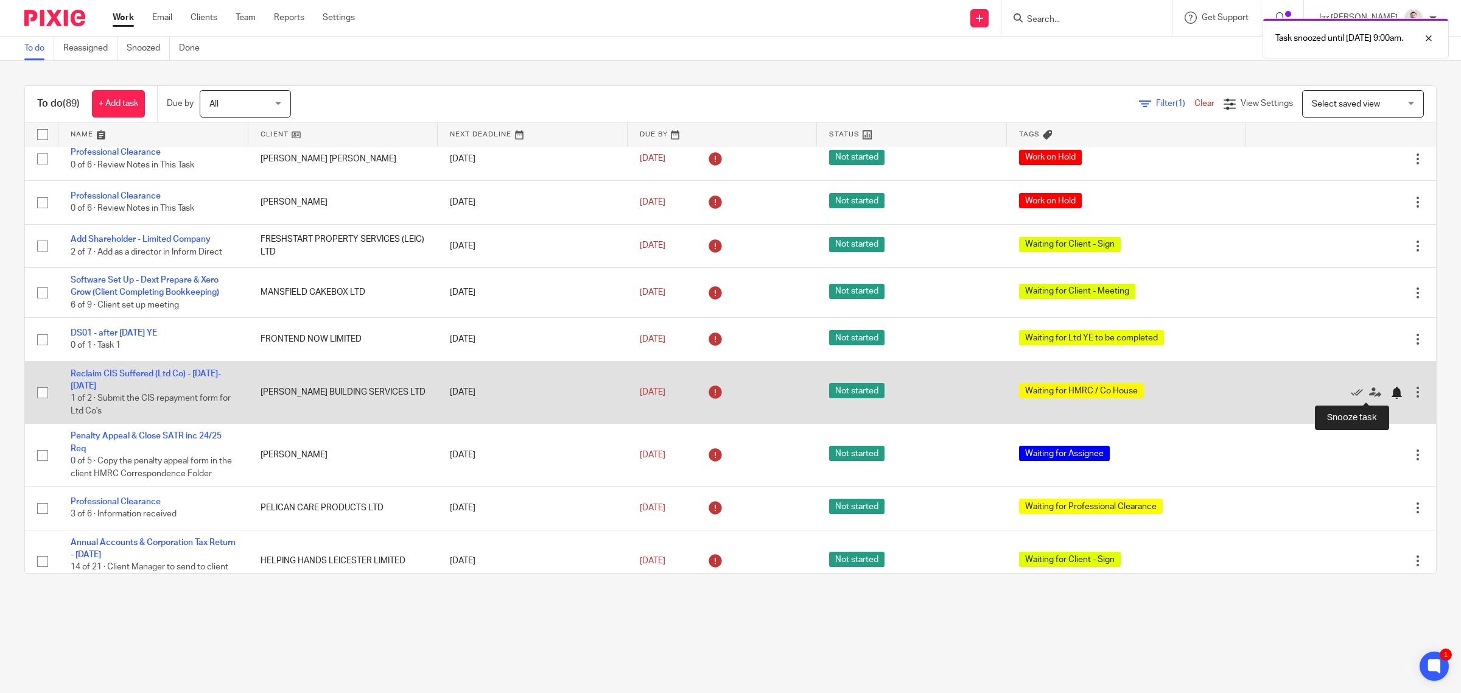
click at [1391, 393] on div at bounding box center [1397, 393] width 12 height 12
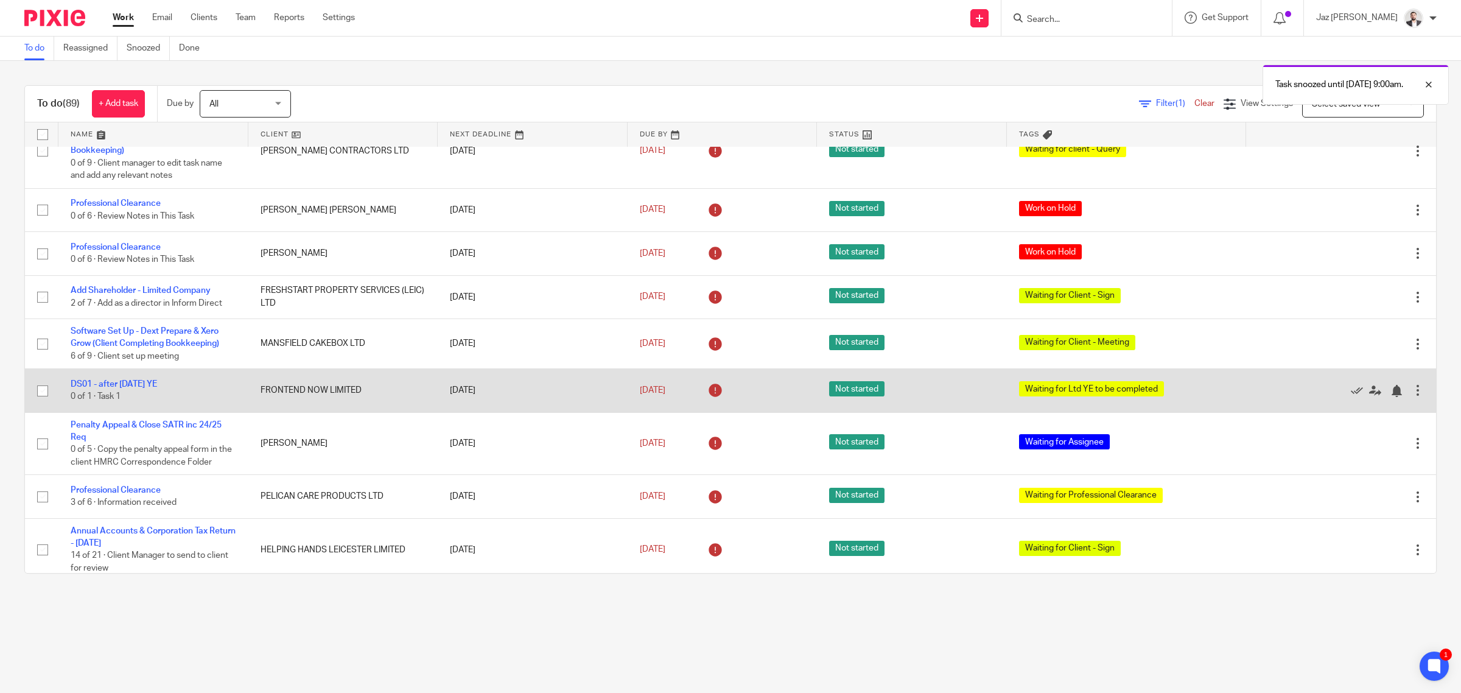
scroll to position [275, 0]
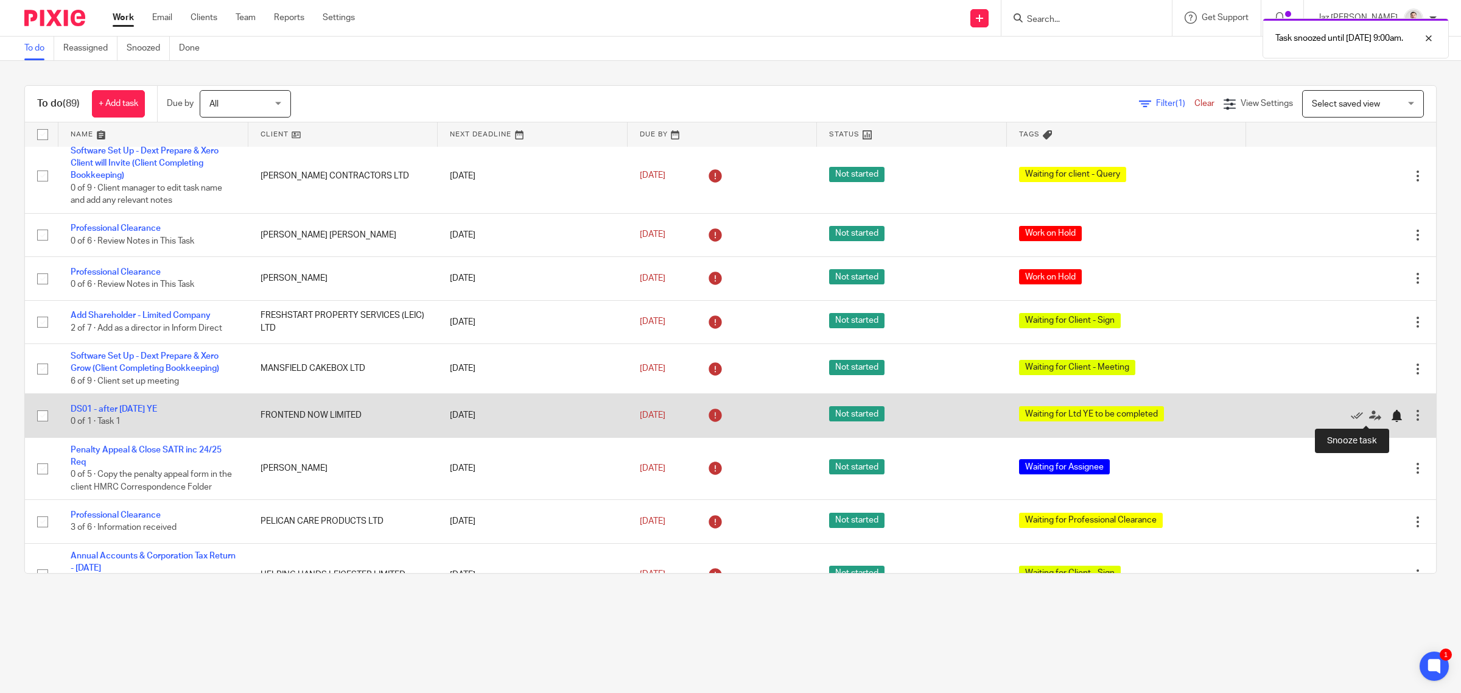
click at [1391, 416] on div at bounding box center [1397, 416] width 12 height 12
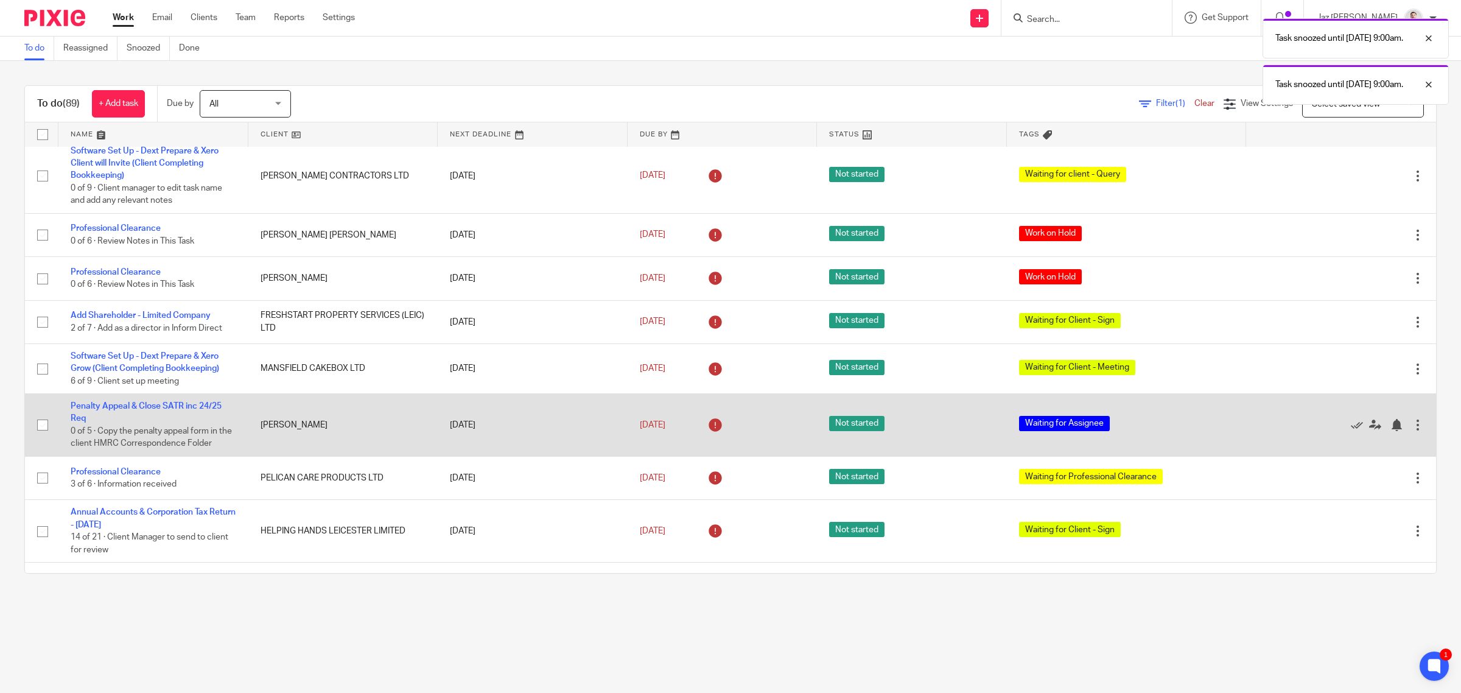
scroll to position [199, 0]
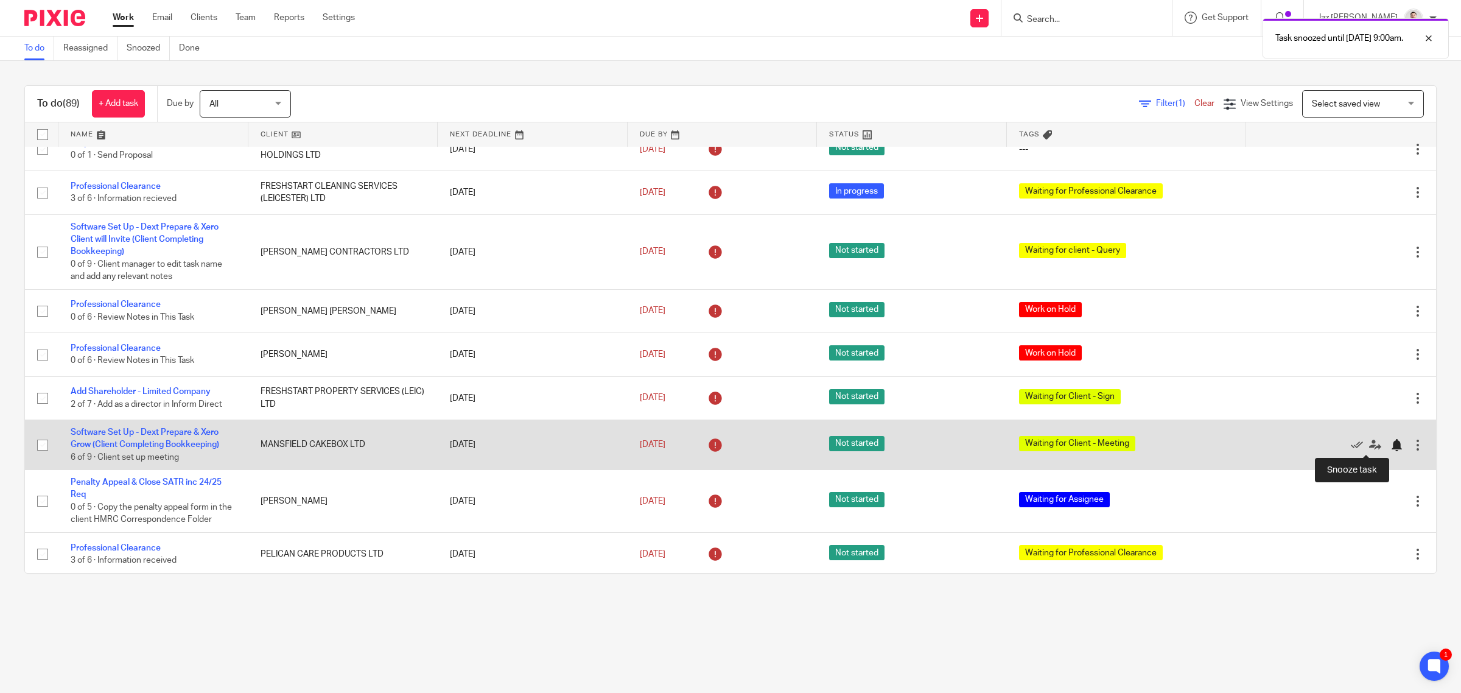
click at [1391, 445] on div at bounding box center [1397, 445] width 12 height 12
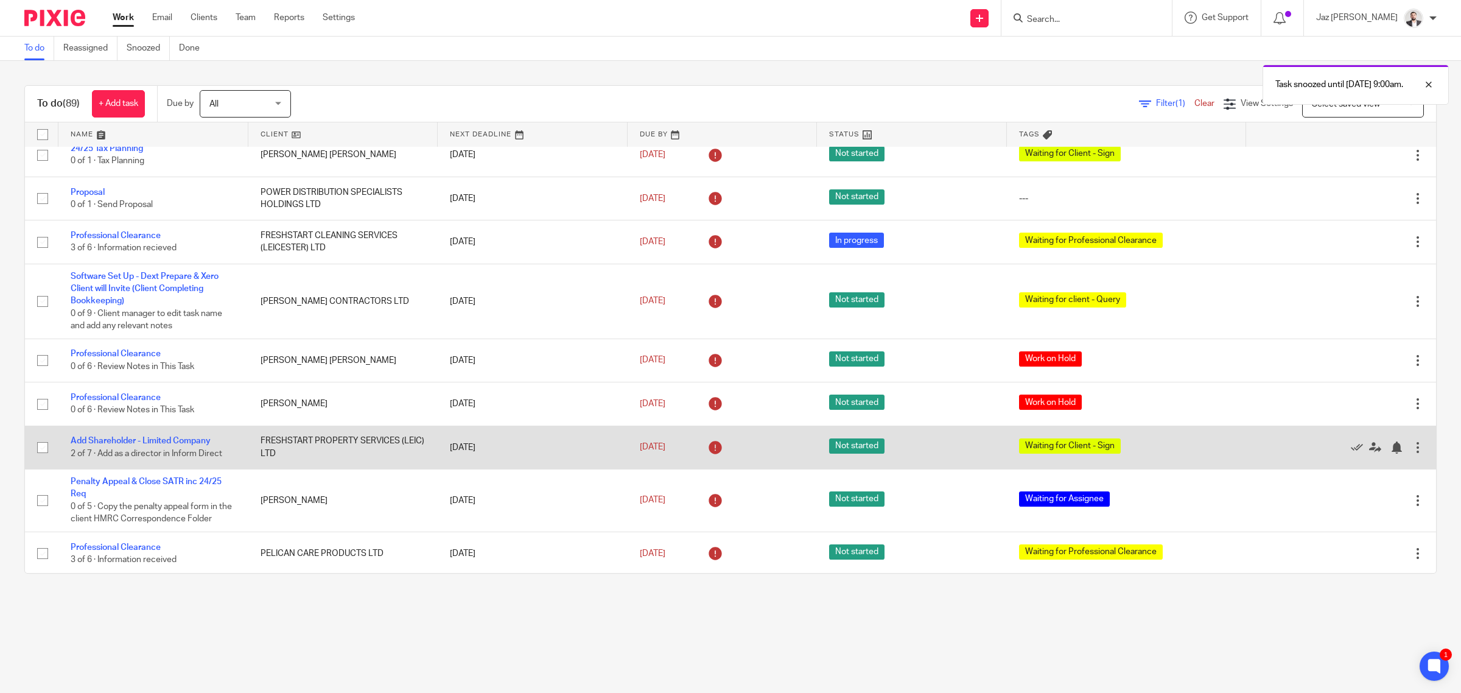
scroll to position [123, 0]
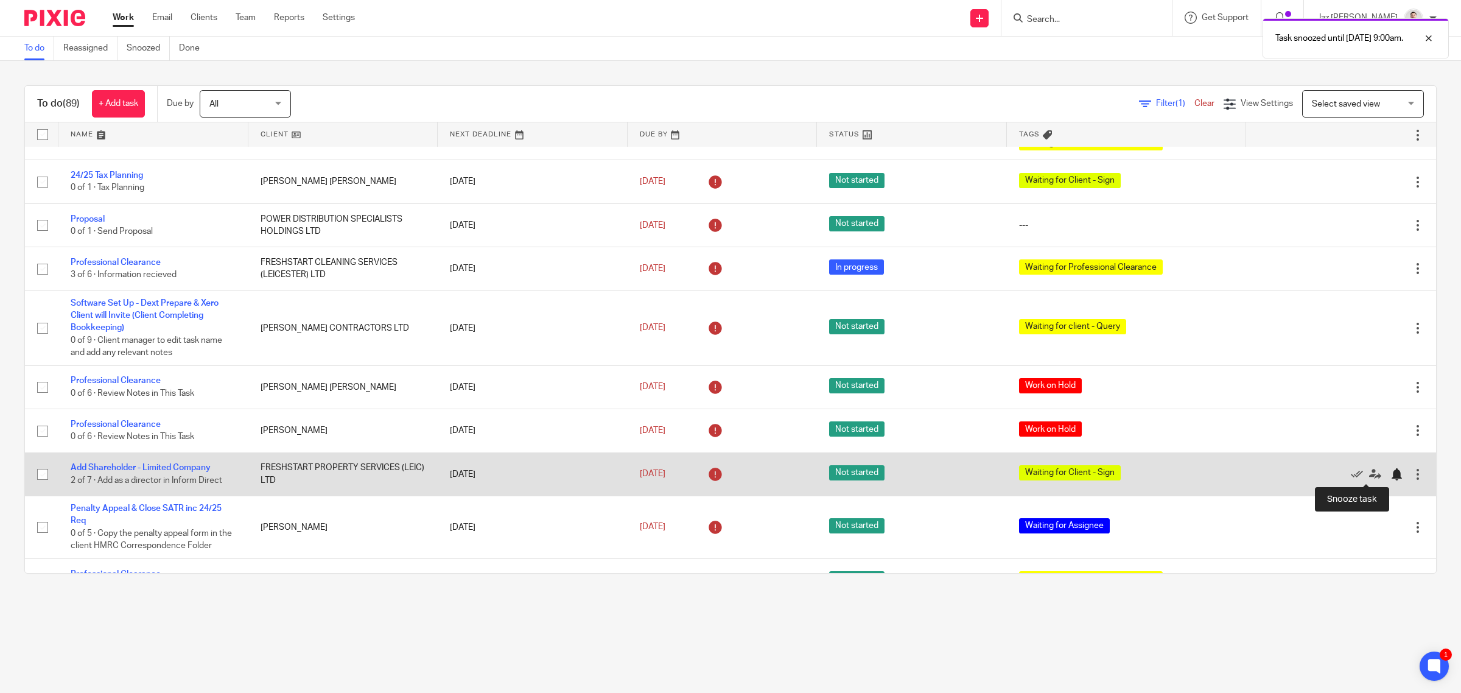
click at [1391, 475] on div at bounding box center [1397, 474] width 12 height 12
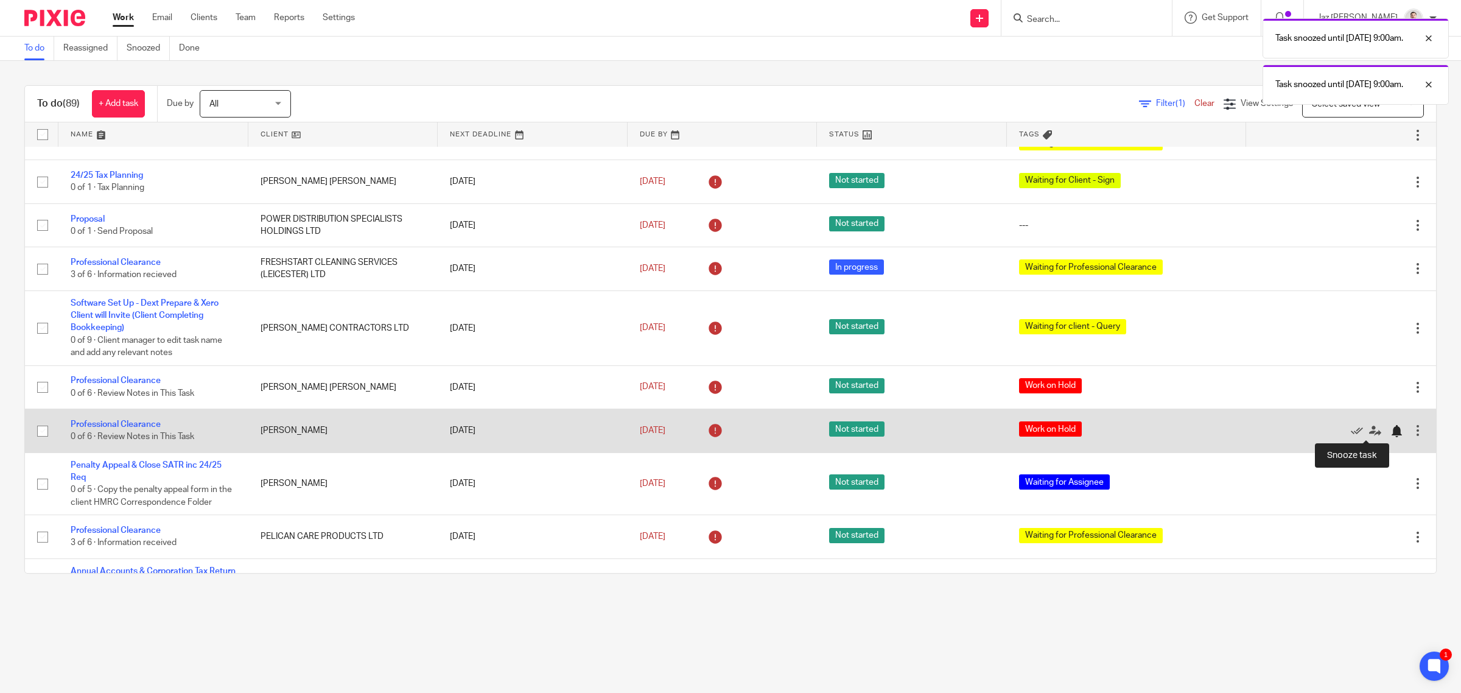
click at [1391, 430] on div at bounding box center [1397, 431] width 12 height 12
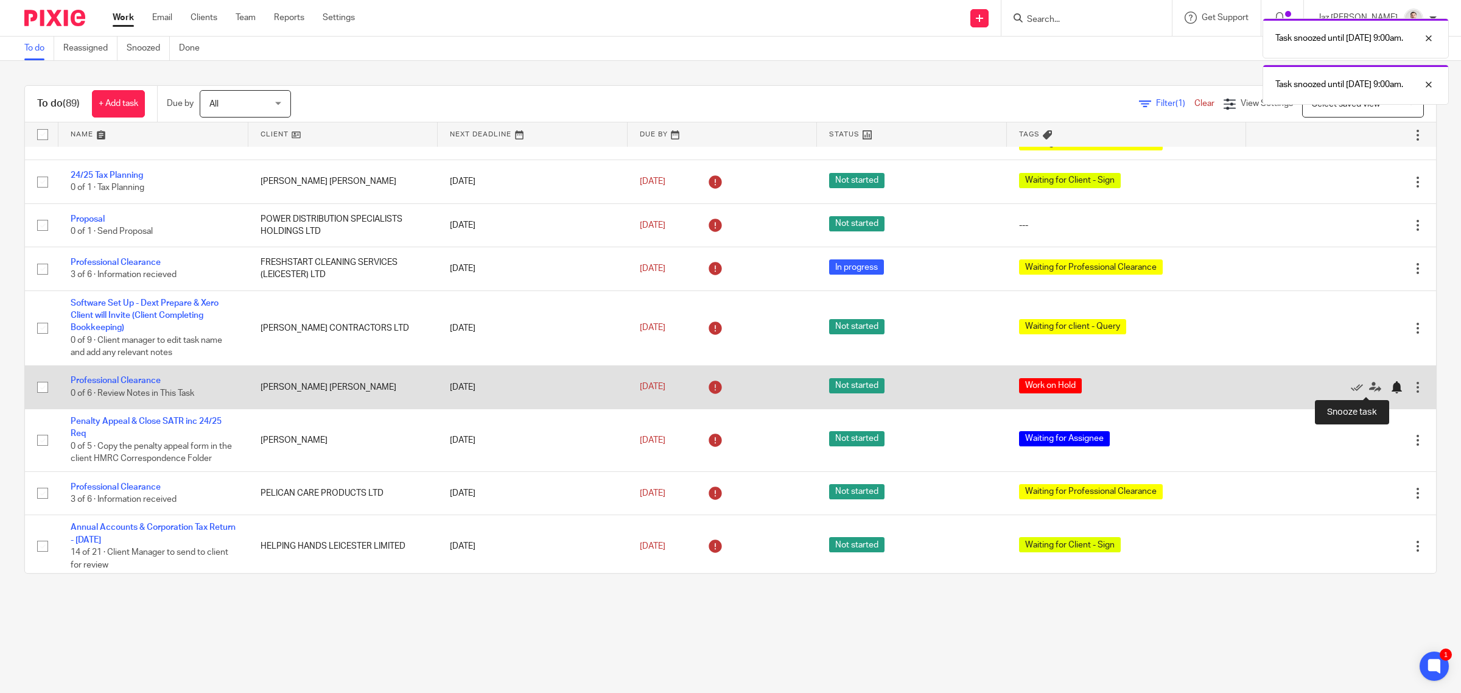
click at [1391, 388] on div at bounding box center [1397, 387] width 12 height 12
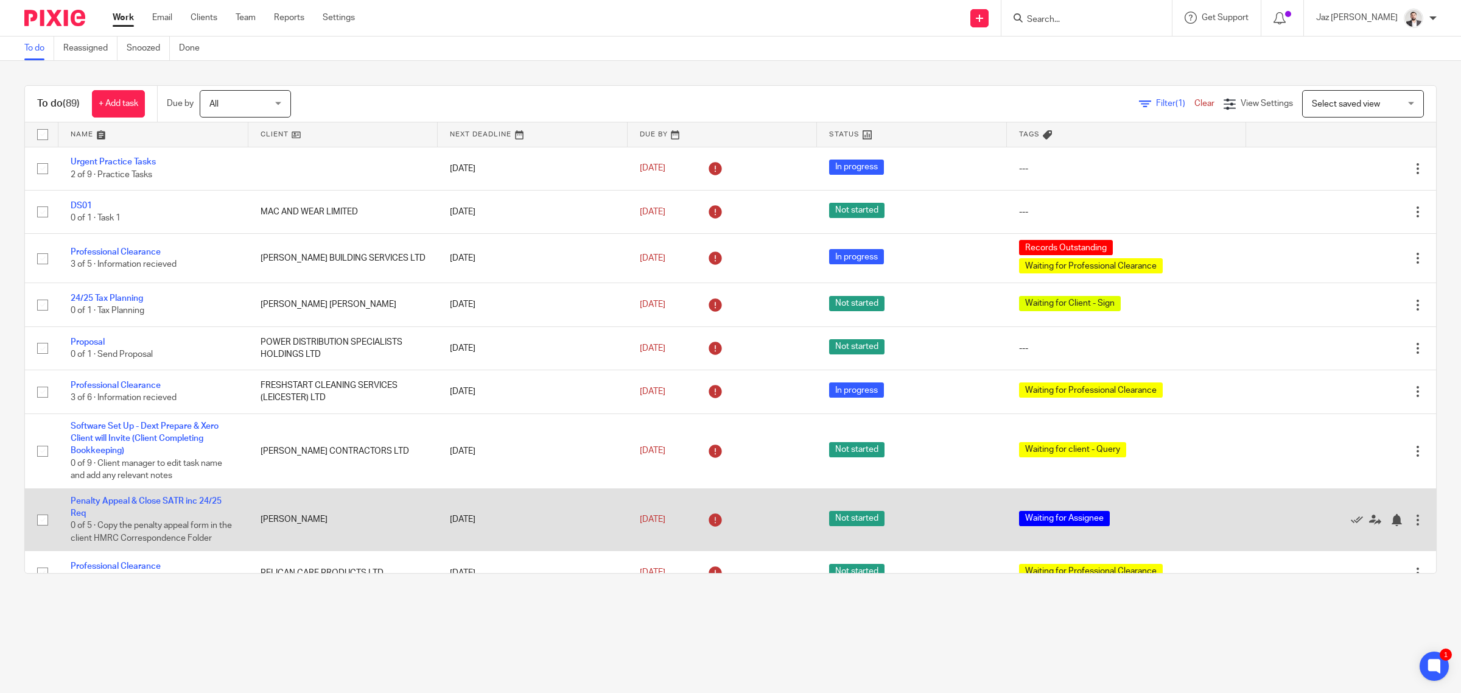
scroll to position [76, 0]
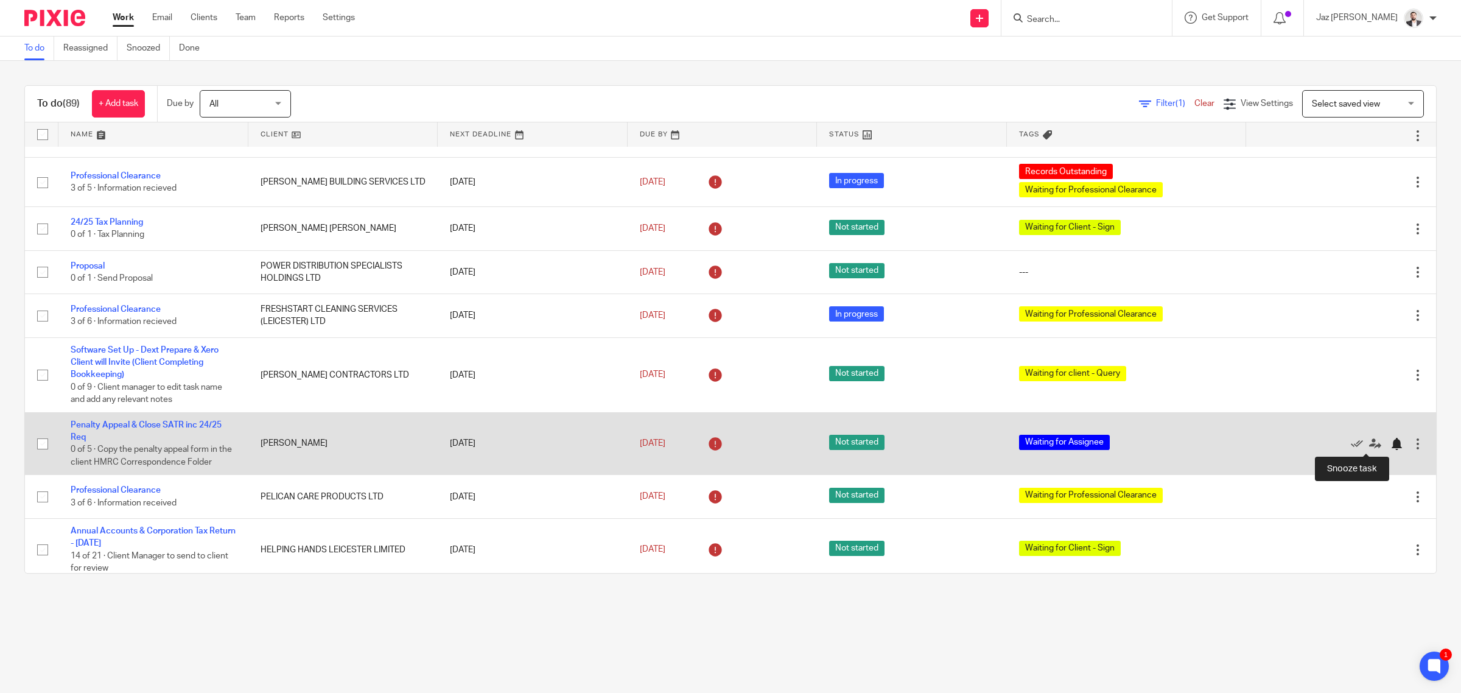
click at [1391, 446] on div at bounding box center [1397, 444] width 12 height 12
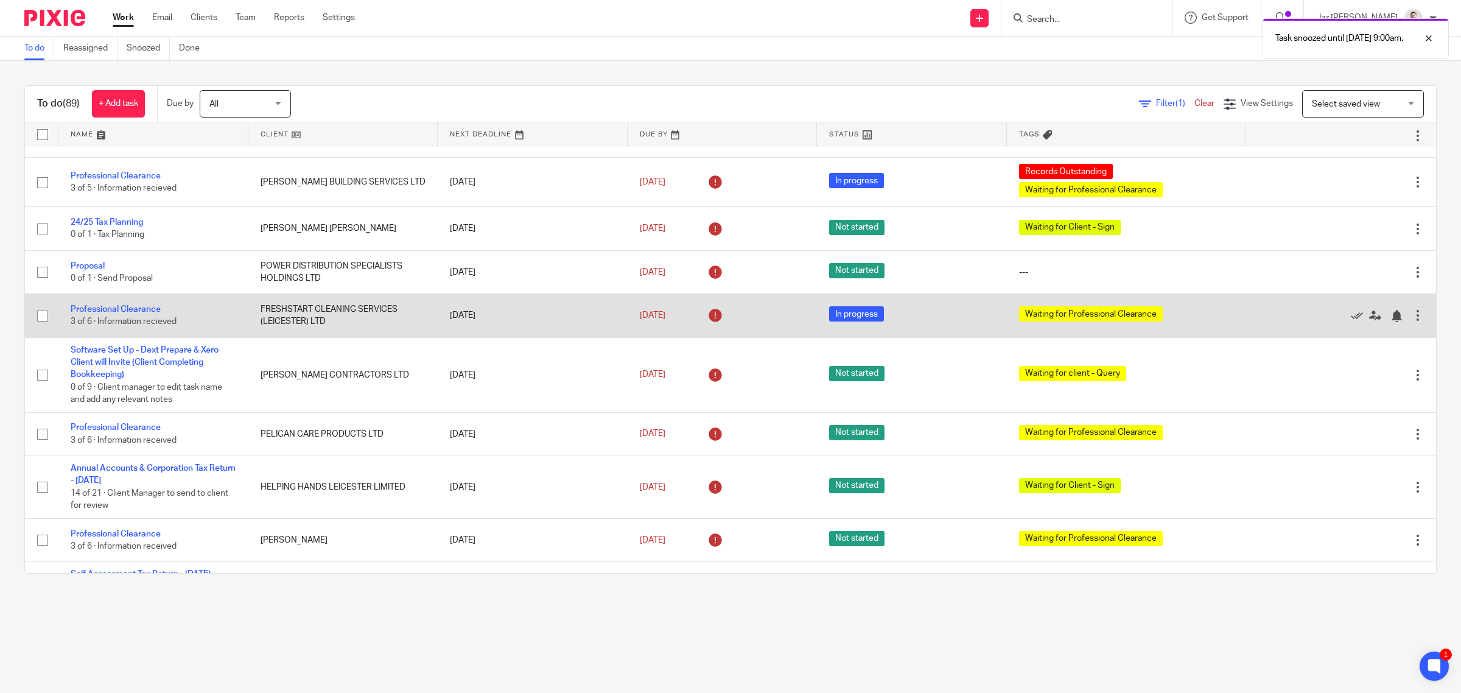
scroll to position [0, 0]
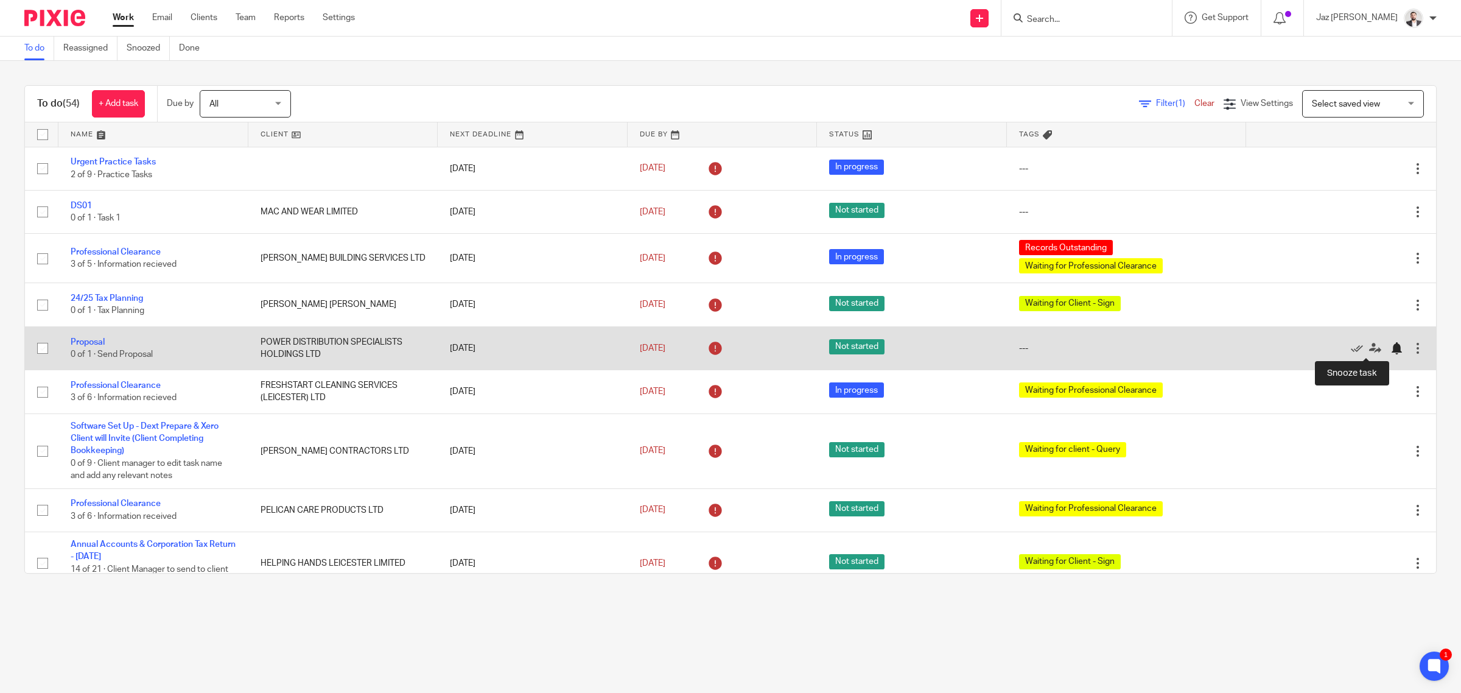
click at [1391, 352] on div at bounding box center [1397, 348] width 12 height 12
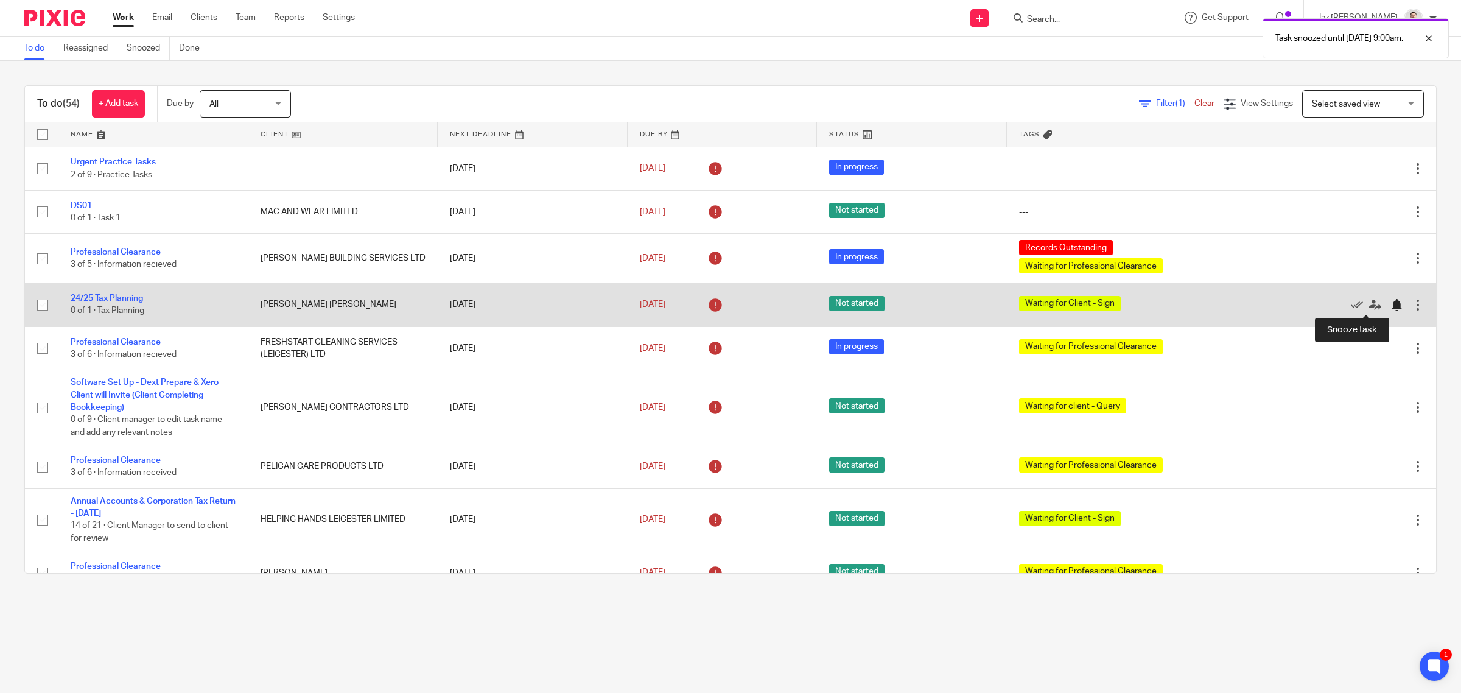
click at [1391, 306] on div at bounding box center [1397, 305] width 12 height 12
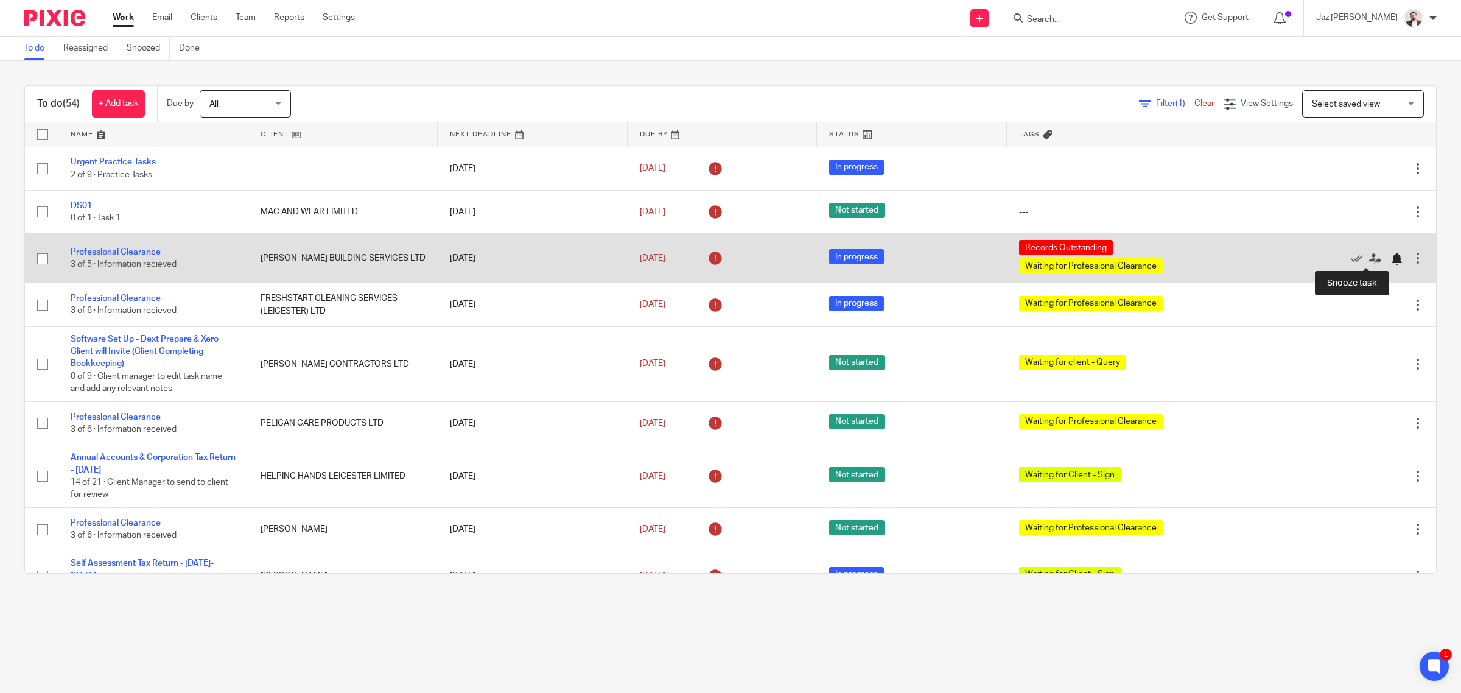
click at [1391, 256] on div at bounding box center [1397, 259] width 12 height 12
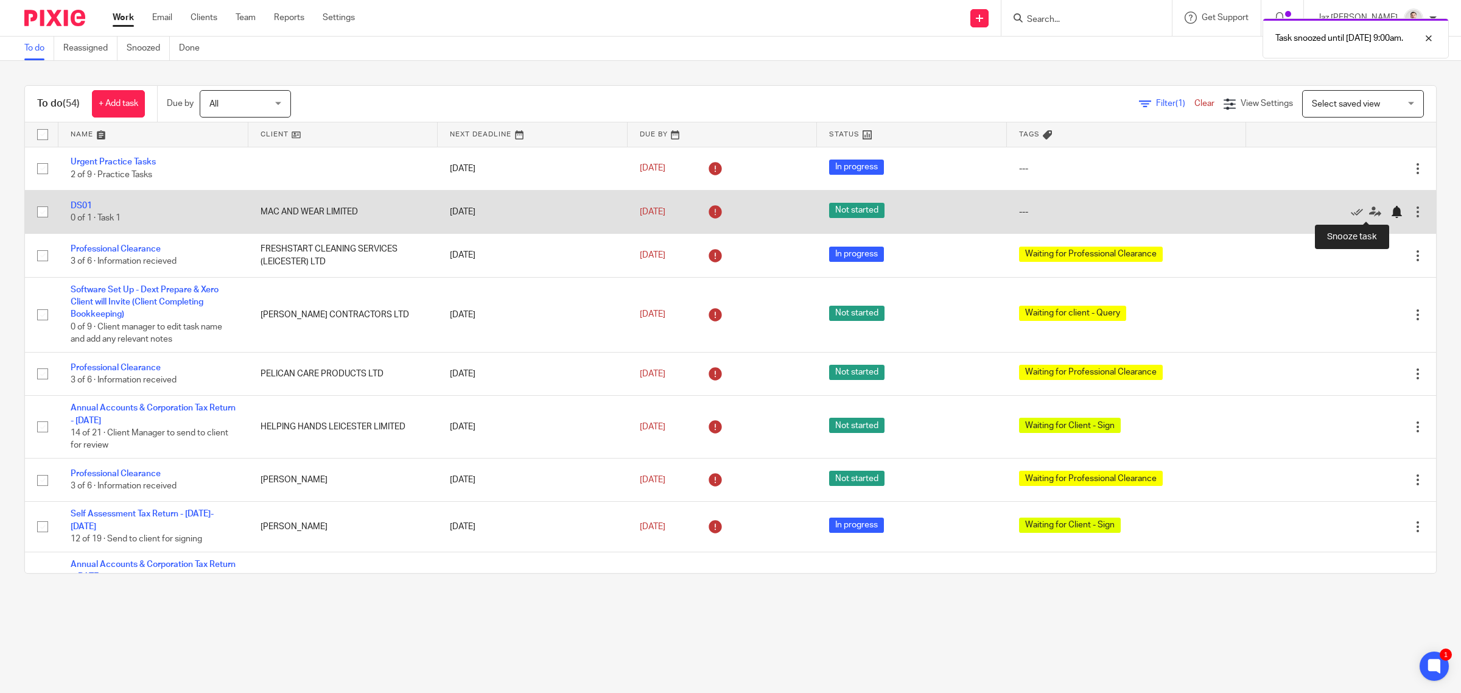
click at [1391, 212] on div at bounding box center [1397, 212] width 12 height 12
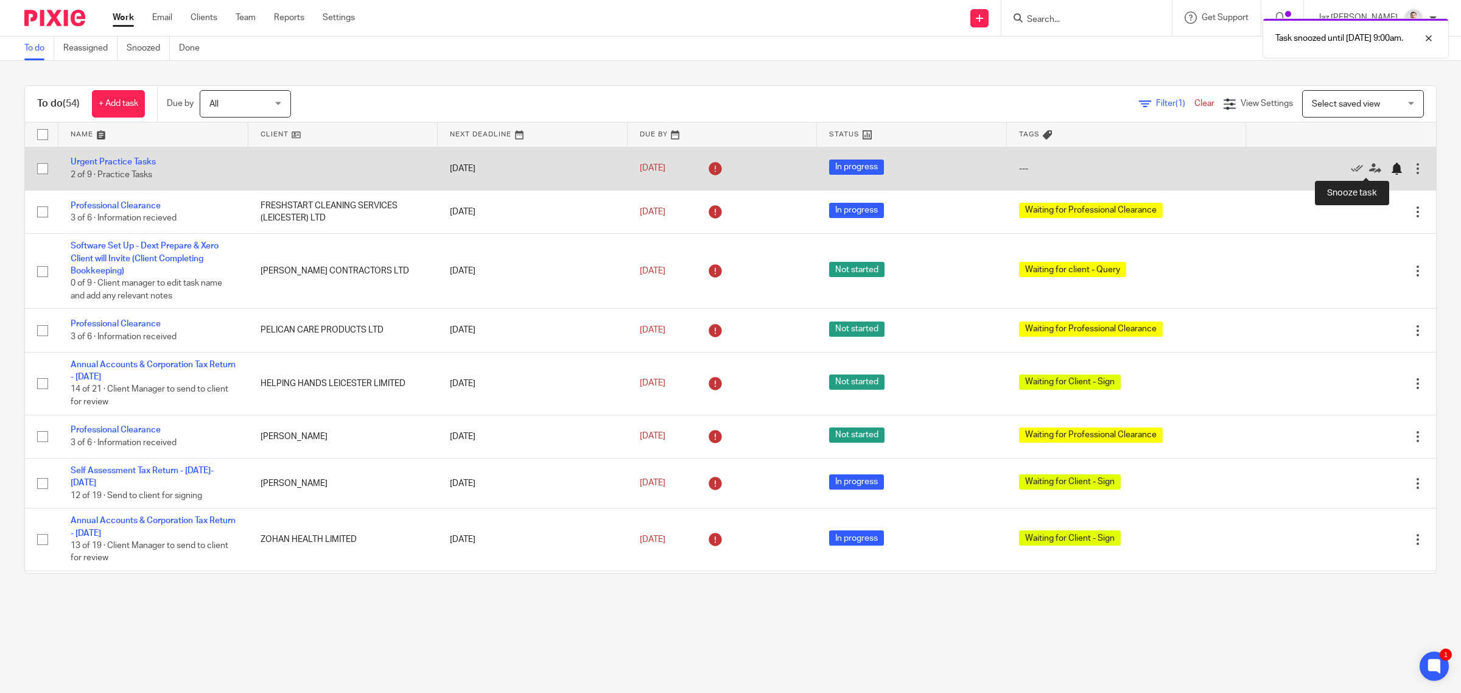
click at [1391, 169] on div at bounding box center [1397, 169] width 12 height 12
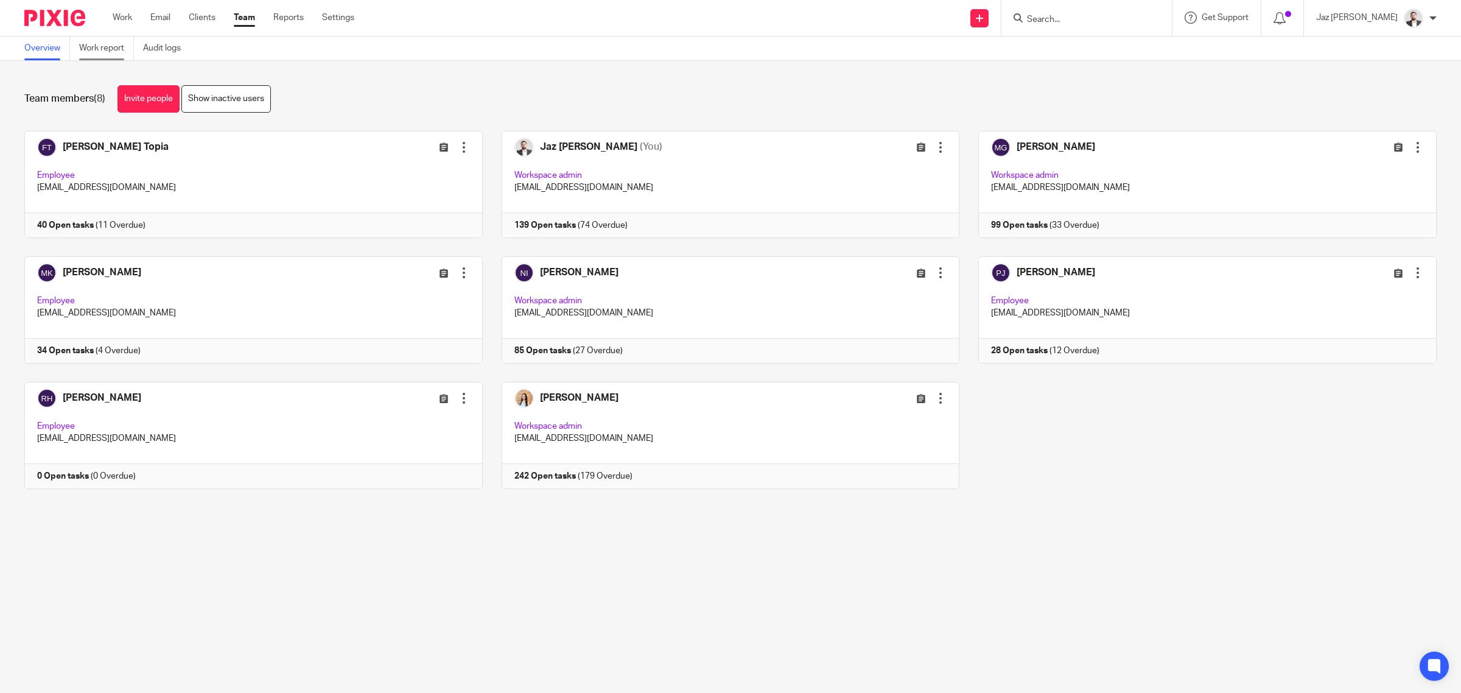
click at [96, 52] on link "Work report" at bounding box center [106, 49] width 55 height 24
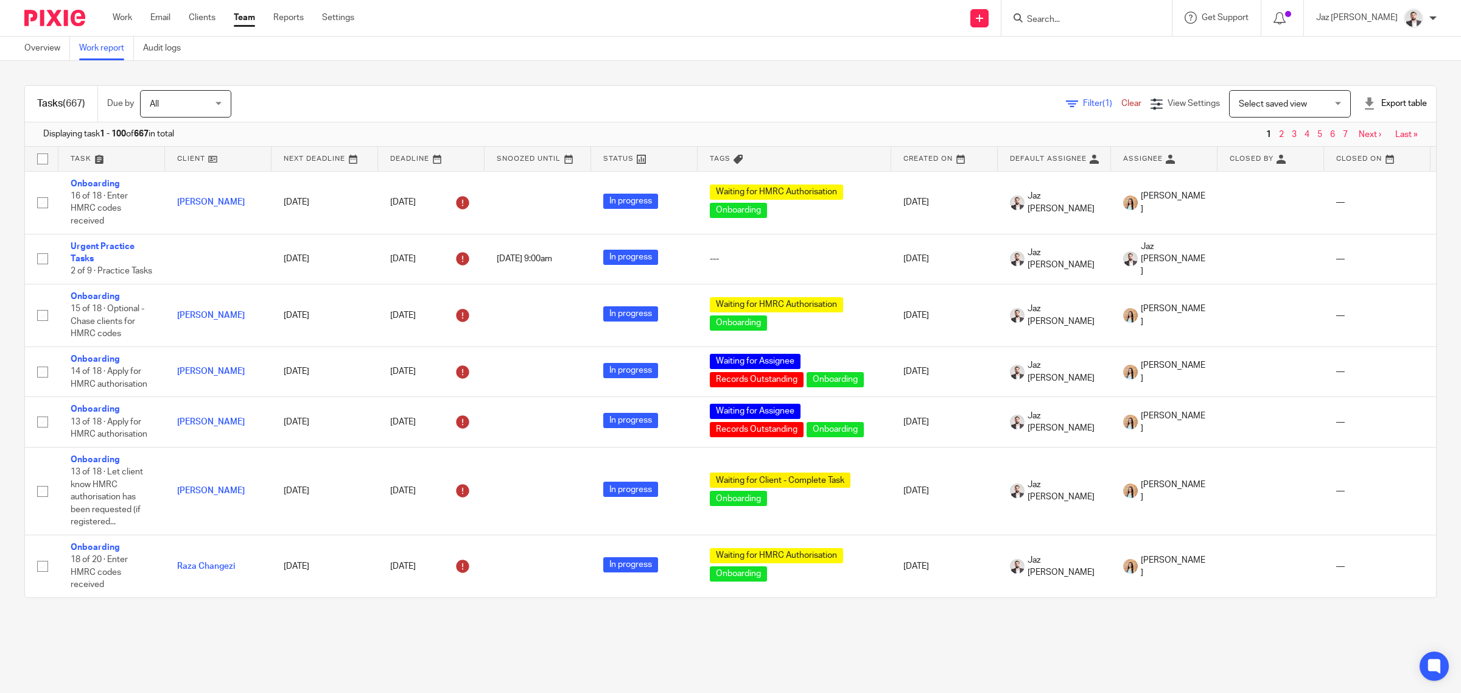
click at [1083, 107] on span "Filter (1)" at bounding box center [1102, 103] width 38 height 9
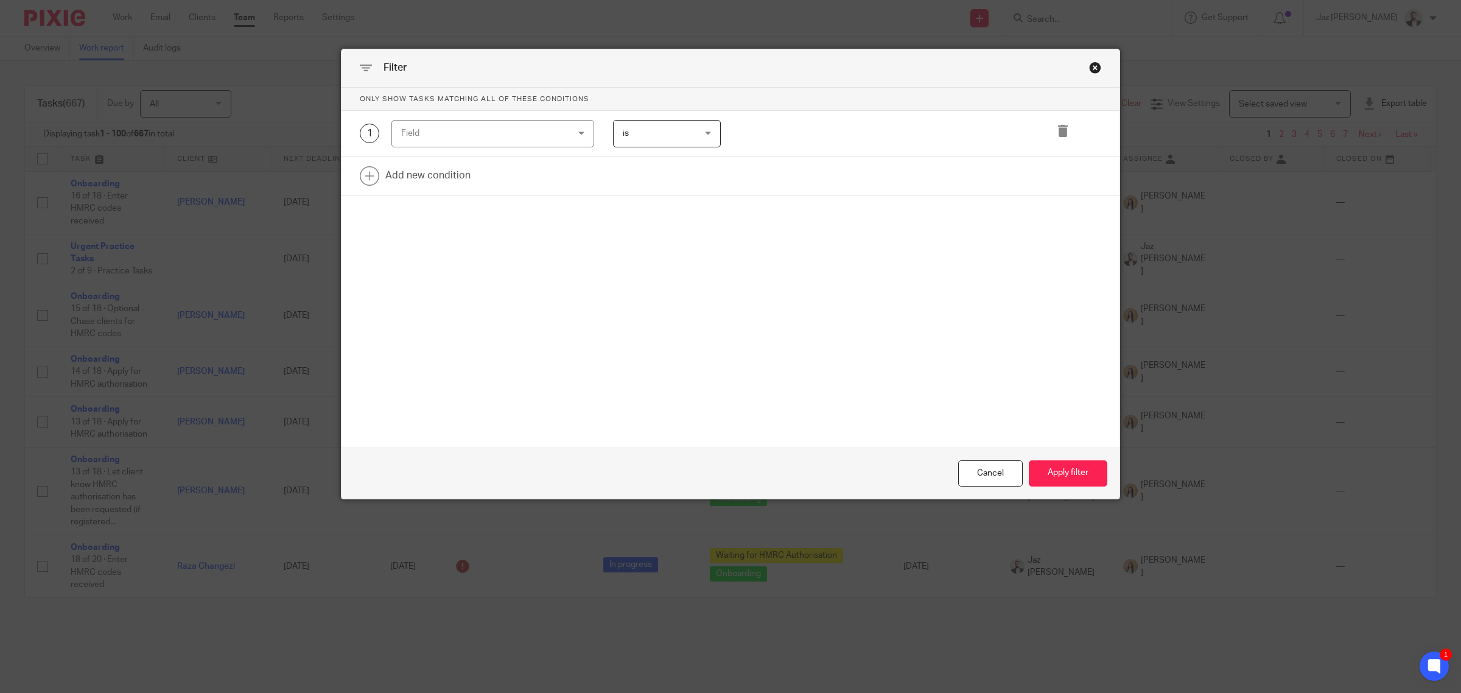
click at [469, 136] on div "Field" at bounding box center [478, 134] width 154 height 26
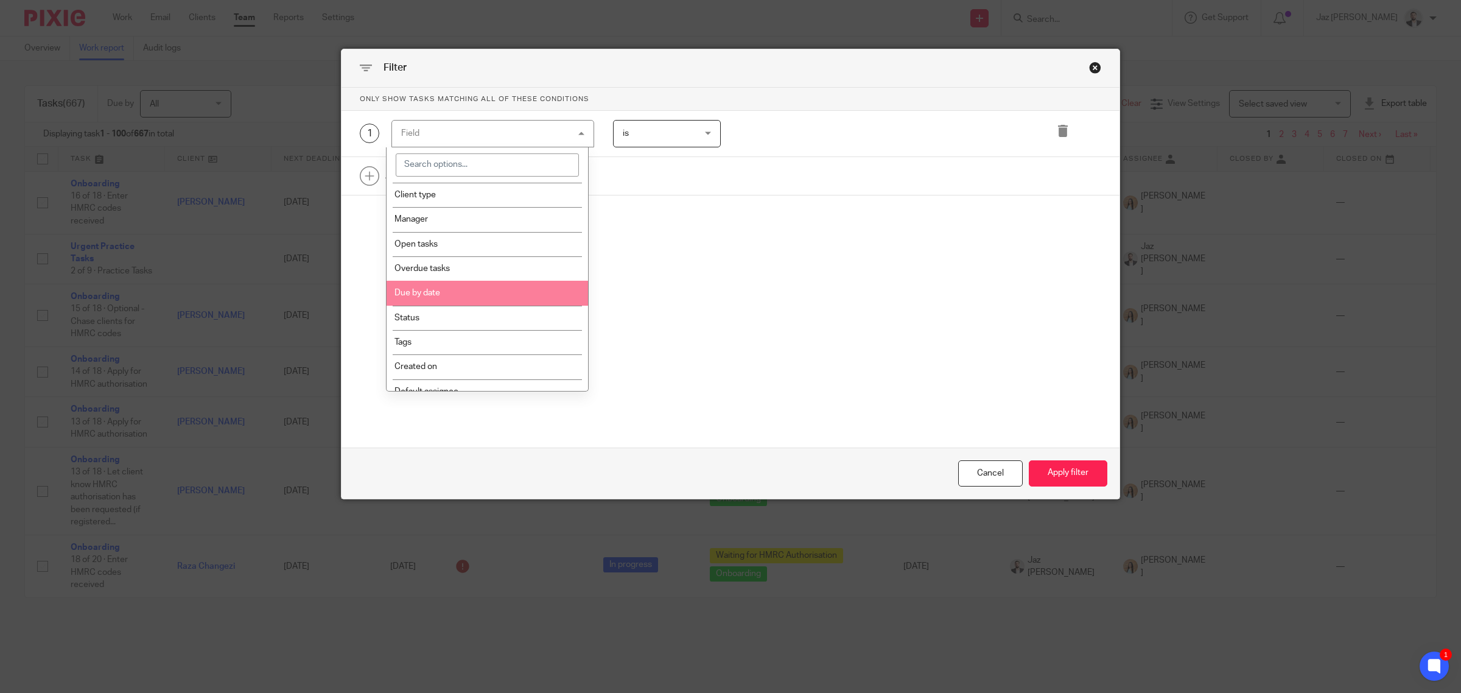
scroll to position [152, 0]
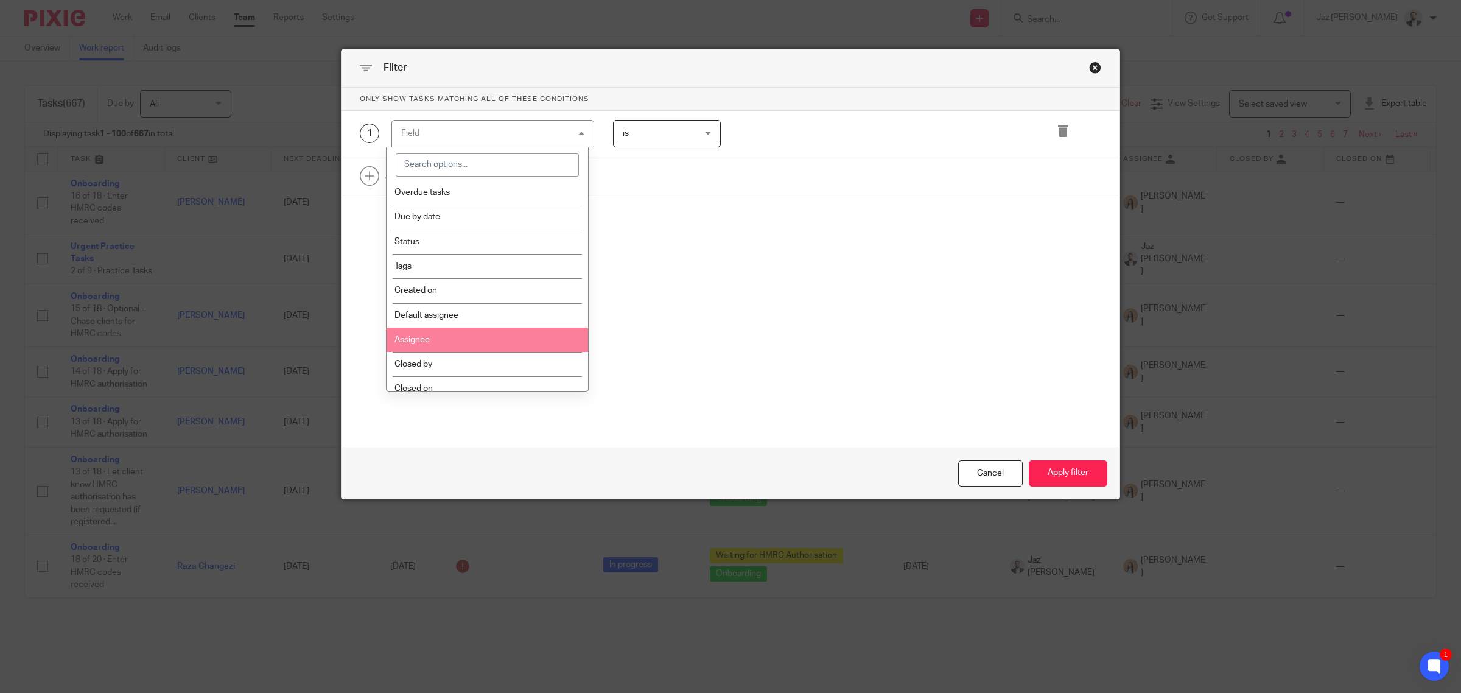
click at [448, 338] on li "Assignee" at bounding box center [488, 340] width 202 height 24
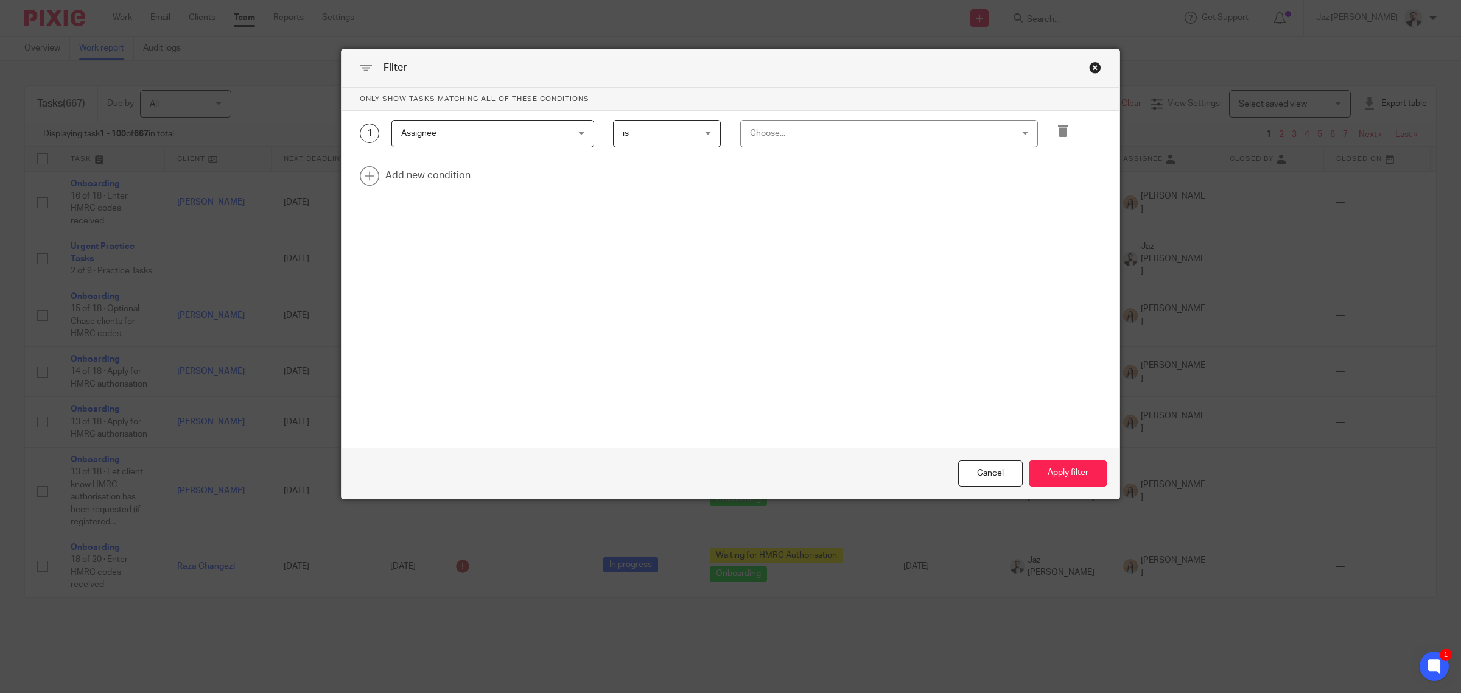
click at [804, 139] on div "Choose..." at bounding box center [865, 134] width 230 height 26
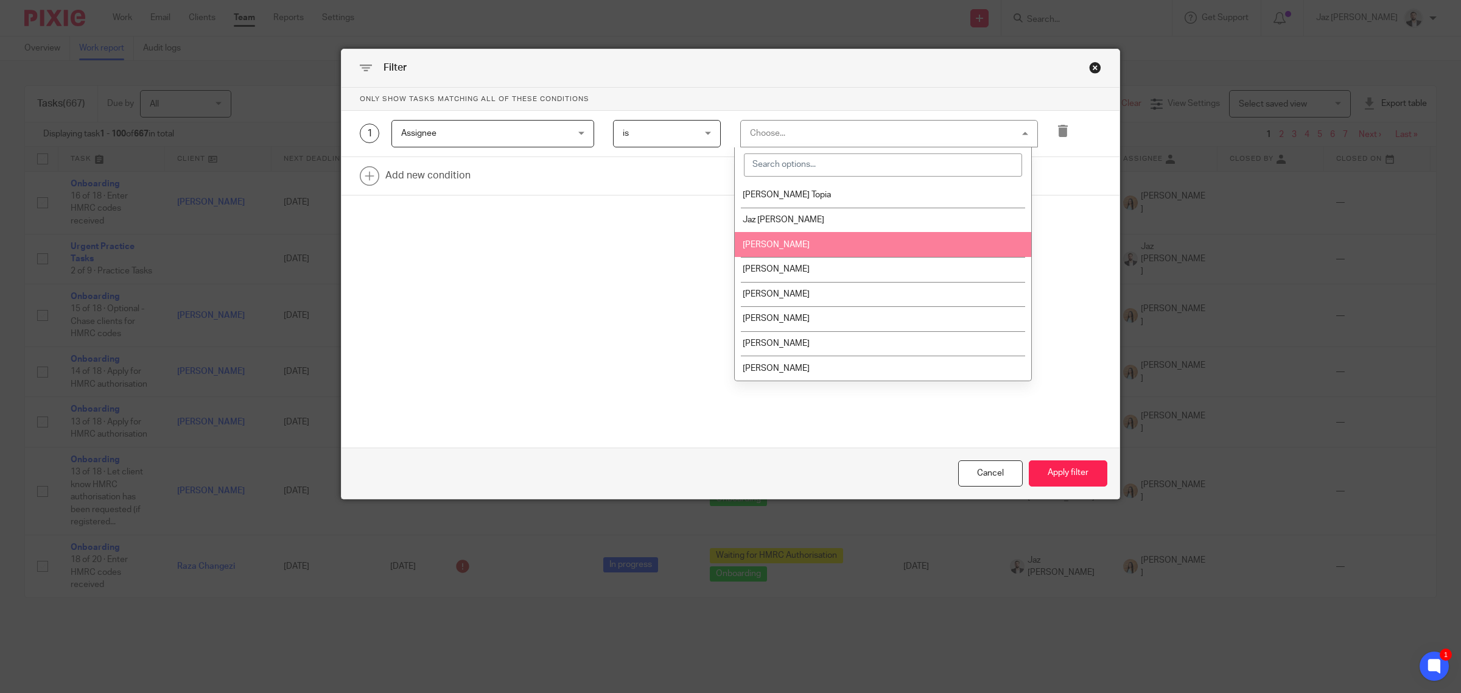
click at [840, 240] on li "Mason Graves" at bounding box center [883, 244] width 297 height 25
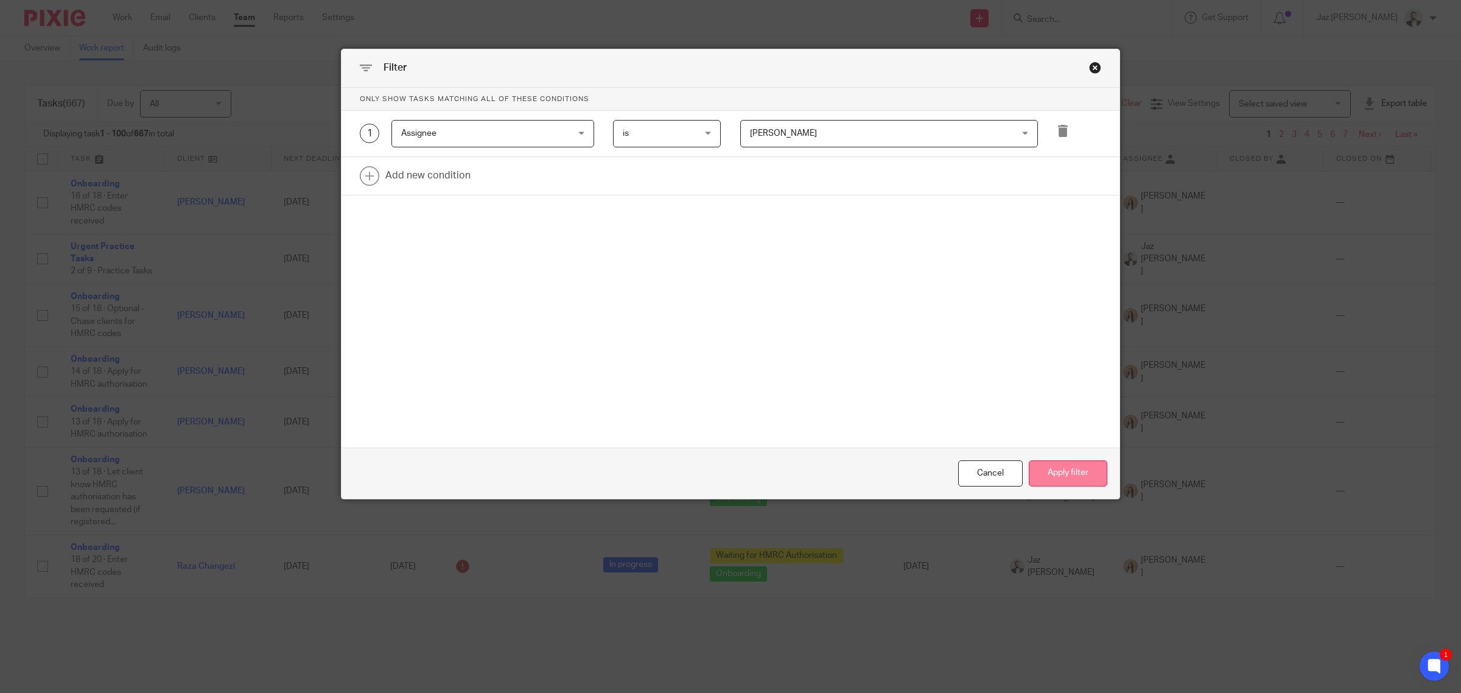
click at [1070, 481] on button "Apply filter" at bounding box center [1068, 473] width 79 height 26
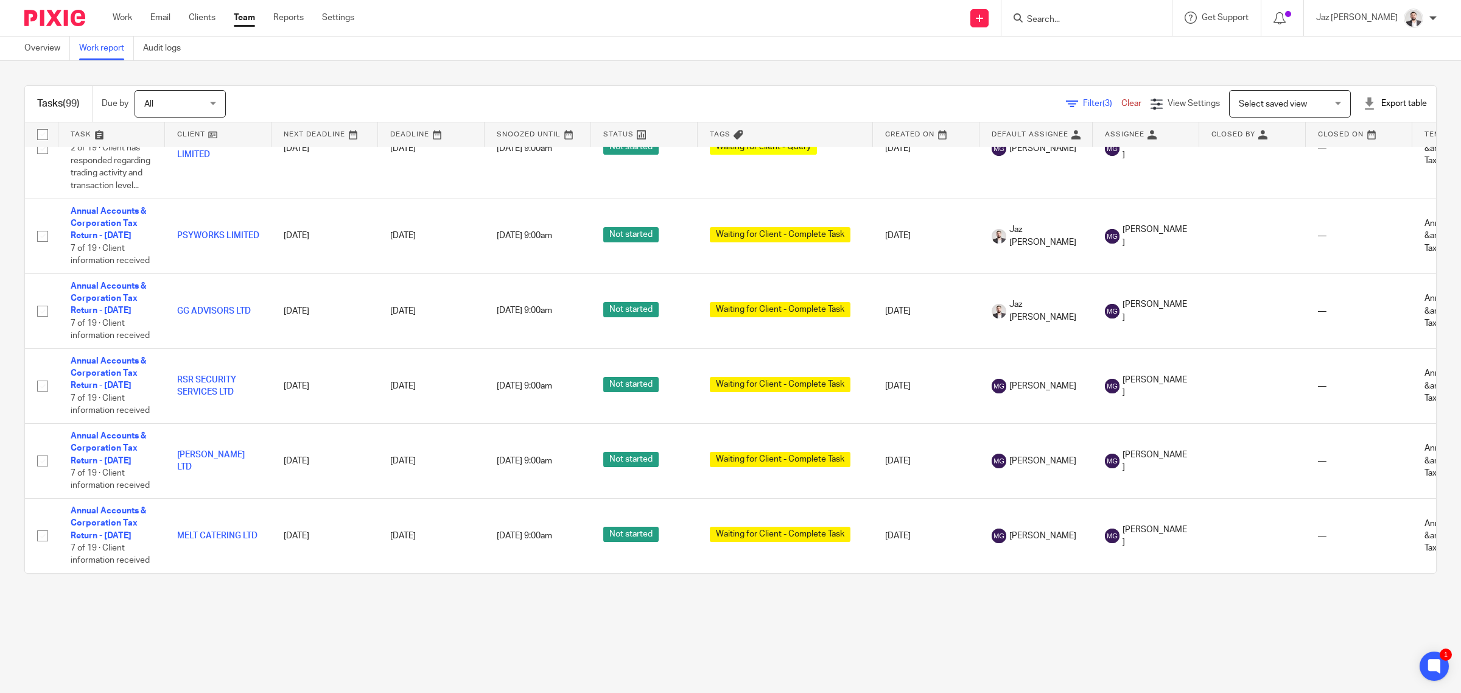
scroll to position [8330, 0]
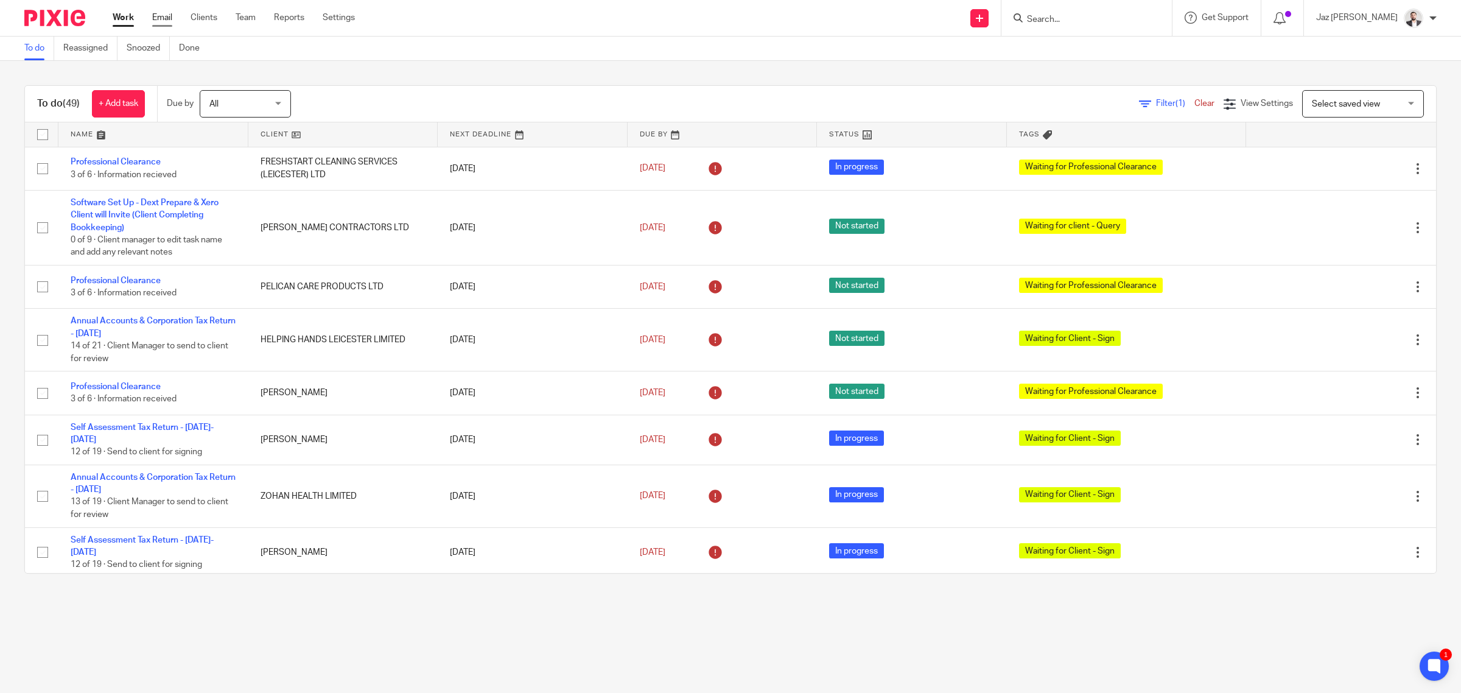
click at [163, 16] on link "Email" at bounding box center [162, 18] width 20 height 12
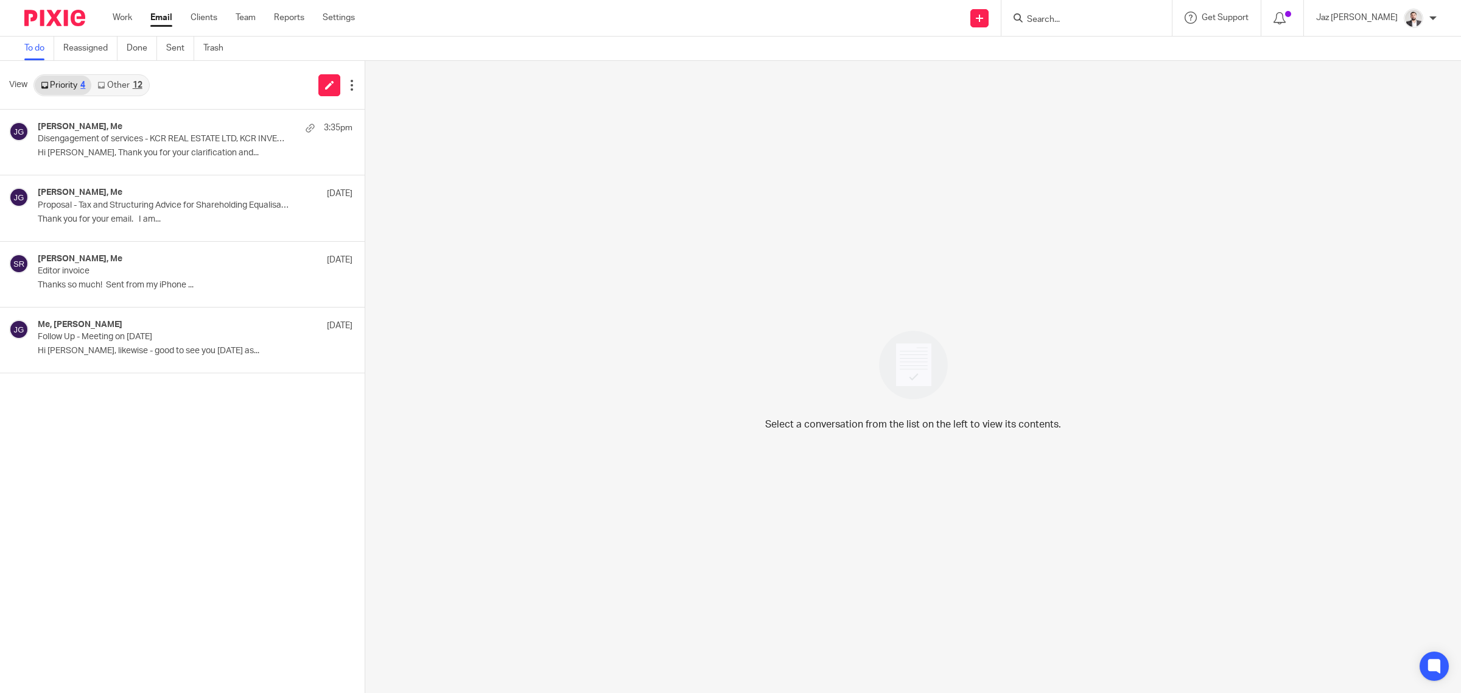
click at [130, 88] on link "Other 12" at bounding box center [119, 84] width 57 height 19
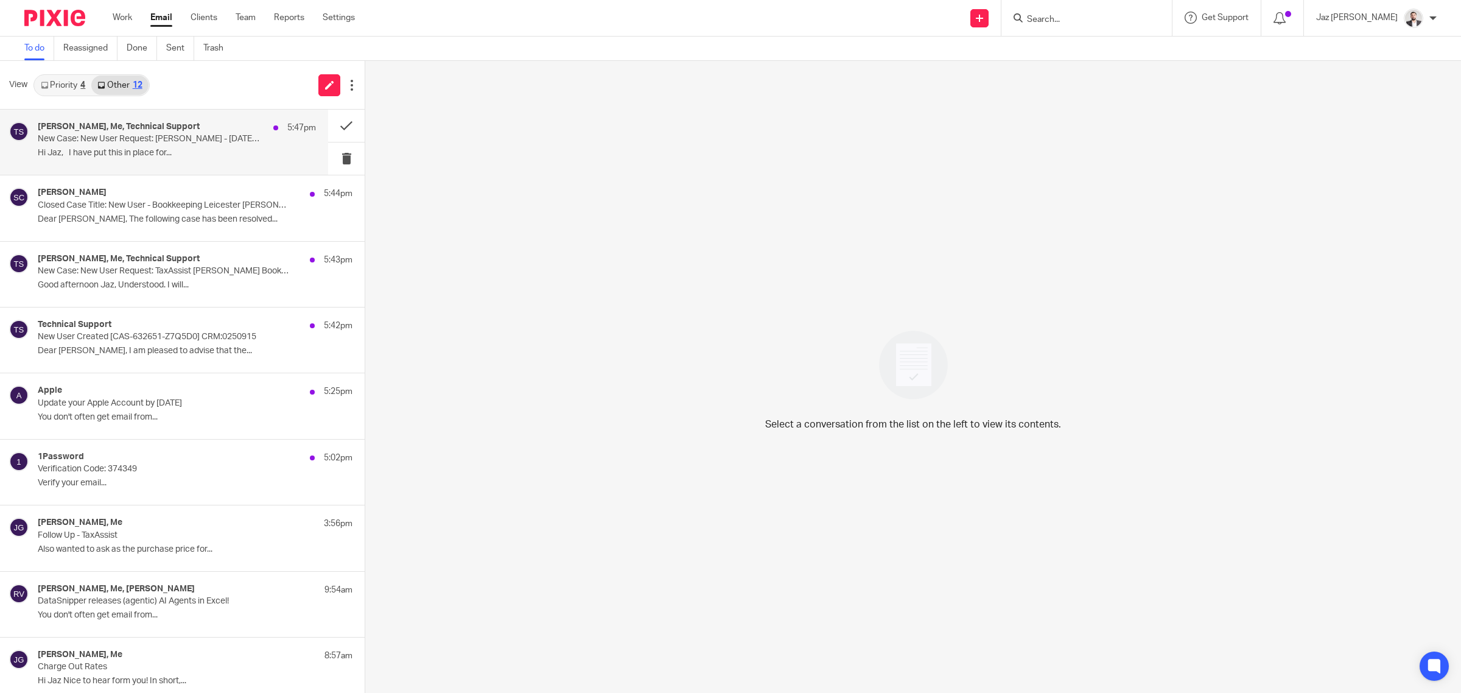
click at [153, 148] on p "Hi Jaz, I have put this in place for..." at bounding box center [177, 153] width 278 height 10
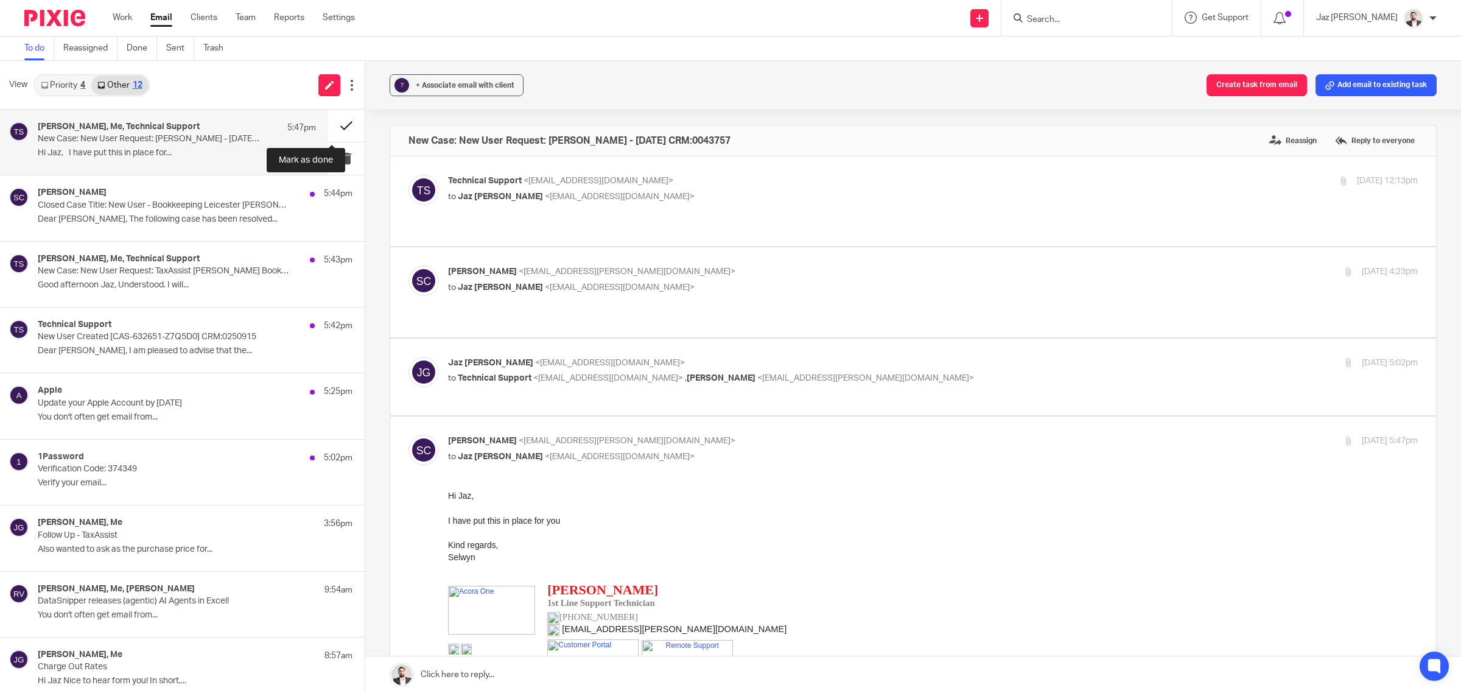
click at [333, 122] on button at bounding box center [346, 126] width 37 height 32
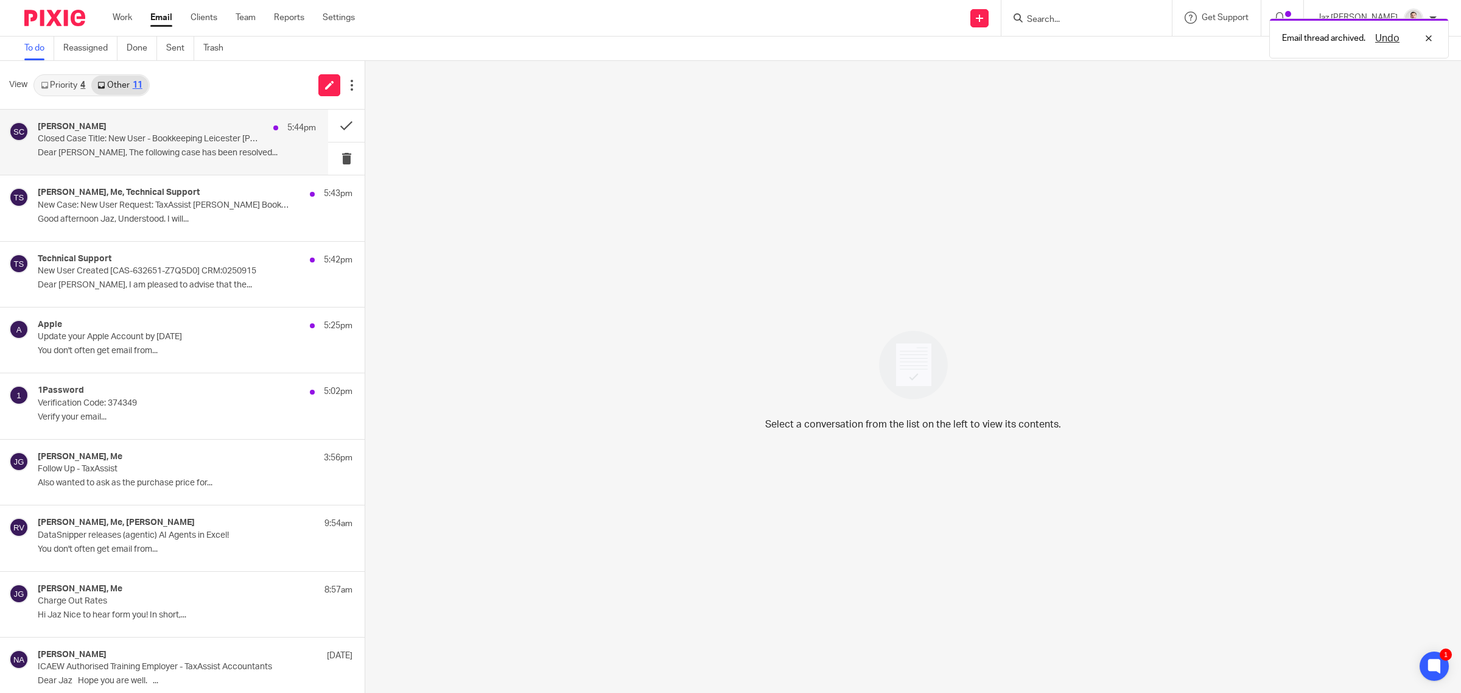
click at [233, 143] on p "Closed Case Title: New User - Bookkeeping Leicester [PERSON_NAME] - 01/10 CRM:0…" at bounding box center [149, 139] width 223 height 10
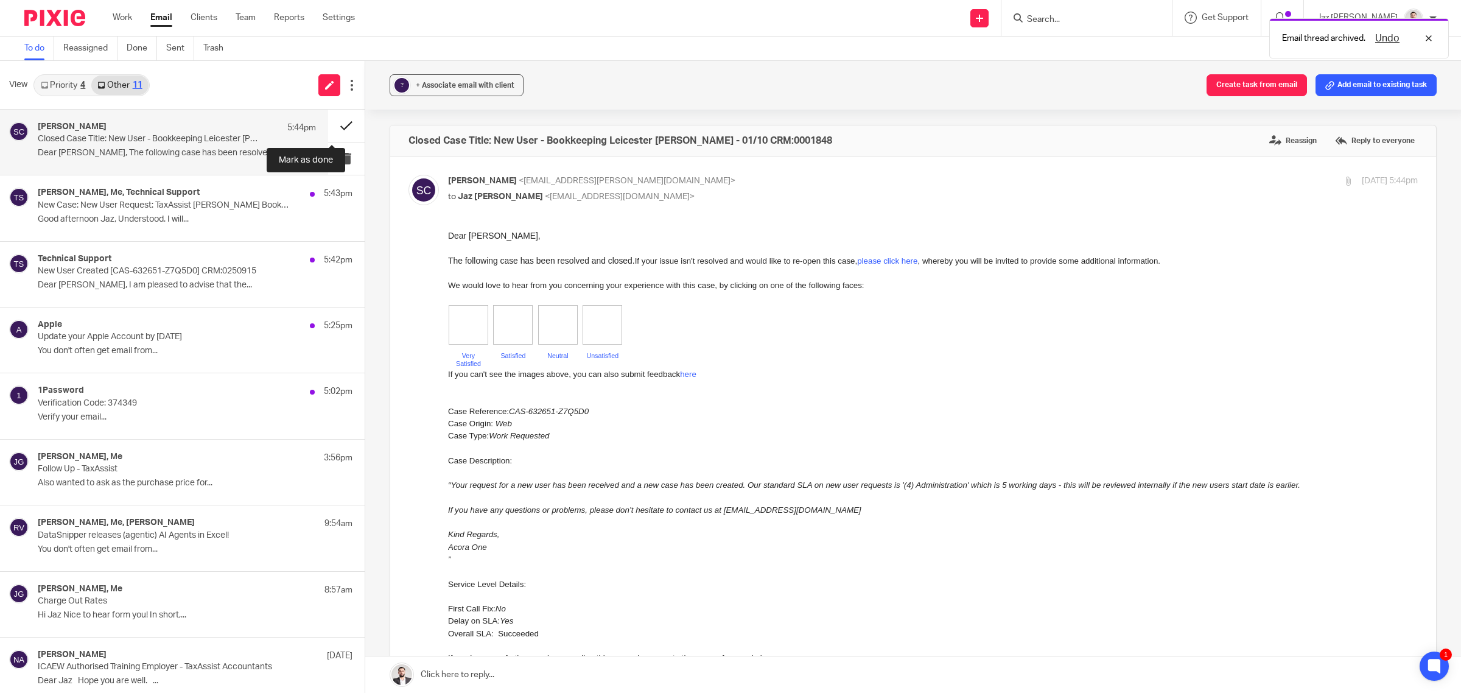
click at [341, 122] on button at bounding box center [346, 126] width 37 height 32
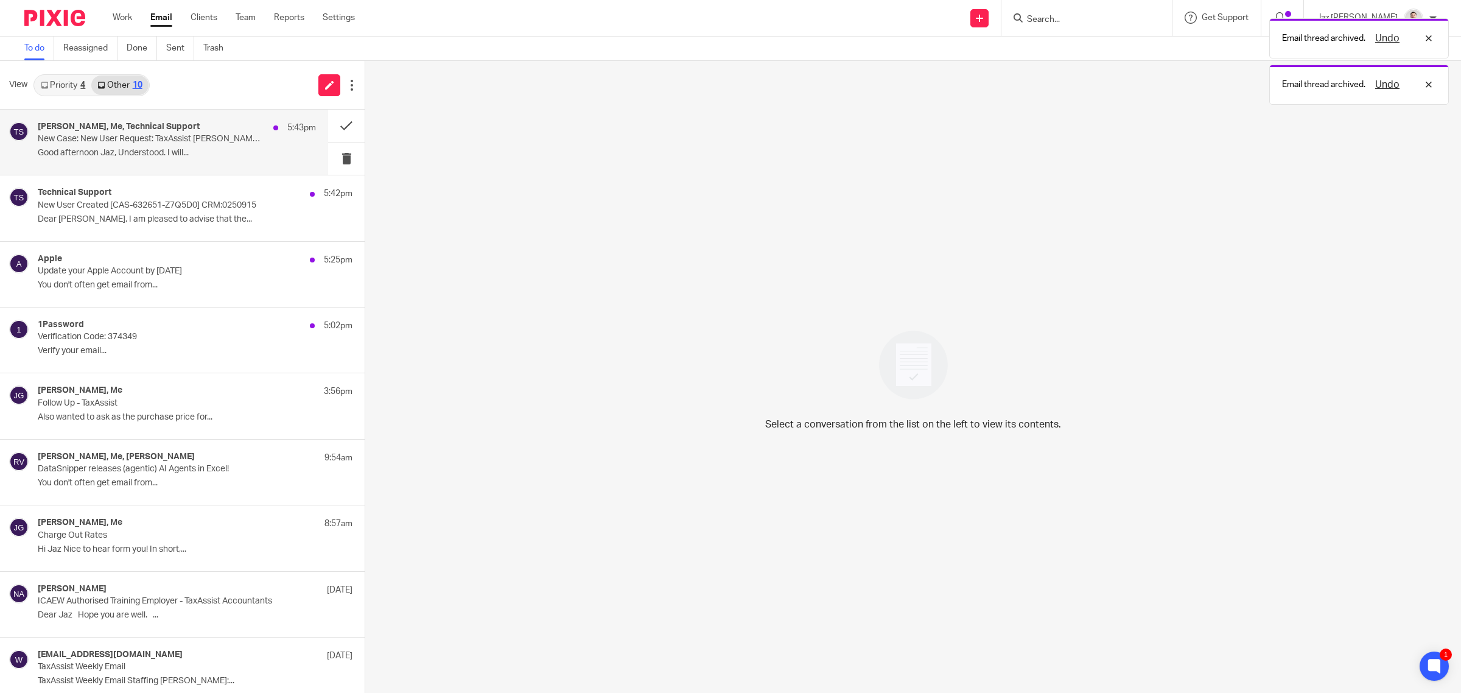
click at [238, 140] on p "New Case: New User Request: TaxAssist [PERSON_NAME] Bookkeeping - [DATE] CRM:00…" at bounding box center [149, 139] width 223 height 10
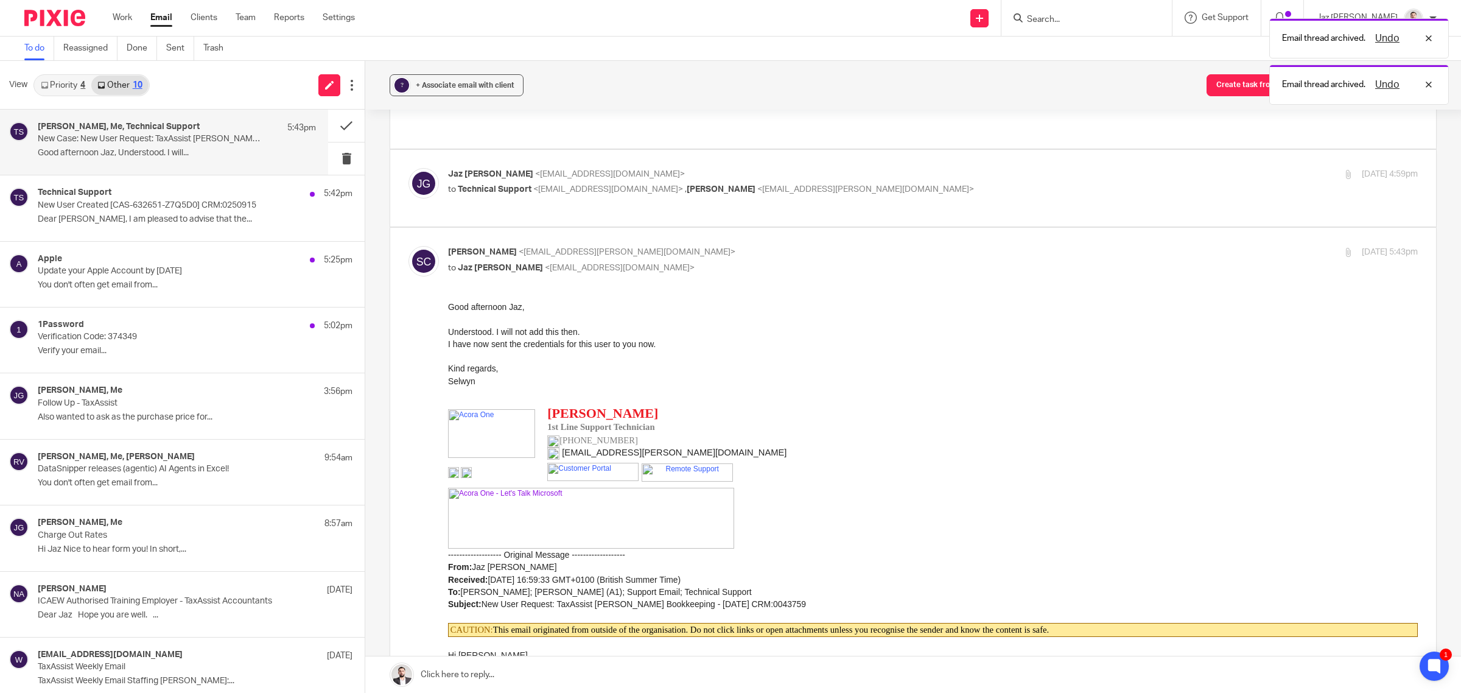
scroll to position [505, 0]
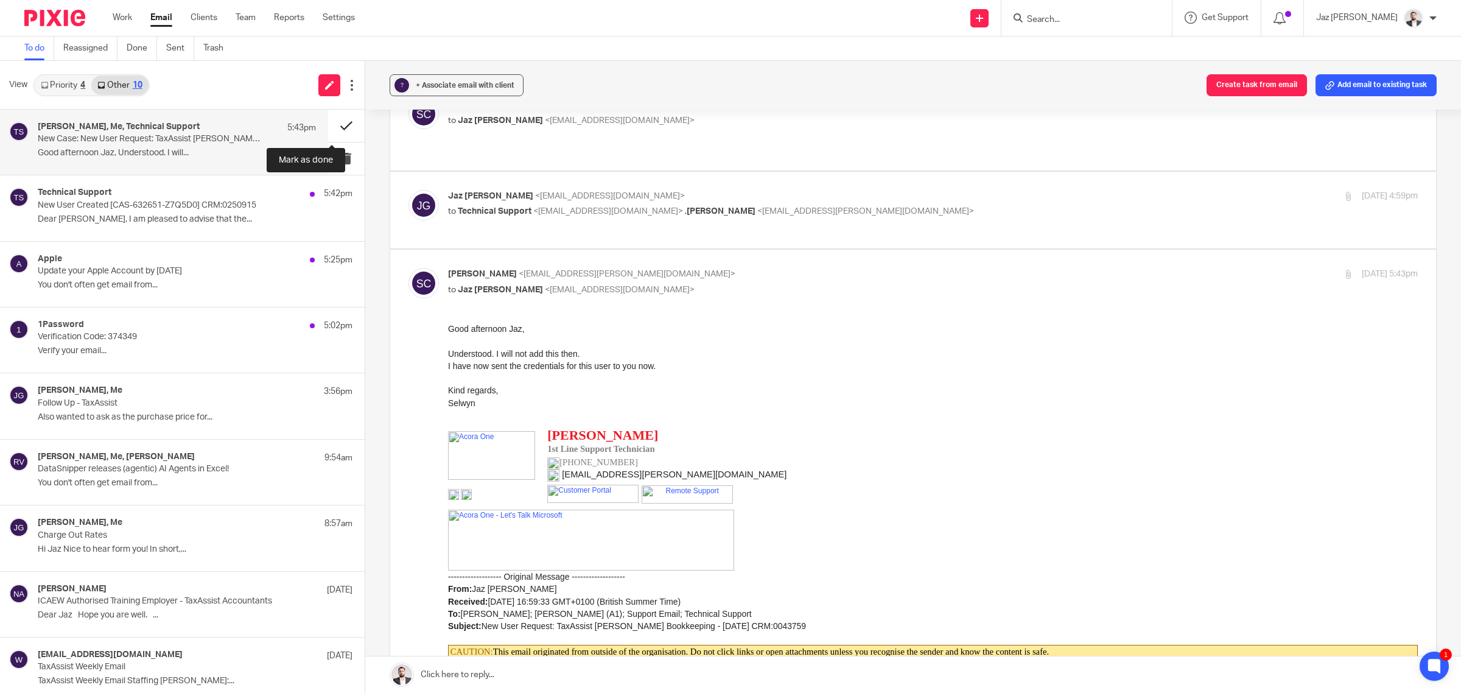
click at [343, 119] on button at bounding box center [346, 126] width 37 height 32
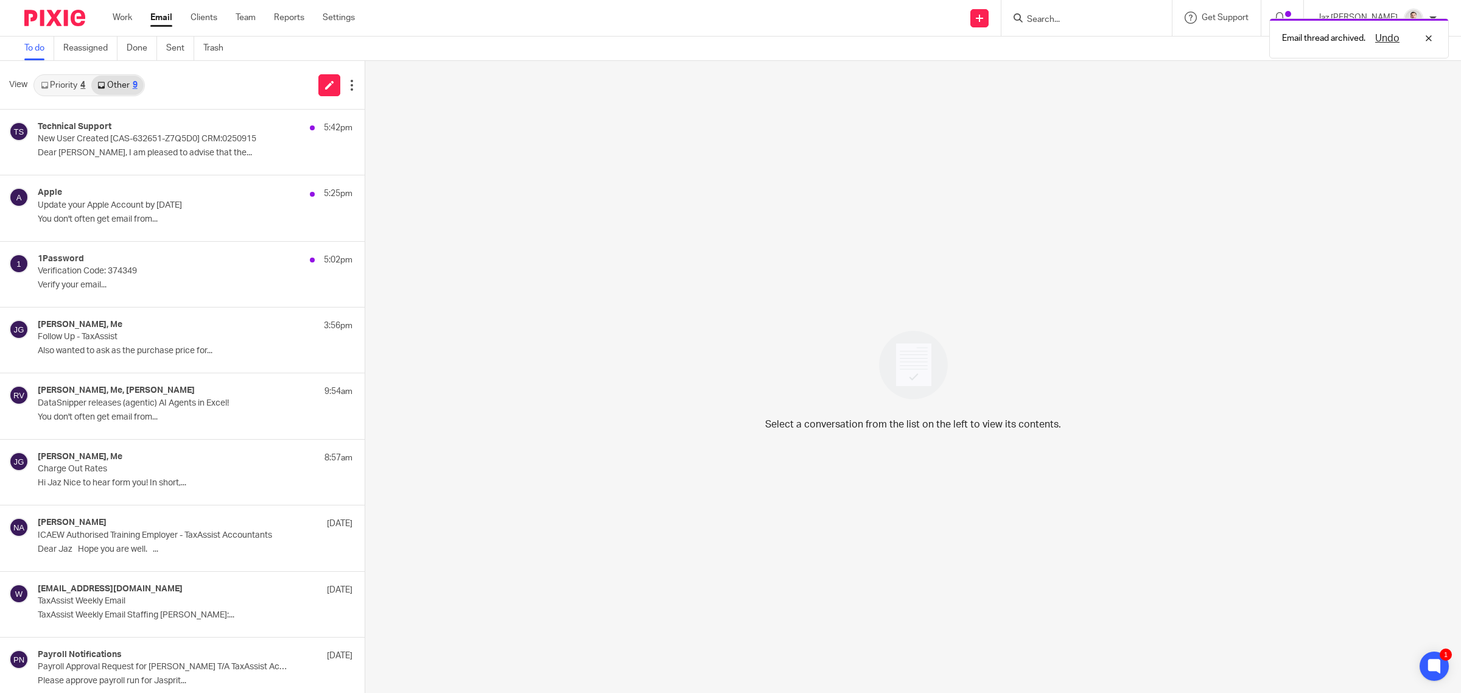
click at [202, 141] on p "New User Created [CAS-632651-Z7Q5D0] CRM:0250915" at bounding box center [164, 139] width 252 height 10
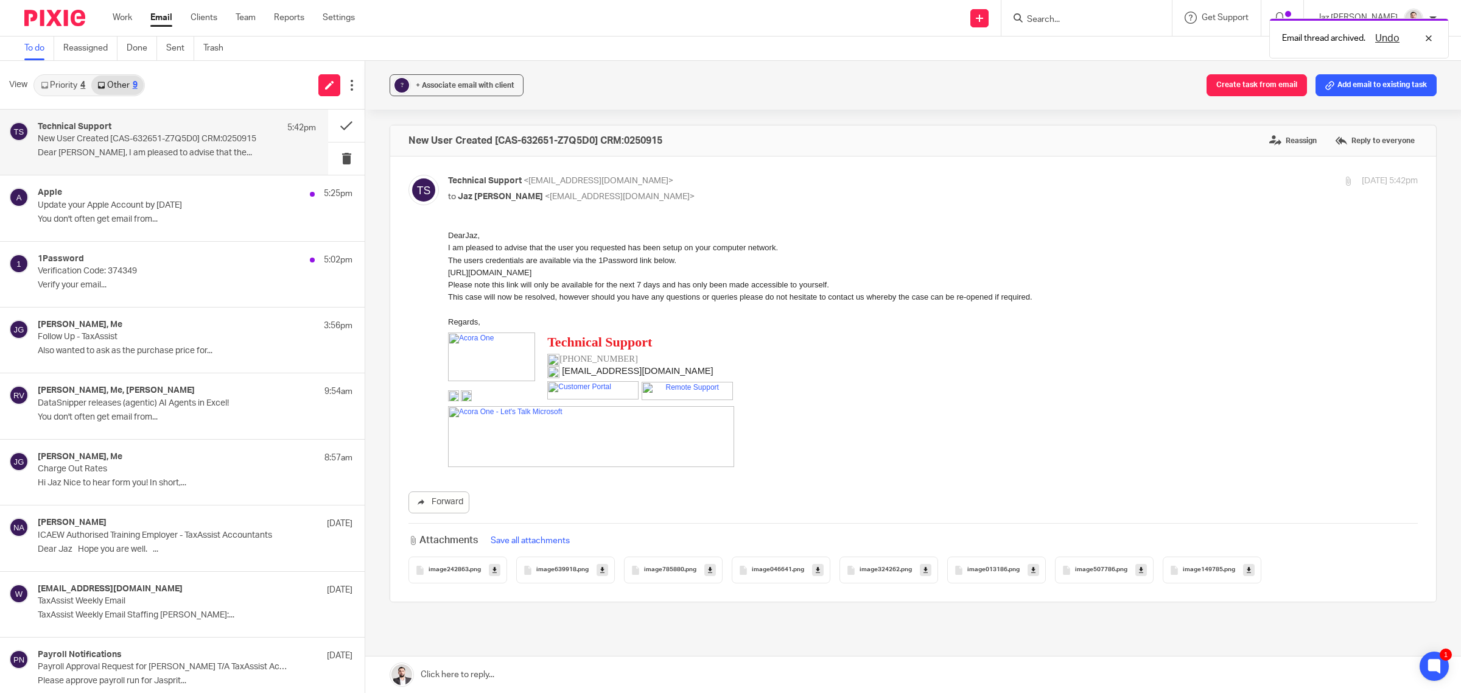
scroll to position [0, 0]
click at [332, 122] on button at bounding box center [346, 126] width 37 height 32
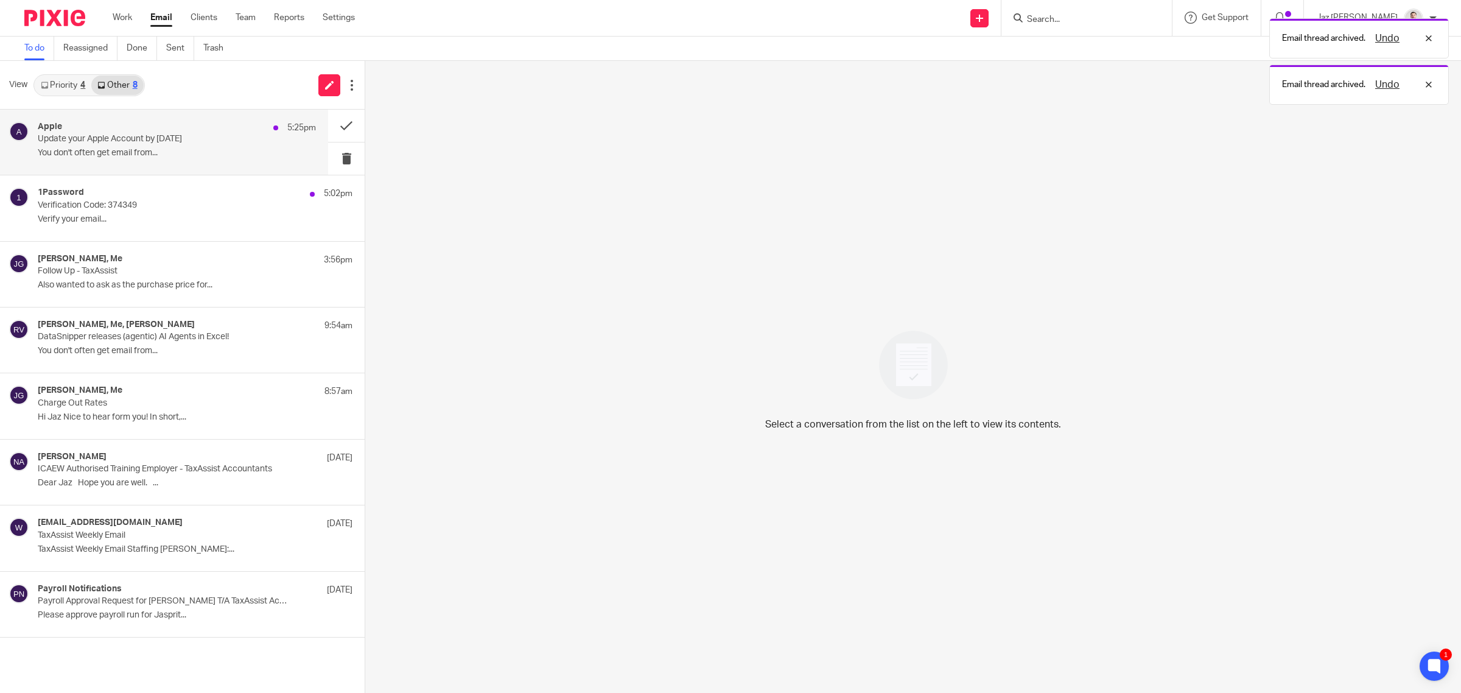
click at [192, 153] on p "You don't often get email from..." at bounding box center [177, 153] width 278 height 10
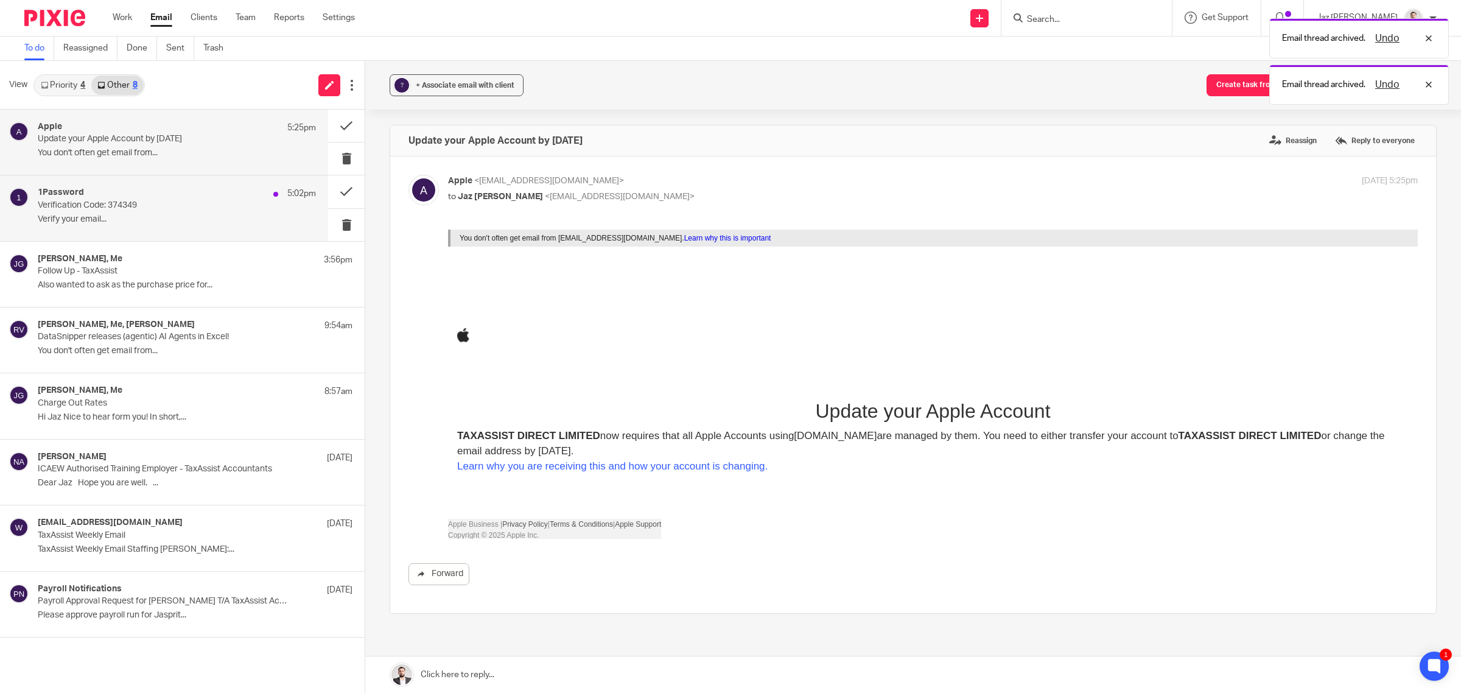
click at [219, 206] on p "Verification Code: 374349" at bounding box center [149, 205] width 223 height 10
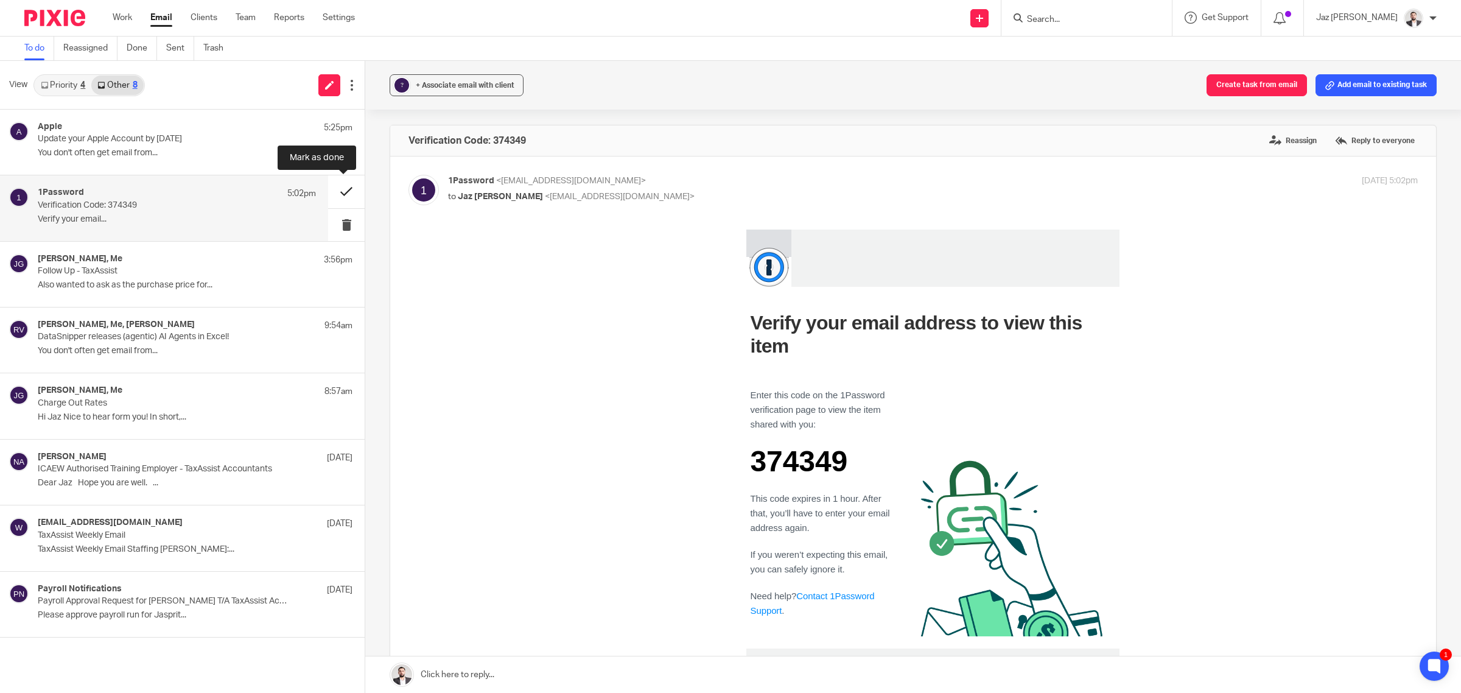
click at [353, 191] on button at bounding box center [346, 191] width 37 height 32
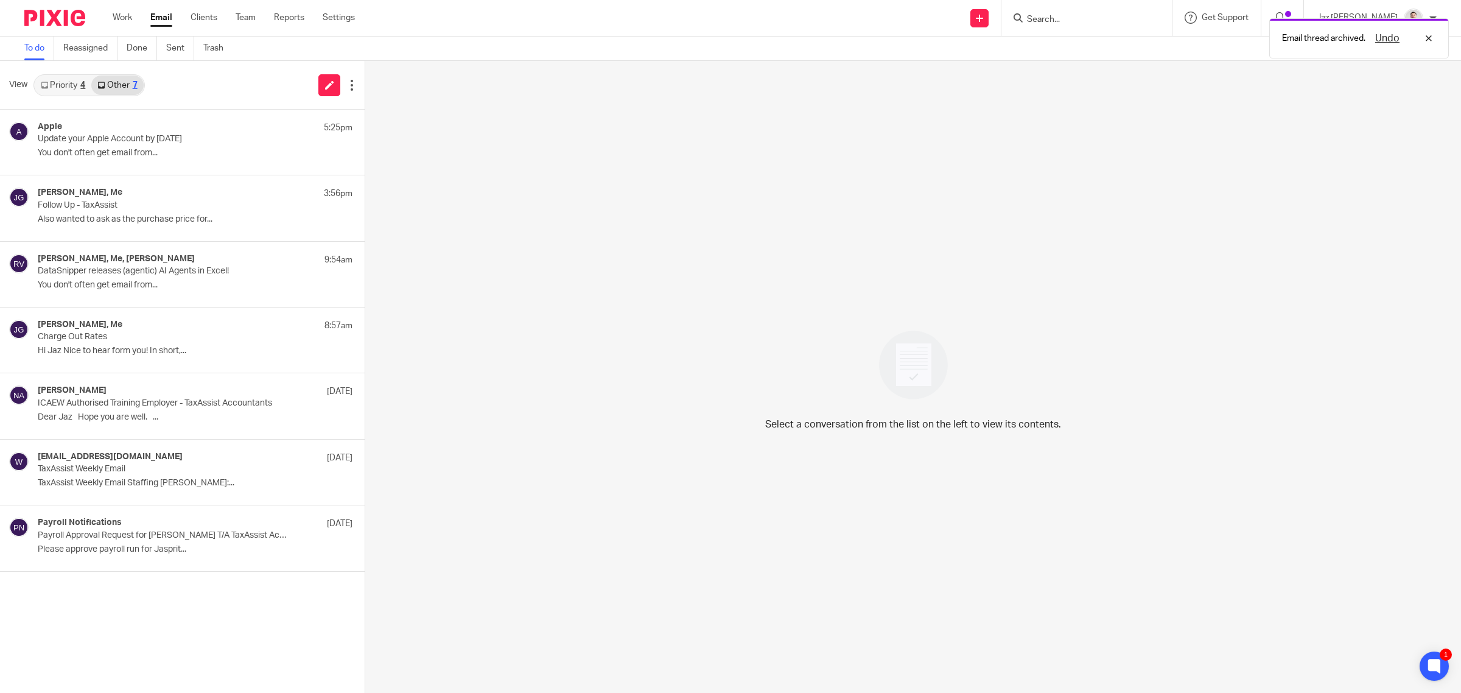
click at [70, 84] on link "Priority 4" at bounding box center [63, 84] width 57 height 19
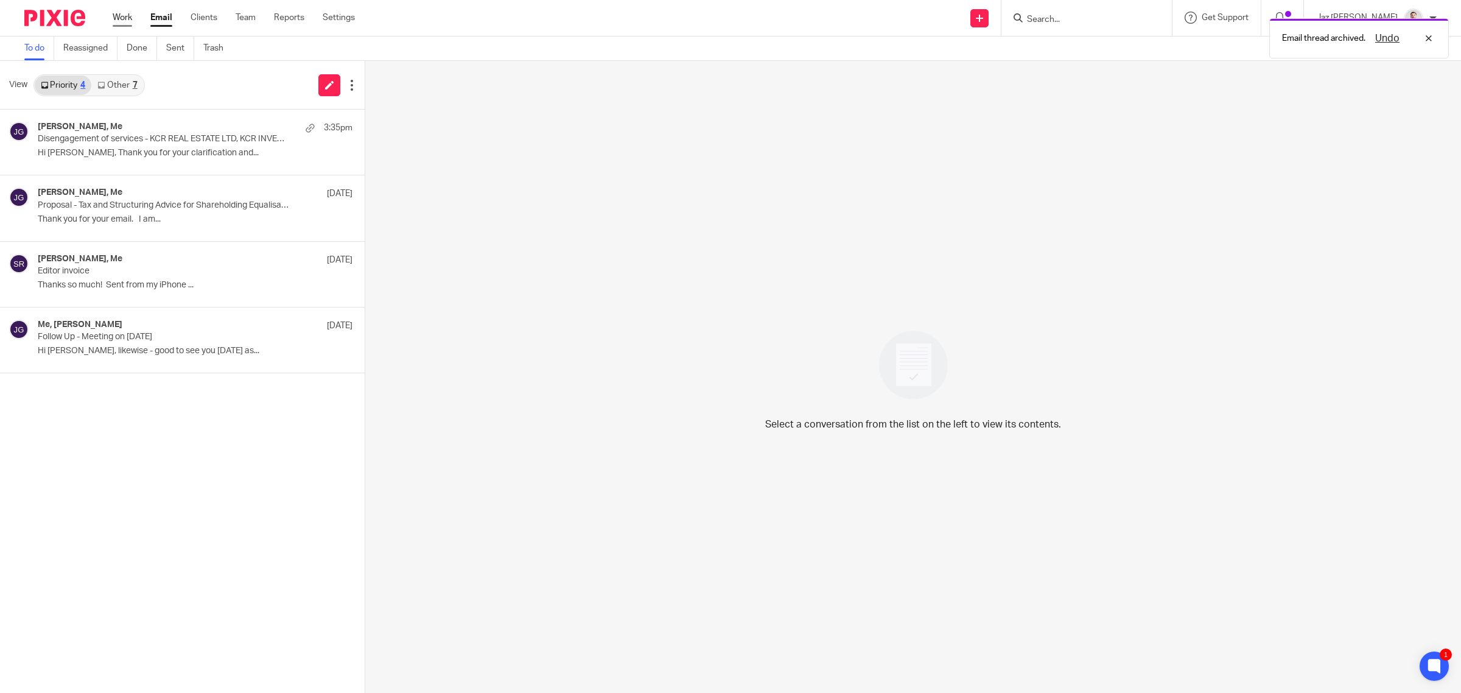
click at [123, 18] on link "Work" at bounding box center [122, 18] width 19 height 12
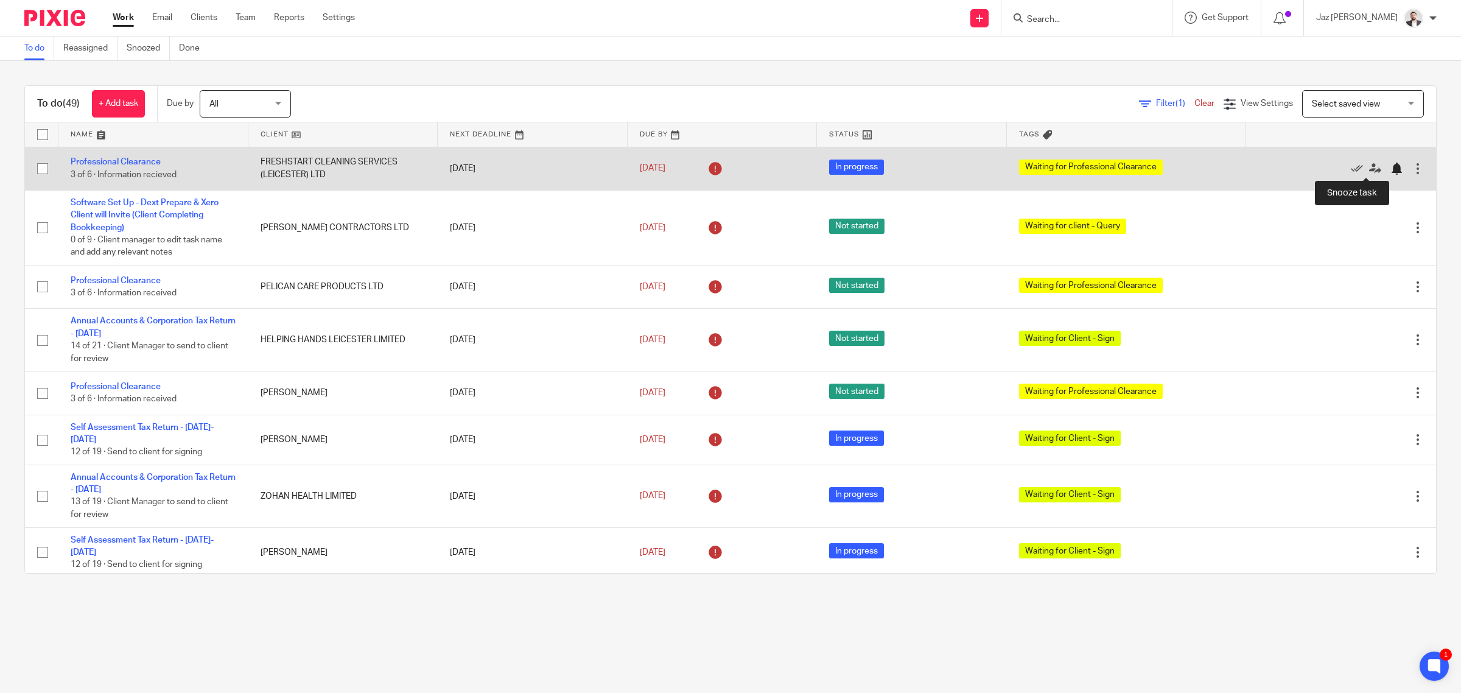
click at [1391, 169] on div at bounding box center [1397, 169] width 12 height 12
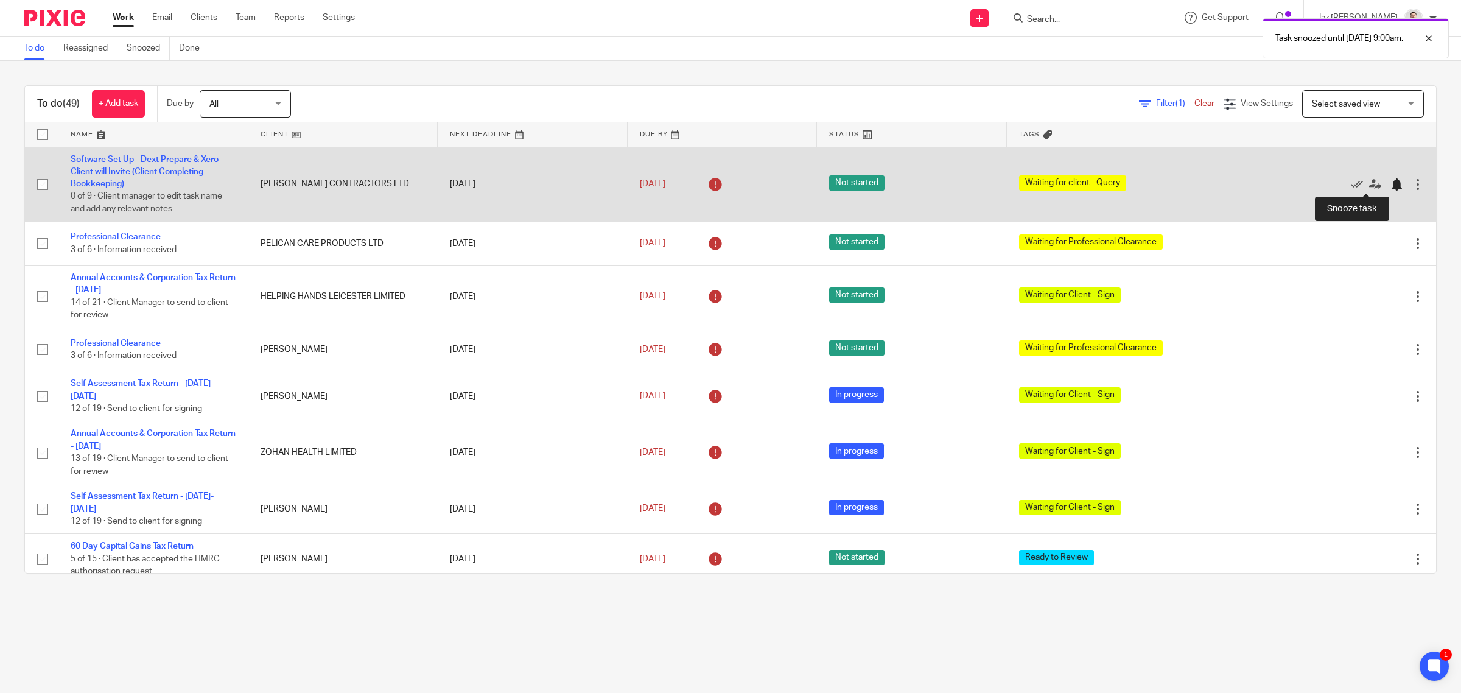
click at [1391, 186] on div at bounding box center [1397, 184] width 12 height 12
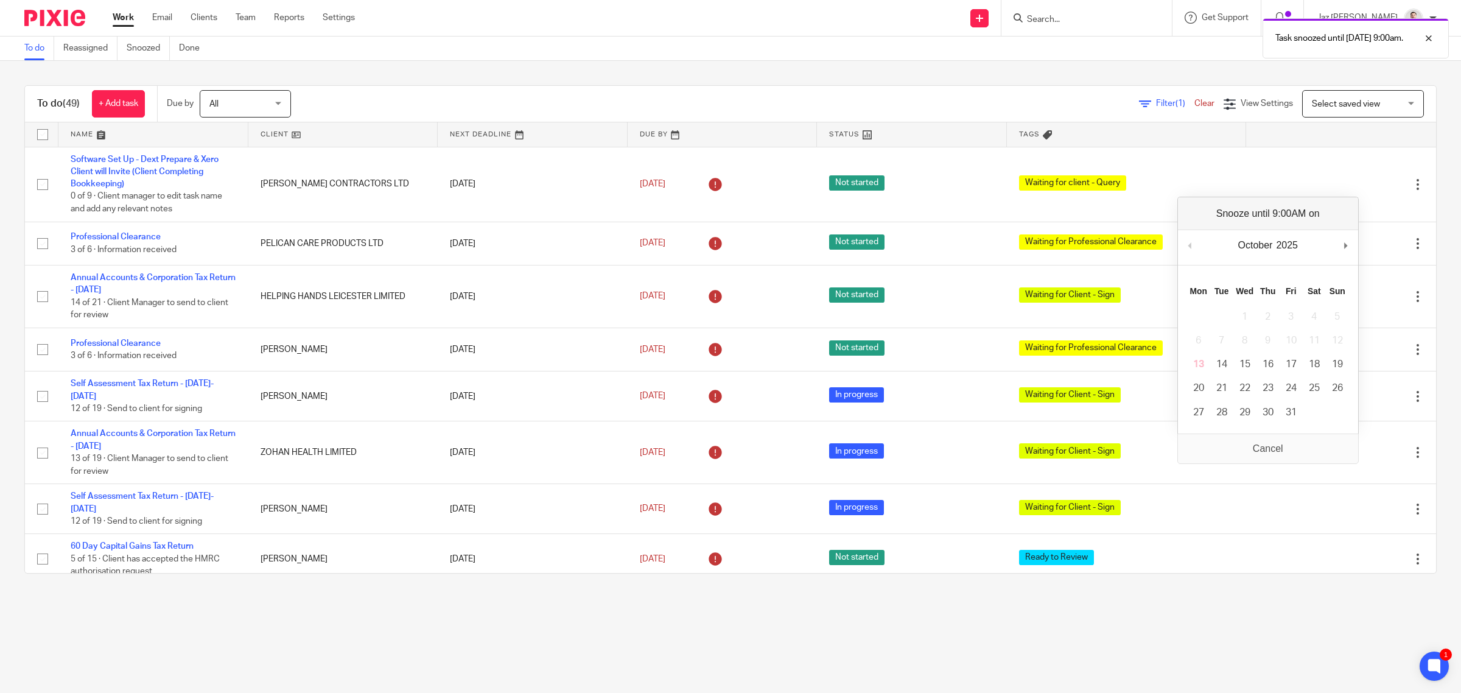
click at [1431, 208] on div "To do (49) + Add task Due by All All [DATE] [DATE] This week Next week This mon…" at bounding box center [730, 329] width 1461 height 537
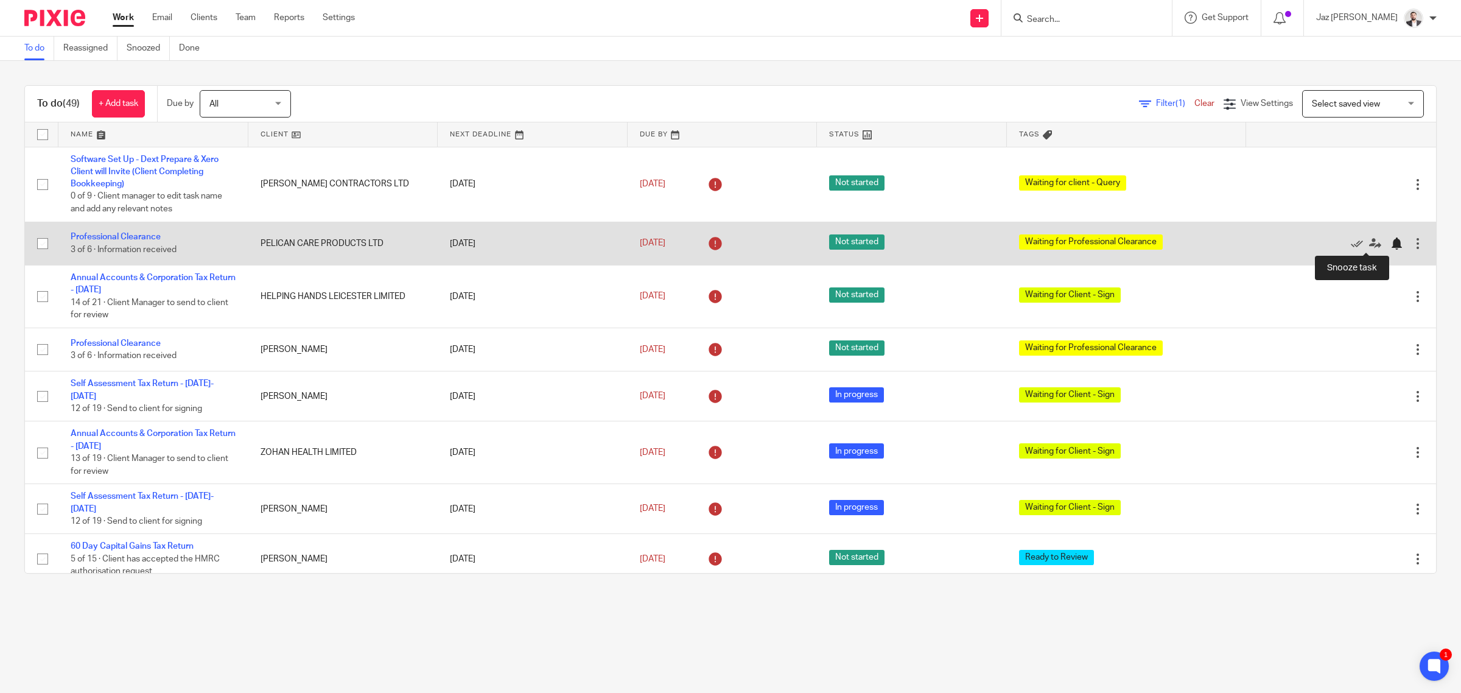
click at [1391, 244] on div at bounding box center [1397, 243] width 12 height 12
